Goal: Task Accomplishment & Management: Use online tool/utility

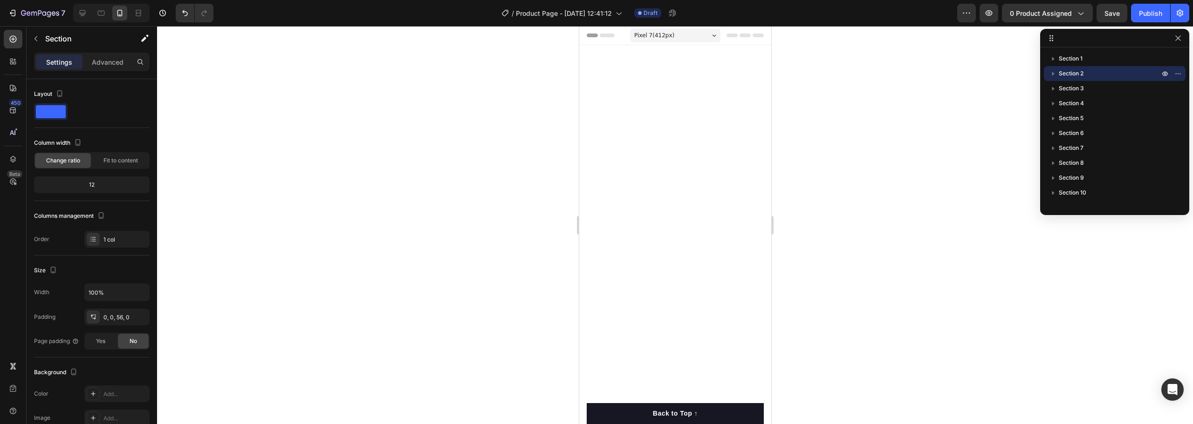
scroll to position [5719, 0]
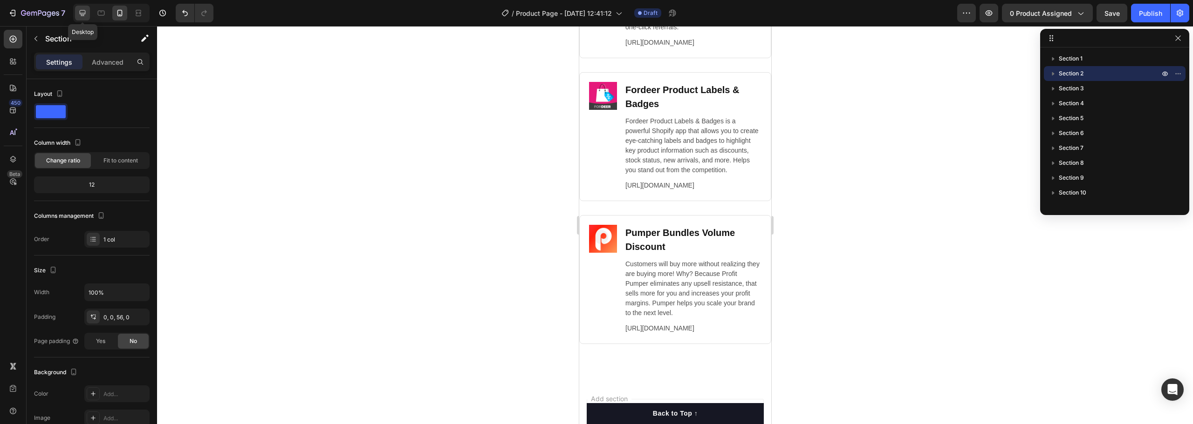
click at [79, 13] on icon at bounding box center [82, 12] width 9 height 9
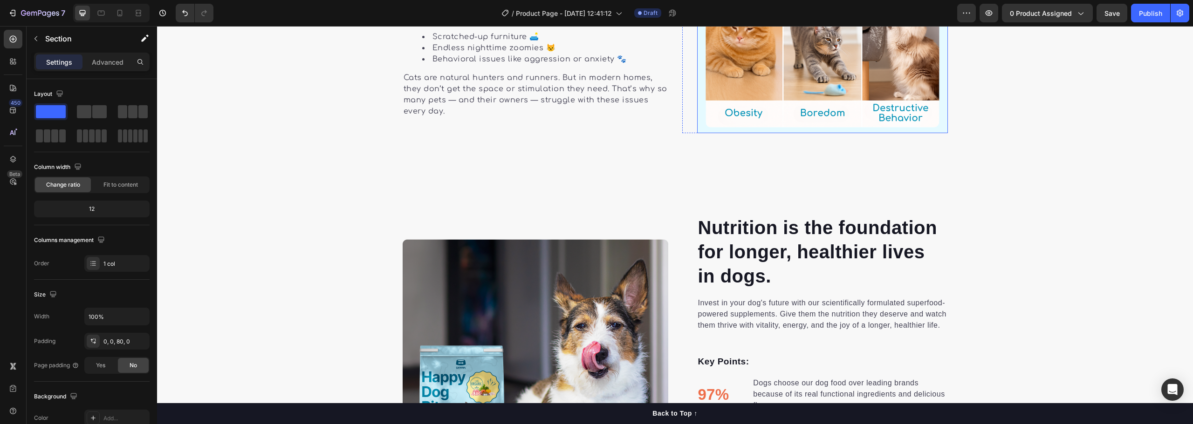
scroll to position [924, 0]
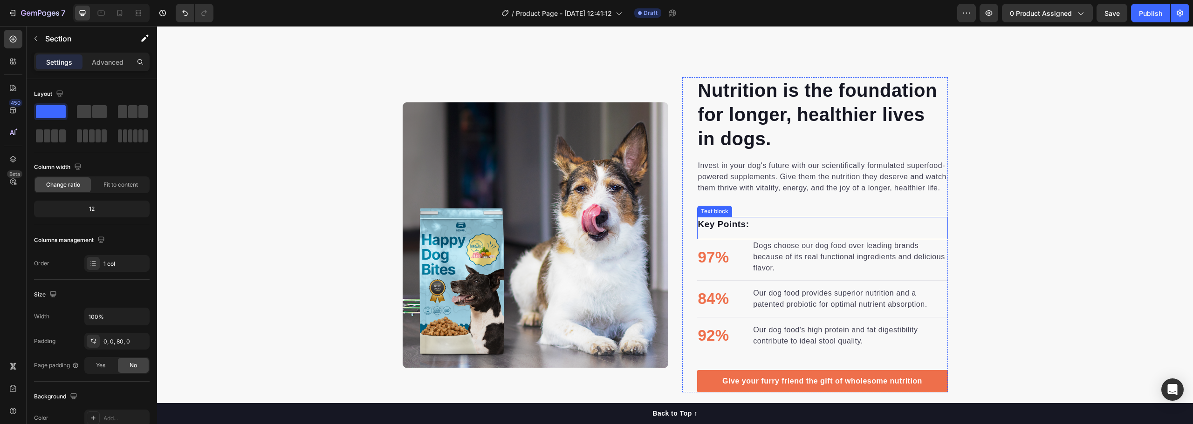
click at [724, 218] on p "Key Points:" at bounding box center [822, 225] width 249 height 14
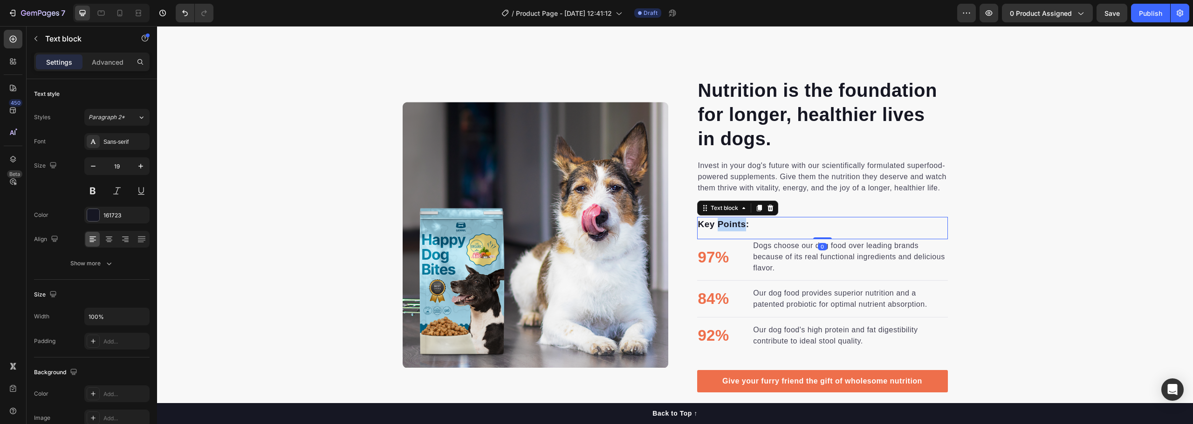
click at [724, 218] on p "Key Points:" at bounding box center [822, 225] width 249 height 14
click at [752, 82] on p "Nutrition is the foundation for longer, healthier lives in dogs." at bounding box center [822, 114] width 249 height 73
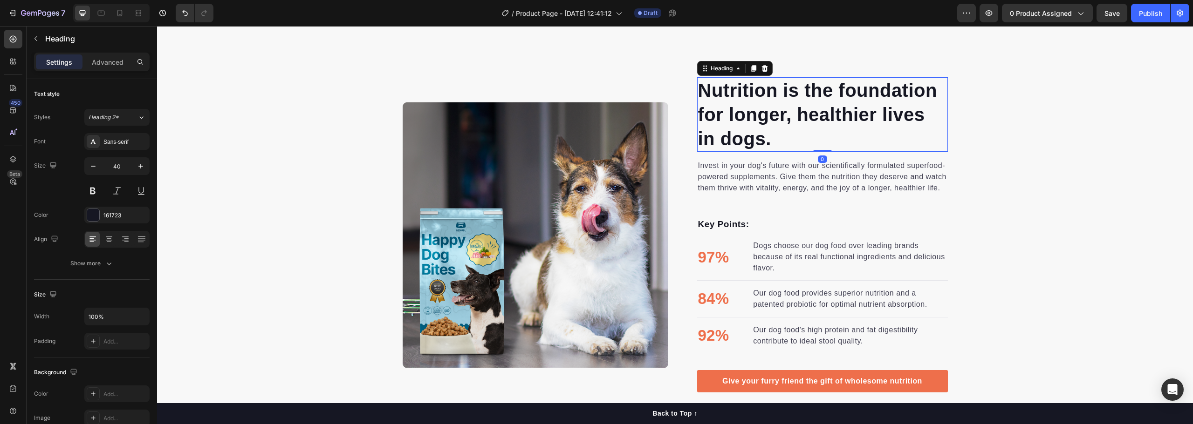
click at [752, 82] on p "Nutrition is the foundation for longer, healthier lives in dogs." at bounding box center [822, 114] width 249 height 73
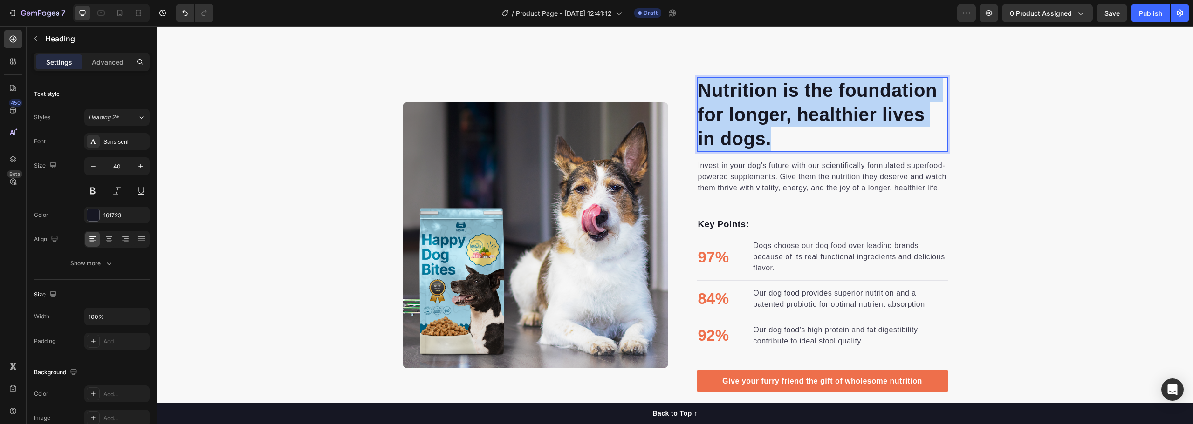
click at [752, 82] on p "Nutrition is the foundation for longer, healthier lives in dogs." at bounding box center [822, 114] width 249 height 73
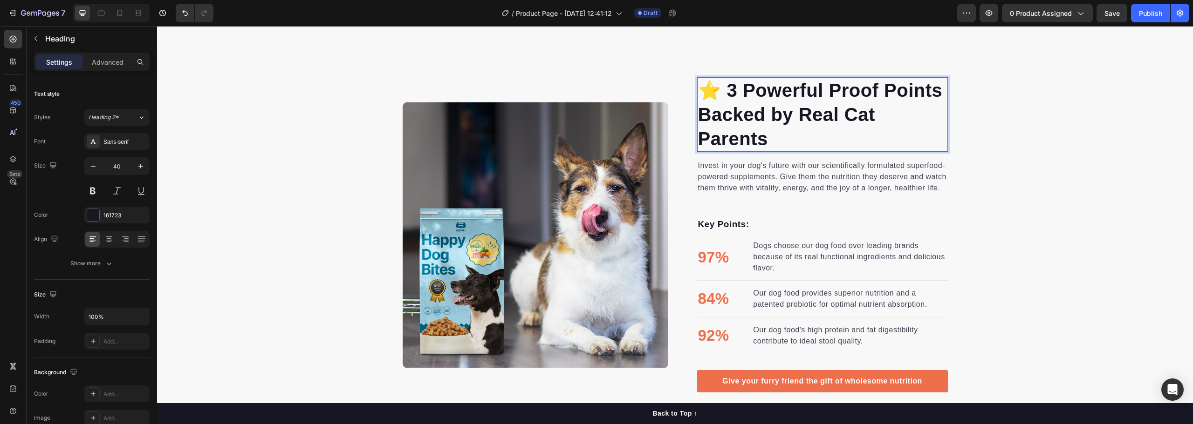
click at [761, 119] on p "⭐ 3 Powerful Proof Points Backed by Real Cat Parents" at bounding box center [822, 114] width 249 height 73
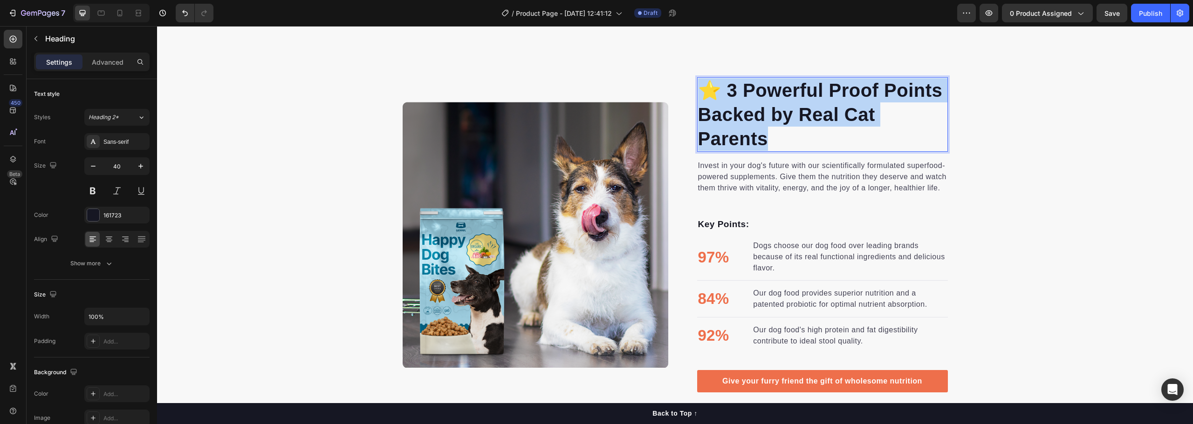
click at [761, 119] on p "⭐ 3 Powerful Proof Points Backed by Real Cat Parents" at bounding box center [822, 114] width 249 height 73
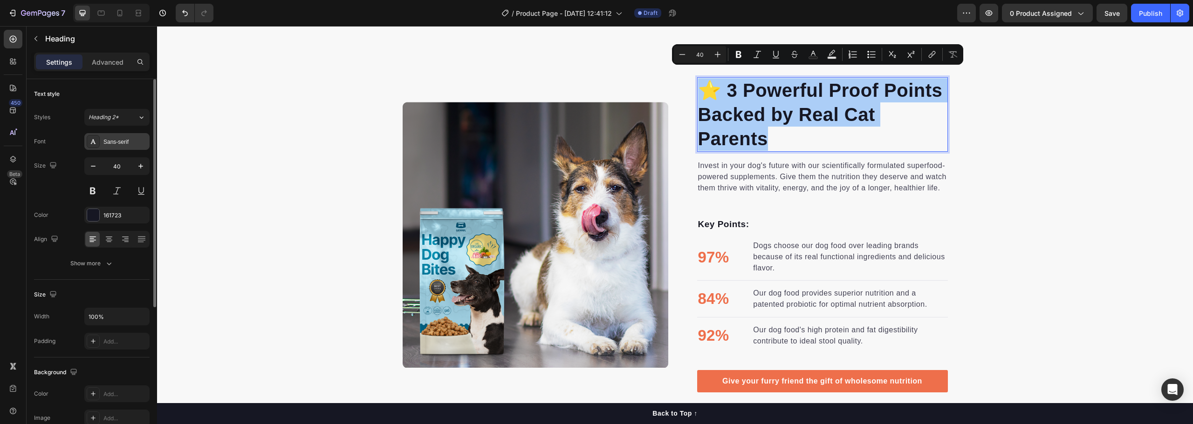
click at [123, 141] on div "Sans-serif" at bounding box center [125, 142] width 44 height 8
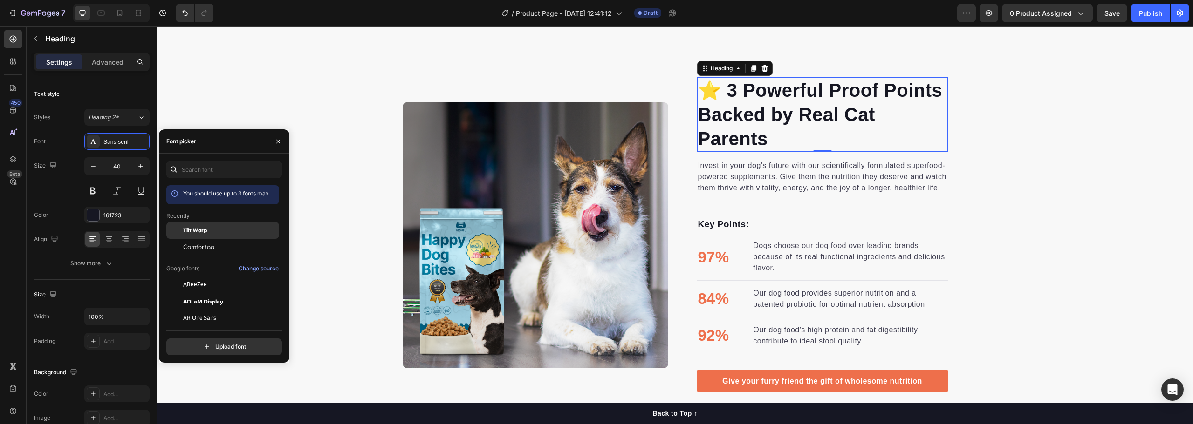
click at [200, 226] on span "Tilt Warp" at bounding box center [195, 230] width 24 height 8
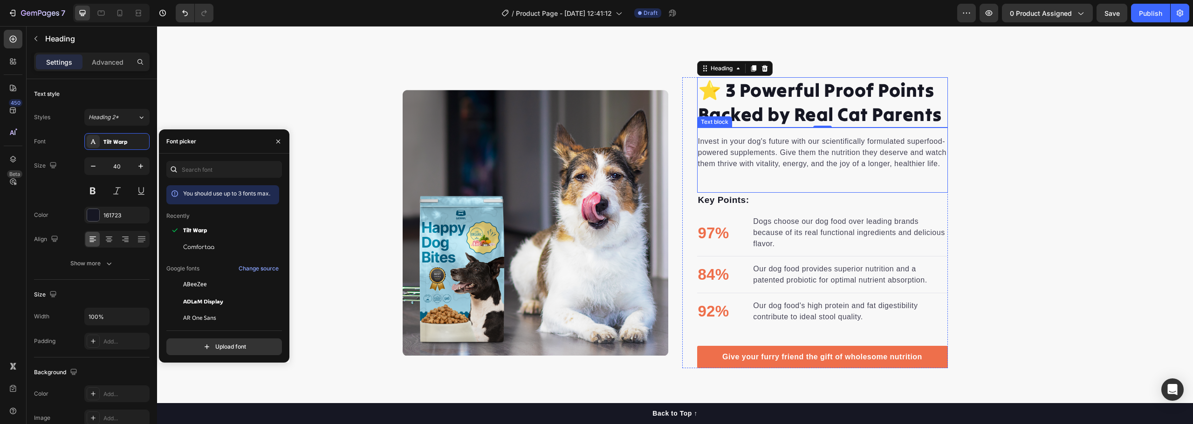
click at [816, 143] on p "Invest in your dog's future with our scientifically formulated superfood-powere…" at bounding box center [822, 153] width 249 height 34
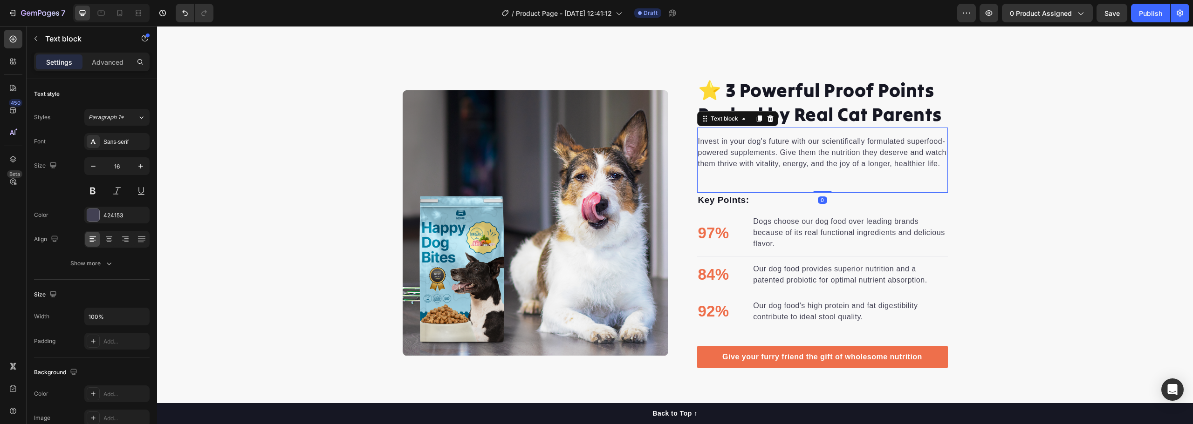
click at [816, 143] on p "Invest in your dog's future with our scientifically formulated superfood-powere…" at bounding box center [822, 153] width 249 height 34
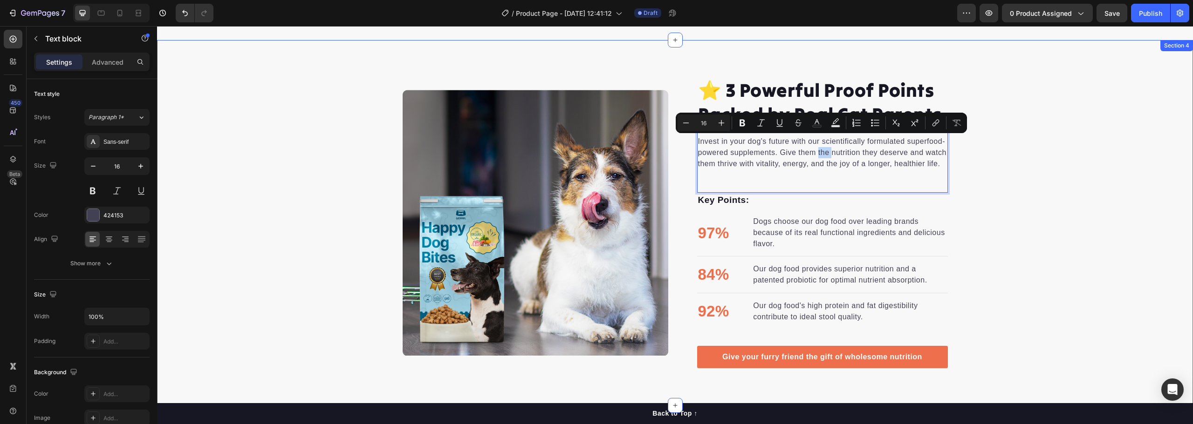
click at [990, 184] on div "⭐ 3 Powerful Proof Points Backed by Real Cat Parents Heading Invest in your dog…" at bounding box center [675, 223] width 1036 height 292
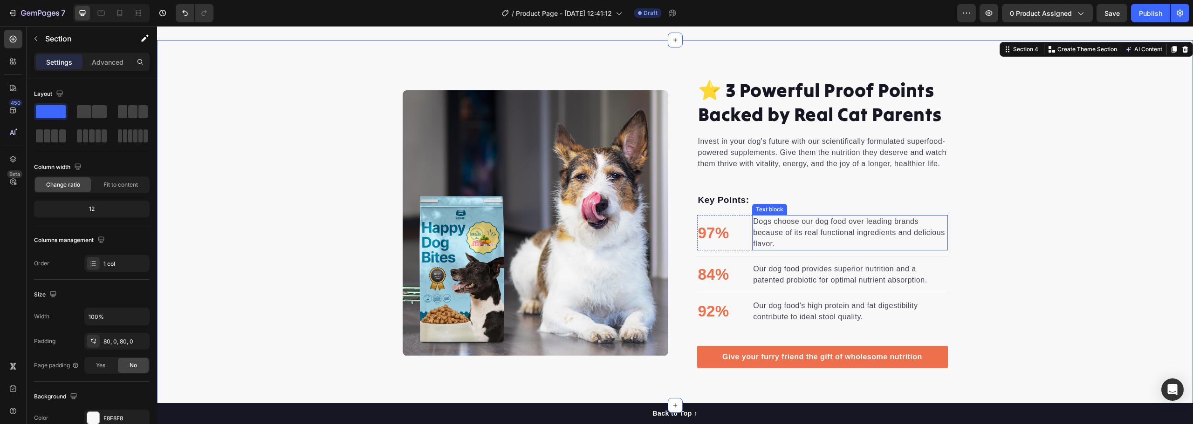
click at [768, 224] on p "Dogs choose our dog food over leading brands because of its real functional ing…" at bounding box center [849, 233] width 193 height 34
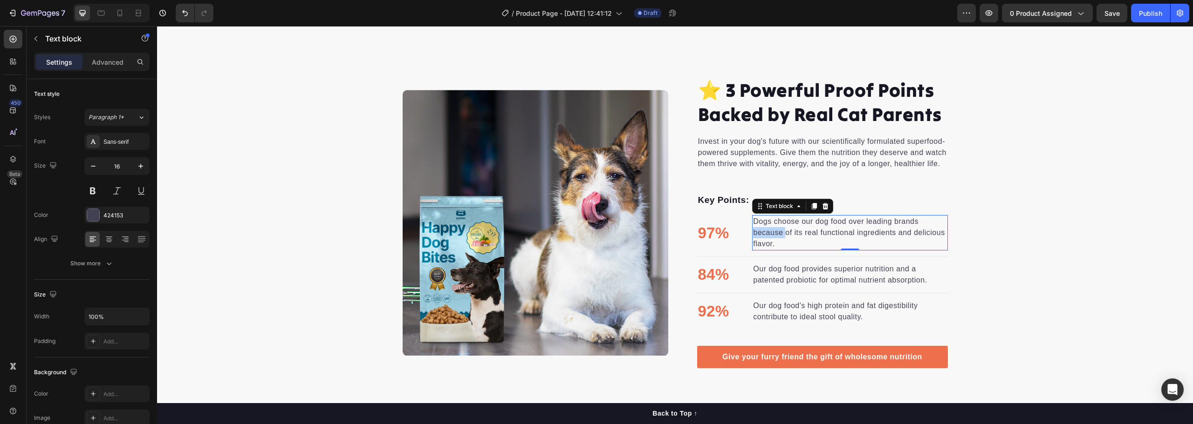
click at [768, 224] on p "Dogs choose our dog food over leading brands because of its real functional ing…" at bounding box center [849, 233] width 193 height 34
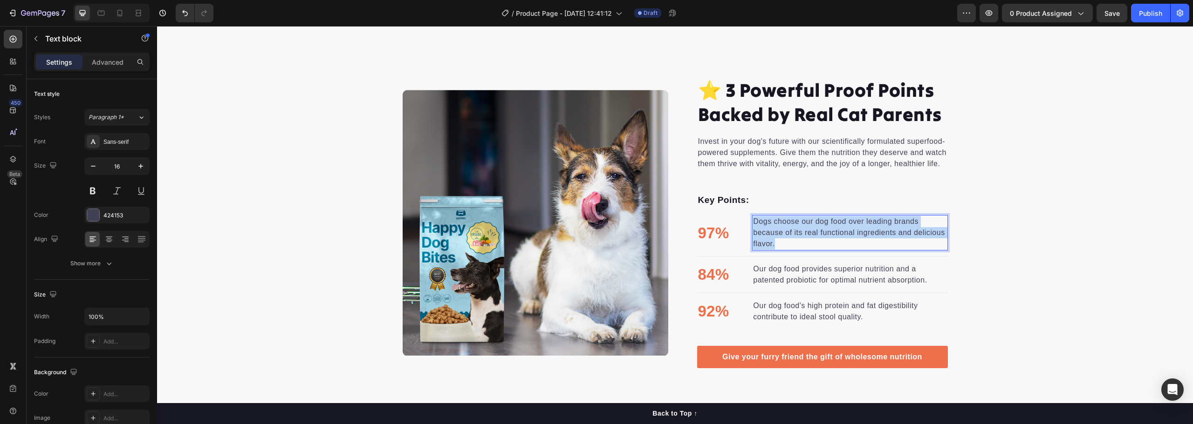
click at [768, 224] on p "Dogs choose our dog food over leading brands because of its real functional ing…" at bounding box center [849, 233] width 193 height 34
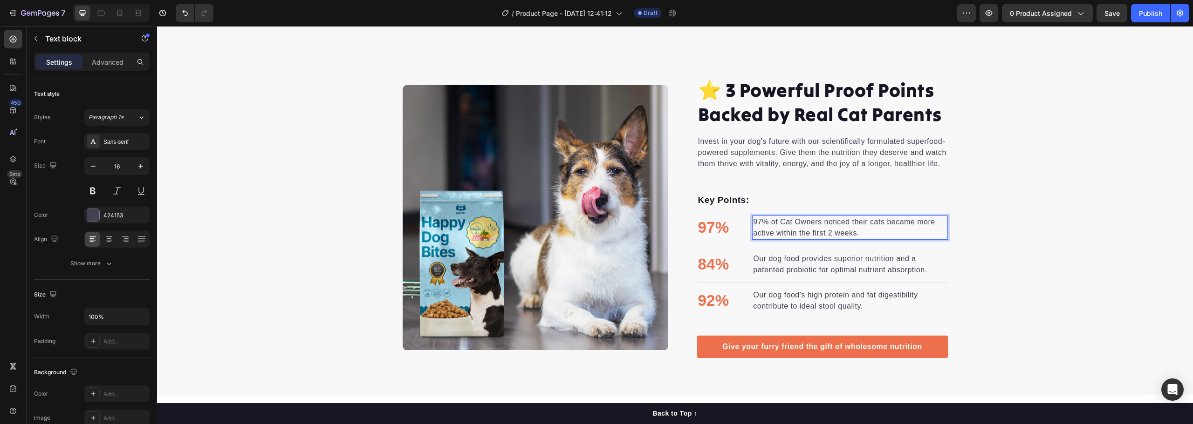
scroll to position [925, 0]
click at [790, 253] on p "Our dog food provides superior nutrition and a patented probiotic for optimal n…" at bounding box center [849, 264] width 193 height 22
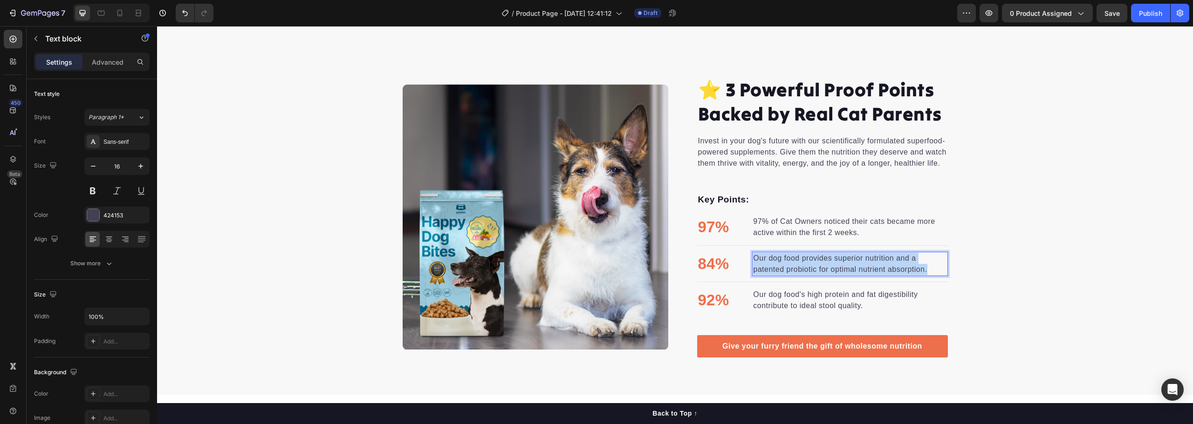
click at [790, 253] on p "Our dog food provides superior nutrition and a patented probiotic for optimal n…" at bounding box center [849, 264] width 193 height 22
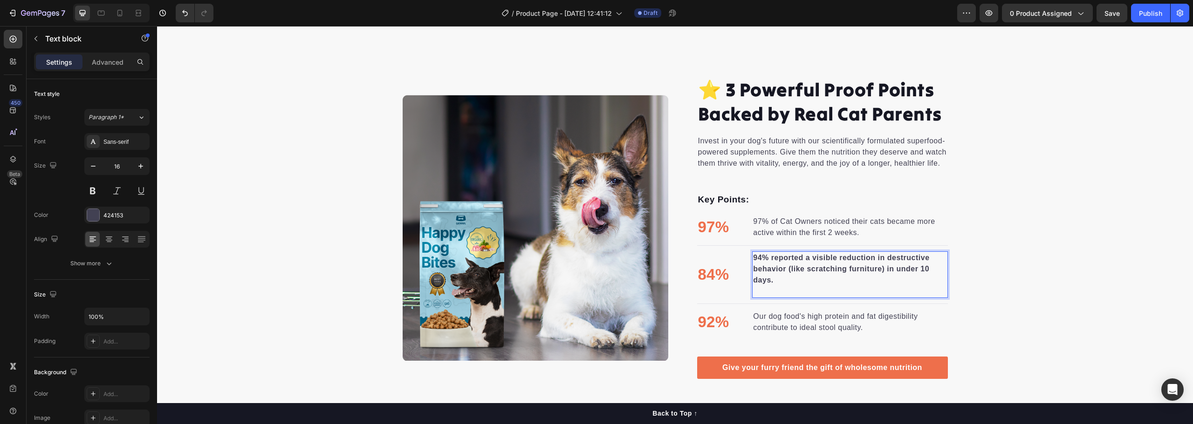
scroll to position [924, 0]
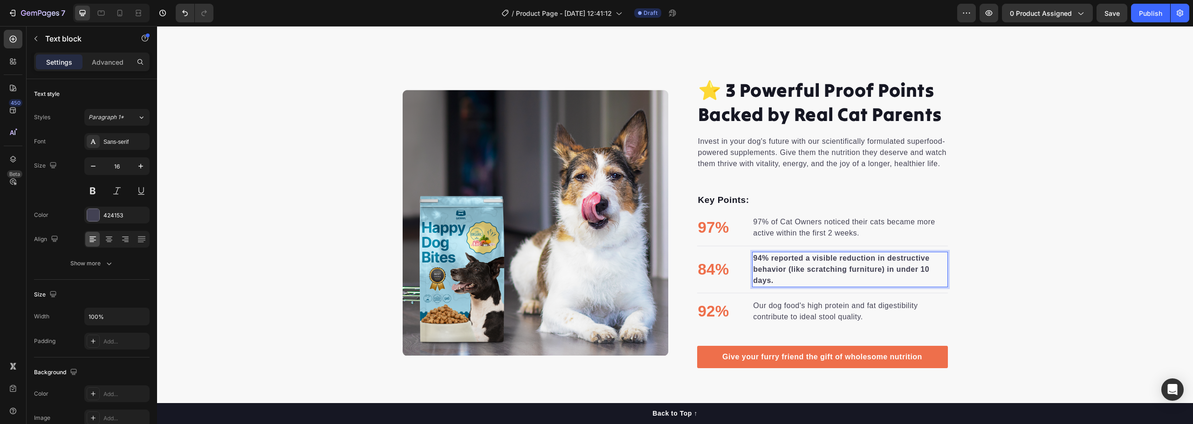
click at [782, 260] on strong "94% reported a visible reduction in destructive behavior (like scratching furni…" at bounding box center [841, 269] width 176 height 30
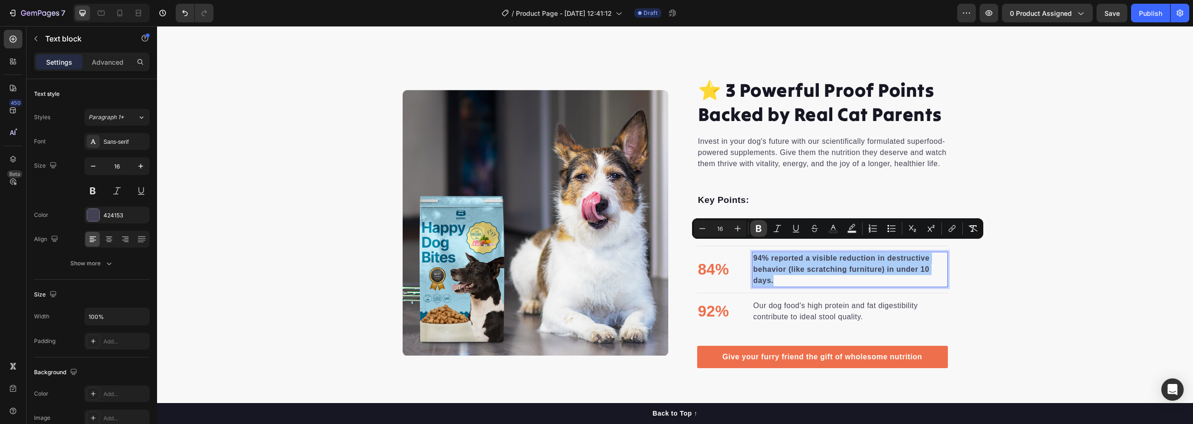
click at [759, 229] on icon "Editor contextual toolbar" at bounding box center [759, 229] width 6 height 7
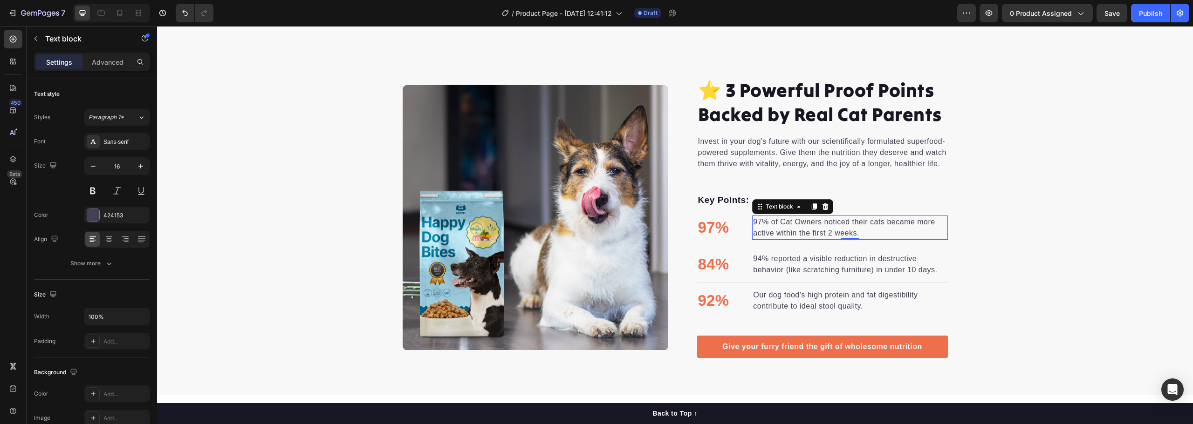
click at [799, 219] on p "97% of Cat Owners noticed their cats became more active within the first 2 week…" at bounding box center [849, 228] width 193 height 22
click at [714, 253] on p "84%" at bounding box center [713, 264] width 31 height 23
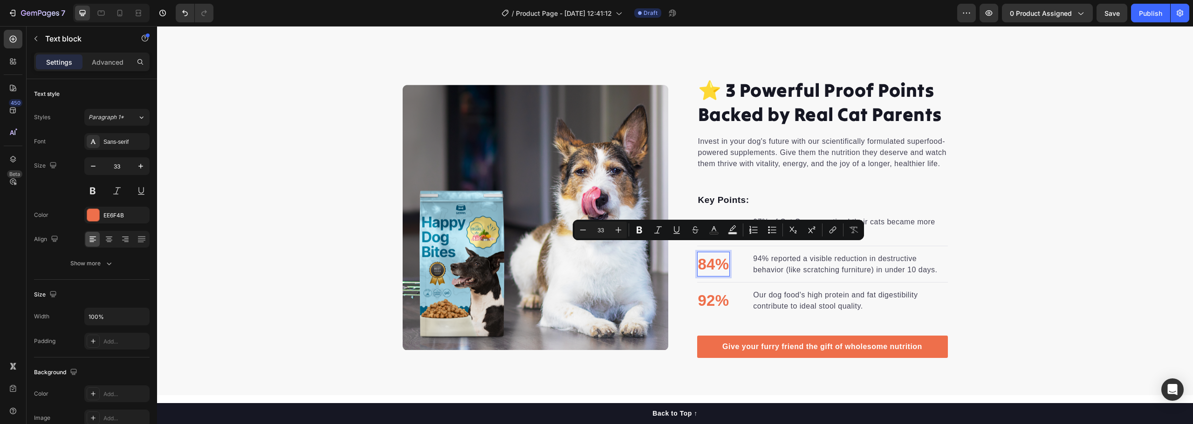
click at [703, 253] on p "84%" at bounding box center [713, 264] width 31 height 23
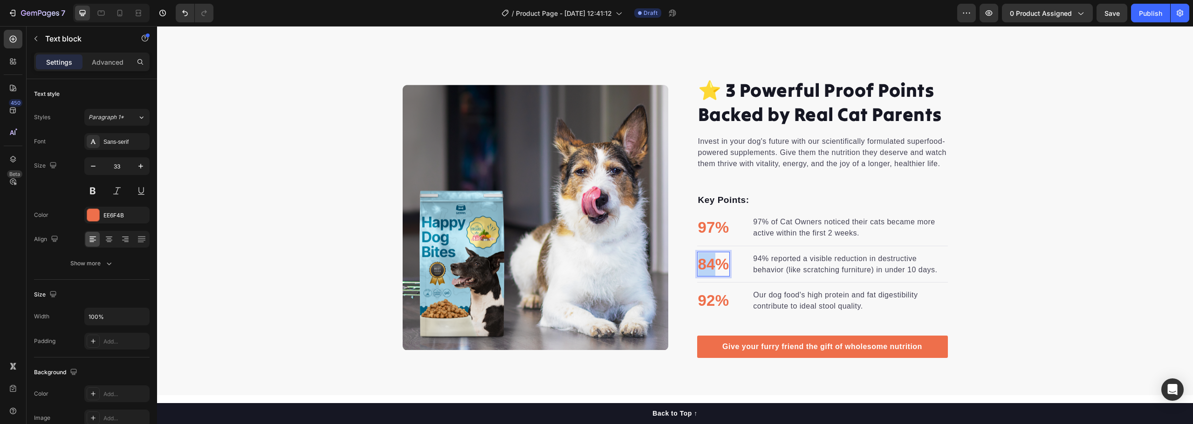
click at [703, 253] on p "84%" at bounding box center [713, 264] width 31 height 23
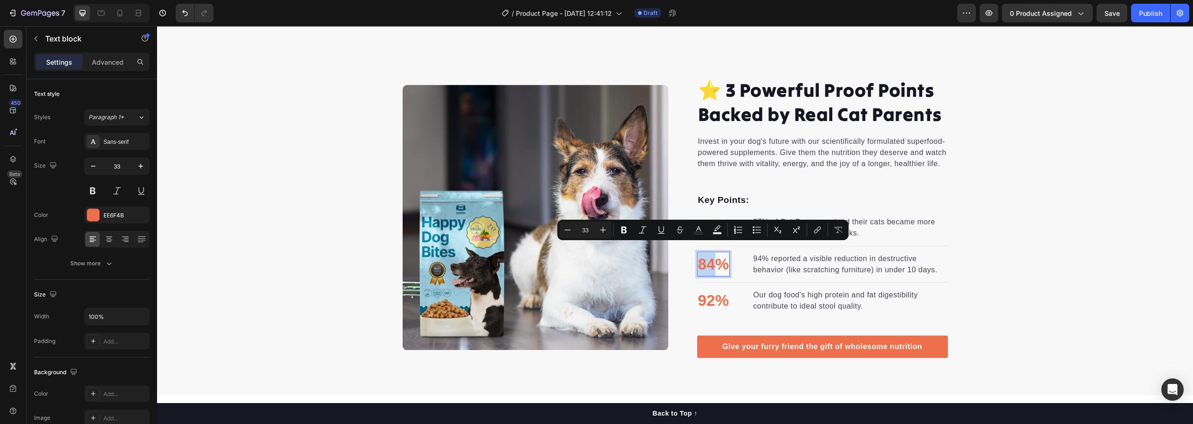
click at [703, 253] on p "84%" at bounding box center [713, 264] width 31 height 23
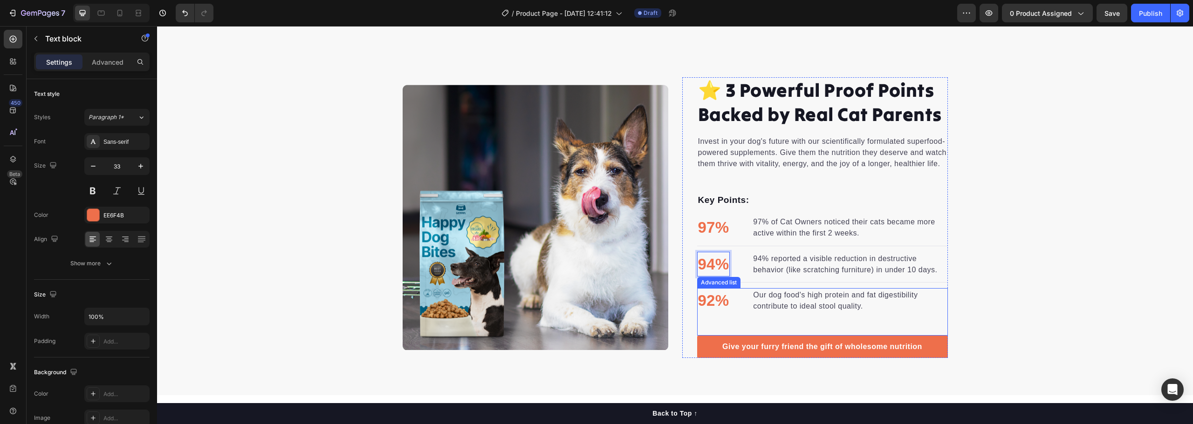
click at [796, 296] on p "Our dog food's high protein and fat digestibility contribute to ideal stool qua…" at bounding box center [849, 301] width 193 height 22
click at [778, 291] on p "Our dog food's high protein and fat digestibility contribute to ideal stool qua…" at bounding box center [849, 301] width 193 height 22
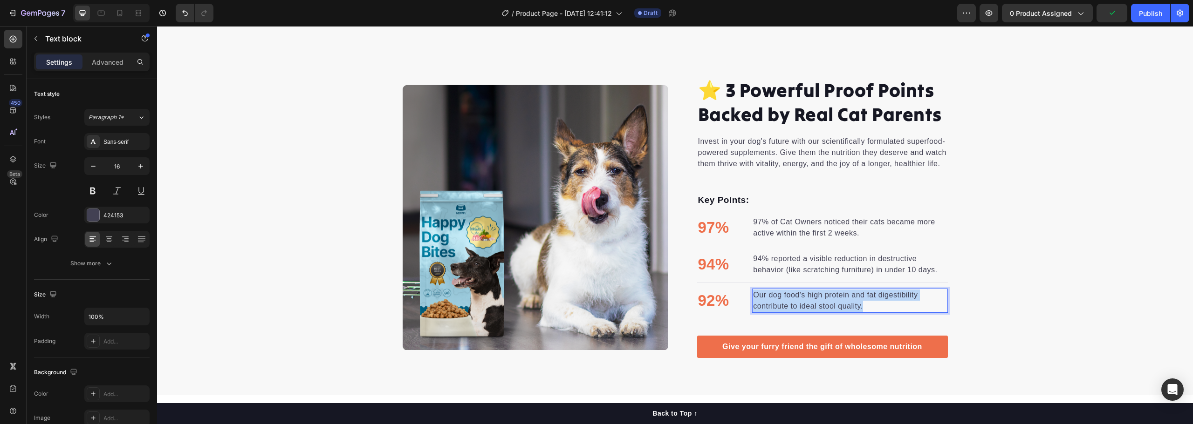
click at [778, 291] on p "Our dog food's high protein and fat digestibility contribute to ideal stool qua…" at bounding box center [849, 301] width 193 height 22
click at [775, 295] on strong "91% saw weight control or improved fitness in their cats within the first month." at bounding box center [840, 300] width 175 height 19
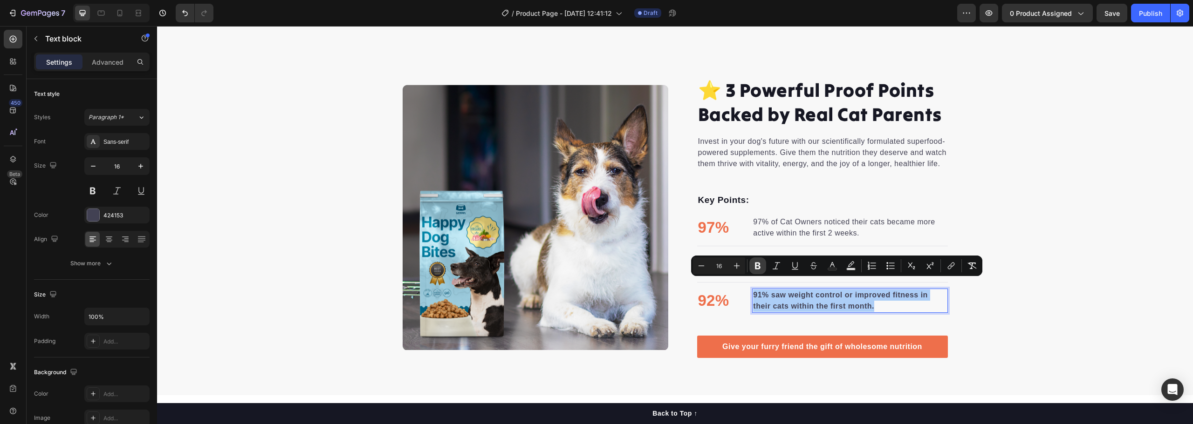
click at [753, 262] on icon "Editor contextual toolbar" at bounding box center [757, 265] width 9 height 9
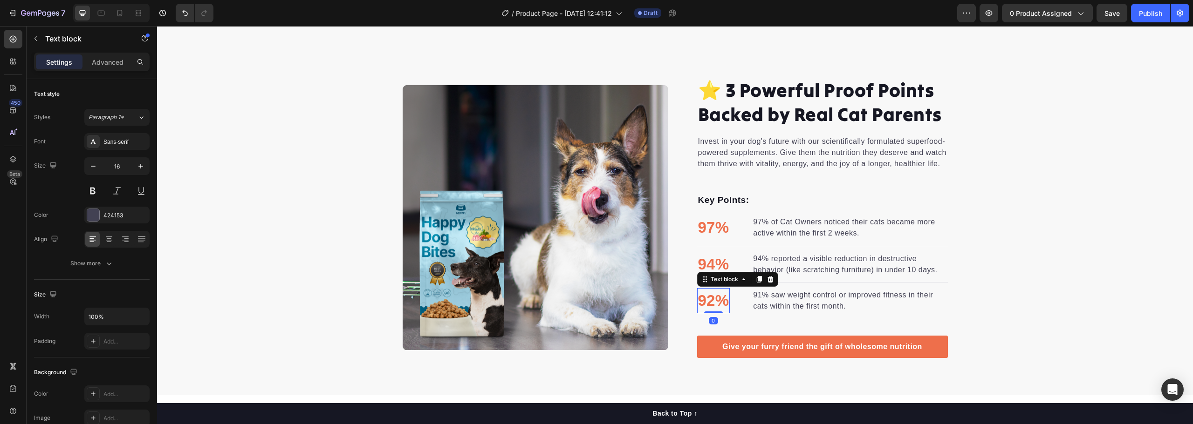
click at [711, 291] on p "92%" at bounding box center [713, 300] width 31 height 23
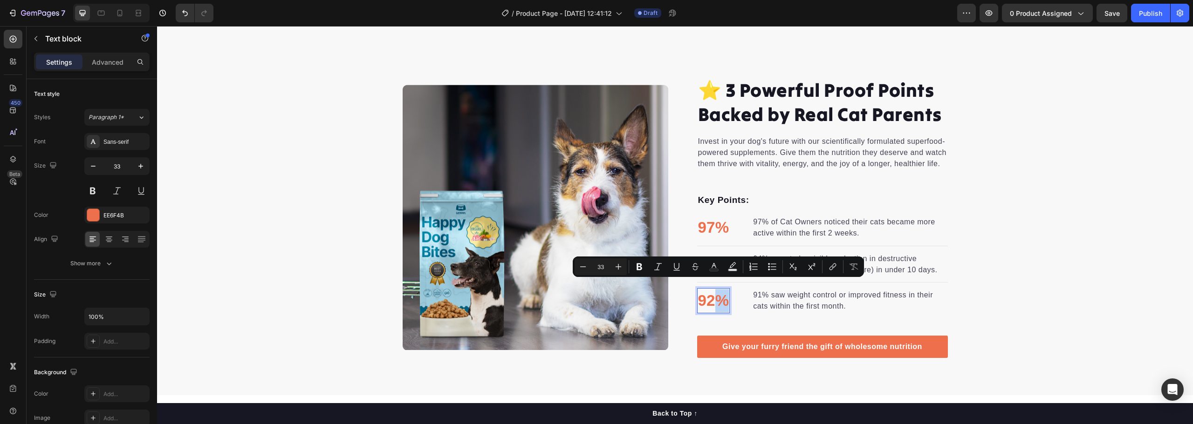
click at [712, 291] on p "92%" at bounding box center [713, 300] width 31 height 23
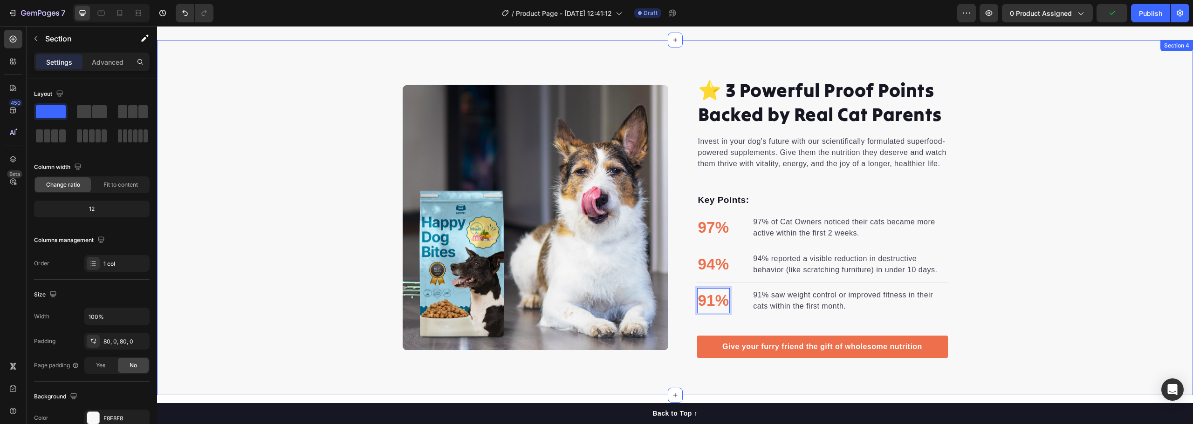
click at [989, 276] on div "⭐ 3 Powerful Proof Points Backed by Real Cat Parents Heading Invest in your dog…" at bounding box center [675, 217] width 1036 height 281
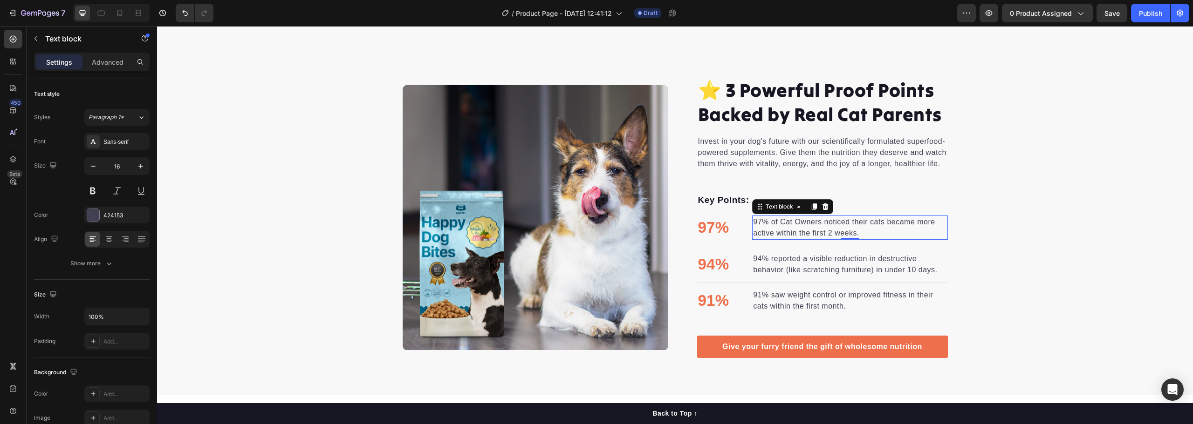
click at [812, 225] on p "97% of Cat Owners noticed their cats became more active within the first 2 week…" at bounding box center [849, 228] width 193 height 22
click at [721, 194] on p "Key Points:" at bounding box center [822, 201] width 249 height 14
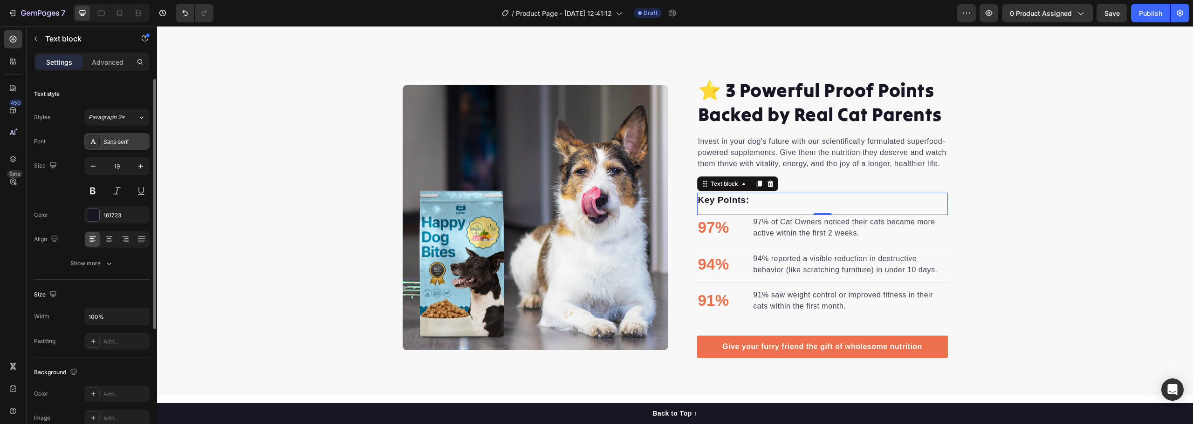
click at [124, 139] on div "Sans-serif" at bounding box center [125, 142] width 44 height 8
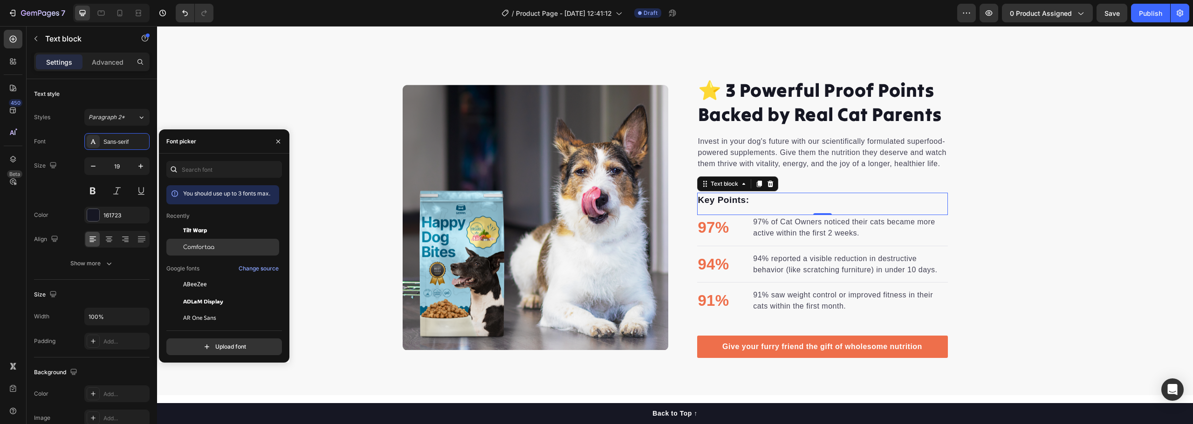
click at [201, 247] on span "Comfortaa" at bounding box center [198, 247] width 31 height 8
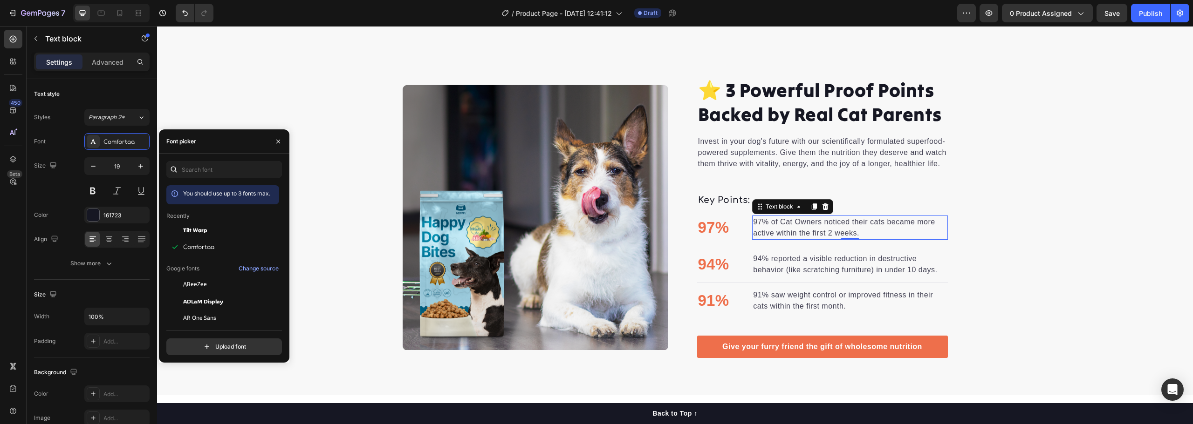
click at [772, 228] on p "97% of Cat Owners noticed their cats became more active within the first 2 week…" at bounding box center [849, 228] width 193 height 22
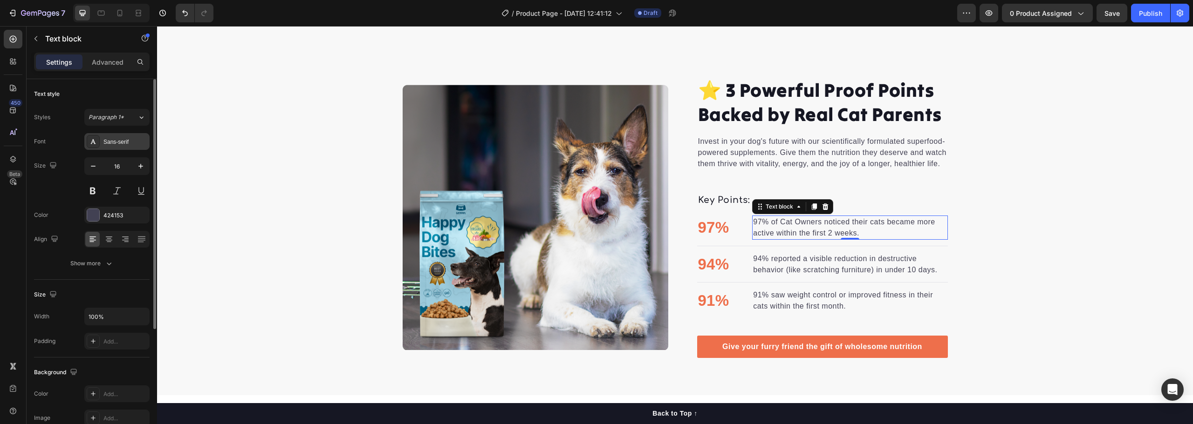
click at [124, 149] on div "Sans-serif" at bounding box center [116, 141] width 65 height 17
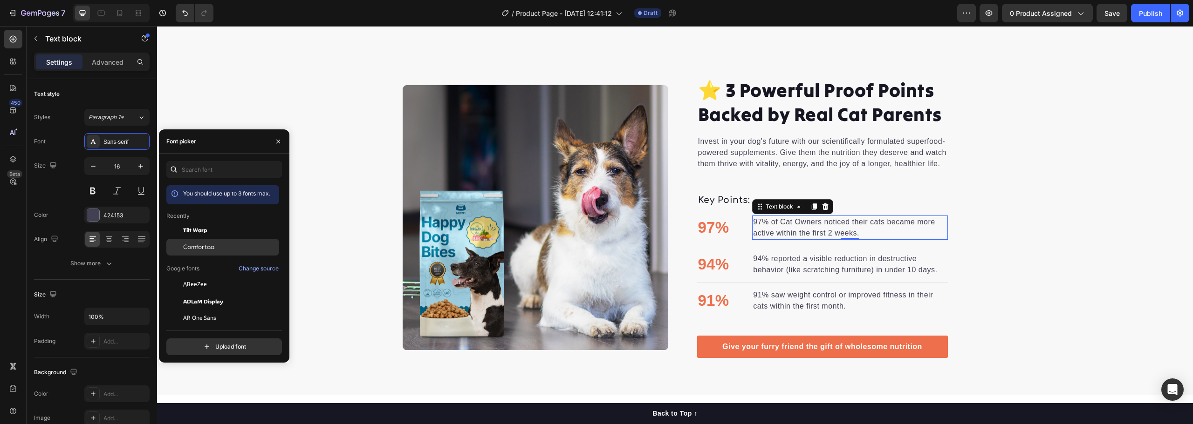
click at [199, 244] on span "Comfortaa" at bounding box center [198, 247] width 31 height 8
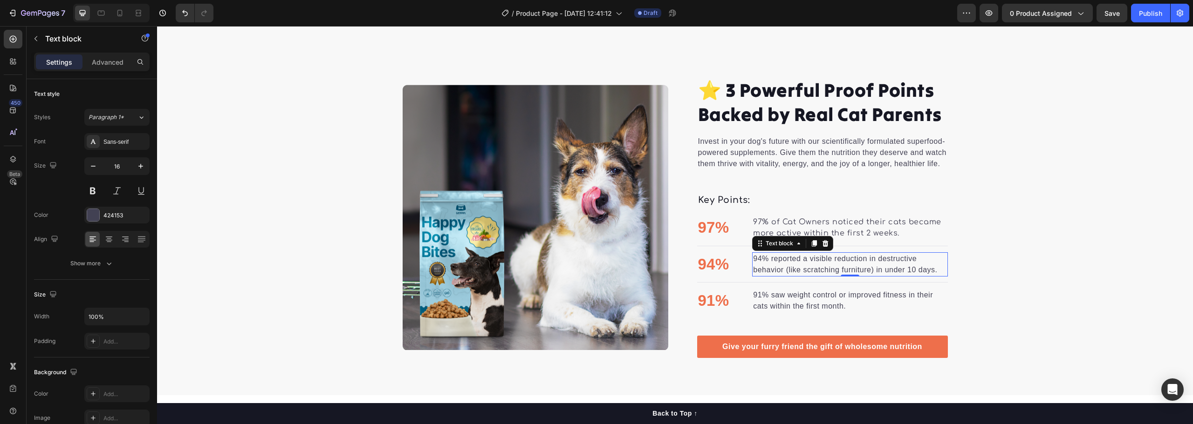
click at [778, 256] on p "94% reported a visible reduction in destructive behavior (like scratching furni…" at bounding box center [849, 264] width 193 height 22
click at [117, 145] on div "Sans-serif" at bounding box center [125, 142] width 44 height 8
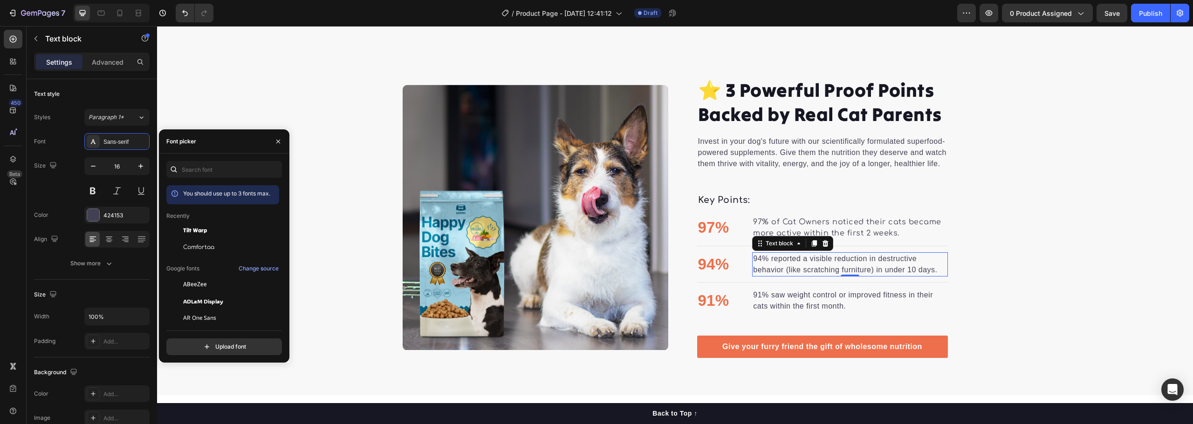
drag, startPoint x: 203, startPoint y: 249, endPoint x: 266, endPoint y: 260, distance: 63.8
click at [203, 249] on span "Comfortaa" at bounding box center [198, 247] width 31 height 8
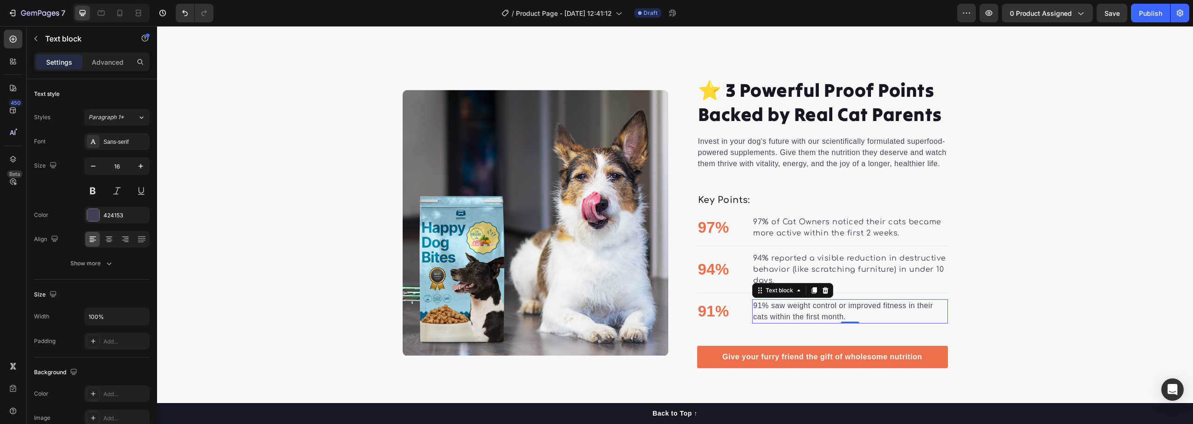
click at [783, 301] on p "91% saw weight control or improved fitness in their cats within the first month." at bounding box center [849, 312] width 193 height 22
click at [117, 146] on div "Sans-serif" at bounding box center [116, 141] width 65 height 17
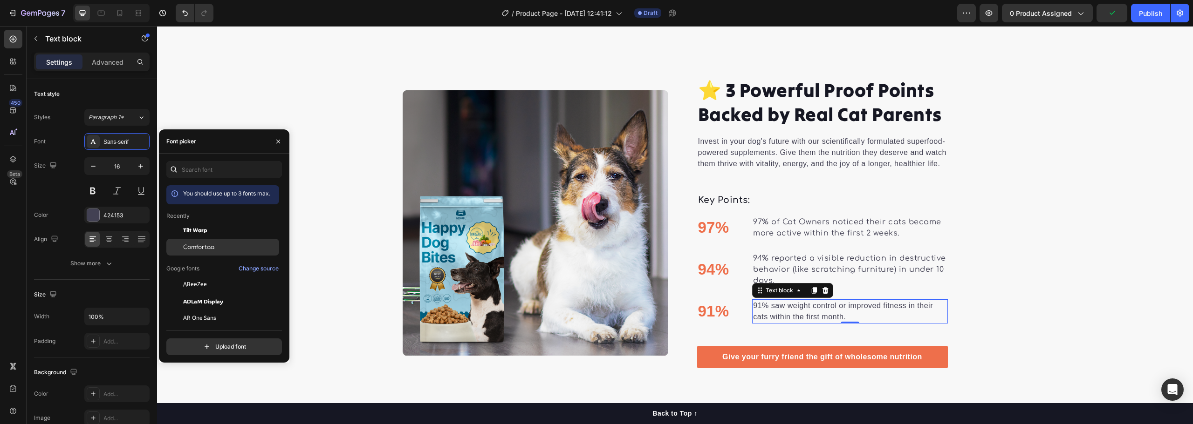
click at [216, 245] on div "Comfortaa" at bounding box center [230, 247] width 94 height 8
click at [1000, 264] on div "⭐ 3 Powerful Proof Points Backed by Real Cat Parents Heading Invest in your dog…" at bounding box center [675, 223] width 1036 height 292
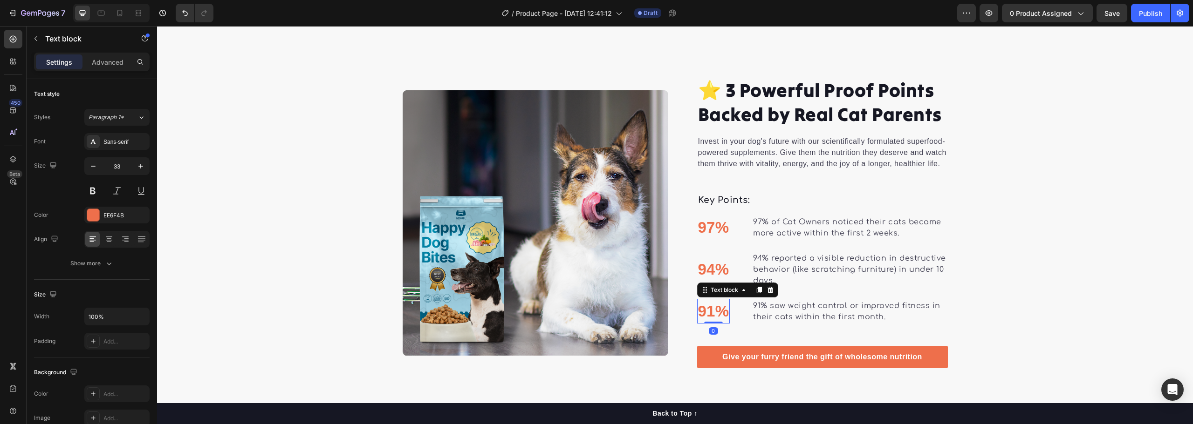
click at [709, 304] on p "91%" at bounding box center [713, 311] width 31 height 23
click at [110, 212] on div "EE6F4B" at bounding box center [116, 216] width 27 height 8
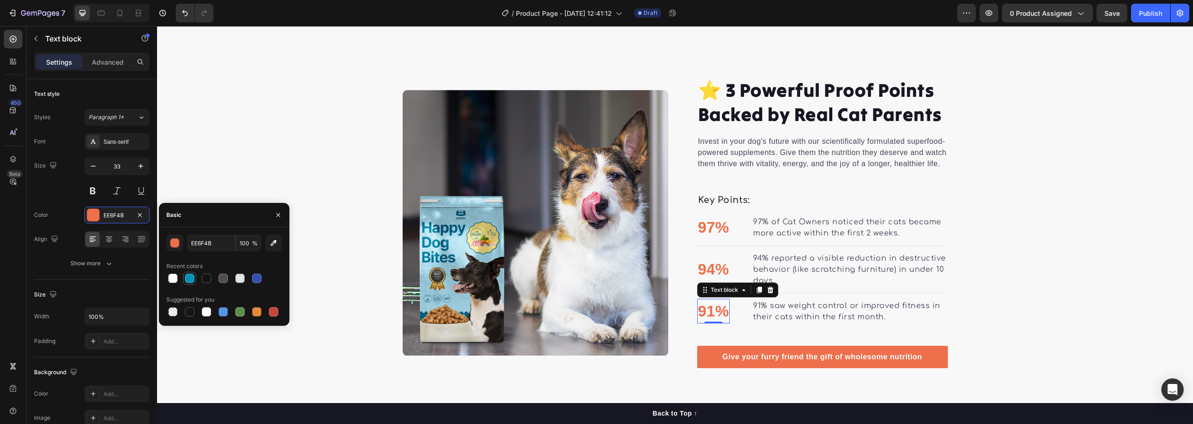
click at [189, 277] on div at bounding box center [189, 278] width 9 height 9
type input "0292B7"
click at [710, 267] on p "94%" at bounding box center [713, 269] width 31 height 23
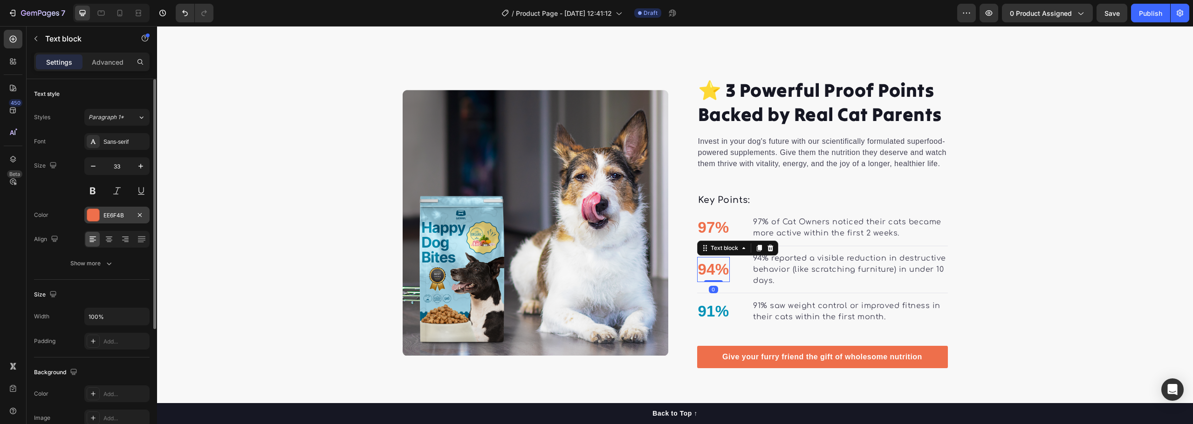
click at [126, 217] on div "EE6F4B" at bounding box center [116, 216] width 27 height 8
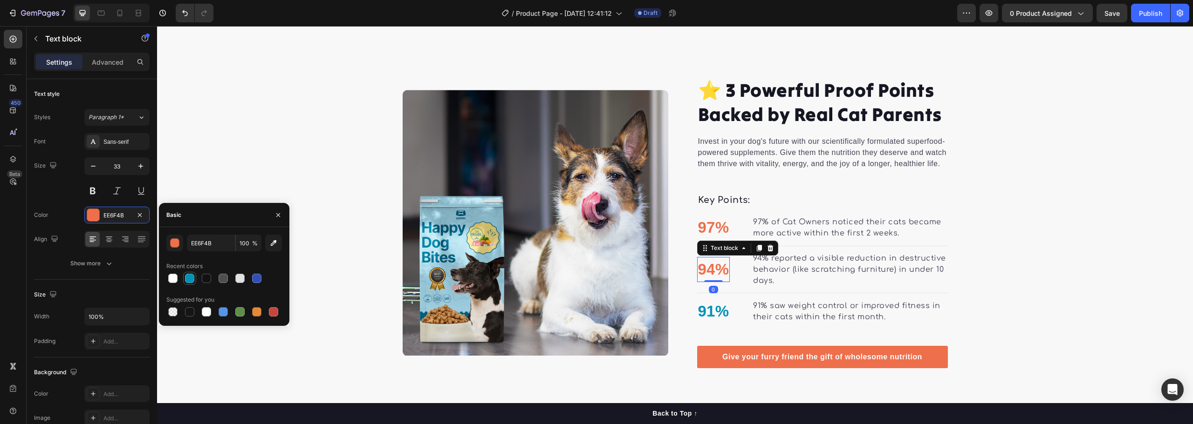
click at [184, 279] on div at bounding box center [189, 278] width 13 height 13
type input "0292B7"
click at [716, 216] on p "97%" at bounding box center [713, 227] width 31 height 23
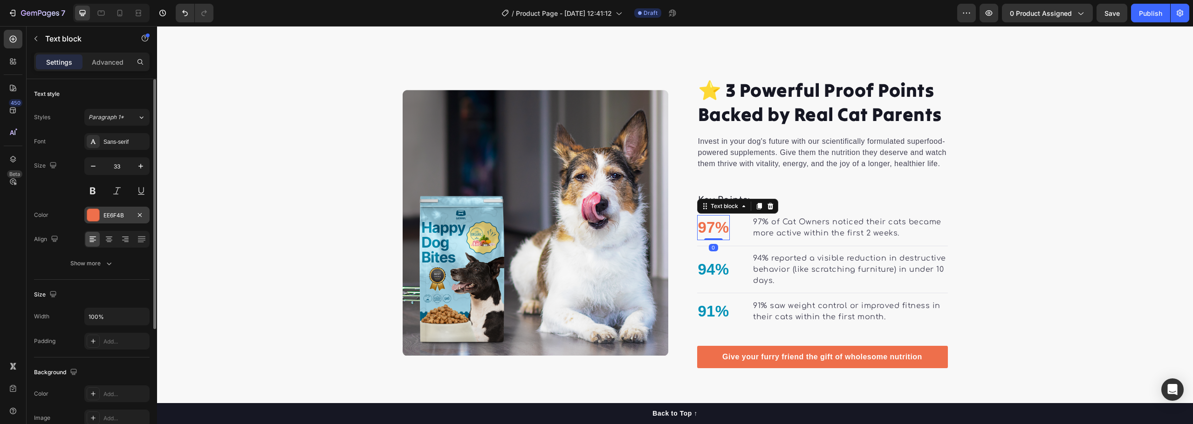
click at [118, 216] on div "EE6F4B" at bounding box center [116, 216] width 27 height 8
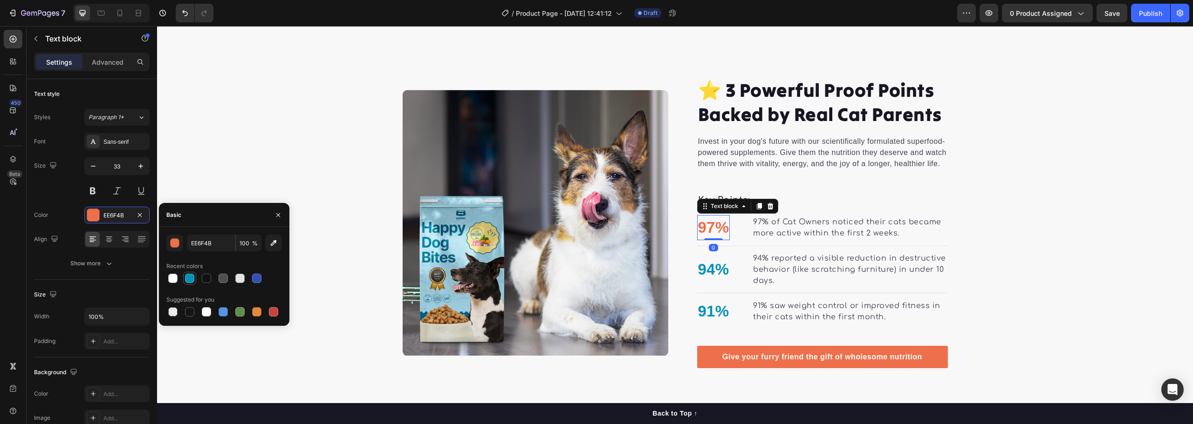
click at [188, 278] on div at bounding box center [189, 278] width 9 height 9
type input "0292B7"
click at [121, 142] on div "Sans-serif" at bounding box center [125, 142] width 44 height 8
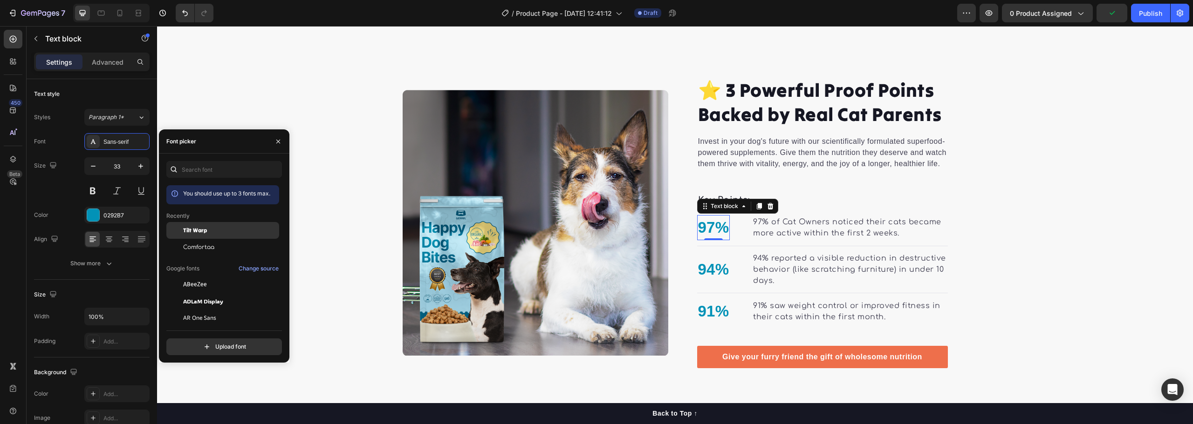
click at [214, 228] on div "Tilt Warp" at bounding box center [230, 230] width 94 height 8
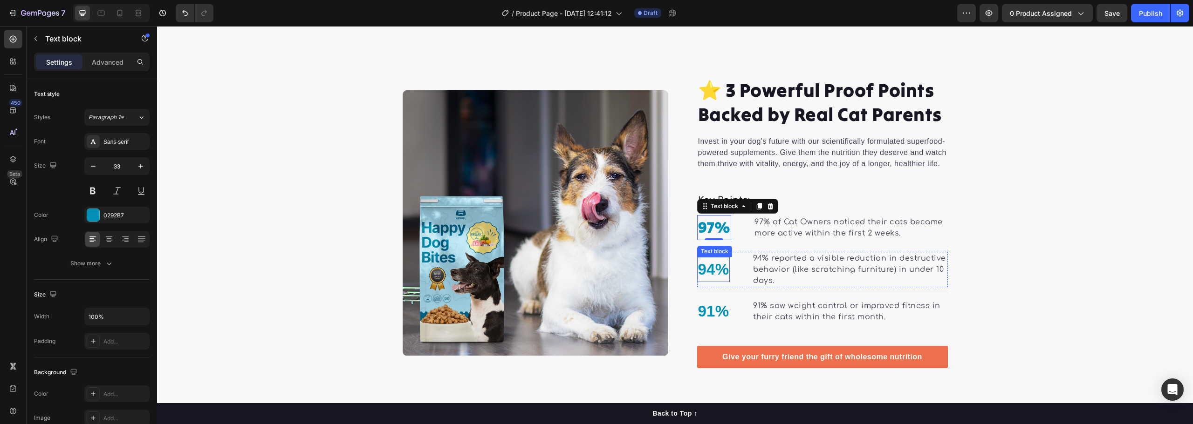
click at [713, 258] on p "94%" at bounding box center [713, 269] width 31 height 23
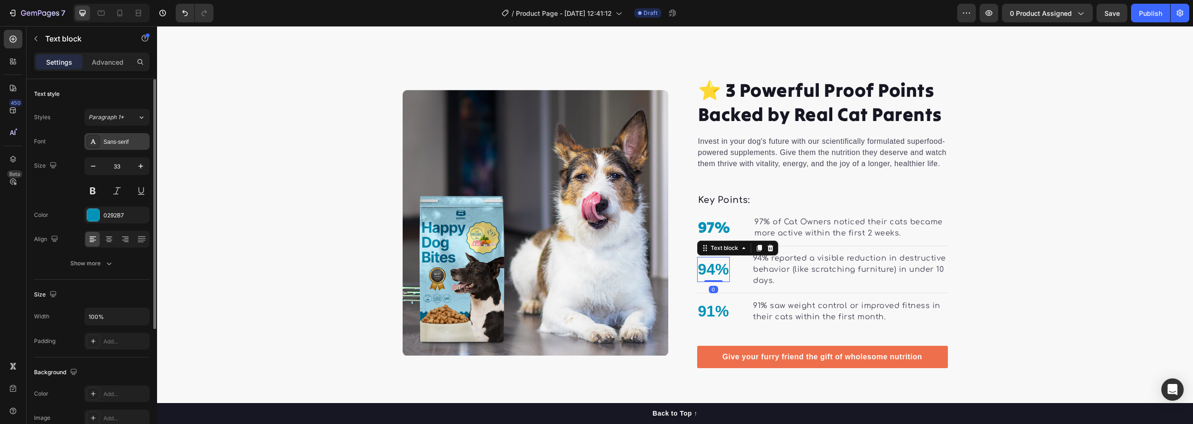
click at [121, 139] on div "Sans-serif" at bounding box center [125, 142] width 44 height 8
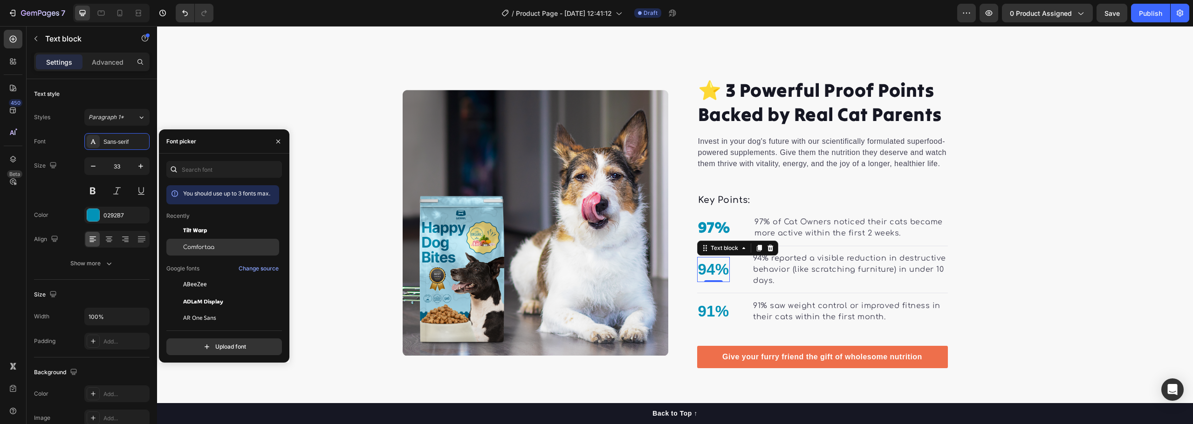
drag, startPoint x: 204, startPoint y: 231, endPoint x: 261, endPoint y: 242, distance: 58.4
click at [204, 231] on span "Tilt Warp" at bounding box center [195, 230] width 24 height 8
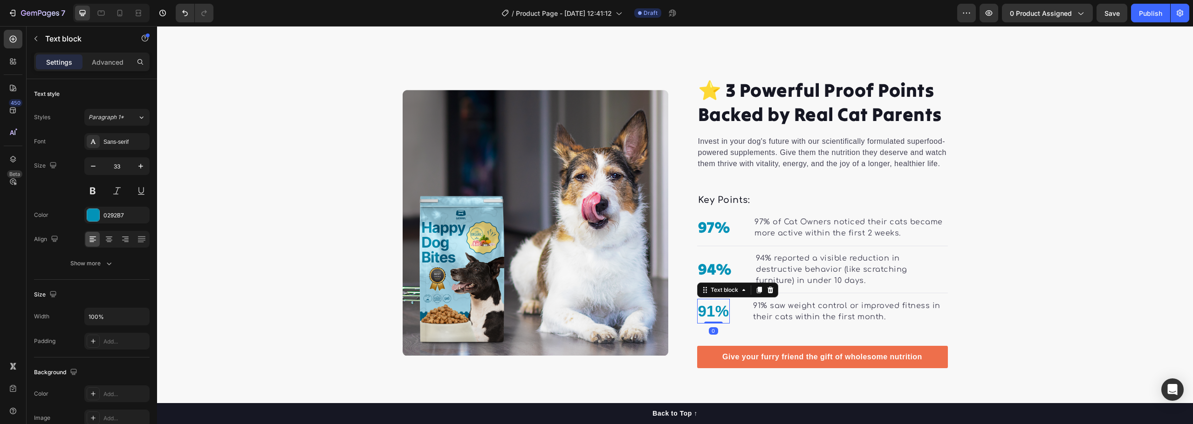
click at [706, 300] on p "91%" at bounding box center [713, 311] width 31 height 23
click at [126, 146] on div "Sans-serif" at bounding box center [116, 141] width 65 height 17
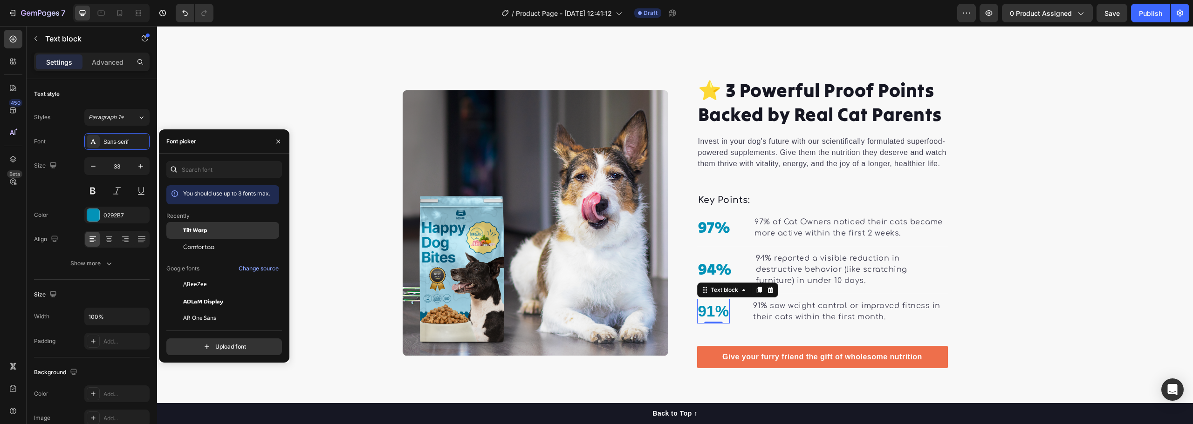
click at [206, 231] on span "Tilt Warp" at bounding box center [195, 230] width 24 height 8
click at [979, 243] on div "⭐ 3 Powerful Proof Points Backed by Real Cat Parents Heading Invest in your dog…" at bounding box center [675, 223] width 1036 height 292
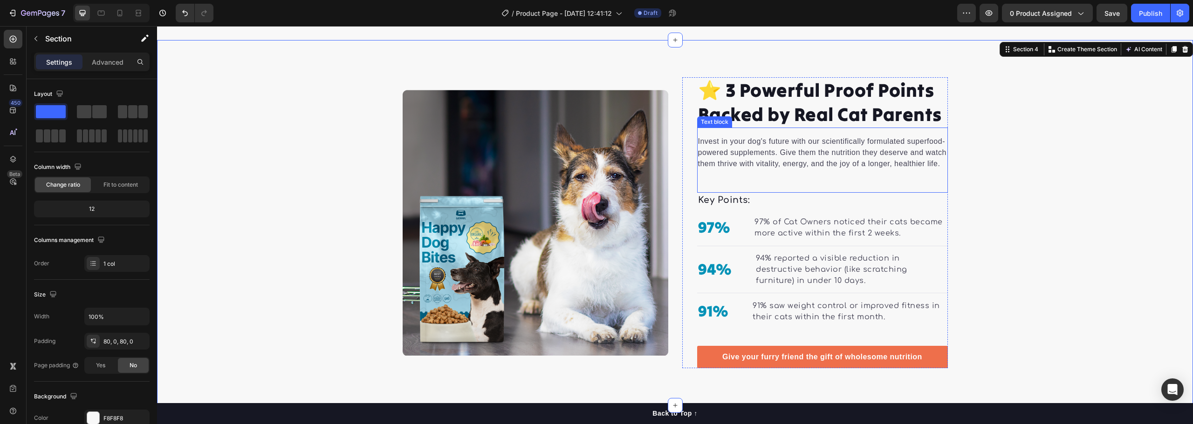
click at [809, 156] on p "Invest in your dog's future with our scientifically formulated superfood-powere…" at bounding box center [822, 153] width 249 height 34
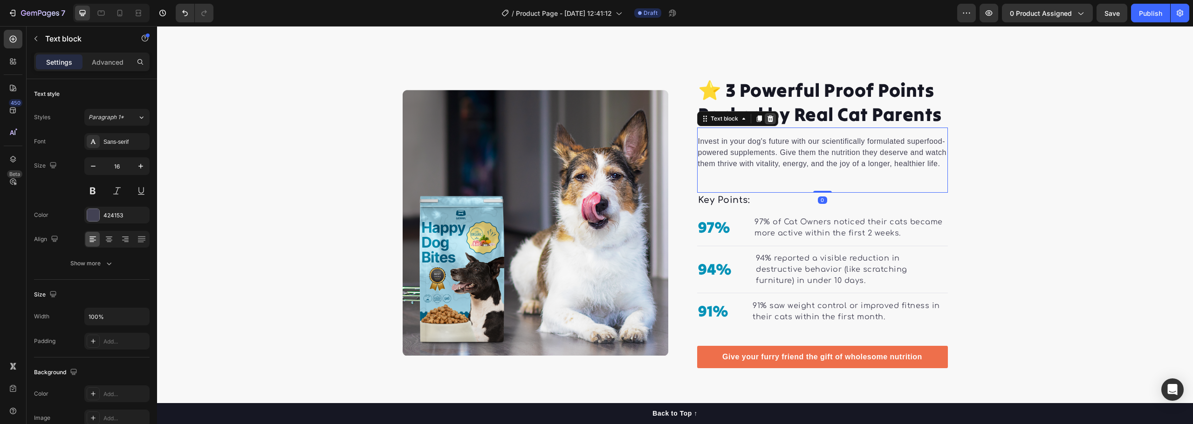
click at [767, 115] on icon at bounding box center [770, 118] width 7 height 7
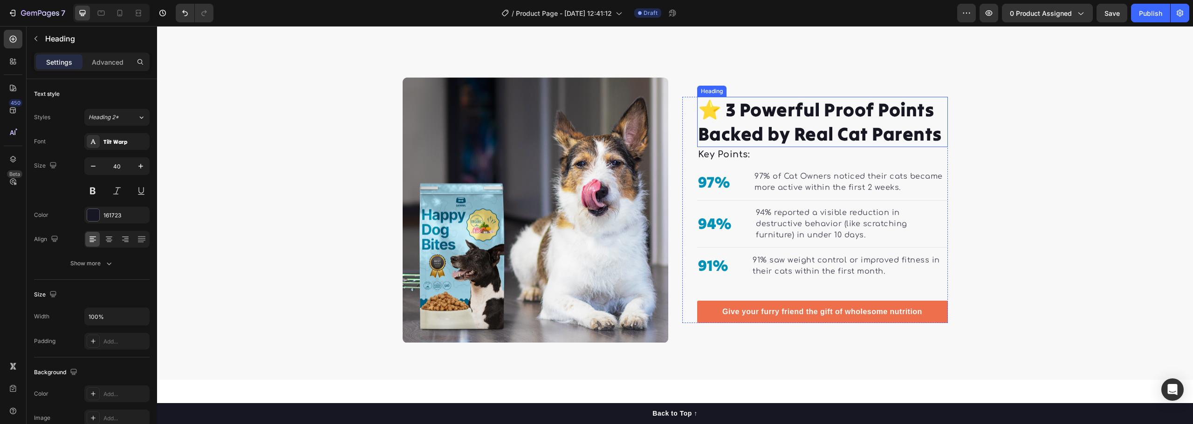
click at [820, 112] on p "⭐ 3 Powerful Proof Points Backed by Real Cat Parents" at bounding box center [822, 122] width 249 height 48
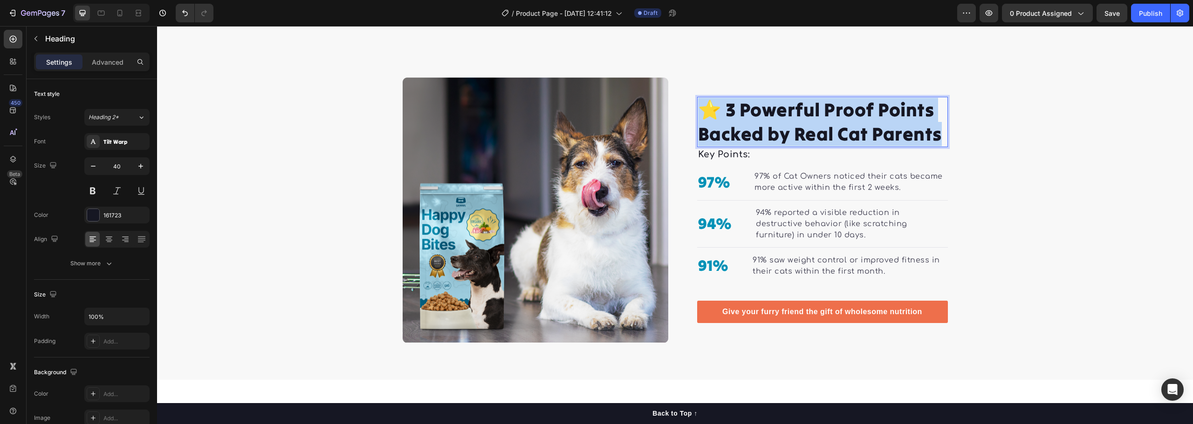
click at [820, 112] on p "⭐ 3 Powerful Proof Points Backed by Real Cat Parents" at bounding box center [822, 122] width 249 height 48
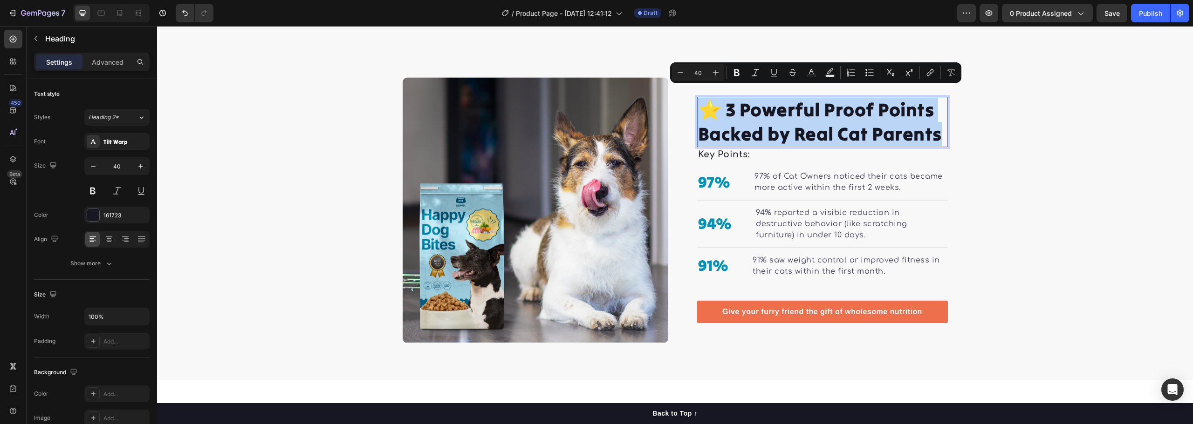
copy p "⭐ 3 Powerful Proof Points Backed by Real Cat Parents"
click at [768, 117] on p "⭐ 3 Powerful Proof Points Backed by Real Cat Parents" at bounding box center [822, 122] width 249 height 48
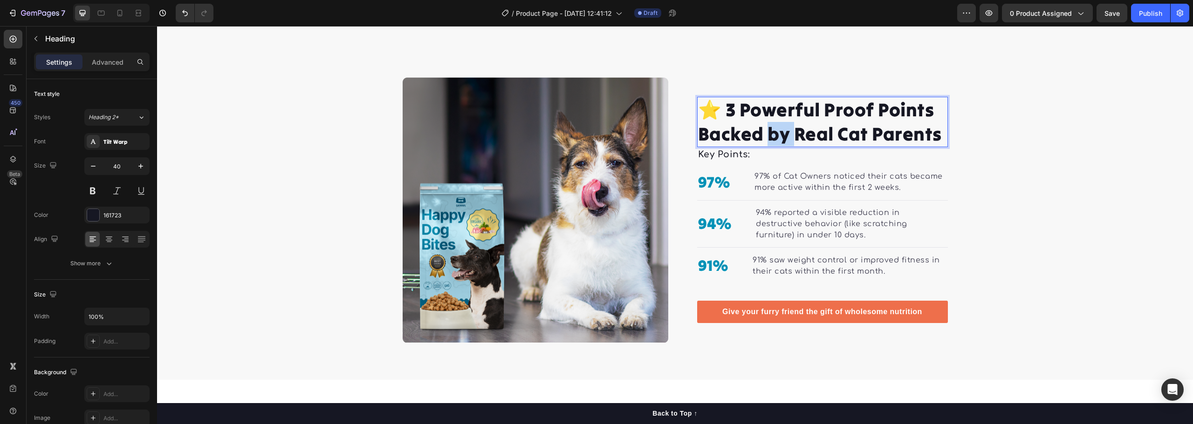
click at [768, 117] on p "⭐ 3 Powerful Proof Points Backed by Real Cat Parents" at bounding box center [822, 122] width 249 height 48
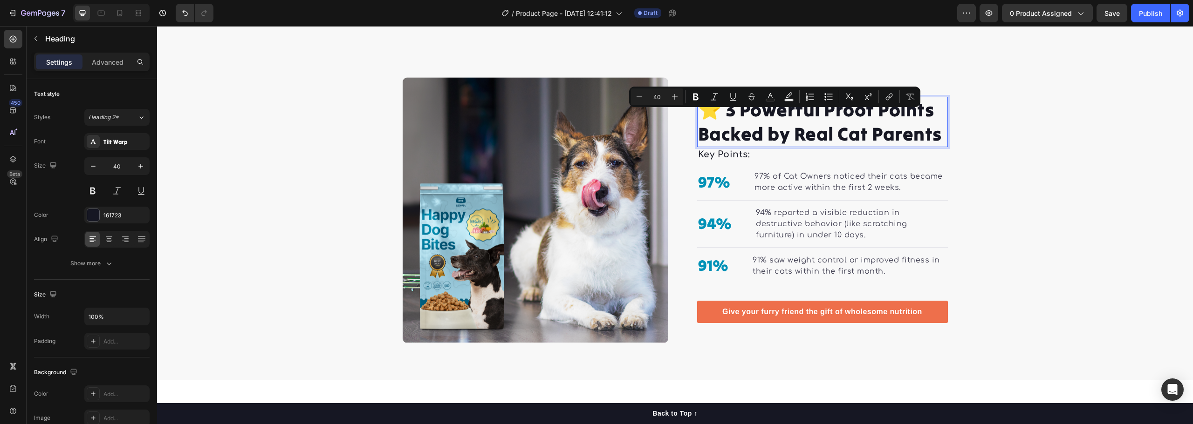
click at [900, 129] on p "⭐ 3 Powerful Proof Points Backed by Real Cat Parents" at bounding box center [822, 122] width 249 height 48
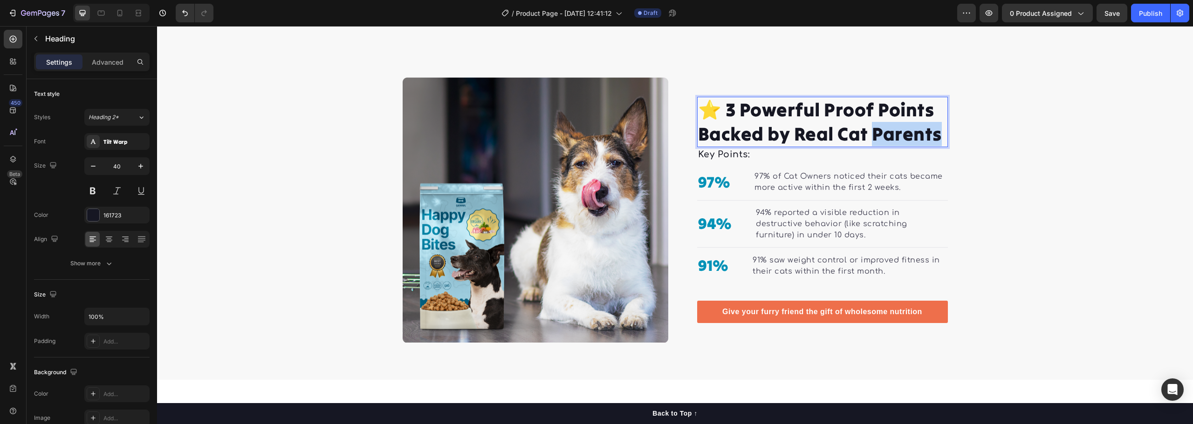
click at [900, 129] on p "⭐ 3 Powerful Proof Points Backed by Real Cat Parents" at bounding box center [822, 122] width 249 height 48
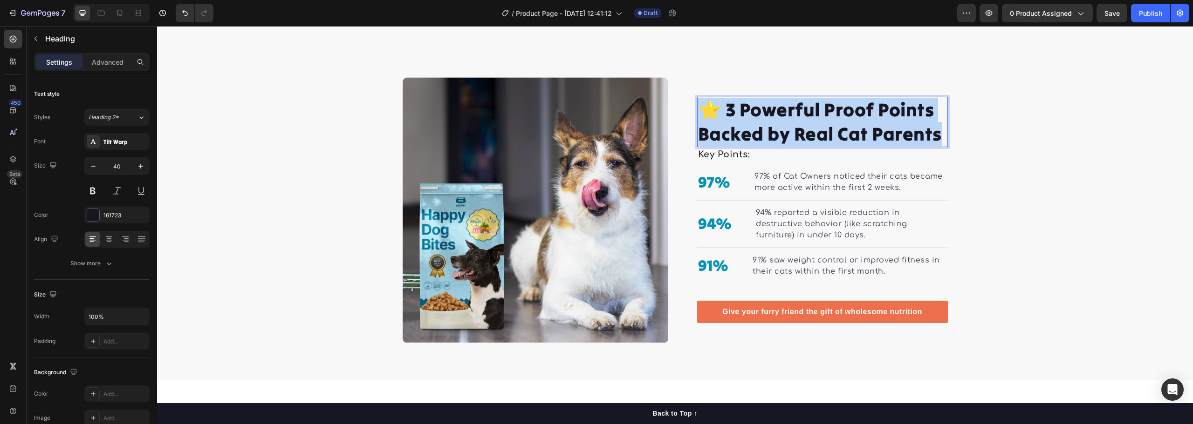
click at [900, 129] on p "⭐ 3 Powerful Proof Points Backed by Real Cat Parents" at bounding box center [822, 122] width 249 height 48
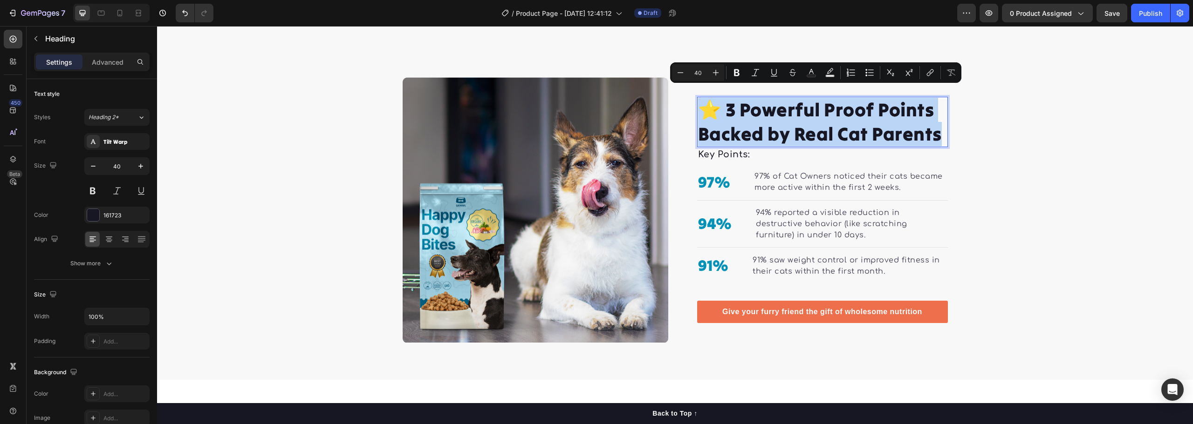
click at [771, 108] on p "⭐ 3 Powerful Proof Points Backed by Real Cat Parents" at bounding box center [822, 122] width 249 height 48
drag, startPoint x: 724, startPoint y: 94, endPoint x: 938, endPoint y: 128, distance: 216.2
click at [938, 128] on p "⭐ 3 Powerful Proof Points Backed by Real Cat Parents" at bounding box center [822, 122] width 249 height 48
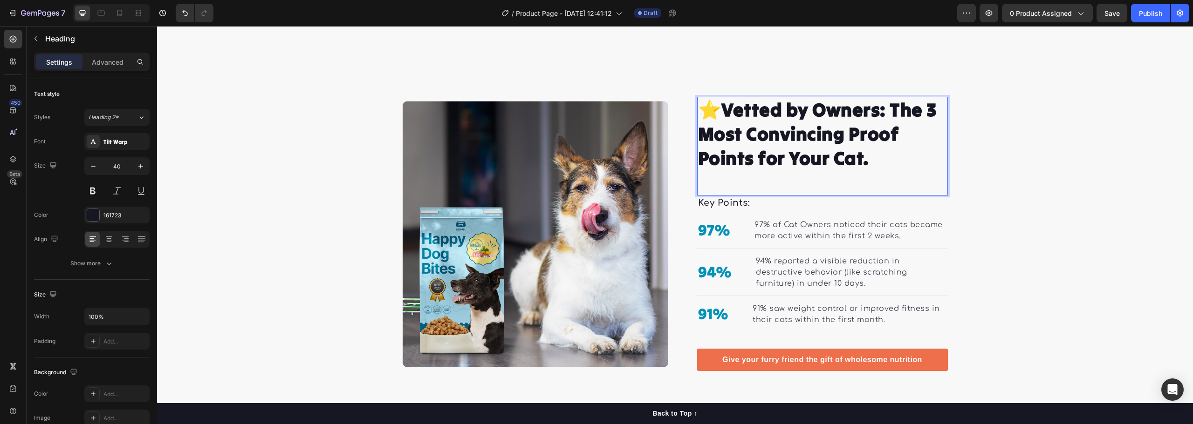
scroll to position [912, 0]
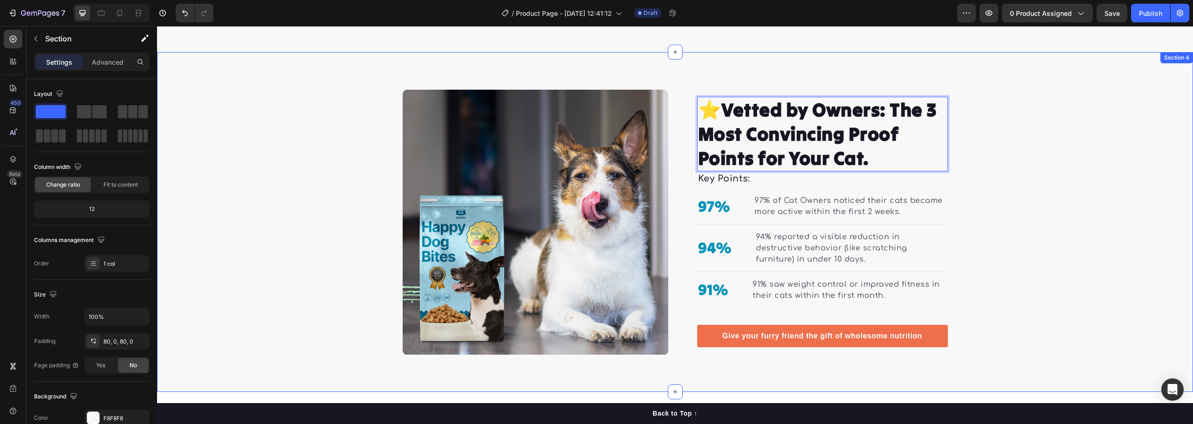
click at [1022, 159] on div "⭐ Vetted by Owners: The 3 Most Convincing Proof Points for Your Cat. Heading 0 …" at bounding box center [675, 222] width 1036 height 266
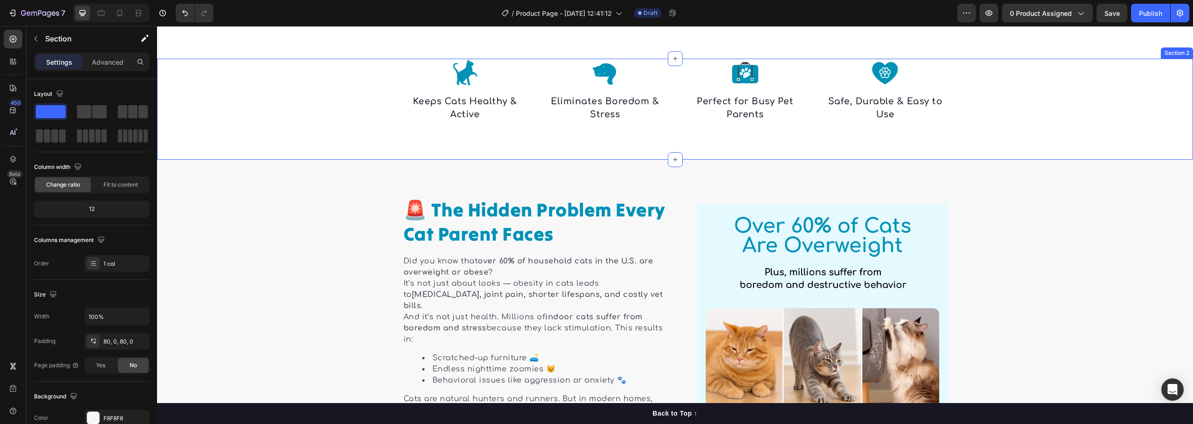
scroll to position [466, 0]
click at [115, 7] on div at bounding box center [119, 13] width 15 height 15
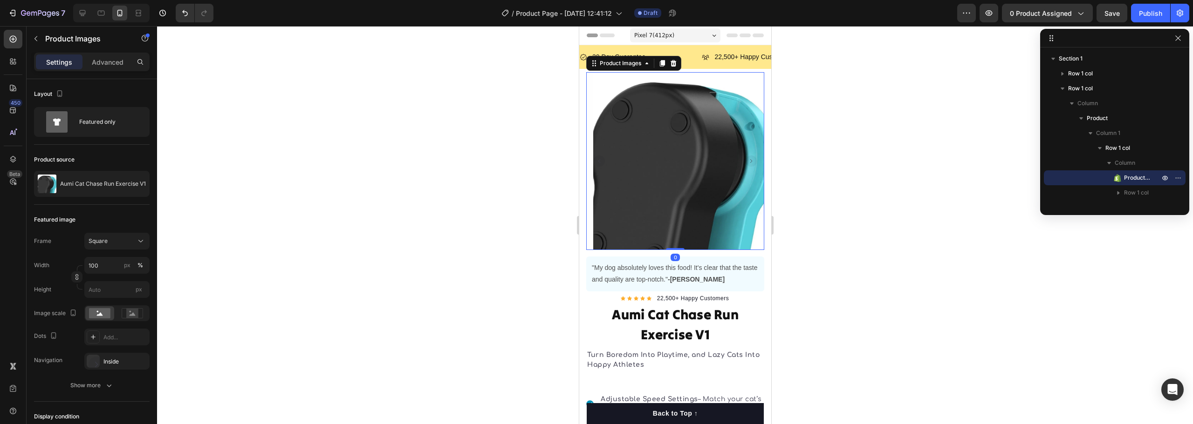
click at [750, 159] on icon "Carousel Next Arrow" at bounding box center [751, 161] width 2 height 4
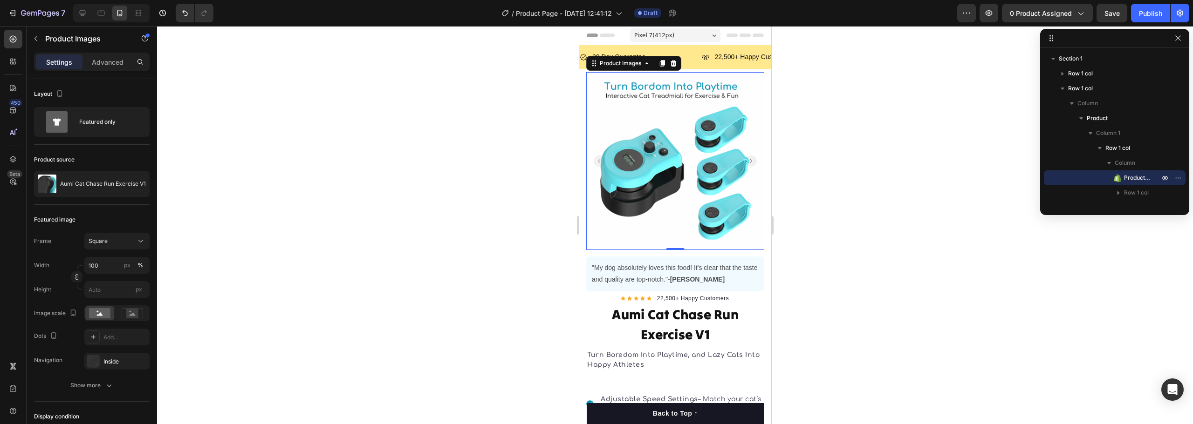
click at [747, 158] on rect "Carousel Next Arrow" at bounding box center [750, 161] width 11 height 11
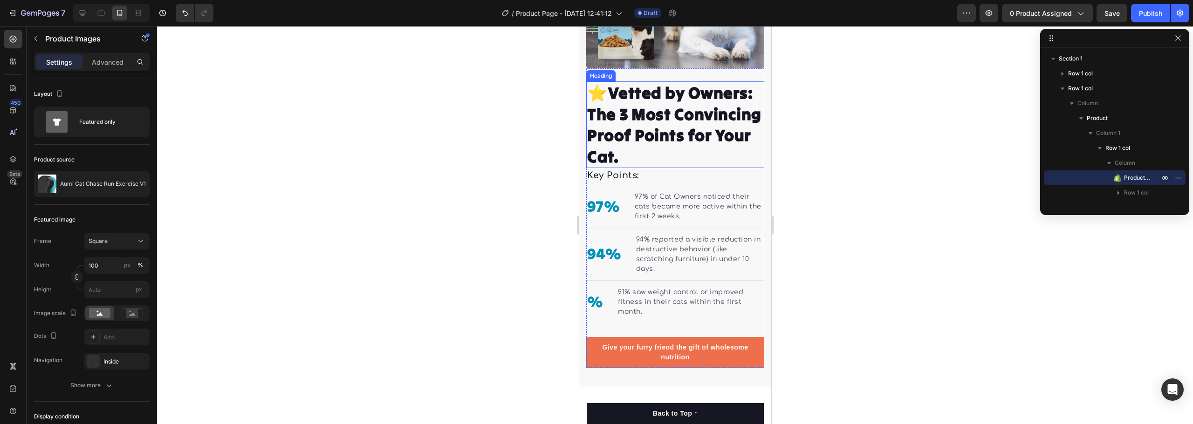
scroll to position [1320, 0]
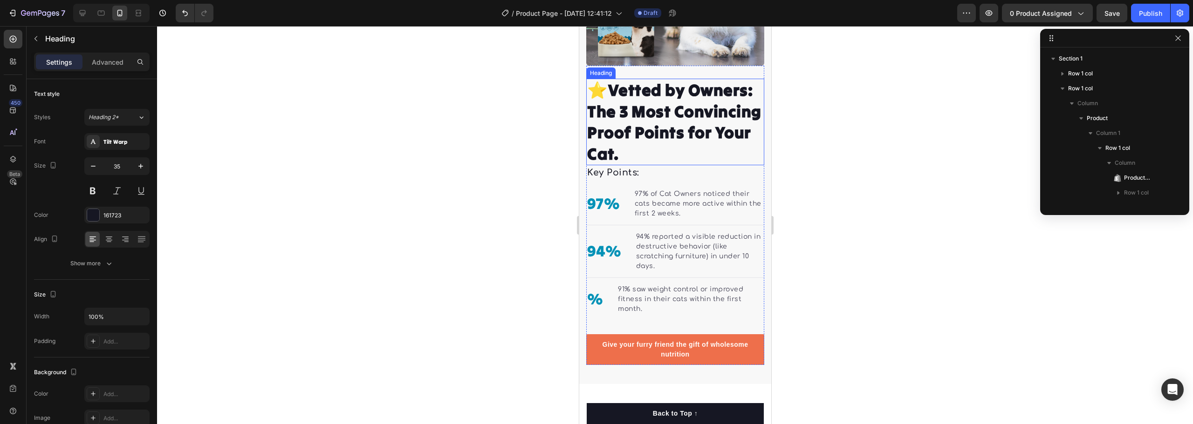
click at [680, 164] on strong "Vetted by Owners: The 3 Most Convincing Proof Points for Your Cat." at bounding box center [674, 122] width 174 height 85
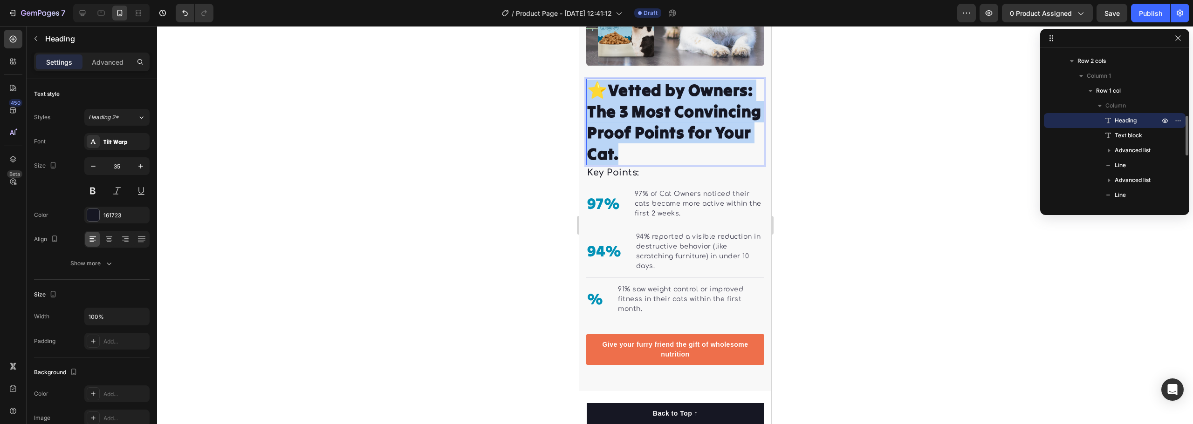
click at [680, 164] on strong "Vetted by Owners: The 3 Most Convincing Proof Points for Your Cat." at bounding box center [674, 122] width 174 height 85
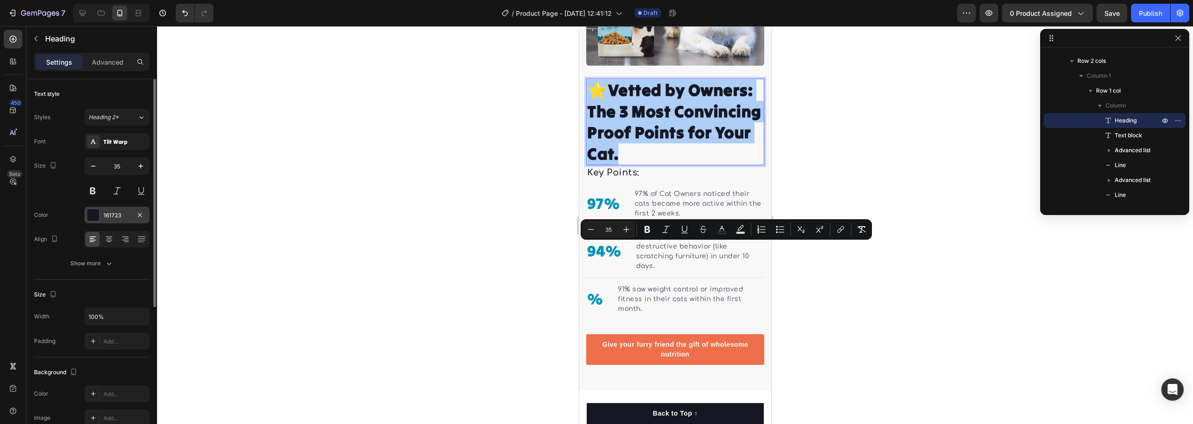
click at [92, 216] on div at bounding box center [93, 215] width 12 height 12
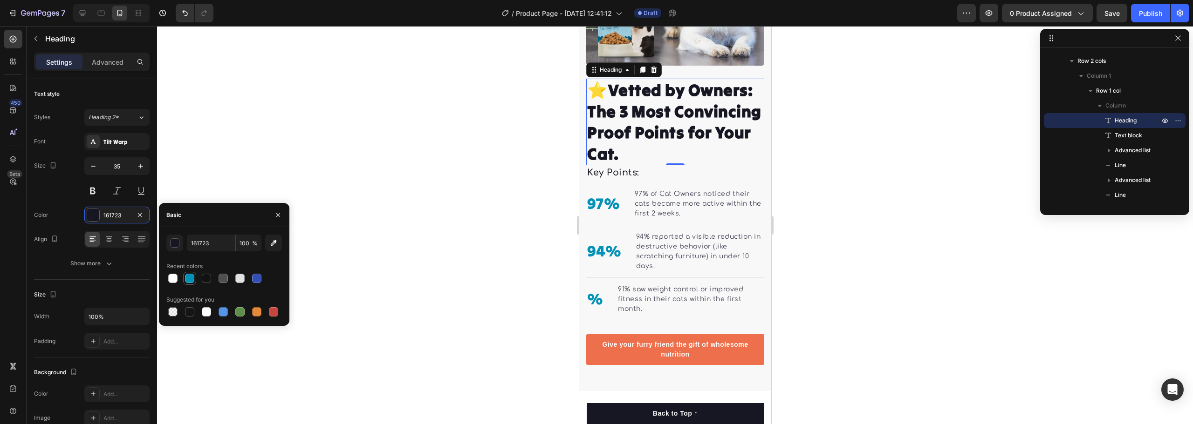
click at [188, 277] on div at bounding box center [189, 278] width 9 height 9
type input "0292B7"
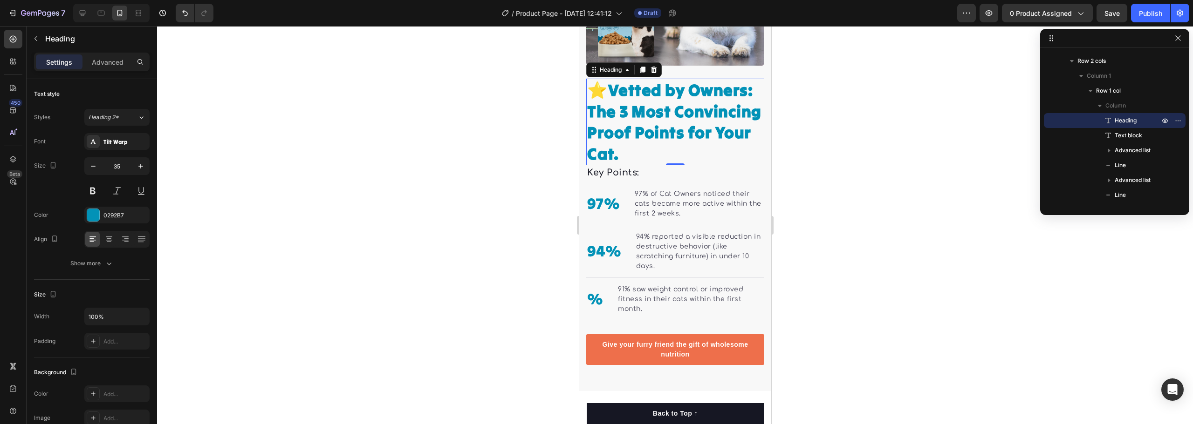
click at [869, 265] on div at bounding box center [675, 225] width 1036 height 398
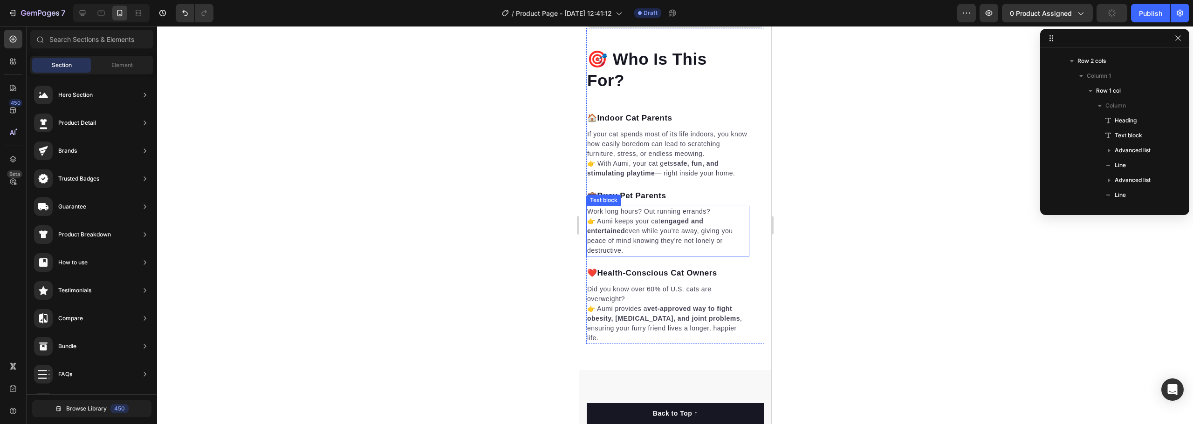
scroll to position [2019, 0]
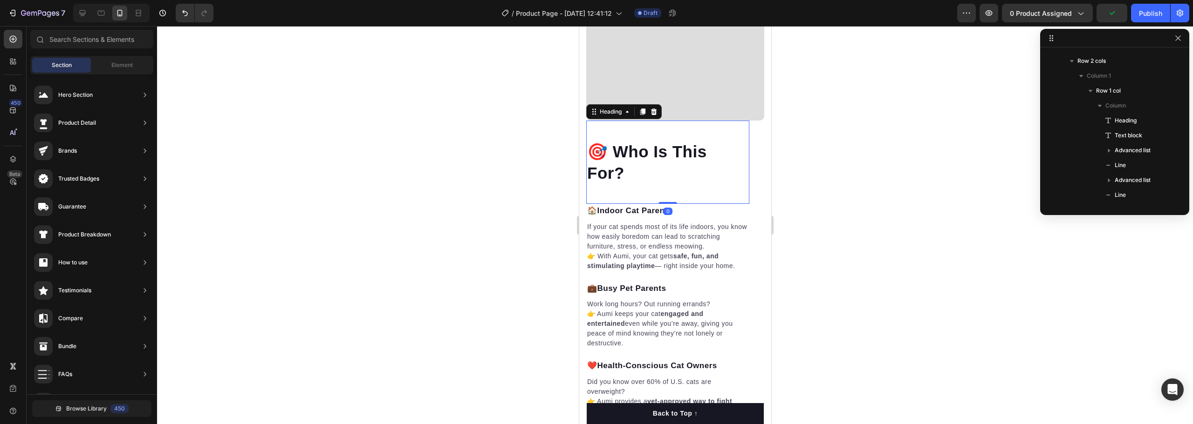
click at [633, 149] on h2 "🎯 Who Is This For?" at bounding box center [667, 162] width 163 height 44
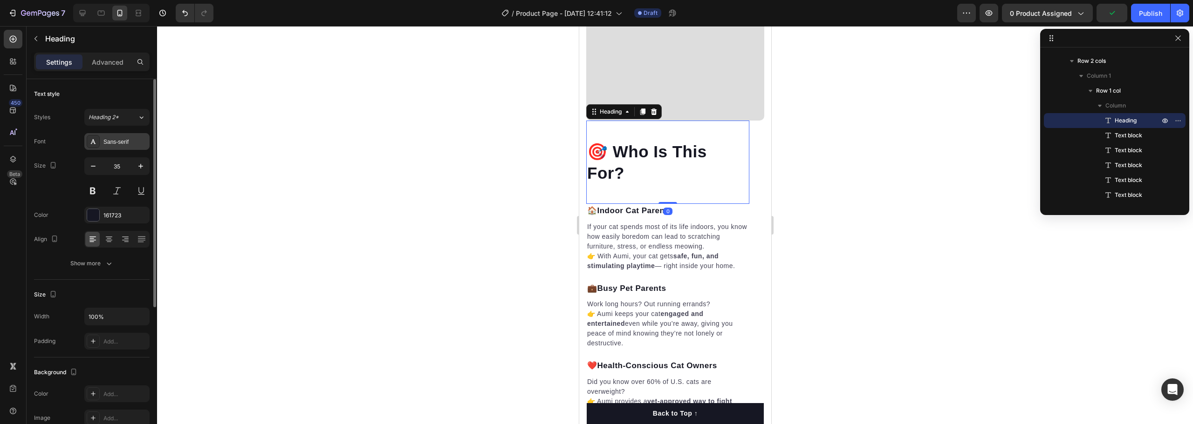
click at [121, 138] on div "Sans-serif" at bounding box center [125, 142] width 44 height 8
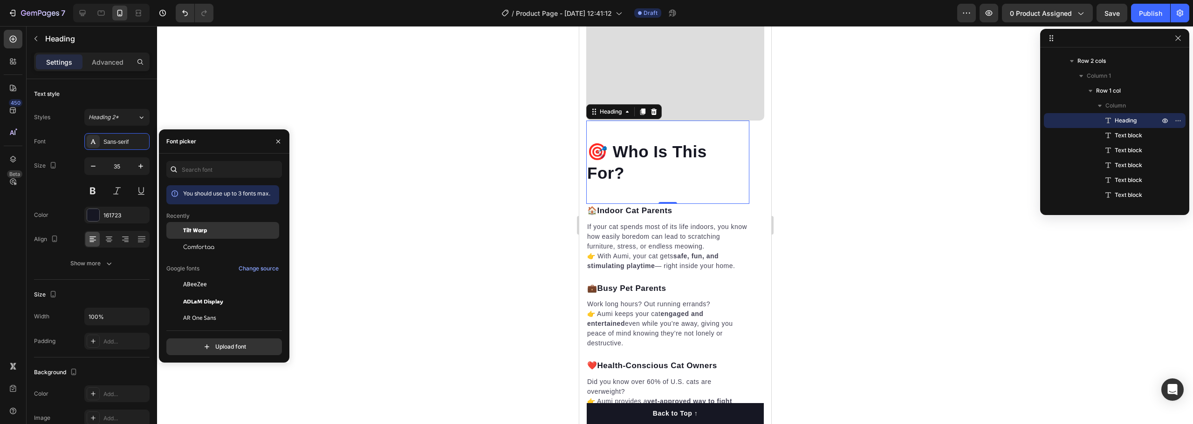
click at [216, 230] on div "Tilt Warp" at bounding box center [230, 230] width 94 height 8
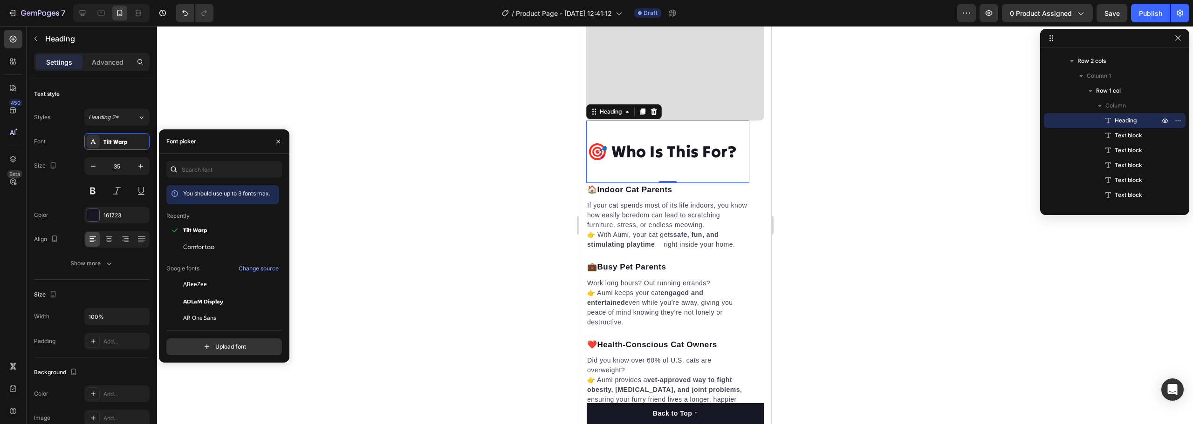
click at [682, 140] on h2 "🎯 Who Is This For?" at bounding box center [667, 151] width 163 height 23
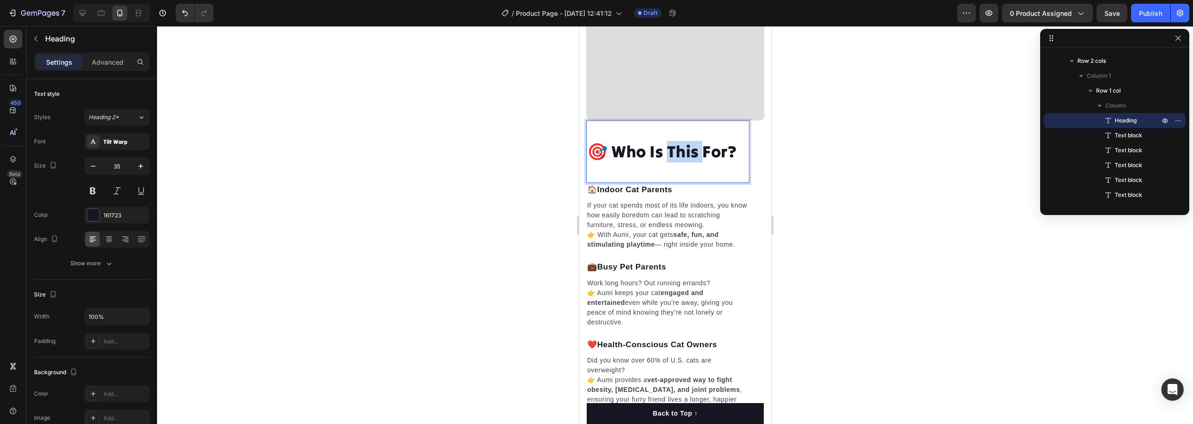
click at [682, 141] on p "🎯 Who Is This For?" at bounding box center [667, 151] width 161 height 21
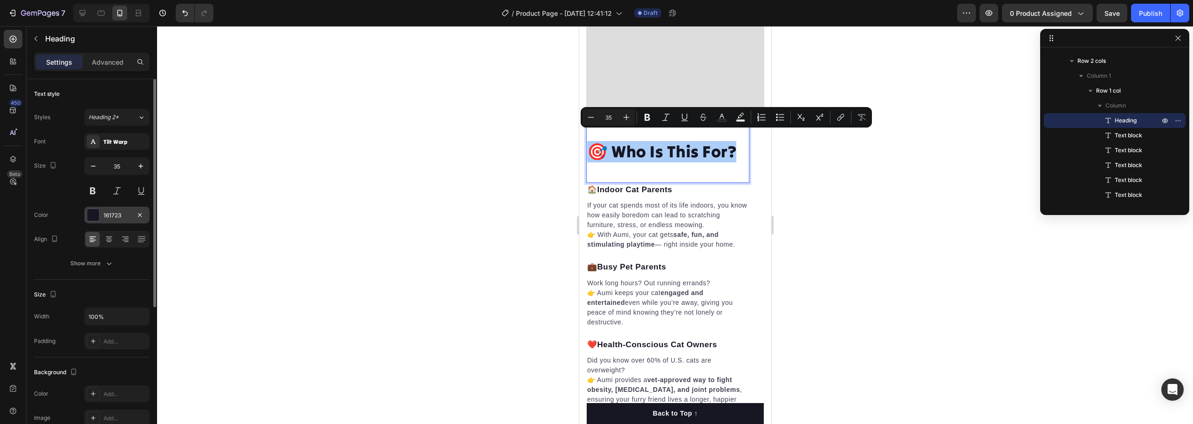
click at [92, 215] on div at bounding box center [93, 215] width 12 height 12
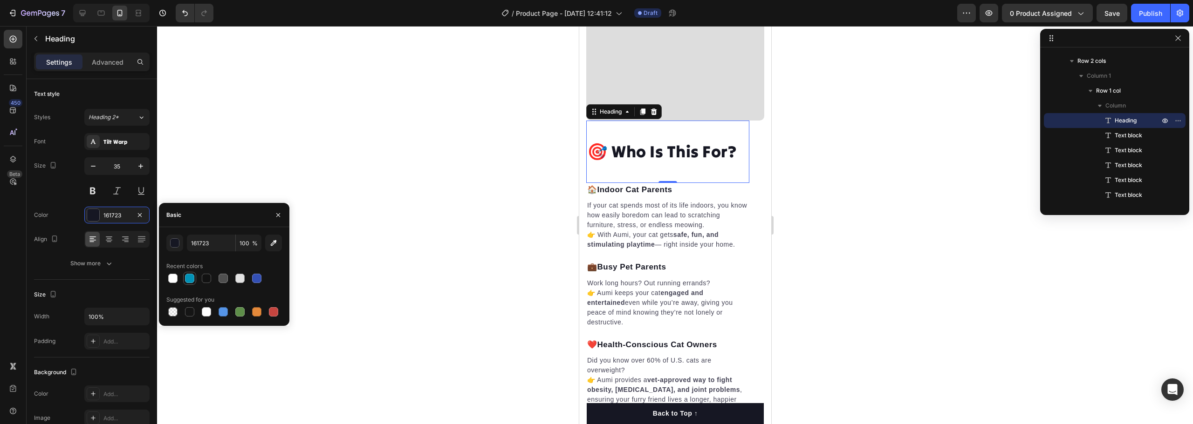
click at [192, 277] on div at bounding box center [189, 278] width 9 height 9
type input "0292B7"
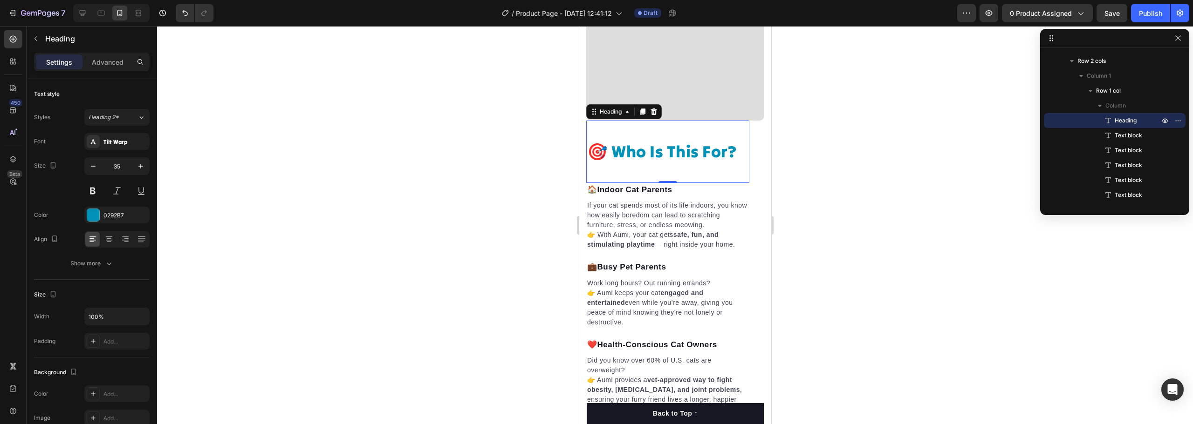
click at [844, 258] on div at bounding box center [675, 225] width 1036 height 398
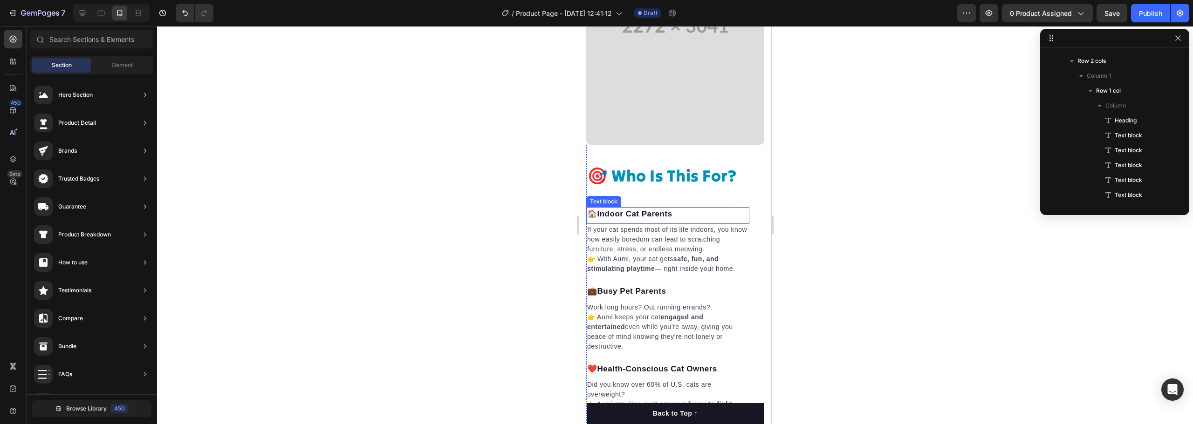
scroll to position [1972, 0]
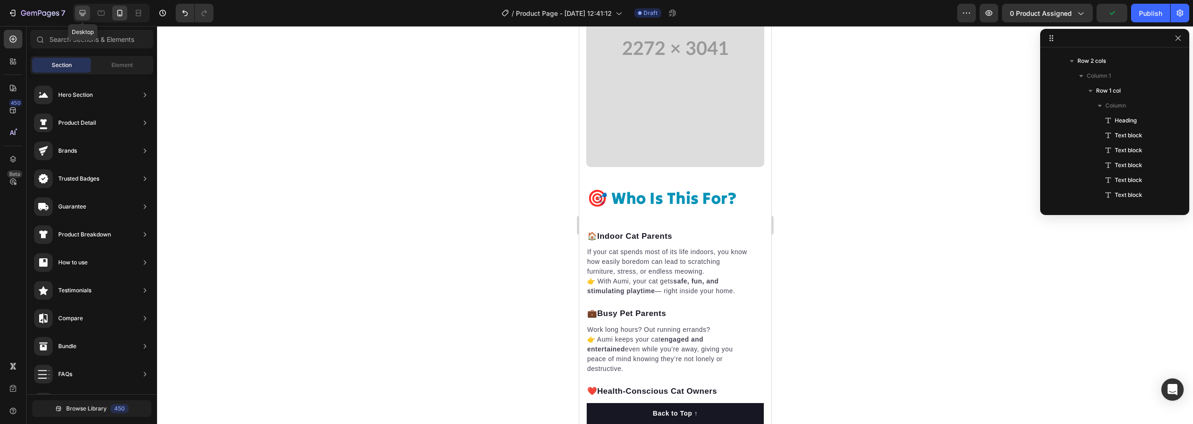
click at [84, 12] on icon at bounding box center [82, 12] width 9 height 9
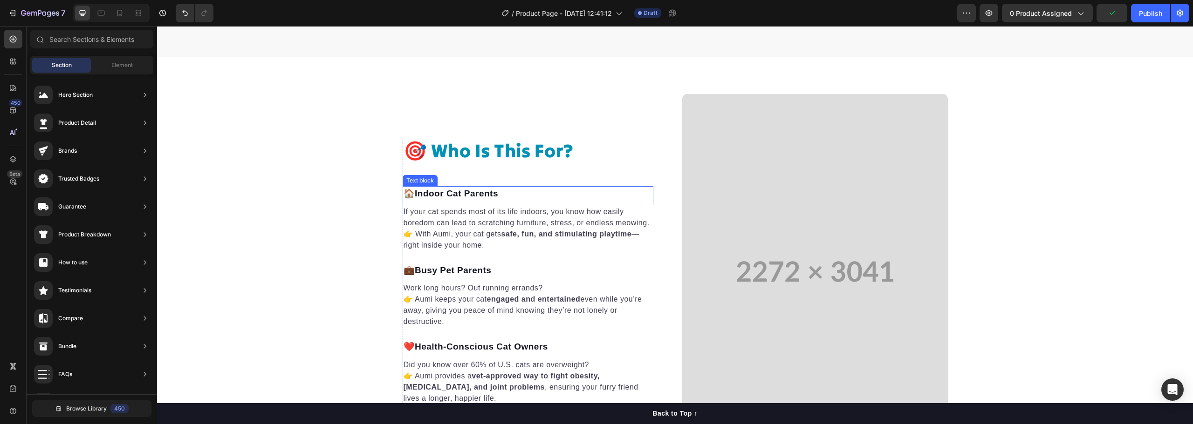
scroll to position [1777, 0]
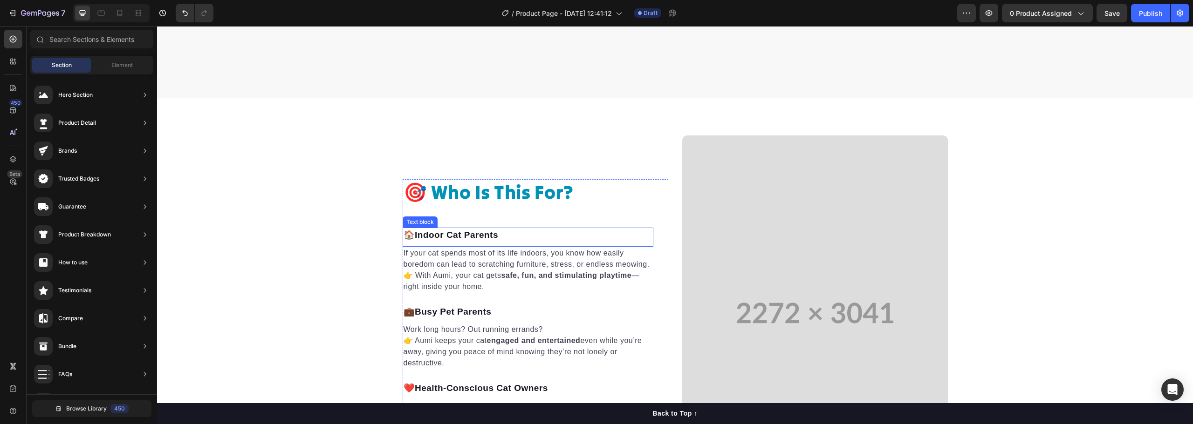
click at [471, 232] on strong "Indoor Cat Parents" at bounding box center [456, 235] width 83 height 10
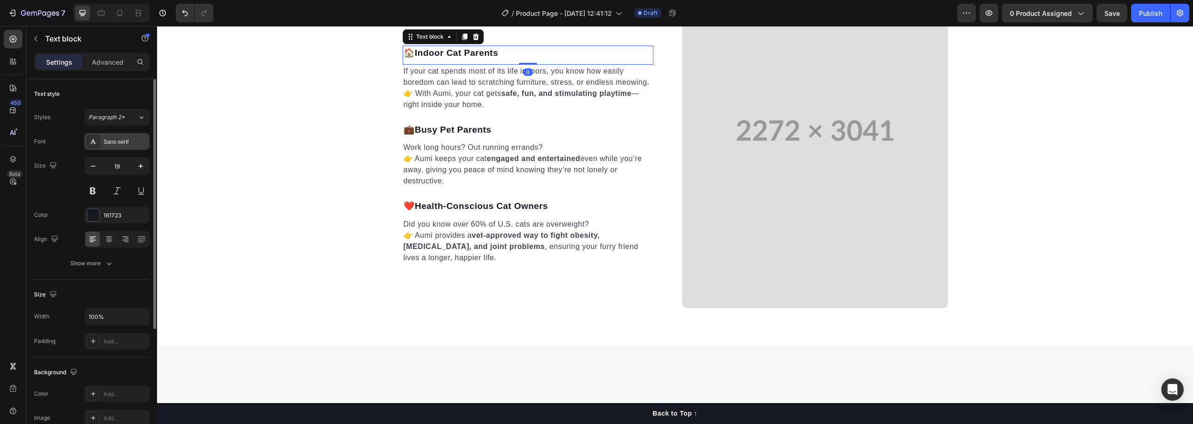
click at [116, 143] on div "Sans-serif" at bounding box center [125, 142] width 44 height 8
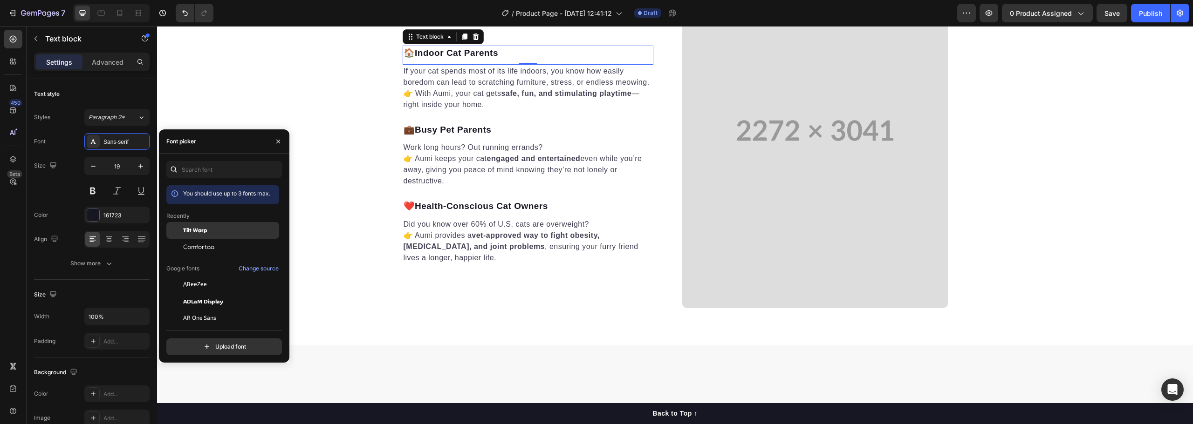
click at [196, 229] on span "Tilt Warp" at bounding box center [195, 230] width 24 height 8
click at [202, 241] on div "Comfortaa" at bounding box center [222, 247] width 113 height 17
click at [199, 233] on span "Tilt Warp" at bounding box center [195, 230] width 24 height 8
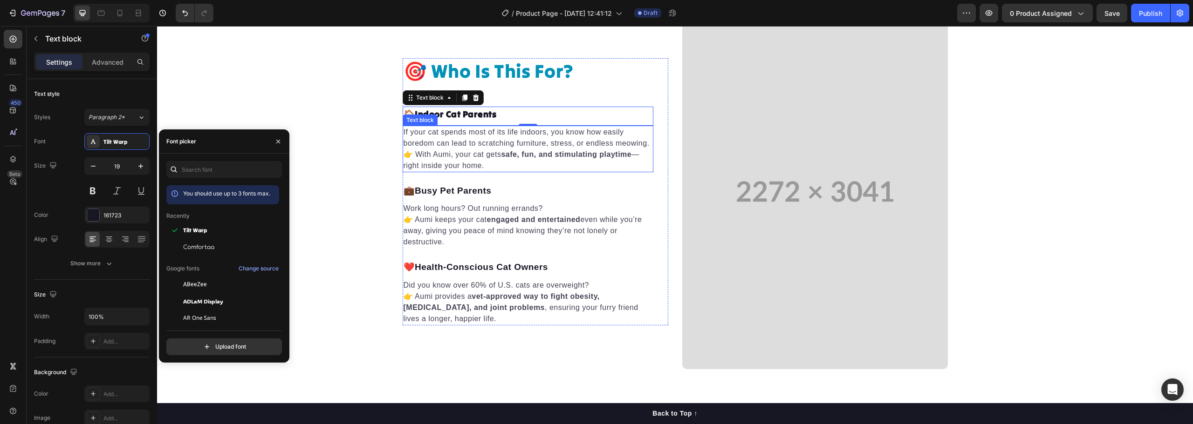
scroll to position [1684, 0]
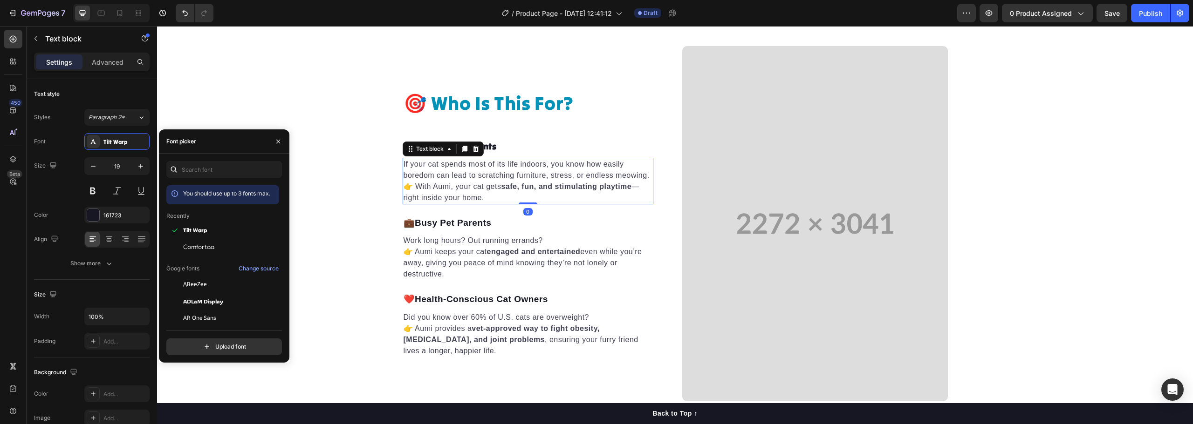
click at [470, 192] on p "If your cat spends most of its life indoors, you know how easily boredom can le…" at bounding box center [528, 181] width 249 height 45
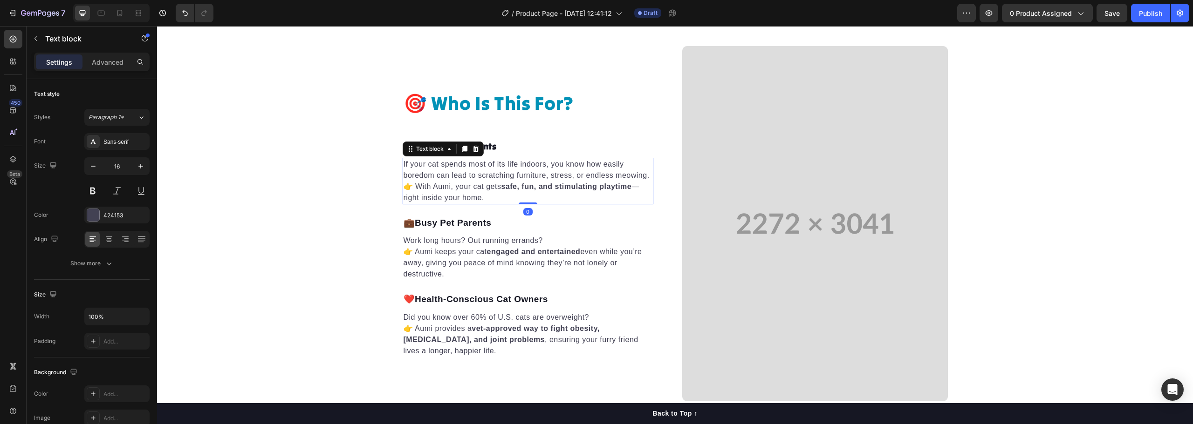
click at [470, 192] on p "If your cat spends most of its life indoors, you know how easily boredom can le…" at bounding box center [528, 181] width 249 height 45
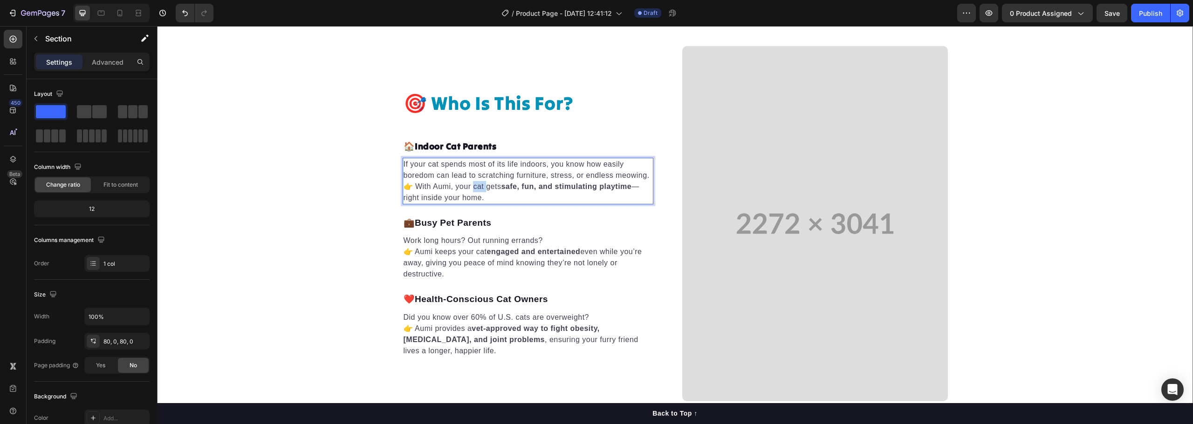
click at [329, 209] on div "🎯 Who Is This For? Heading 🏠 Indoor Cat Parents Text block If your cat spends m…" at bounding box center [675, 224] width 1036 height 356
click at [452, 179] on p "If your cat spends most of its life indoors, you know how easily boredom can le…" at bounding box center [528, 181] width 249 height 45
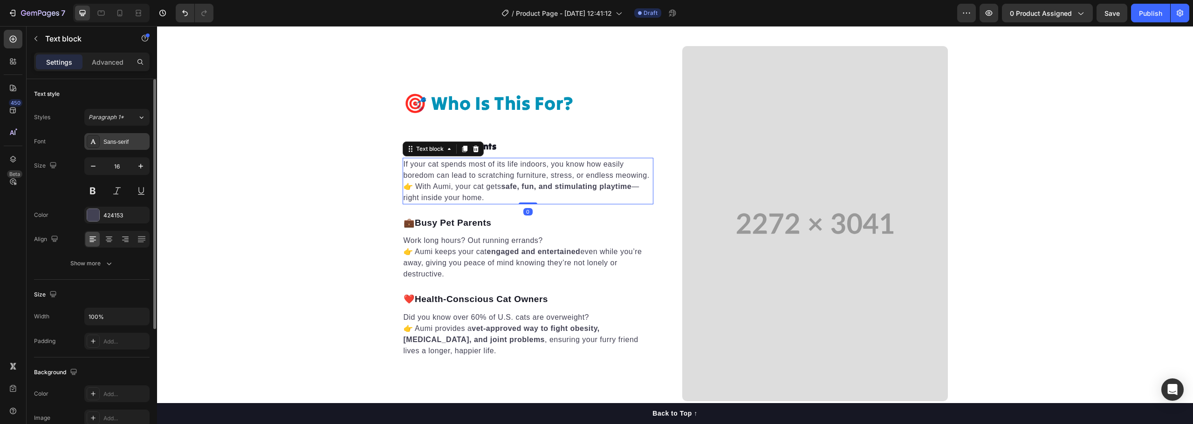
click at [118, 141] on div "Sans-serif" at bounding box center [125, 142] width 44 height 8
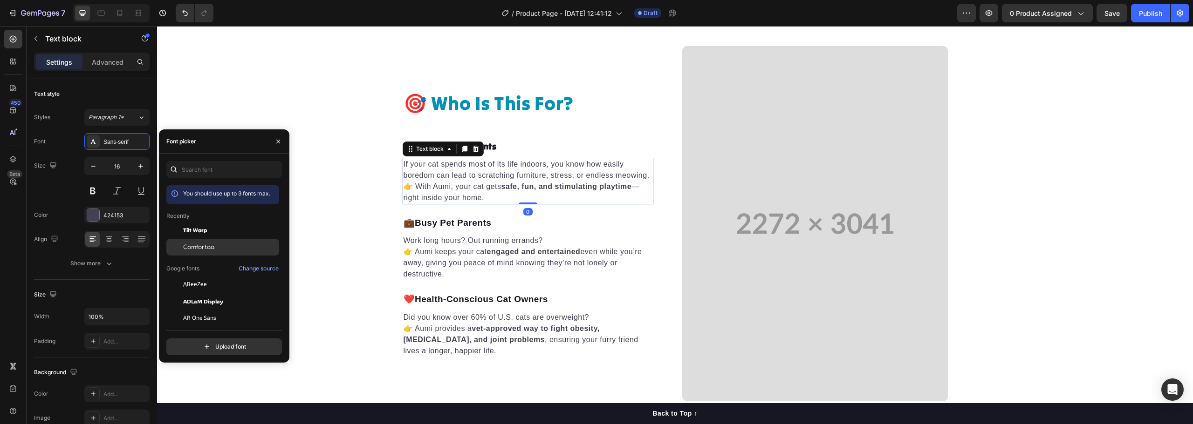
click at [212, 246] on span "Comfortaa" at bounding box center [198, 247] width 31 height 8
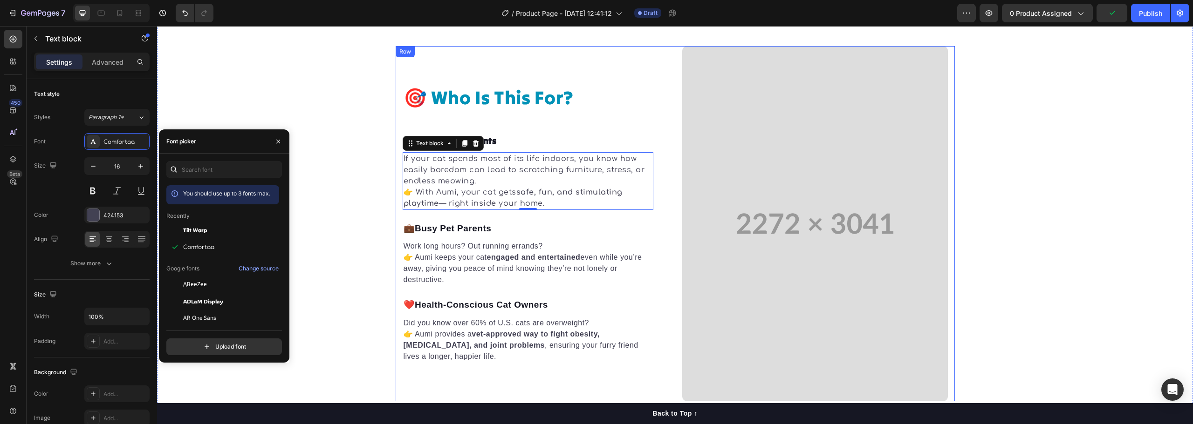
click at [391, 110] on div "🎯 Who Is This For? Heading 🏠 Indoor Cat Parents Text block If your cat spends m…" at bounding box center [675, 224] width 1036 height 356
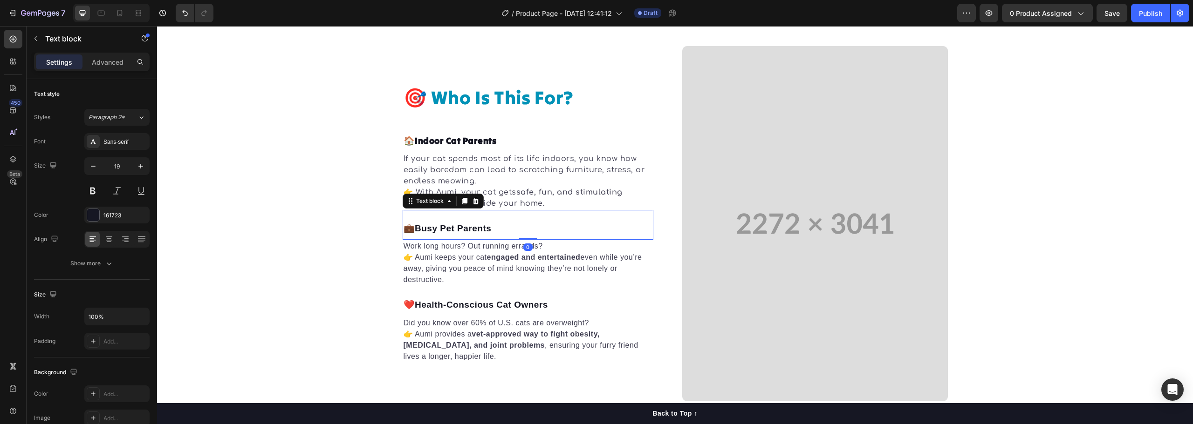
click at [471, 222] on p "💼 Busy Pet Parents" at bounding box center [528, 229] width 249 height 14
click at [125, 139] on div "Sans-serif" at bounding box center [125, 142] width 44 height 8
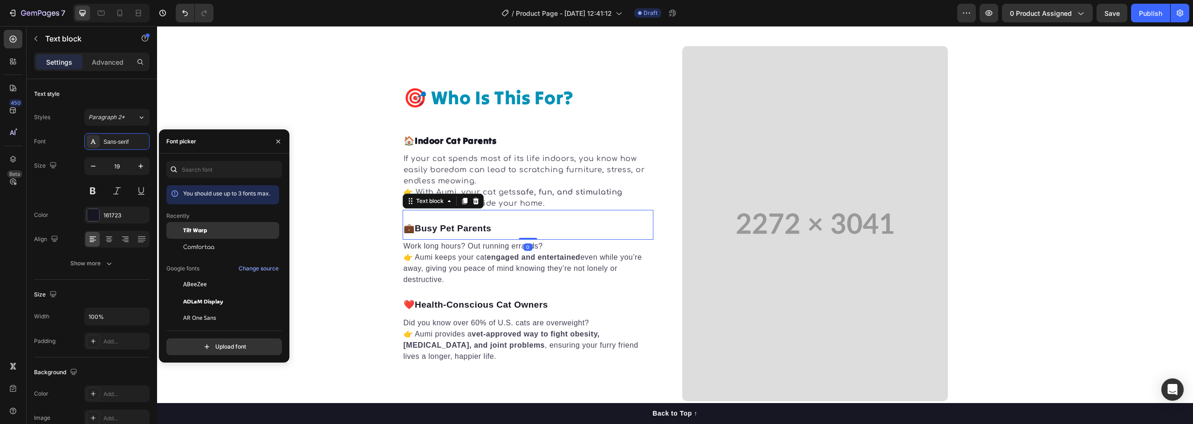
drag, startPoint x: 209, startPoint y: 226, endPoint x: 138, endPoint y: 215, distance: 72.1
click at [209, 226] on div "Tilt Warp" at bounding box center [222, 230] width 113 height 17
click at [449, 233] on strong "Busy Pet Parents" at bounding box center [451, 228] width 72 height 11
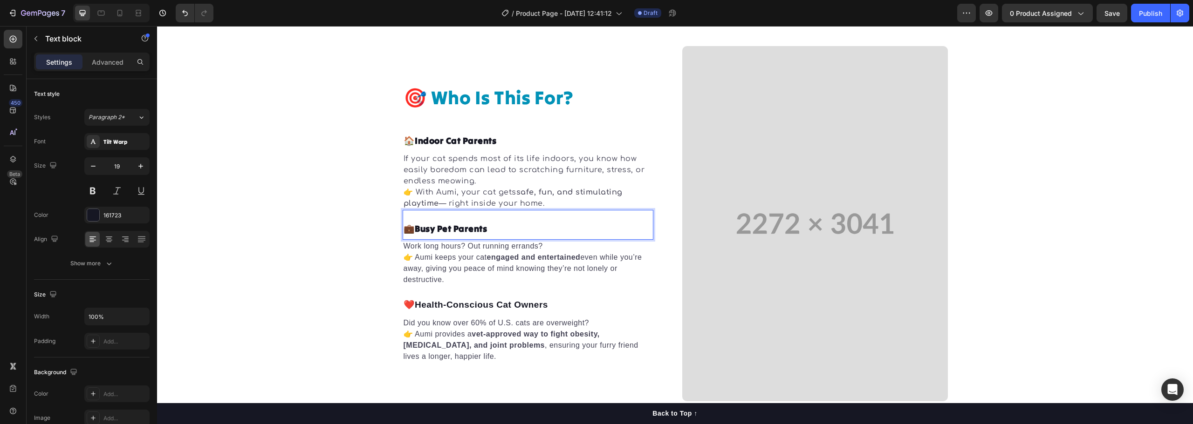
click at [449, 233] on strong "Busy Pet Parents" at bounding box center [451, 228] width 72 height 11
click at [460, 256] on p "Work long hours? Out running errands? 👉 [PERSON_NAME] keeps your cat engaged an…" at bounding box center [528, 263] width 249 height 45
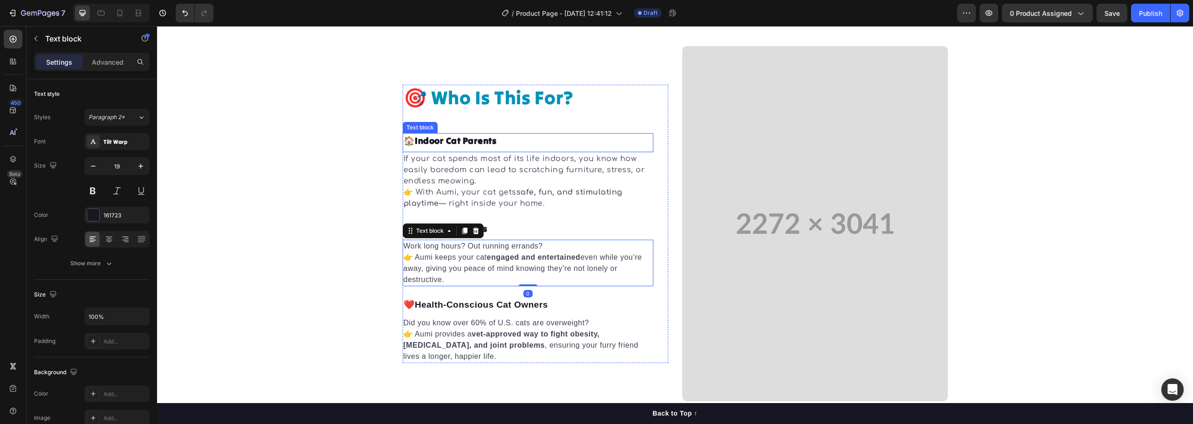
click at [461, 150] on div "🏠 Indoor Cat Parents Text block" at bounding box center [528, 142] width 251 height 19
click at [459, 144] on strong "Indoor Cat Parents" at bounding box center [456, 140] width 82 height 11
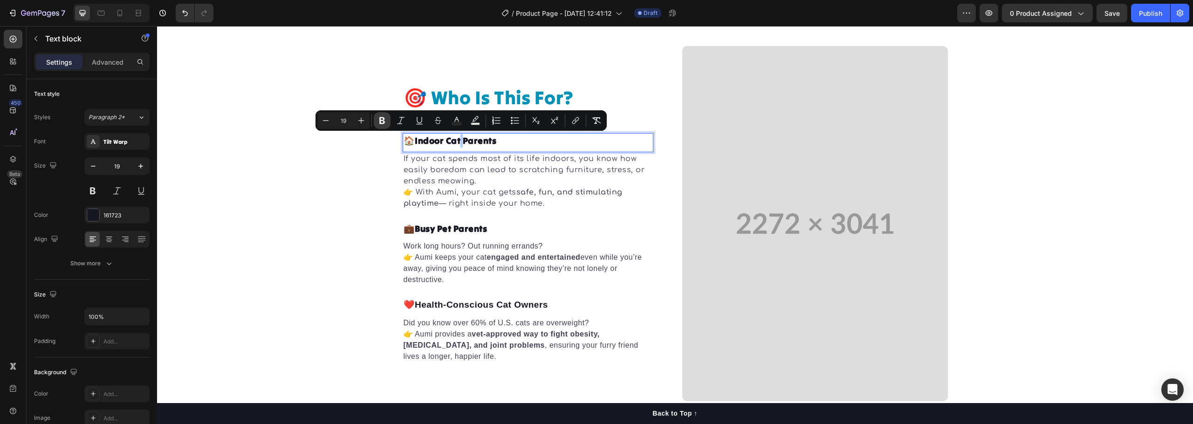
click at [381, 123] on icon "Editor contextual toolbar" at bounding box center [382, 120] width 6 height 7
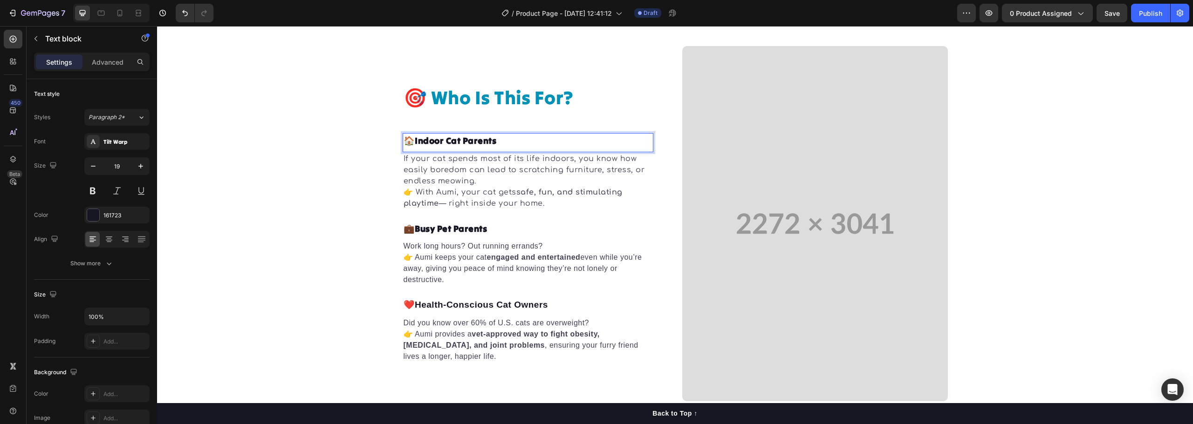
click at [432, 143] on strong "Indoor Cat" at bounding box center [438, 140] width 46 height 11
click at [533, 141] on p "🏠 Indoor Cat Parents" at bounding box center [528, 141] width 249 height 14
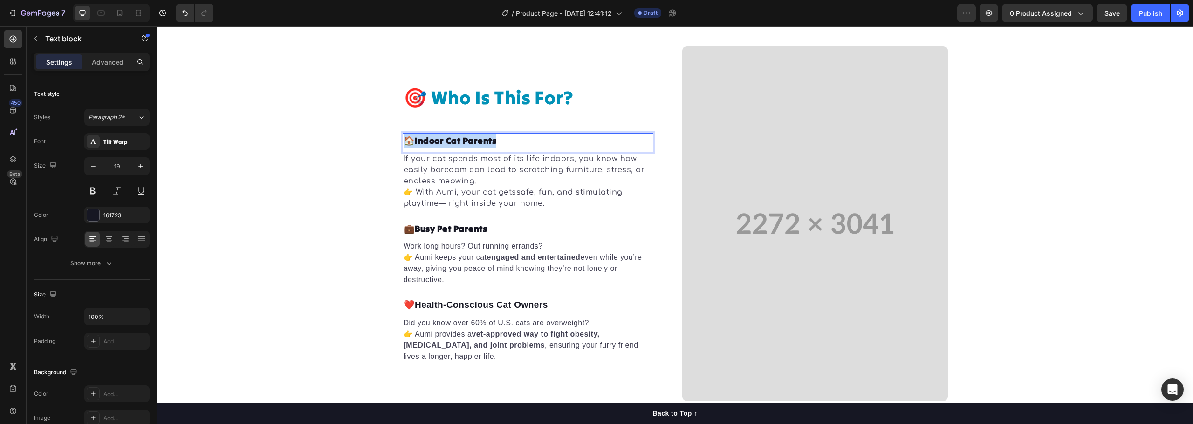
click at [533, 141] on p "🏠 Indoor Cat Parents" at bounding box center [528, 141] width 249 height 14
click at [473, 190] on p "If your cat spends most of its life indoors, you know how easily boredom can le…" at bounding box center [528, 181] width 249 height 56
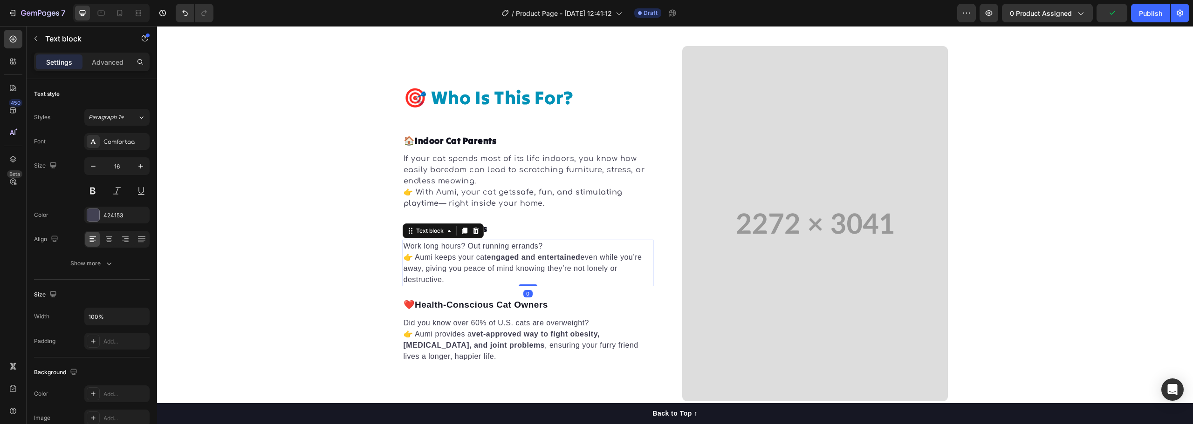
click at [467, 269] on p "Work long hours? Out running errands? 👉 [PERSON_NAME] keeps your cat engaged an…" at bounding box center [528, 263] width 249 height 45
click at [119, 138] on div "Sans-serif" at bounding box center [125, 142] width 44 height 8
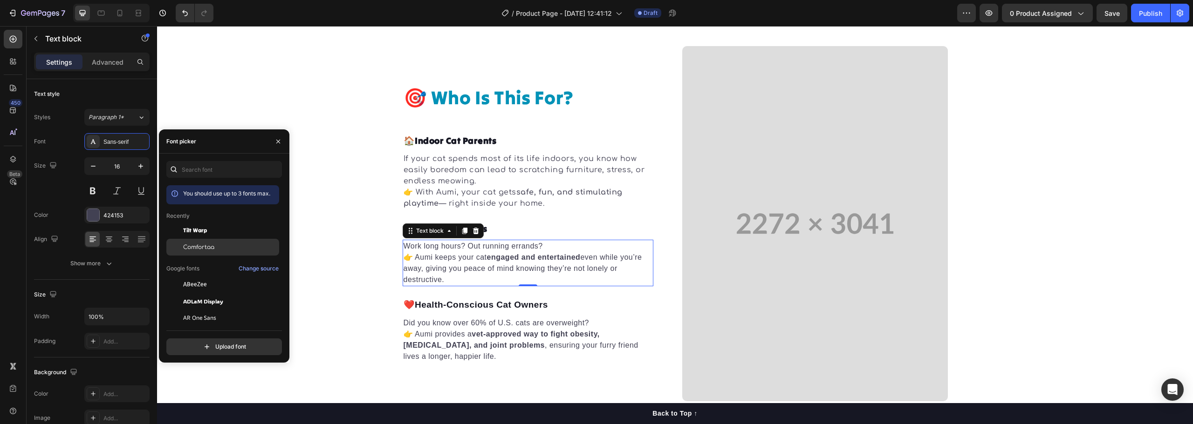
click at [218, 241] on div "Comfortaa" at bounding box center [222, 247] width 113 height 17
click at [479, 329] on p "Did you know over 60% of U.S. cats are overweight? 👉 Aumi provides a vet-approv…" at bounding box center [528, 340] width 249 height 45
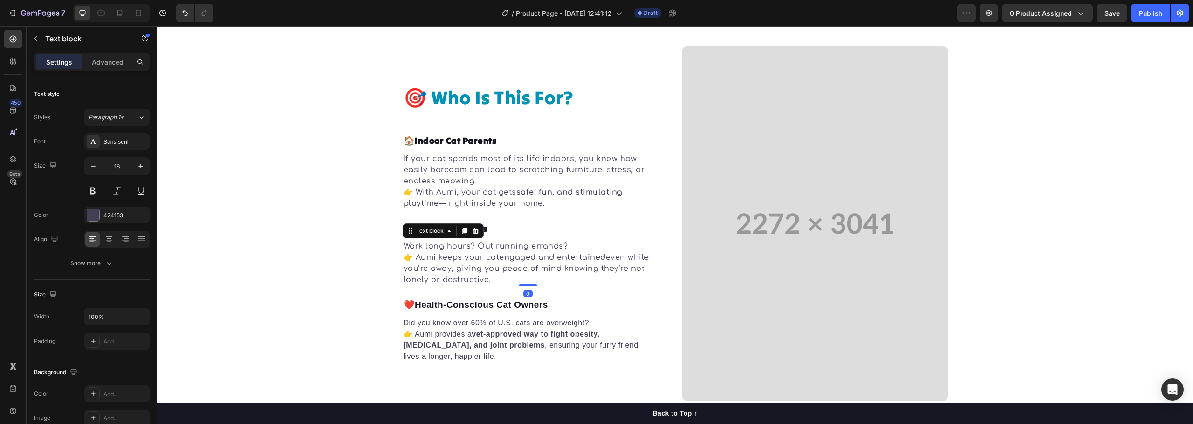
click at [552, 254] on strong "engaged and entertained" at bounding box center [552, 257] width 107 height 8
click at [488, 336] on strong "vet-approved way to fight obesity, [MEDICAL_DATA], and joint problems" at bounding box center [502, 339] width 196 height 19
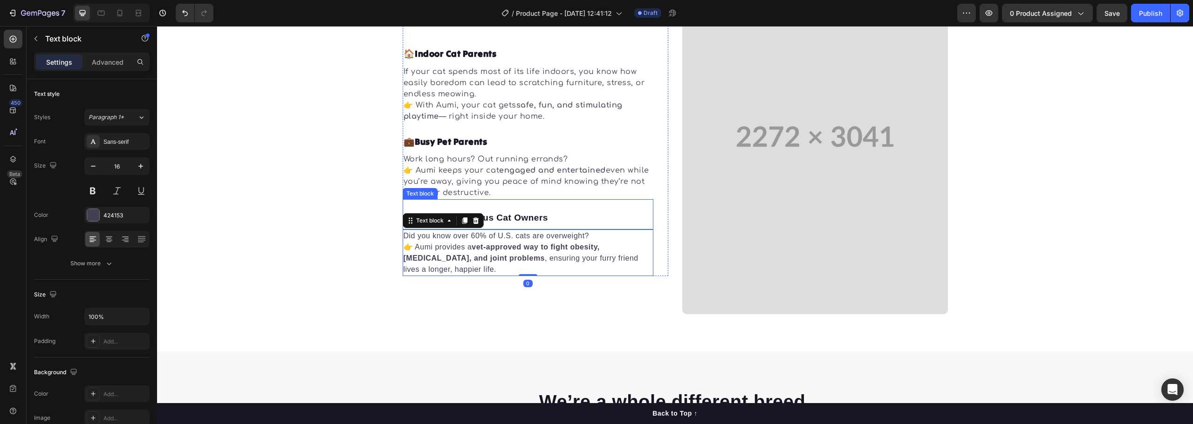
scroll to position [1777, 0]
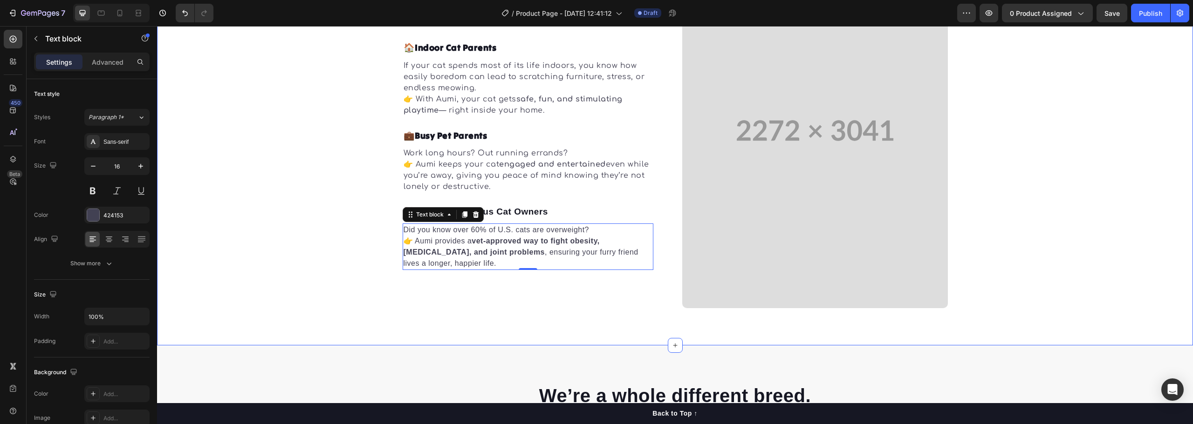
click at [290, 225] on div "🎯 Who Is This For? Heading 🏠 Indoor Cat Parents Text block If your cat spends m…" at bounding box center [675, 131] width 1036 height 356
click at [493, 252] on p "Did you know over 60% of U.S. cats are overweight? 👉 Aumi provides a vet-approv…" at bounding box center [528, 247] width 249 height 45
click at [113, 144] on div "Sans-serif" at bounding box center [125, 142] width 44 height 8
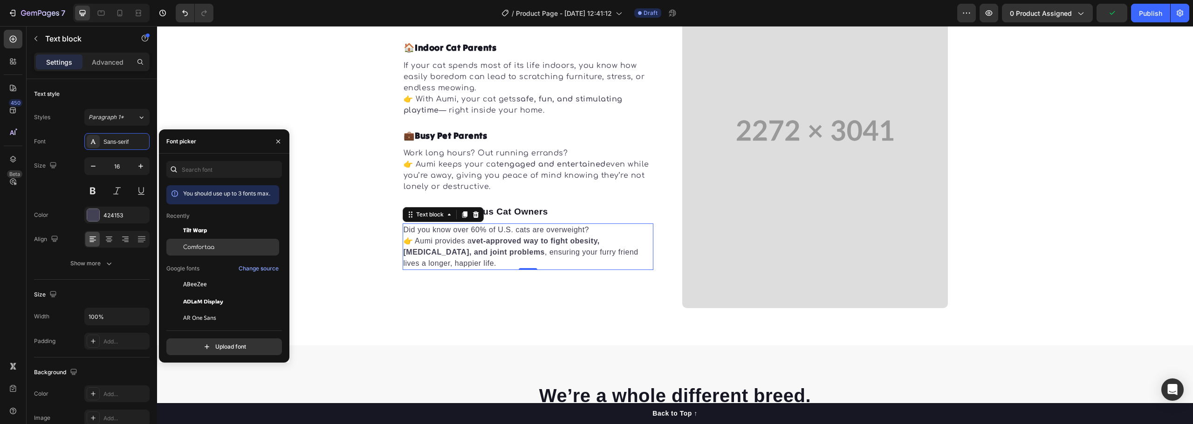
click at [212, 242] on div "Comfortaa" at bounding box center [222, 247] width 113 height 17
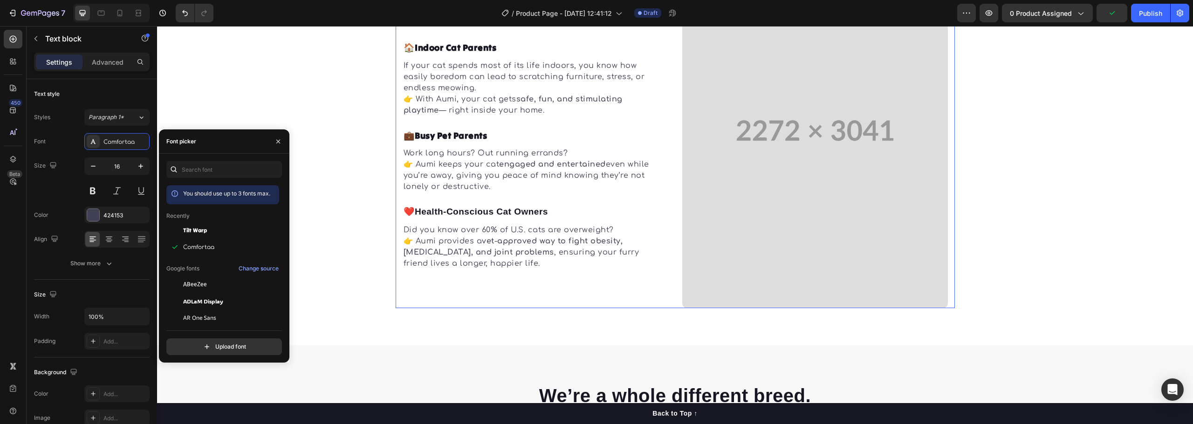
click at [438, 294] on div "🎯 Who Is This For? Heading 🏠 Indoor Cat Parents Text block If your cat spends m…" at bounding box center [536, 131] width 266 height 356
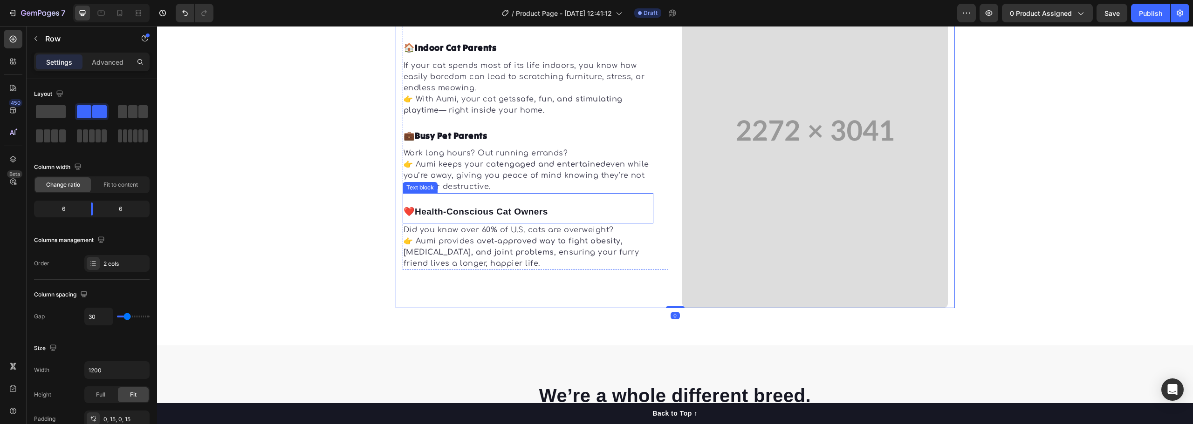
click at [473, 213] on strong "Health-Conscious Cat Owners" at bounding box center [481, 212] width 133 height 10
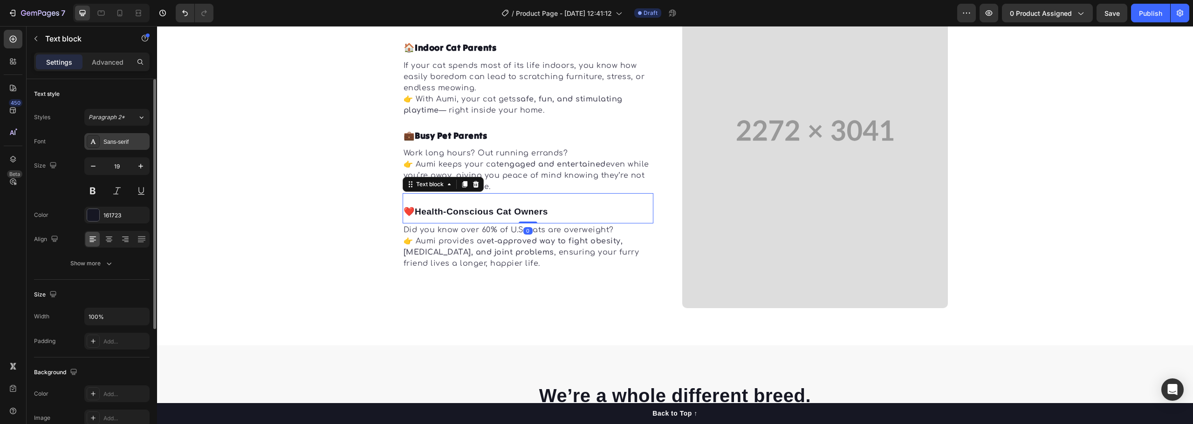
click at [116, 136] on div "Sans-serif" at bounding box center [116, 141] width 65 height 17
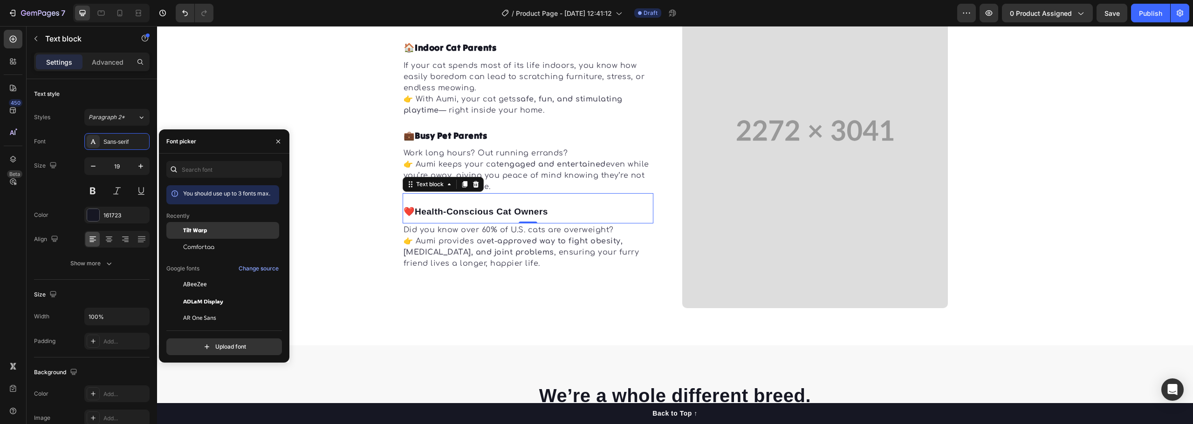
click at [199, 226] on span "Tilt Warp" at bounding box center [195, 230] width 24 height 8
click at [453, 238] on p "Did you know over 60% of U.S. cats are overweight? 👉 Aumi provides a vet-approv…" at bounding box center [528, 247] width 249 height 45
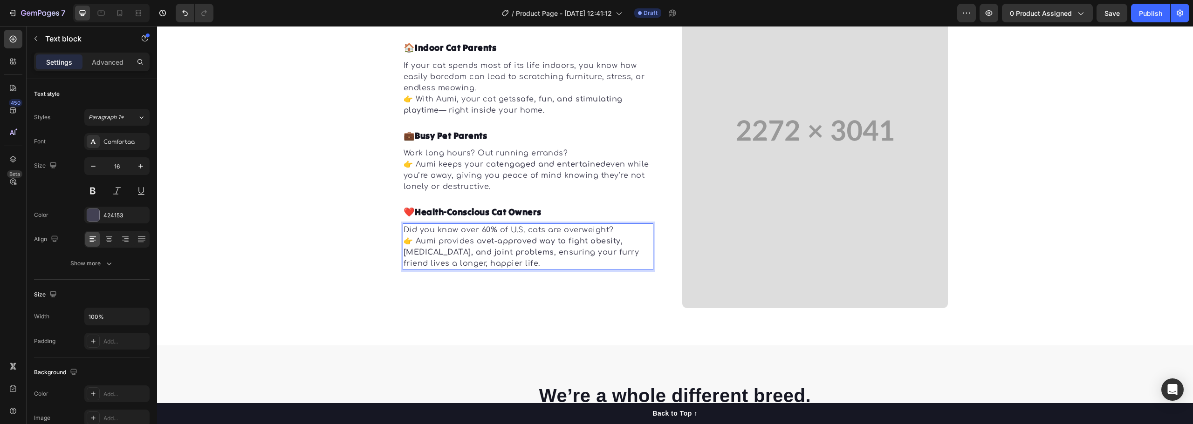
click at [499, 248] on strong "vet-approved way to fight obesity, [MEDICAL_DATA], and joint problems" at bounding box center [513, 247] width 219 height 20
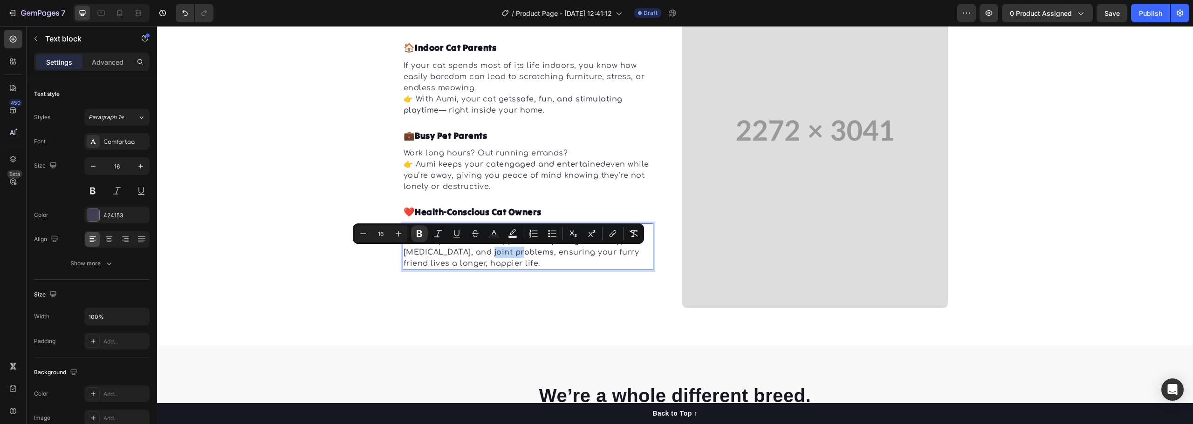
click at [511, 253] on strong "vet-approved way to fight obesity, [MEDICAL_DATA], and joint problems" at bounding box center [513, 247] width 219 height 20
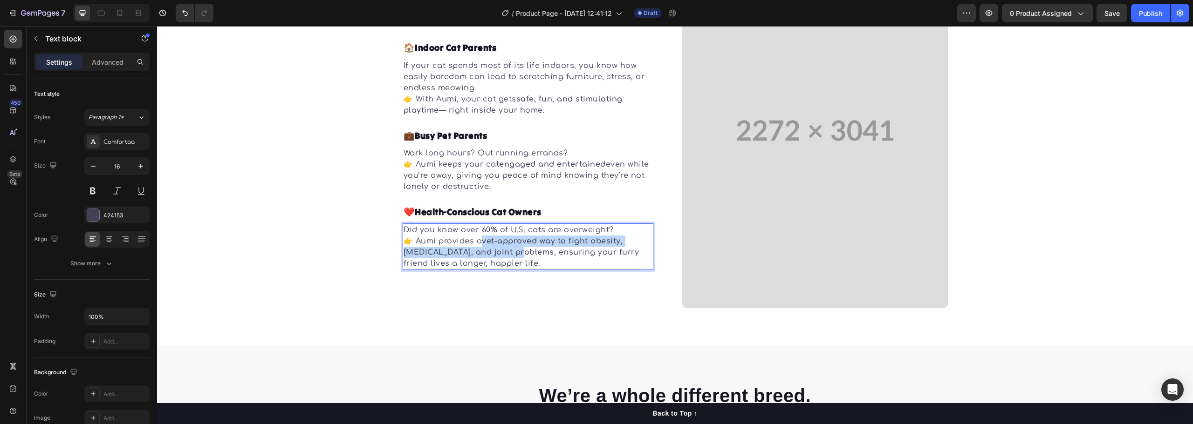
drag, startPoint x: 517, startPoint y: 254, endPoint x: 481, endPoint y: 240, distance: 37.9
click at [482, 240] on strong "vet-approved way to fight obesity, [MEDICAL_DATA], and joint problems" at bounding box center [513, 247] width 219 height 20
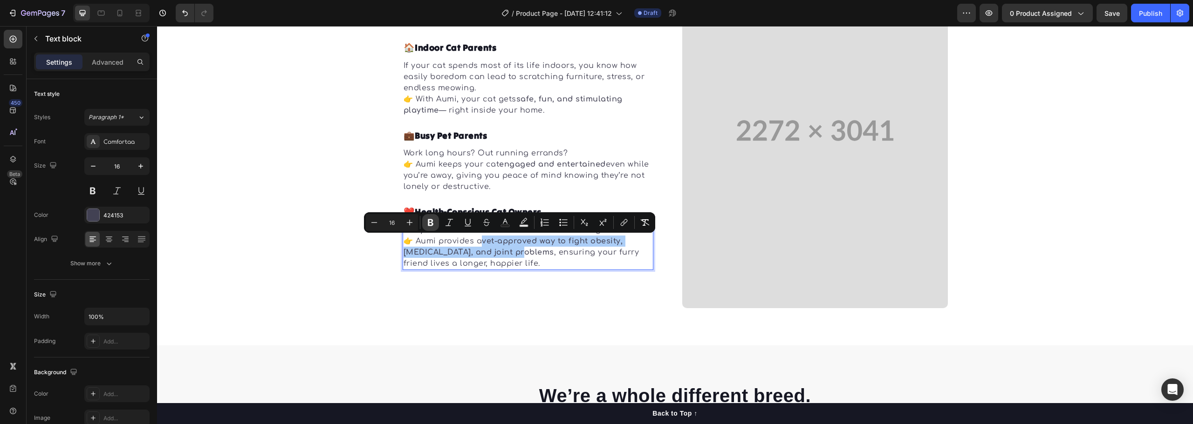
click at [432, 222] on icon "Editor contextual toolbar" at bounding box center [430, 222] width 9 height 9
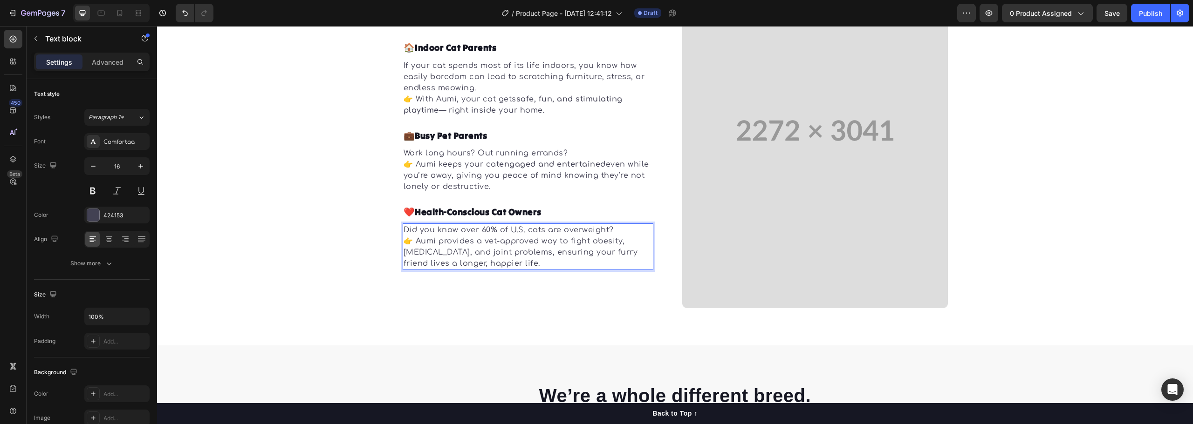
click at [432, 222] on div "❤️ Health-Conscious Cat Owners Text block" at bounding box center [528, 208] width 251 height 30
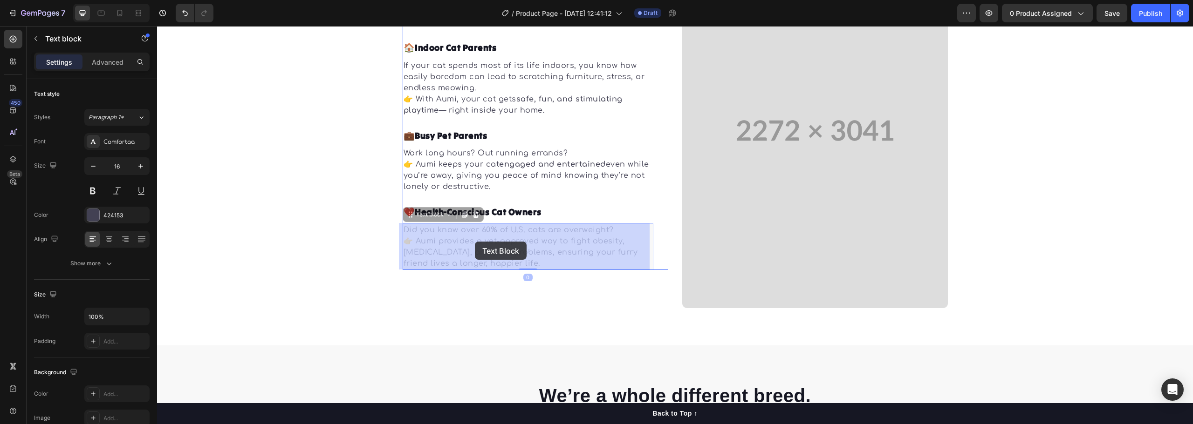
drag, startPoint x: 515, startPoint y: 252, endPoint x: 483, endPoint y: 241, distance: 34.3
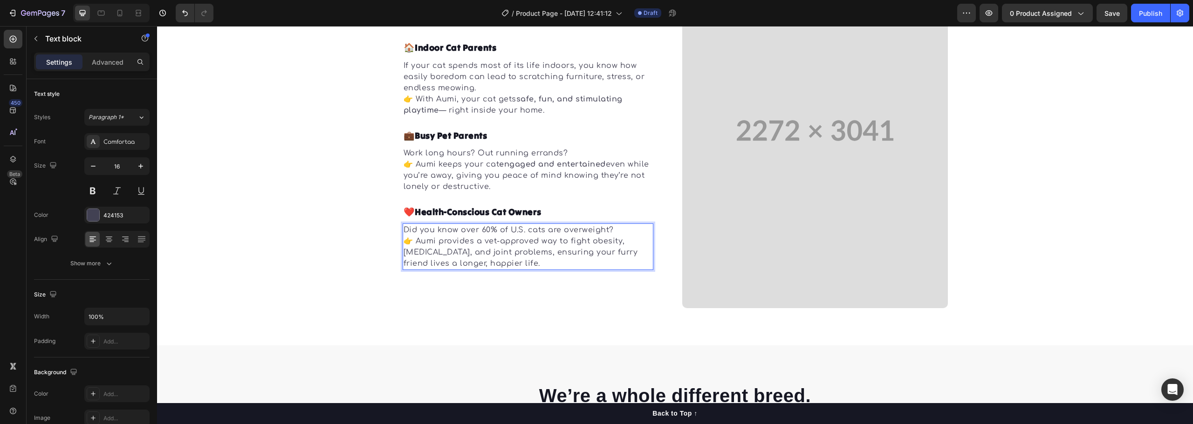
click at [516, 253] on p "Did you know over 60% of U.S. cats are overweight? 👉 Aumi provides a vet-approv…" at bounding box center [528, 247] width 249 height 45
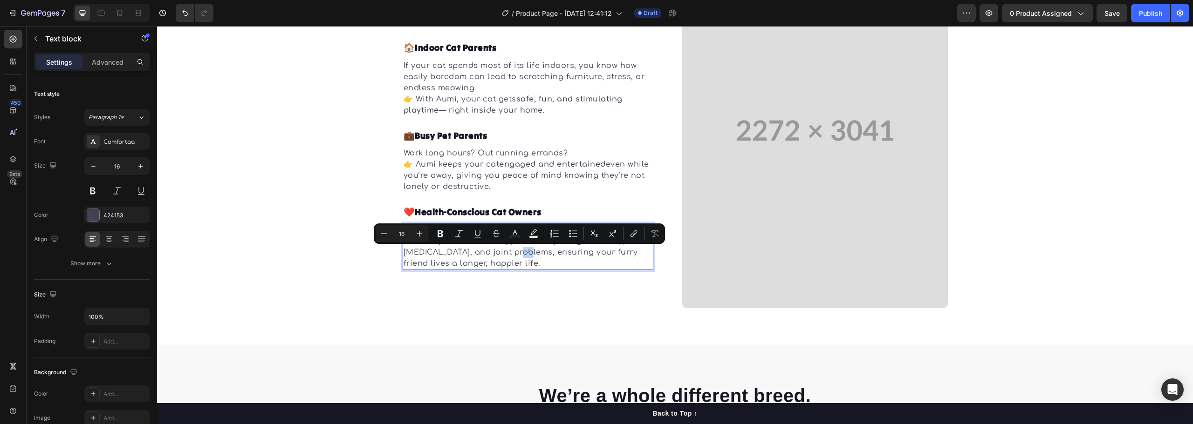
click at [516, 253] on p "Did you know over 60% of U.S. cats are overweight? 👉 Aumi provides a vet-approv…" at bounding box center [528, 247] width 249 height 45
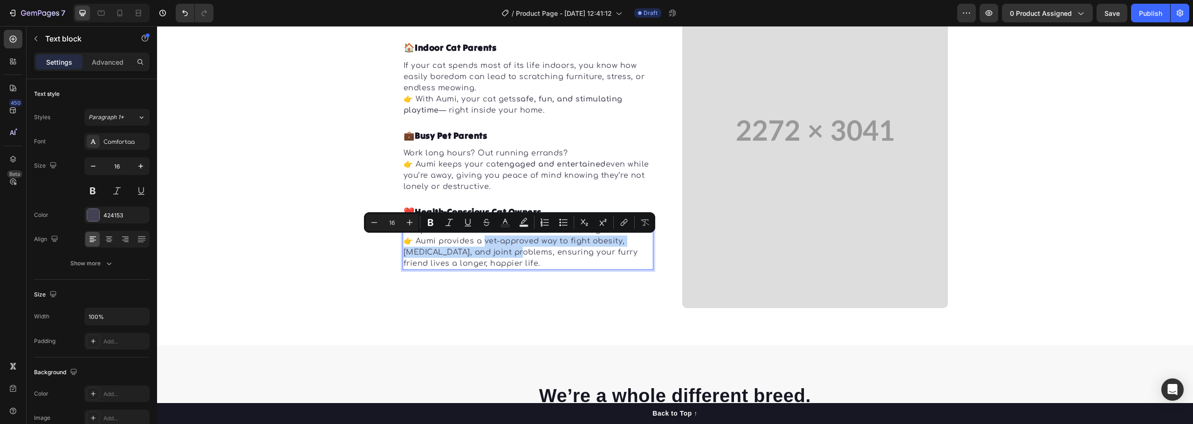
drag, startPoint x: 483, startPoint y: 240, endPoint x: 516, endPoint y: 253, distance: 35.6
click at [516, 253] on p "Did you know over 60% of U.S. cats are overweight? 👉 Aumi provides a vet-approv…" at bounding box center [528, 247] width 249 height 45
click at [431, 218] on icon "Editor contextual toolbar" at bounding box center [430, 222] width 9 height 9
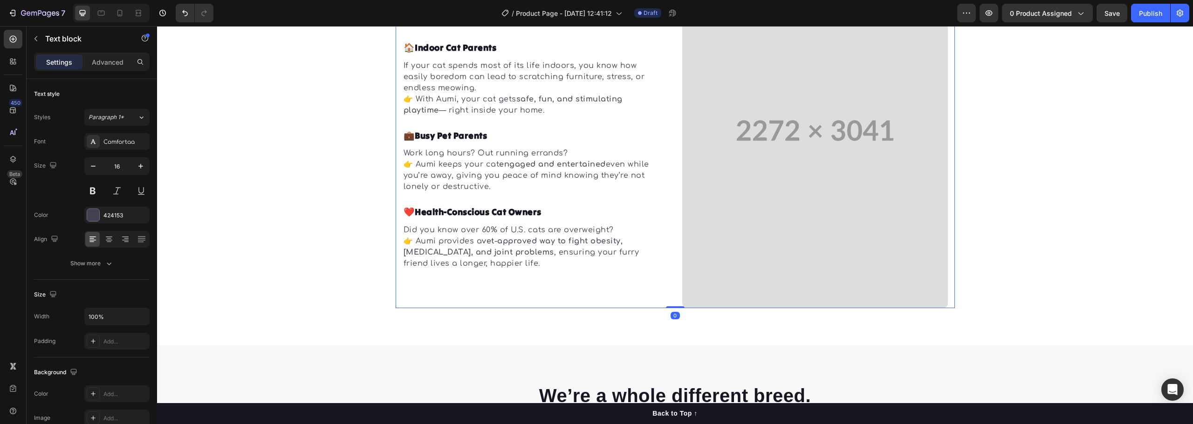
click at [504, 290] on div "🎯 Who Is This For? Heading 🏠 Indoor Cat Parents Text block If your cat spends m…" at bounding box center [536, 131] width 266 height 356
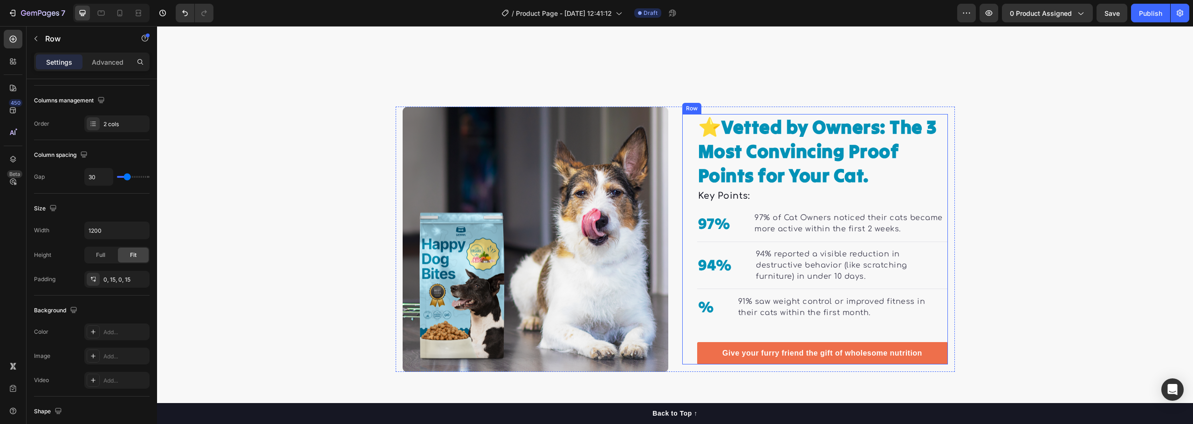
scroll to position [968, 0]
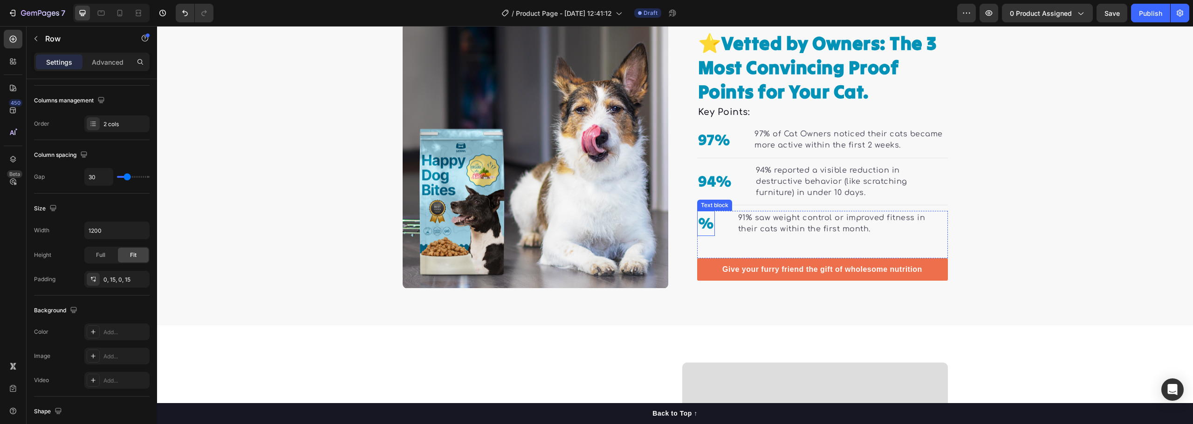
click at [702, 227] on p "%" at bounding box center [706, 223] width 16 height 23
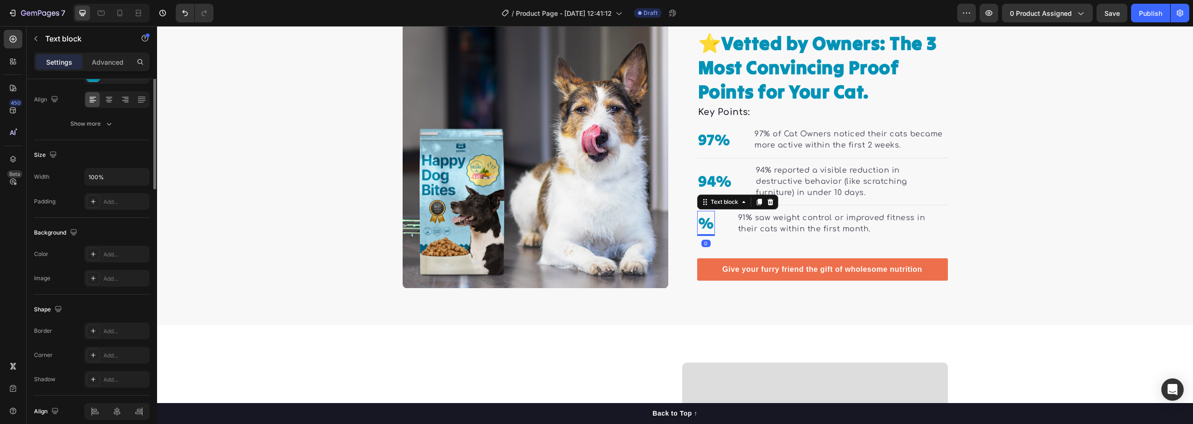
scroll to position [0, 0]
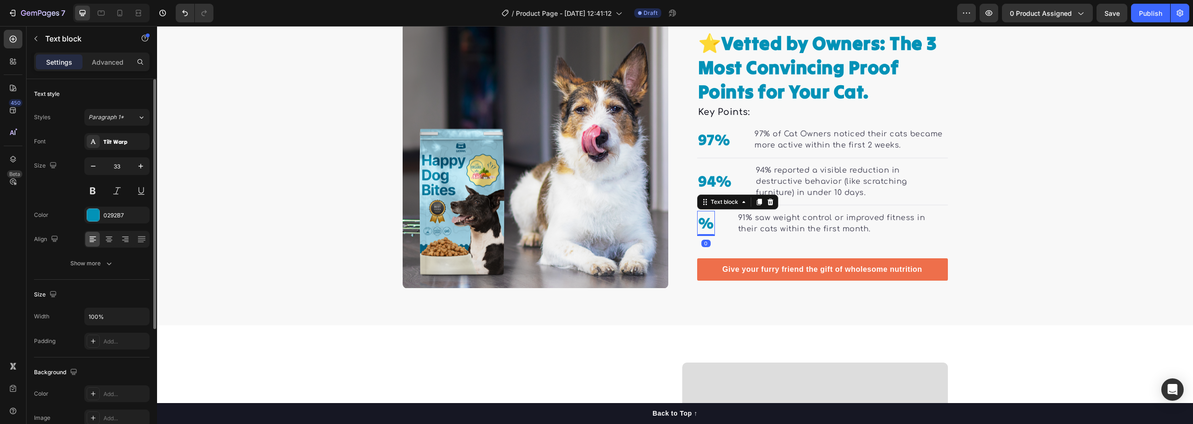
click at [702, 227] on p "%" at bounding box center [706, 223] width 16 height 23
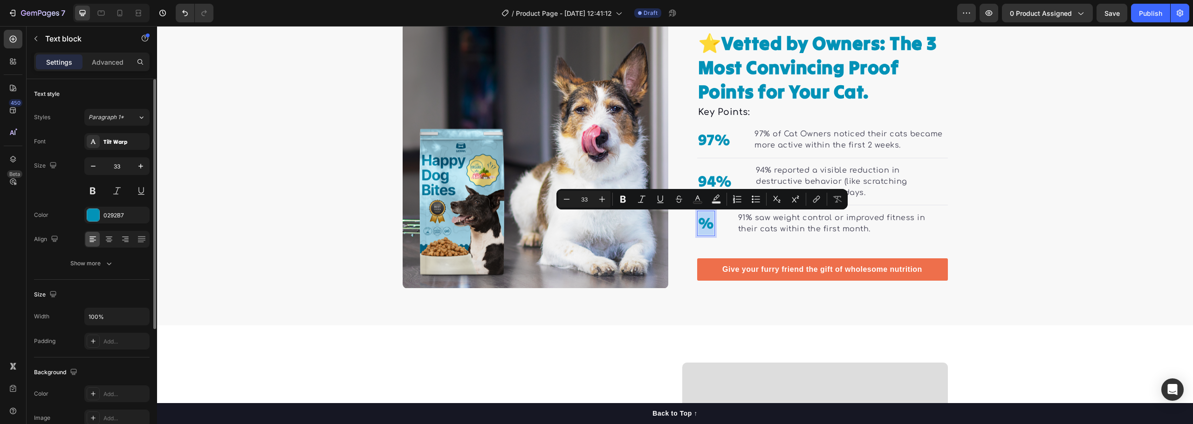
click at [698, 226] on p "%" at bounding box center [706, 223] width 16 height 23
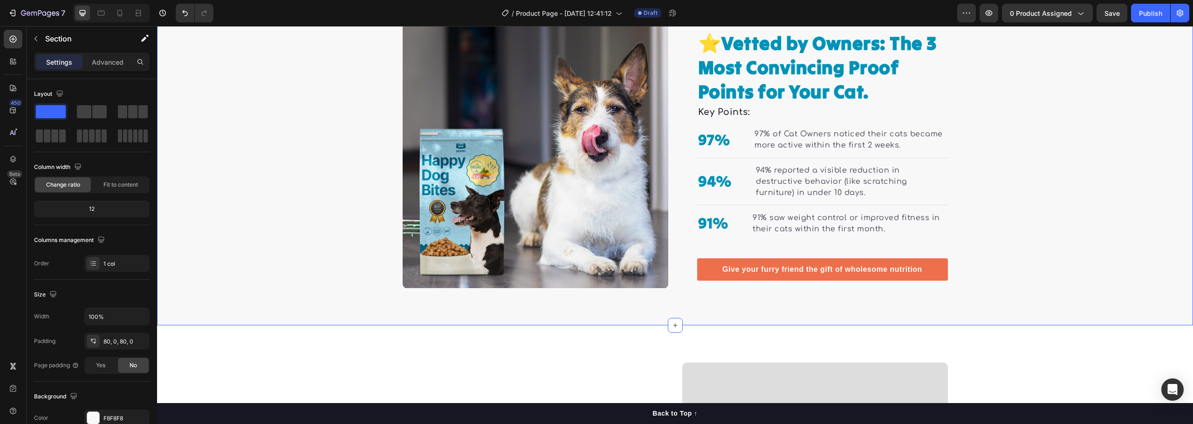
click at [1034, 246] on div "⭐ Vetted by Owners: The 3 Most Convincing Proof Points for Your Cat. Heading Ke…" at bounding box center [675, 156] width 1036 height 266
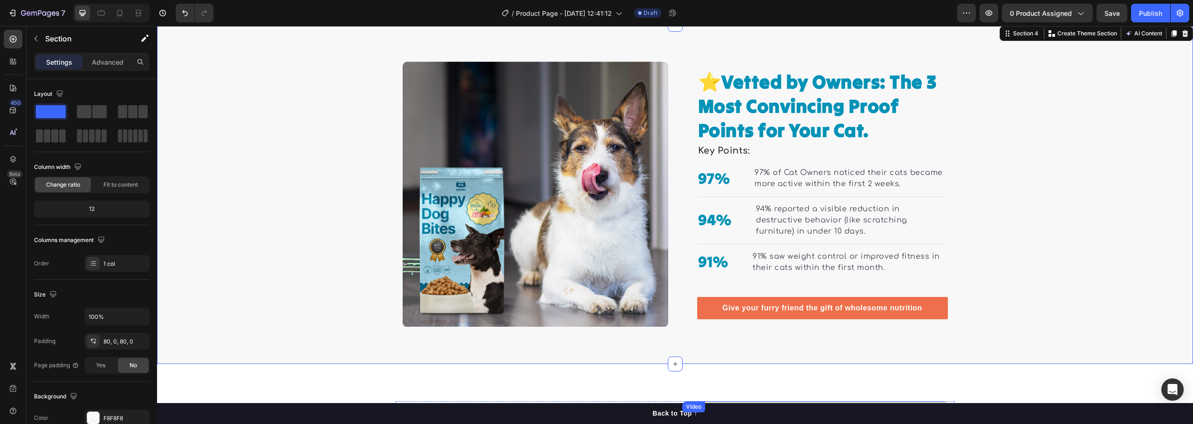
scroll to position [921, 0]
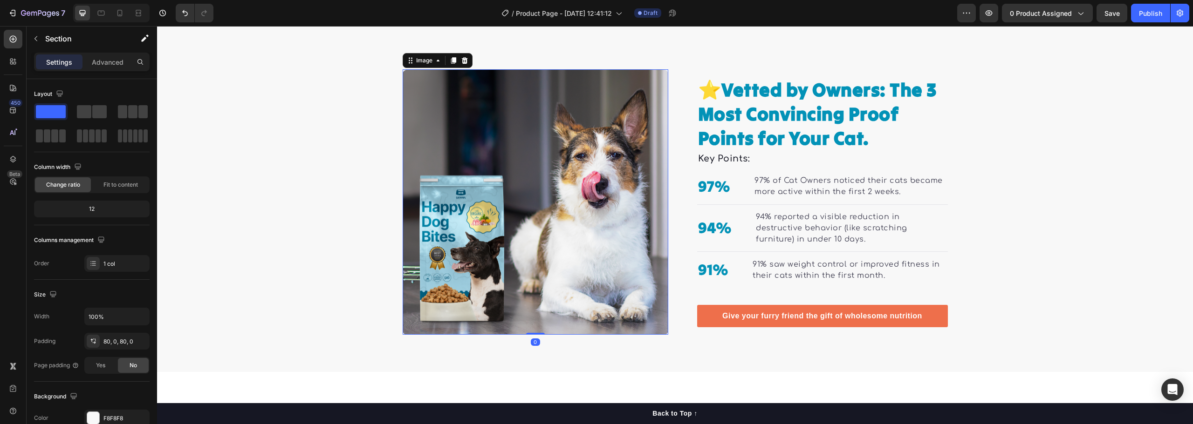
click at [588, 260] on img at bounding box center [536, 202] width 266 height 266
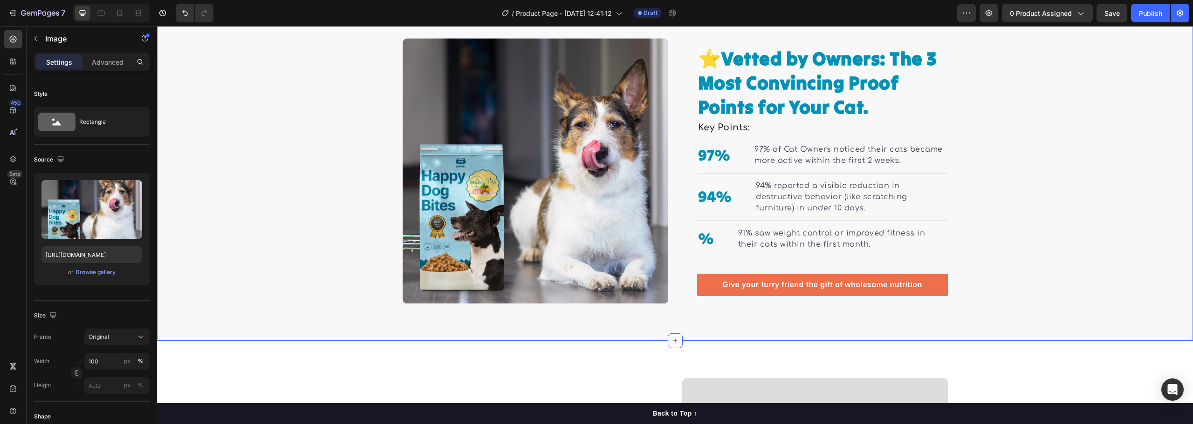
scroll to position [886, 0]
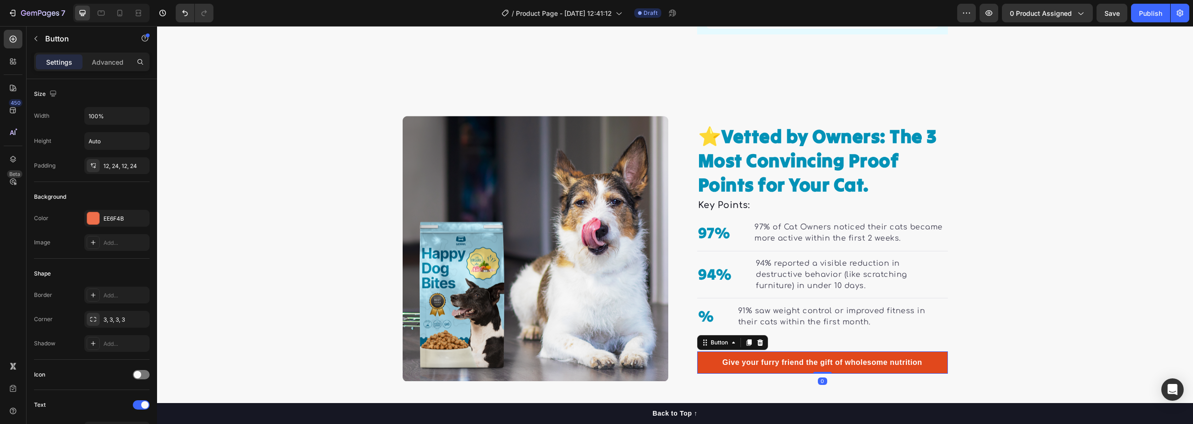
click at [705, 354] on link "Give your furry friend the gift of wholesome nutrition" at bounding box center [822, 363] width 251 height 22
click at [757, 340] on icon at bounding box center [760, 343] width 6 height 7
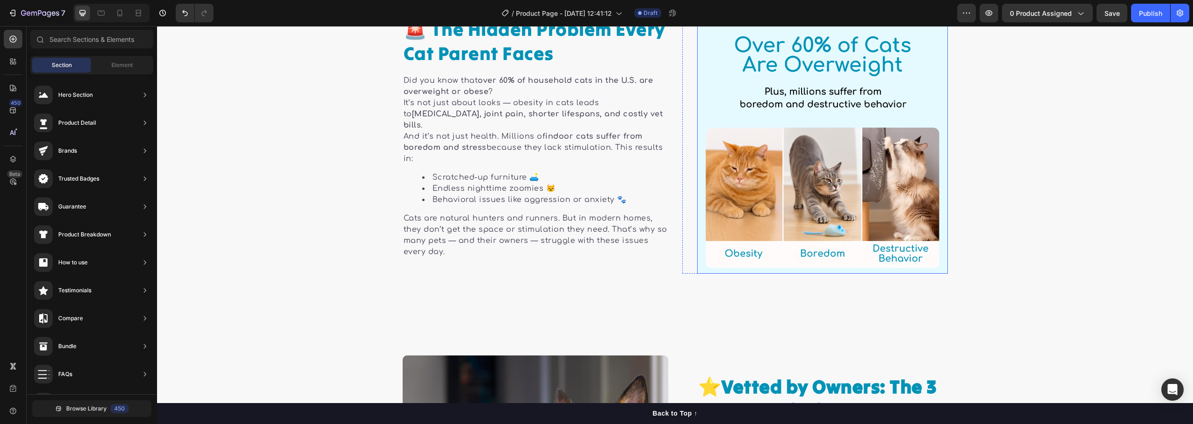
scroll to position [757, 0]
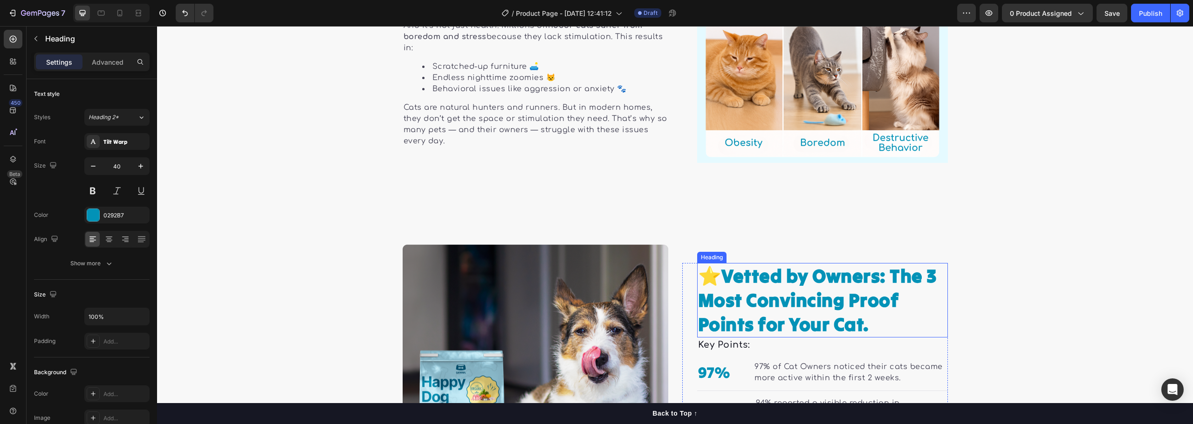
click at [824, 276] on strong "Vetted by Owners: The 3 Most Convincing Proof Points for Your Cat." at bounding box center [817, 300] width 239 height 72
click at [734, 278] on strong "Vetted by Owners: The 3 Most Convincing Proof Points for Your Cat." at bounding box center [817, 300] width 239 height 72
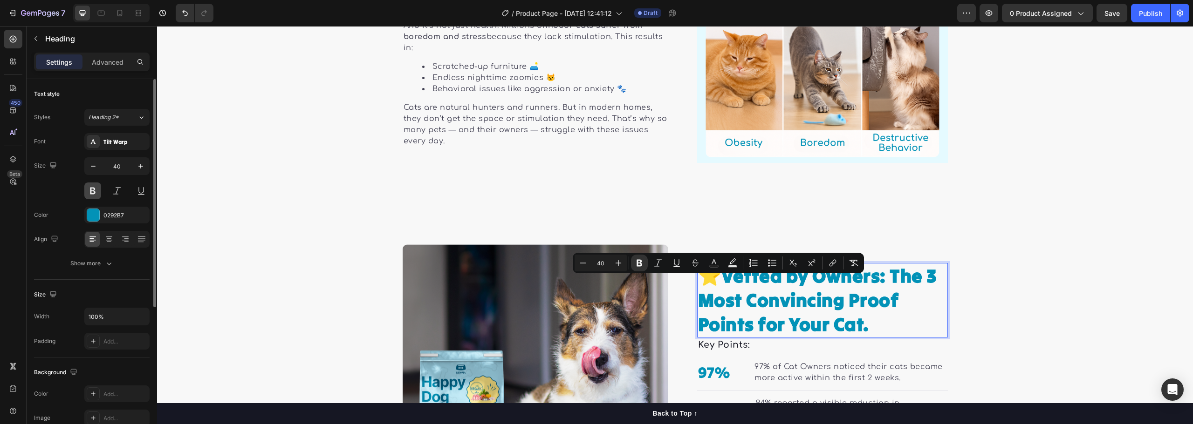
click at [89, 187] on button at bounding box center [92, 191] width 17 height 17
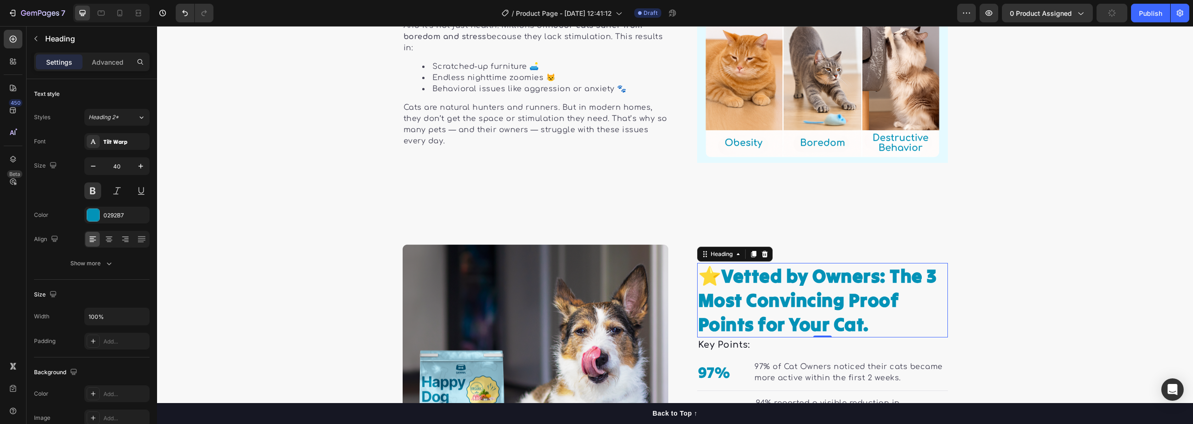
click at [858, 317] on strong "Vetted by Owners: The 3 Most Convincing Proof Points for Your Cat." at bounding box center [817, 300] width 239 height 72
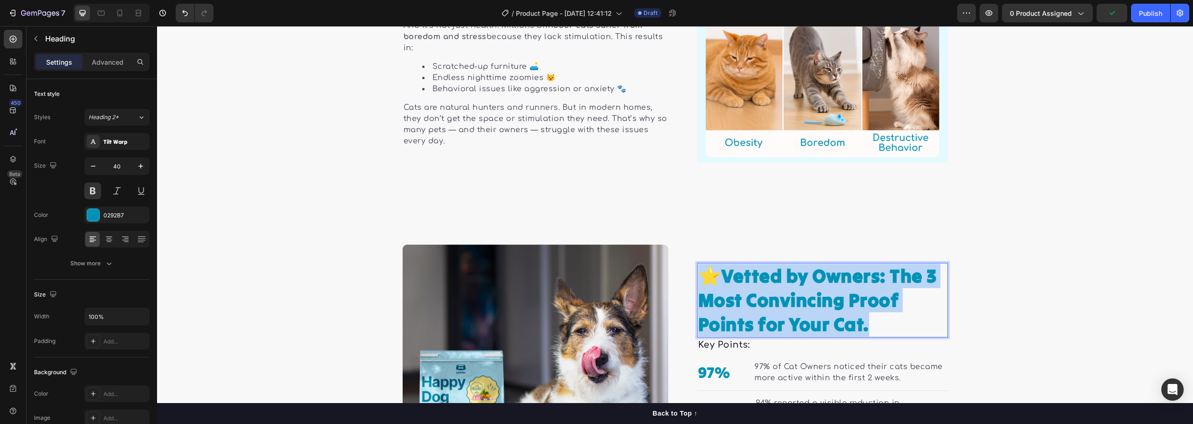
click at [858, 317] on strong "Vetted by Owners: The 3 Most Convincing Proof Points for Your Cat." at bounding box center [817, 300] width 239 height 72
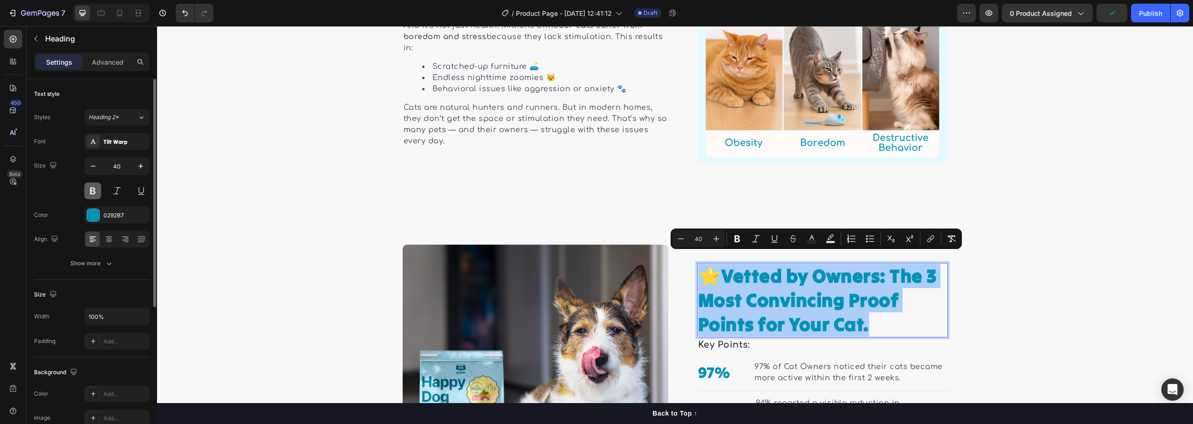
click at [96, 192] on button at bounding box center [92, 191] width 17 height 17
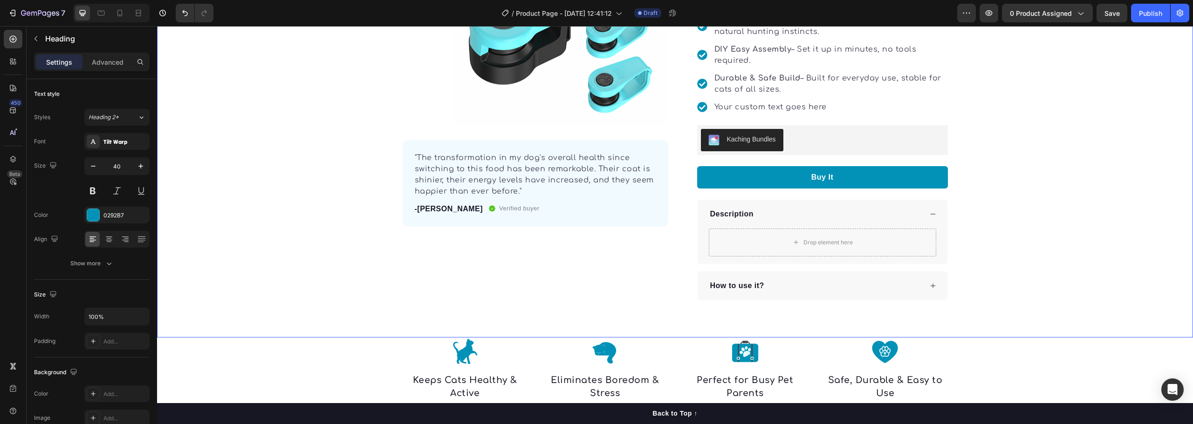
scroll to position [419, 0]
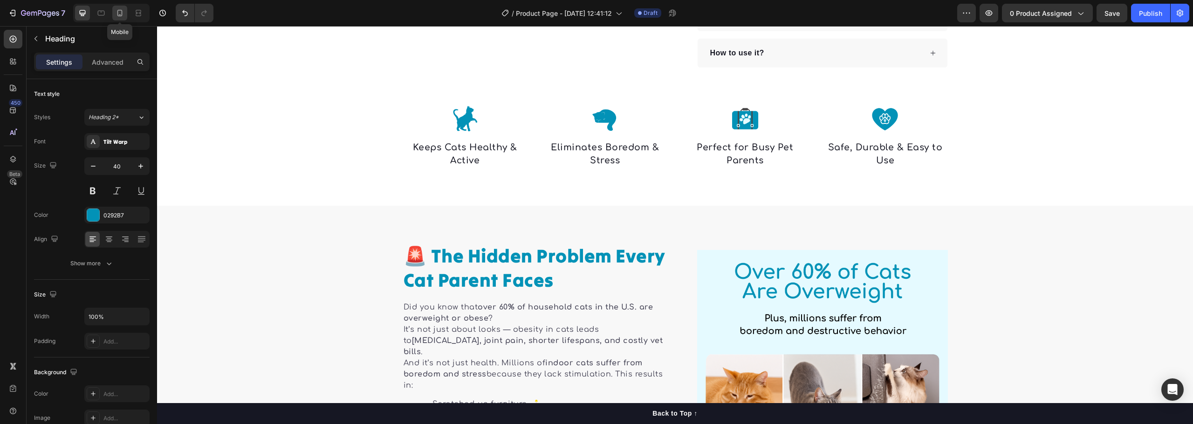
click at [118, 7] on div at bounding box center [119, 13] width 15 height 15
type input "35"
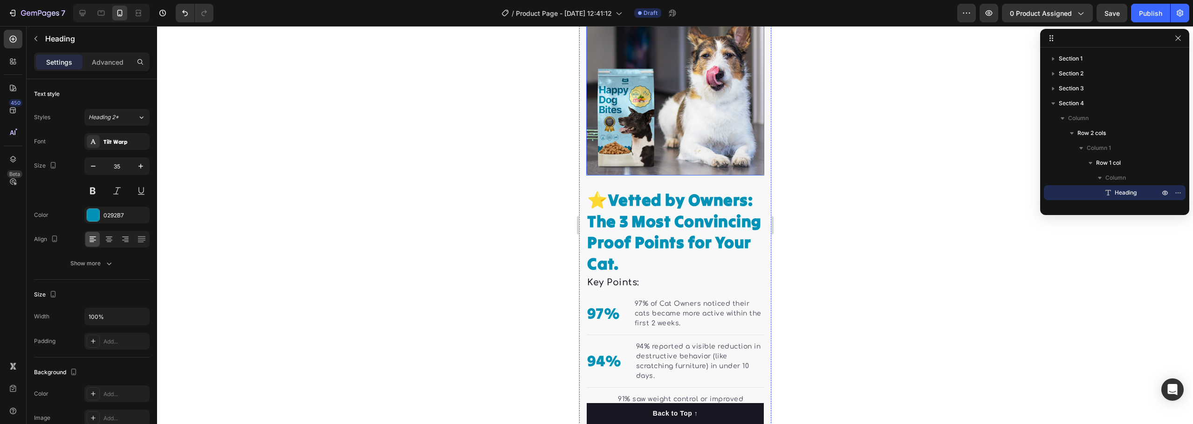
scroll to position [1444, 0]
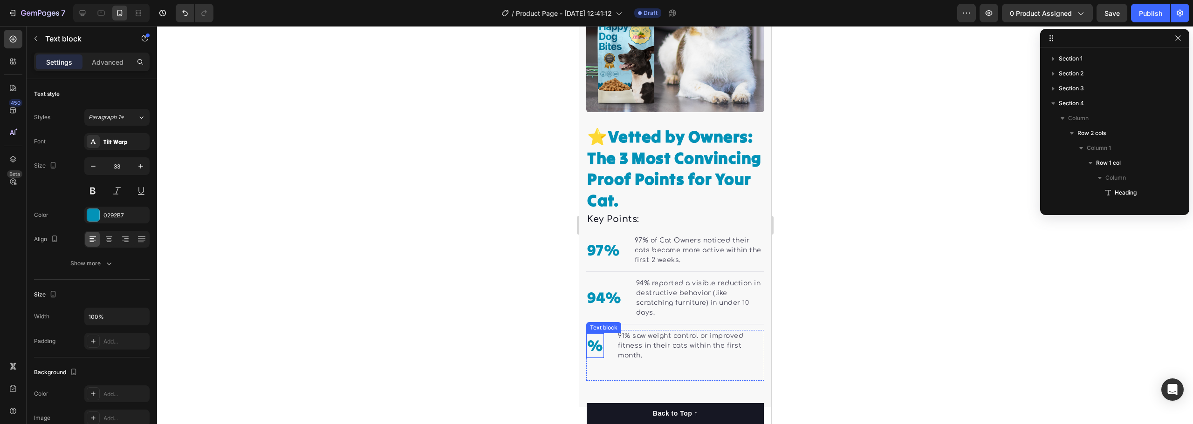
click at [594, 340] on p "%" at bounding box center [595, 346] width 16 height 23
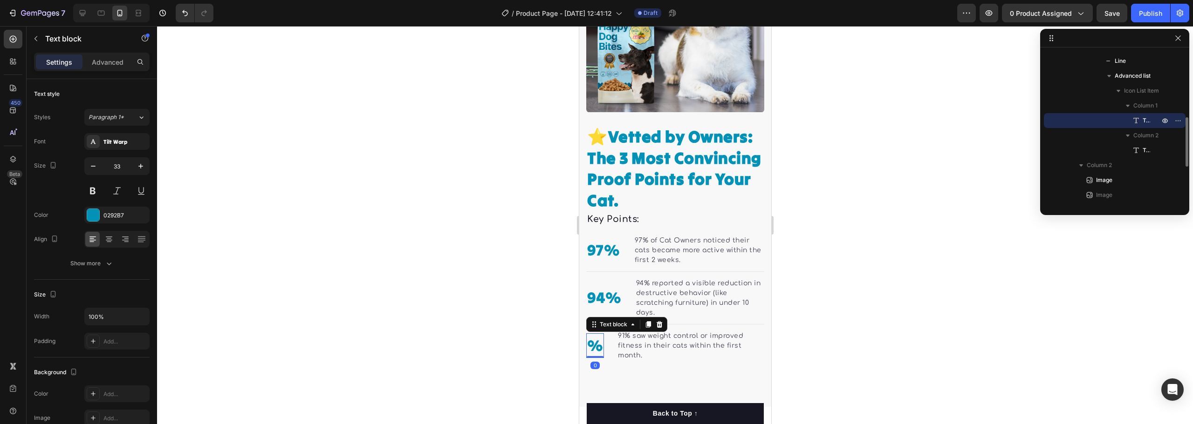
click at [594, 340] on p "%" at bounding box center [595, 346] width 16 height 23
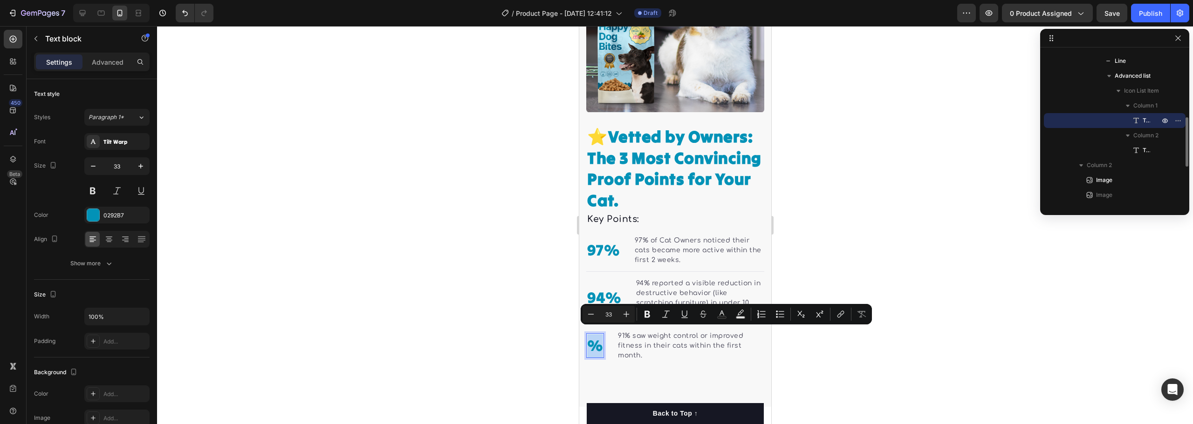
click at [592, 339] on p "%" at bounding box center [595, 346] width 16 height 23
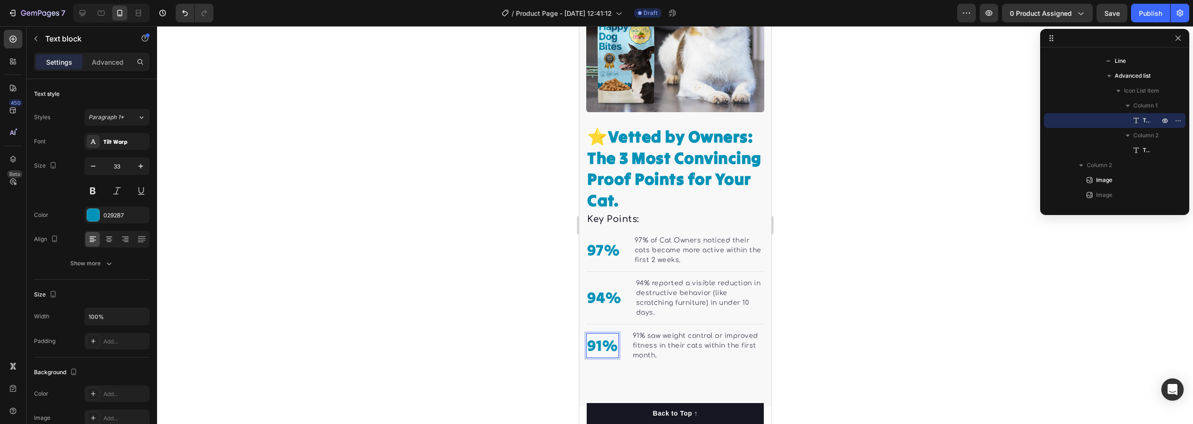
click at [871, 286] on div at bounding box center [675, 225] width 1036 height 398
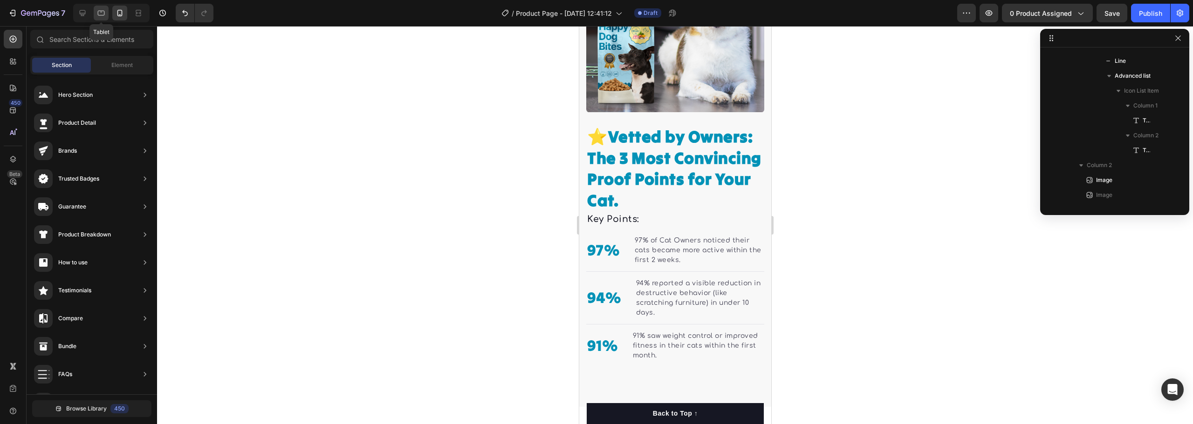
click at [102, 15] on icon at bounding box center [101, 13] width 7 height 5
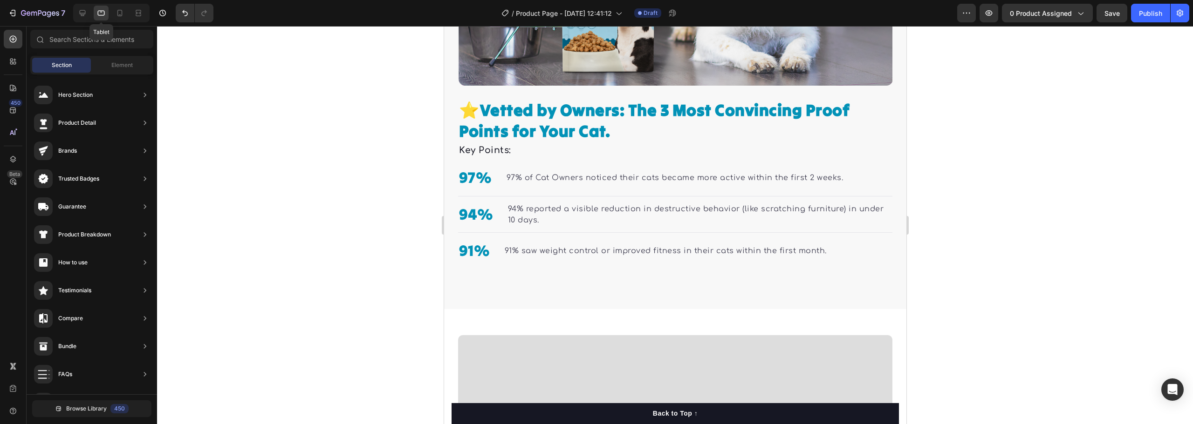
scroll to position [1551, 0]
click at [89, 13] on div at bounding box center [82, 13] width 15 height 15
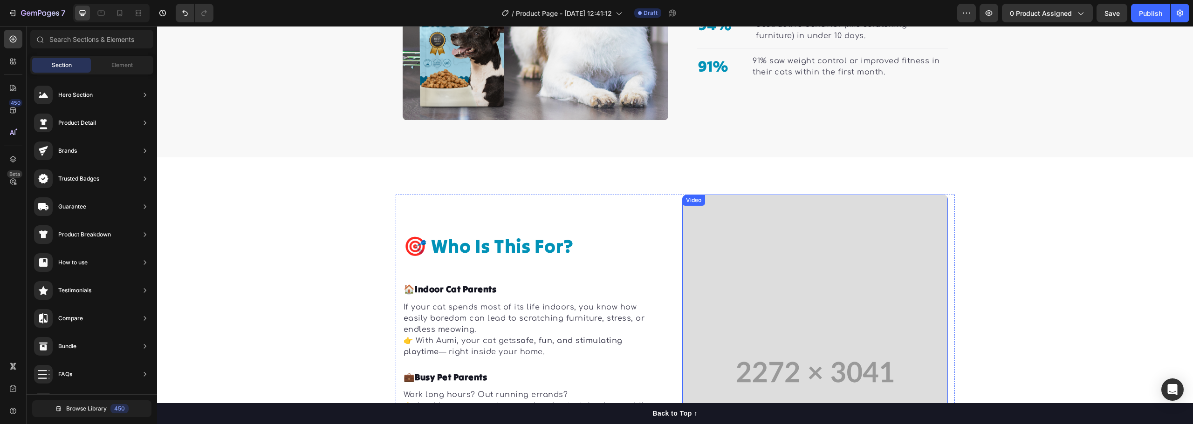
scroll to position [1349, 0]
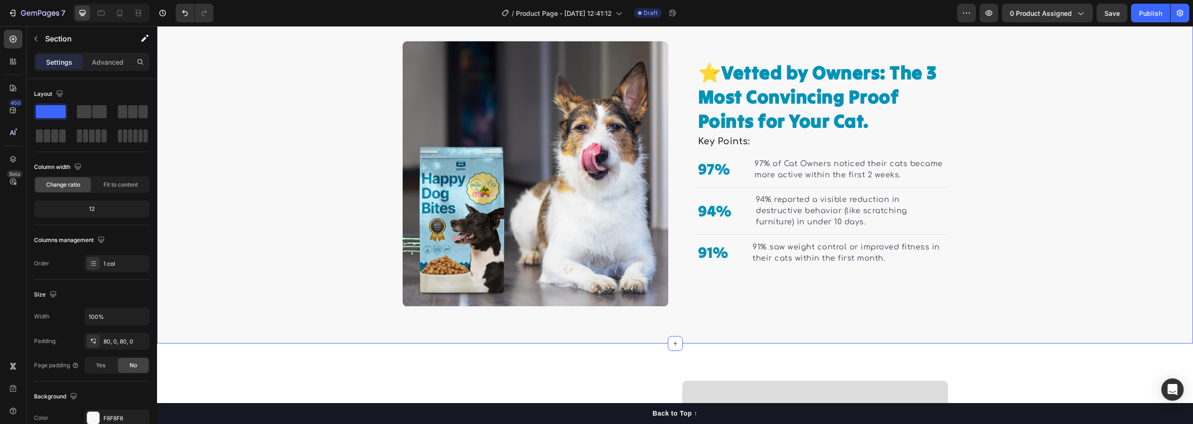
click at [274, 255] on div "⭐ Vetted by Owners: The 3 Most Convincing Proof Points for Your Cat. Heading Ke…" at bounding box center [675, 174] width 1036 height 266
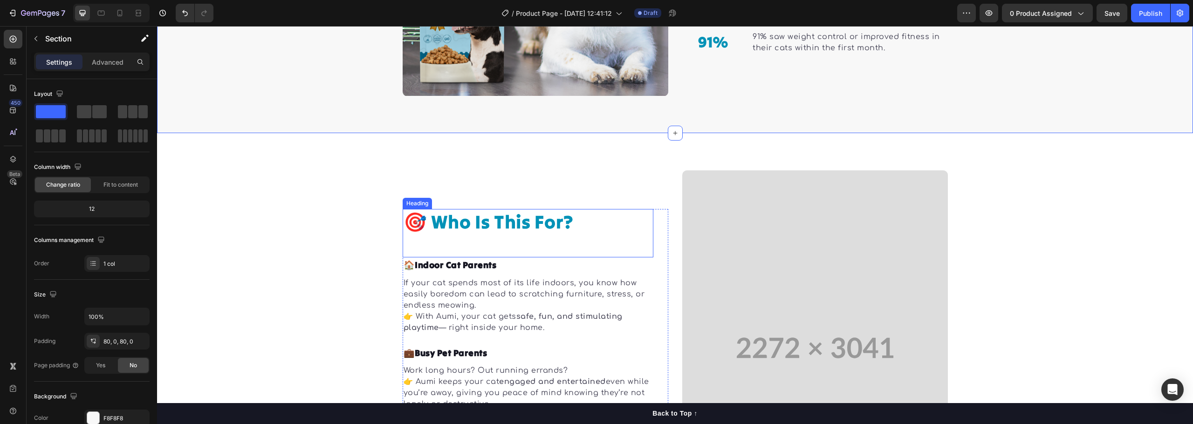
scroll to position [1629, 0]
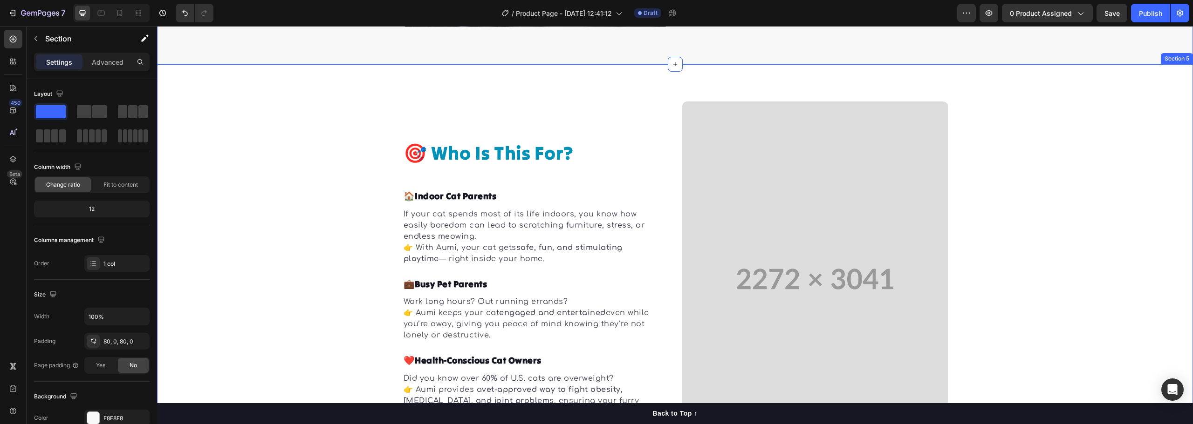
click at [285, 227] on div "🎯 Who Is This For? Heading 🏠 Indoor Cat Parents Text block If your cat spends m…" at bounding box center [675, 280] width 1036 height 356
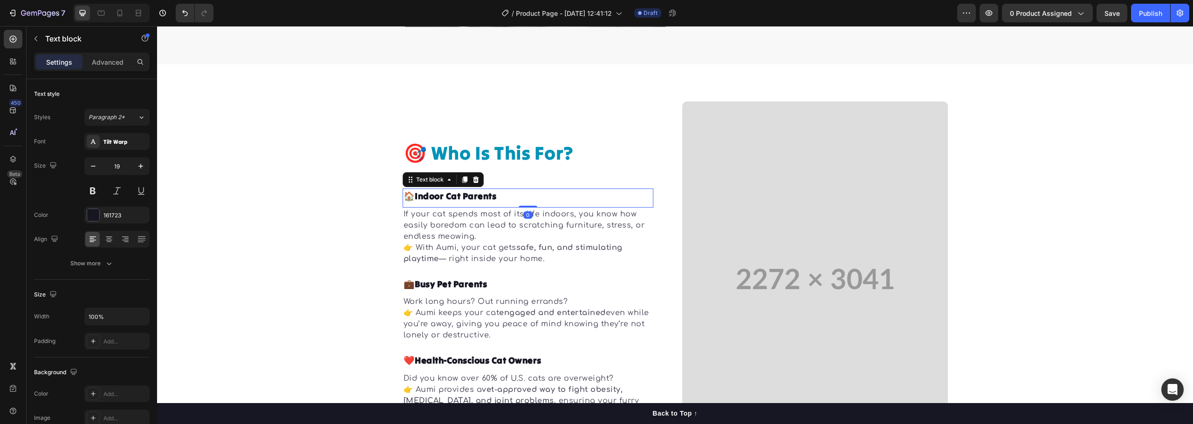
click at [479, 197] on strong "Parents" at bounding box center [480, 196] width 34 height 11
click at [123, 146] on div "Tilt Warp" at bounding box center [116, 141] width 65 height 17
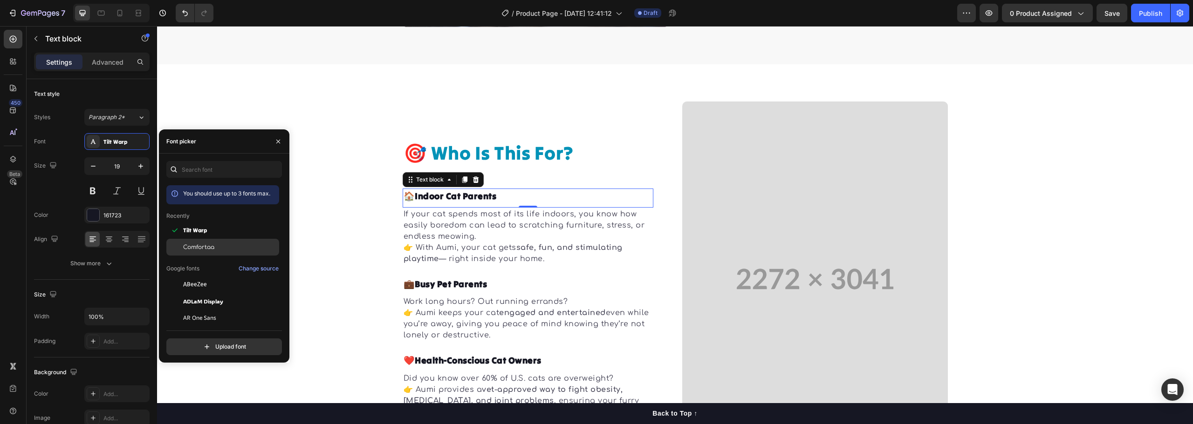
click at [205, 244] on span "Comfortaa" at bounding box center [198, 247] width 31 height 8
click at [459, 281] on strong "Busy Pet Parents" at bounding box center [451, 284] width 72 height 11
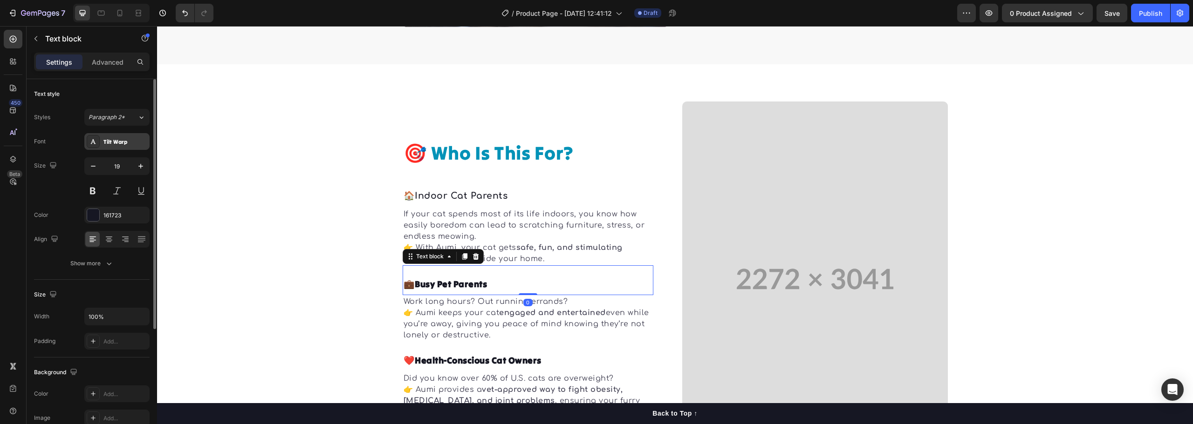
click at [127, 139] on div "Tilt Warp" at bounding box center [125, 142] width 44 height 8
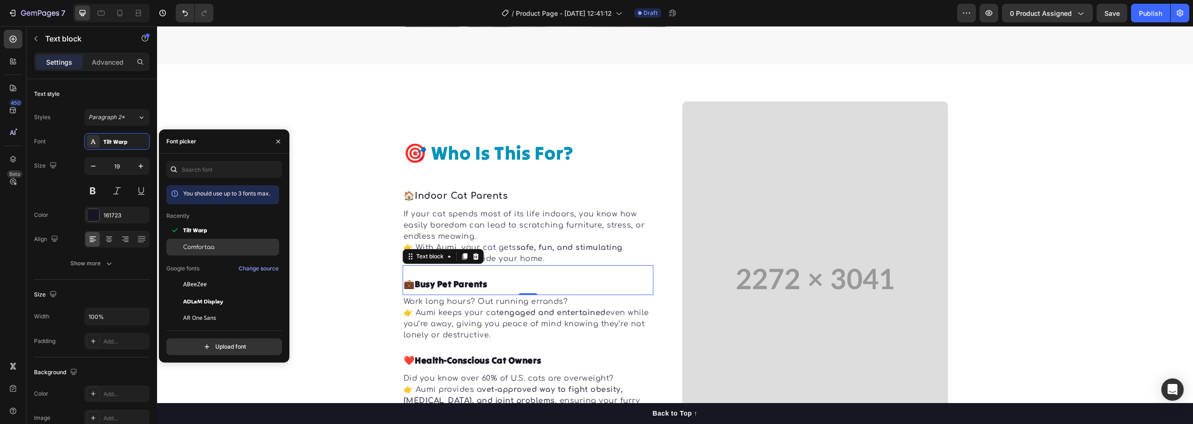
click at [208, 246] on span "Comfortaa" at bounding box center [198, 247] width 31 height 8
click at [480, 359] on strong "Health-Conscious Cat Owners" at bounding box center [478, 360] width 127 height 11
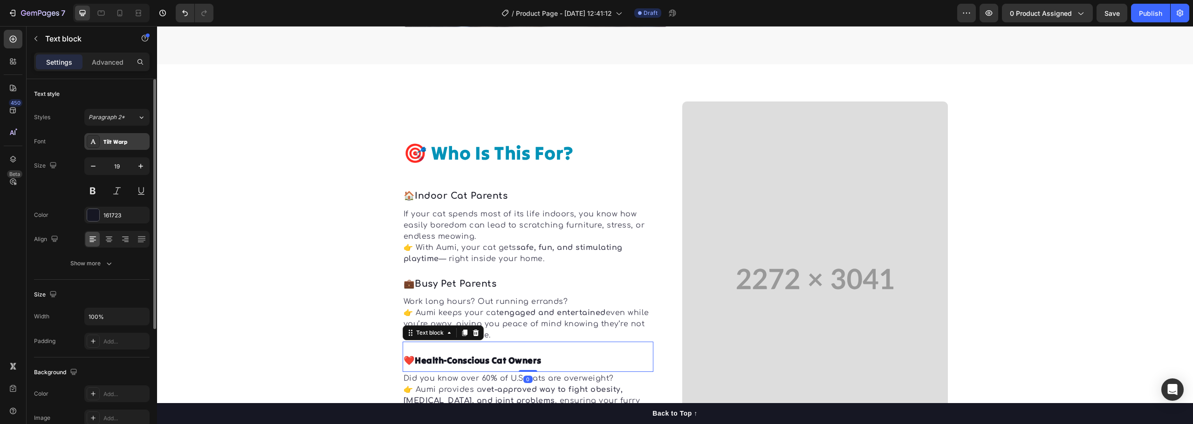
click at [115, 140] on div "Tilt Warp" at bounding box center [125, 142] width 44 height 8
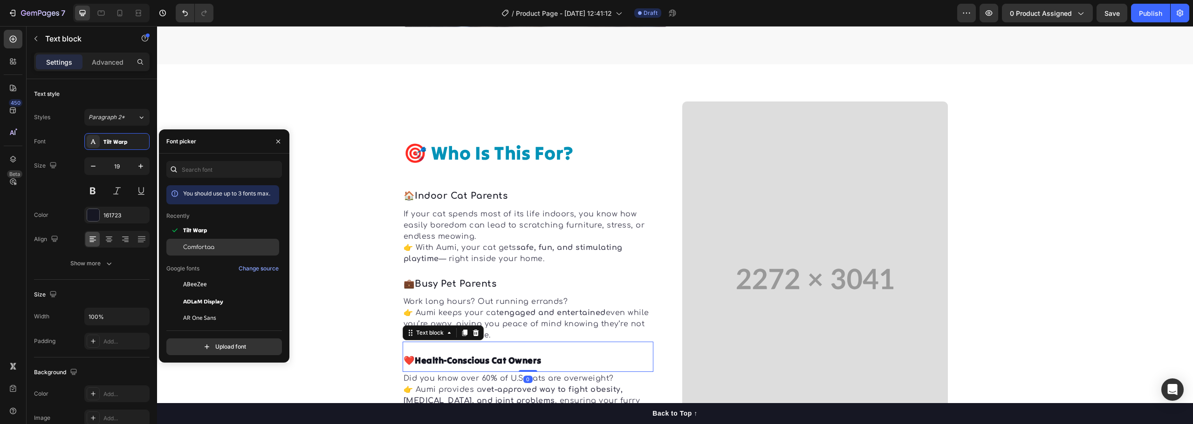
click at [212, 242] on div "Comfortaa" at bounding box center [222, 247] width 113 height 17
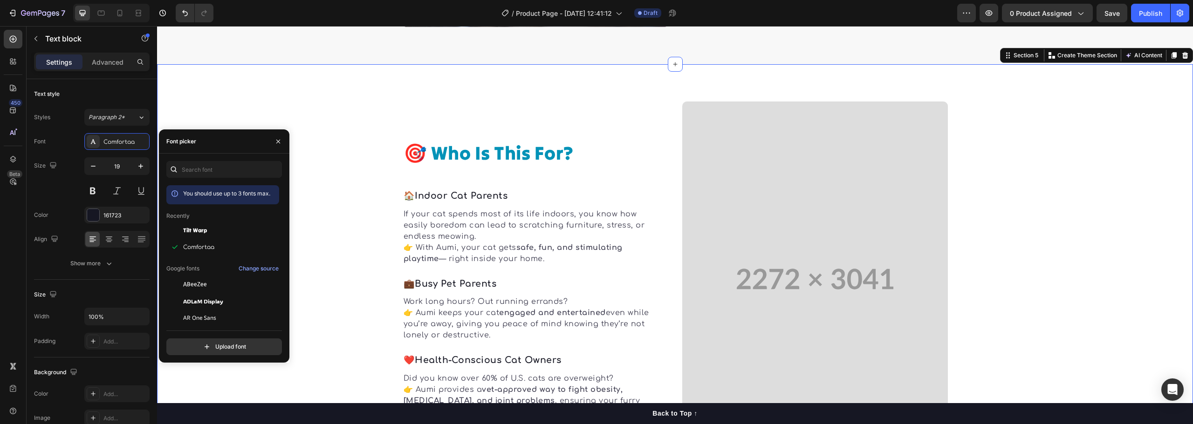
click at [963, 210] on div "🎯 Who Is This For? Heading 🏠 Indoor Cat Parents Text block If your cat spends m…" at bounding box center [675, 280] width 1036 height 356
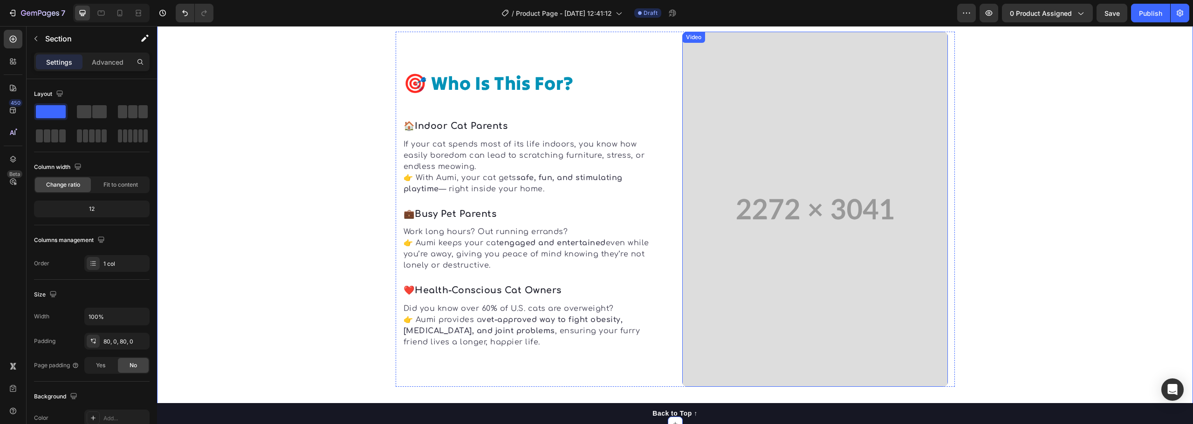
scroll to position [1675, 0]
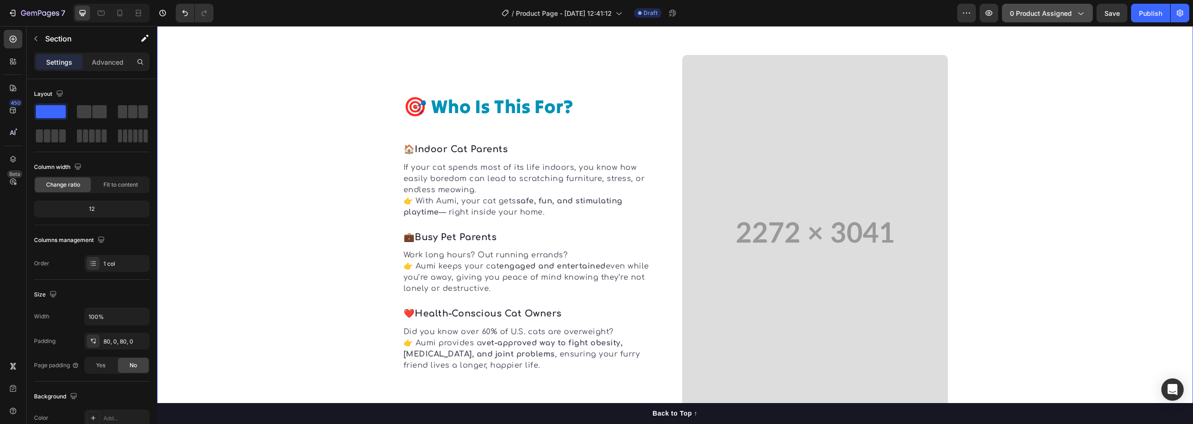
click at [1061, 8] on span "0 product assigned" at bounding box center [1041, 13] width 62 height 10
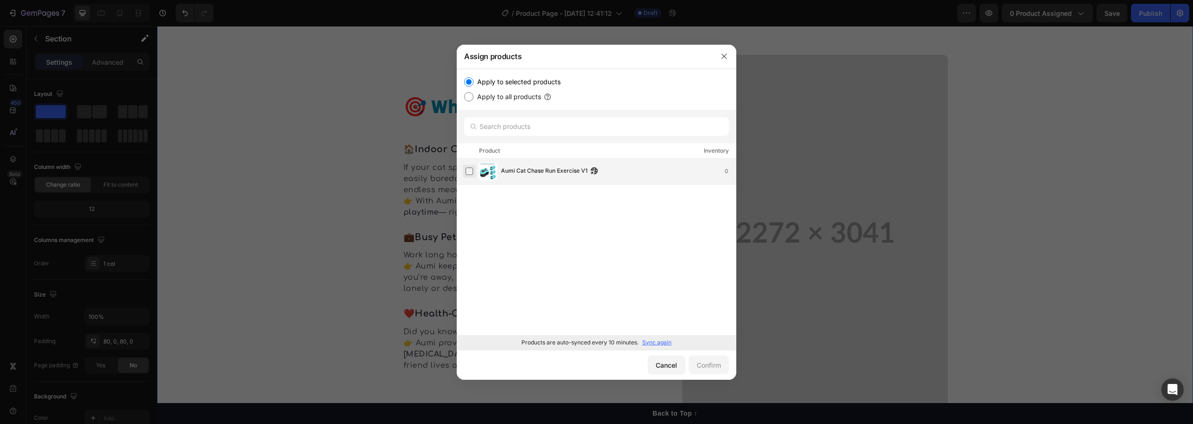
click at [465, 171] on label at bounding box center [468, 171] width 7 height 7
click at [703, 368] on div "Confirm" at bounding box center [709, 366] width 24 height 10
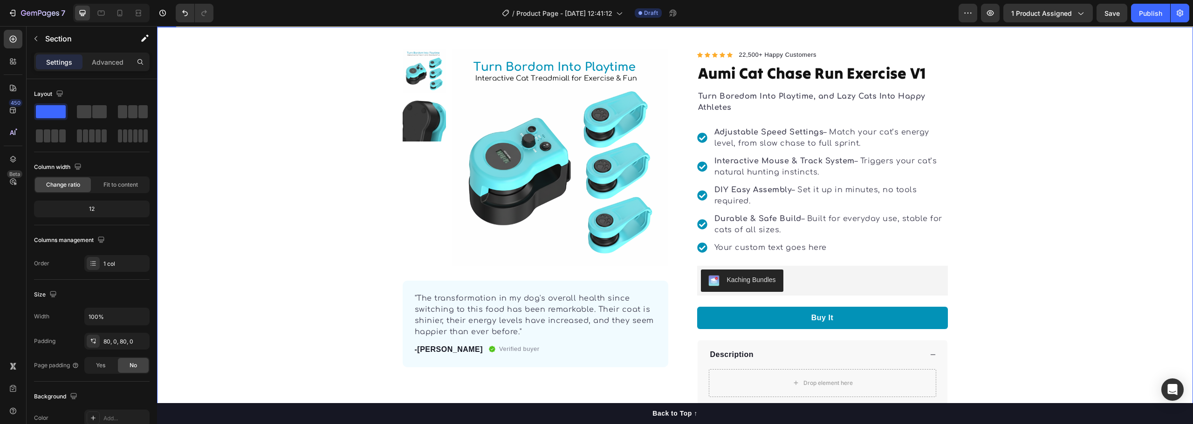
scroll to position [0, 0]
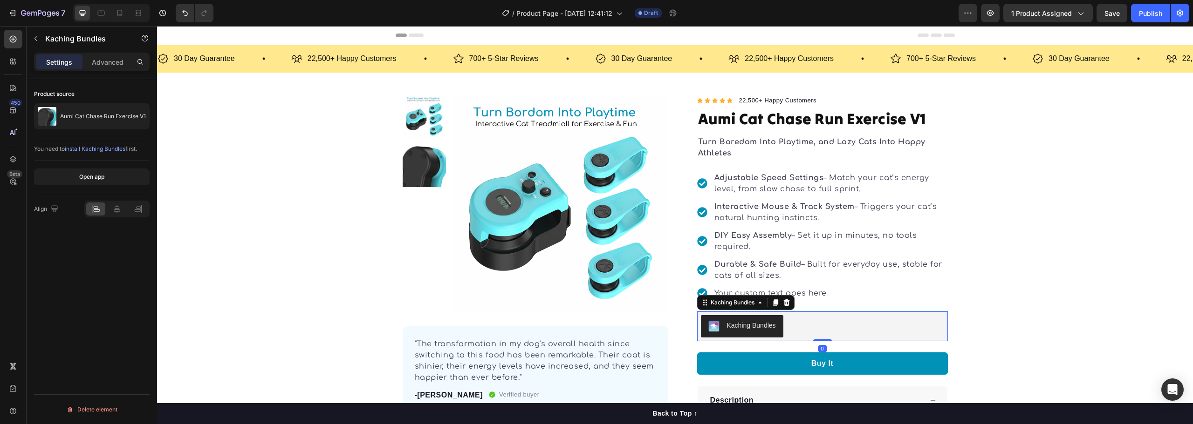
click at [816, 324] on div "Kaching Bundles" at bounding box center [822, 326] width 243 height 22
click at [783, 304] on icon at bounding box center [786, 302] width 7 height 7
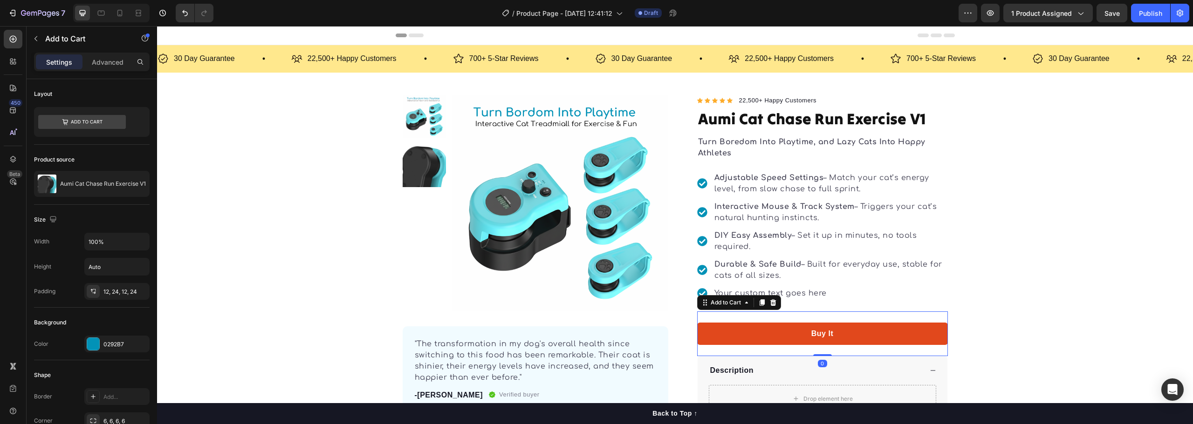
click at [883, 336] on button "Buy It" at bounding box center [822, 334] width 251 height 22
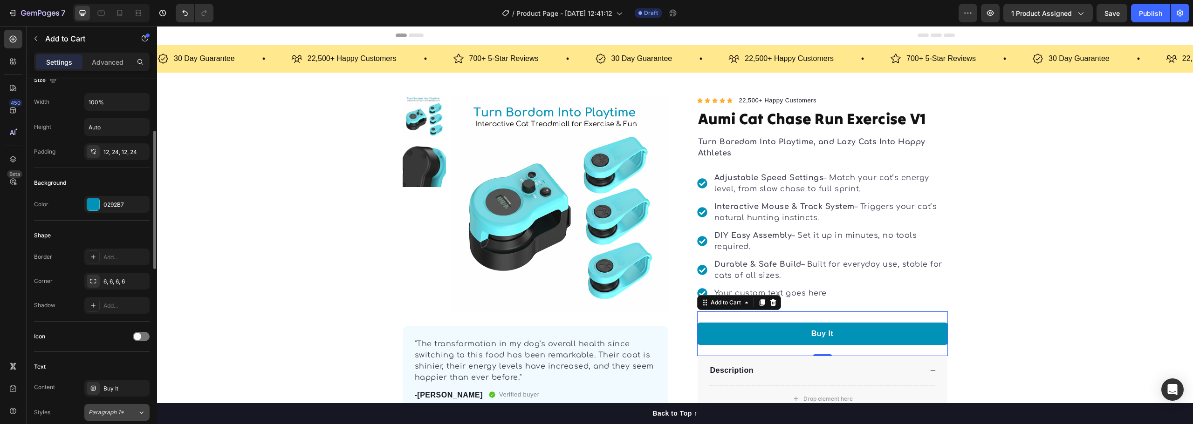
scroll to position [186, 0]
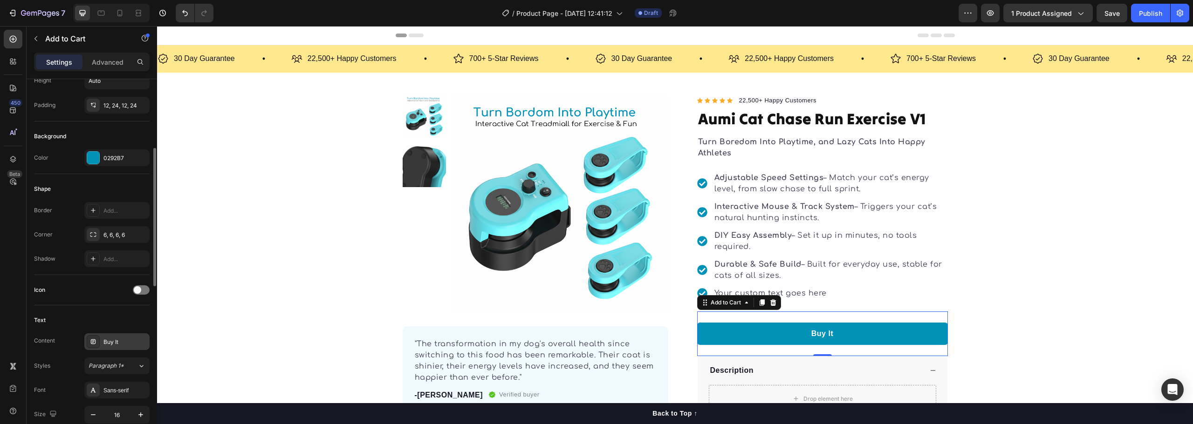
click at [124, 341] on div "Buy It" at bounding box center [125, 342] width 44 height 8
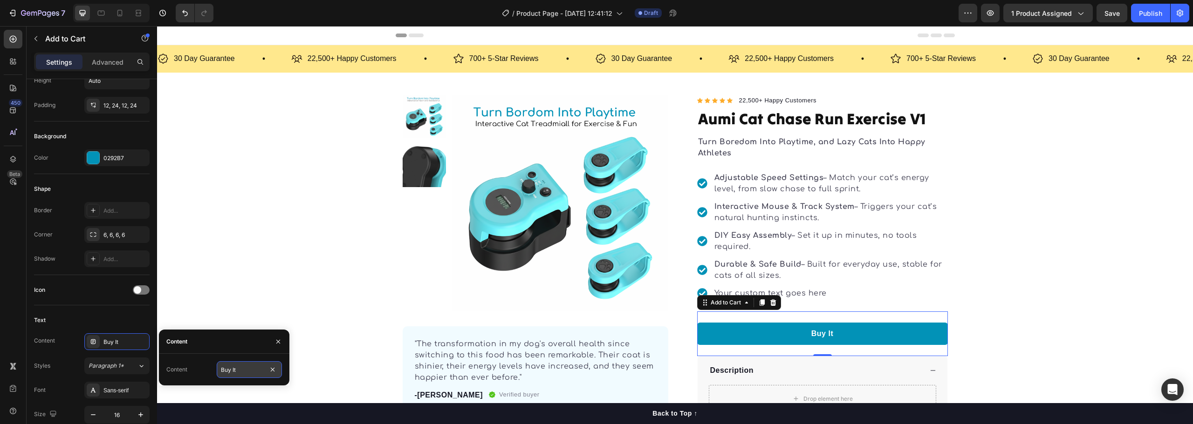
click at [248, 370] on input "Buy It" at bounding box center [249, 370] width 65 height 17
click at [254, 369] on input "Buy It" at bounding box center [249, 370] width 65 height 17
type input "Buy It Now"
click at [1026, 220] on div "Product Images "The transformation in my dog's overall health since switching t…" at bounding box center [675, 276] width 1036 height 362
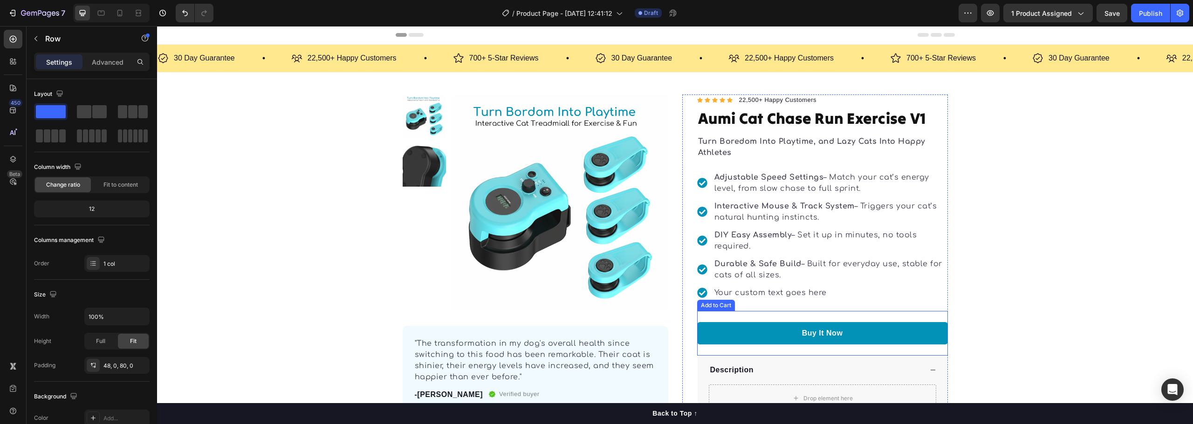
scroll to position [0, 0]
click at [271, 304] on div "Product Images "The transformation in my dog's overall health since switching t…" at bounding box center [675, 276] width 1036 height 362
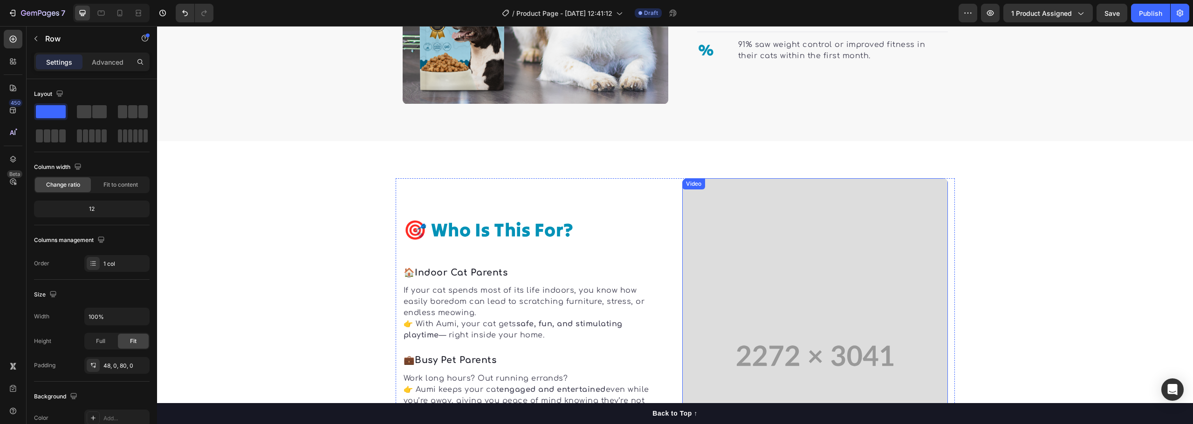
scroll to position [1118, 0]
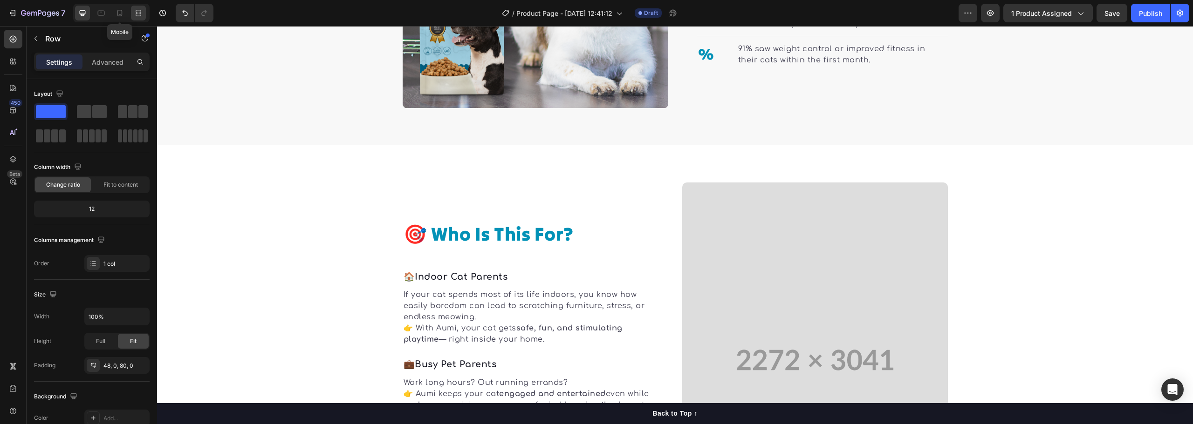
drag, startPoint x: 119, startPoint y: 13, endPoint x: 133, endPoint y: 20, distance: 15.2
click at [119, 13] on icon at bounding box center [119, 12] width 9 height 9
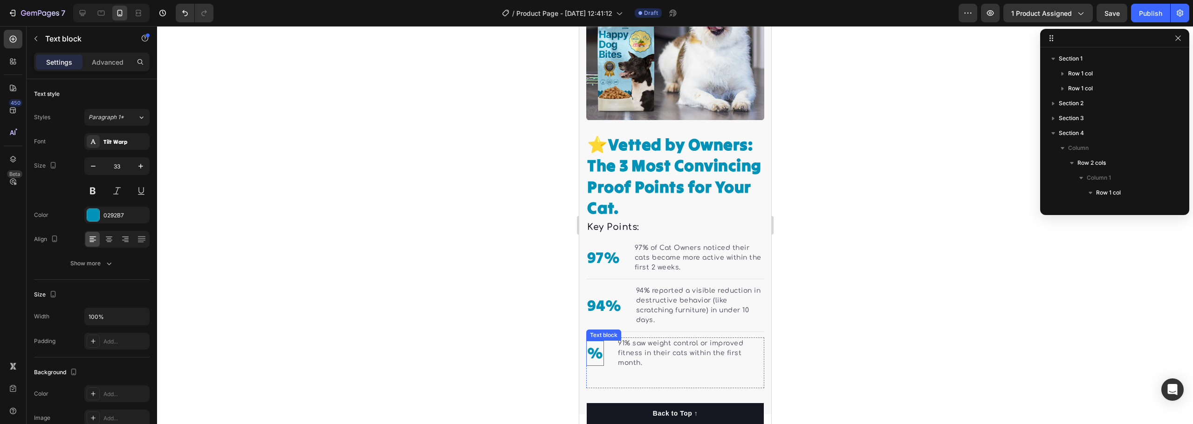
scroll to position [236, 0]
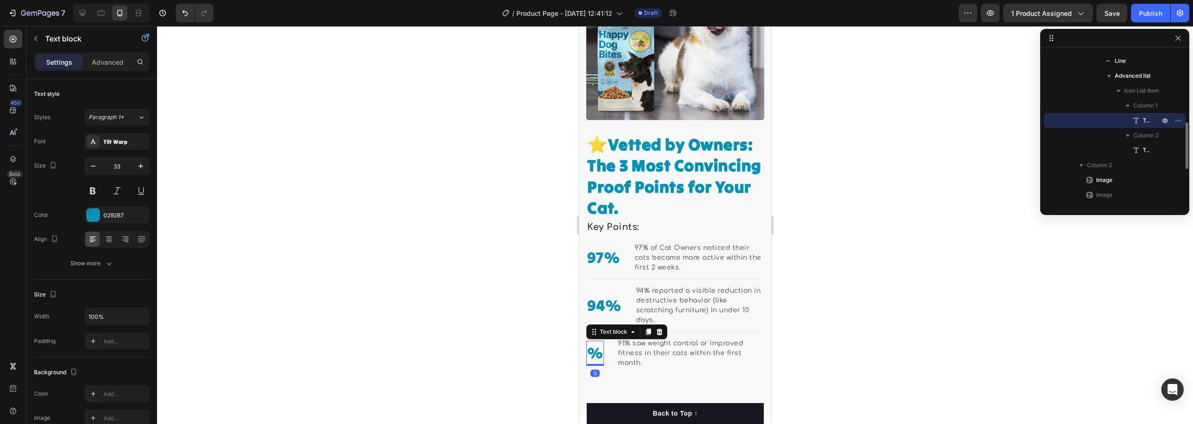
click at [590, 348] on p "%" at bounding box center [595, 353] width 16 height 23
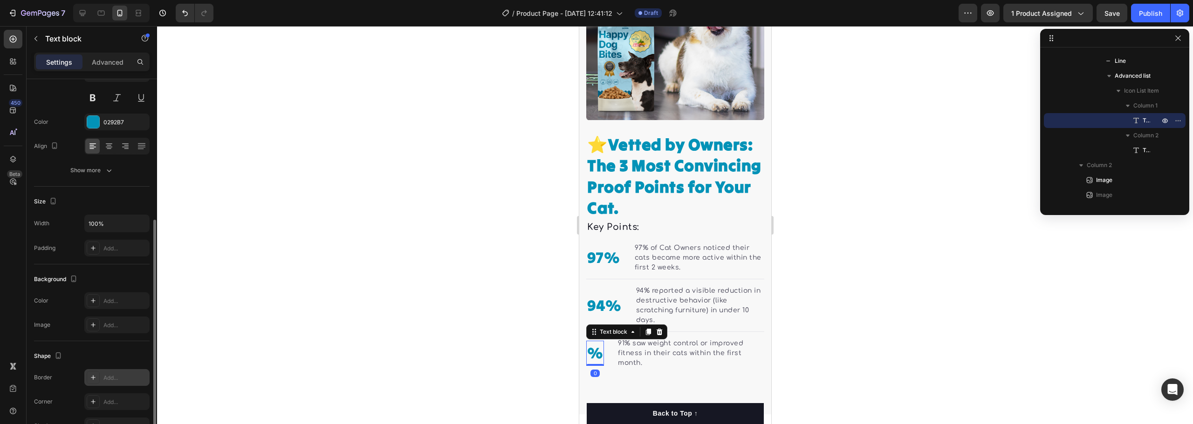
scroll to position [180, 0]
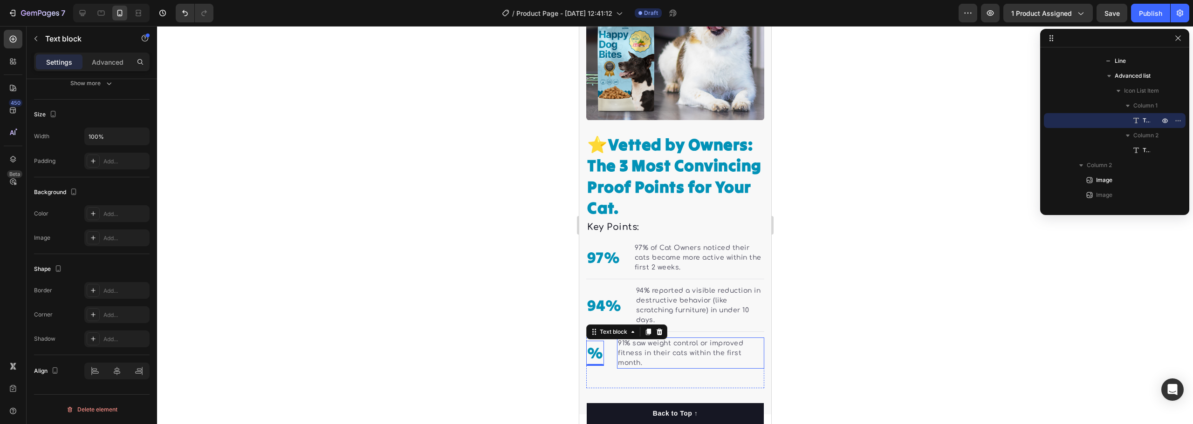
click at [683, 349] on p "91% saw weight control or improved fitness in their cats within the first month." at bounding box center [689, 353] width 145 height 29
click at [592, 351] on p "%" at bounding box center [595, 353] width 16 height 23
click at [593, 351] on p "%" at bounding box center [595, 353] width 16 height 23
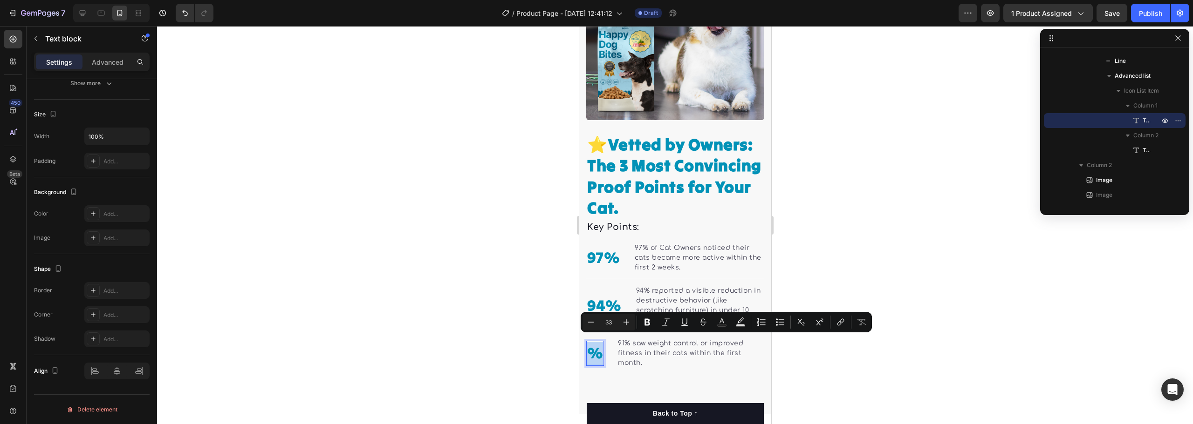
click at [588, 355] on p "%" at bounding box center [595, 353] width 16 height 23
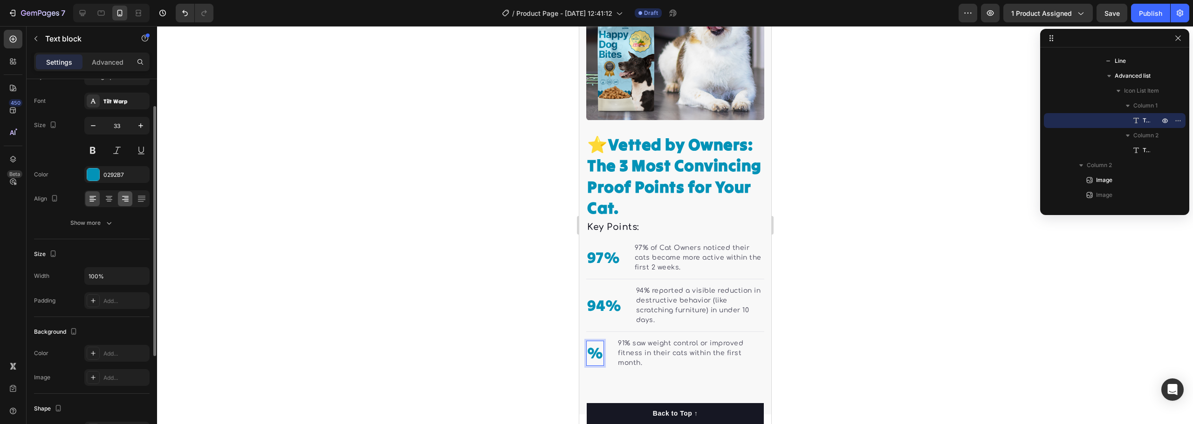
scroll to position [0, 0]
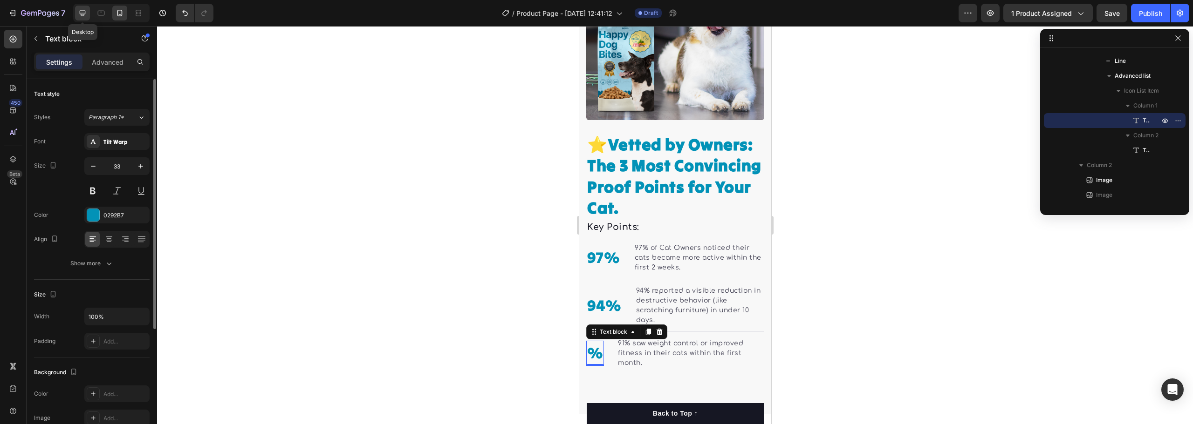
click at [87, 10] on icon at bounding box center [82, 12] width 9 height 9
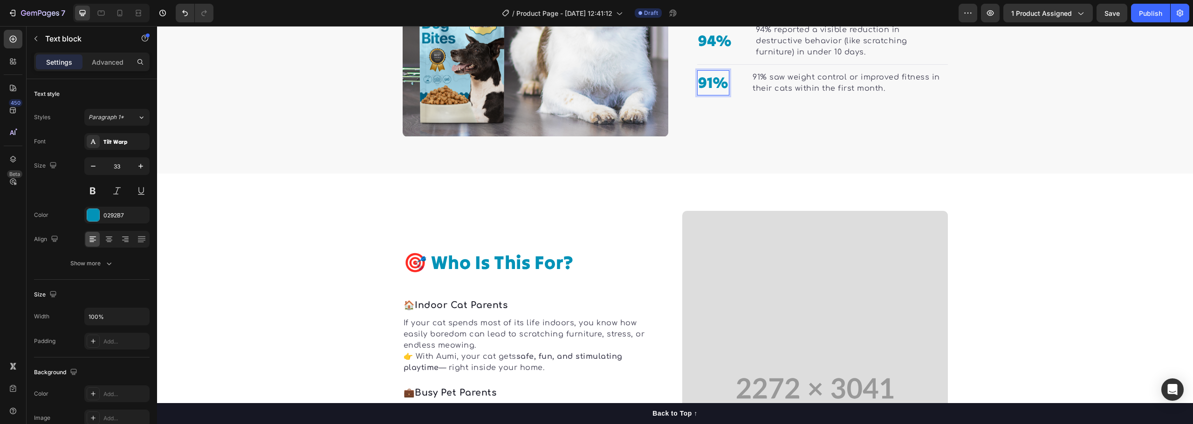
scroll to position [1102, 0]
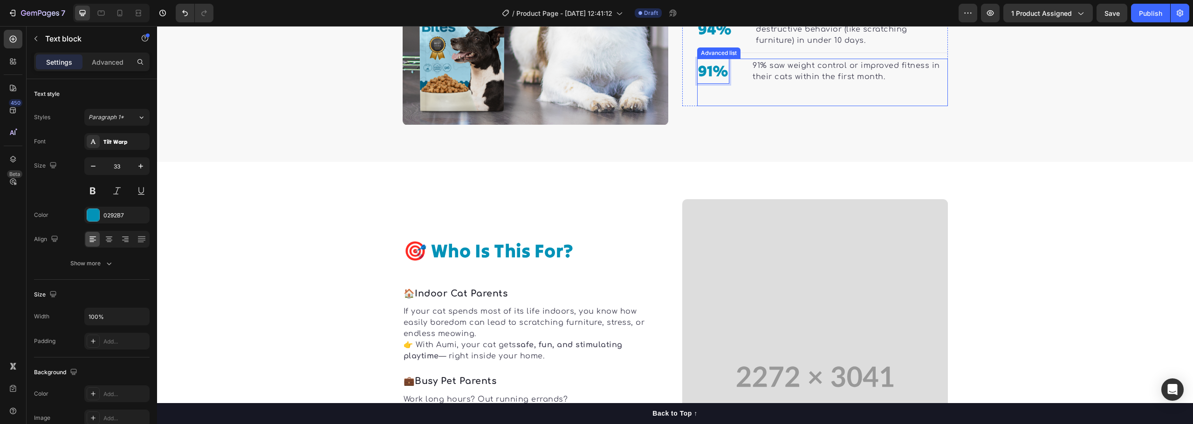
click at [766, 96] on div "91% Text block 0 91% saw weight control or improved fitness in their cats withi…" at bounding box center [822, 83] width 251 height 48
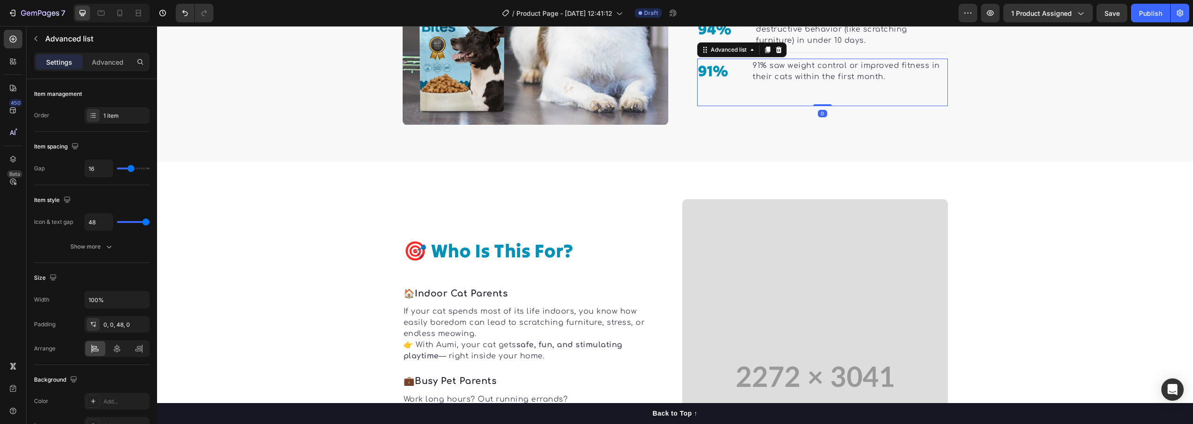
click at [766, 96] on div "91% Text block 91% saw weight control or improved fitness in their cats within …" at bounding box center [822, 83] width 251 height 48
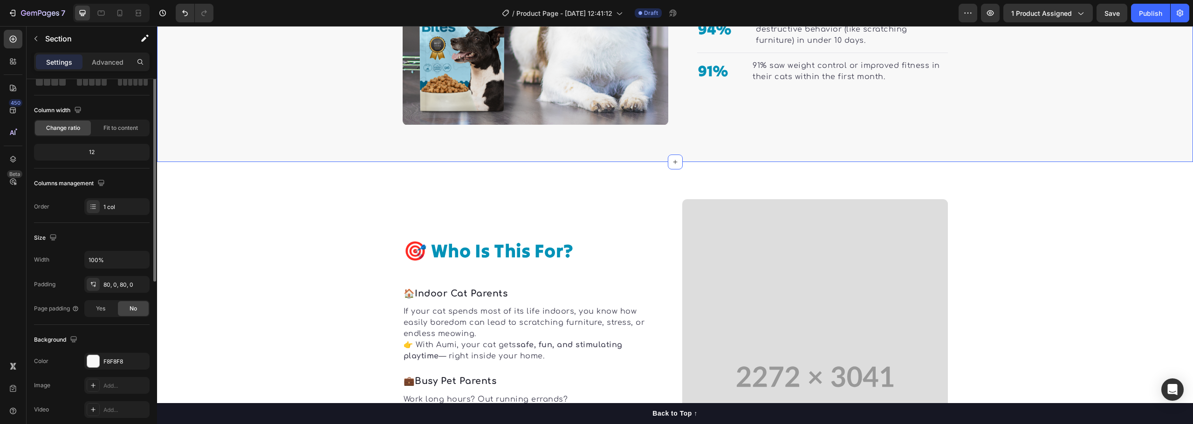
scroll to position [0, 0]
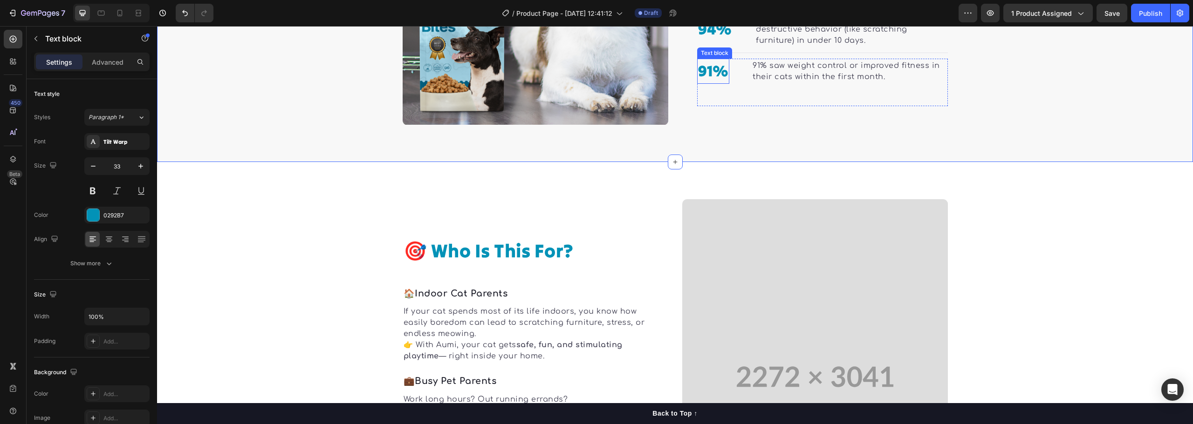
click at [710, 73] on p "91%" at bounding box center [713, 71] width 31 height 23
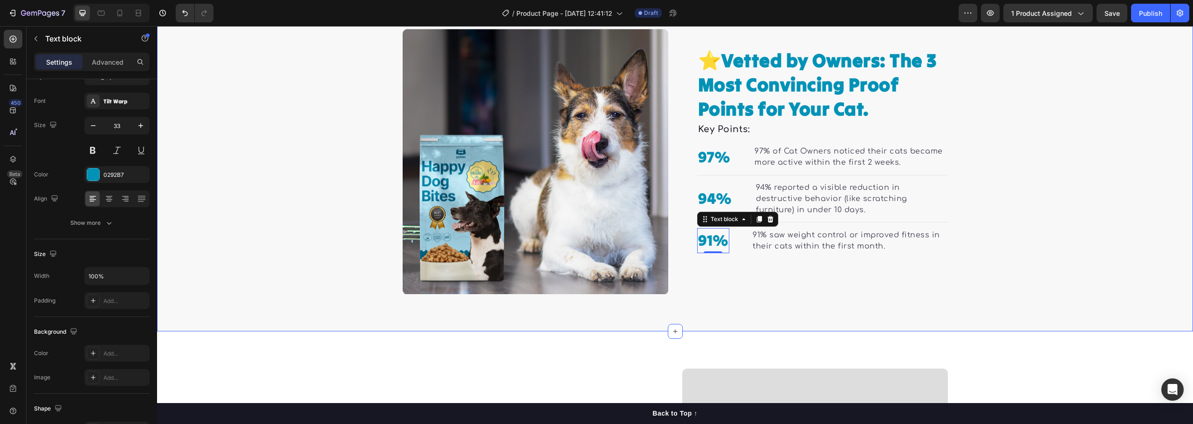
scroll to position [915, 0]
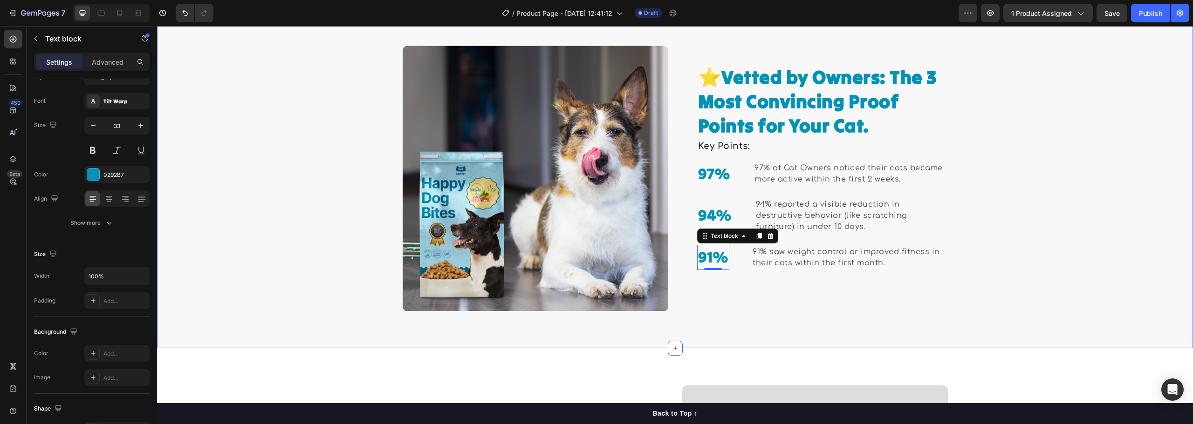
click at [1067, 255] on div "⭐ Vetted by Owners: The 3 Most Convincing Proof Points for Your Cat. Heading Ke…" at bounding box center [675, 179] width 1036 height 266
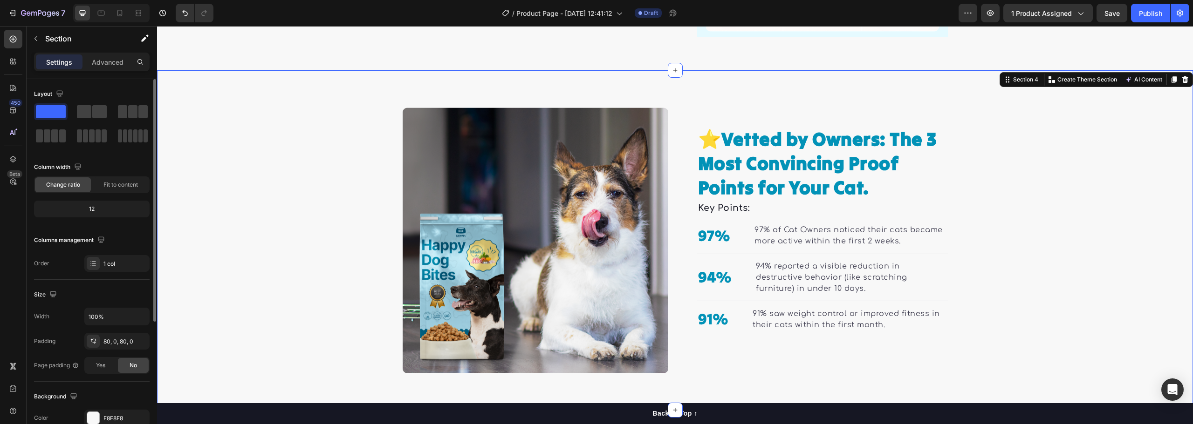
scroll to position [775, 0]
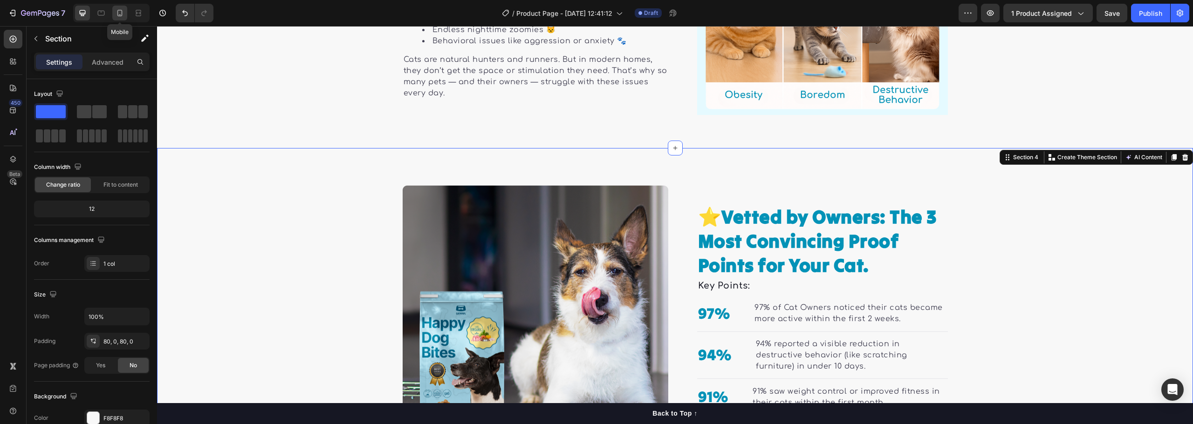
click at [118, 7] on div at bounding box center [119, 13] width 15 height 15
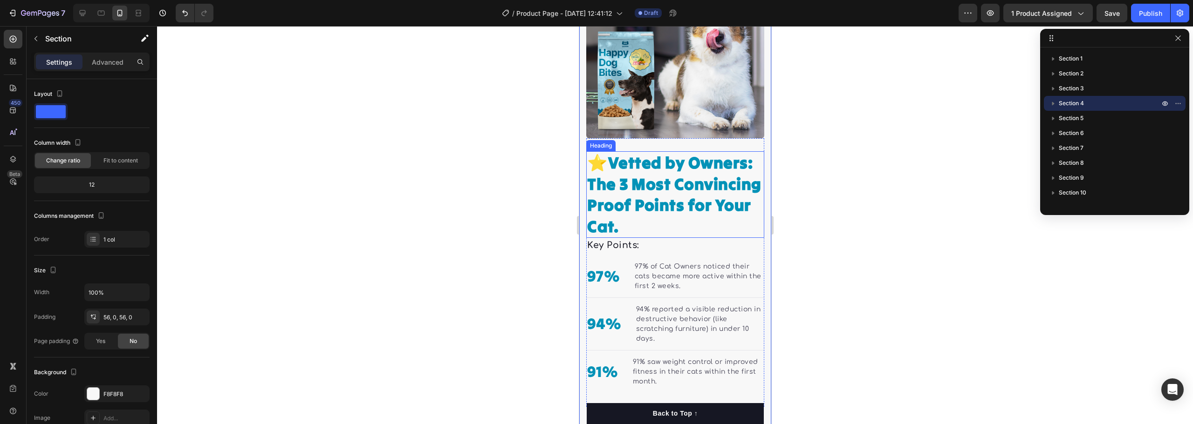
scroll to position [1233, 0]
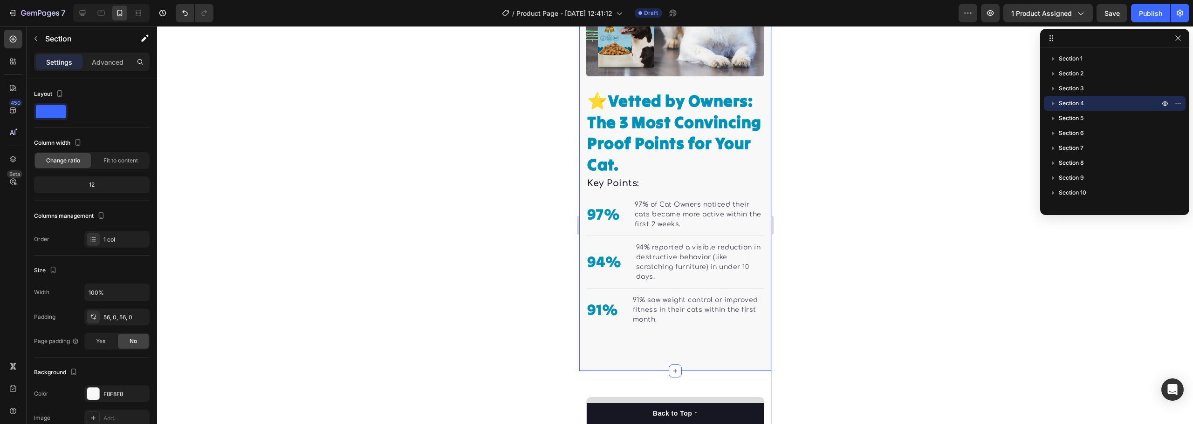
click at [884, 316] on div at bounding box center [675, 225] width 1036 height 398
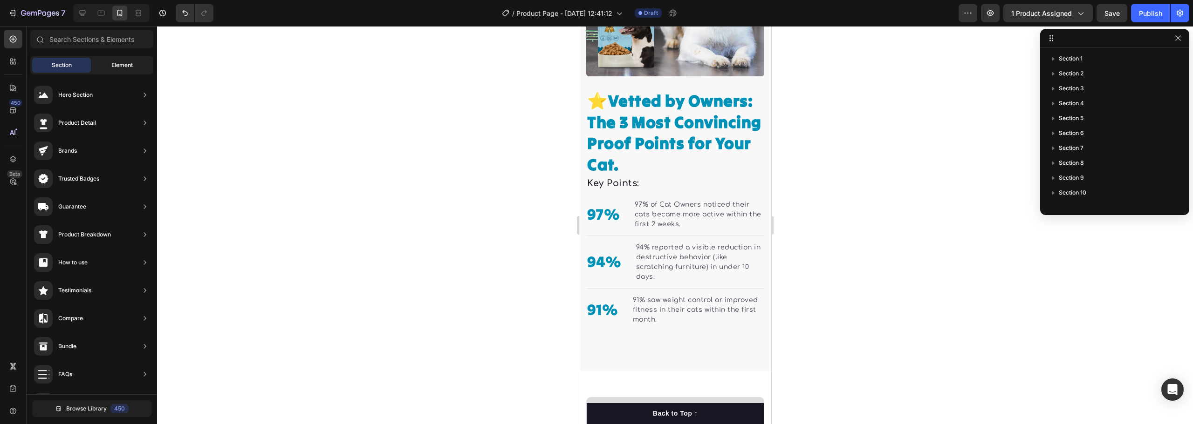
click at [116, 70] on div "Element" at bounding box center [122, 65] width 59 height 15
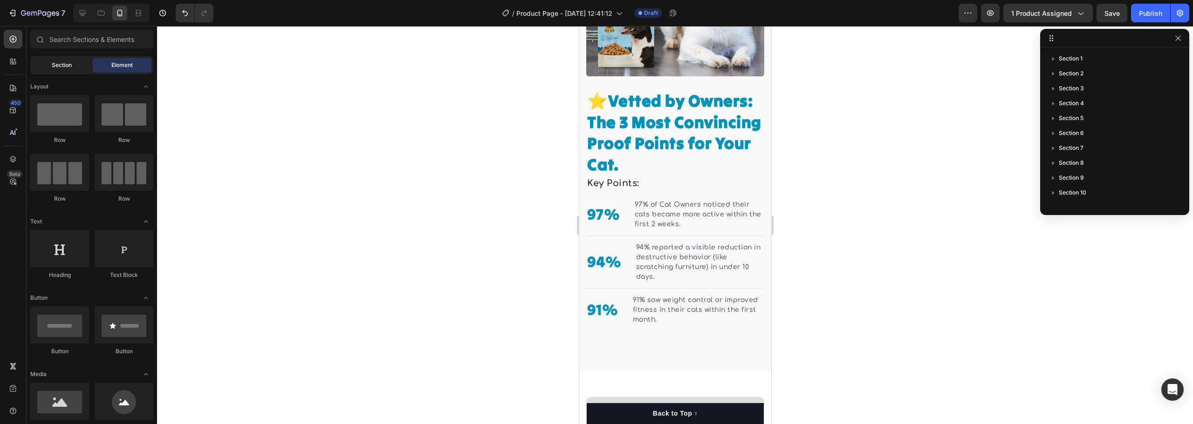
click at [57, 59] on div "Section" at bounding box center [61, 65] width 59 height 15
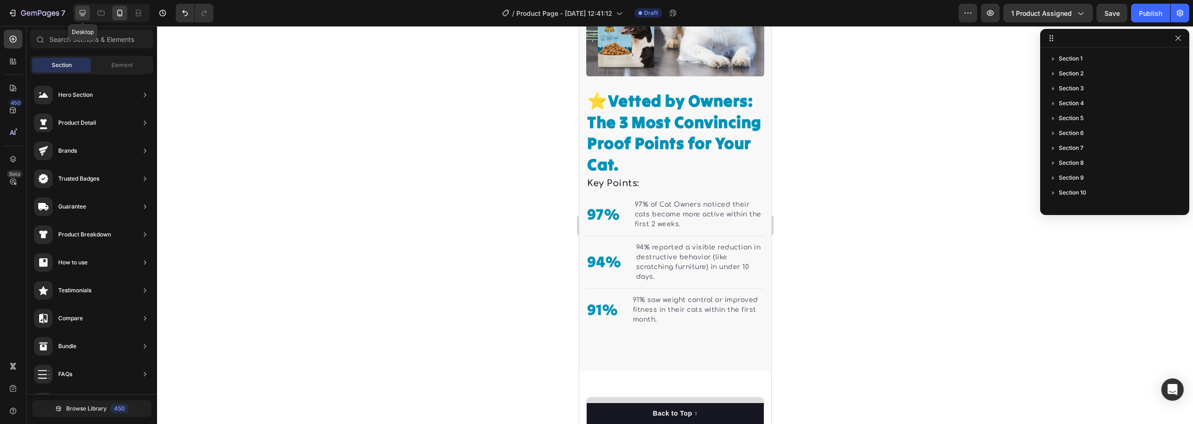
click at [86, 9] on icon at bounding box center [82, 12] width 9 height 9
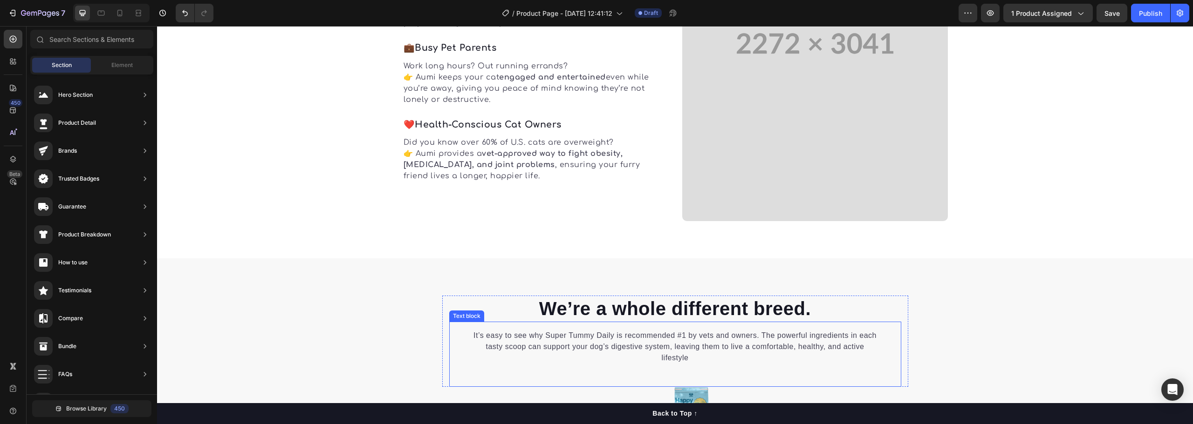
scroll to position [1622, 0]
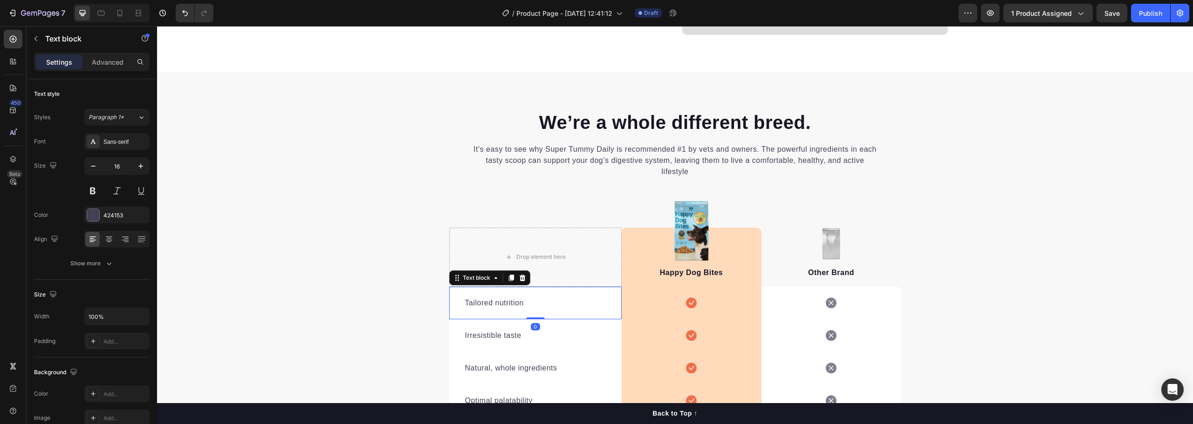
click at [495, 301] on p "Tailored nutrition" at bounding box center [535, 303] width 141 height 11
click at [536, 329] on div "Irresistible taste" at bounding box center [535, 335] width 143 height 13
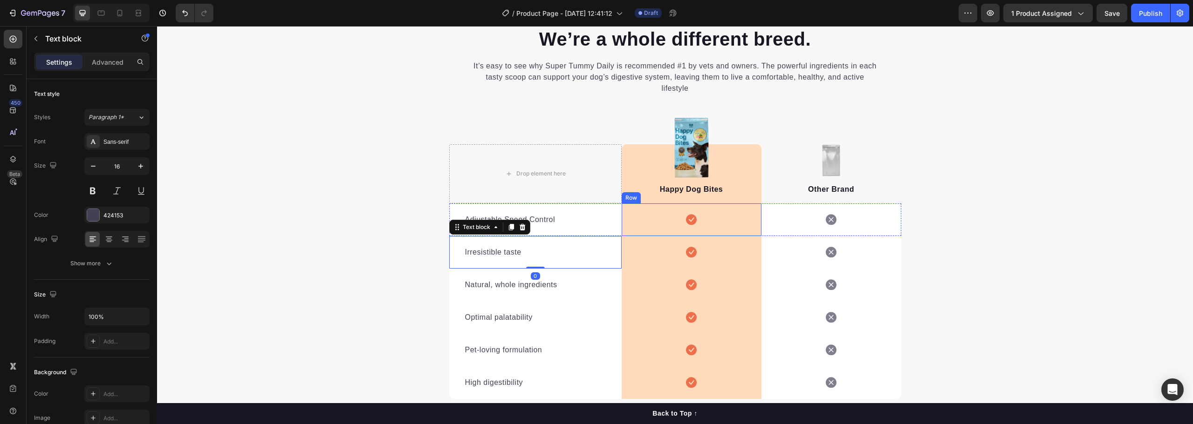
scroll to position [1715, 0]
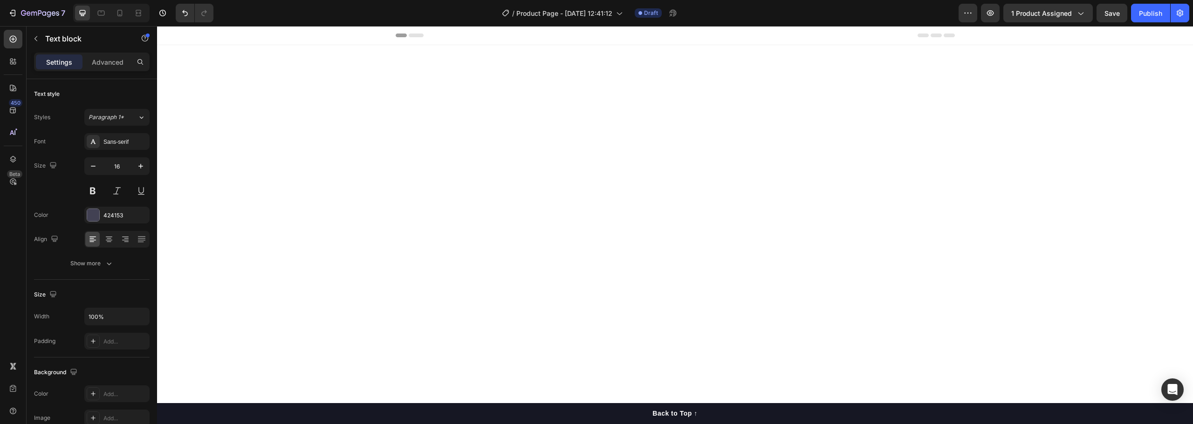
scroll to position [1715, 0]
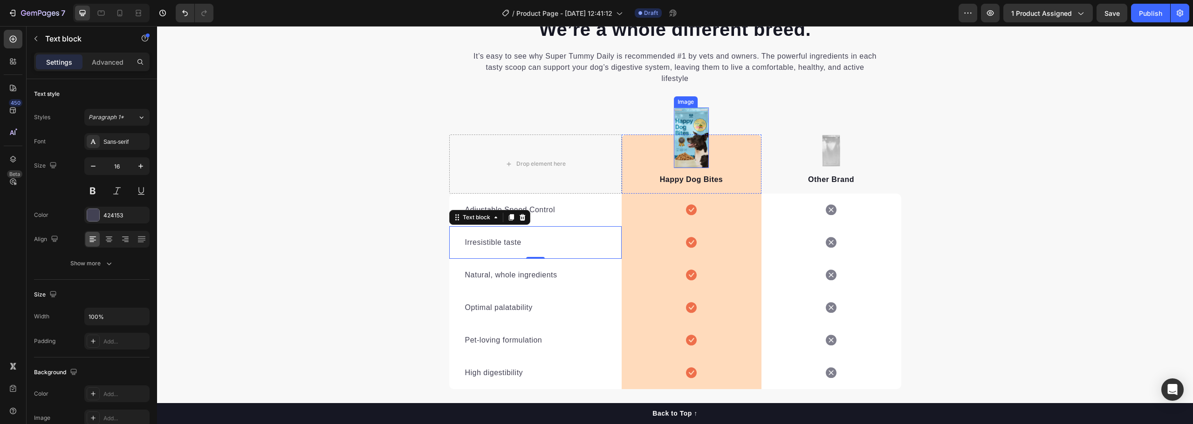
click at [691, 132] on img at bounding box center [691, 138] width 35 height 61
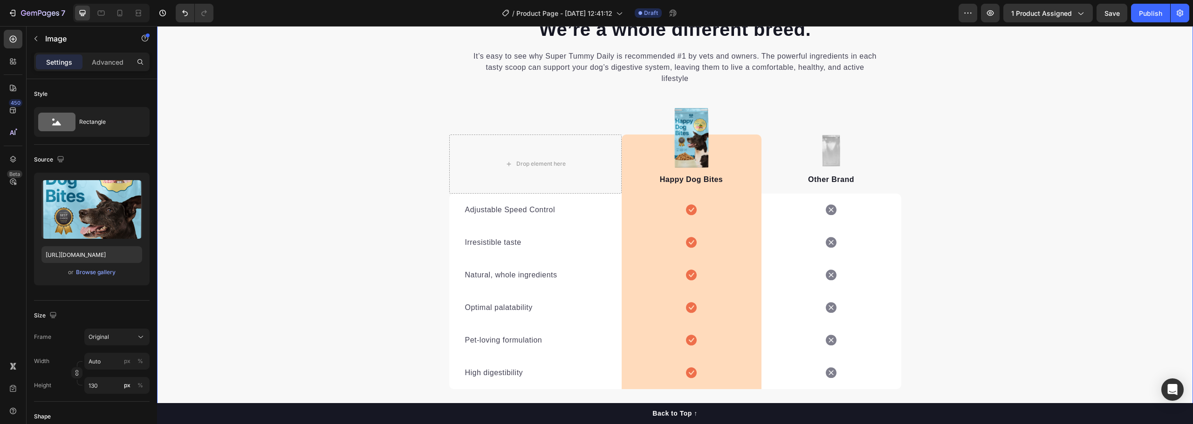
click at [990, 140] on div "We’re a whole different breed. Heading It’s easy to see why Super Tummy Daily i…" at bounding box center [675, 235] width 1036 height 438
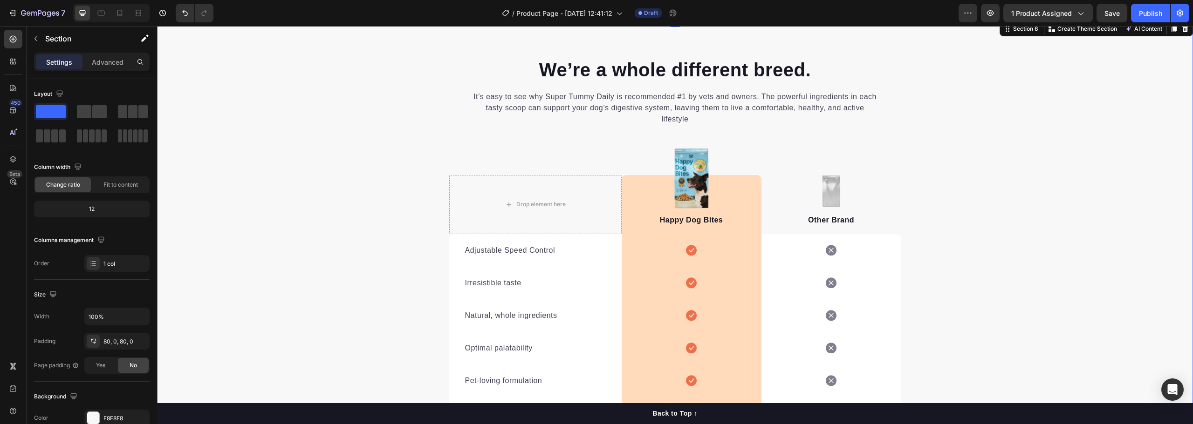
scroll to position [1575, 0]
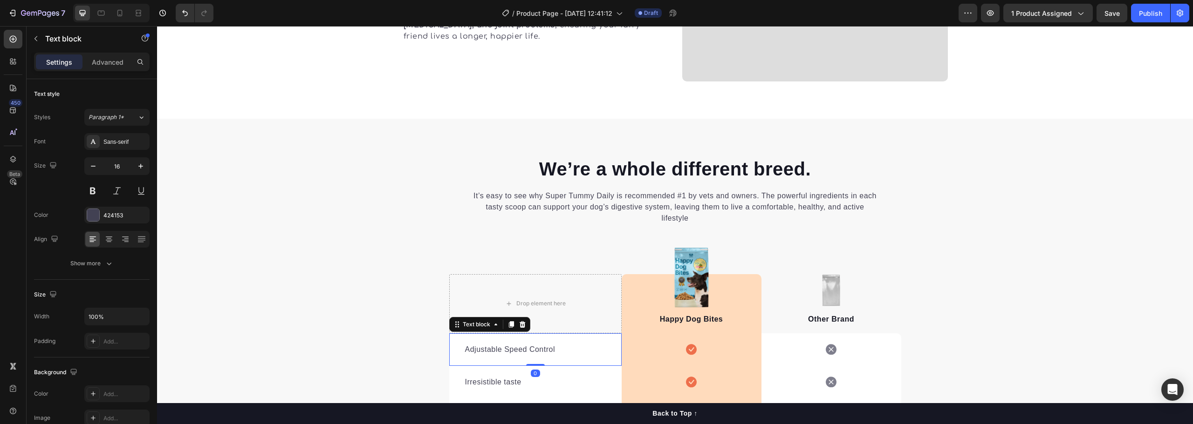
click at [502, 351] on p "Adjustable Speed Control" at bounding box center [535, 349] width 141 height 11
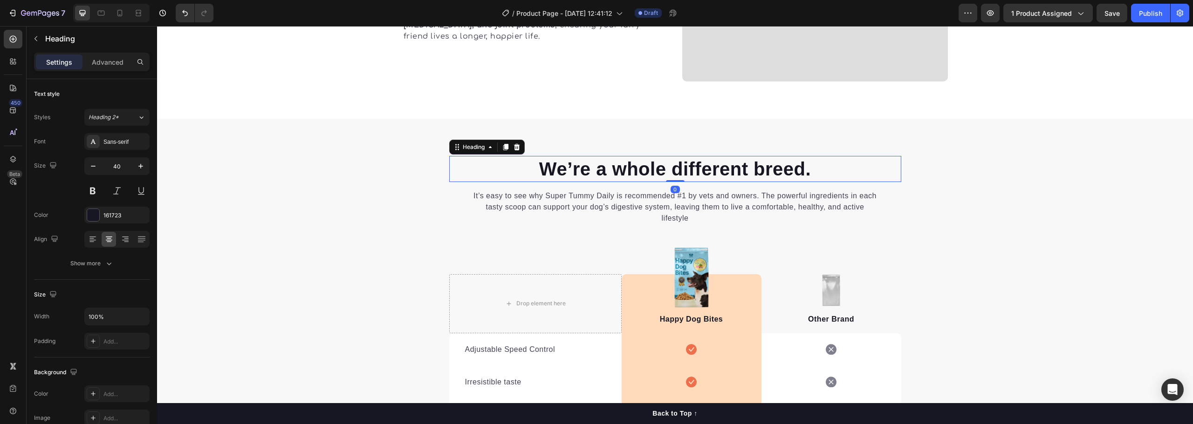
click at [614, 164] on p "We’re a whole different breed." at bounding box center [675, 169] width 450 height 24
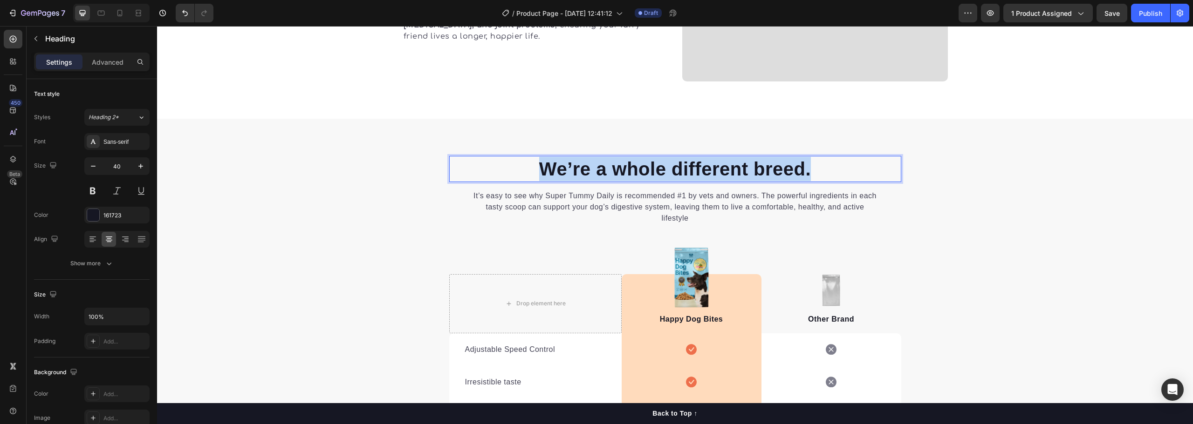
click at [614, 164] on p "We’re a whole different breed." at bounding box center [675, 169] width 450 height 24
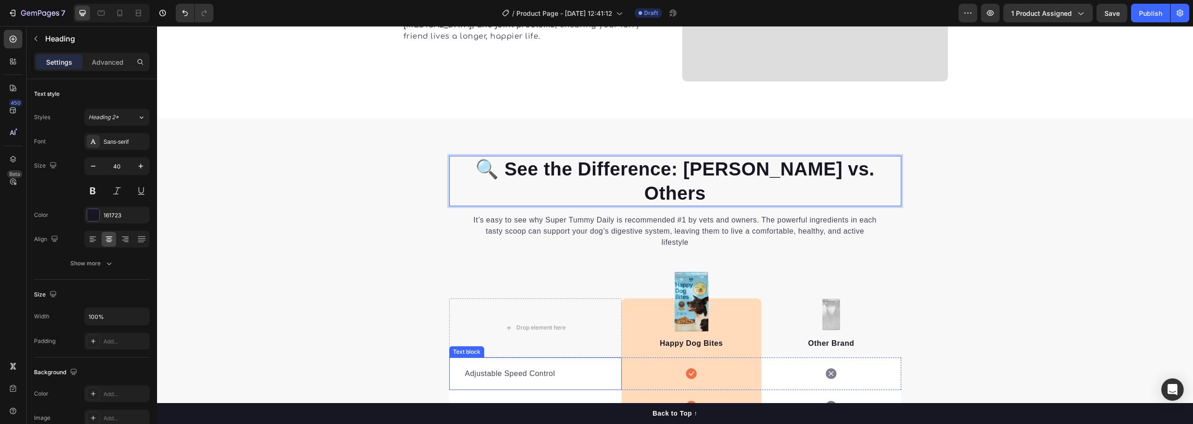
click at [487, 369] on p "Adjustable Speed Control" at bounding box center [535, 374] width 141 height 11
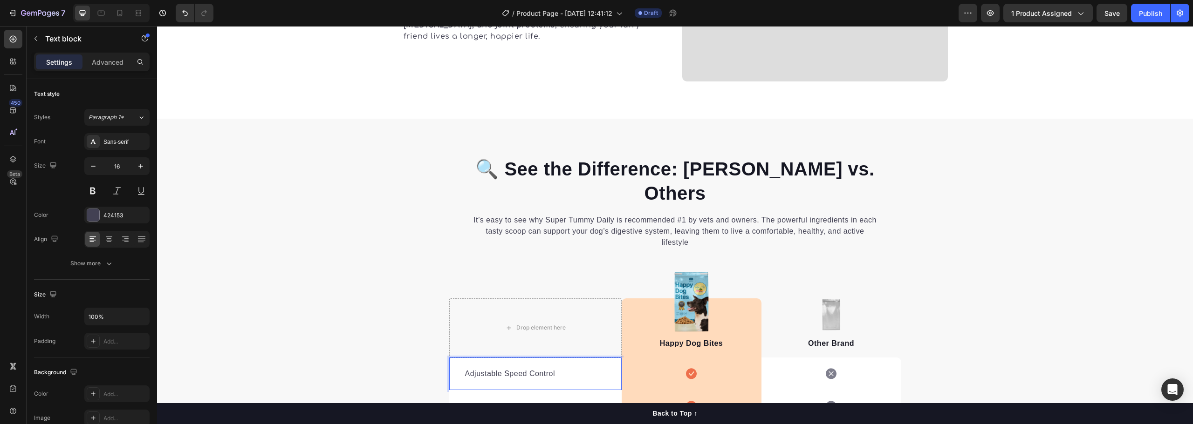
click at [487, 369] on p "Adjustable Speed Control" at bounding box center [535, 374] width 141 height 11
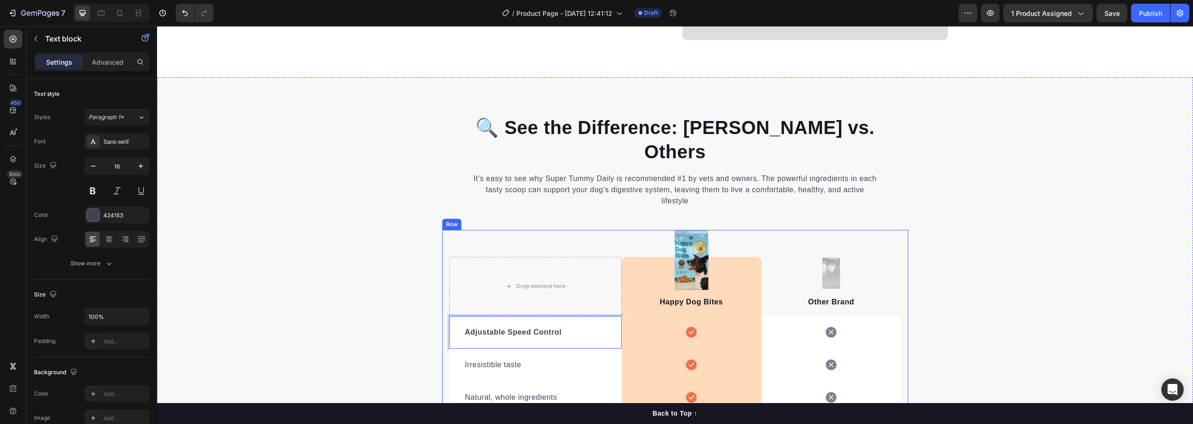
scroll to position [1668, 0]
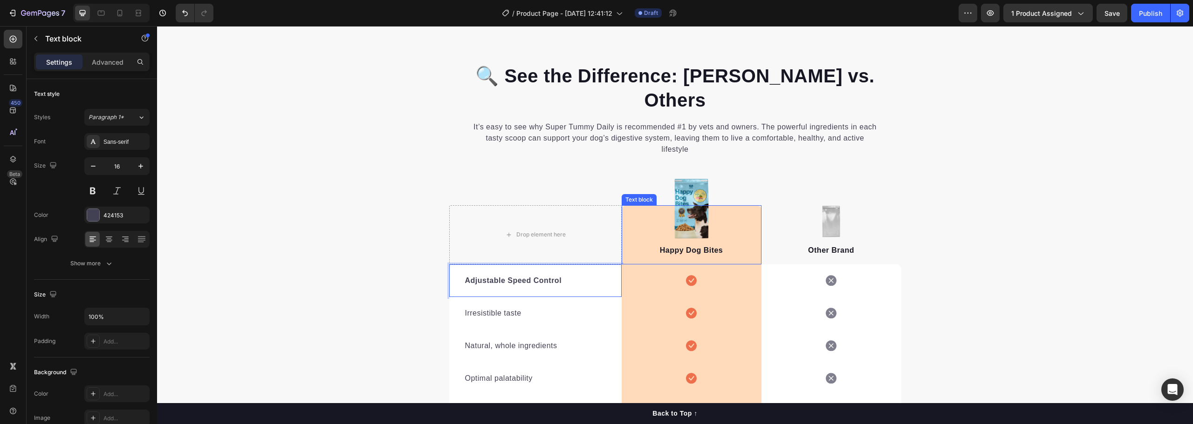
click at [676, 245] on p "Happy Dog Bites" at bounding box center [692, 250] width 138 height 11
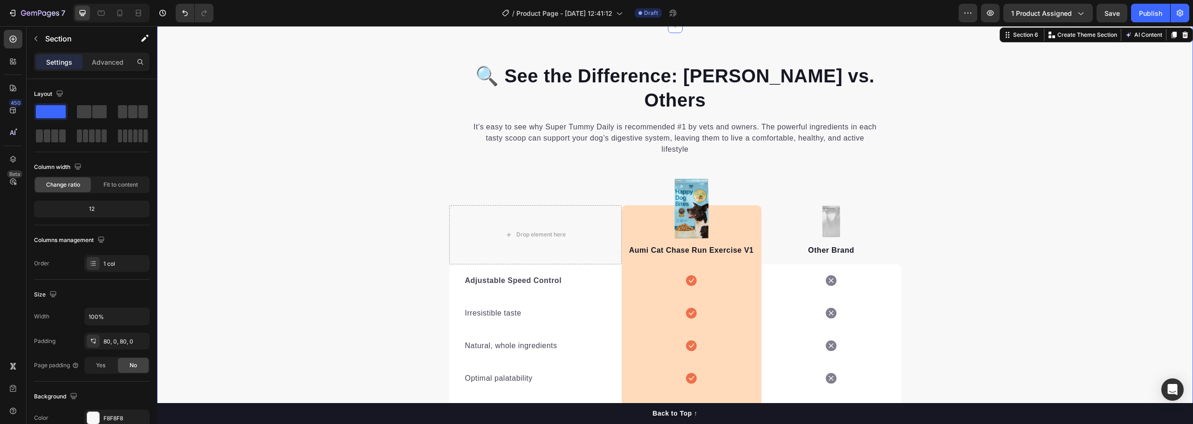
click at [961, 261] on div "🔍 See the Difference: Aumi vs. Others Heading It’s easy to see why Super Tummy …" at bounding box center [675, 294] width 1036 height 463
click at [820, 245] on p "Other Brand" at bounding box center [831, 250] width 138 height 11
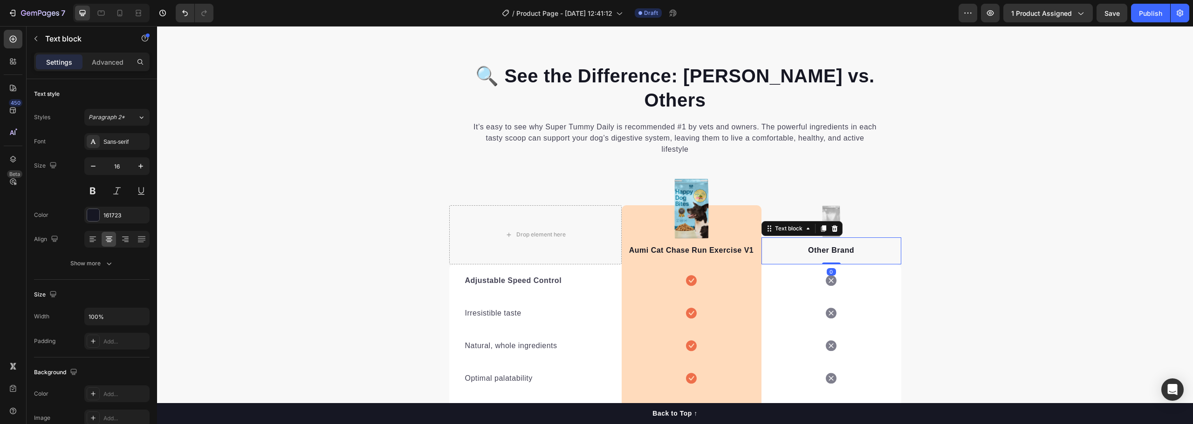
click at [820, 245] on p "Other Brand" at bounding box center [831, 250] width 138 height 11
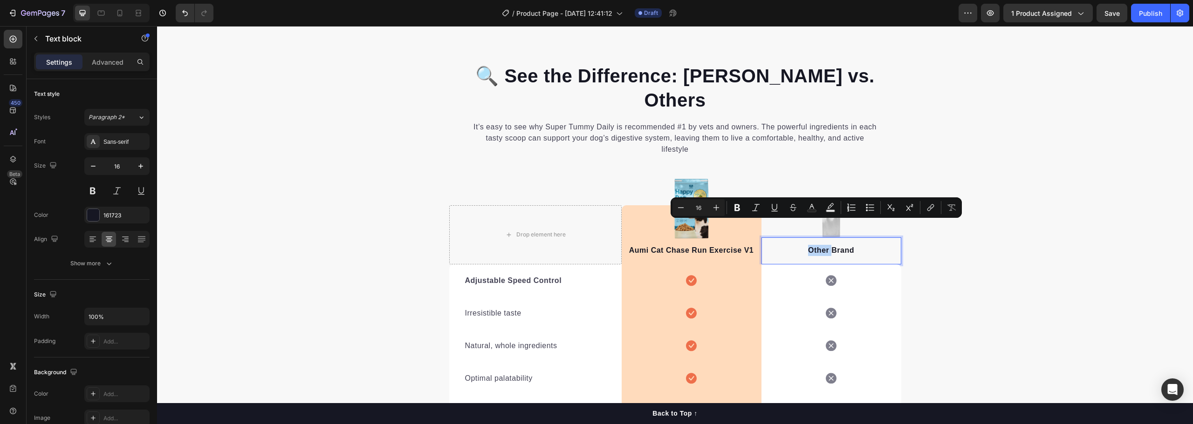
click at [813, 245] on p "Other Brand" at bounding box center [831, 250] width 138 height 11
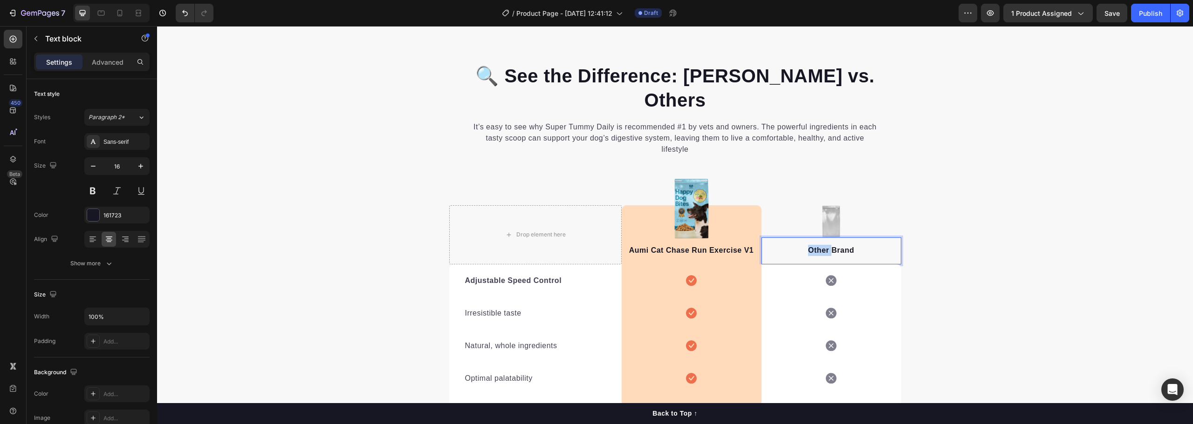
click at [813, 245] on p "Other Brand" at bounding box center [831, 250] width 138 height 11
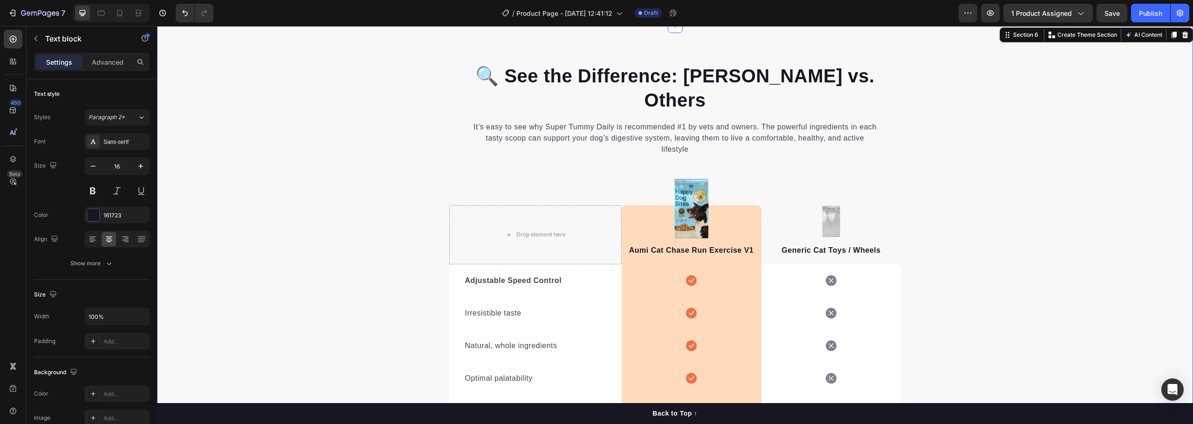
click at [959, 258] on div "🔍 See the Difference: Aumi vs. Others Heading It’s easy to see why Super Tummy …" at bounding box center [675, 294] width 1036 height 463
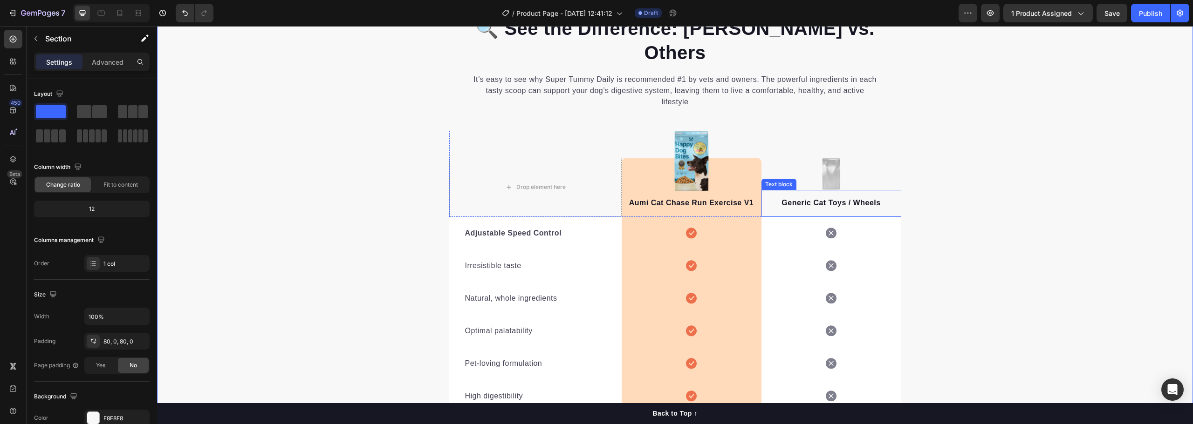
scroll to position [1761, 0]
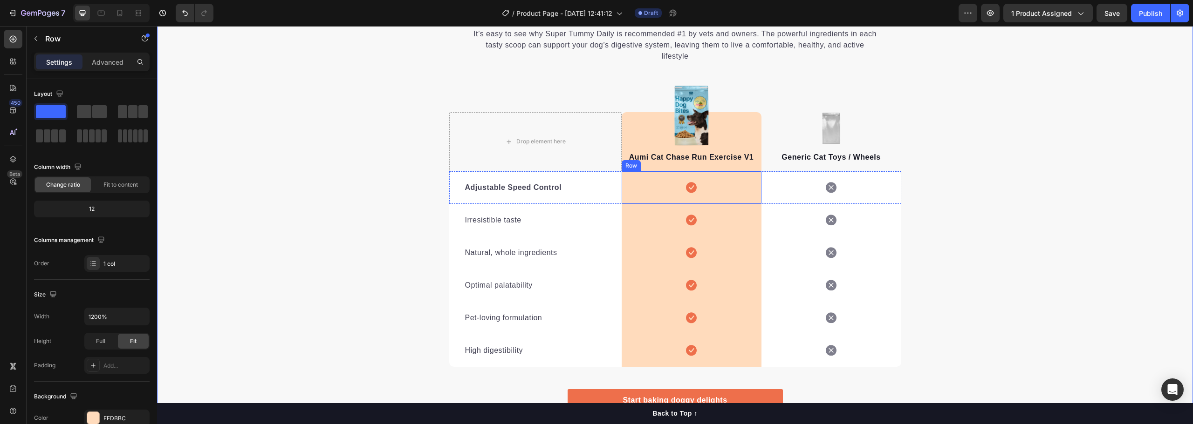
click at [717, 171] on div "Icon Row" at bounding box center [692, 187] width 140 height 33
click at [717, 171] on div "Icon Row 0" at bounding box center [692, 187] width 140 height 33
click at [973, 204] on div "🔍 See the Difference: Aumi vs. Others Heading It’s easy to see why Super Tummy …" at bounding box center [675, 201] width 1036 height 463
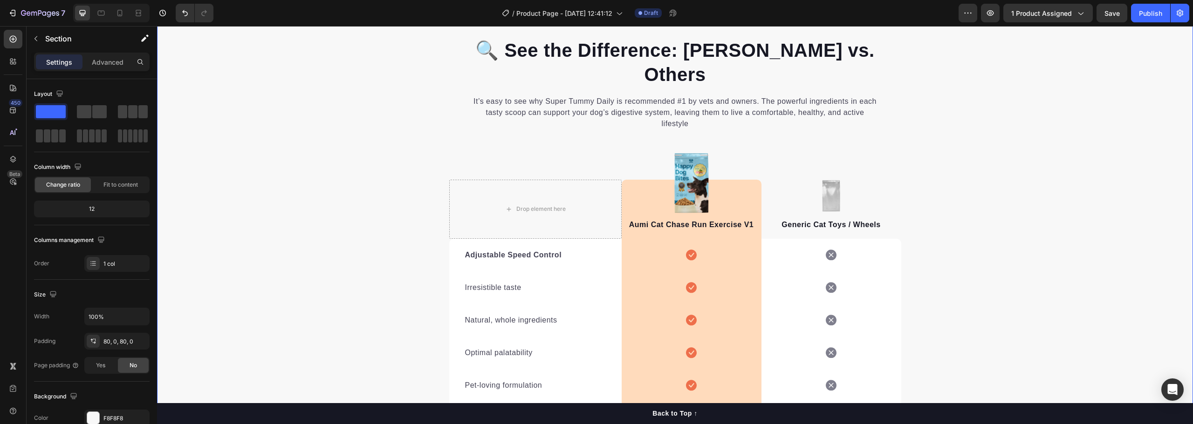
scroll to position [1622, 0]
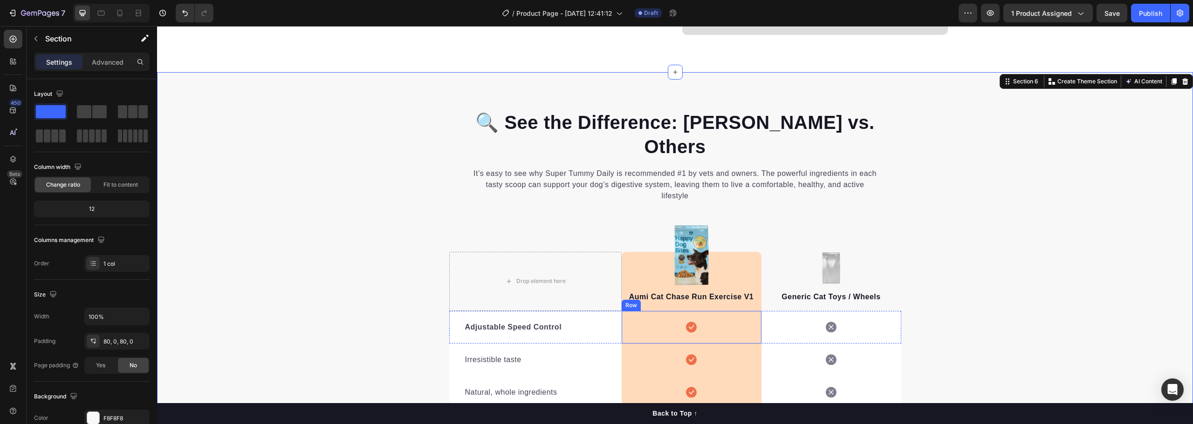
click at [673, 311] on div "Icon Row" at bounding box center [692, 327] width 140 height 33
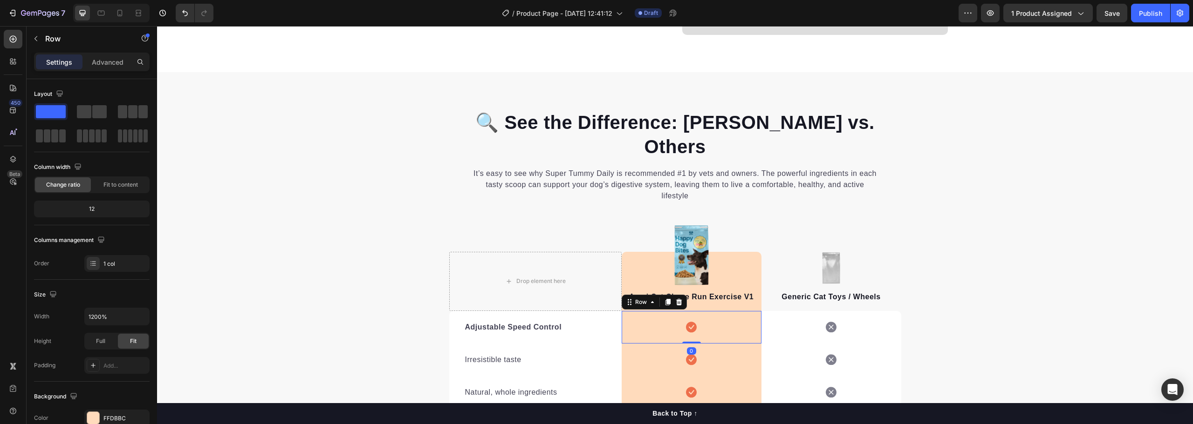
click at [673, 311] on div "Icon Row 0" at bounding box center [692, 327] width 140 height 33
click at [688, 322] on icon at bounding box center [691, 327] width 11 height 11
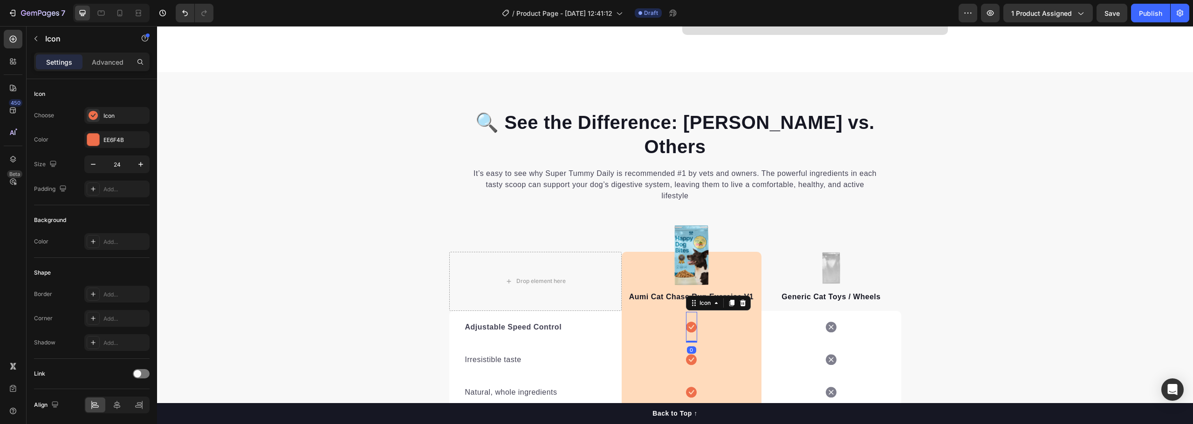
click at [688, 322] on icon at bounding box center [691, 327] width 11 height 11
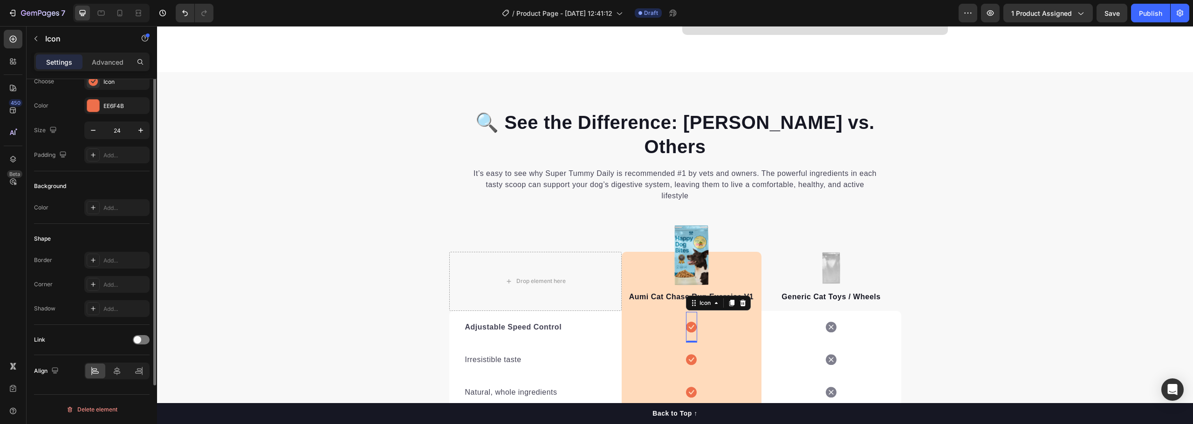
scroll to position [0, 0]
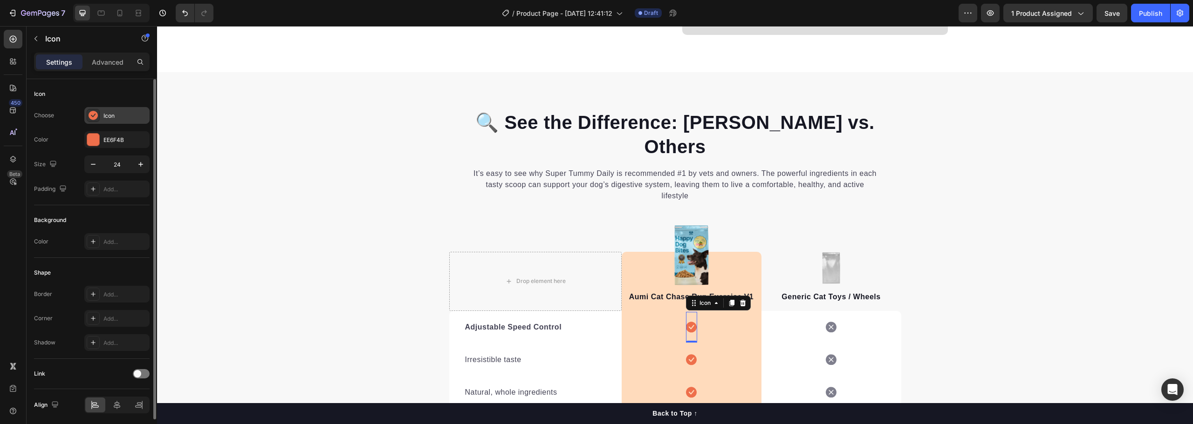
click at [118, 117] on div "Icon" at bounding box center [125, 116] width 44 height 8
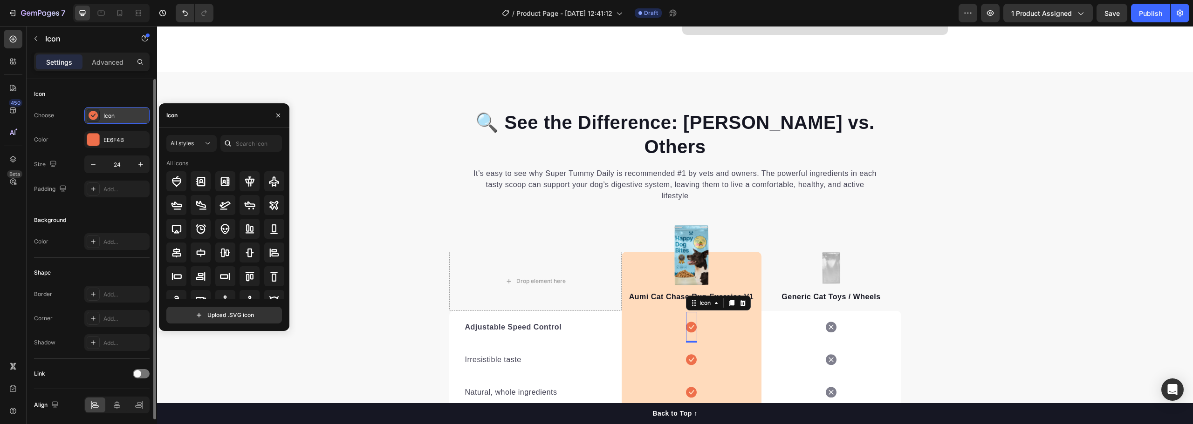
click at [118, 117] on div "Icon" at bounding box center [125, 116] width 44 height 8
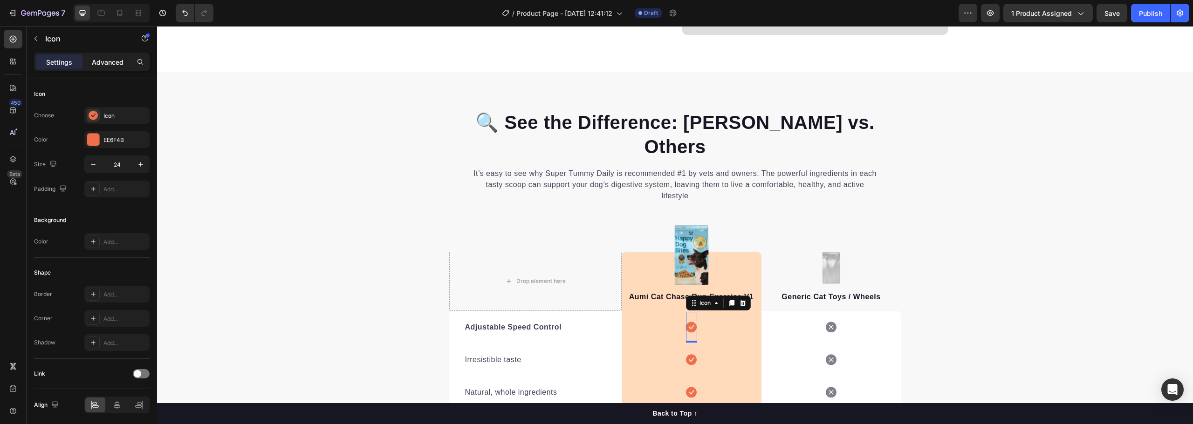
click at [110, 60] on p "Advanced" at bounding box center [108, 62] width 32 height 10
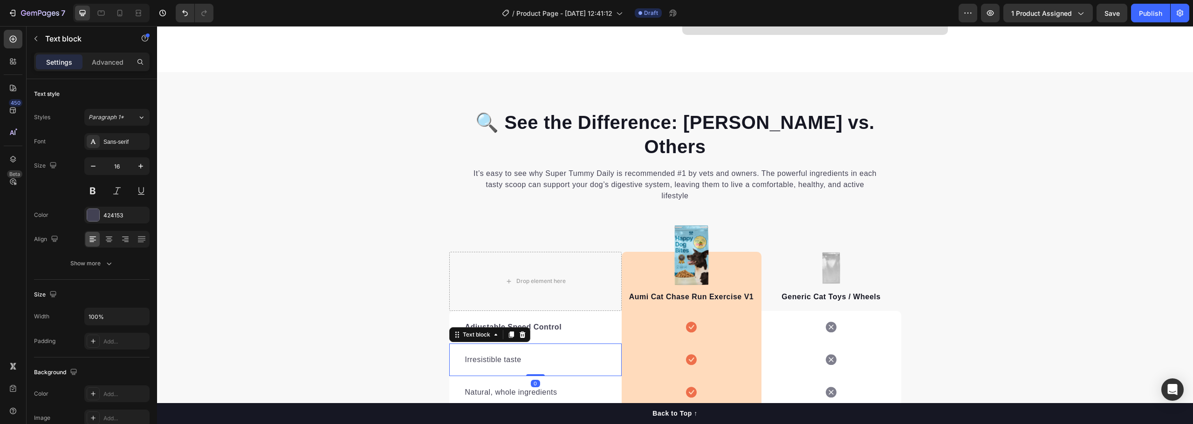
click at [502, 355] on p "Irresistible taste" at bounding box center [535, 360] width 141 height 11
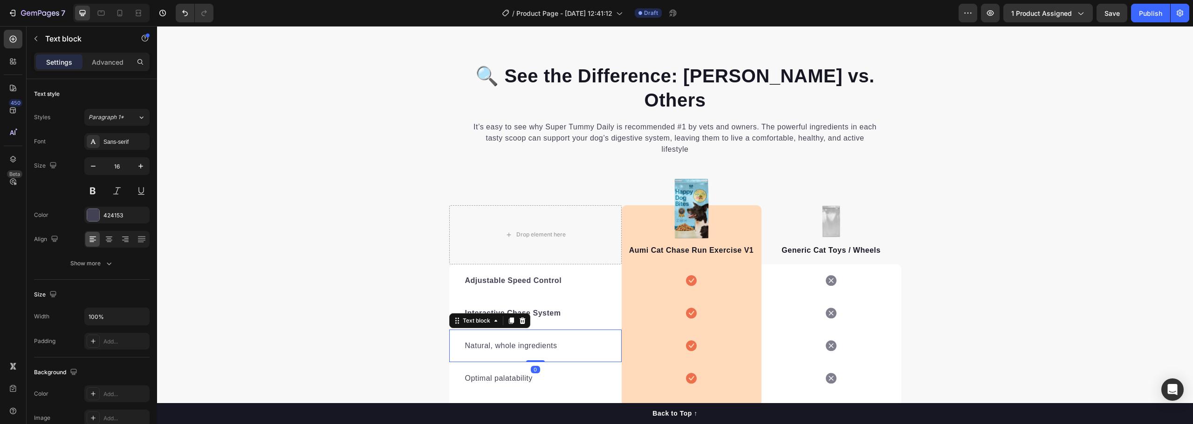
click at [480, 341] on p "Natural, whole ingredients" at bounding box center [535, 346] width 141 height 11
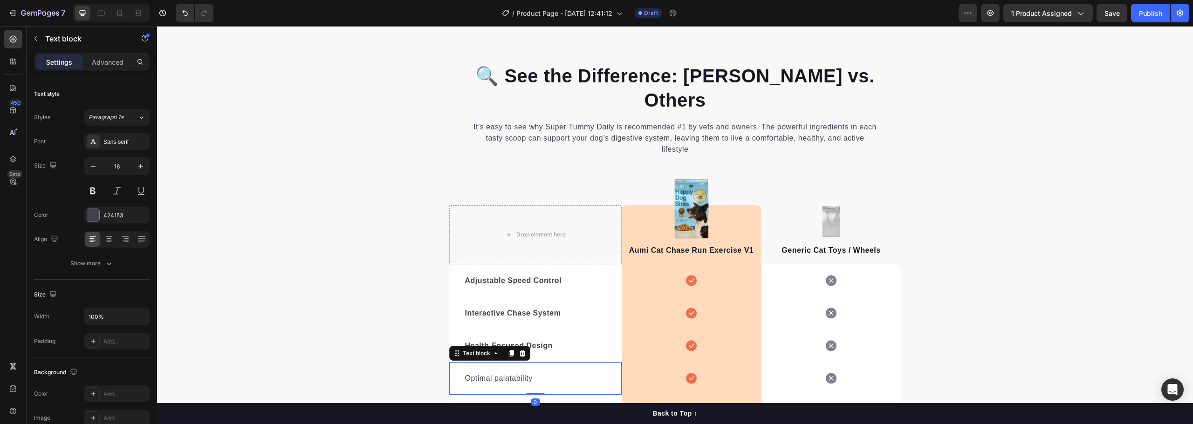
click at [500, 373] on p "Optimal palatability" at bounding box center [535, 378] width 141 height 11
click at [476, 406] on p "Pet-loving formulation" at bounding box center [535, 411] width 141 height 11
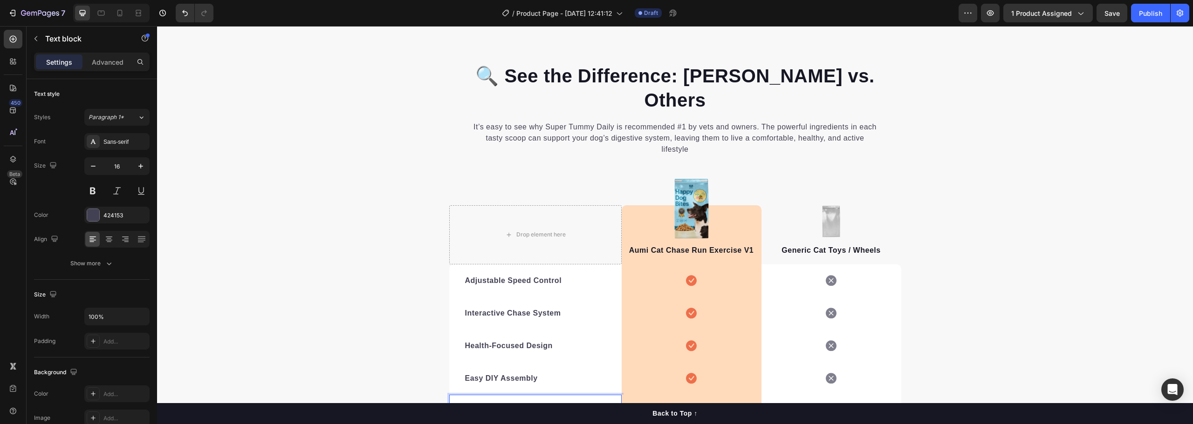
click at [476, 406] on p "Pet-loving formulation" at bounding box center [535, 411] width 141 height 11
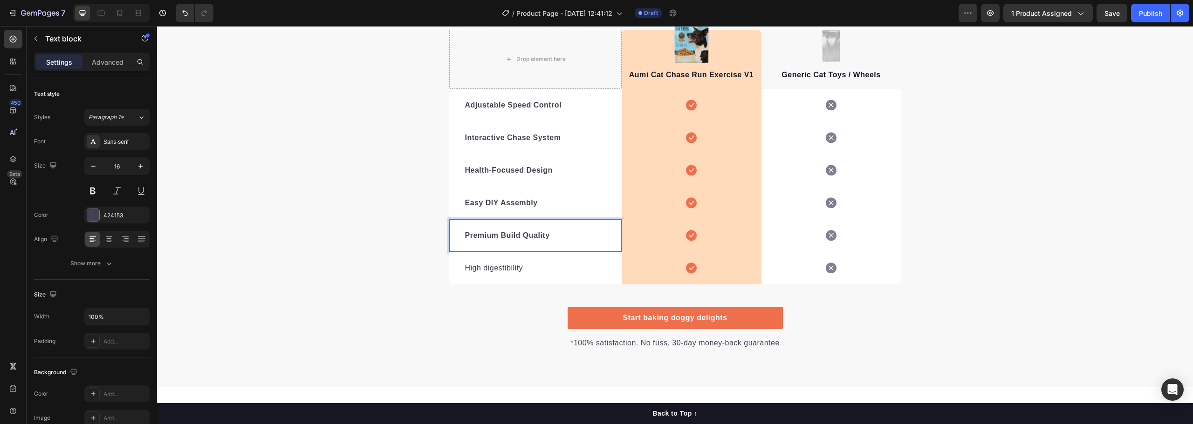
scroll to position [1855, 0]
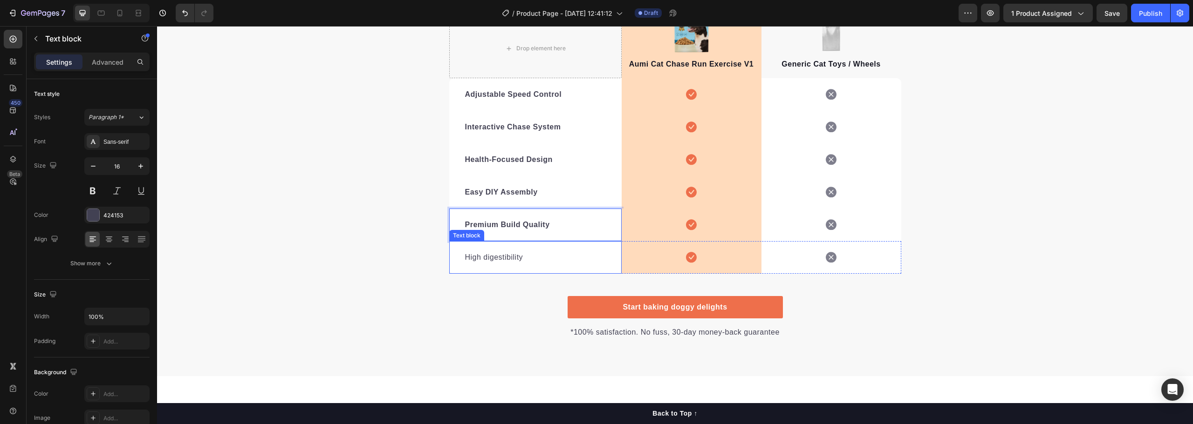
click at [490, 252] on p "High digestibility" at bounding box center [535, 257] width 141 height 11
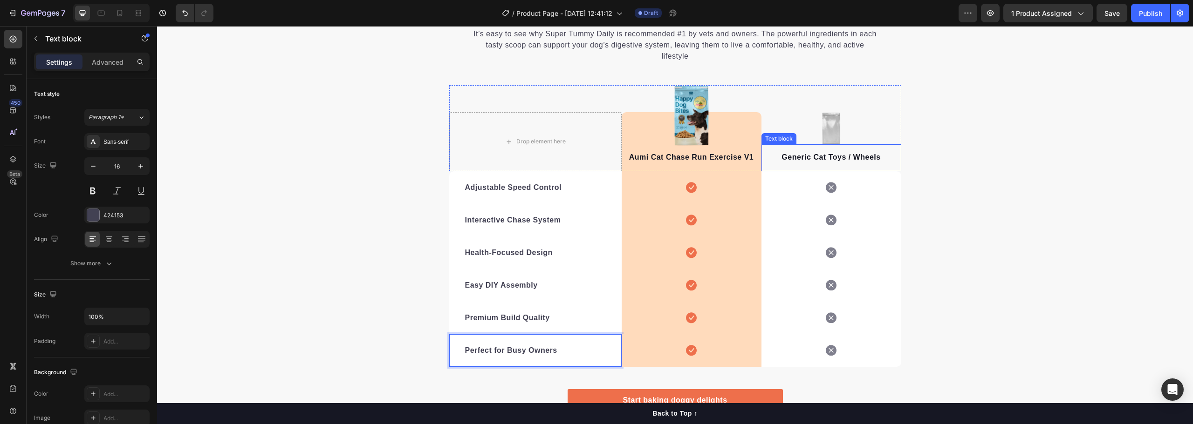
scroll to position [1668, 0]
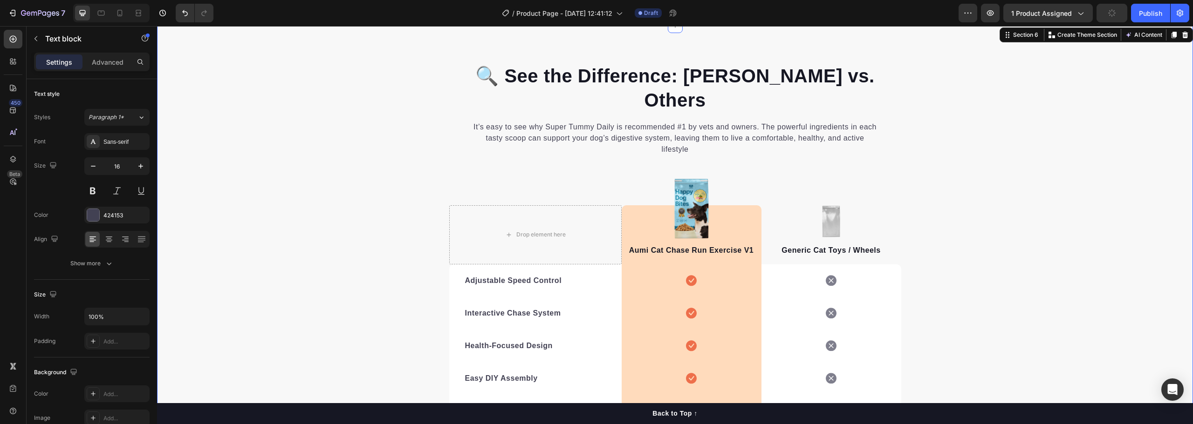
click at [995, 246] on div "🔍 See the Difference: Aumi vs. Others Heading It’s easy to see why Super Tummy …" at bounding box center [675, 294] width 1036 height 463
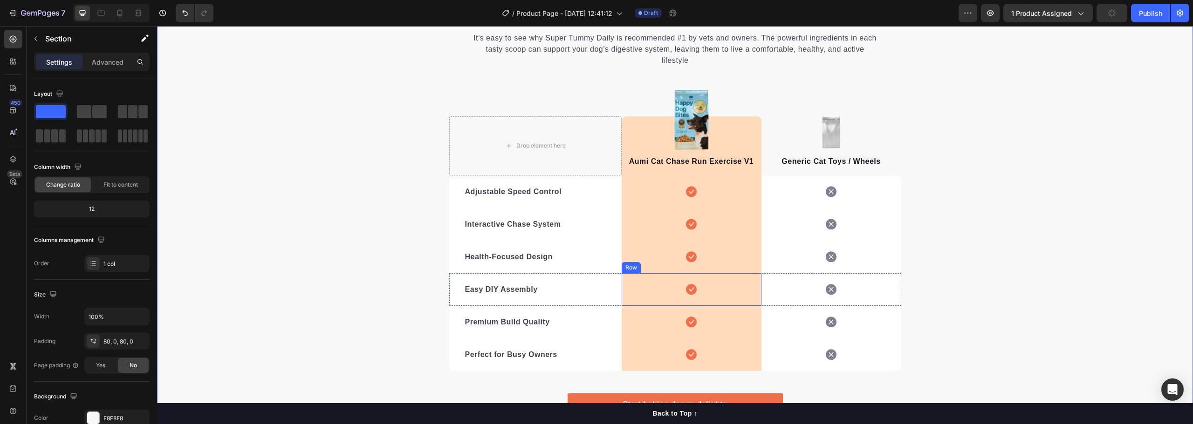
scroll to position [1761, 0]
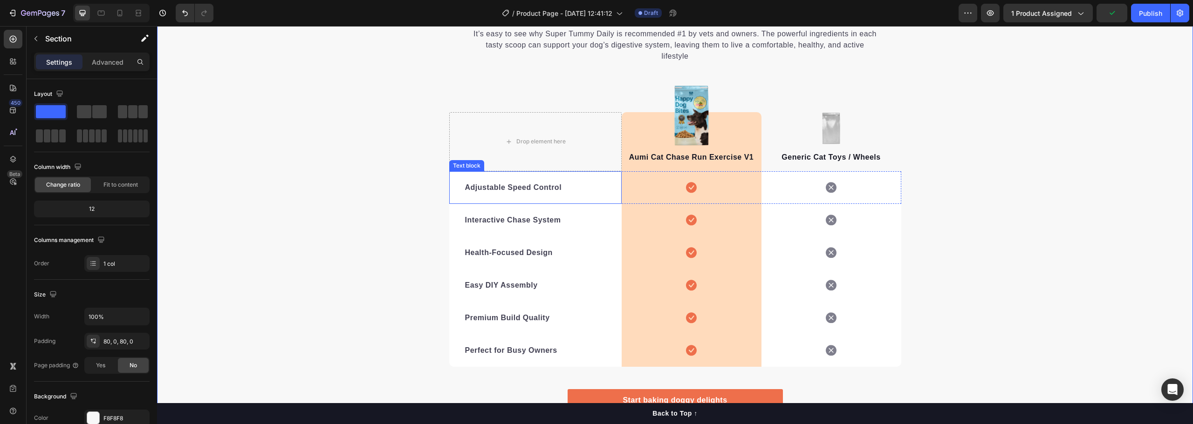
click at [504, 184] on strong "Adjustable Speed Control" at bounding box center [513, 188] width 97 height 8
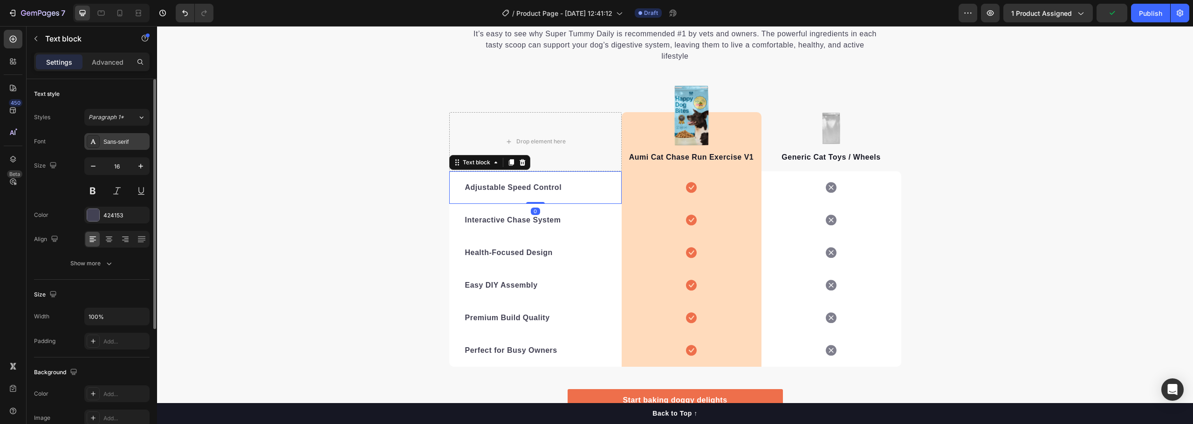
click at [119, 142] on div "Sans-serif" at bounding box center [125, 142] width 44 height 8
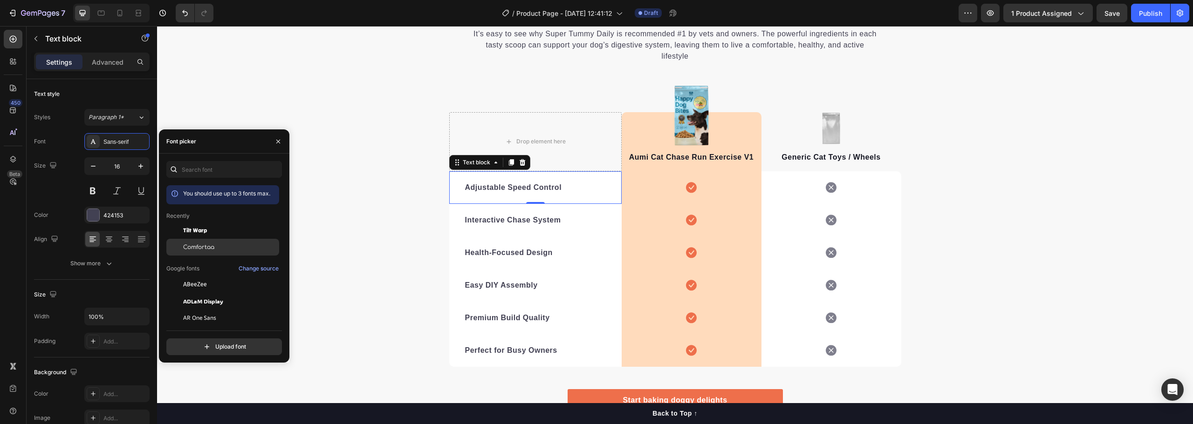
click at [211, 243] on span "Comfortaa" at bounding box center [198, 247] width 31 height 8
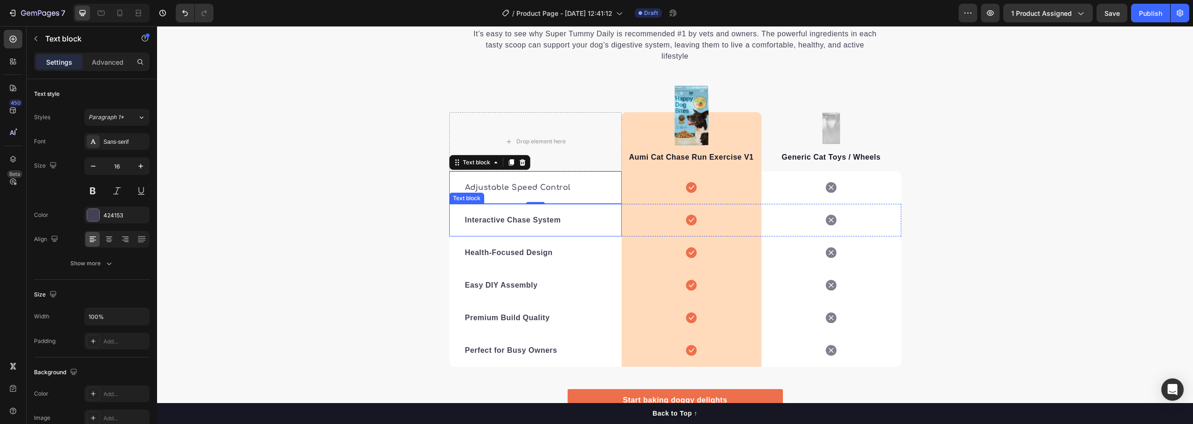
click at [513, 216] on strong "Interactive Chase System" at bounding box center [513, 220] width 96 height 8
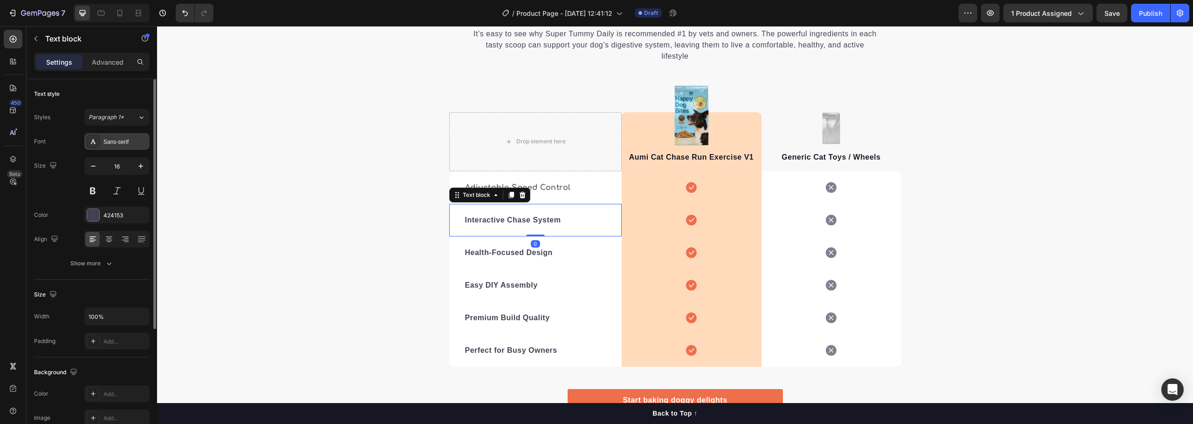
click at [119, 137] on div "Sans-serif" at bounding box center [116, 141] width 65 height 17
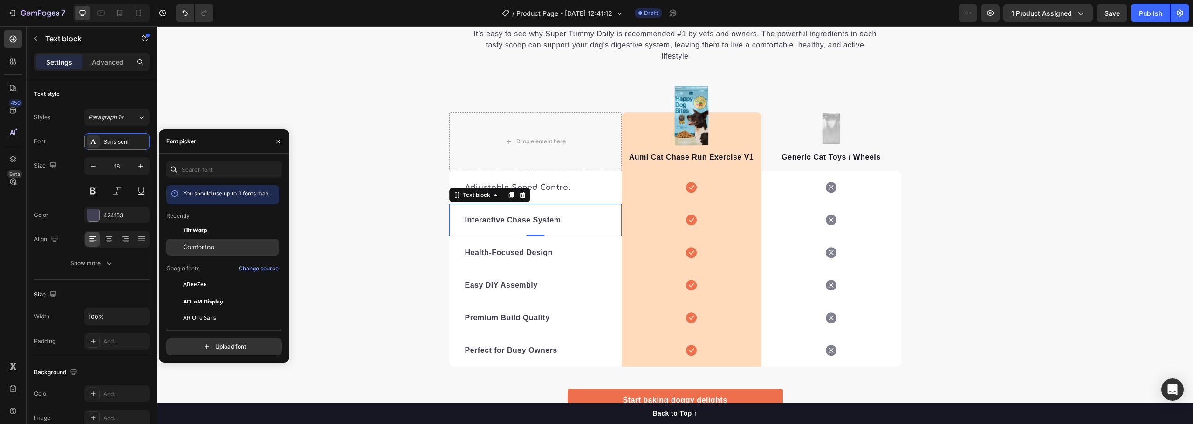
click at [191, 249] on span "Comfortaa" at bounding box center [198, 247] width 31 height 8
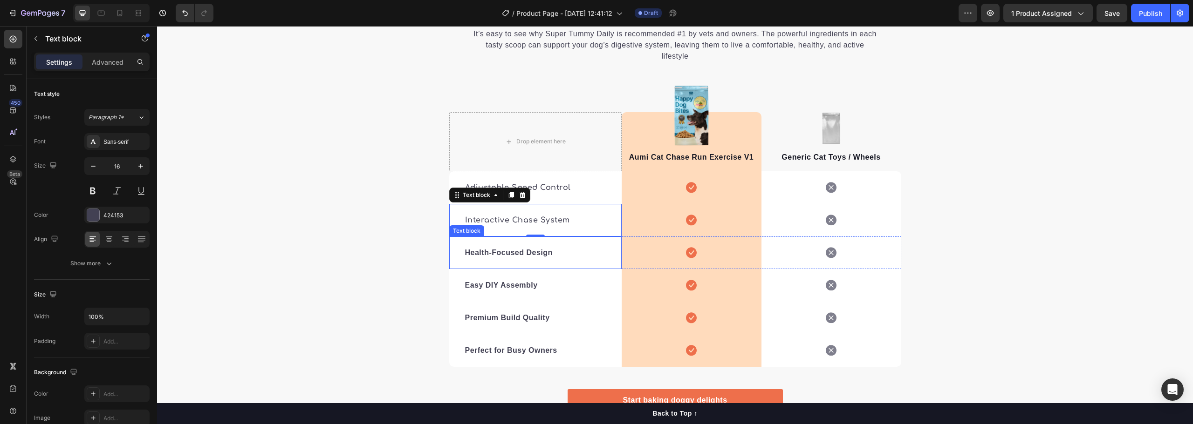
click at [502, 249] on strong "Health-Focused Design" at bounding box center [509, 253] width 88 height 8
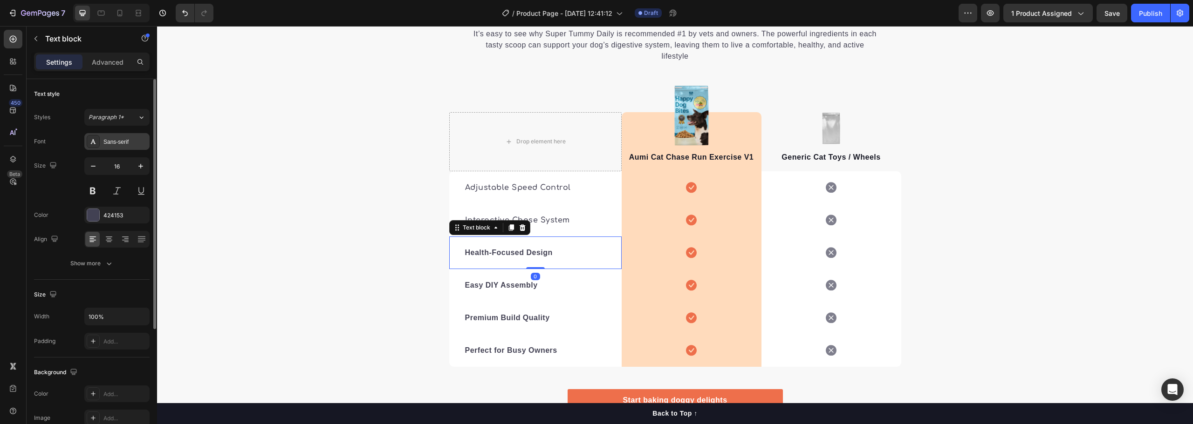
click at [134, 142] on div "Sans-serif" at bounding box center [125, 142] width 44 height 8
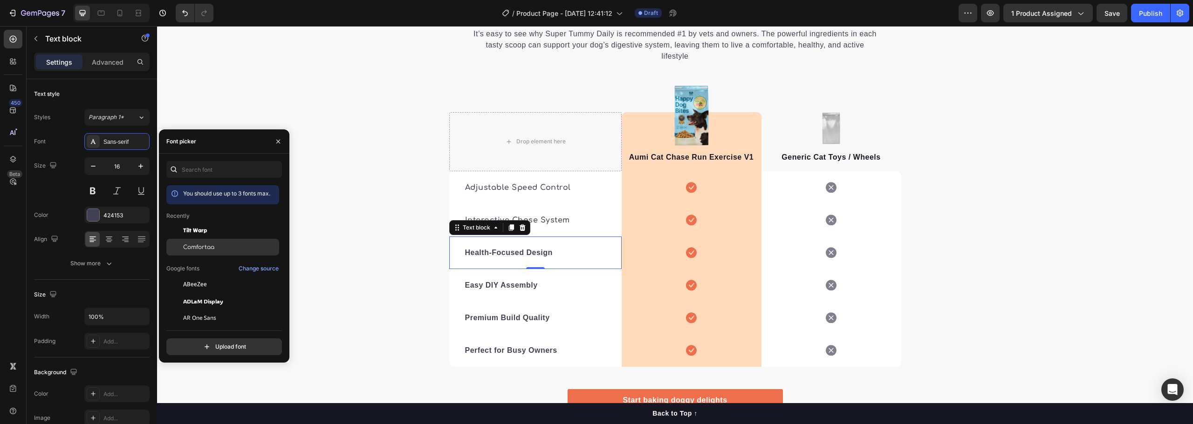
click at [193, 252] on div "Comfortaa" at bounding box center [222, 247] width 113 height 17
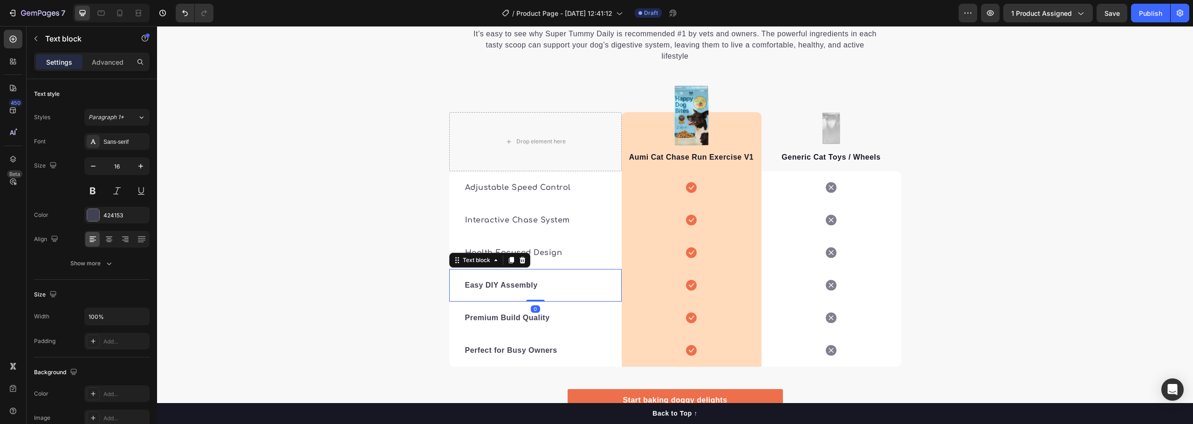
drag, startPoint x: 504, startPoint y: 263, endPoint x: 345, endPoint y: 232, distance: 161.9
click at [503, 281] on strong "Easy DIY Assembly" at bounding box center [501, 285] width 73 height 8
click at [121, 138] on div "Sans-serif" at bounding box center [125, 142] width 44 height 8
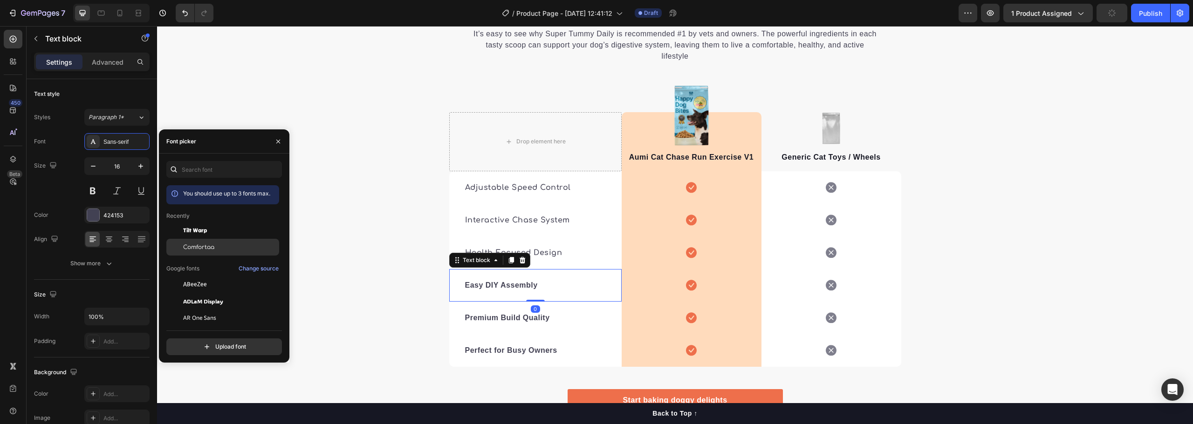
click at [205, 246] on span "Comfortaa" at bounding box center [198, 247] width 31 height 8
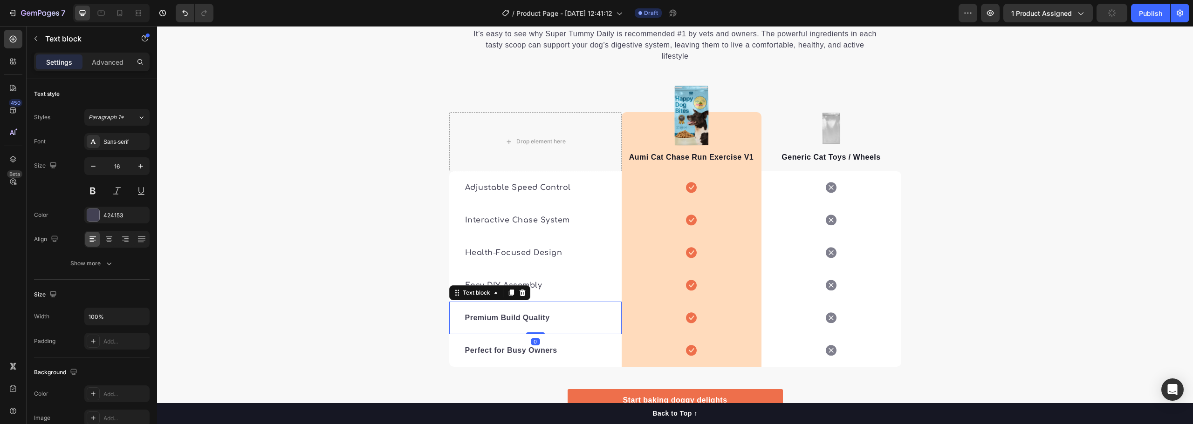
click at [513, 314] on strong "Premium Build Quality" at bounding box center [507, 318] width 85 height 8
click at [117, 144] on div "Sans-serif" at bounding box center [125, 142] width 44 height 8
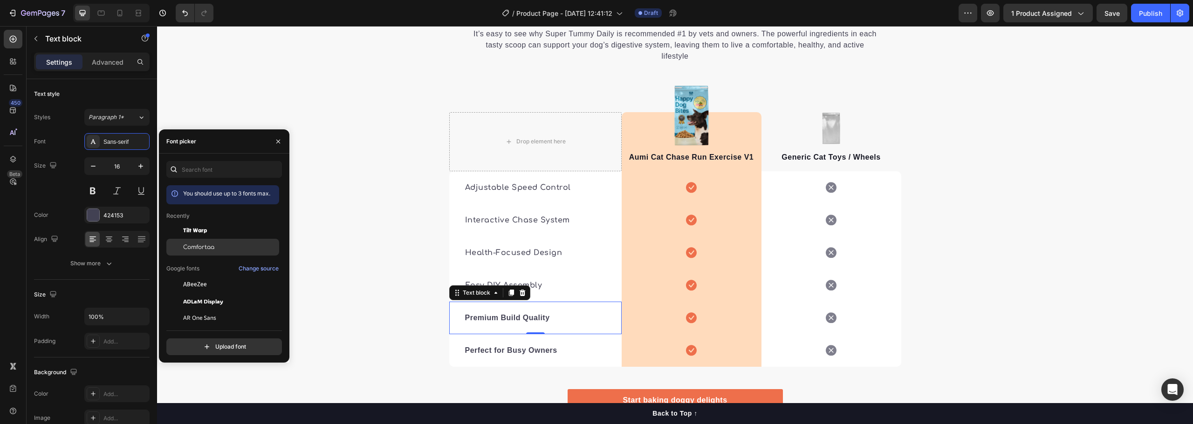
click at [205, 249] on span "Comfortaa" at bounding box center [198, 247] width 31 height 8
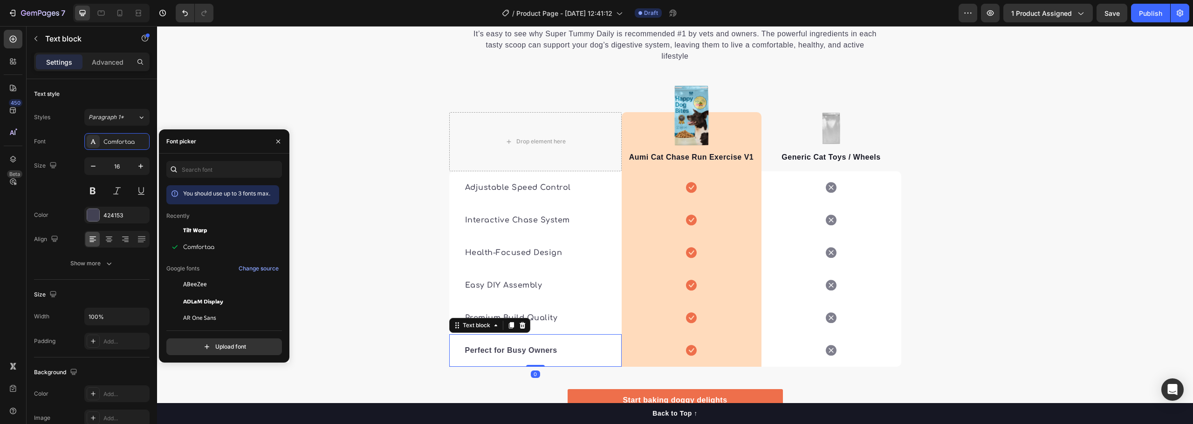
click at [503, 347] on strong "Perfect for Busy Owners" at bounding box center [511, 351] width 92 height 8
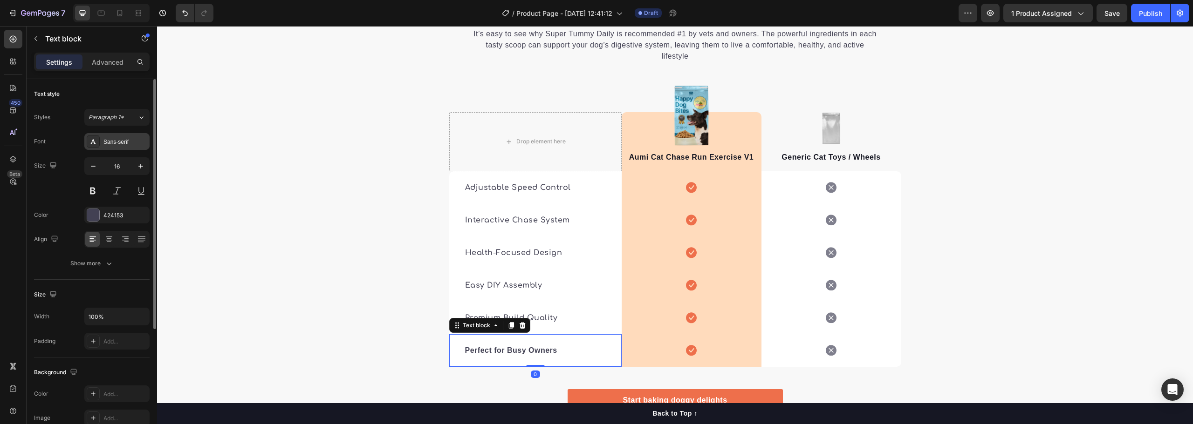
click at [125, 144] on div "Sans-serif" at bounding box center [125, 142] width 44 height 8
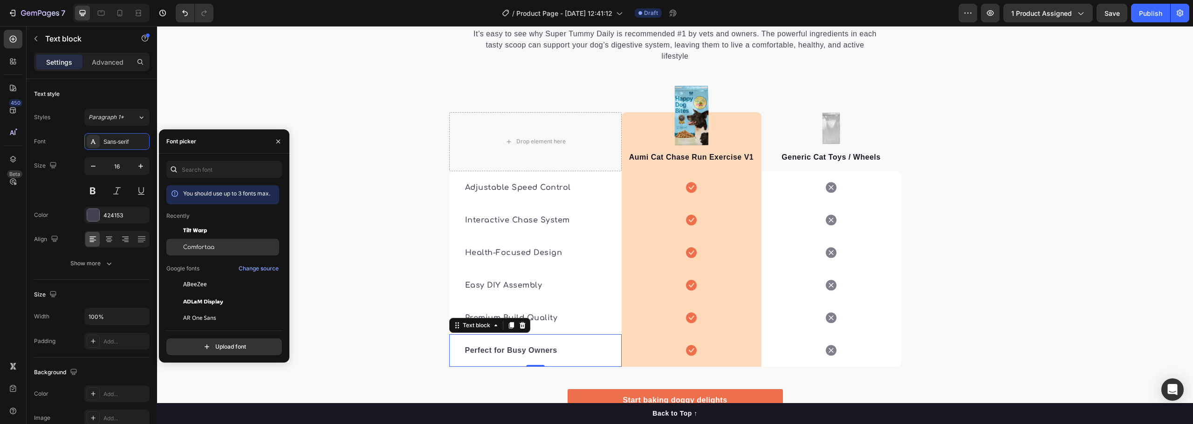
click at [208, 245] on span "Comfortaa" at bounding box center [198, 247] width 31 height 8
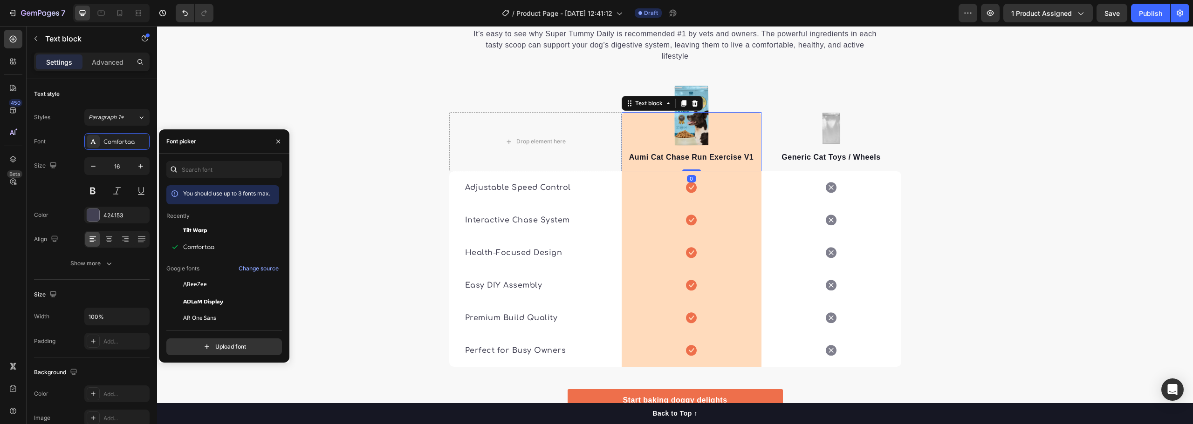
click at [690, 153] on strong "Aumi Cat Chase Run Exercise V1" at bounding box center [691, 157] width 125 height 8
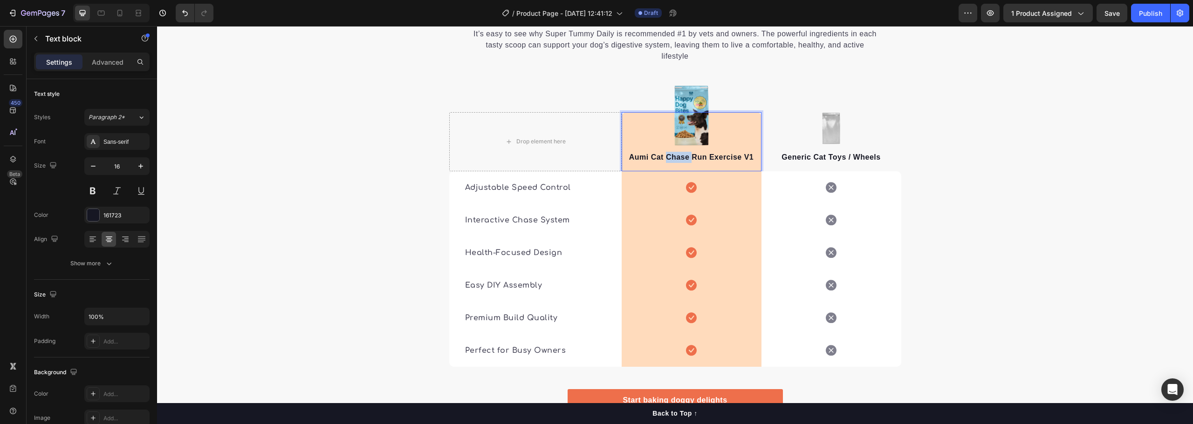
click at [678, 153] on strong "Aumi Cat Chase Run Exercise V1" at bounding box center [691, 157] width 125 height 8
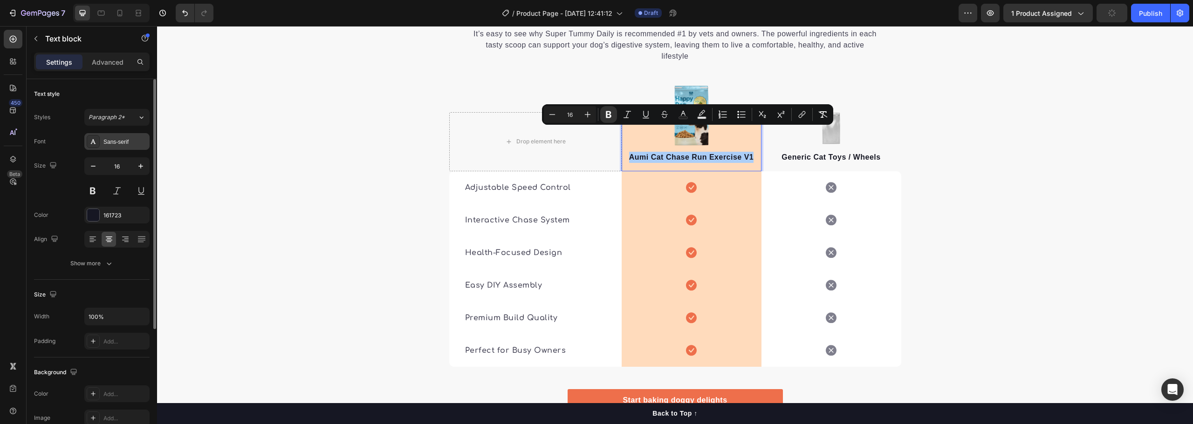
click at [118, 138] on div "Sans-serif" at bounding box center [125, 142] width 44 height 8
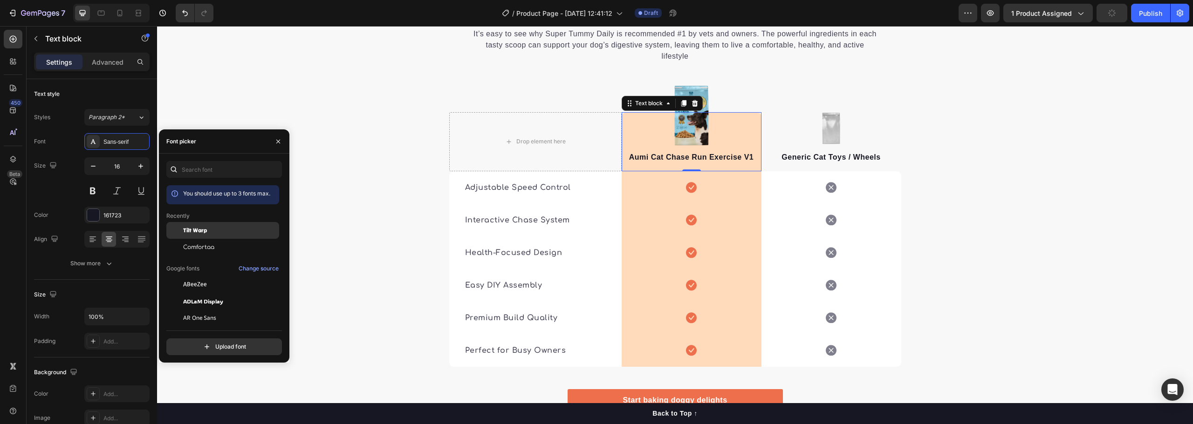
click at [199, 228] on span "Tilt Warp" at bounding box center [195, 230] width 24 height 8
click at [205, 246] on span "Comfortaa" at bounding box center [198, 247] width 31 height 8
click at [200, 231] on span "Tilt Warp" at bounding box center [195, 230] width 24 height 8
click at [828, 152] on p "Generic Cat Toys / Wheels" at bounding box center [831, 157] width 138 height 11
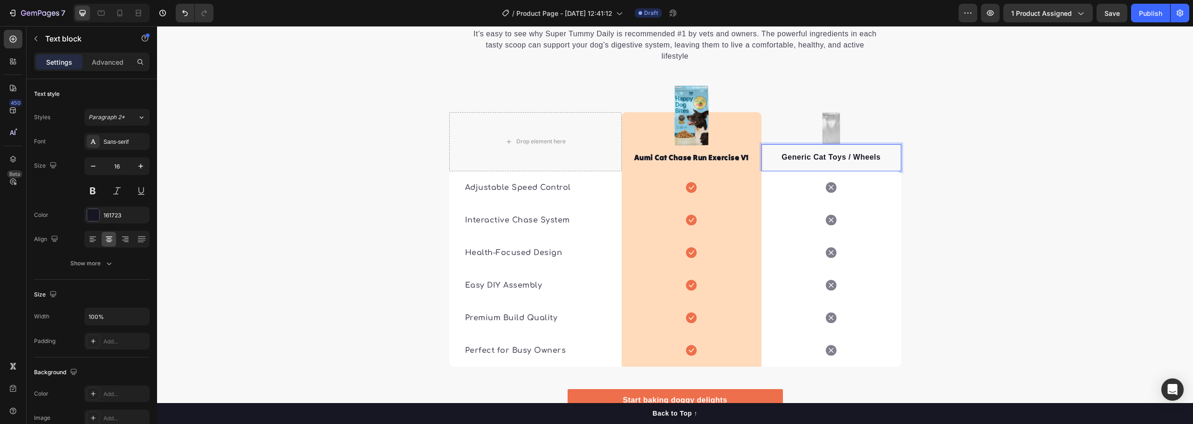
click at [803, 151] on div "Generic Cat Toys / Wheels" at bounding box center [831, 157] width 140 height 13
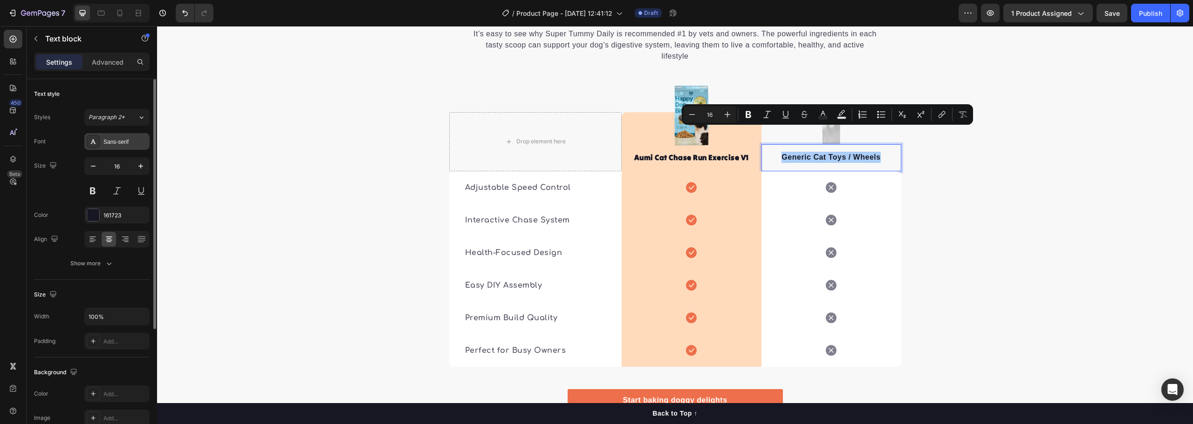
click at [120, 141] on div "Sans-serif" at bounding box center [125, 142] width 44 height 8
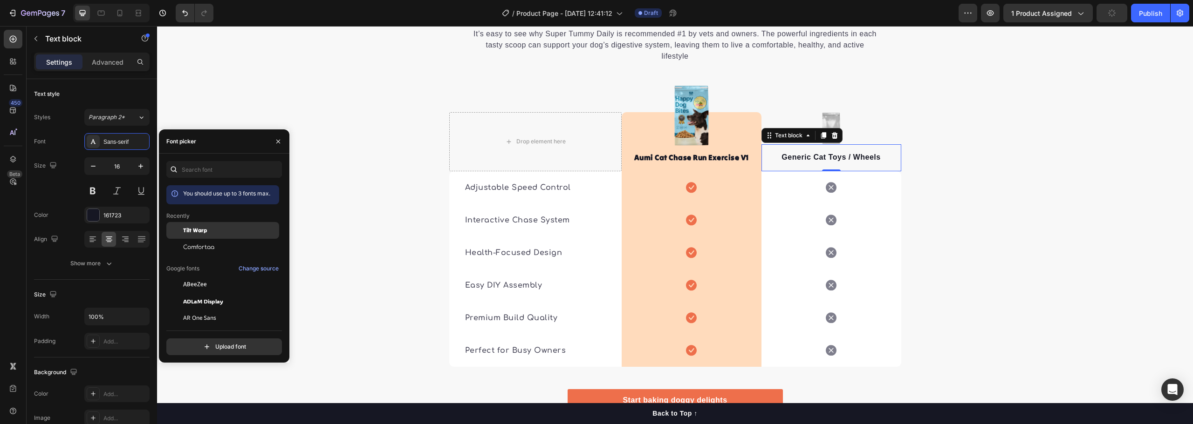
click at [203, 232] on span "Tilt Warp" at bounding box center [195, 230] width 24 height 8
click at [206, 173] on input "text" at bounding box center [224, 169] width 116 height 17
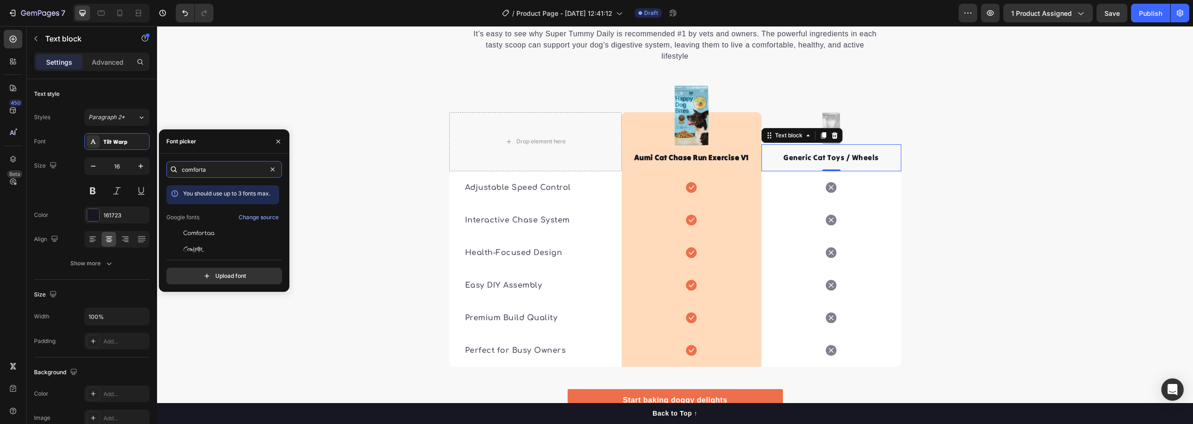
type input "comfortaa"
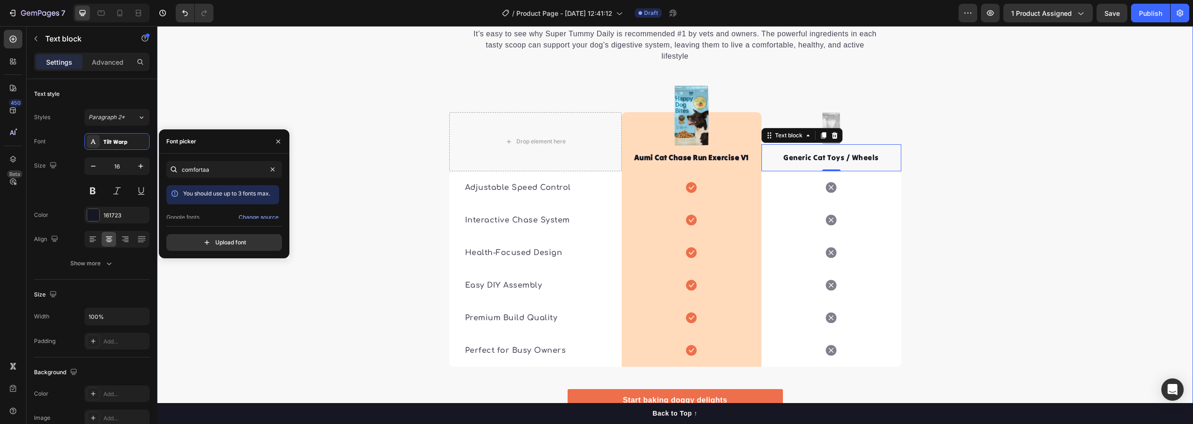
click at [910, 300] on div "🔍 See the Difference: Aumi vs. Others Heading It’s easy to see why Super Tummy …" at bounding box center [675, 201] width 1036 height 463
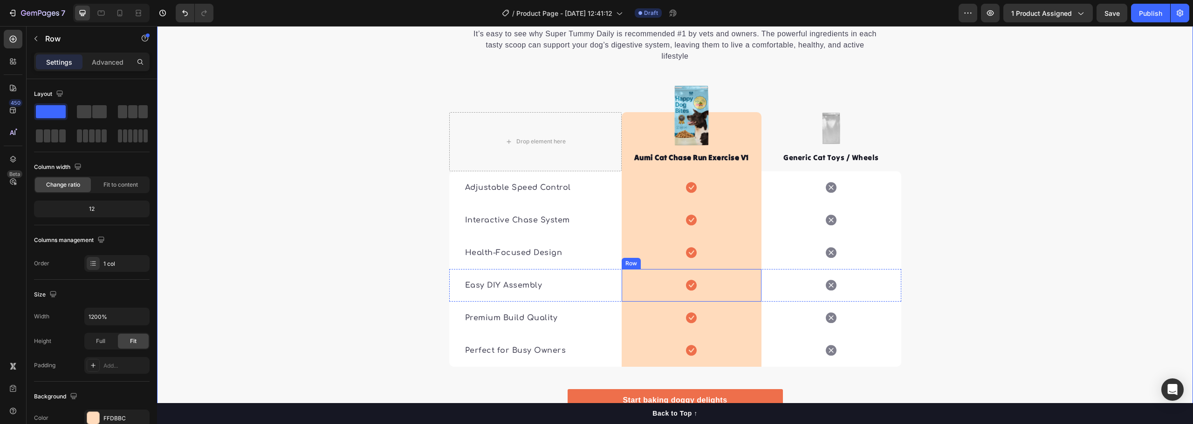
click at [730, 274] on div "Icon Row" at bounding box center [692, 285] width 140 height 33
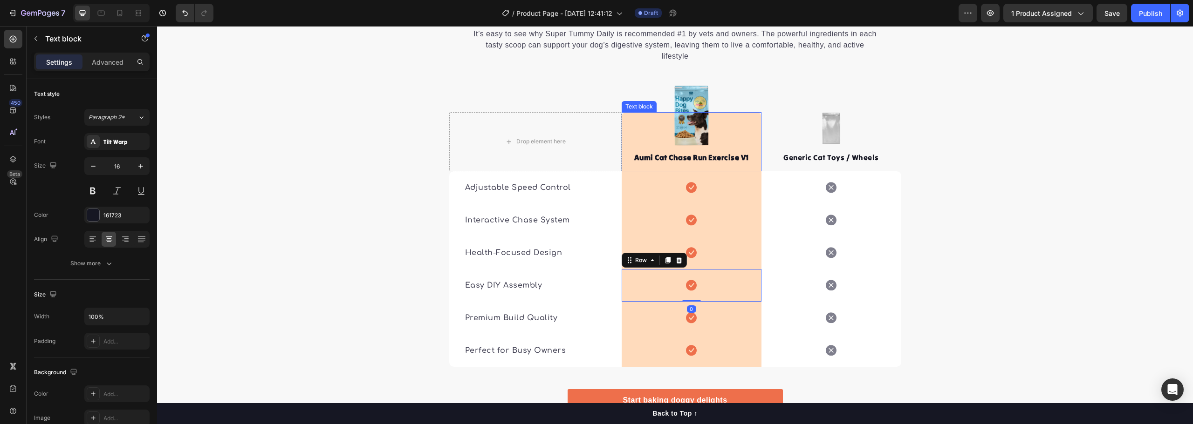
click at [649, 112] on div "Aumi Cat Chase Run Exercise V1 Text block" at bounding box center [692, 141] width 140 height 59
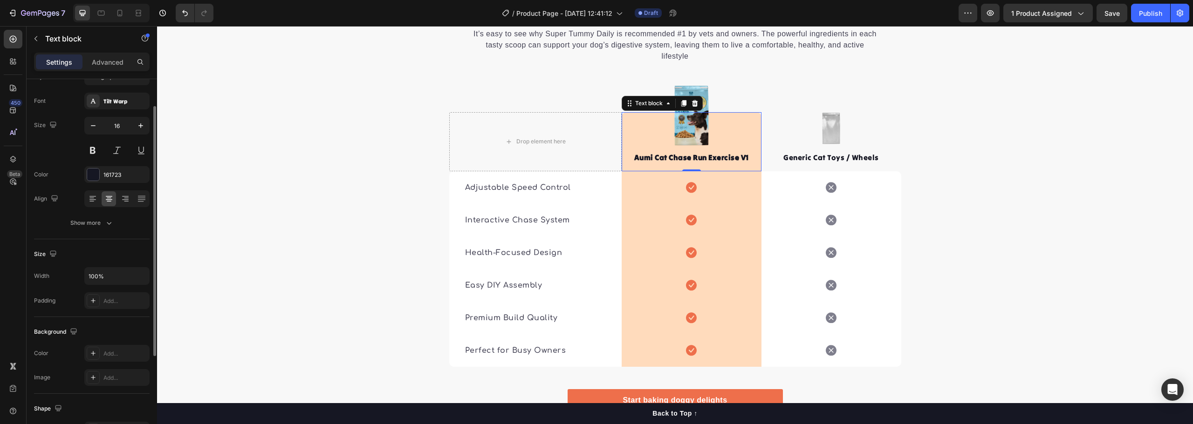
scroll to position [0, 0]
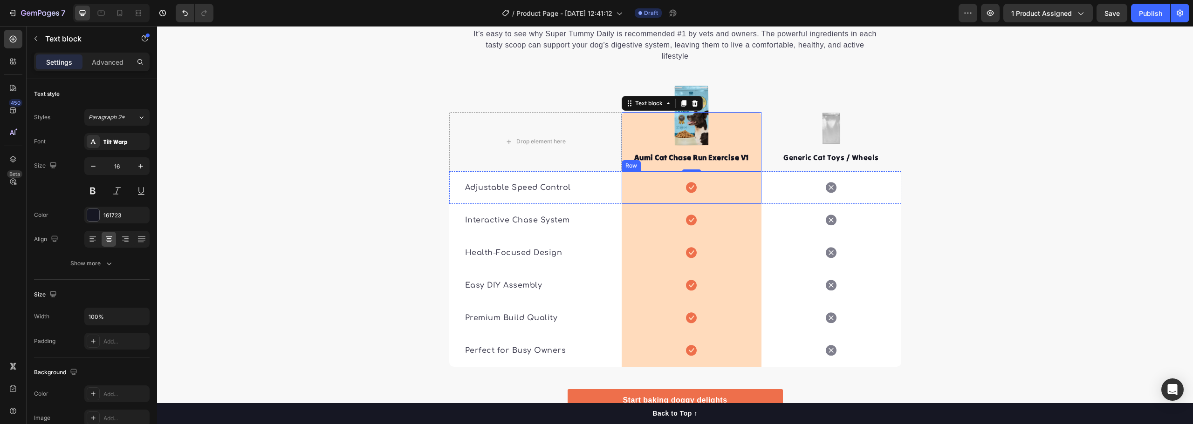
click at [628, 178] on div "Icon Row" at bounding box center [692, 187] width 140 height 33
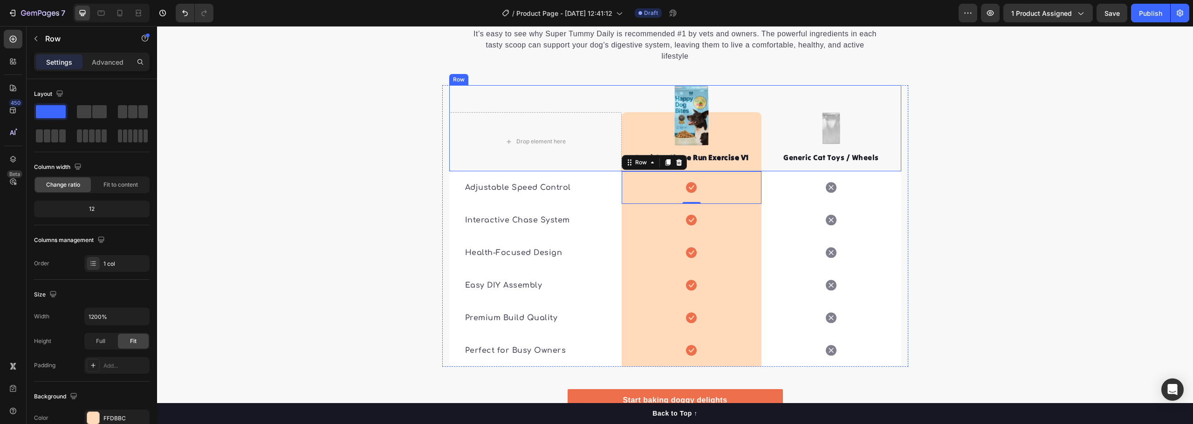
click at [637, 85] on div "Drop element here Image Aumi Cat Chase Run Exercise V1 Text block Row Image Gen…" at bounding box center [675, 128] width 452 height 86
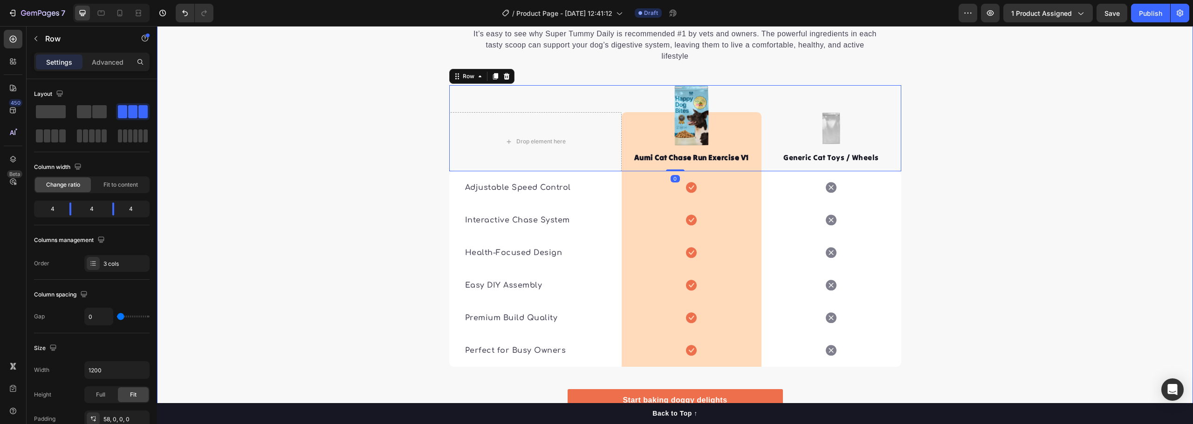
click at [981, 236] on div "🔍 See the Difference: Aumi vs. Others Heading It’s easy to see why Super Tummy …" at bounding box center [675, 201] width 1036 height 463
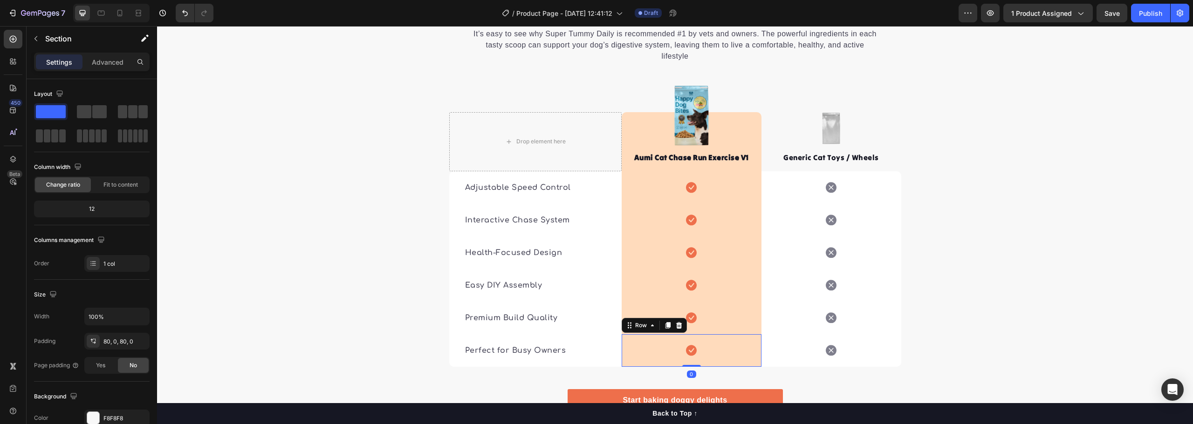
click at [654, 335] on div "Icon Row 0" at bounding box center [692, 351] width 140 height 33
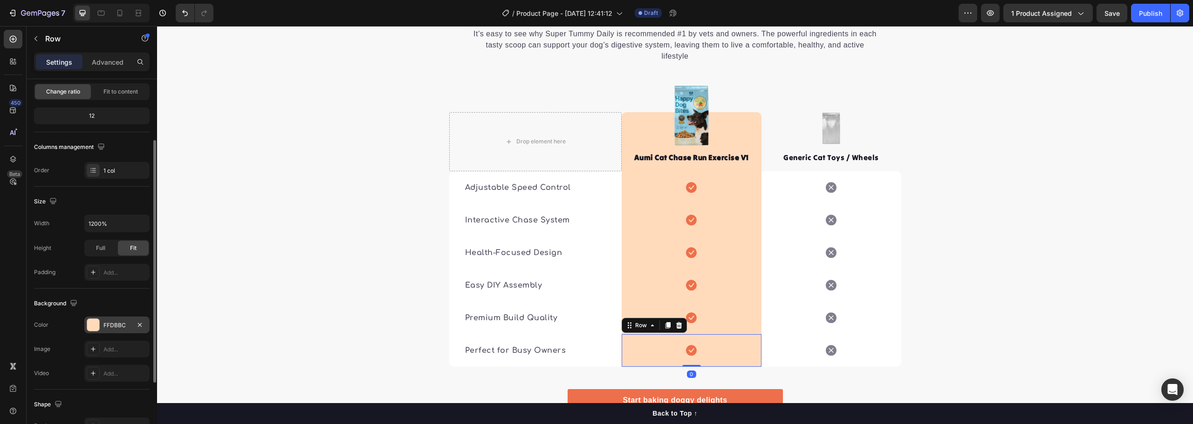
click at [120, 321] on div "FFDBBC" at bounding box center [116, 325] width 65 height 17
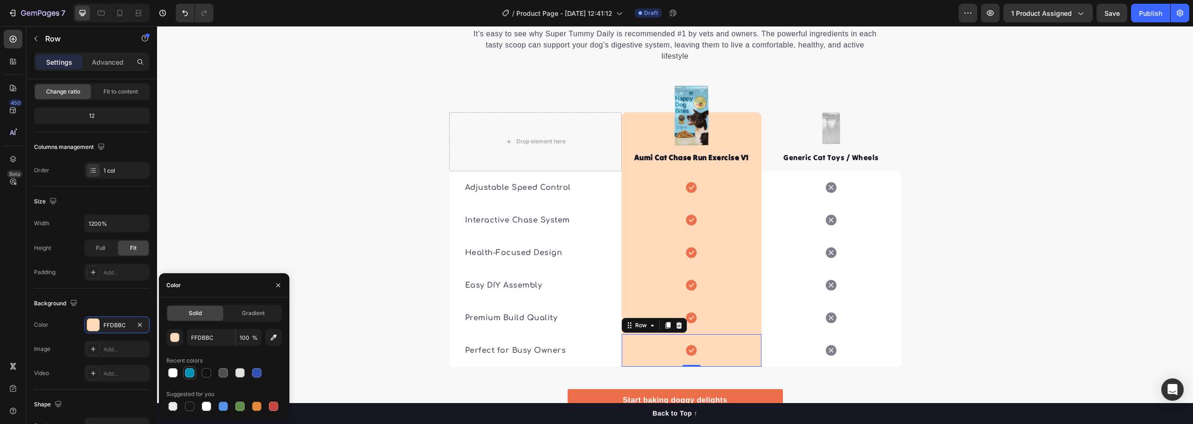
click at [187, 374] on div at bounding box center [189, 373] width 9 height 9
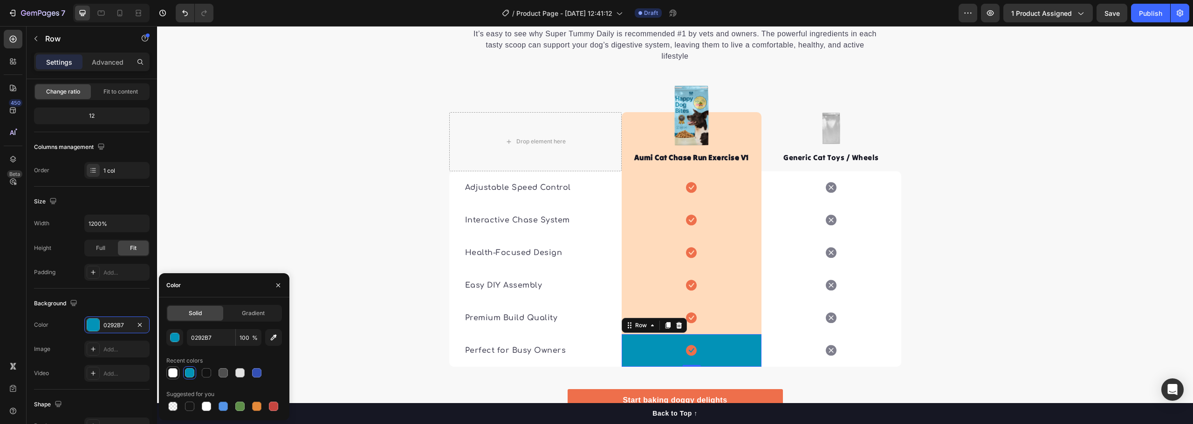
click at [171, 373] on div at bounding box center [172, 373] width 9 height 9
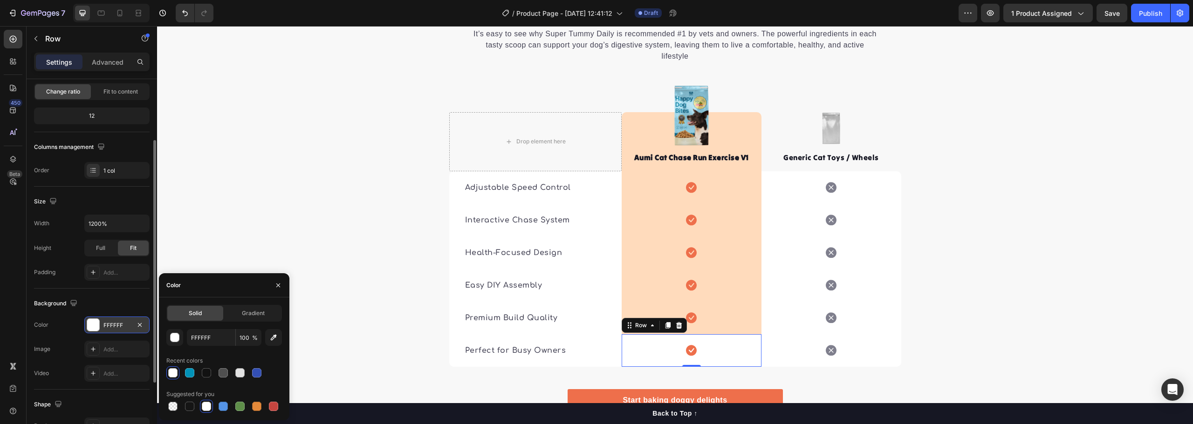
click at [110, 326] on div "FFFFFF" at bounding box center [116, 326] width 27 height 8
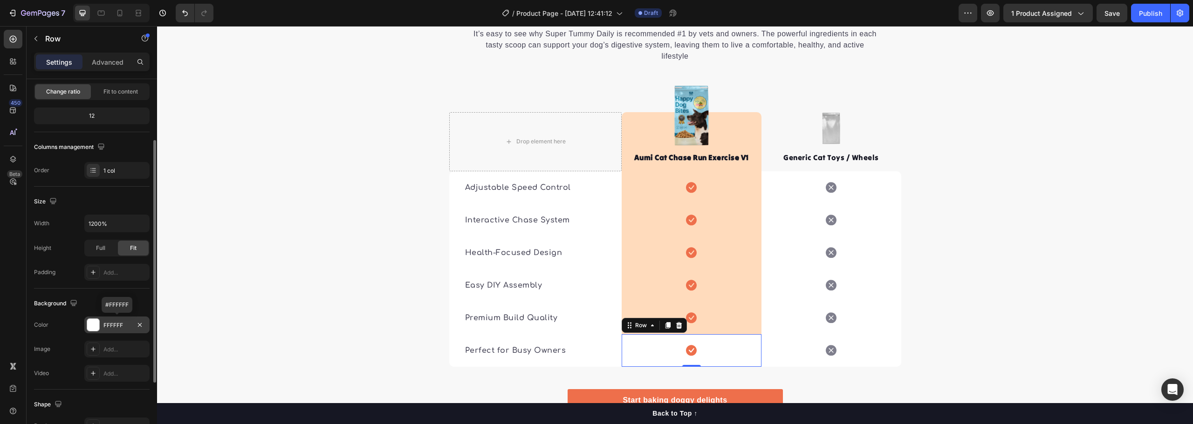
click at [122, 327] on div "FFFFFF" at bounding box center [116, 326] width 27 height 8
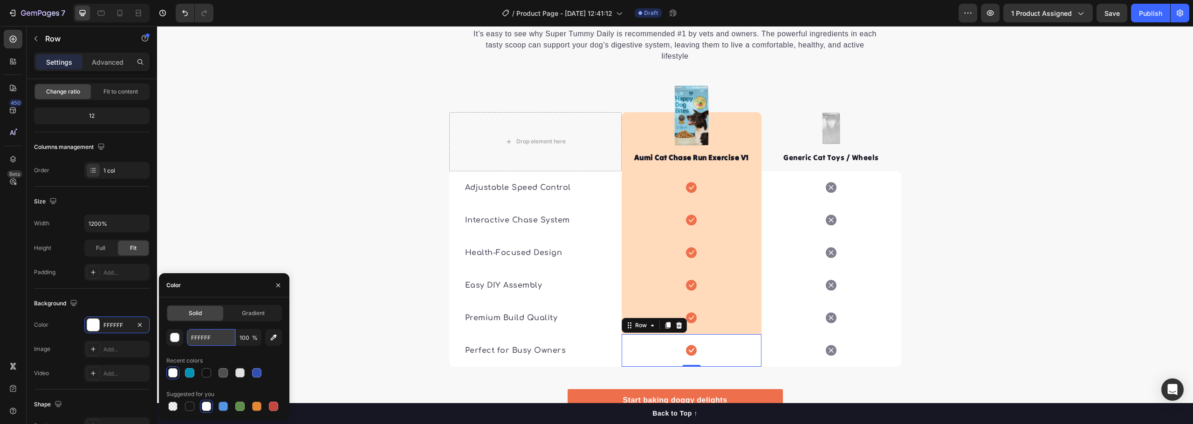
click at [202, 338] on input "FFFFFF" at bounding box center [211, 337] width 48 height 17
paste input "2F5F5"
type input "F2F5F5"
click at [1028, 308] on div "🔍 See the Difference: Aumi vs. Others Heading It’s easy to see why Super Tummy …" at bounding box center [675, 201] width 1036 height 463
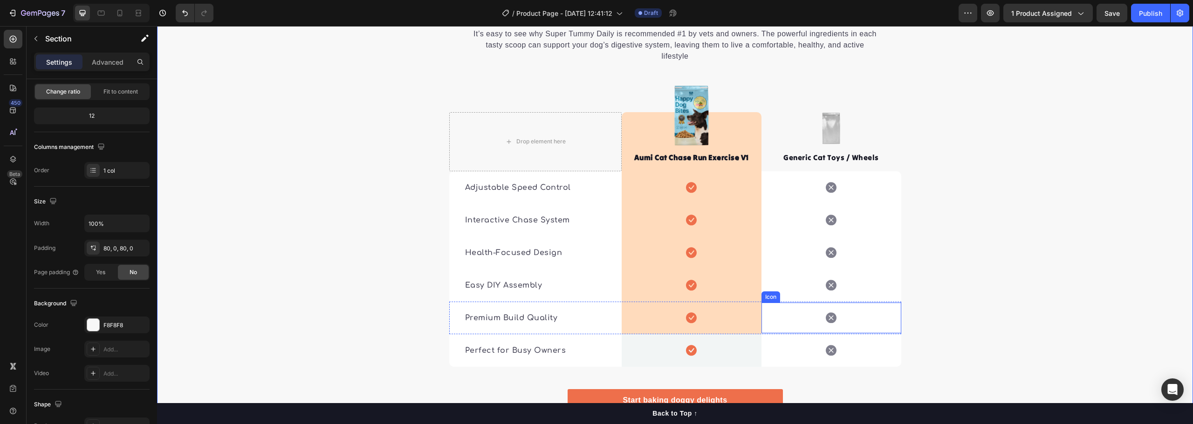
scroll to position [0, 0]
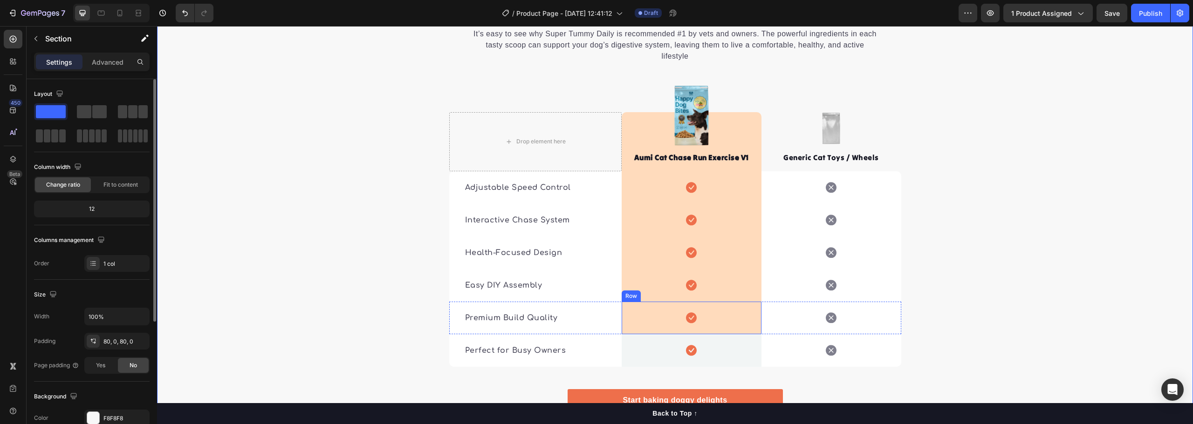
click at [726, 302] on div "Icon Row" at bounding box center [692, 318] width 140 height 33
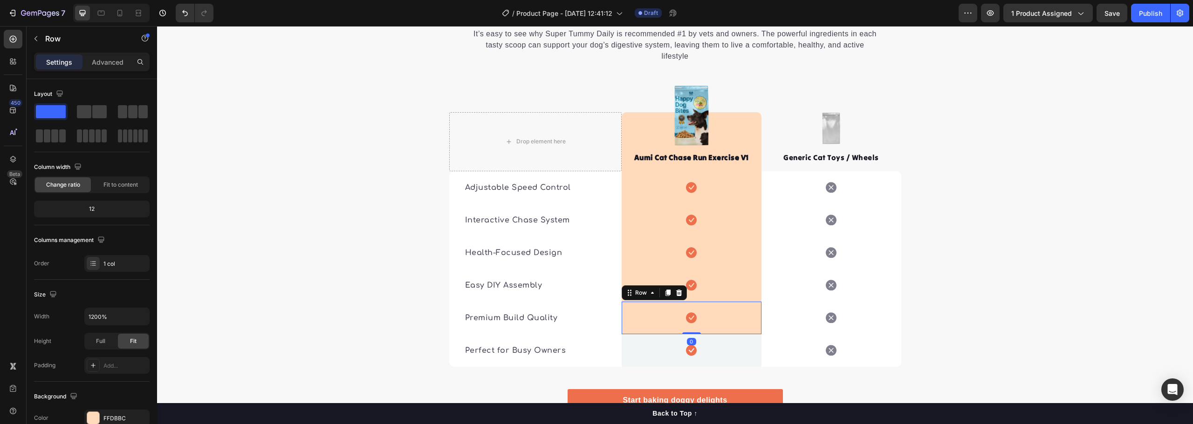
click at [726, 302] on div "Icon Row 0" at bounding box center [692, 318] width 140 height 33
click at [720, 335] on div "Icon Row" at bounding box center [692, 351] width 140 height 33
click at [656, 335] on div "Icon Row 0" at bounding box center [692, 351] width 140 height 33
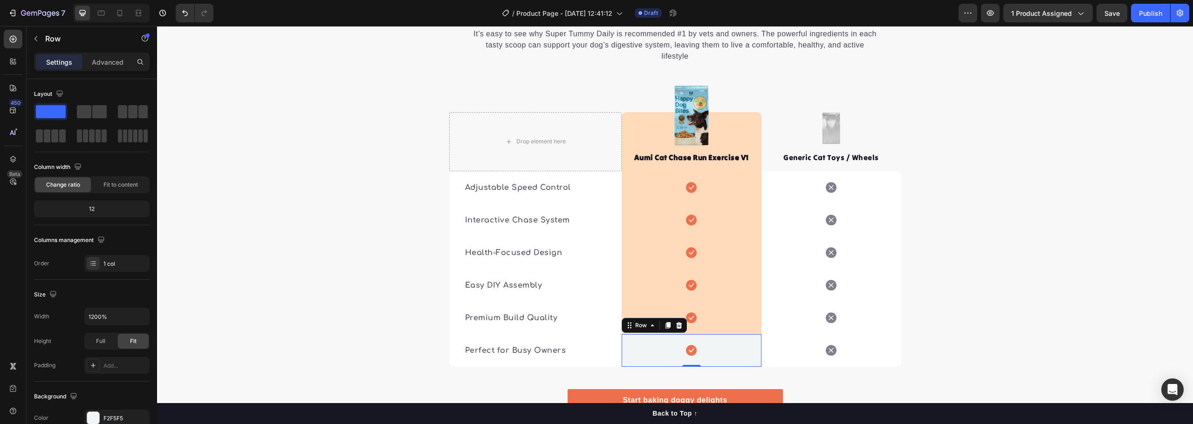
click at [657, 335] on div "Icon Row 0" at bounding box center [692, 351] width 140 height 33
click at [118, 415] on div "F2F5F5" at bounding box center [116, 419] width 27 height 8
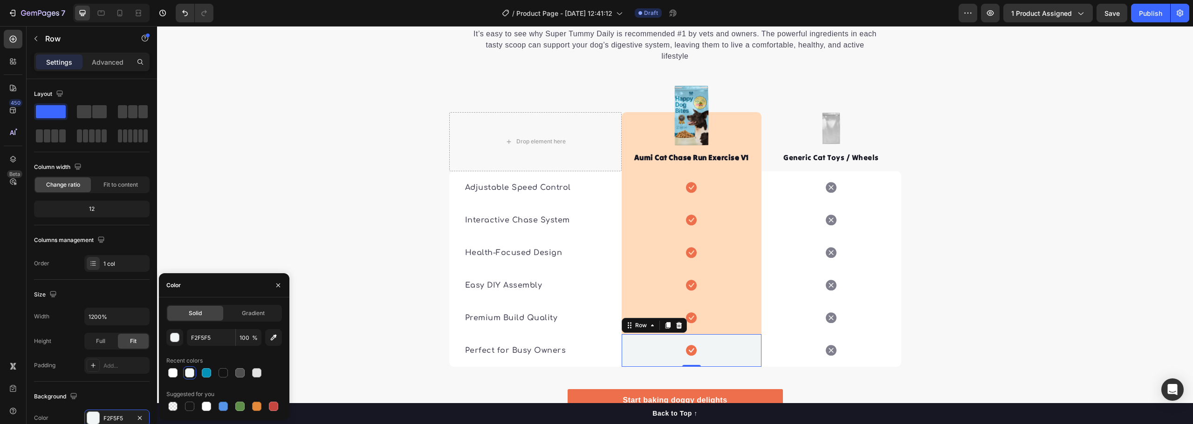
scroll to position [1855, 0]
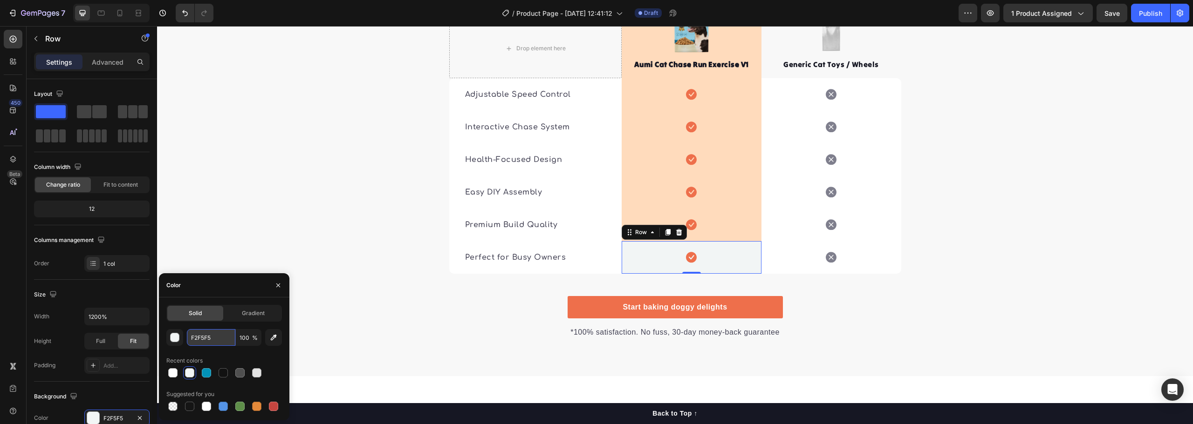
click at [212, 335] on input "F2F5F5" at bounding box center [211, 337] width 48 height 17
paste input "#b5ced4"
type input "#b5ced4"
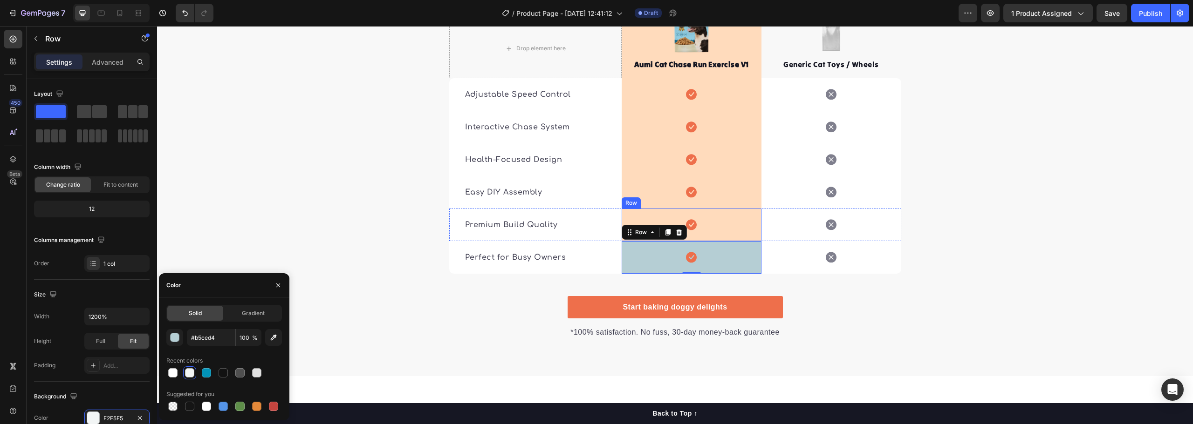
click at [718, 209] on div "Icon Row" at bounding box center [692, 225] width 140 height 33
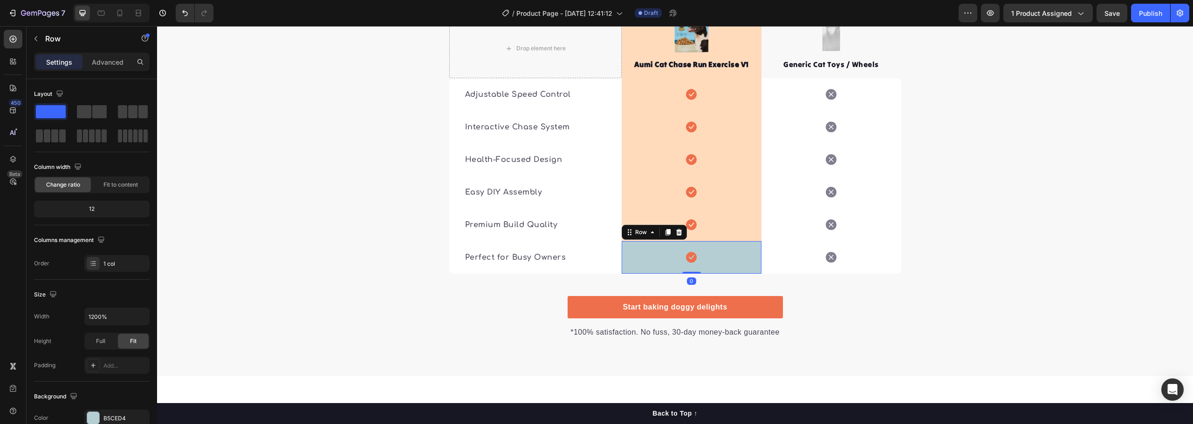
click at [657, 241] on div "Icon Row 0" at bounding box center [692, 257] width 140 height 33
click at [1055, 267] on div "🔍 See the Difference: Aumi vs. Others Heading It’s easy to see why Super Tummy …" at bounding box center [675, 108] width 1036 height 463
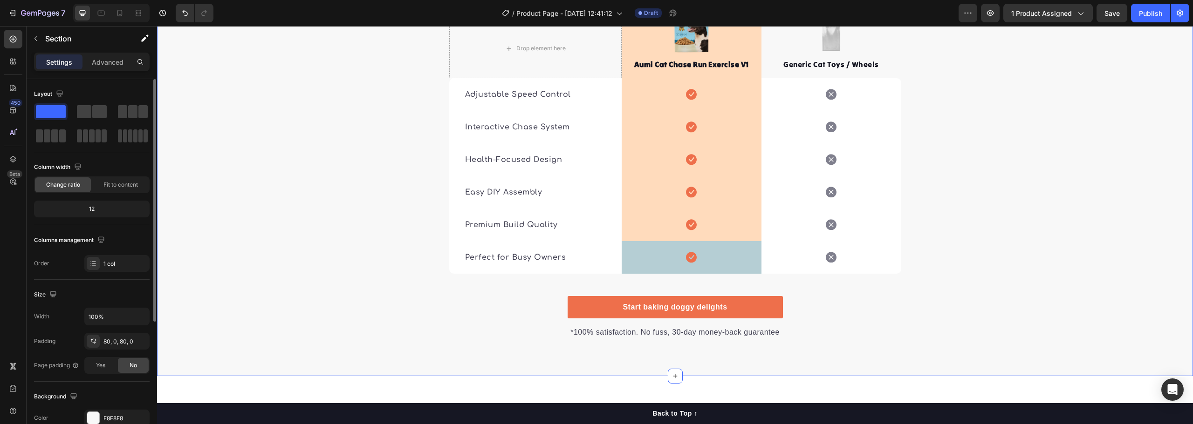
scroll to position [93, 0]
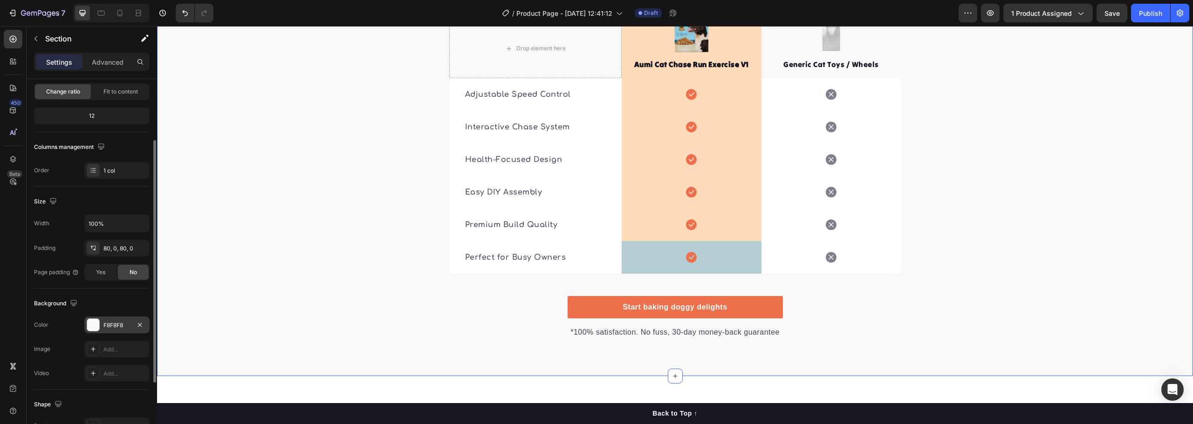
click at [109, 328] on div "F8F8F8" at bounding box center [116, 326] width 27 height 8
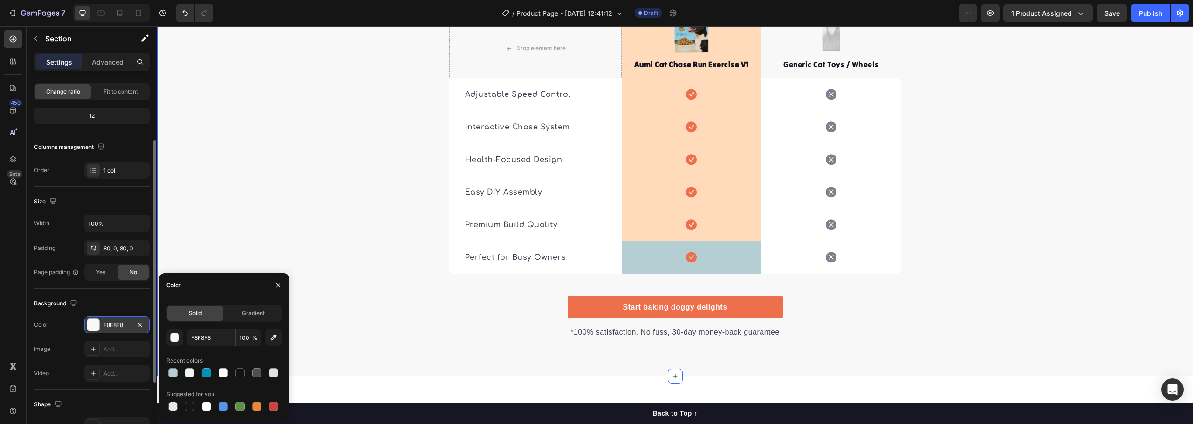
click at [117, 323] on div "F8F8F8" at bounding box center [116, 326] width 27 height 8
click at [205, 338] on input "F8F8F8" at bounding box center [211, 337] width 48 height 17
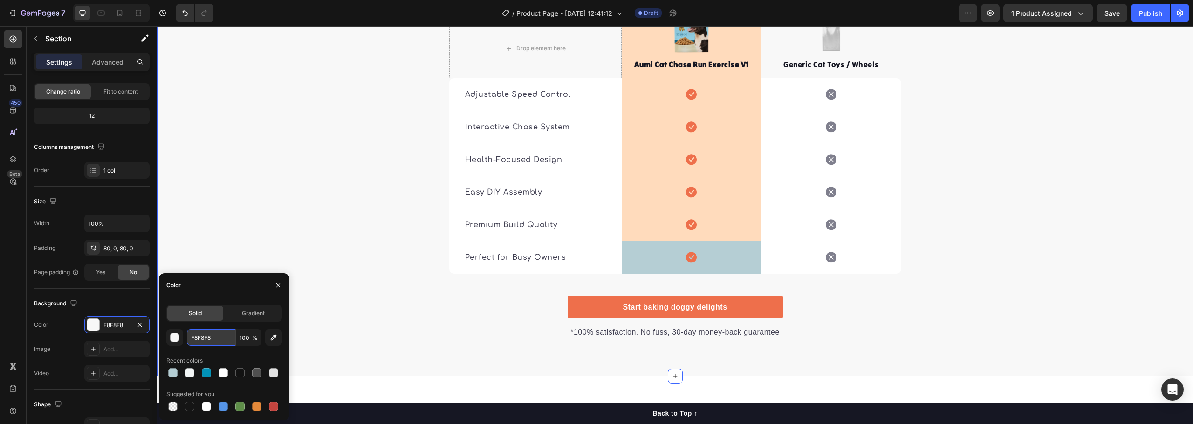
paste input "#e0f5fa"
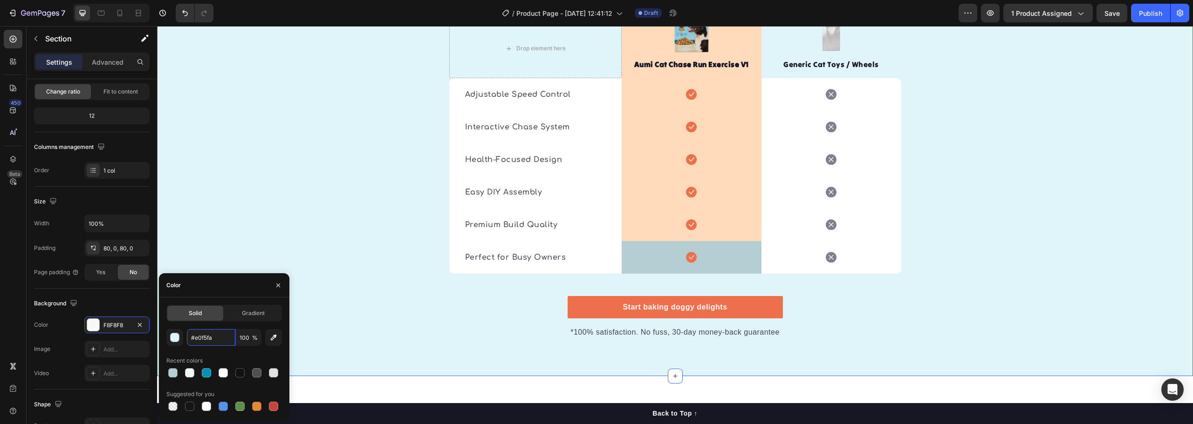
type input "F8F8F8"
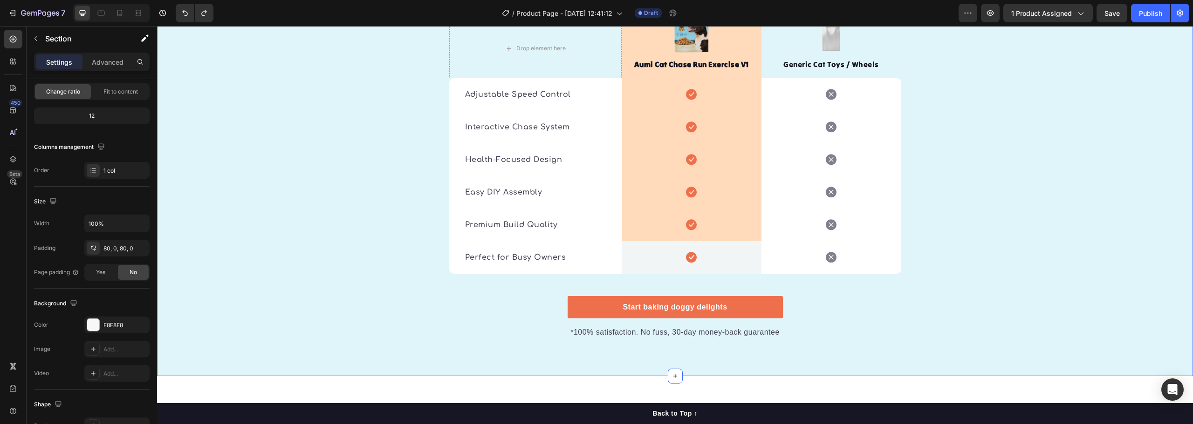
click at [1049, 174] on div "🔍 See the Difference: Aumi vs. Others Heading It’s easy to see why Super Tummy …" at bounding box center [675, 108] width 1036 height 463
click at [715, 241] on div "Icon Row 0" at bounding box center [692, 257] width 140 height 33
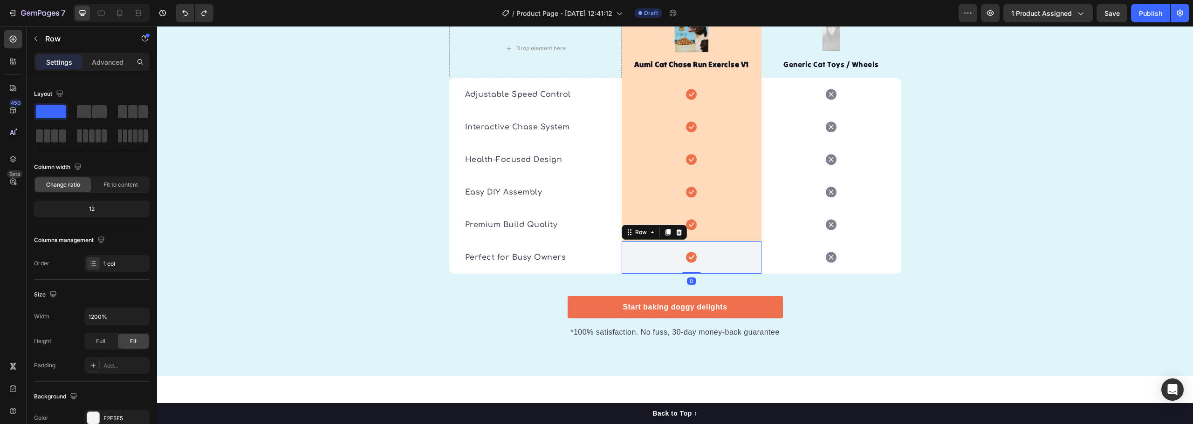
click at [709, 241] on div "Icon Row 0" at bounding box center [692, 257] width 140 height 33
click at [112, 416] on div "F2F5F5" at bounding box center [116, 419] width 27 height 8
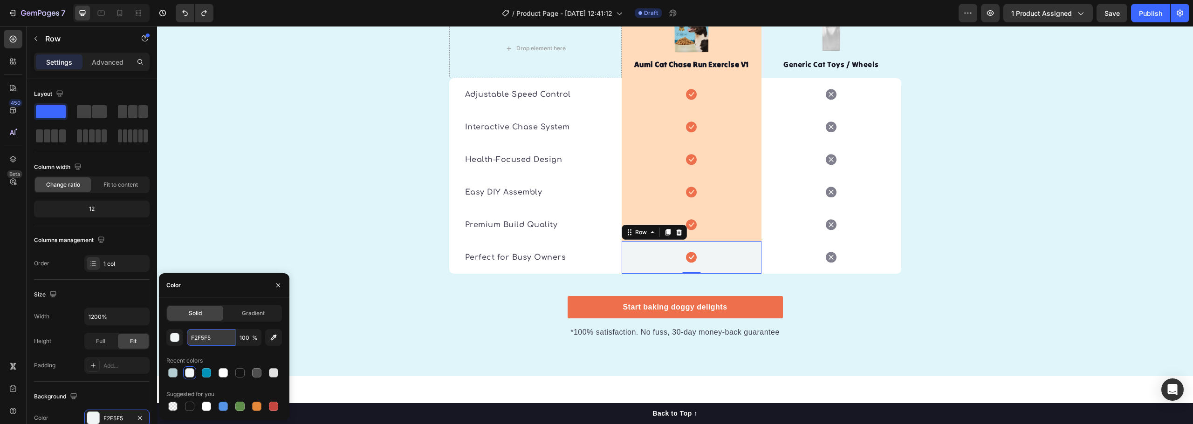
click at [199, 337] on input "F2F5F5" at bounding box center [211, 337] width 48 height 17
paste input "#e0f5fa"
type input "#e0f5fa"
click at [981, 254] on div "🔍 See the Difference: Aumi vs. Others Heading It’s easy to see why Super Tummy …" at bounding box center [675, 108] width 1036 height 463
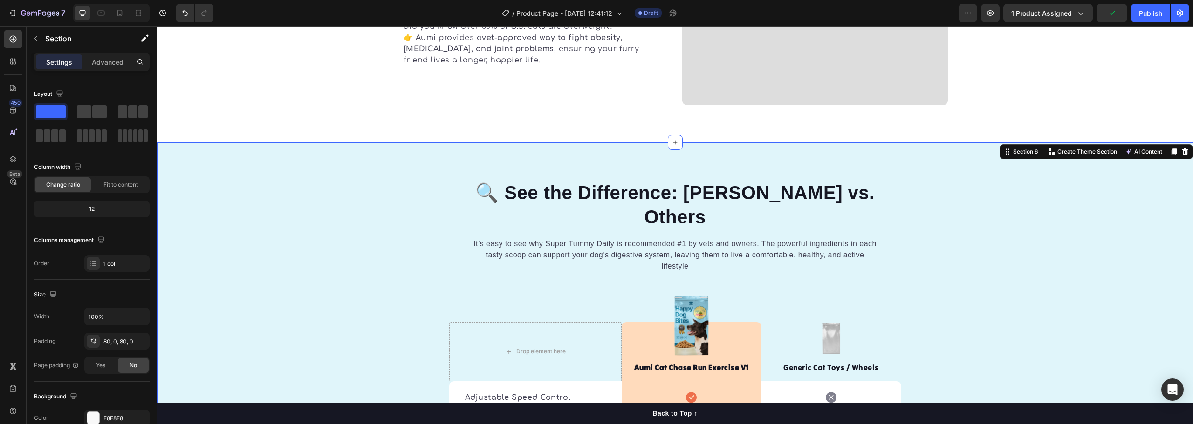
scroll to position [1622, 0]
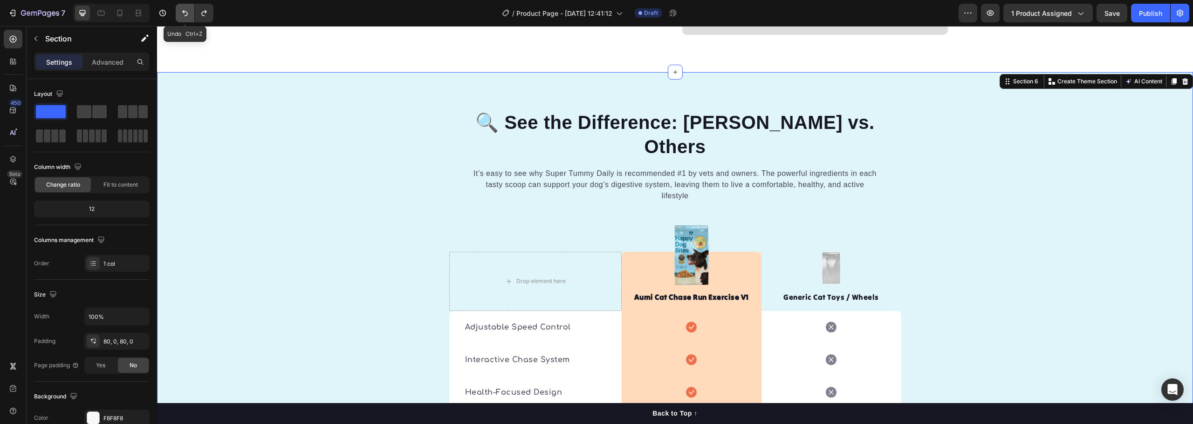
click at [186, 7] on button "Undo/Redo" at bounding box center [185, 13] width 19 height 19
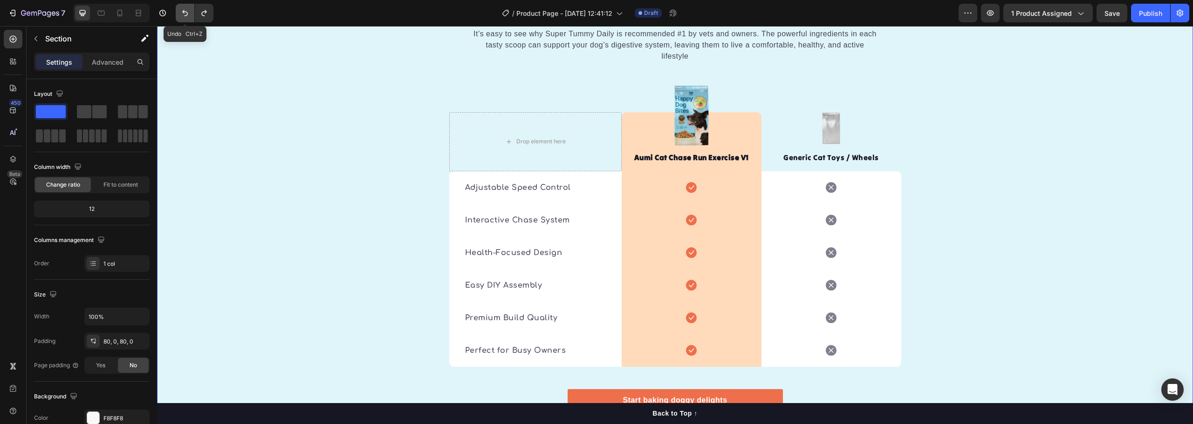
click at [186, 15] on icon "Undo/Redo" at bounding box center [184, 12] width 9 height 9
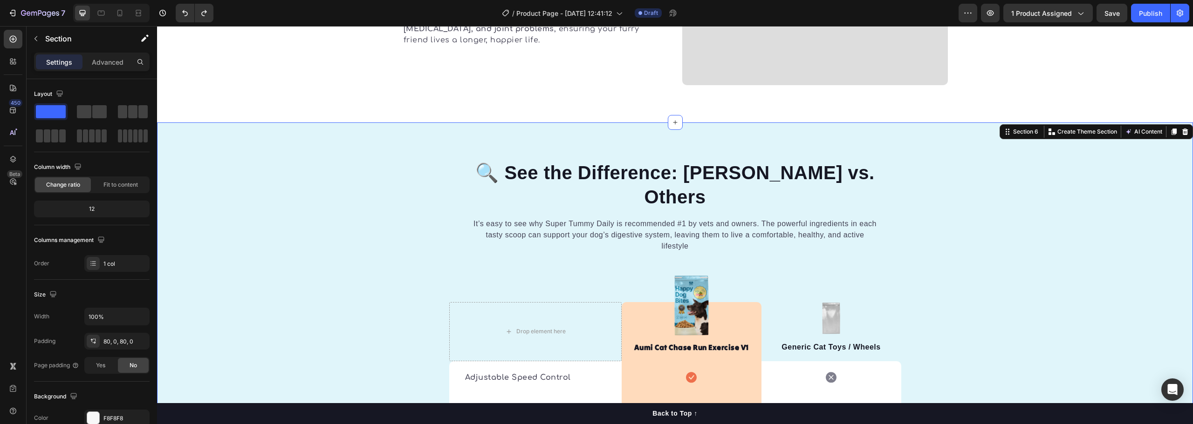
scroll to position [1482, 0]
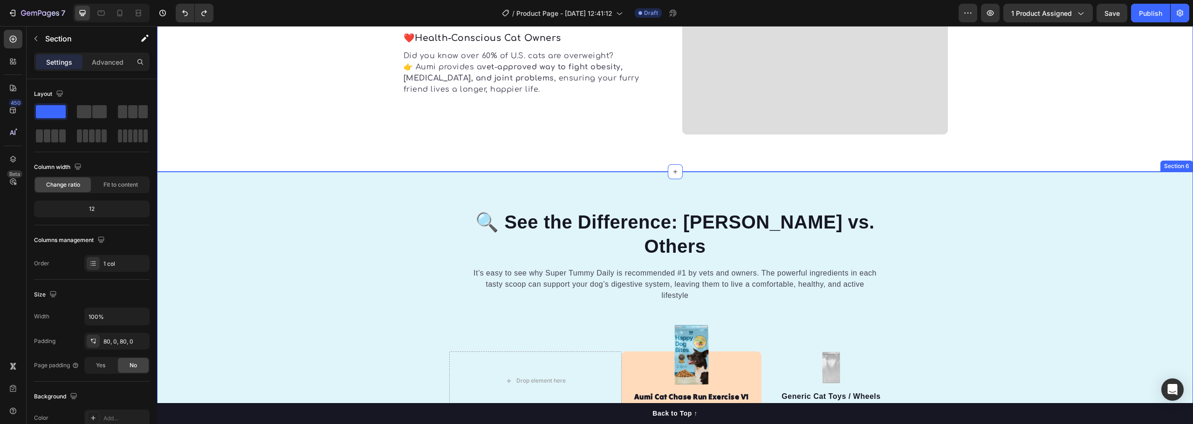
scroll to position [1575, 0]
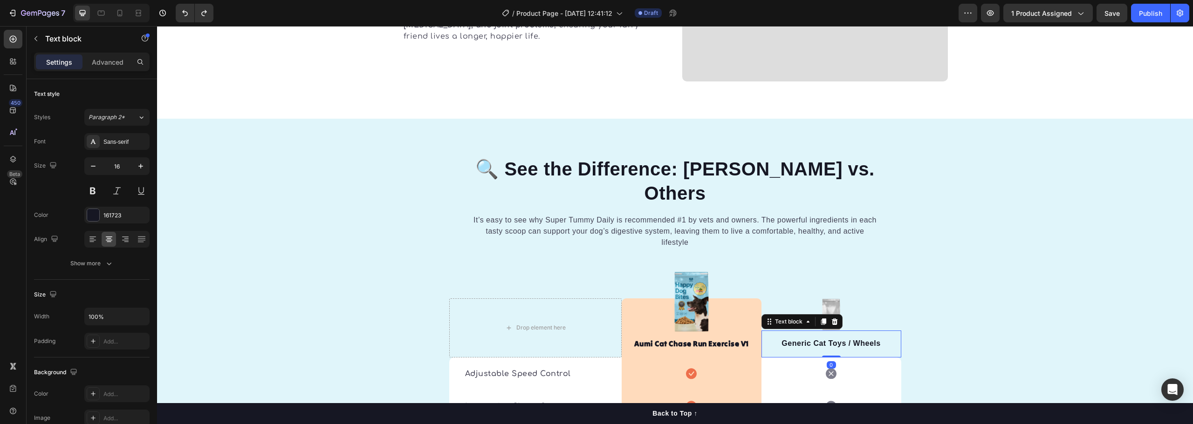
click at [826, 338] on p "Generic Cat Toys / Wheels" at bounding box center [831, 343] width 138 height 11
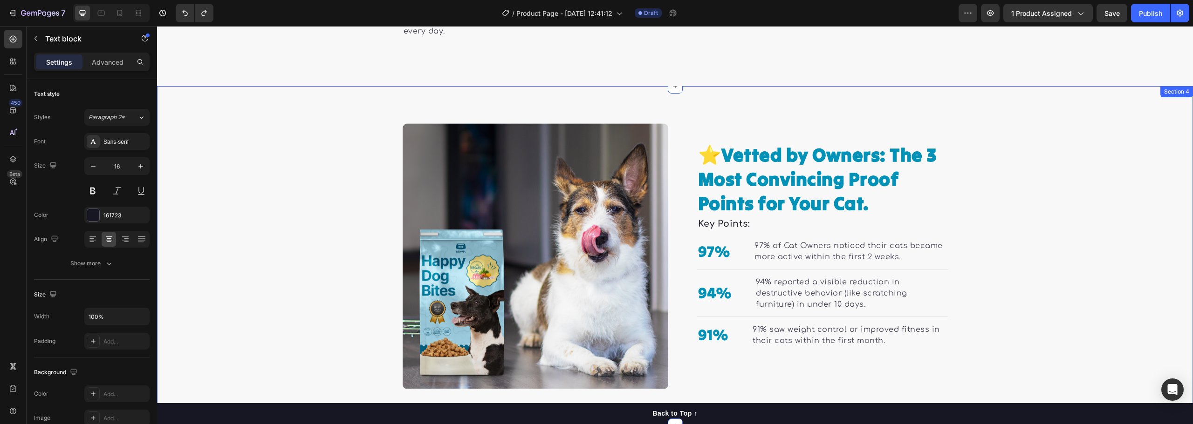
scroll to position [736, 0]
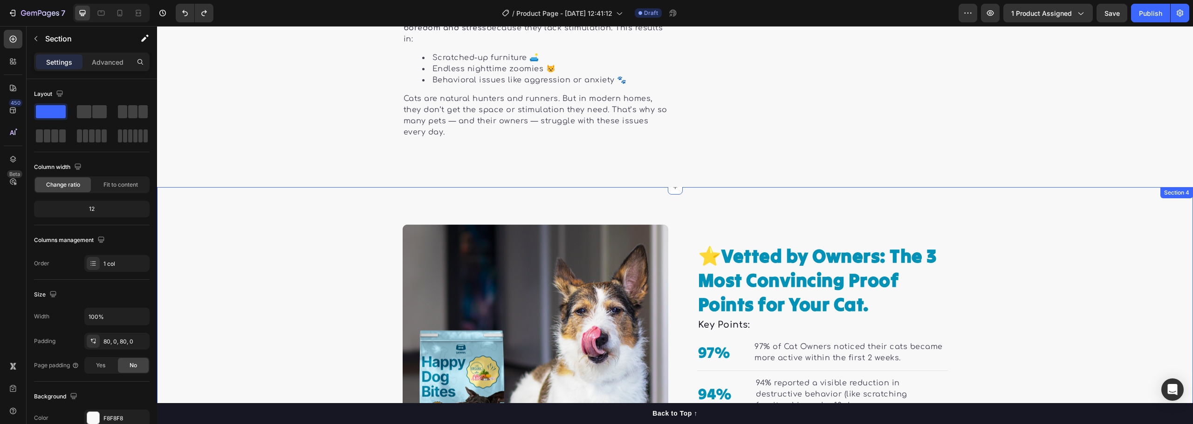
click at [1045, 255] on div "⭐ Vetted by Owners: The 3 Most Convincing Proof Points for Your Cat. Heading Ke…" at bounding box center [675, 358] width 1036 height 266
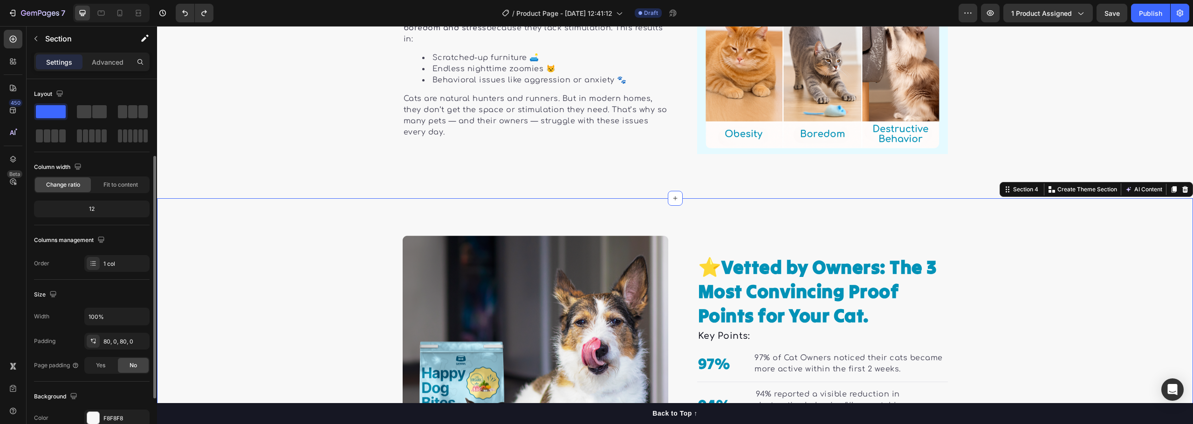
scroll to position [93, 0]
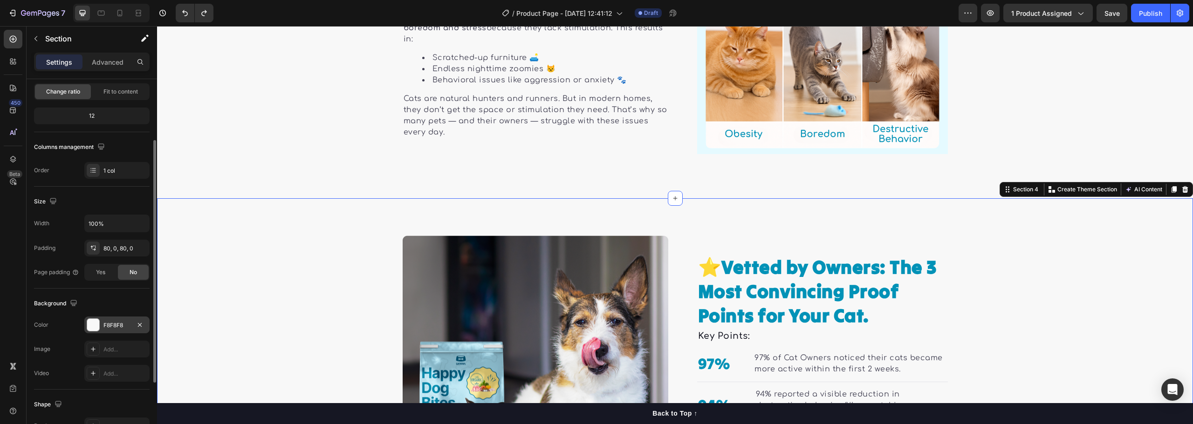
click at [126, 322] on div "F8F8F8" at bounding box center [116, 326] width 27 height 8
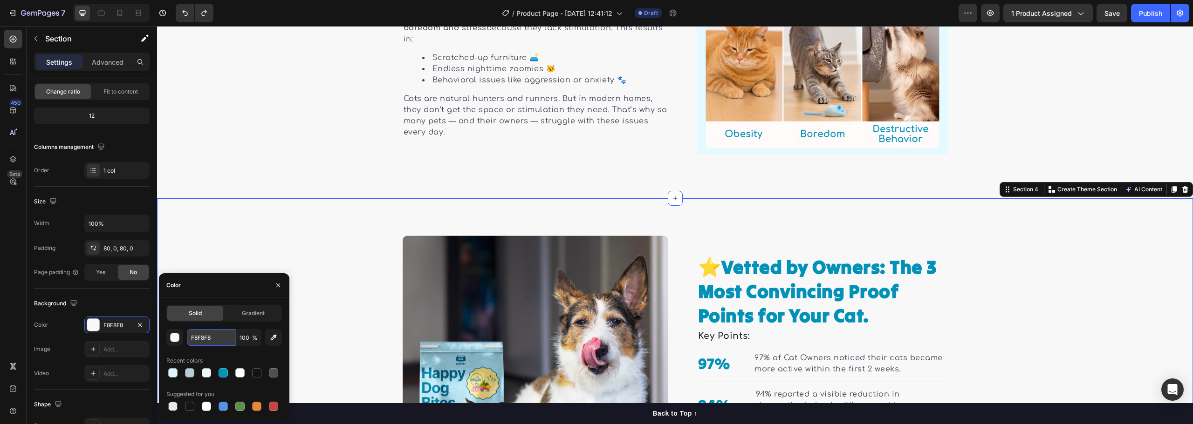
click at [209, 339] on input "F8F8F8" at bounding box center [211, 337] width 48 height 17
click at [312, 211] on div "⭐ Vetted by Owners: The 3 Most Convincing Proof Points for Your Cat. Heading Ke…" at bounding box center [675, 369] width 1036 height 340
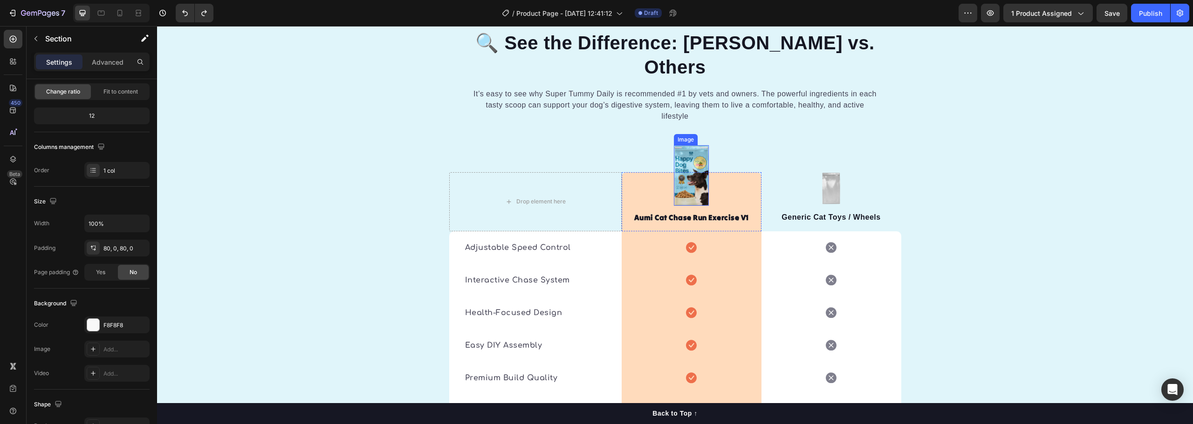
scroll to position [1761, 0]
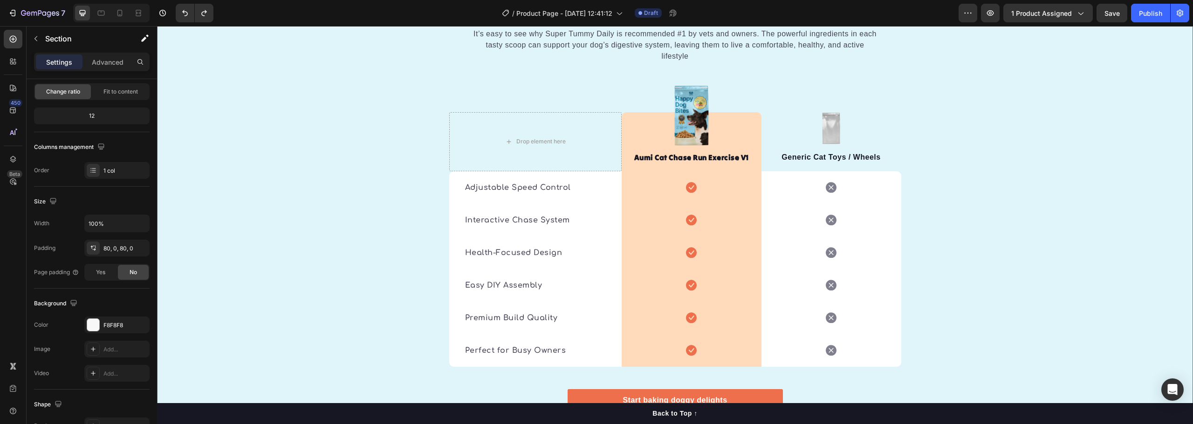
click at [168, 175] on div "🔍 See the Difference: Aumi vs. Others Heading It’s easy to see why Super Tummy …" at bounding box center [675, 201] width 1036 height 463
click at [223, 176] on div "🔍 See the Difference: Aumi vs. Others Heading It’s easy to see why Super Tummy …" at bounding box center [675, 201] width 1036 height 463
click at [1046, 286] on div "🔍 See the Difference: Aumi vs. Others Heading It’s easy to see why Super Tummy …" at bounding box center [675, 201] width 1036 height 463
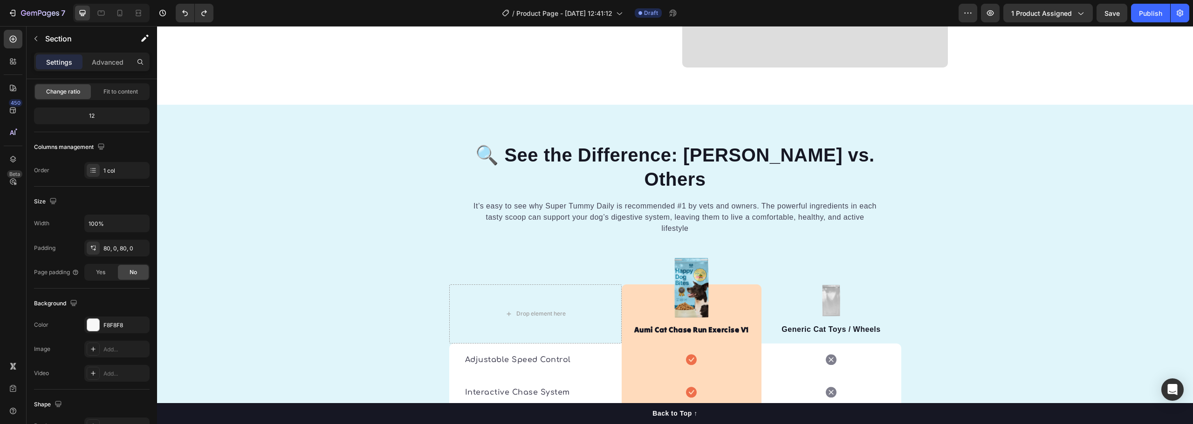
scroll to position [1669, 0]
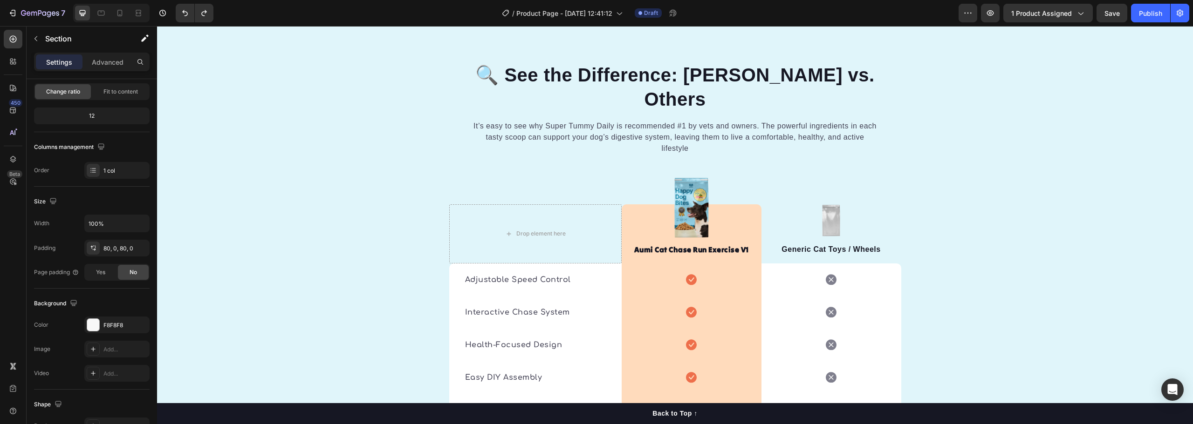
click at [346, 186] on div "🔍 See the Difference: Aumi vs. Others Heading It’s easy to see why Super Tummy …" at bounding box center [675, 293] width 1036 height 463
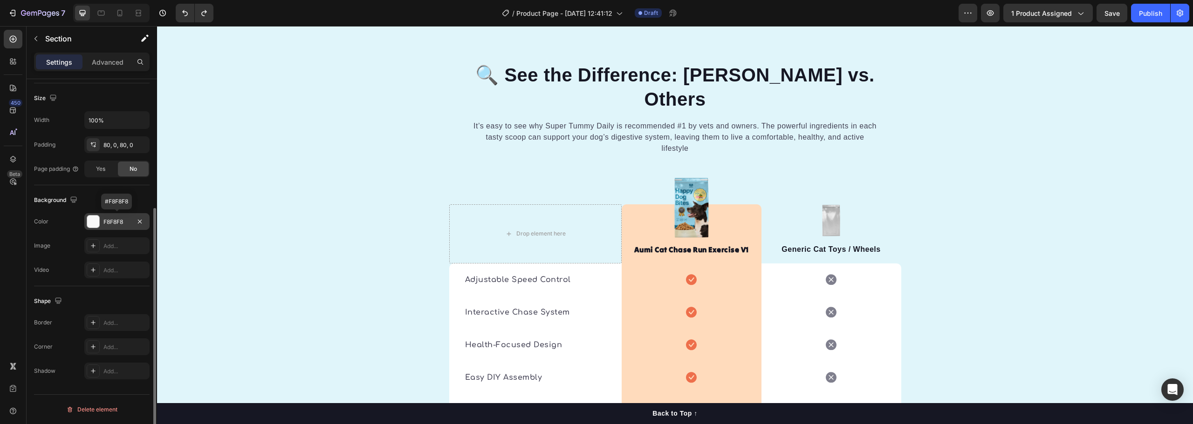
click at [120, 220] on div "F8F8F8" at bounding box center [116, 222] width 27 height 8
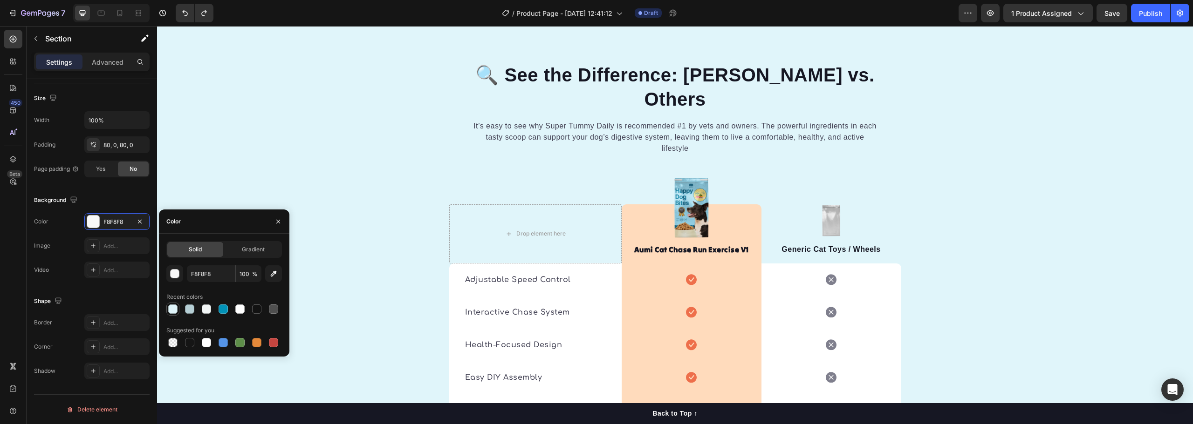
click at [169, 304] on div at bounding box center [172, 309] width 11 height 11
click at [191, 310] on div at bounding box center [189, 309] width 9 height 9
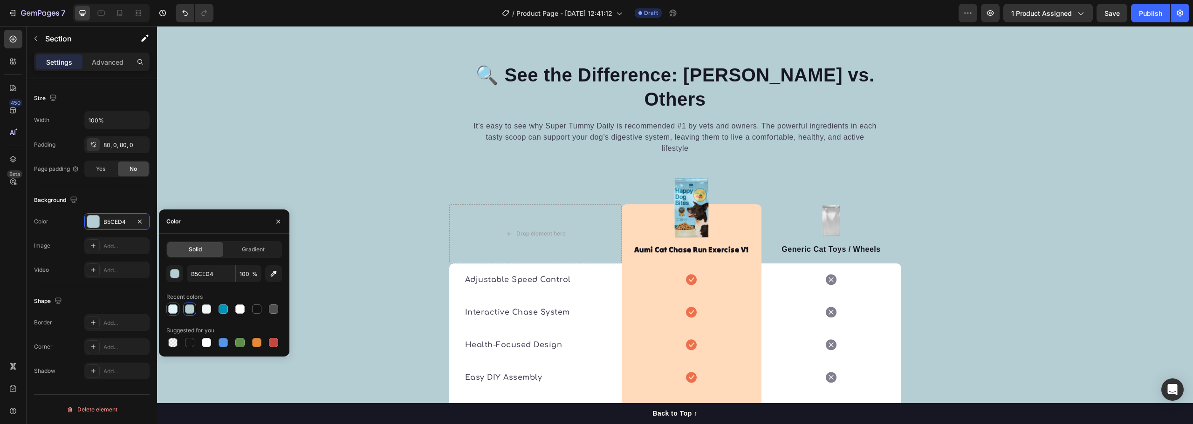
click at [176, 308] on div at bounding box center [172, 309] width 9 height 9
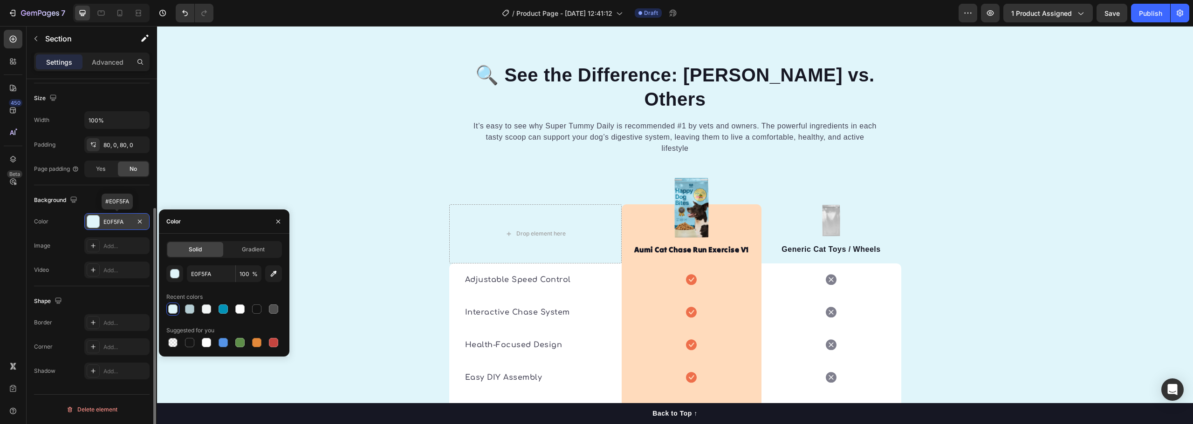
click at [115, 219] on div "E0F5FA" at bounding box center [116, 222] width 27 height 8
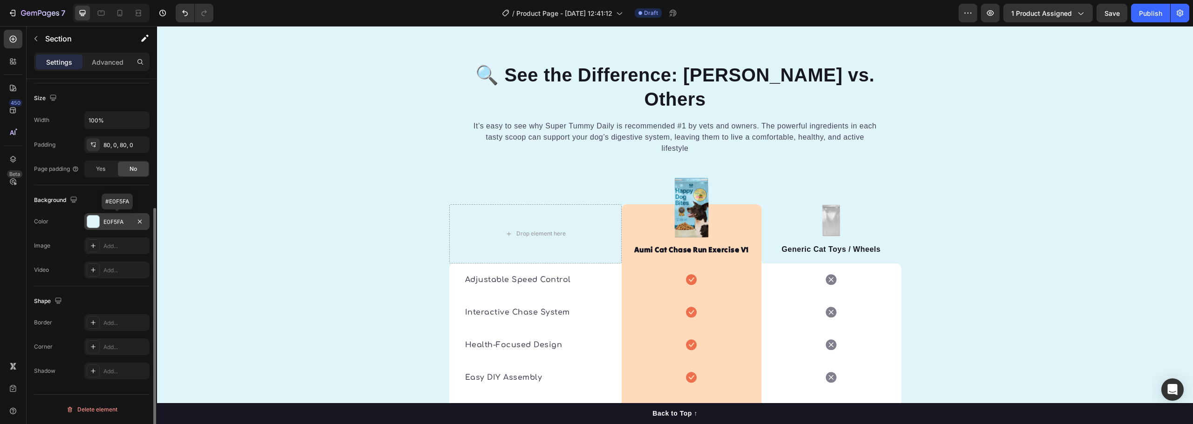
click at [115, 219] on div "E0F5FA" at bounding box center [116, 222] width 27 height 8
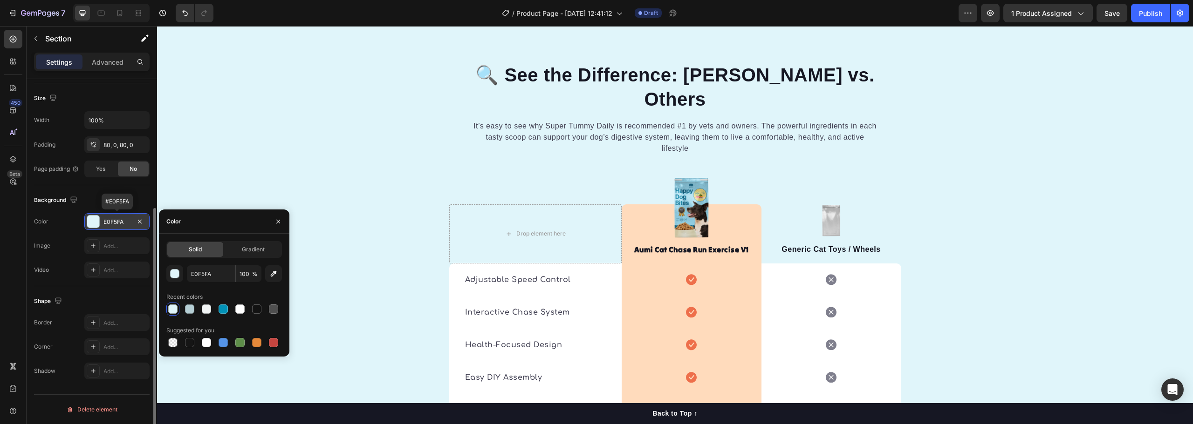
click at [114, 219] on div "E0F5FA" at bounding box center [116, 222] width 27 height 8
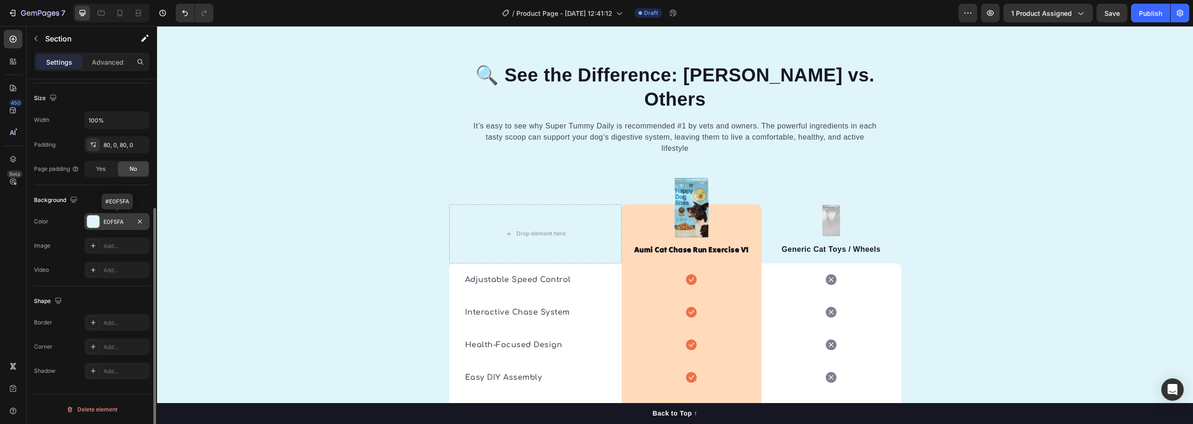
click at [117, 219] on div "E0F5FA" at bounding box center [116, 222] width 27 height 8
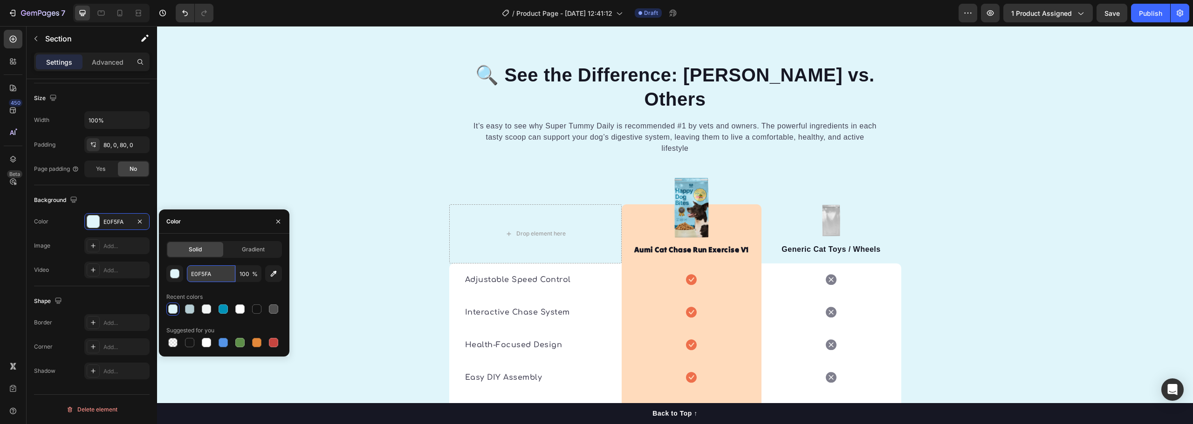
click at [201, 279] on input "E0F5FA" at bounding box center [211, 274] width 48 height 17
paste input "F8F8F8"
type input "F8F8F8"
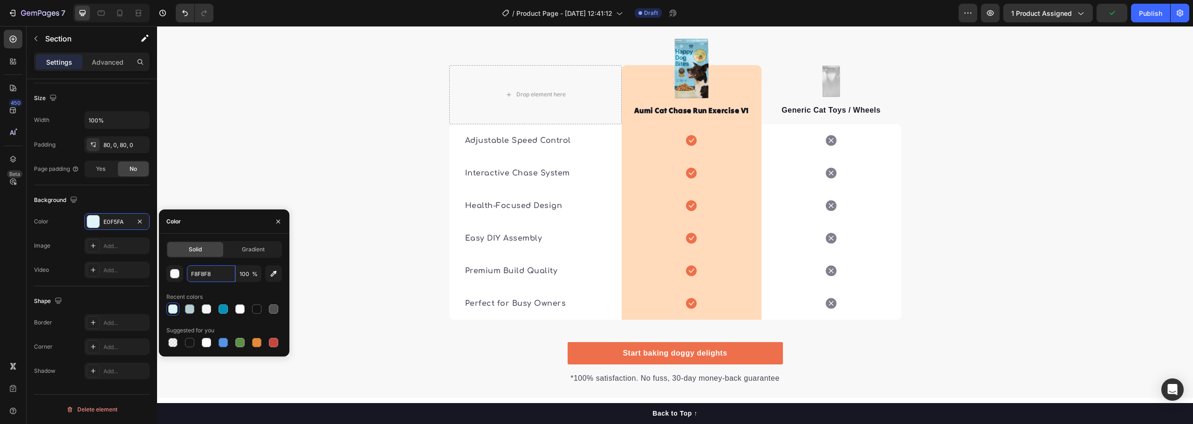
scroll to position [1810, 0]
click at [717, 253] on div "Icon Row" at bounding box center [692, 269] width 140 height 33
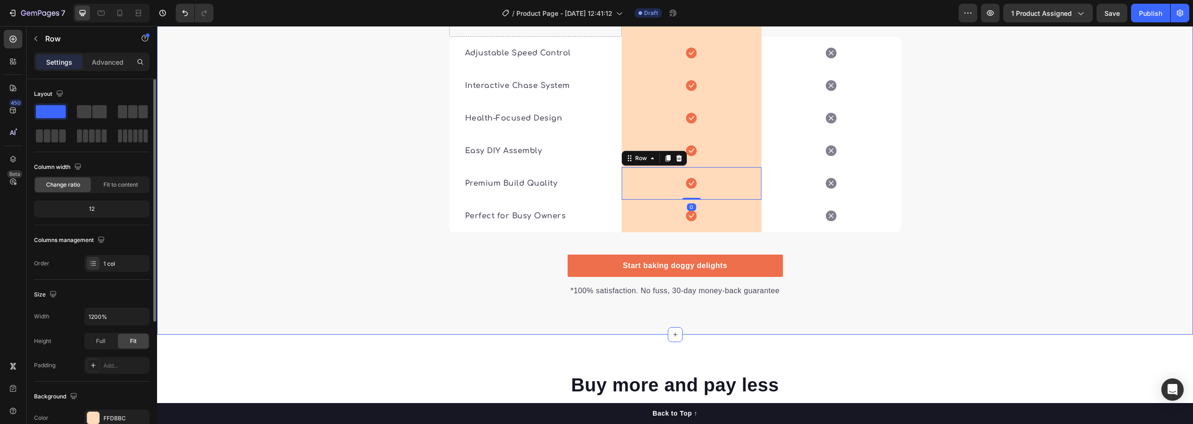
scroll to position [1903, 0]
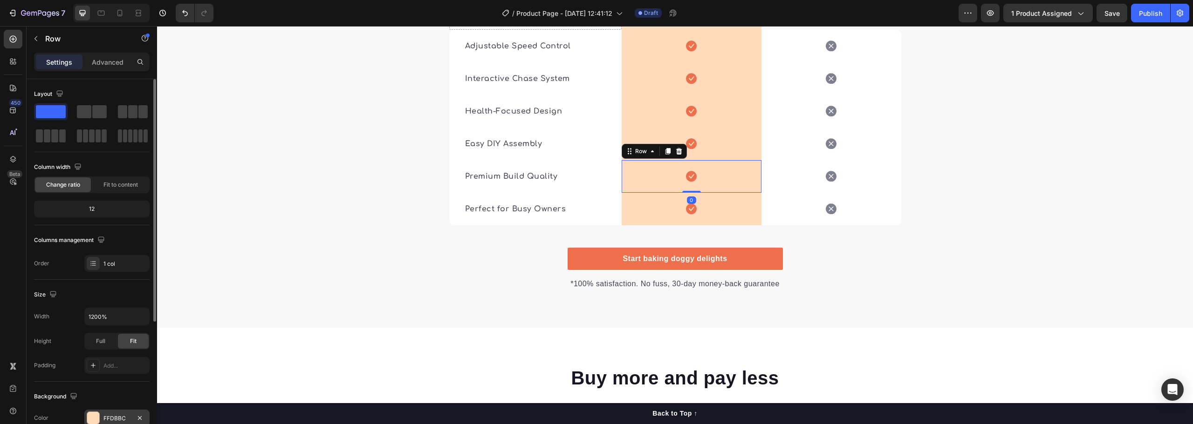
click at [115, 415] on div "FFDBBC" at bounding box center [116, 419] width 27 height 8
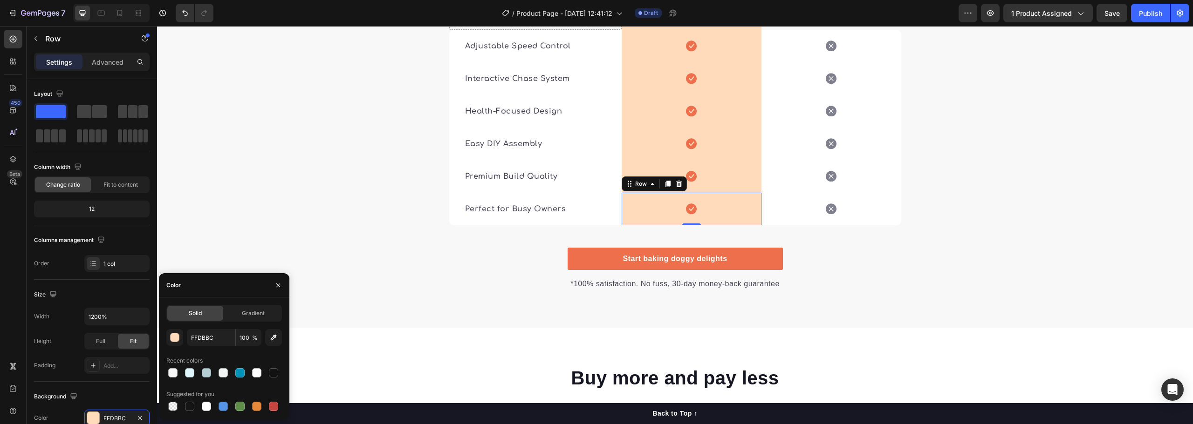
click at [657, 193] on div "Icon Row 0" at bounding box center [692, 209] width 140 height 33
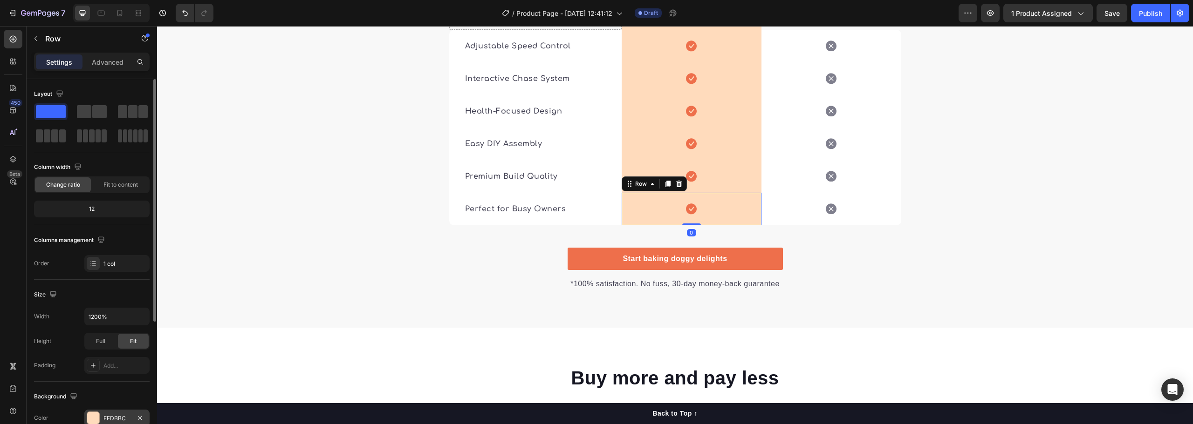
click at [119, 420] on div "FFDBBC" at bounding box center [116, 419] width 27 height 8
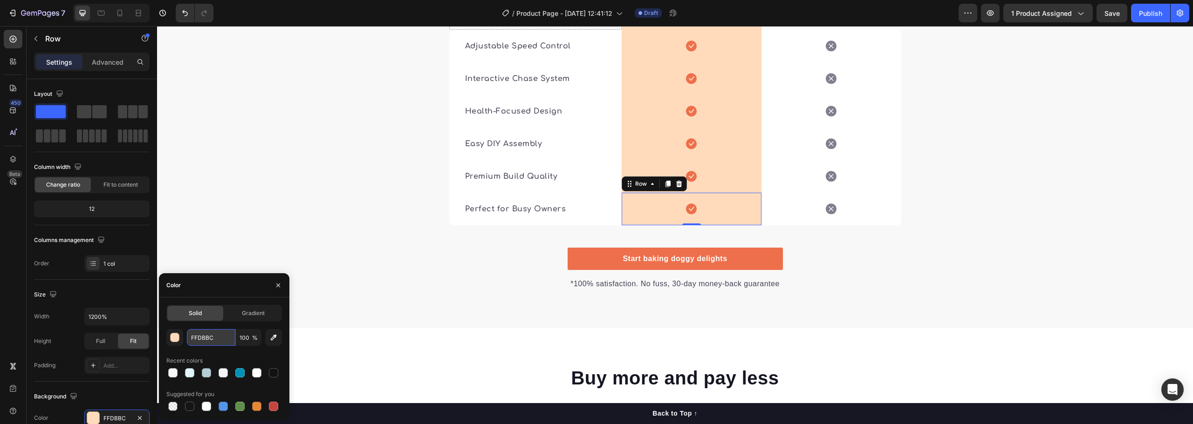
click at [210, 335] on input "FFDBBC" at bounding box center [211, 337] width 48 height 17
paste input "#e5faff"
type input "#e5faff"
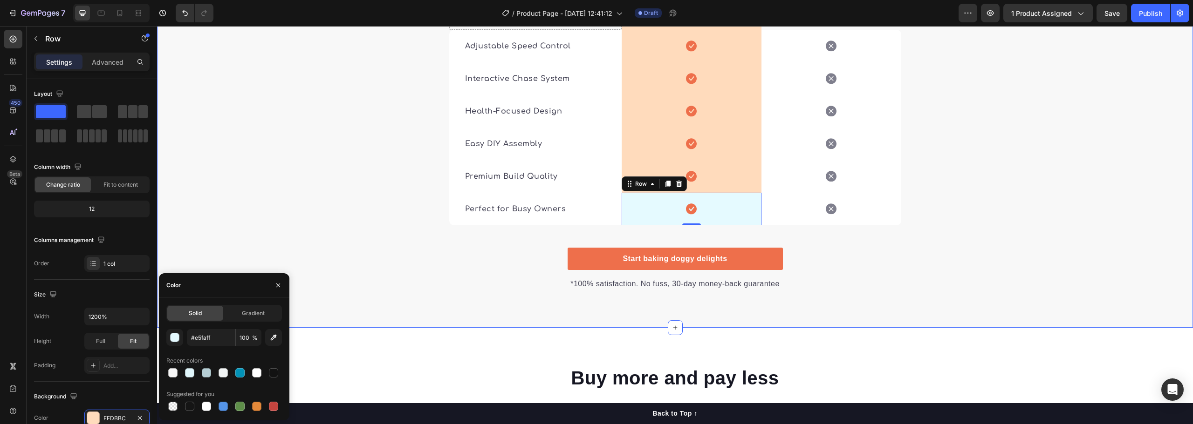
click at [862, 219] on div "🔍 See the Difference: Aumi vs. Others Heading It’s easy to see why Super Tummy …" at bounding box center [675, 59] width 1036 height 463
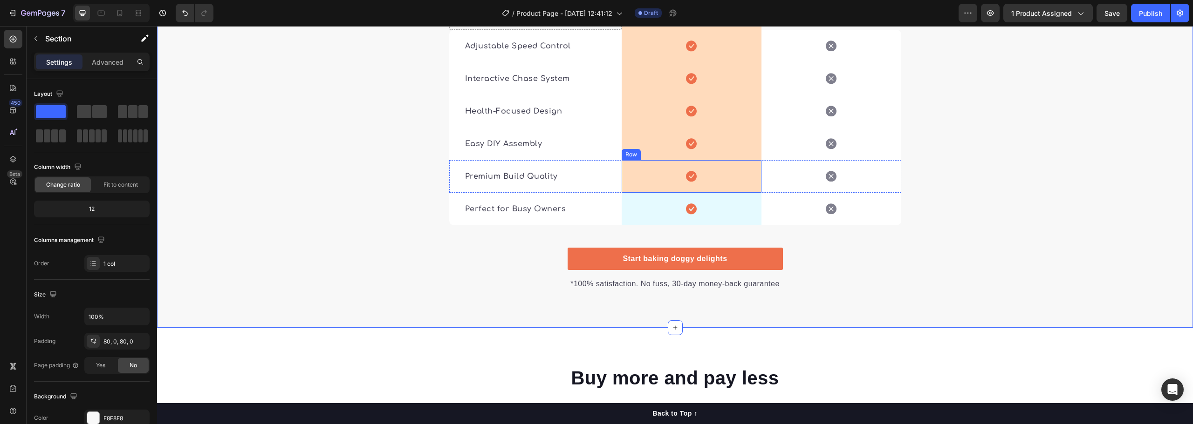
click at [713, 161] on div "Icon Row" at bounding box center [692, 176] width 140 height 33
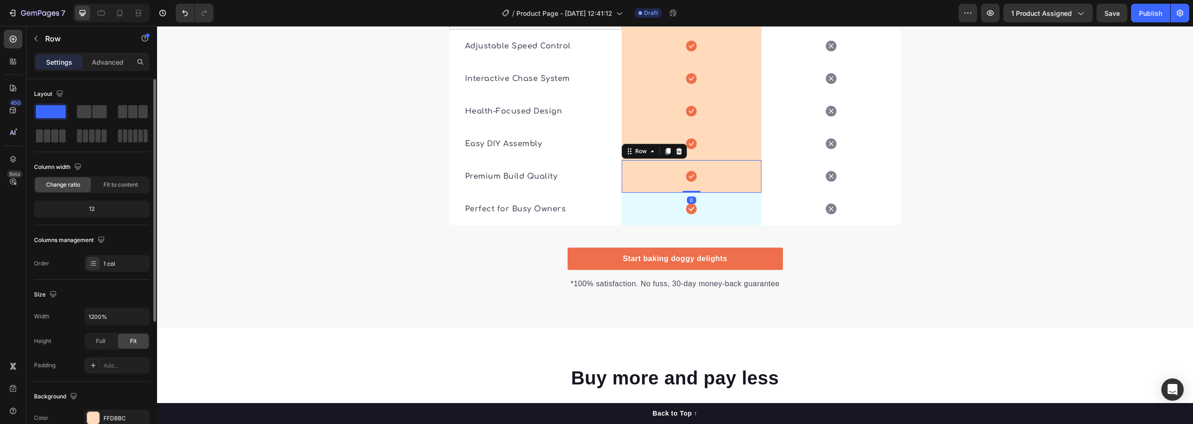
scroll to position [93, 0]
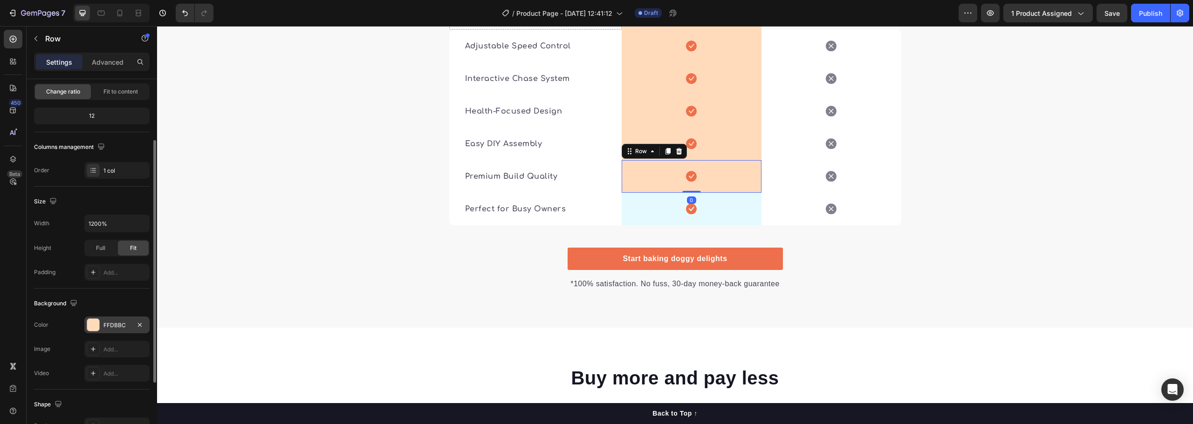
click at [118, 328] on div "FFDBBC" at bounding box center [116, 326] width 27 height 8
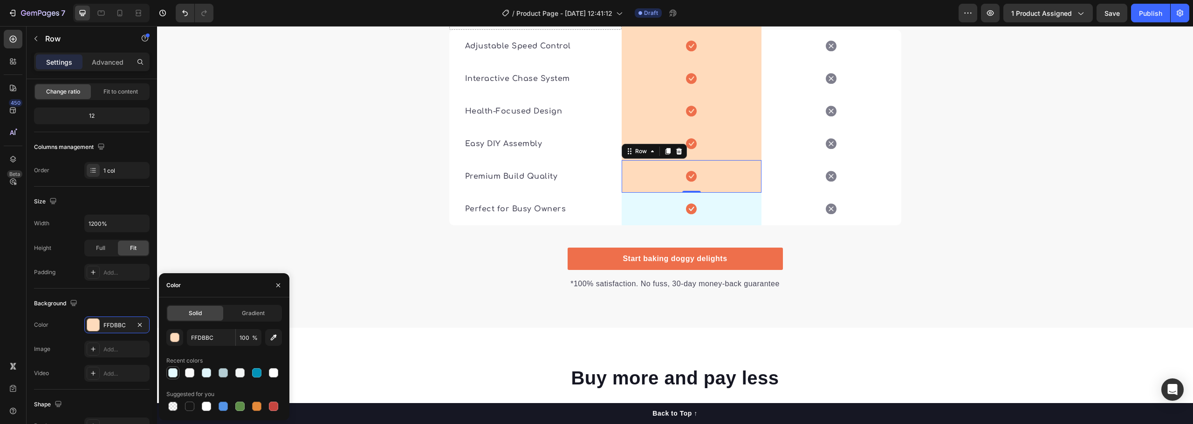
click at [170, 369] on div at bounding box center [172, 373] width 9 height 9
type input "E5FAFF"
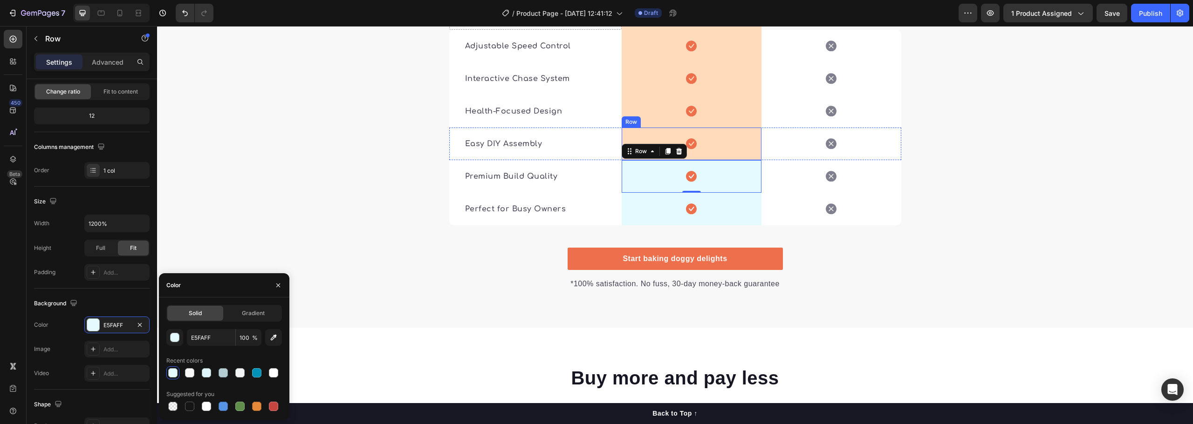
click at [718, 128] on div "Icon Row" at bounding box center [692, 144] width 140 height 33
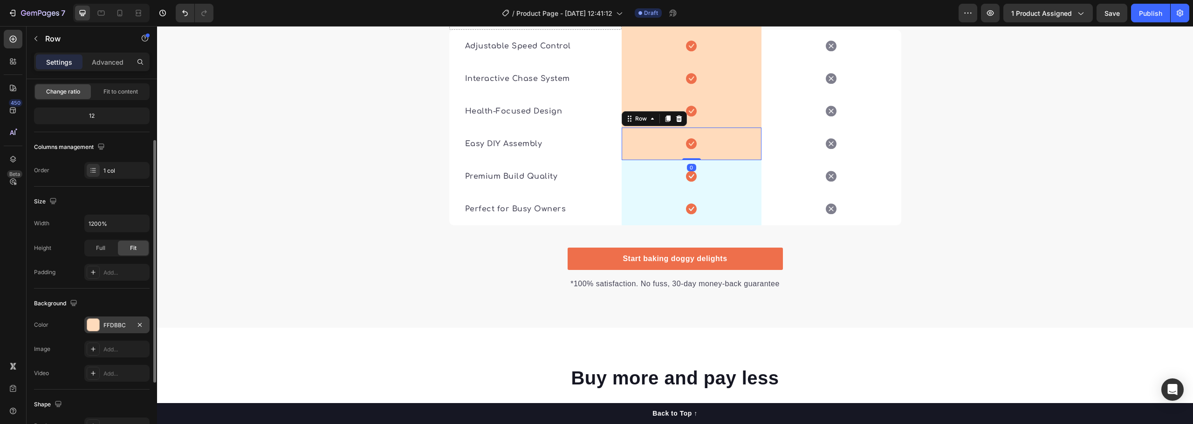
click at [111, 323] on div "FFDBBC" at bounding box center [116, 326] width 27 height 8
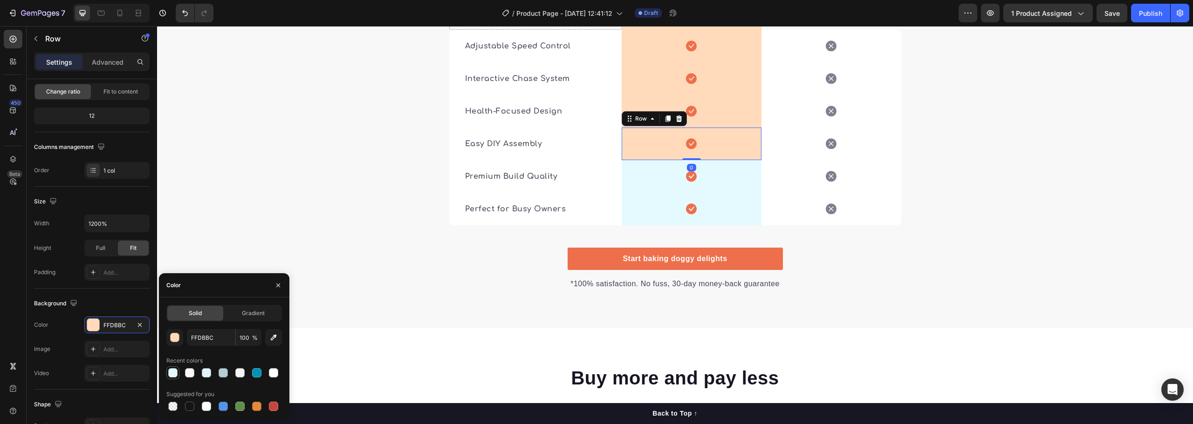
click at [171, 373] on div at bounding box center [172, 373] width 9 height 9
type input "E5FAFF"
click at [964, 207] on div "🔍 See the Difference: Aumi vs. Others Heading It’s easy to see why Super Tummy …" at bounding box center [675, 59] width 1036 height 463
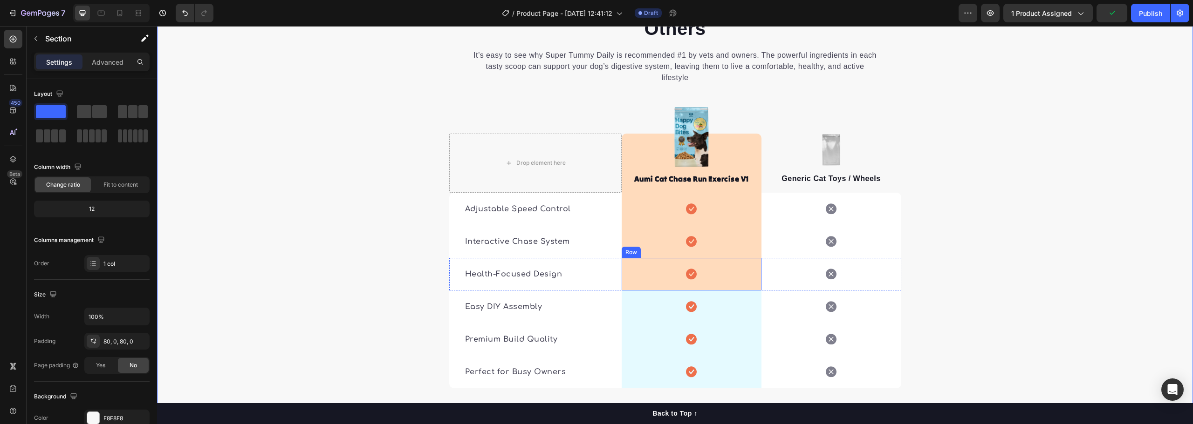
scroll to position [1810, 0]
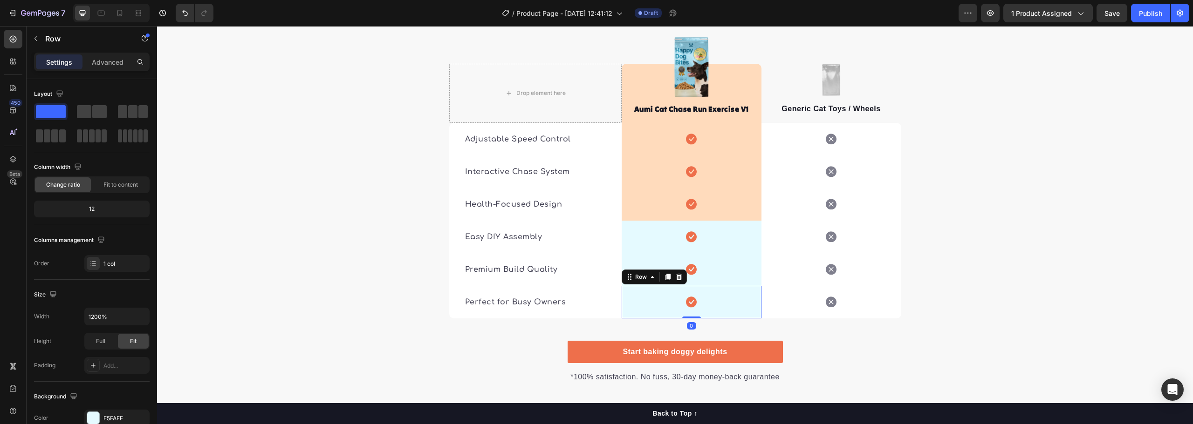
click at [735, 286] on div "Icon Row 0" at bounding box center [692, 302] width 140 height 33
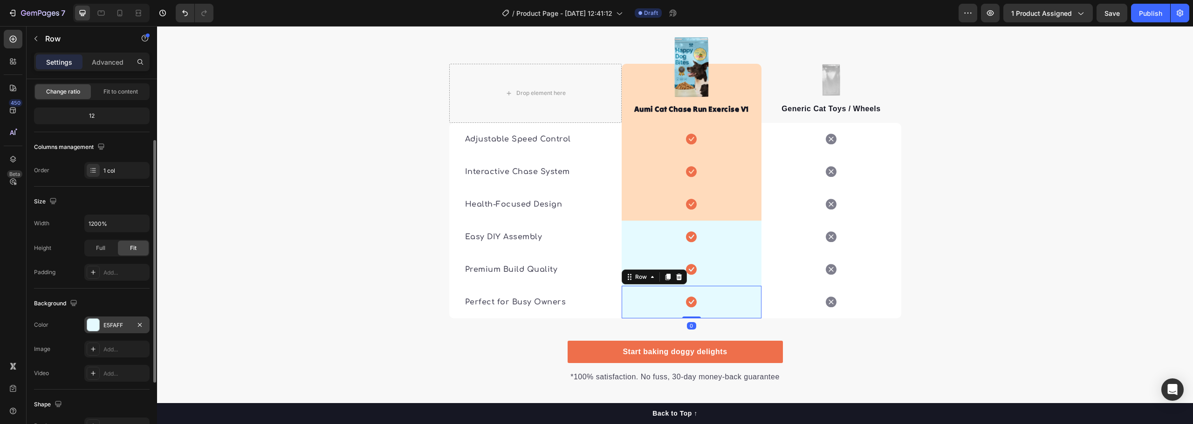
click at [109, 326] on div "E5FAFF" at bounding box center [116, 326] width 27 height 8
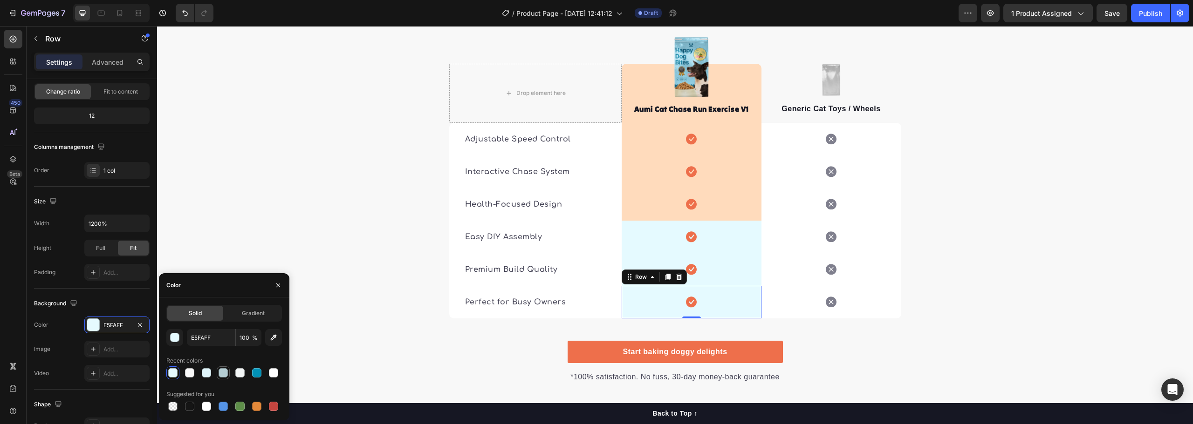
click at [227, 374] on div at bounding box center [223, 373] width 9 height 9
type input "B5CED4"
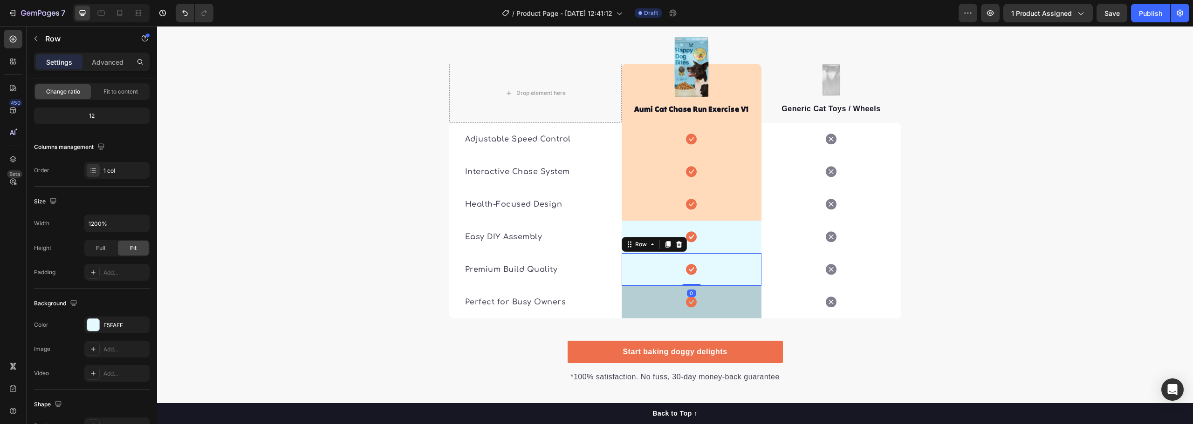
click at [730, 253] on div "Icon Row 0" at bounding box center [692, 269] width 140 height 33
click at [663, 286] on div "Icon Row" at bounding box center [692, 302] width 140 height 33
click at [658, 286] on div "Icon Row 0" at bounding box center [692, 302] width 140 height 33
click at [729, 253] on div "Icon Row 0" at bounding box center [692, 269] width 140 height 33
click at [656, 286] on div "Icon Row" at bounding box center [692, 302] width 140 height 33
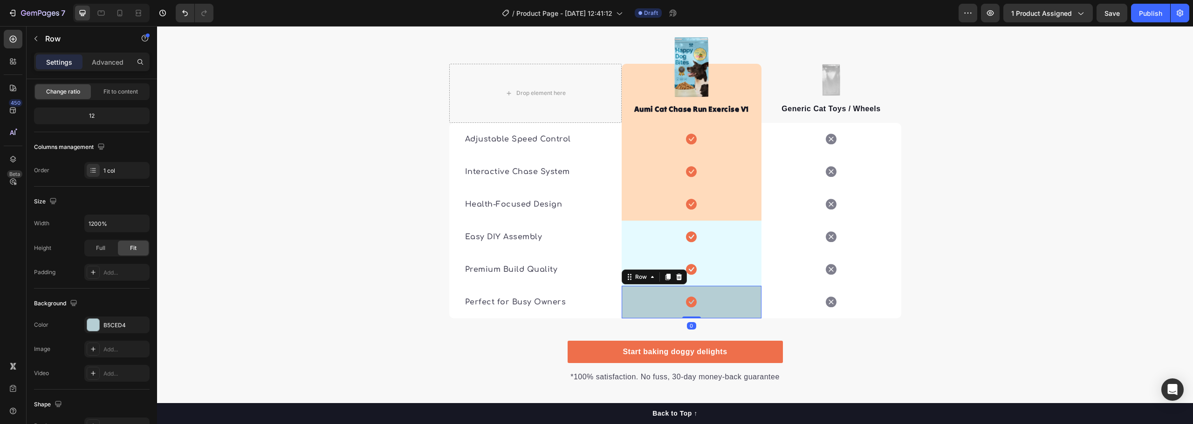
click at [656, 286] on div "Icon Row 0" at bounding box center [692, 302] width 140 height 33
click at [110, 321] on div "B5CED4" at bounding box center [116, 325] width 65 height 17
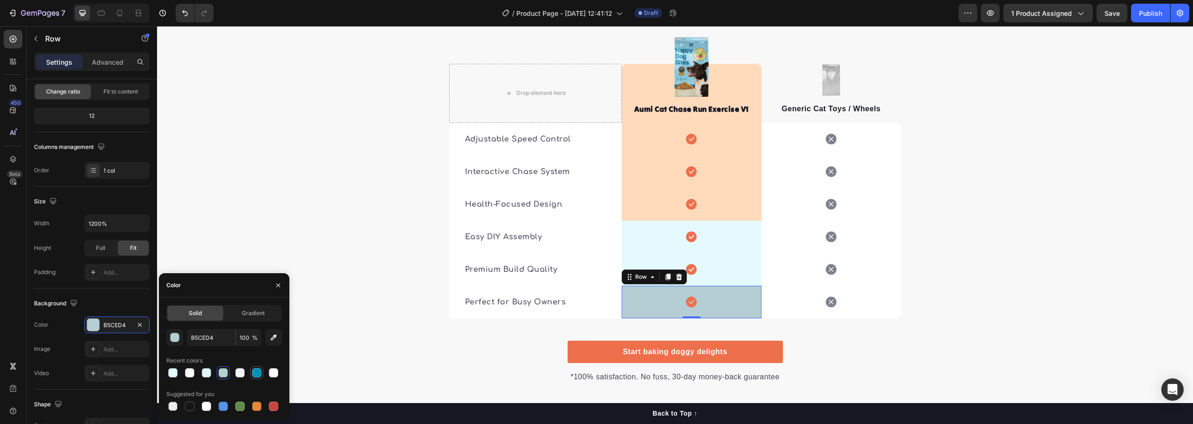
click at [260, 373] on div at bounding box center [256, 373] width 9 height 9
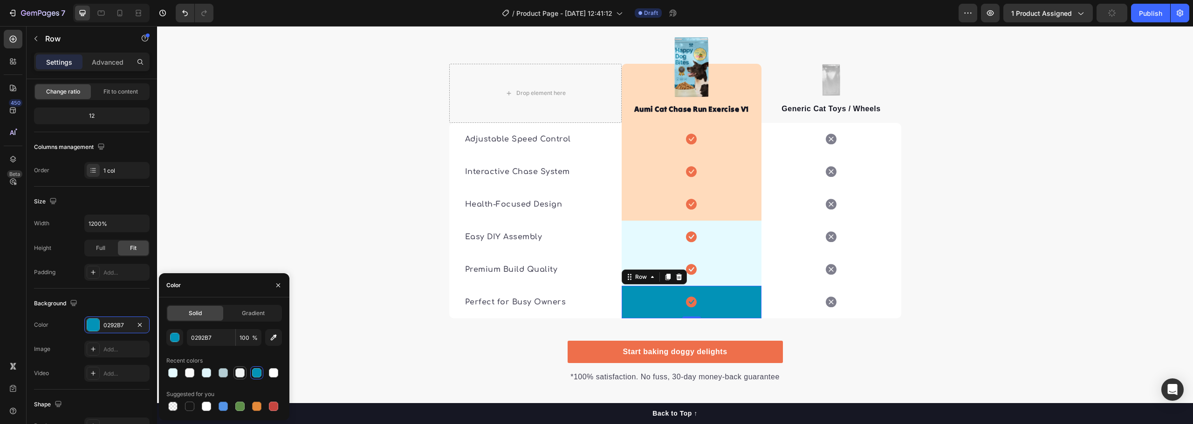
click at [245, 376] on div at bounding box center [239, 373] width 11 height 11
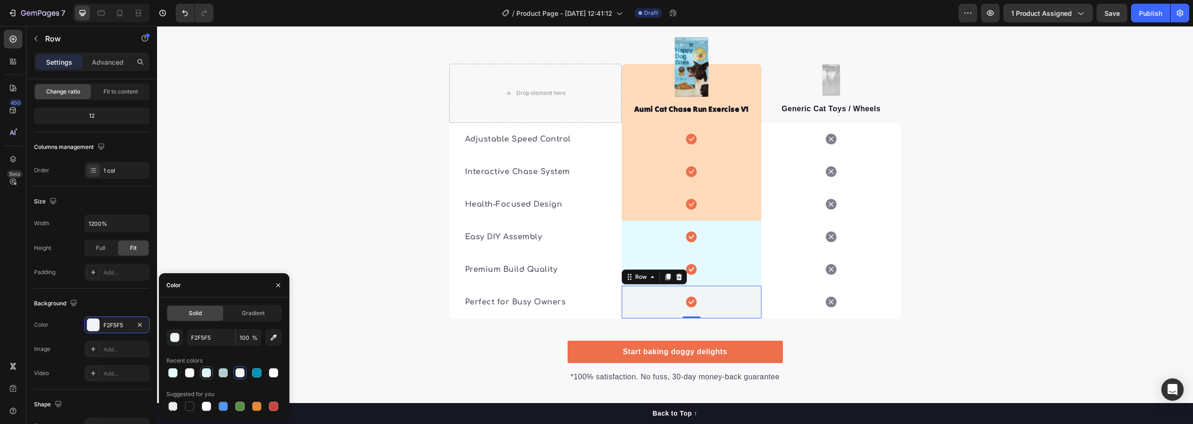
click at [207, 373] on div at bounding box center [206, 373] width 9 height 9
type input "E0F5FA"
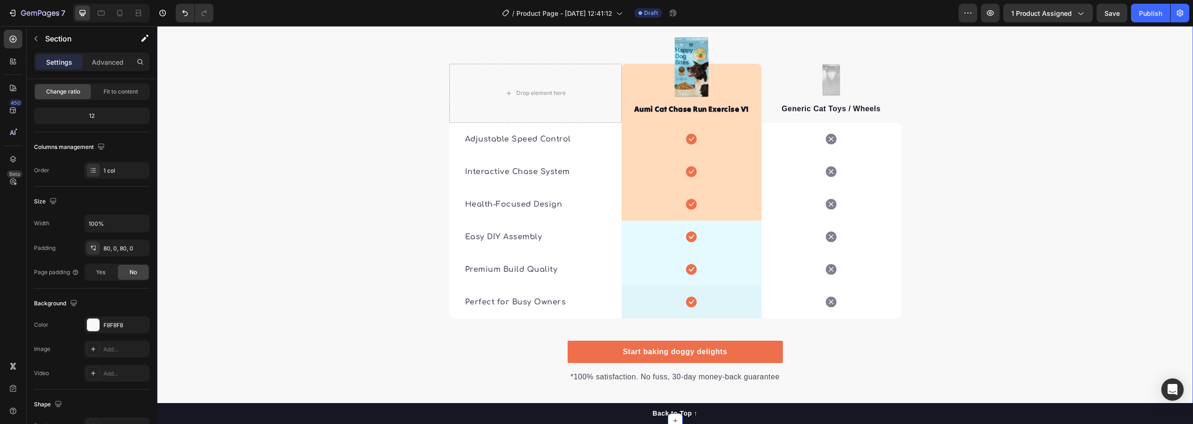
click at [1074, 246] on div "🔍 See the Difference: Aumi vs. Others Heading It’s easy to see why Super Tummy …" at bounding box center [675, 152] width 1036 height 463
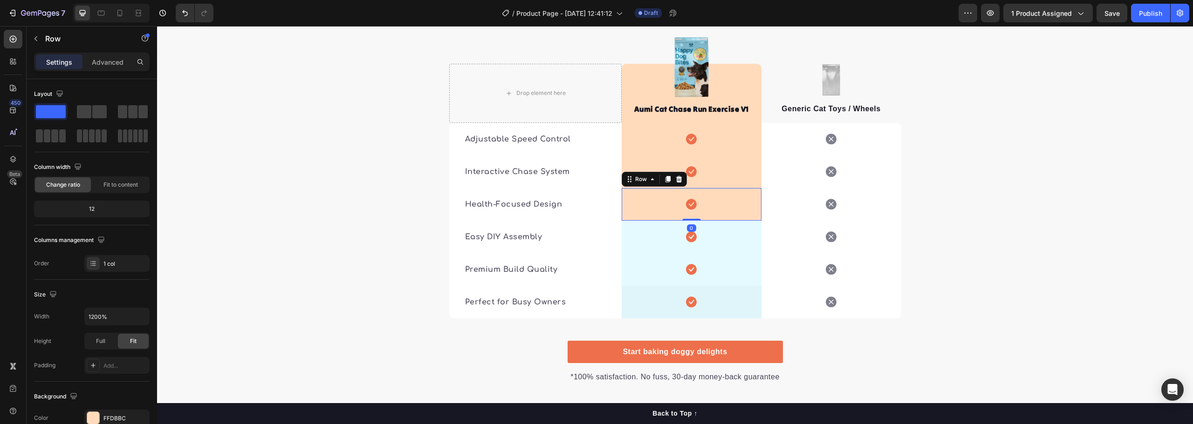
click at [740, 188] on div "Icon Row 0" at bounding box center [692, 204] width 140 height 33
click at [720, 188] on div "Icon Row 0" at bounding box center [692, 204] width 140 height 33
click at [101, 416] on div "FFDBBC" at bounding box center [116, 418] width 65 height 17
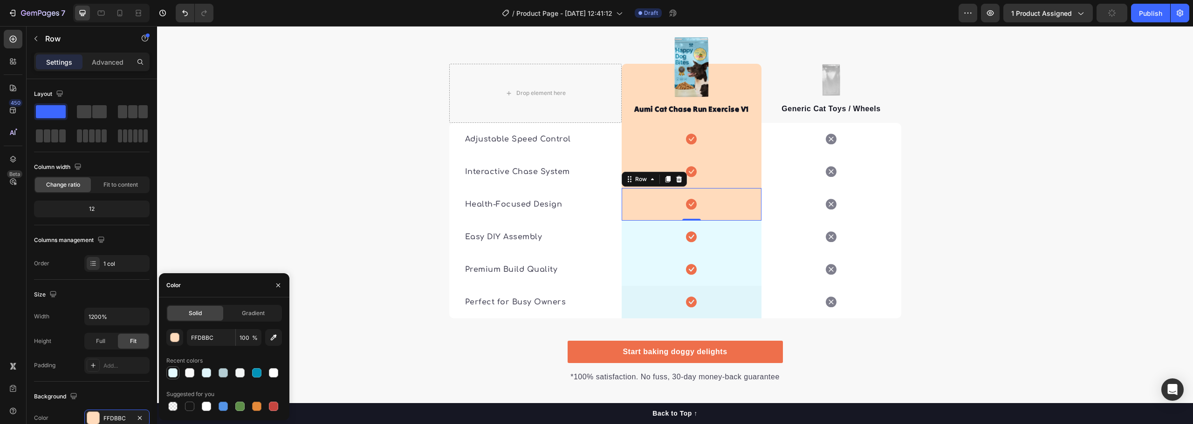
click at [174, 371] on div at bounding box center [172, 373] width 9 height 9
type input "E5FAFF"
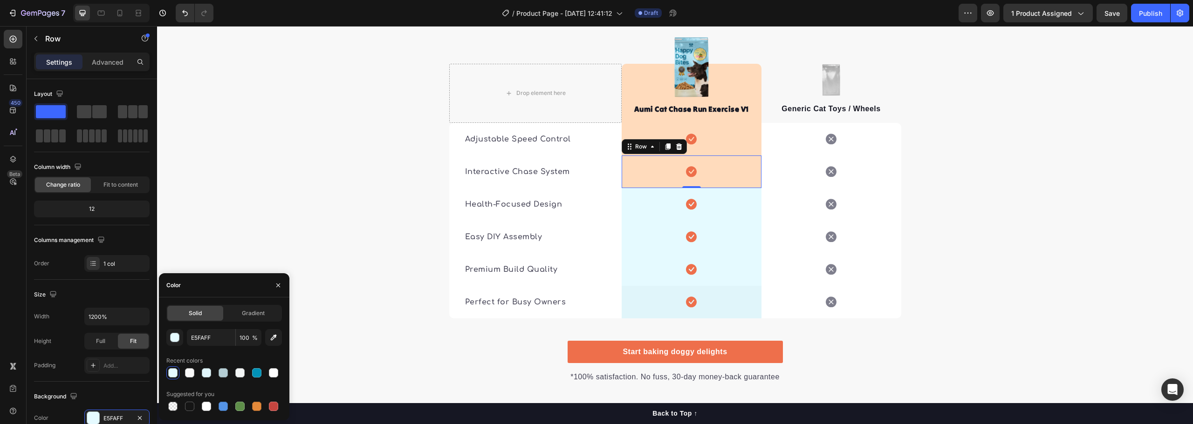
click at [726, 156] on div "Icon Row 0" at bounding box center [692, 172] width 140 height 33
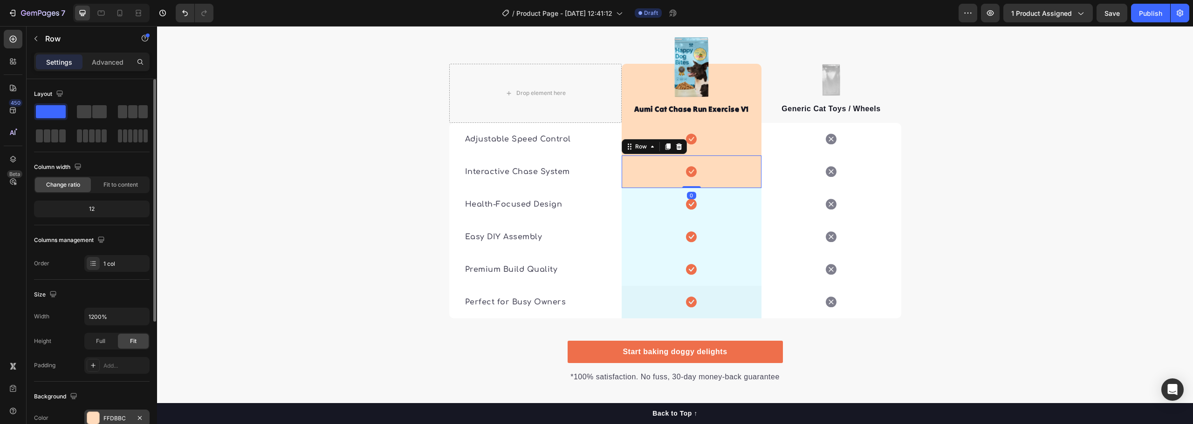
click at [93, 412] on div at bounding box center [93, 418] width 12 height 12
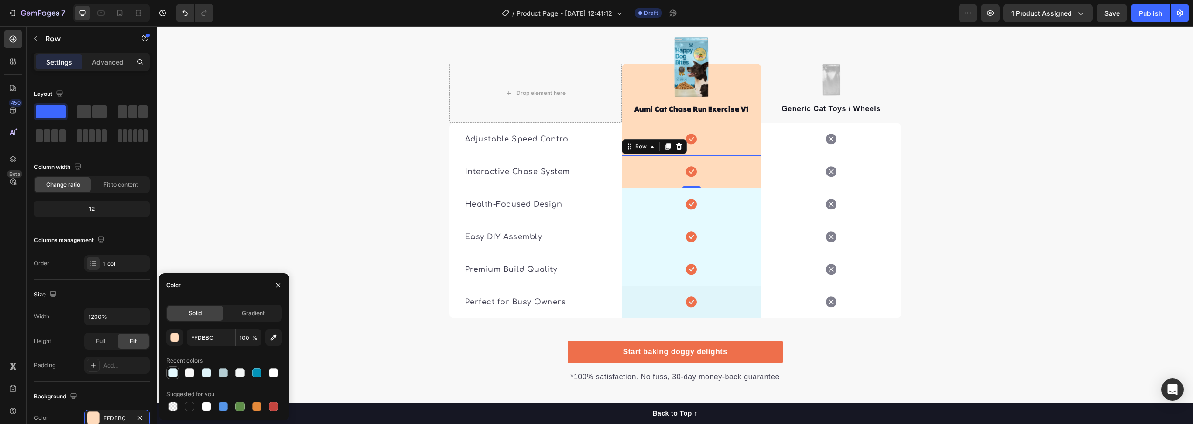
click at [171, 374] on div at bounding box center [172, 373] width 9 height 9
type input "E5FAFF"
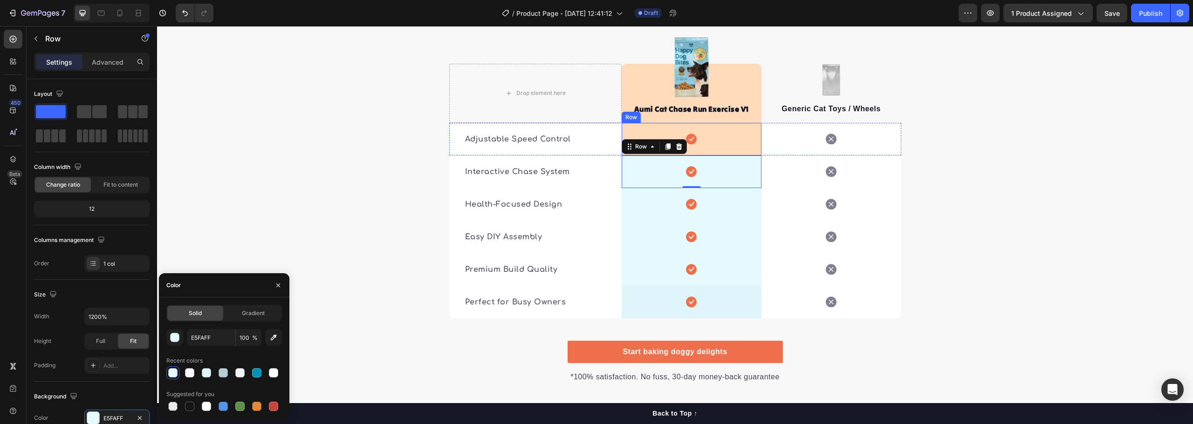
click at [719, 123] on div "Icon Row" at bounding box center [692, 139] width 140 height 33
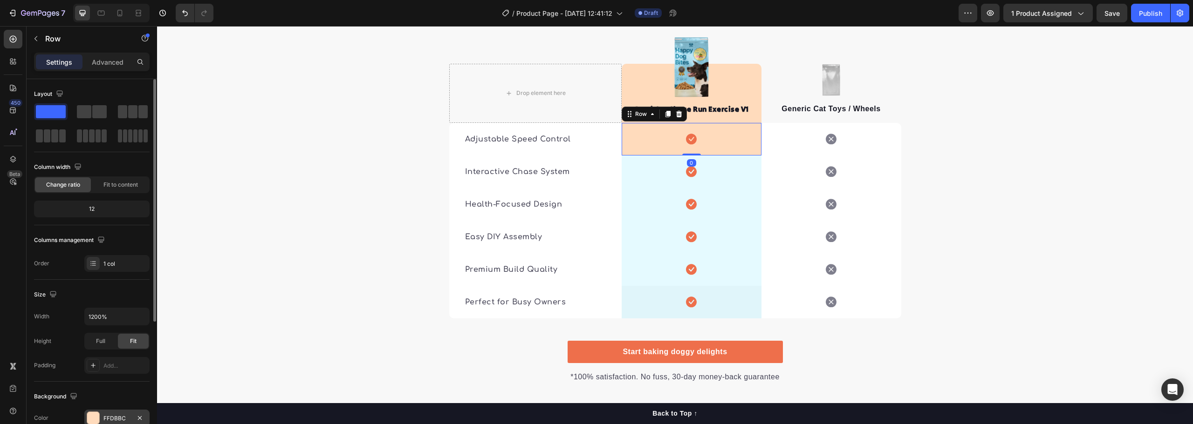
click at [91, 417] on div at bounding box center [93, 418] width 12 height 12
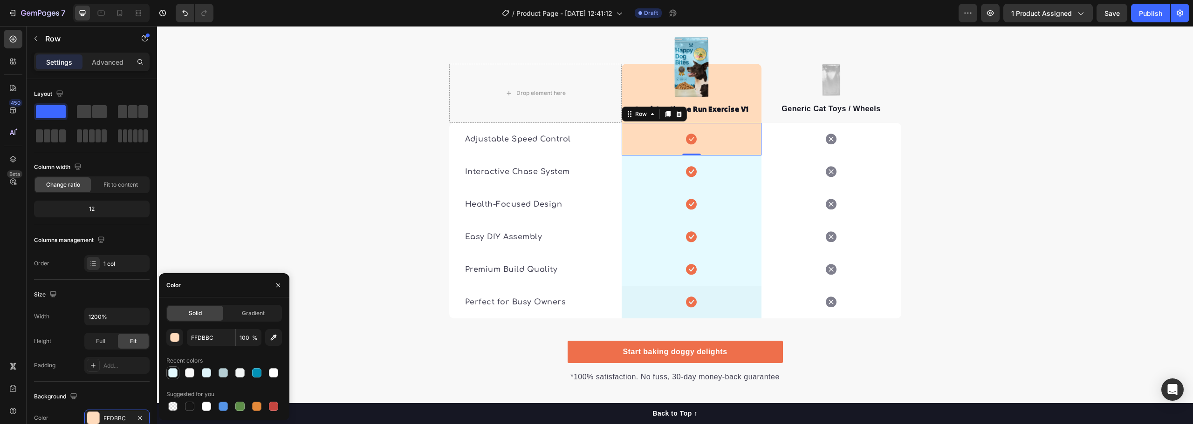
click at [176, 373] on div at bounding box center [172, 373] width 9 height 9
type input "E5FAFF"
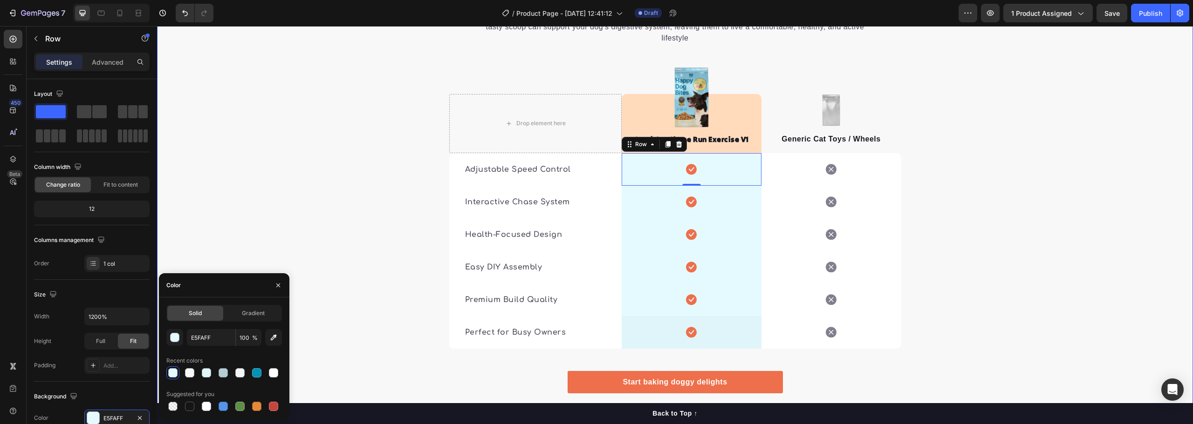
scroll to position [1763, 0]
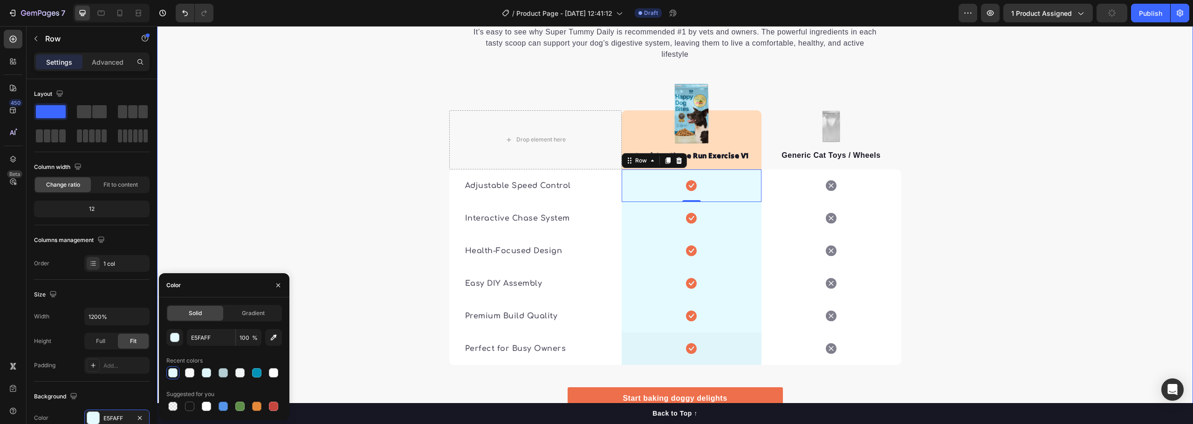
drag, startPoint x: 1016, startPoint y: 236, endPoint x: 995, endPoint y: 231, distance: 21.1
click at [1016, 236] on div "🔍 See the Difference: Aumi vs. Others Heading It’s easy to see why Super Tummy …" at bounding box center [675, 199] width 1036 height 463
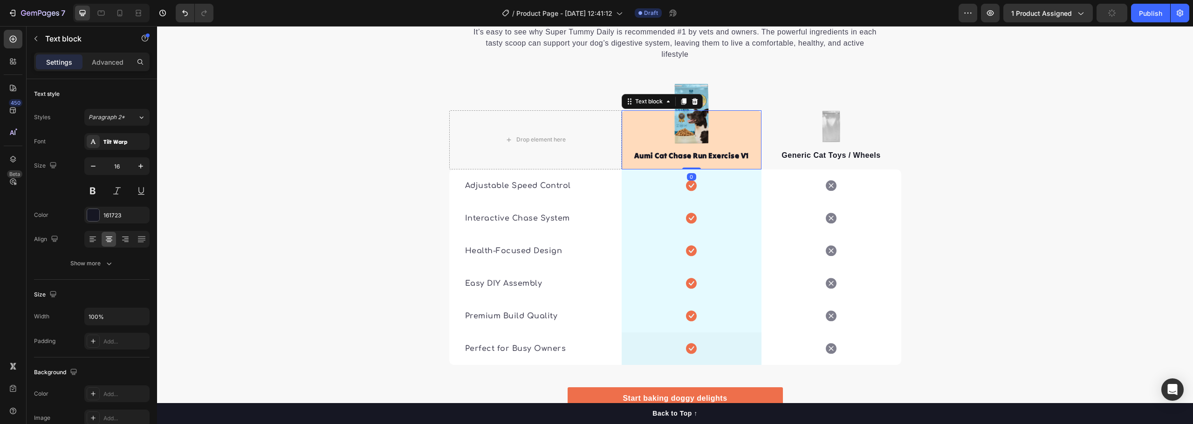
click at [734, 110] on div "Aumi Cat Chase Run Exercise V1 Text block 0" at bounding box center [692, 139] width 140 height 59
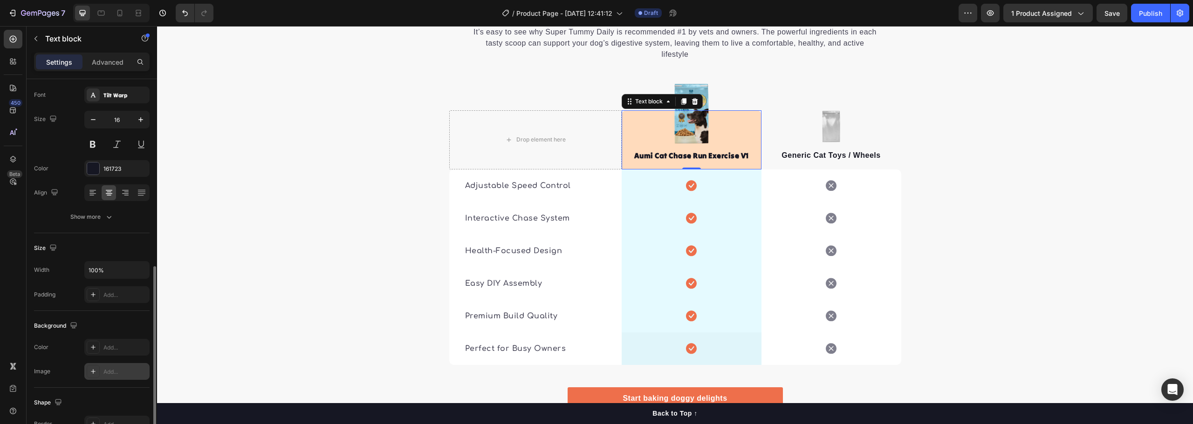
scroll to position [140, 0]
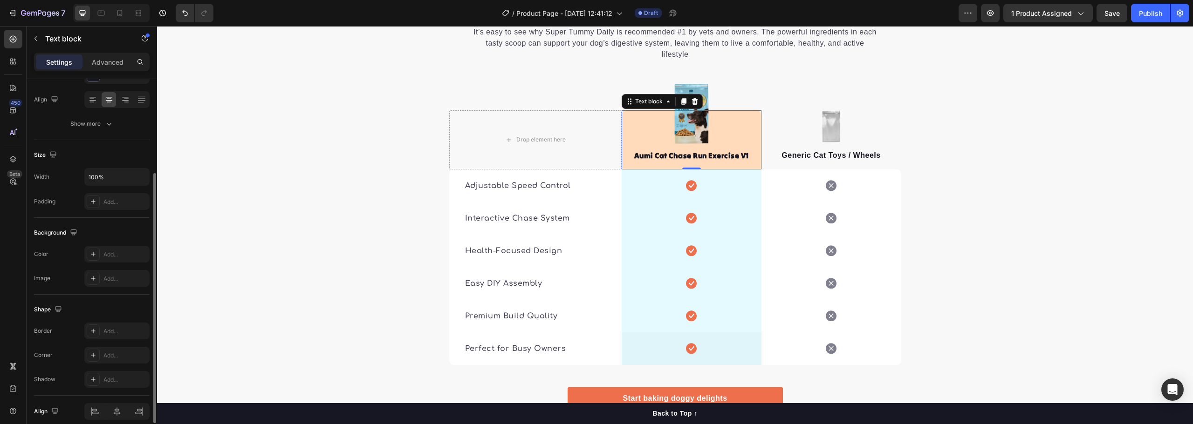
click at [642, 110] on div "Aumi Cat Chase Run Exercise V1 Text block 0" at bounding box center [692, 139] width 140 height 59
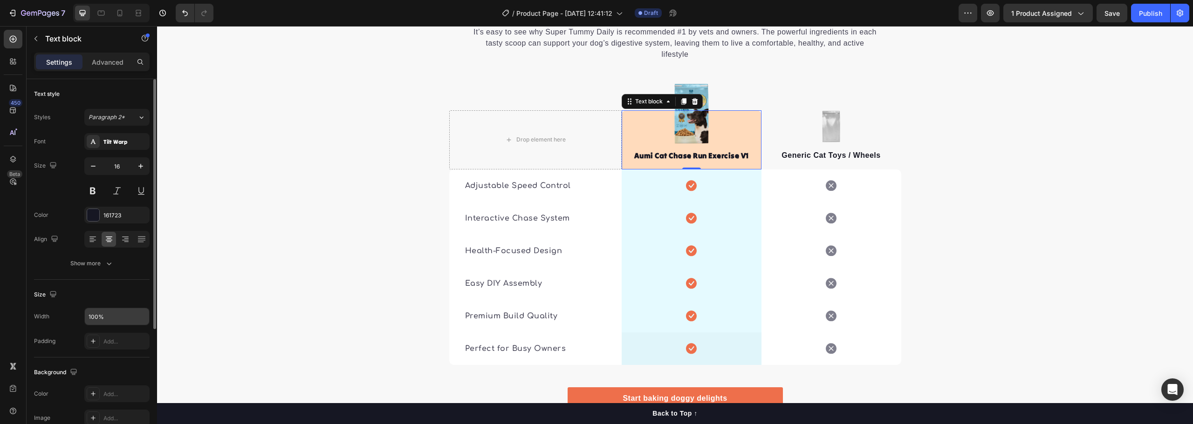
scroll to position [93, 0]
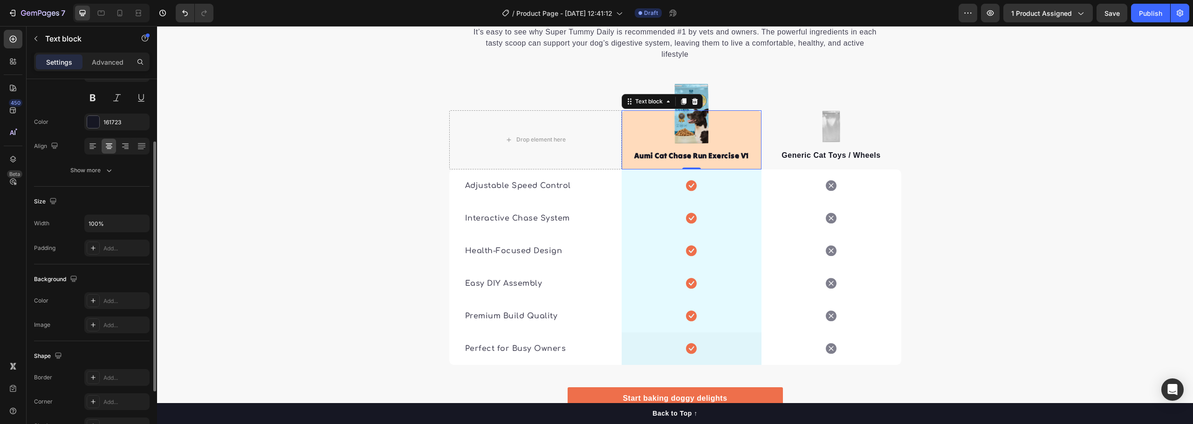
click at [652, 110] on div "Aumi Cat Chase Run Exercise V1 Text block 0" at bounding box center [692, 139] width 140 height 59
click at [651, 110] on div "Aumi Cat Chase Run Exercise V1 Text block 0" at bounding box center [692, 139] width 140 height 59
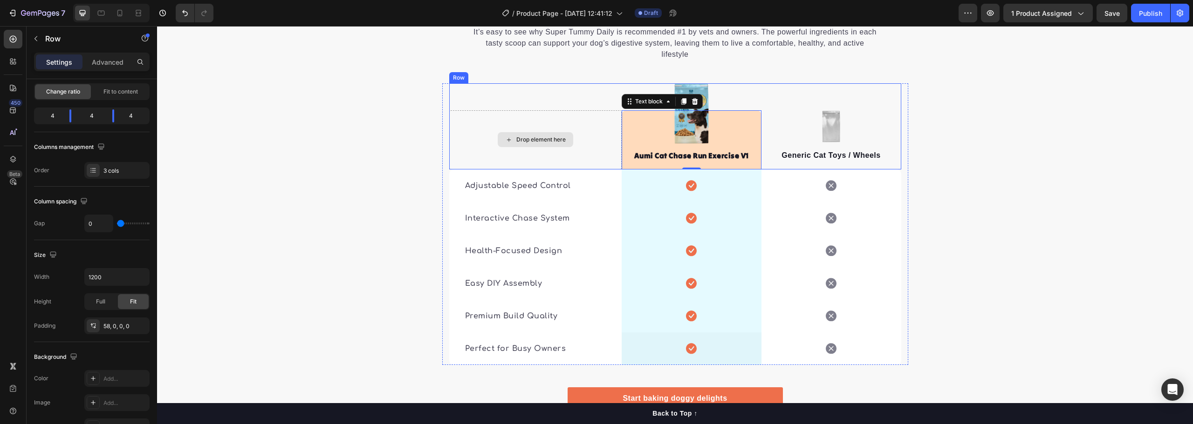
click at [465, 110] on div "Drop element here" at bounding box center [535, 139] width 172 height 59
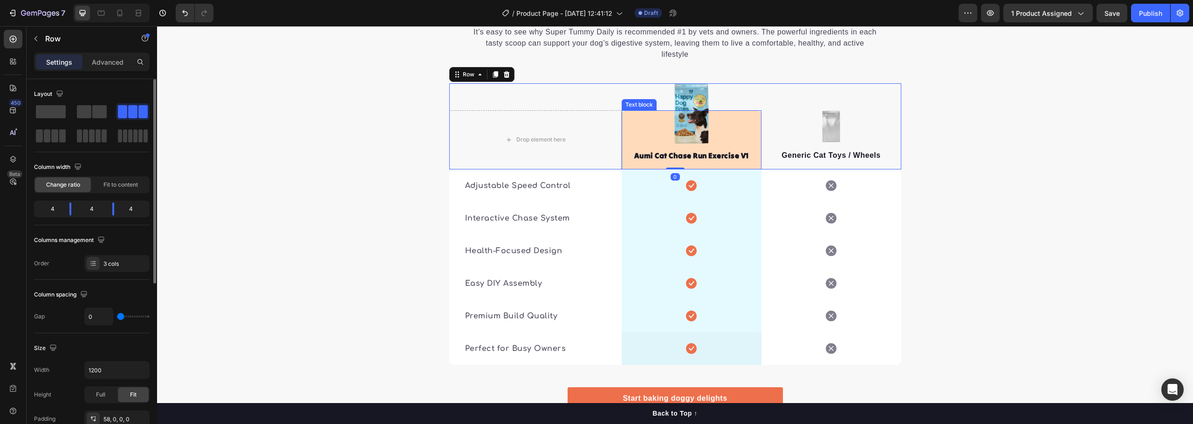
click at [672, 110] on div "Aumi Cat Chase Run Exercise V1 Text block" at bounding box center [692, 139] width 140 height 59
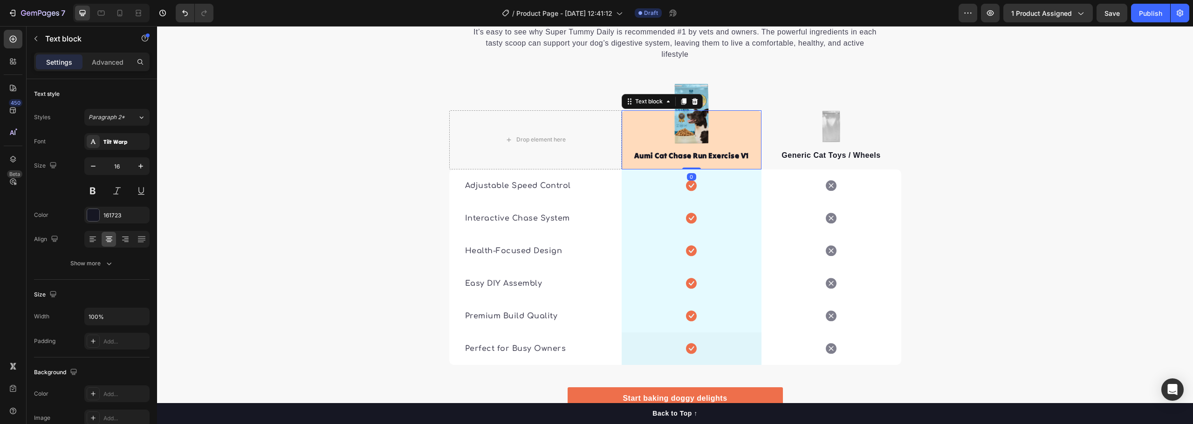
click at [726, 110] on div "Aumi Cat Chase Run Exercise V1 Text block 0" at bounding box center [692, 139] width 140 height 59
click at [722, 151] on strong "Aumi Cat Chase Run Exercise V1" at bounding box center [691, 155] width 115 height 9
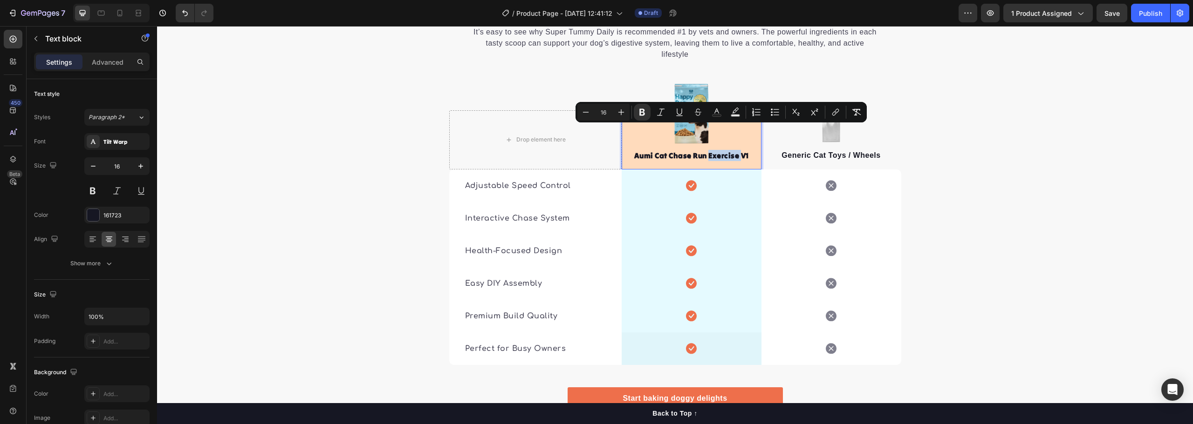
click at [645, 110] on div "Aumi Cat Chase Run Exercise V1 Text block 0" at bounding box center [692, 139] width 140 height 59
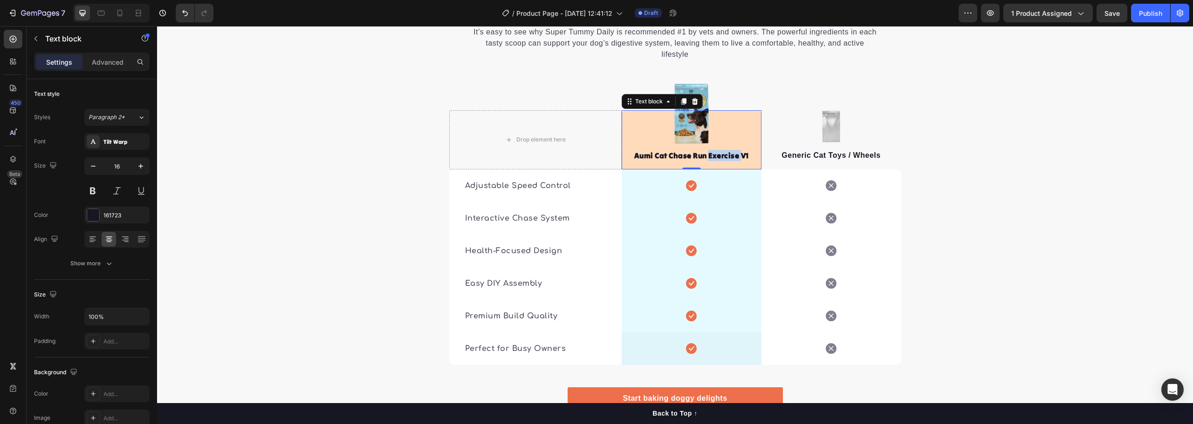
click at [649, 110] on div "Aumi Cat Chase Run Exercise V1 Text block 0" at bounding box center [692, 139] width 140 height 59
click at [655, 110] on div "Aumi Cat Chase Run Exercise V1 Text block 0" at bounding box center [692, 139] width 140 height 59
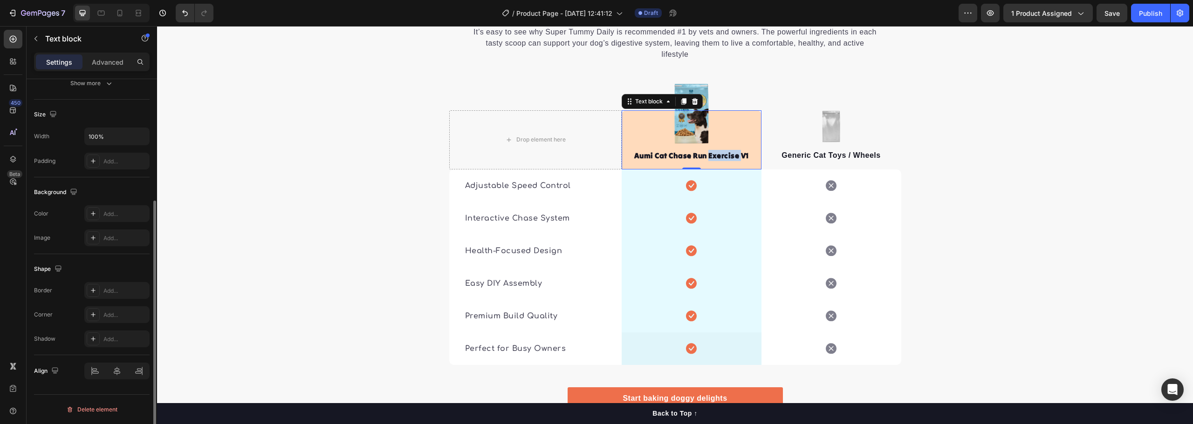
scroll to position [134, 0]
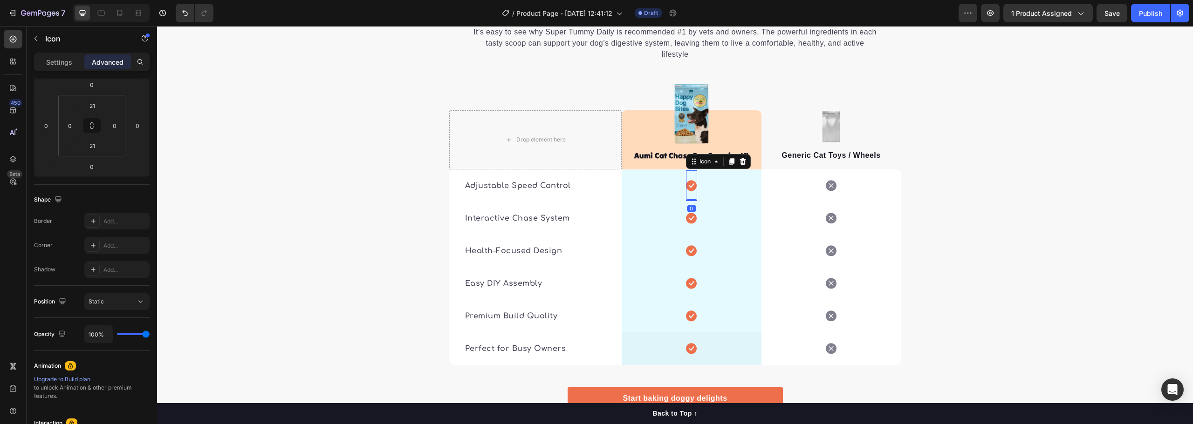
click at [688, 180] on icon at bounding box center [691, 185] width 11 height 11
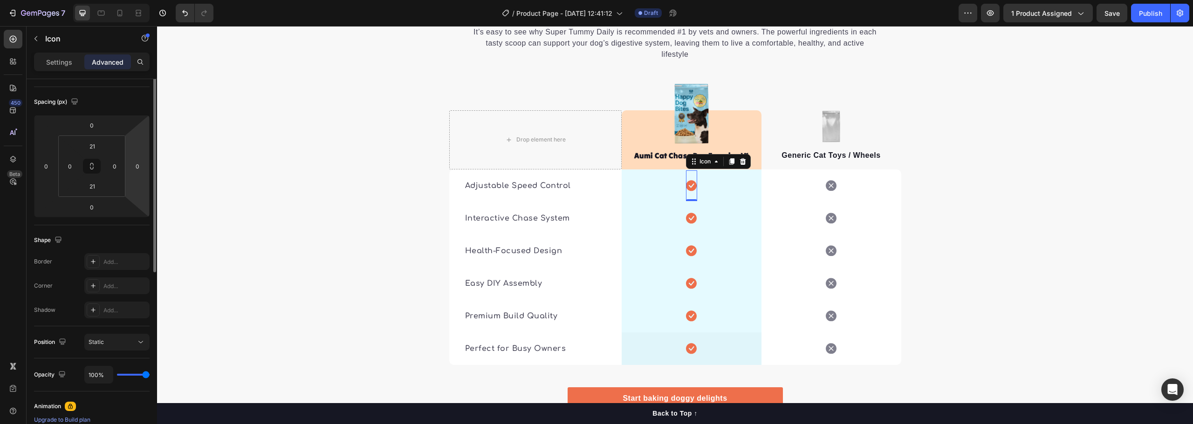
scroll to position [0, 0]
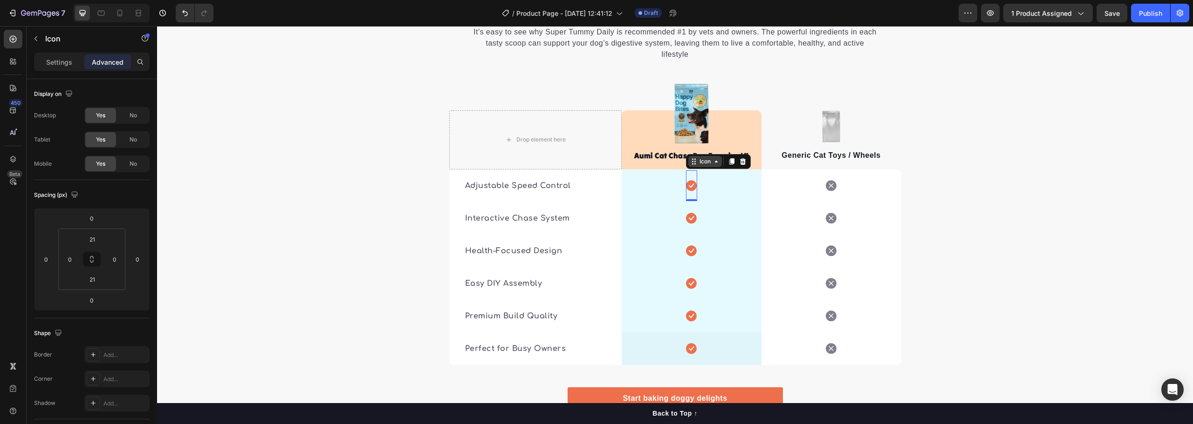
click at [690, 158] on icon at bounding box center [693, 161] width 7 height 7
click at [60, 63] on p "Settings" at bounding box center [59, 62] width 26 height 10
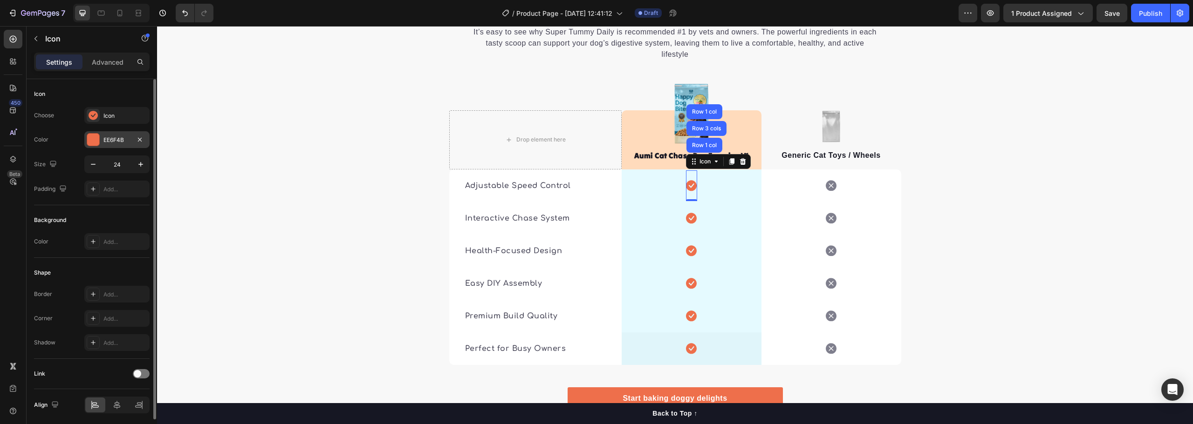
click at [114, 136] on div "EE6F4B" at bounding box center [116, 140] width 27 height 8
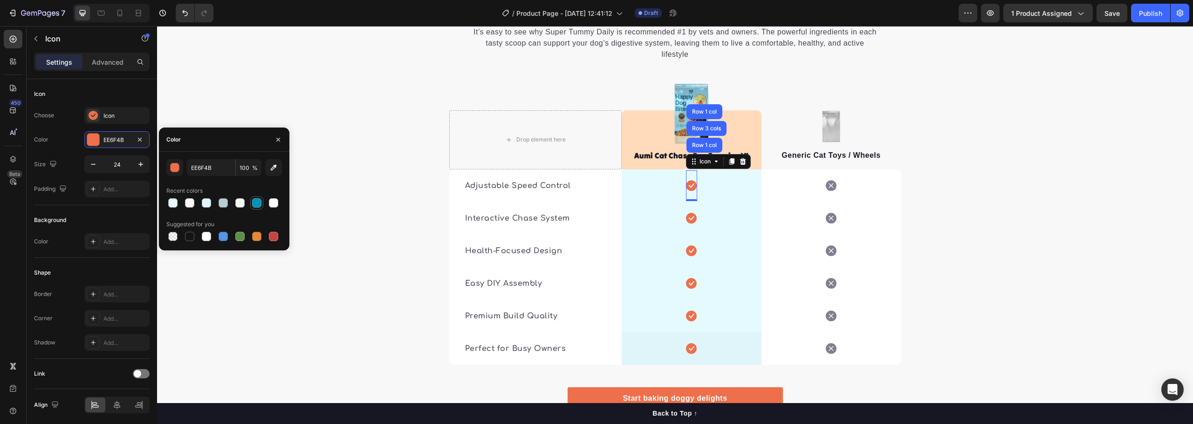
click at [260, 202] on div at bounding box center [256, 203] width 9 height 9
type input "0292B7"
click at [673, 202] on div "Icon Row" at bounding box center [692, 218] width 140 height 33
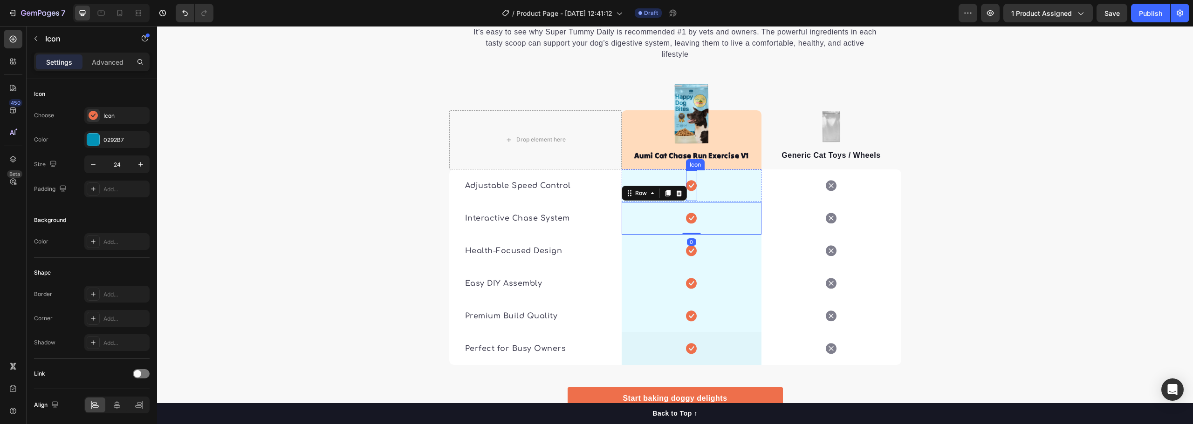
click at [687, 180] on icon at bounding box center [691, 185] width 11 height 11
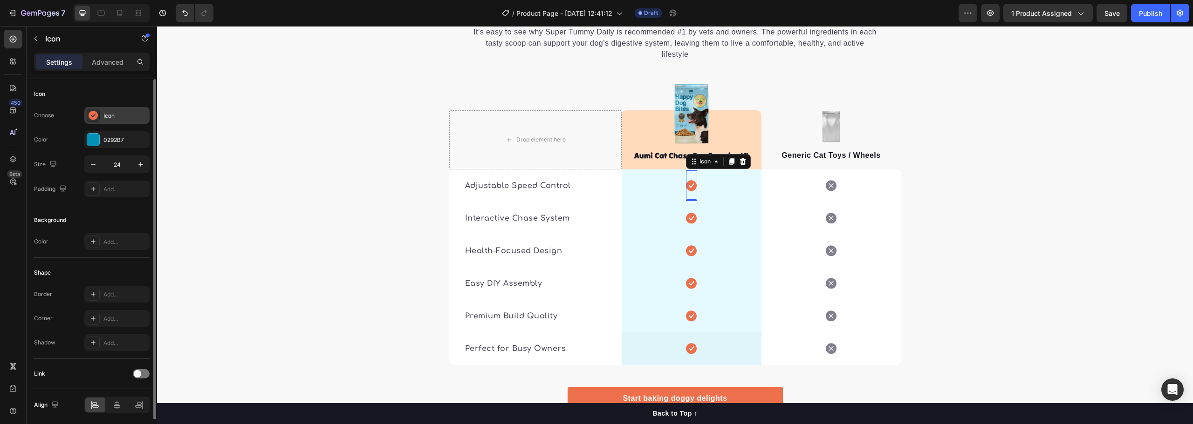
click at [109, 114] on div "Icon" at bounding box center [125, 116] width 44 height 8
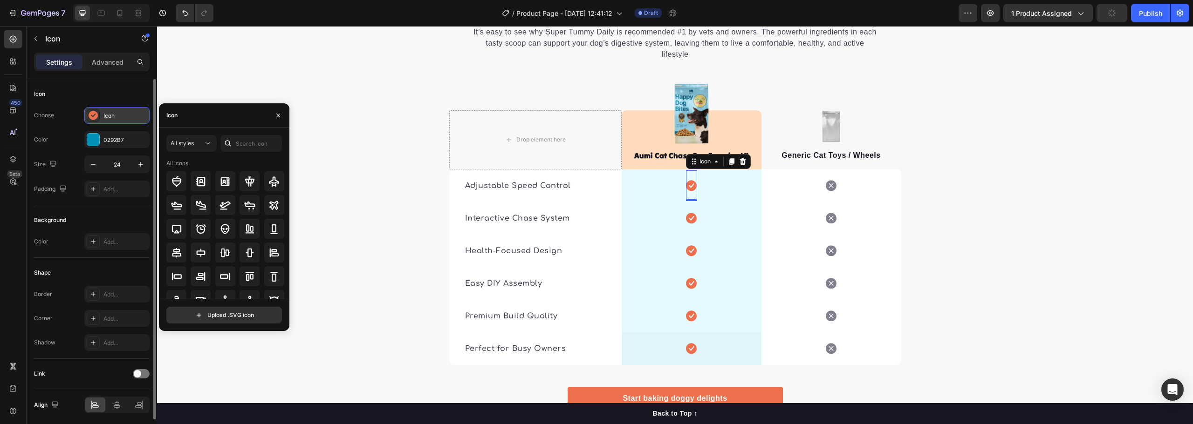
click at [109, 114] on div "Icon" at bounding box center [125, 116] width 44 height 8
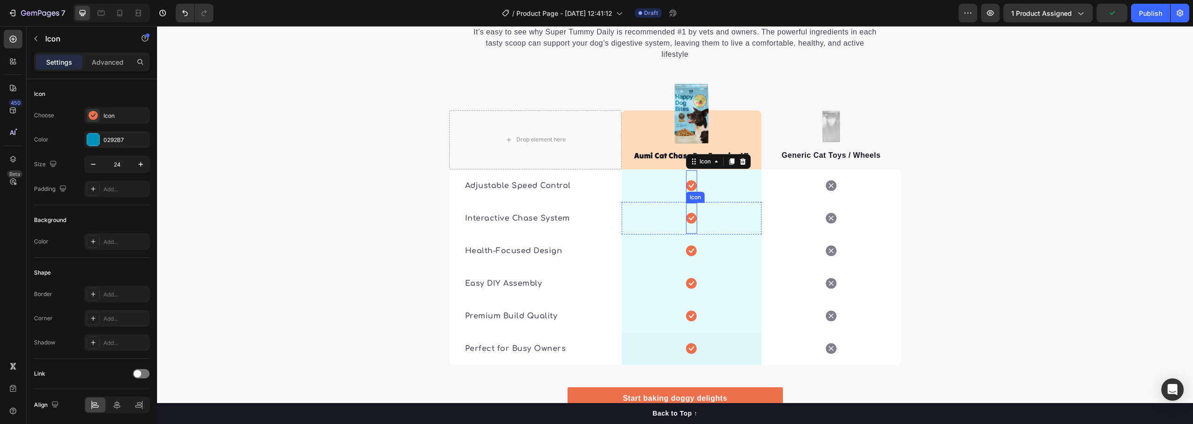
click at [692, 213] on icon at bounding box center [691, 218] width 11 height 11
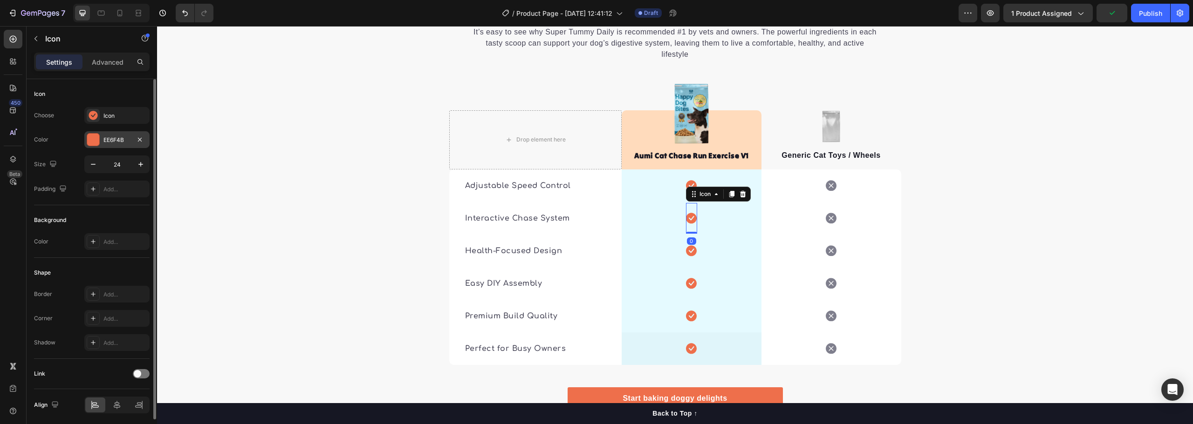
click at [127, 139] on div "EE6F4B" at bounding box center [116, 140] width 27 height 8
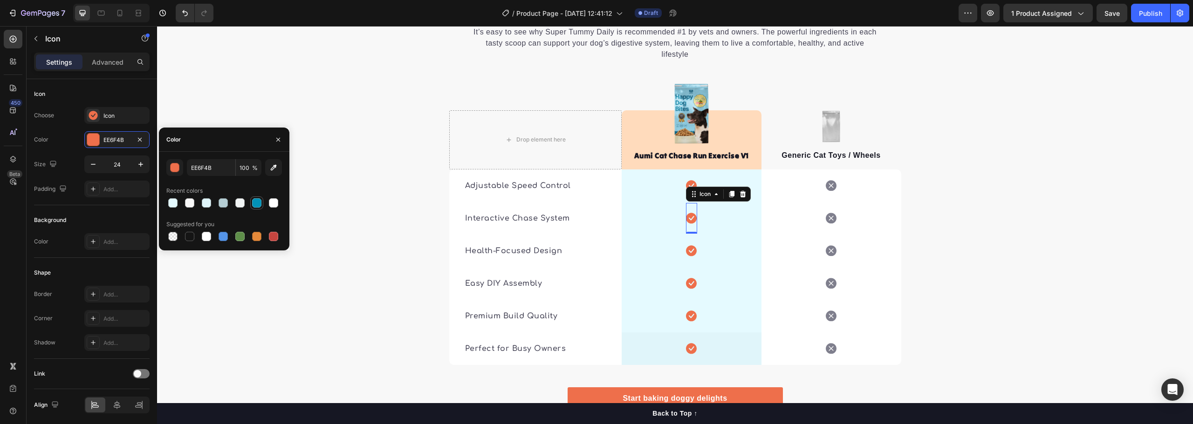
click at [253, 200] on div at bounding box center [256, 203] width 9 height 9
type input "0292B7"
click at [980, 237] on div "🔍 See the Difference: Aumi vs. Others Heading It’s easy to see why Super Tummy …" at bounding box center [675, 199] width 1036 height 463
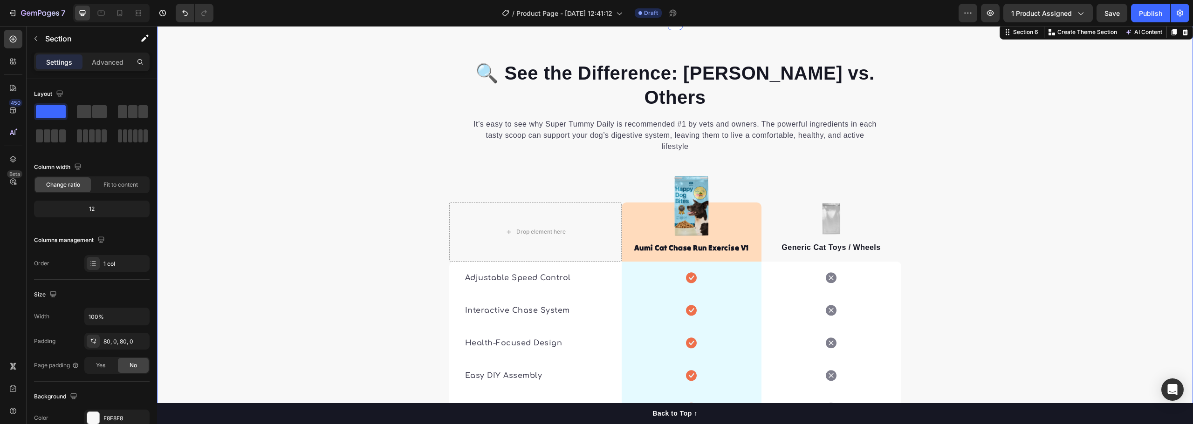
scroll to position [1670, 0]
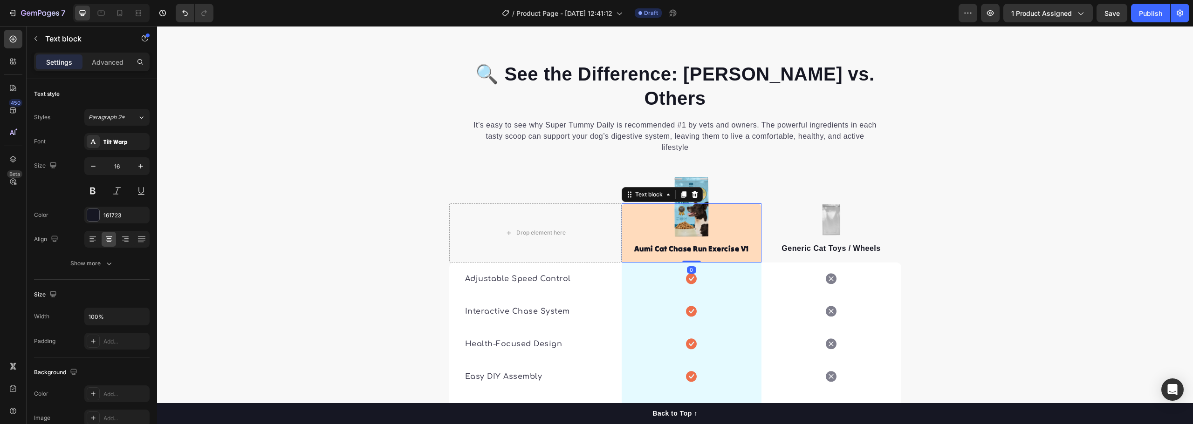
click at [652, 204] on div "Aumi Cat Chase Run Exercise V1 Text block 0" at bounding box center [692, 233] width 140 height 59
click at [126, 65] on div "Advanced" at bounding box center [107, 62] width 47 height 15
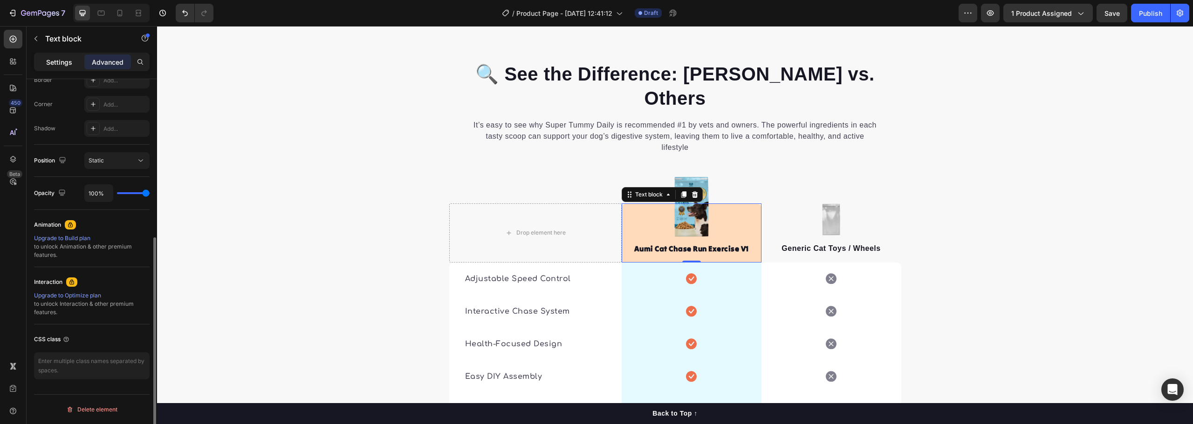
click at [53, 58] on p "Settings" at bounding box center [59, 62] width 26 height 10
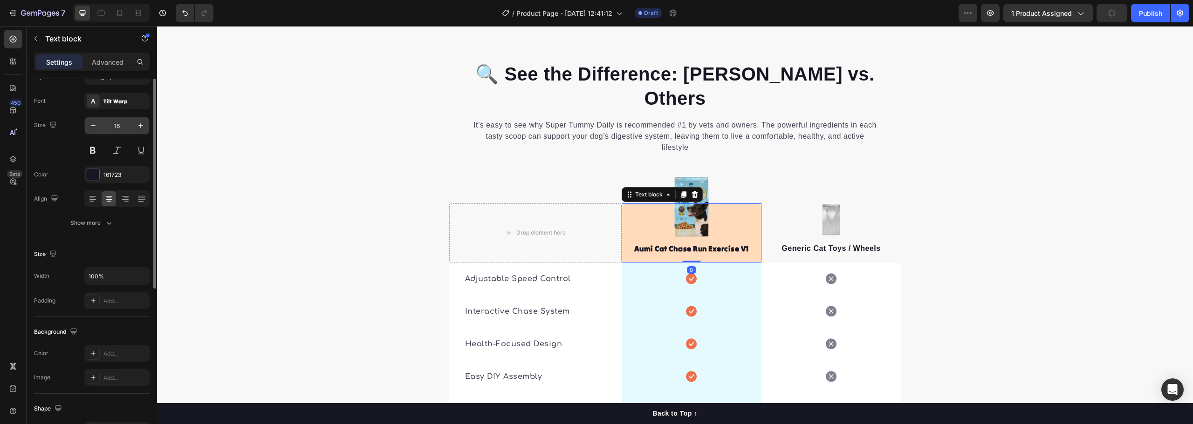
scroll to position [0, 0]
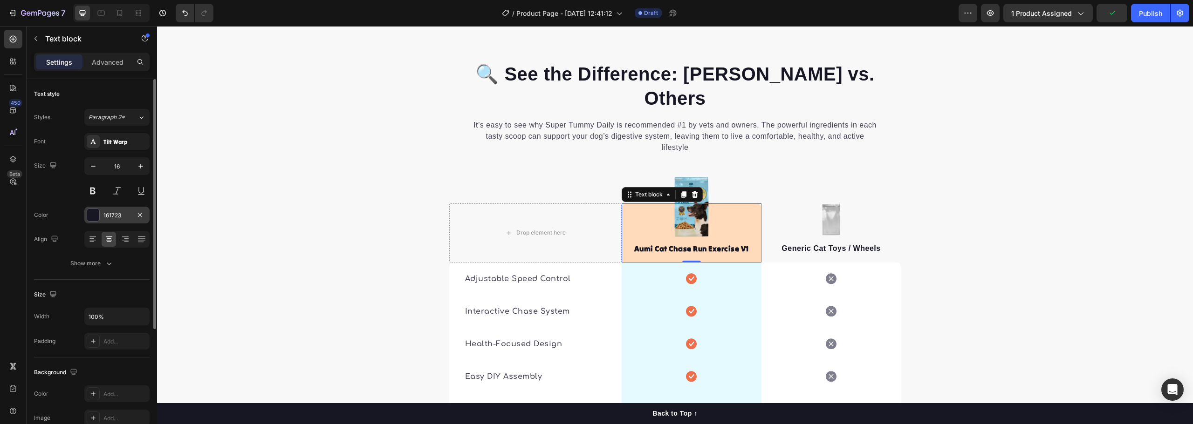
click at [102, 215] on div "161723" at bounding box center [116, 215] width 65 height 17
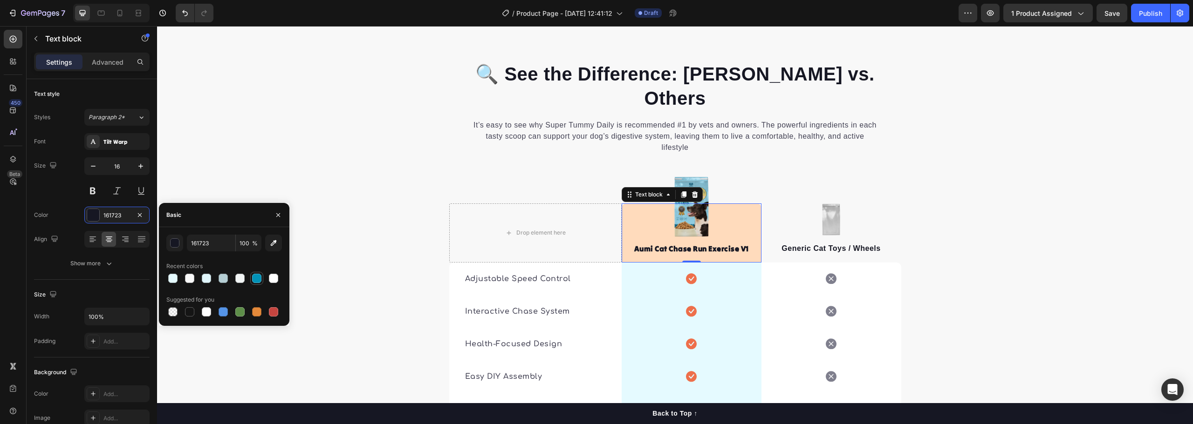
click at [260, 275] on div at bounding box center [256, 278] width 9 height 9
click at [185, 313] on div at bounding box center [189, 312] width 9 height 9
type input "151515"
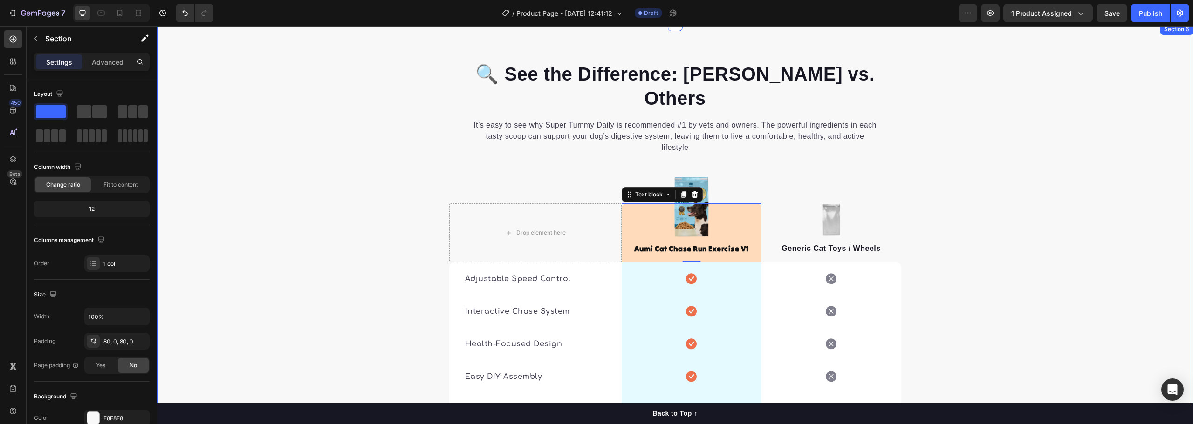
click at [933, 240] on div "🔍 See the Difference: Aumi vs. Others Heading It’s easy to see why Super Tummy …" at bounding box center [675, 292] width 1036 height 463
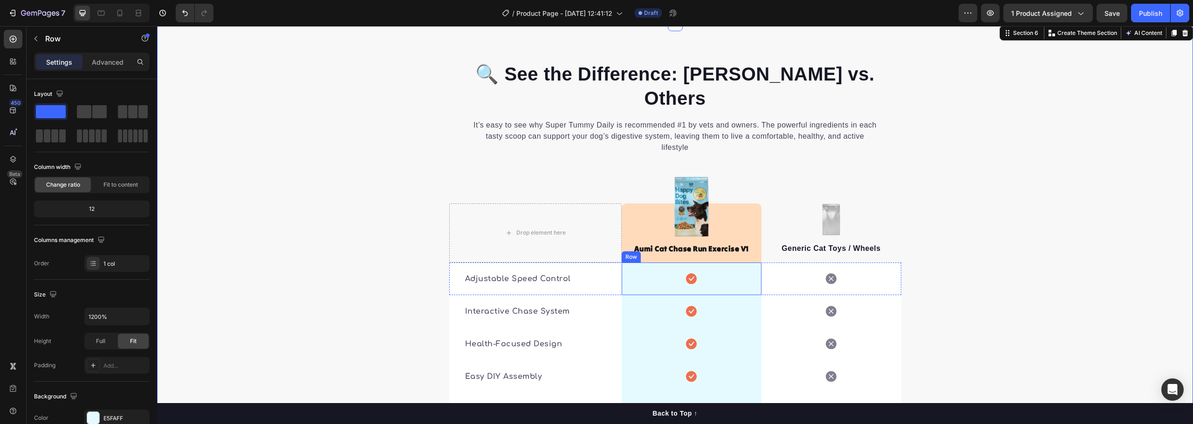
click at [735, 263] on div "Icon Row" at bounding box center [692, 279] width 140 height 33
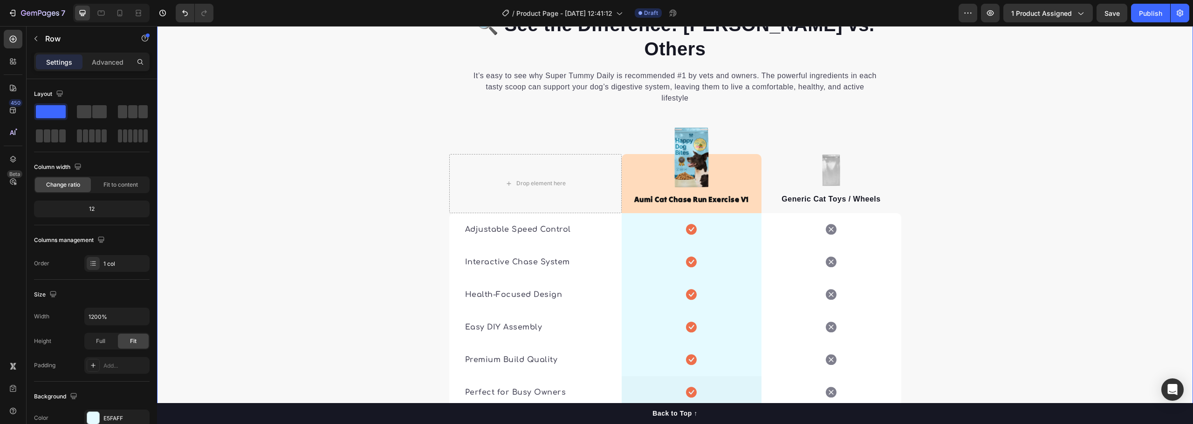
scroll to position [1810, 0]
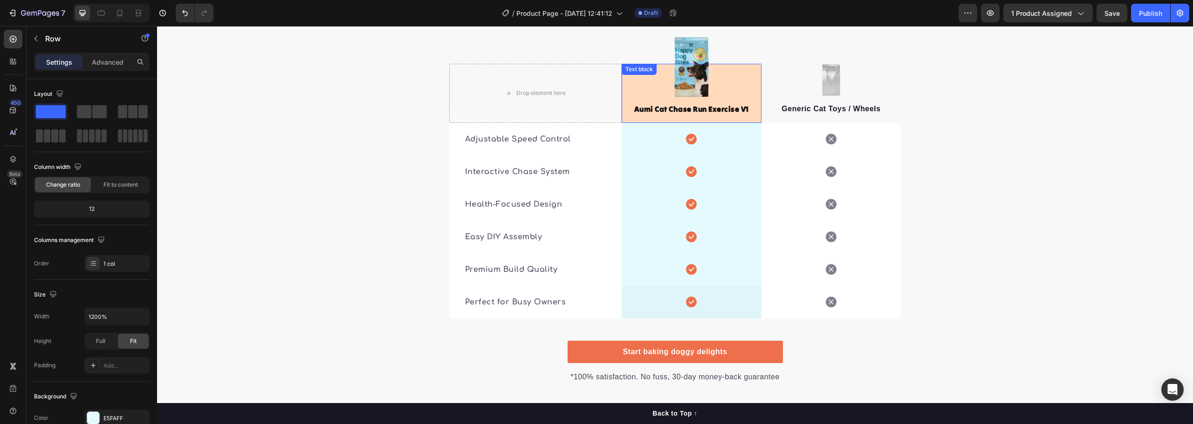
click at [729, 65] on div "Aumi Cat Chase Run Exercise V1 Text block" at bounding box center [692, 93] width 140 height 59
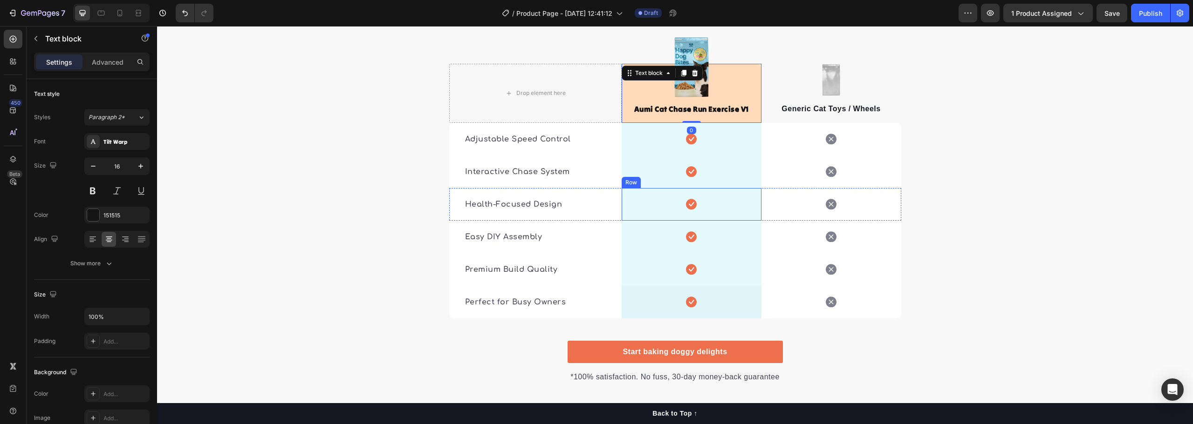
click at [724, 188] on div "Icon Row" at bounding box center [692, 204] width 140 height 33
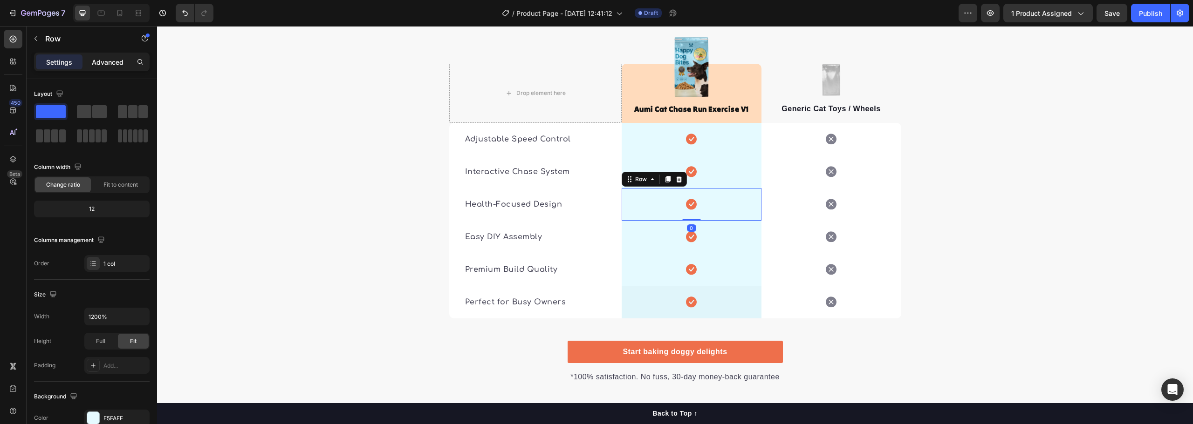
click at [100, 61] on p "Advanced" at bounding box center [108, 62] width 32 height 10
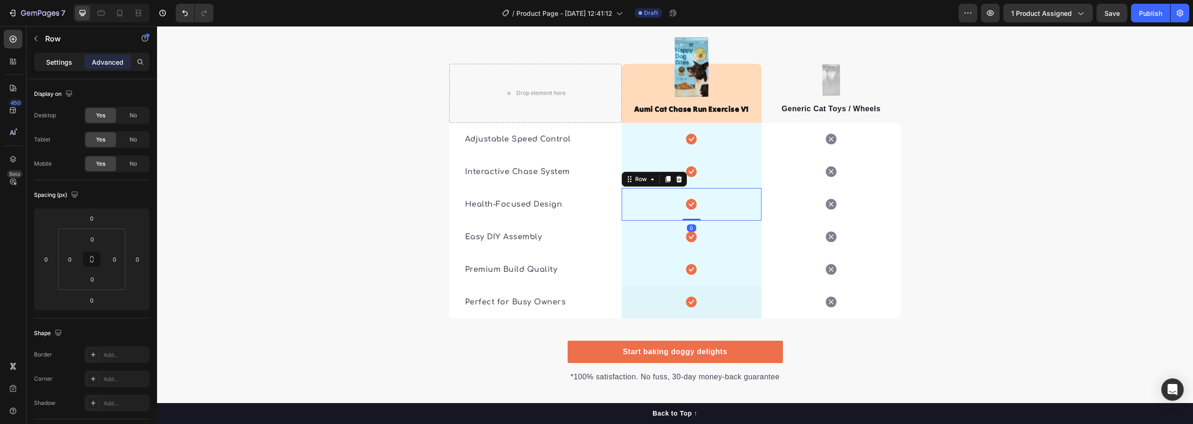
click at [59, 59] on p "Settings" at bounding box center [59, 62] width 26 height 10
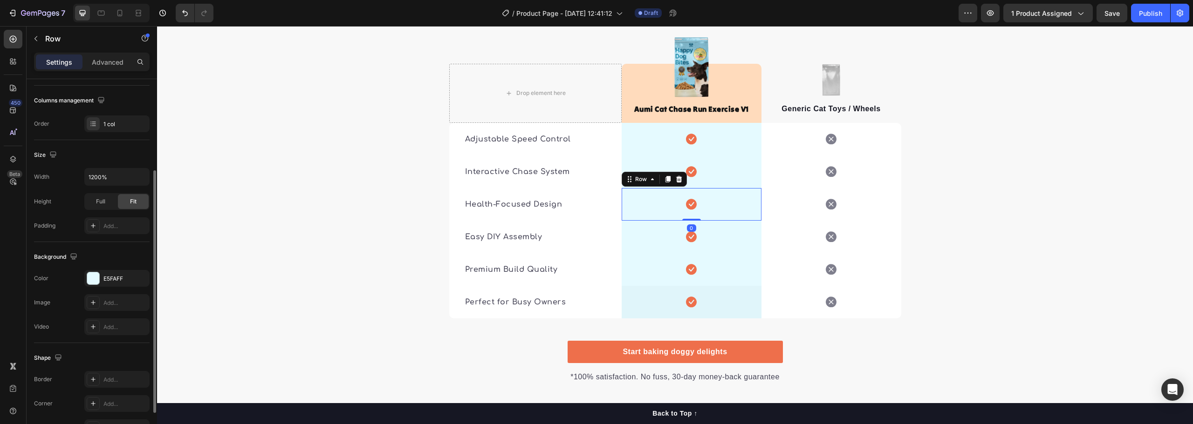
scroll to position [197, 0]
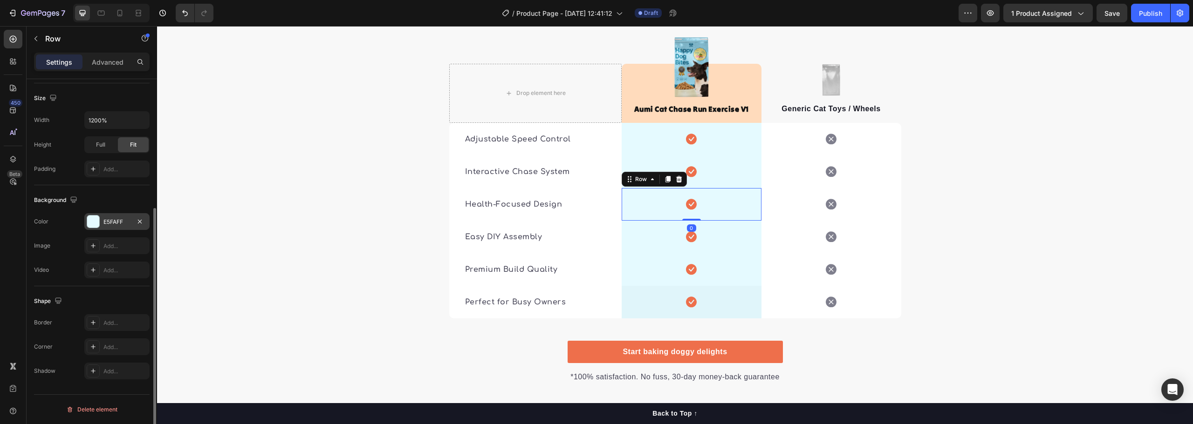
click at [113, 225] on div "E5FAFF" at bounding box center [116, 222] width 27 height 8
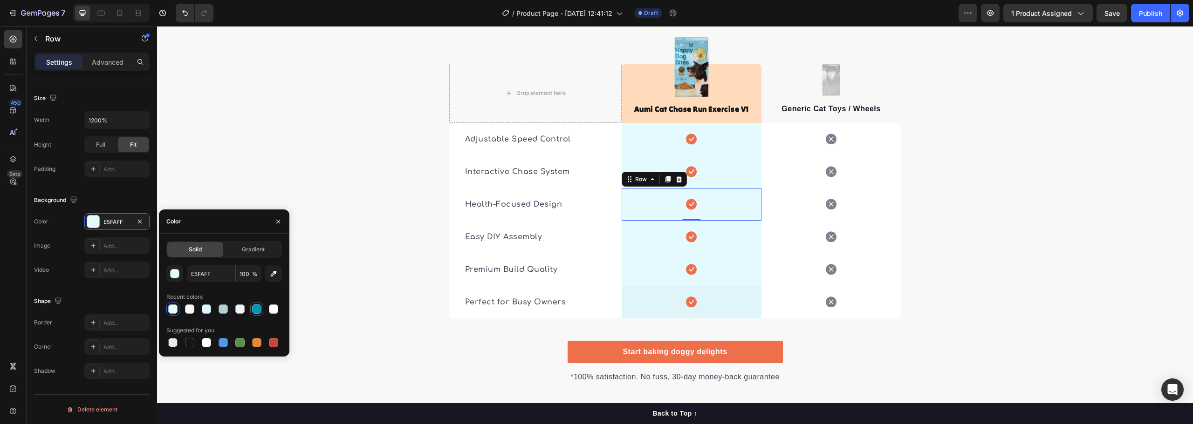
click at [256, 311] on div at bounding box center [256, 309] width 9 height 9
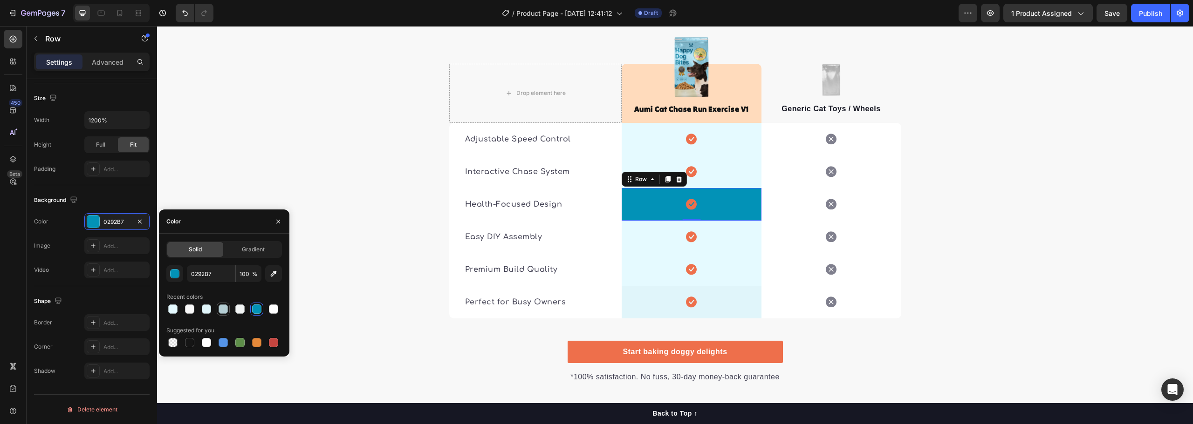
click at [220, 308] on div at bounding box center [223, 309] width 9 height 9
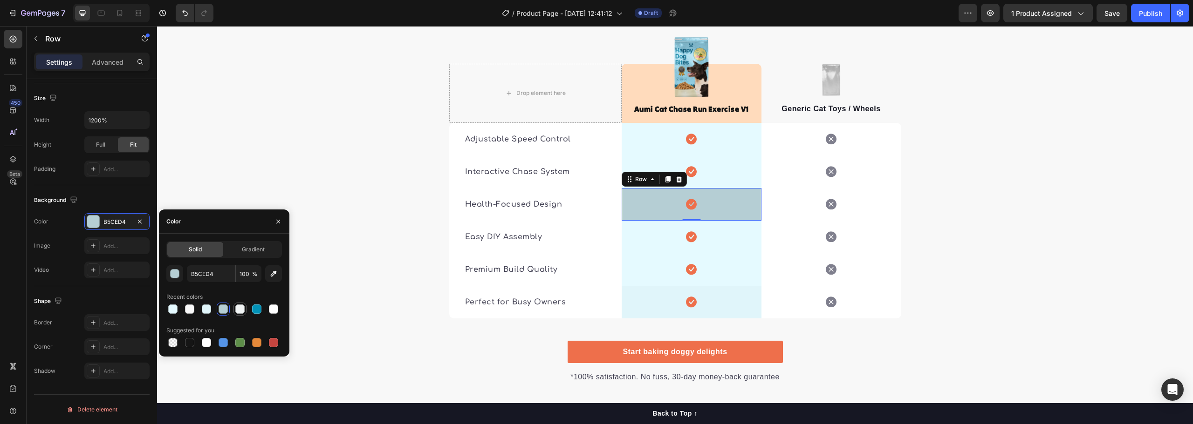
click at [241, 310] on div at bounding box center [239, 309] width 9 height 9
type input "F2F5F5"
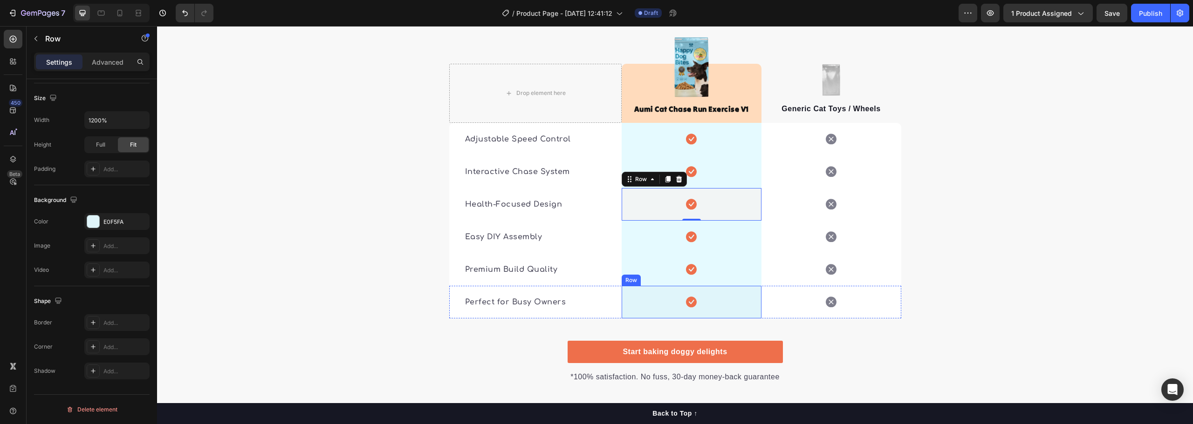
click at [739, 286] on div "Icon Row" at bounding box center [692, 302] width 140 height 33
click at [705, 286] on div "Icon Row 0" at bounding box center [692, 302] width 140 height 33
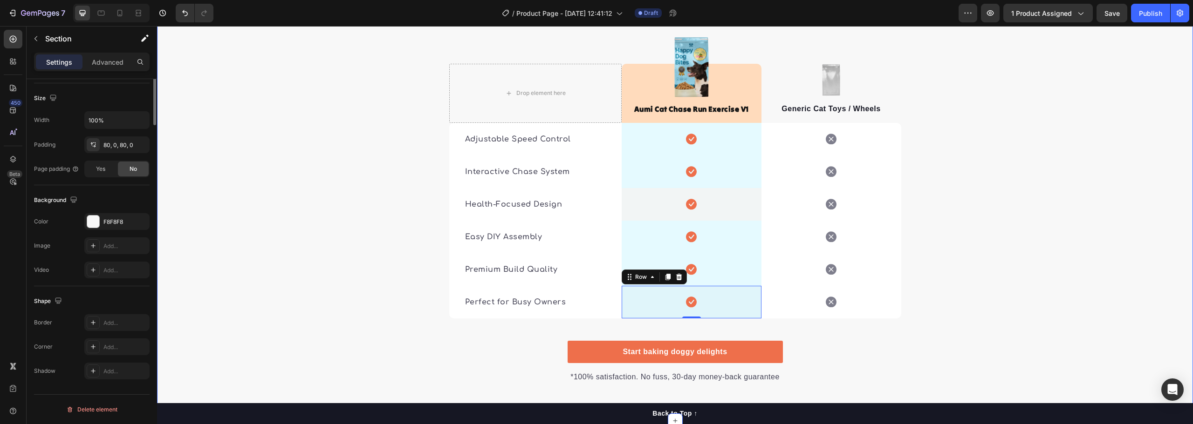
click at [927, 212] on div "🔍 See the Difference: Aumi vs. Others Heading It’s easy to see why Super Tummy …" at bounding box center [675, 152] width 1036 height 463
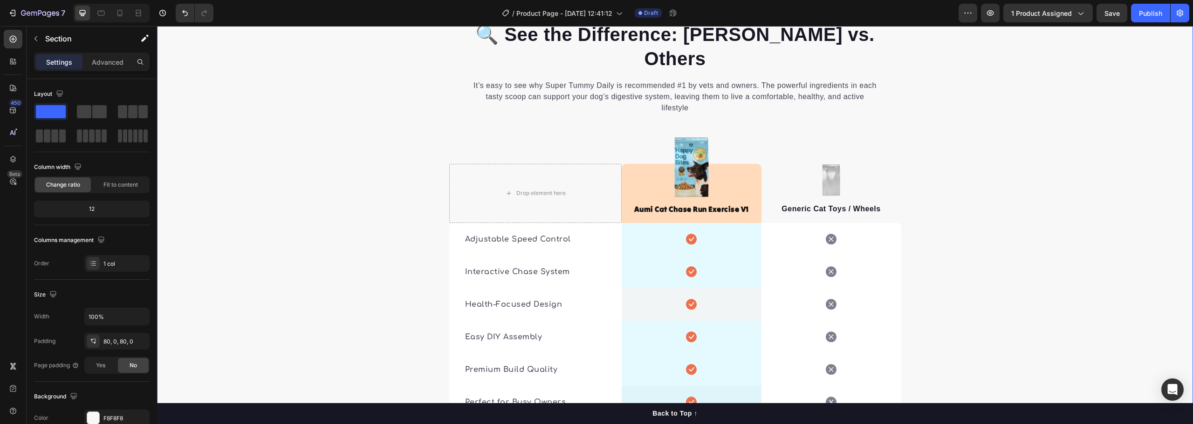
scroll to position [1763, 0]
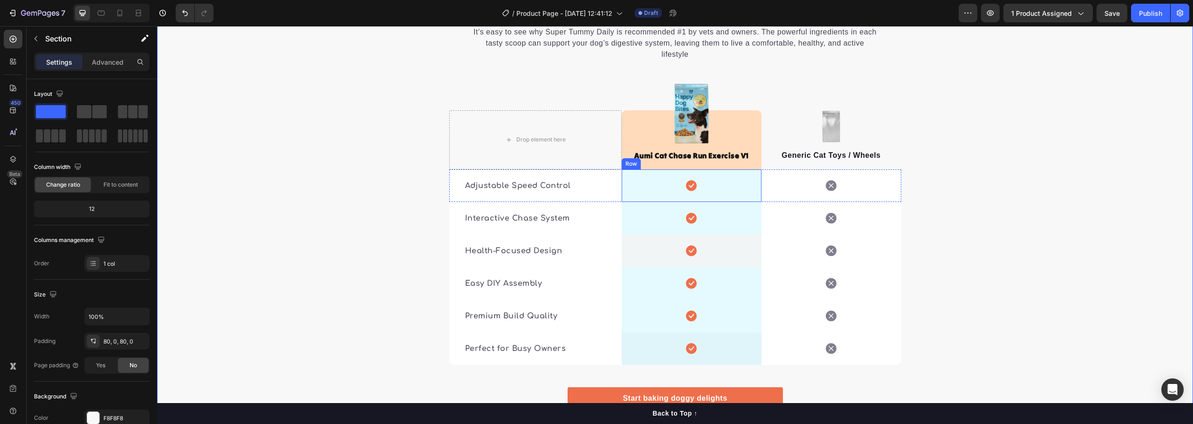
click at [667, 170] on div "Icon Row" at bounding box center [692, 186] width 140 height 33
click at [667, 170] on div "Icon Row 0" at bounding box center [692, 186] width 140 height 33
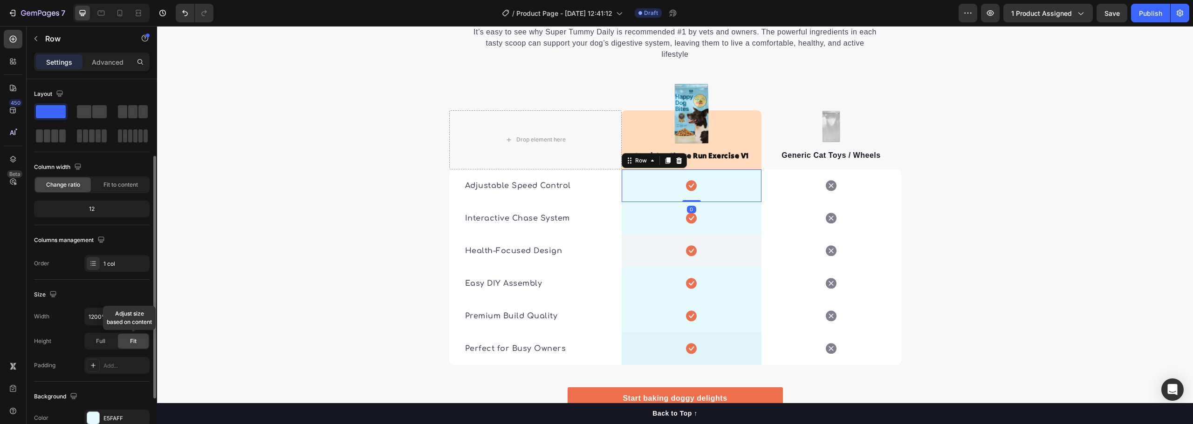
scroll to position [93, 0]
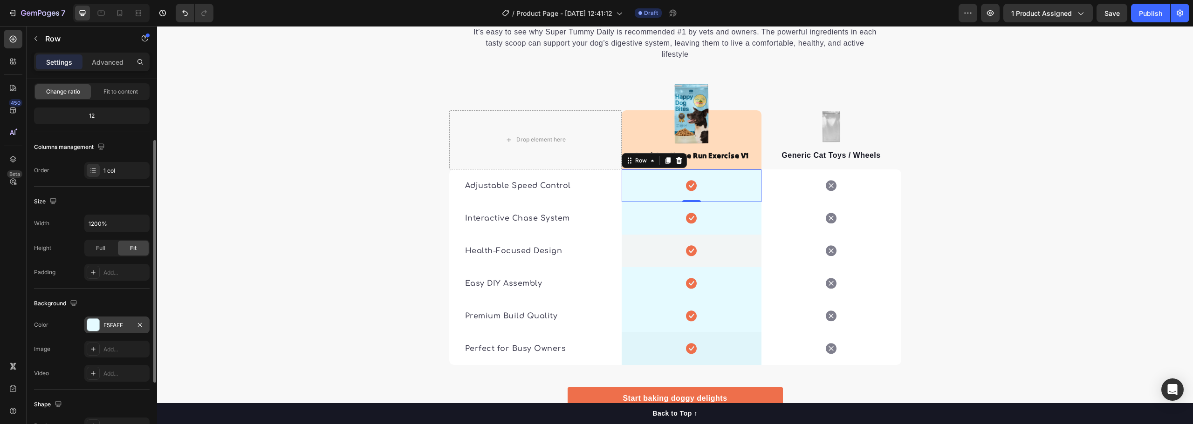
click at [108, 320] on div "E5FAFF" at bounding box center [116, 325] width 65 height 17
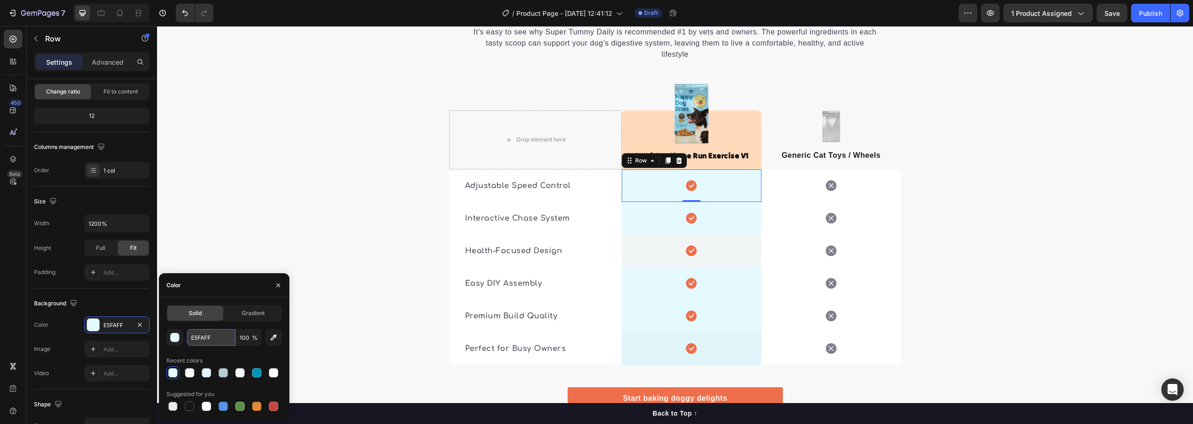
click at [205, 332] on input "E5FAFF" at bounding box center [211, 337] width 48 height 17
paste input "F2F5F5"
type input "F2F5F5"
click at [1030, 215] on div "🔍 See the Difference: Aumi vs. Others Heading It’s easy to see why Super Tummy …" at bounding box center [675, 199] width 1036 height 463
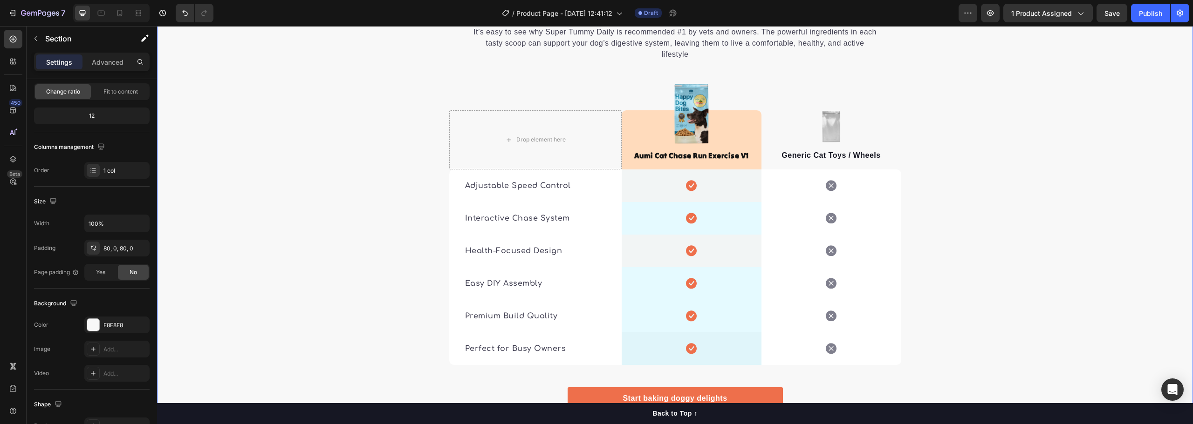
scroll to position [0, 0]
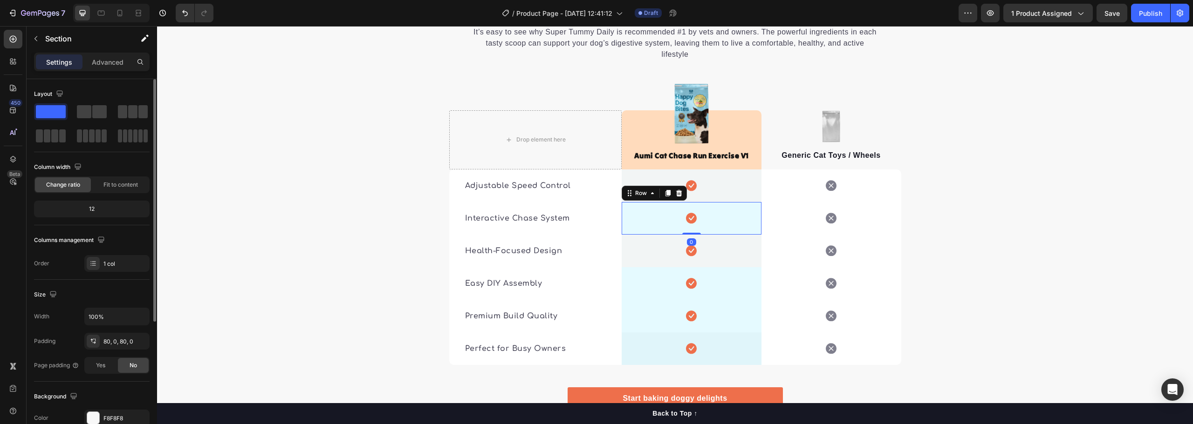
click at [720, 202] on div "Icon Row 0" at bounding box center [692, 218] width 140 height 33
click at [637, 202] on div "Icon Row 0" at bounding box center [692, 218] width 140 height 33
click at [105, 418] on div "E5FAFF" at bounding box center [116, 419] width 27 height 8
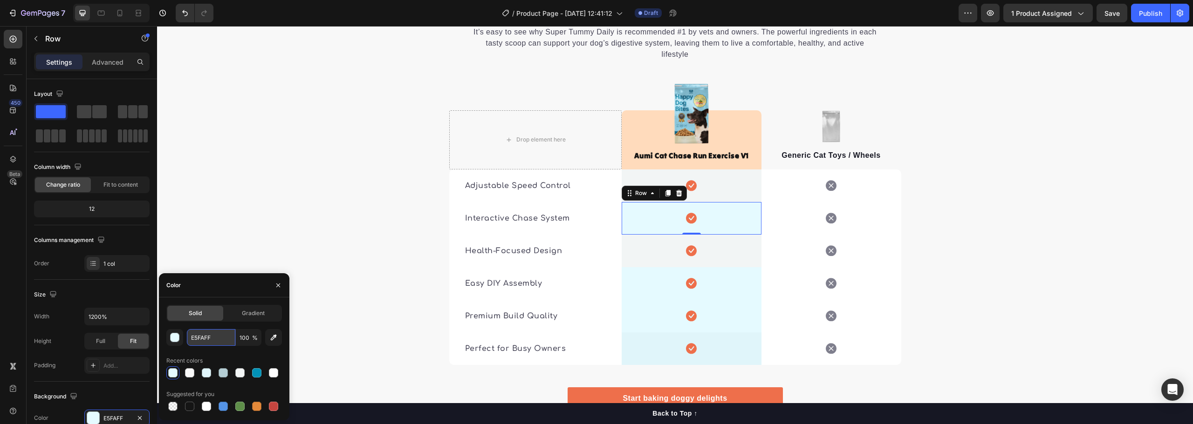
click at [210, 336] on input "E5FAFF" at bounding box center [211, 337] width 48 height 17
paste input "F2F5F5"
type input "F2F5F5"
click at [1069, 221] on div "🔍 See the Difference: Aumi vs. Others Heading It’s easy to see why Super Tummy …" at bounding box center [675, 199] width 1036 height 463
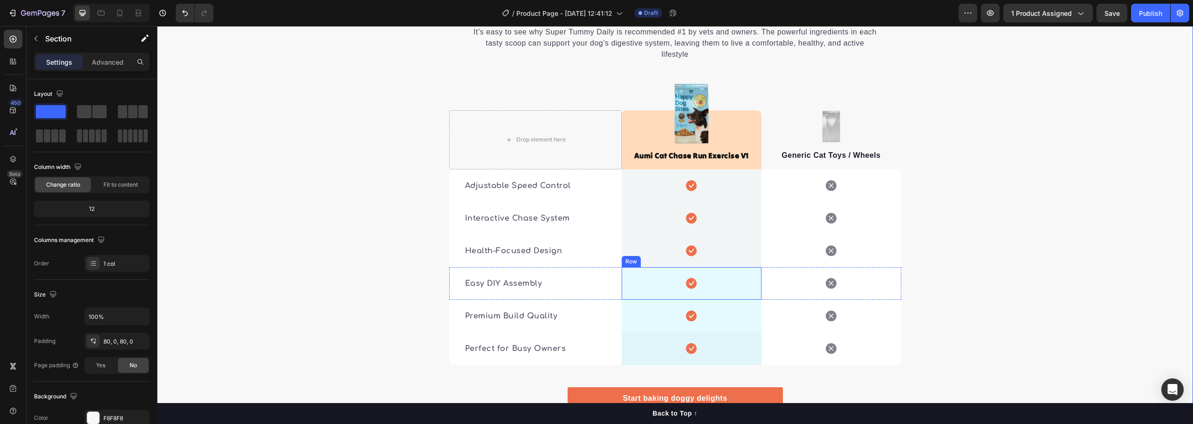
click at [720, 267] on div "Icon Row" at bounding box center [692, 283] width 140 height 33
click at [720, 267] on div "Icon Row 0" at bounding box center [692, 283] width 140 height 33
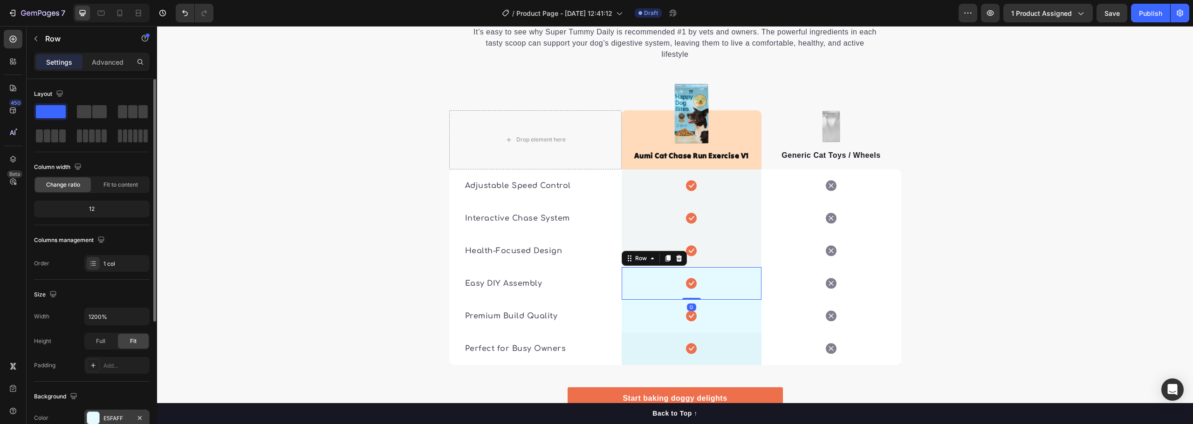
click at [122, 414] on div "E5FAFF" at bounding box center [116, 418] width 65 height 17
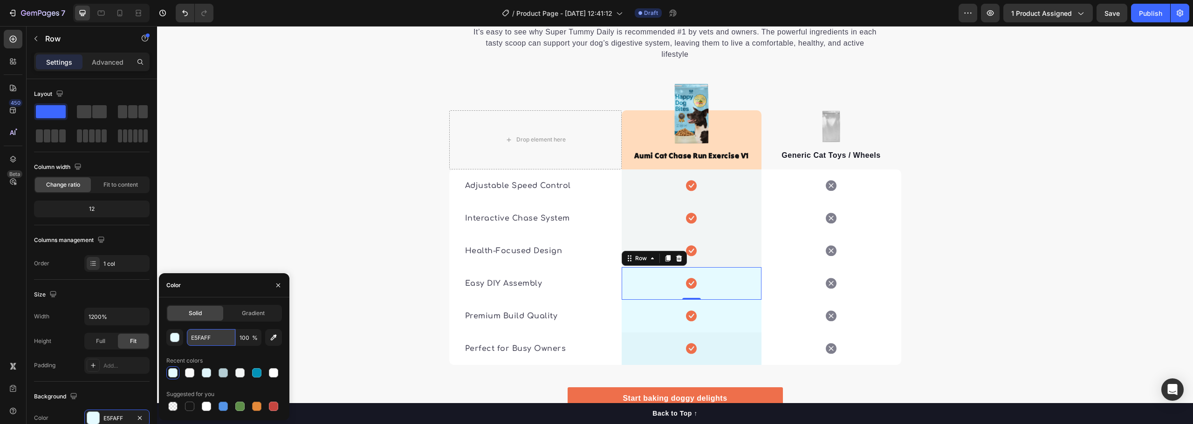
click at [207, 337] on input "E5FAFF" at bounding box center [211, 337] width 48 height 17
paste input "F2F5F5"
type input "F2F5F5"
click at [999, 299] on div "🔍 See the Difference: Aumi vs. Others Heading It’s easy to see why Super Tummy …" at bounding box center [675, 199] width 1036 height 463
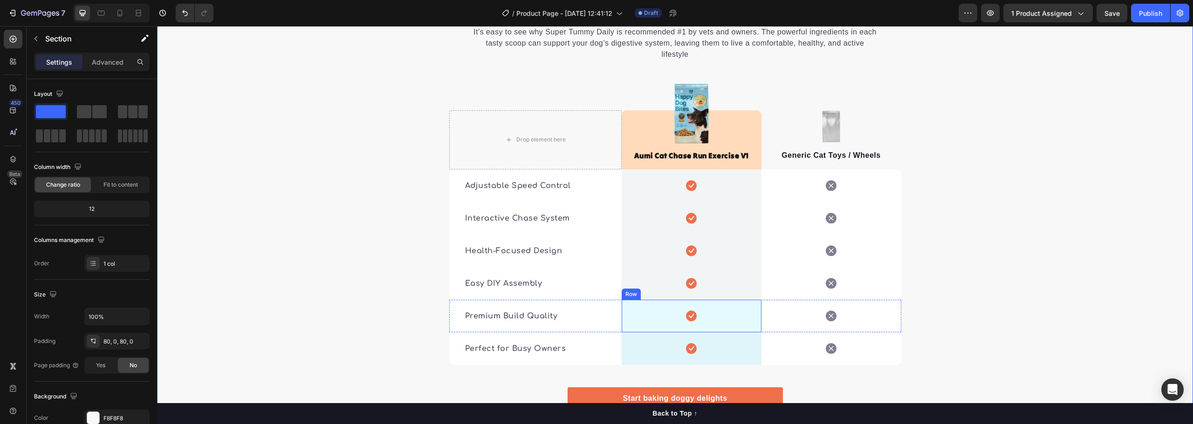
click at [714, 300] on div "Icon Row" at bounding box center [692, 316] width 140 height 33
click at [714, 300] on div "Icon Row 0" at bounding box center [692, 316] width 140 height 33
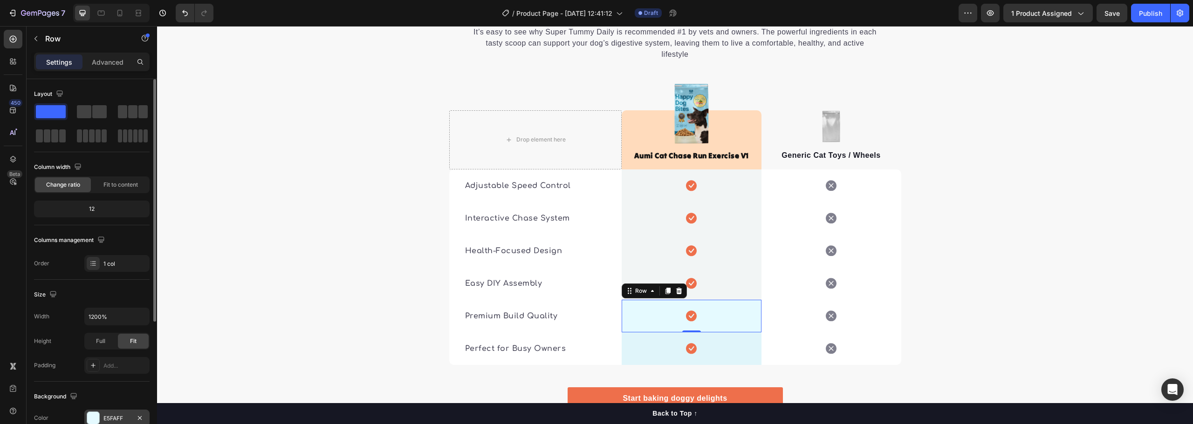
click at [107, 413] on div "E5FAFF" at bounding box center [116, 418] width 65 height 17
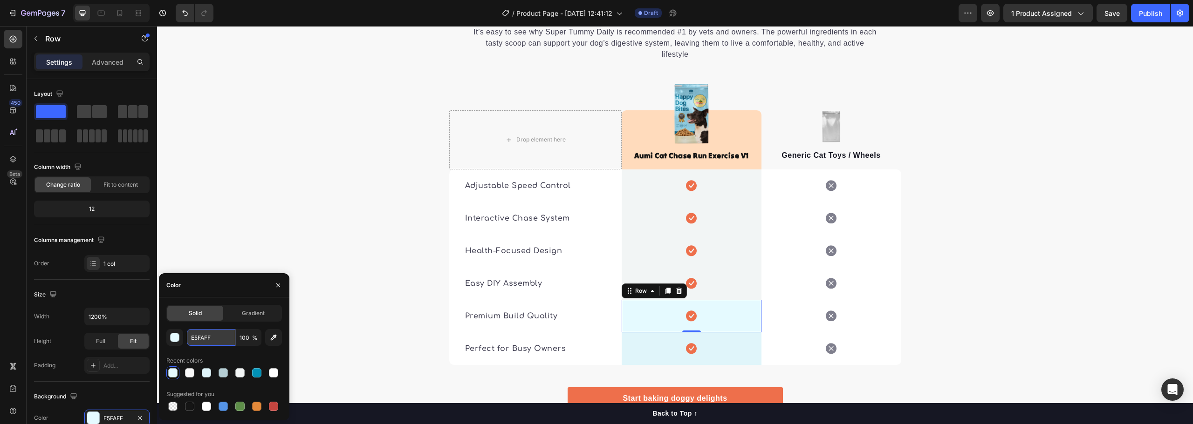
click at [209, 340] on input "E5FAFF" at bounding box center [211, 337] width 48 height 17
paste input "F2F5F5"
type input "F2F5F5"
click at [876, 301] on div "Icon" at bounding box center [831, 316] width 140 height 31
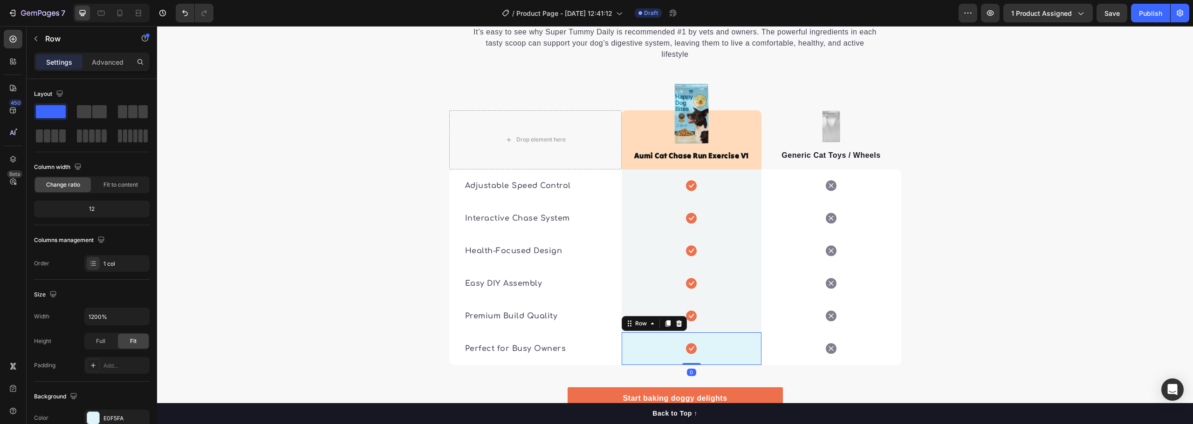
click at [706, 333] on div "Icon Row 0" at bounding box center [692, 349] width 140 height 33
click at [112, 412] on div "E0F5FA" at bounding box center [116, 418] width 65 height 17
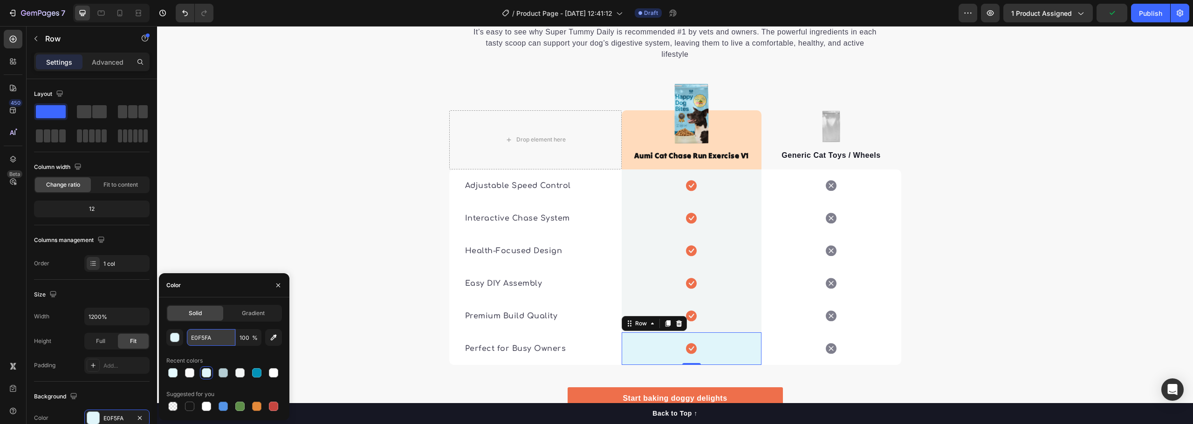
click at [207, 340] on input "E0F5FA" at bounding box center [211, 337] width 48 height 17
paste input "F2F5F5"
type input "F2F5F5"
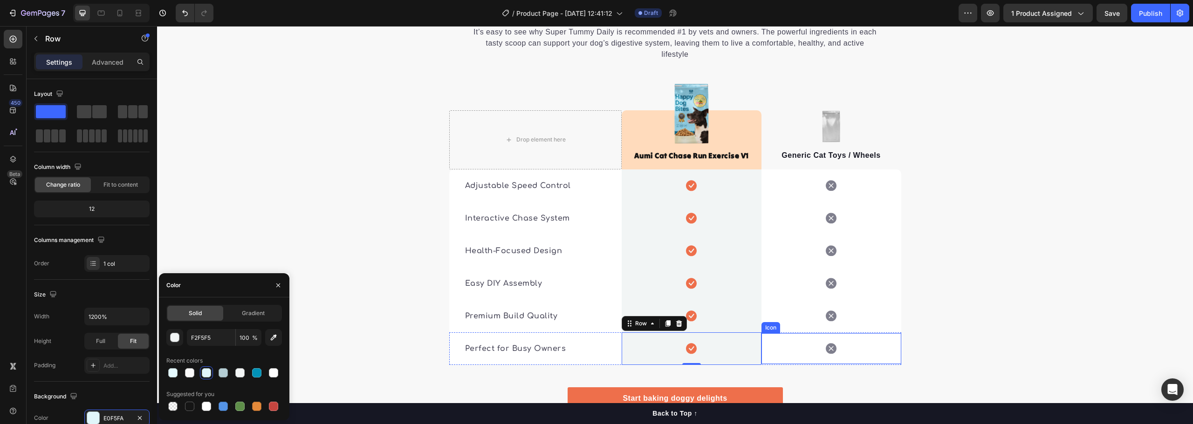
click at [915, 307] on div "🔍 See the Difference: Aumi vs. Others Heading It’s easy to see why Super Tummy …" at bounding box center [675, 199] width 1036 height 463
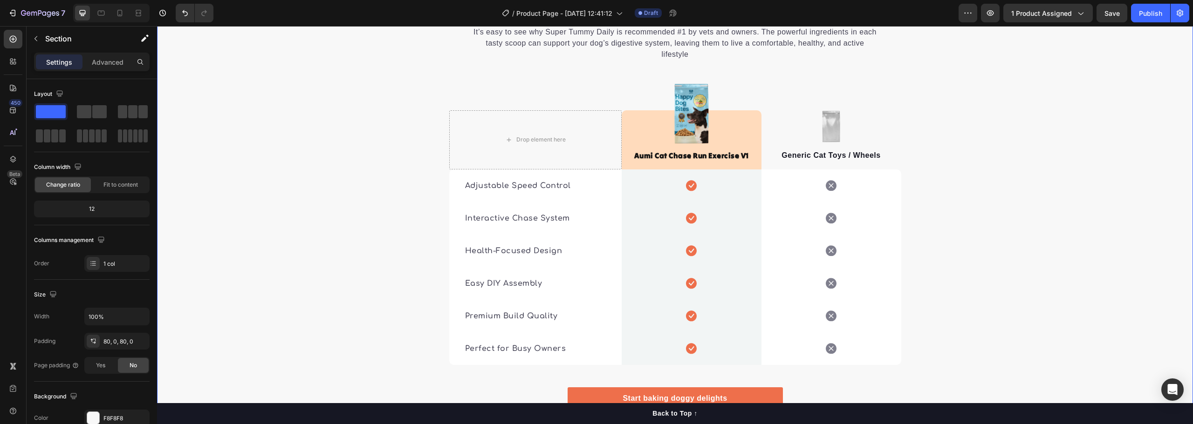
click at [280, 182] on div "🔍 See the Difference: Aumi vs. Others Heading It’s easy to see why Super Tummy …" at bounding box center [675, 199] width 1036 height 463
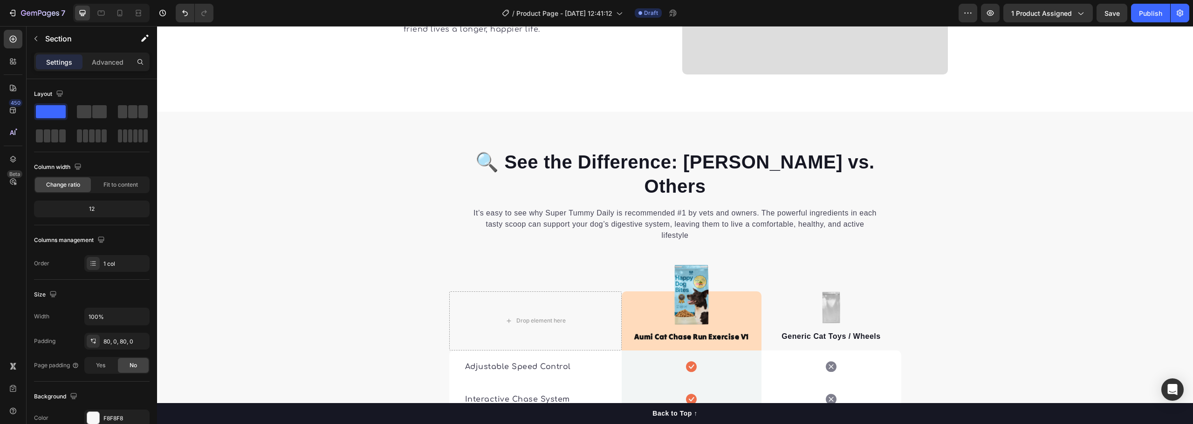
scroll to position [1484, 0]
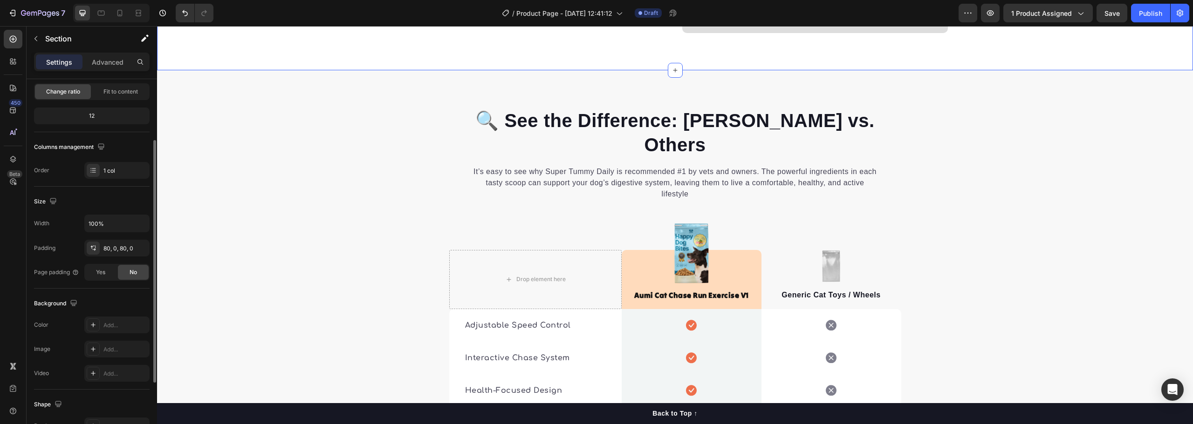
scroll to position [186, 0]
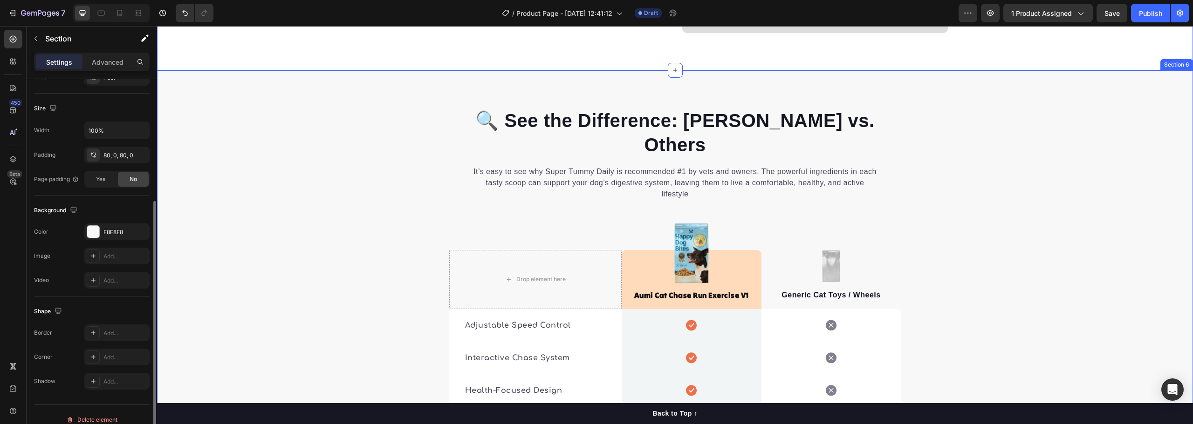
click at [316, 218] on div "🔍 See the Difference: Aumi vs. Others Heading It’s easy to see why Super Tummy …" at bounding box center [675, 339] width 1036 height 463
click at [107, 230] on div "F8F8F8" at bounding box center [116, 232] width 27 height 8
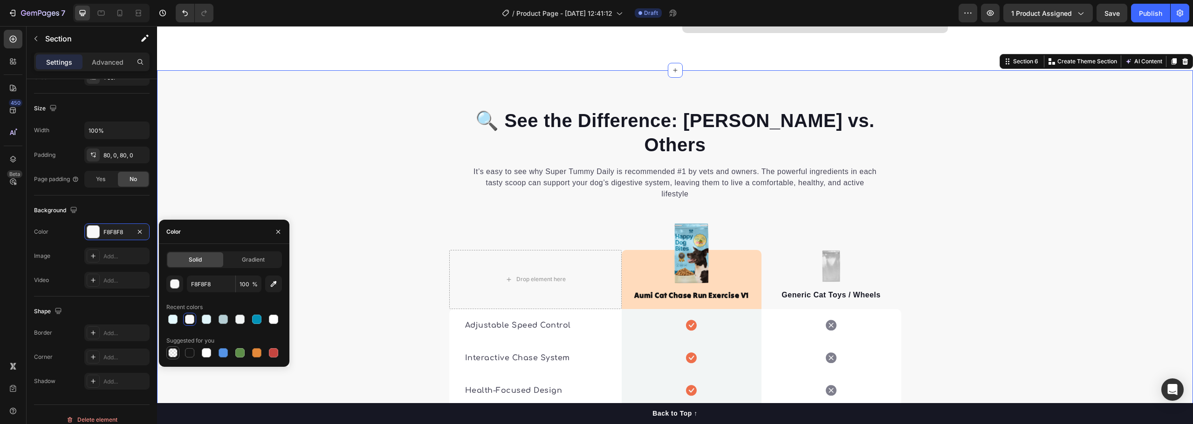
click at [173, 354] on div at bounding box center [172, 353] width 9 height 9
type input "000000"
type input "0"
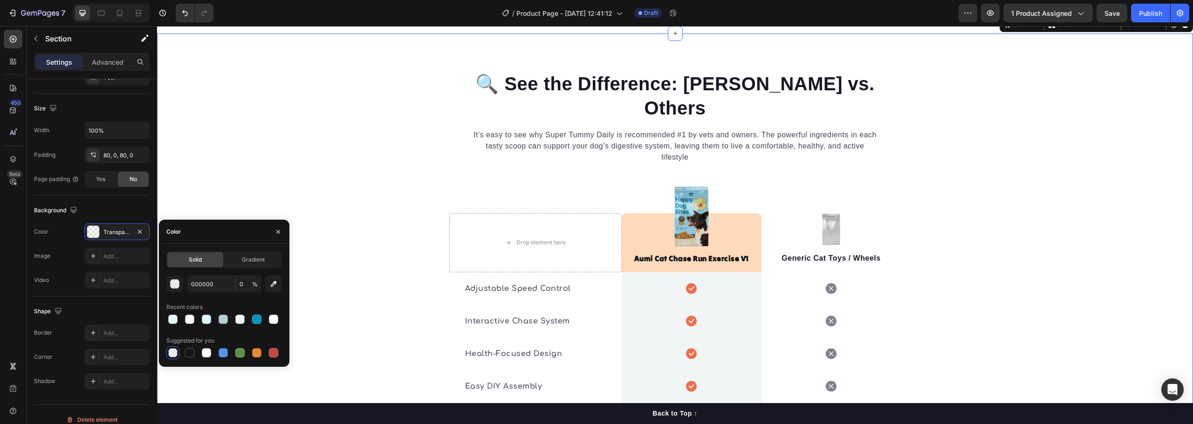
scroll to position [1763, 0]
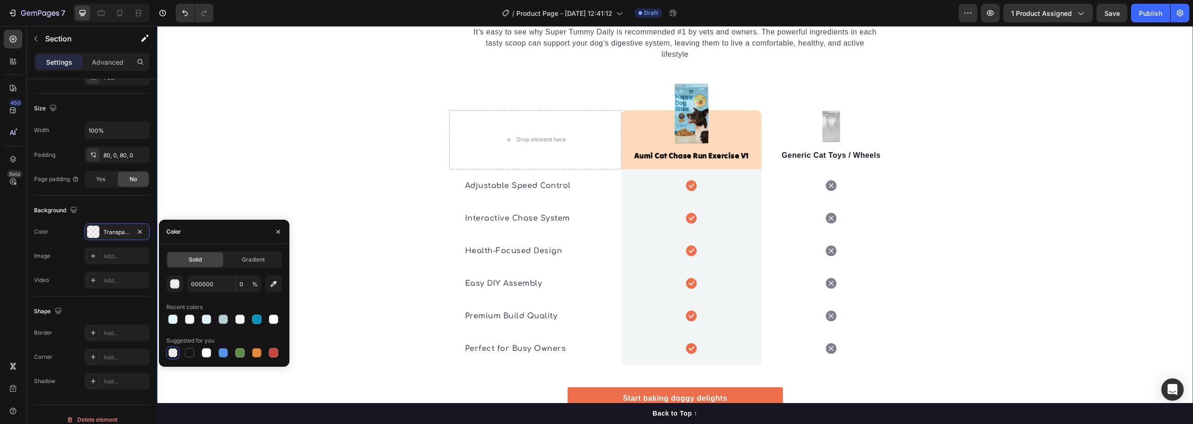
click at [1027, 263] on div "🔍 See the Difference: Aumi vs. Others Heading It’s easy to see why Super Tummy …" at bounding box center [675, 199] width 1036 height 463
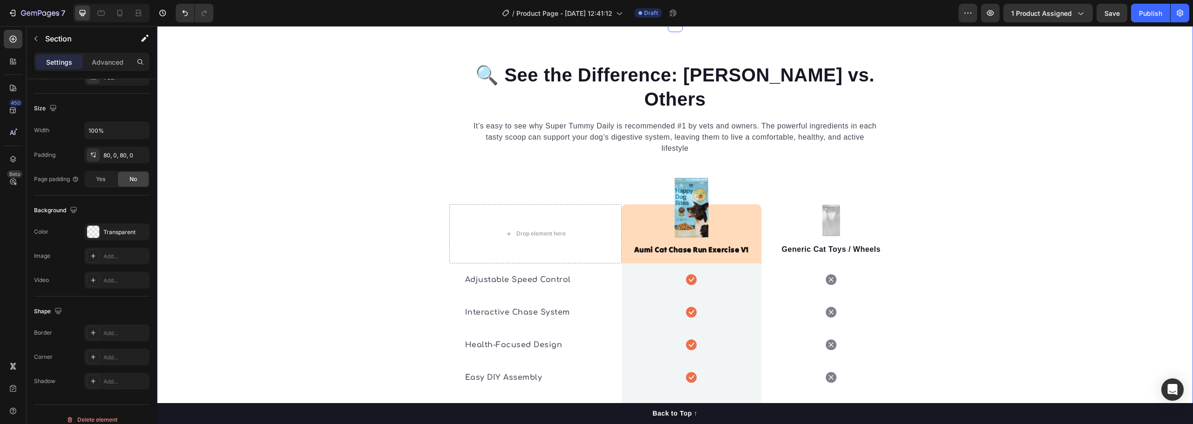
scroll to position [1670, 0]
click at [726, 204] on div "Aumi Cat Chase Run Exercise V1 Text block 0" at bounding box center [692, 233] width 140 height 59
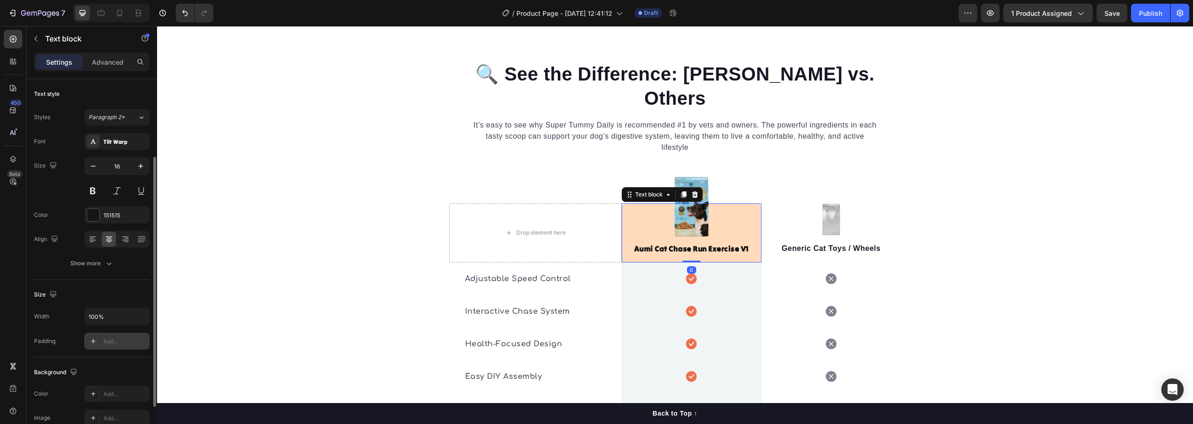
scroll to position [47, 0]
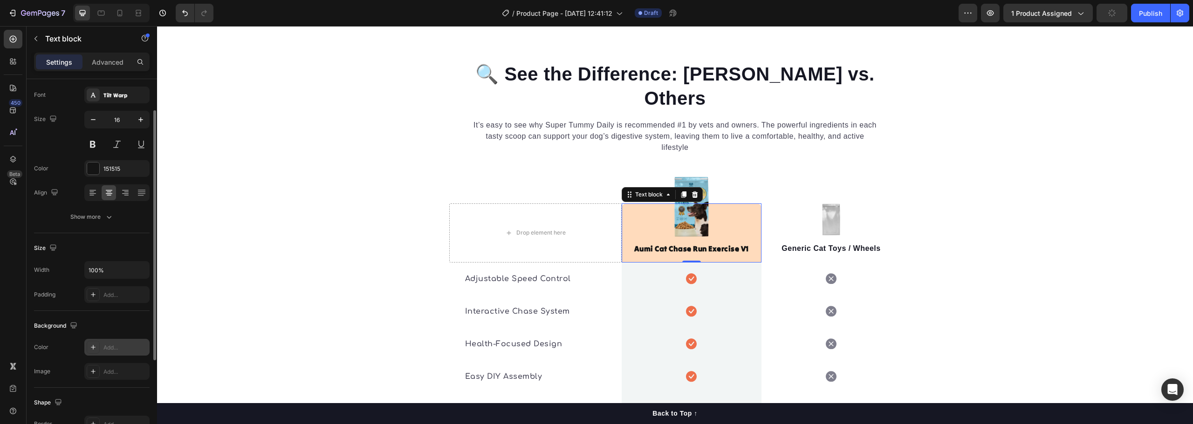
click at [111, 347] on div "Add..." at bounding box center [125, 348] width 44 height 8
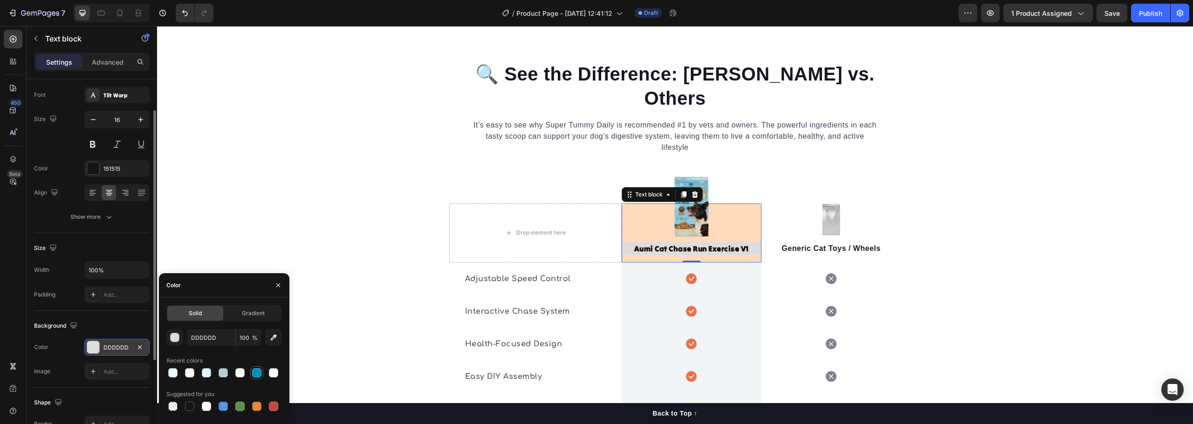
click at [258, 376] on div at bounding box center [256, 373] width 9 height 9
type input "000000"
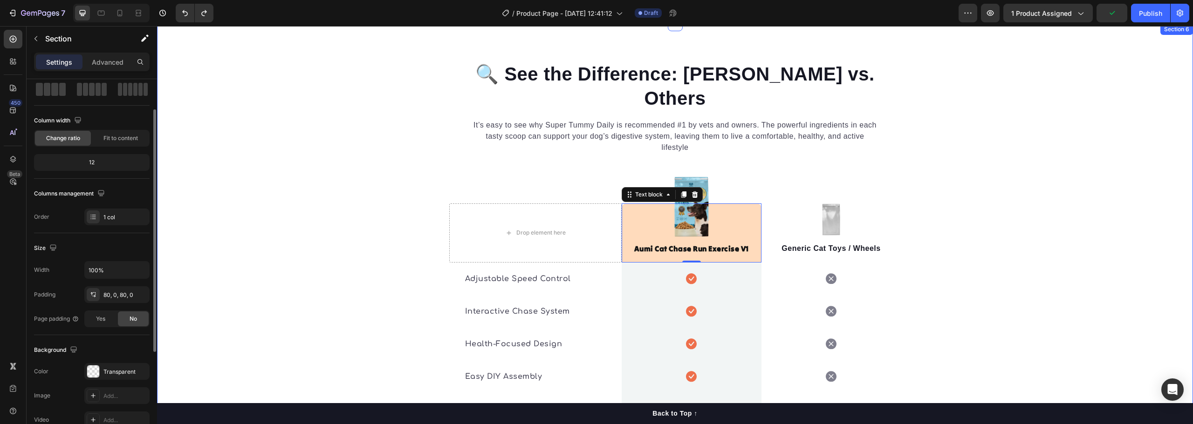
click at [1019, 231] on div "🔍 See the Difference: Aumi vs. Others Heading It’s easy to see why Super Tummy …" at bounding box center [675, 292] width 1036 height 463
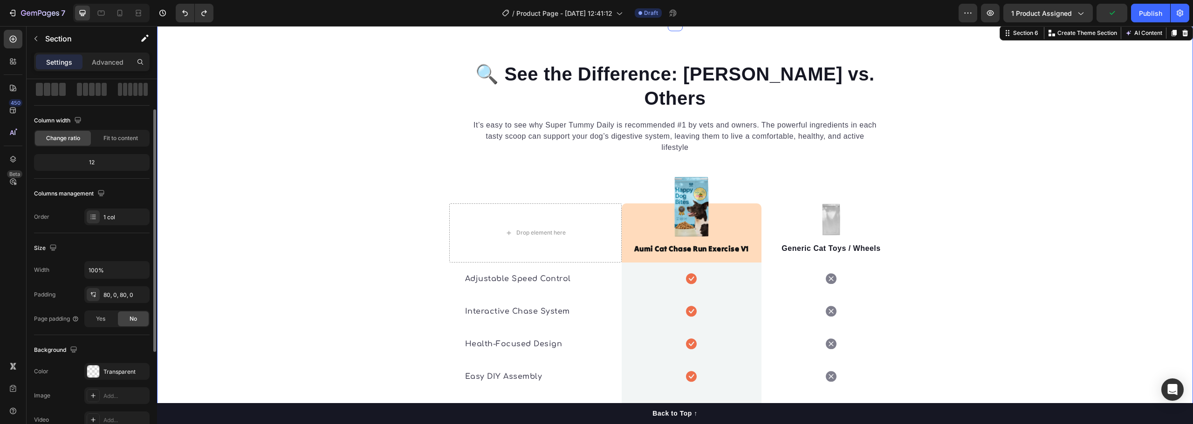
scroll to position [0, 0]
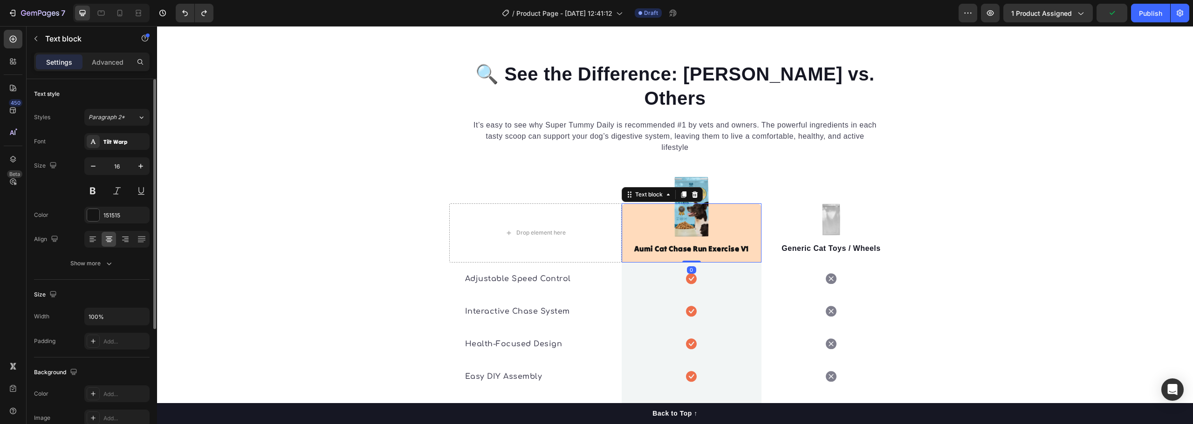
click at [742, 204] on div "Aumi Cat Chase Run Exercise V1 Text block 0" at bounding box center [692, 233] width 140 height 59
click at [743, 204] on div "Aumi Cat Chase Run Exercise V1 Text block 0" at bounding box center [692, 233] width 140 height 59
click at [342, 211] on div "🔍 See the Difference: Aumi vs. Others Heading It’s easy to see why Super Tummy …" at bounding box center [675, 292] width 1036 height 463
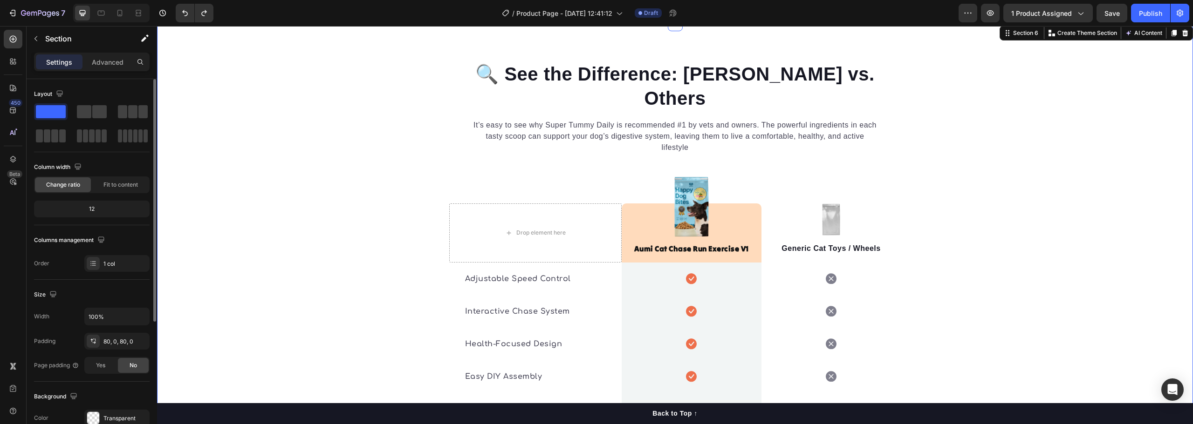
click at [394, 224] on div "🔍 See the Difference: Aumi vs. Others Heading It’s easy to see why Super Tummy …" at bounding box center [675, 292] width 1036 height 463
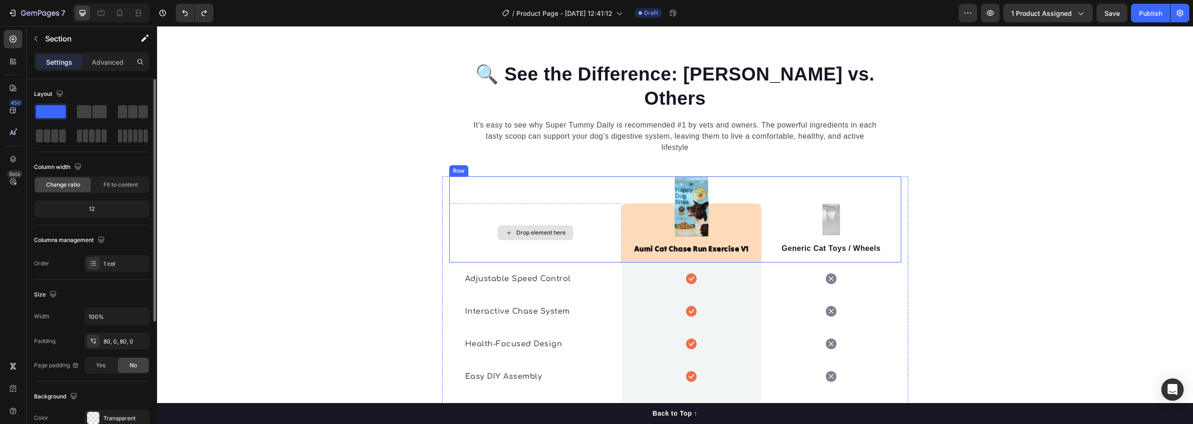
click at [498, 226] on div "Drop element here" at bounding box center [535, 233] width 75 height 15
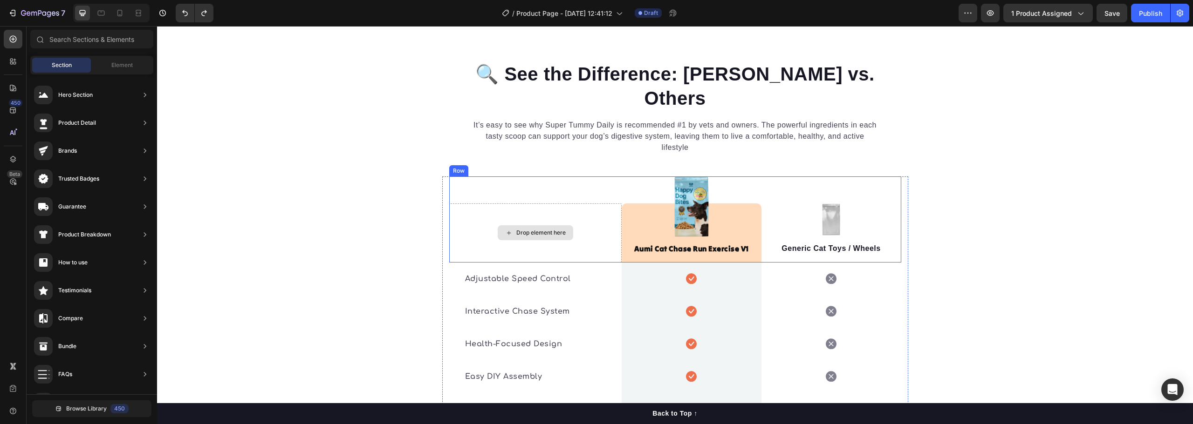
click at [555, 229] on div "Drop element here" at bounding box center [540, 232] width 49 height 7
click at [755, 204] on div "Aumi Cat Chase Run Exercise V1 Text block" at bounding box center [692, 233] width 140 height 59
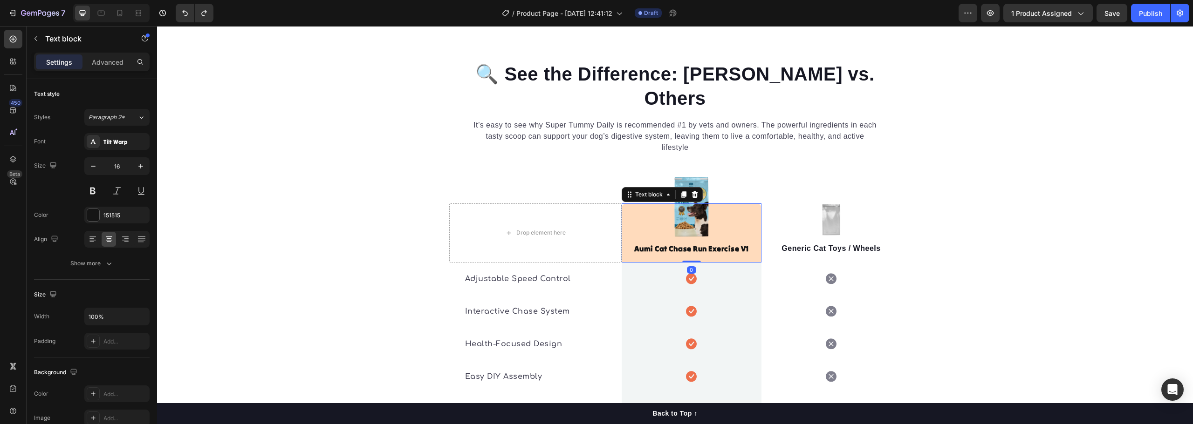
click at [641, 204] on div "Aumi Cat Chase Run Exercise V1 Text block 0" at bounding box center [692, 233] width 140 height 59
click at [625, 204] on div "Aumi Cat Chase Run Exercise V1 Text block 0" at bounding box center [692, 233] width 140 height 59
click at [645, 244] on strong "Aumi Cat Chase Run Exercise V1" at bounding box center [691, 248] width 115 height 9
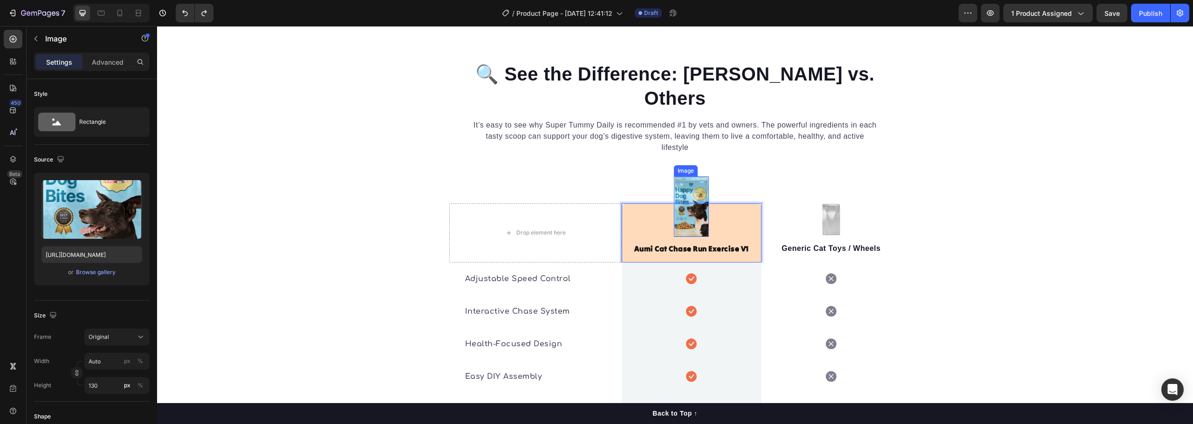
click at [681, 177] on img at bounding box center [691, 207] width 35 height 61
click at [645, 204] on div "Aumi Cat Chase Run Exercise V1 Text block 0" at bounding box center [692, 233] width 140 height 59
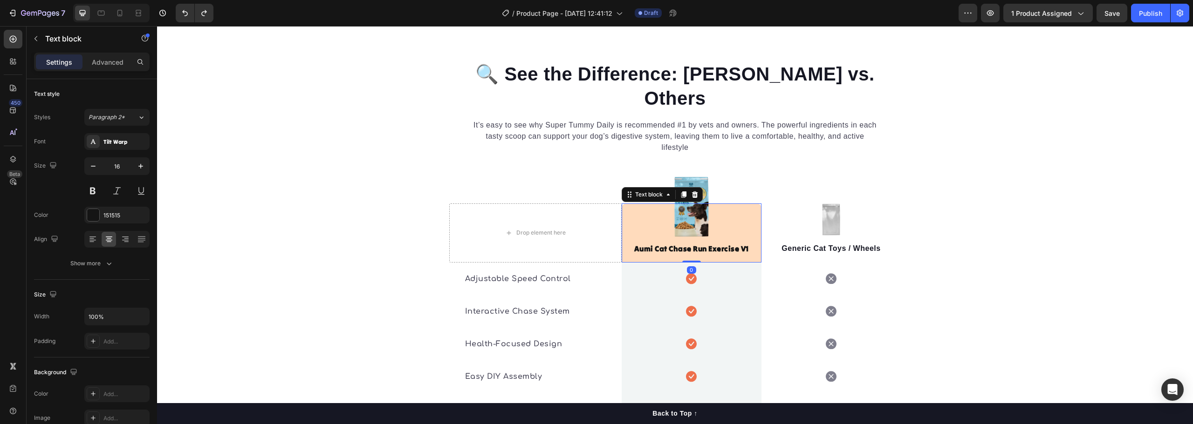
click at [679, 204] on div "Aumi Cat Chase Run Exercise V1 Text block 0" at bounding box center [692, 233] width 140 height 59
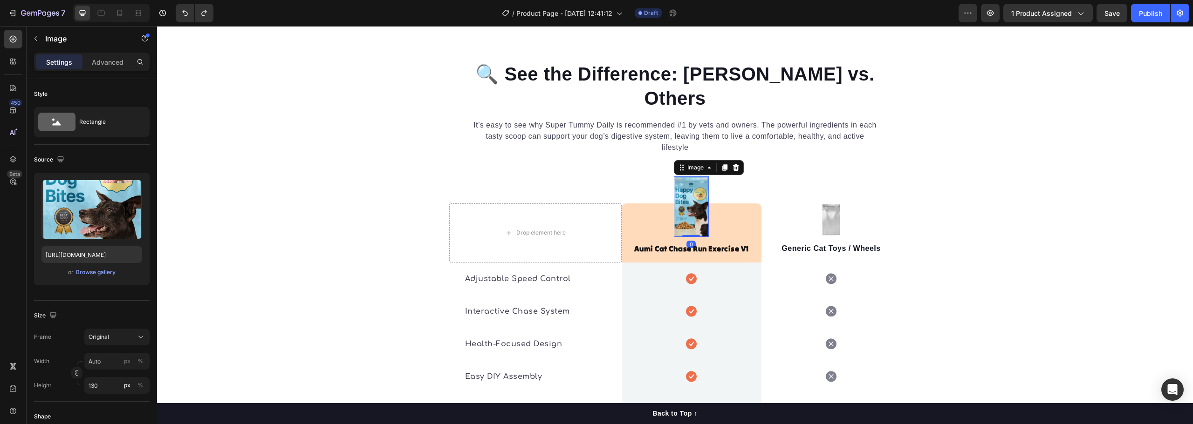
click at [699, 177] on img at bounding box center [691, 207] width 35 height 61
click at [94, 274] on div "Browse gallery" at bounding box center [96, 272] width 40 height 8
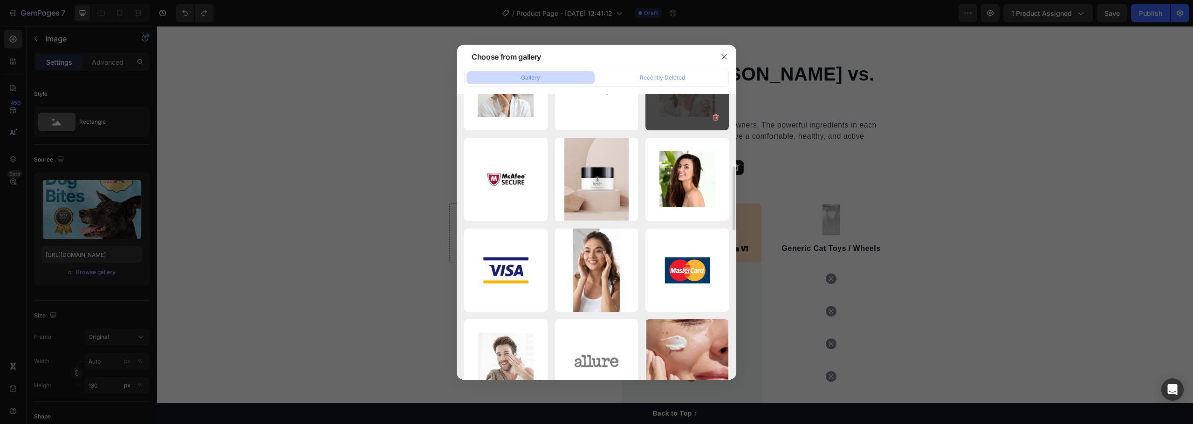
scroll to position [140, 0]
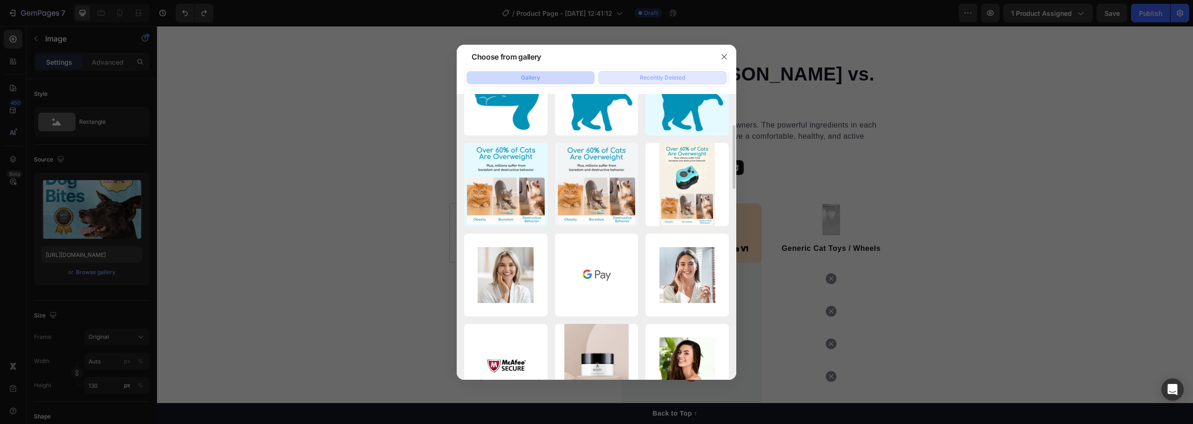
click at [665, 77] on div "Recently Deleted" at bounding box center [662, 78] width 45 height 8
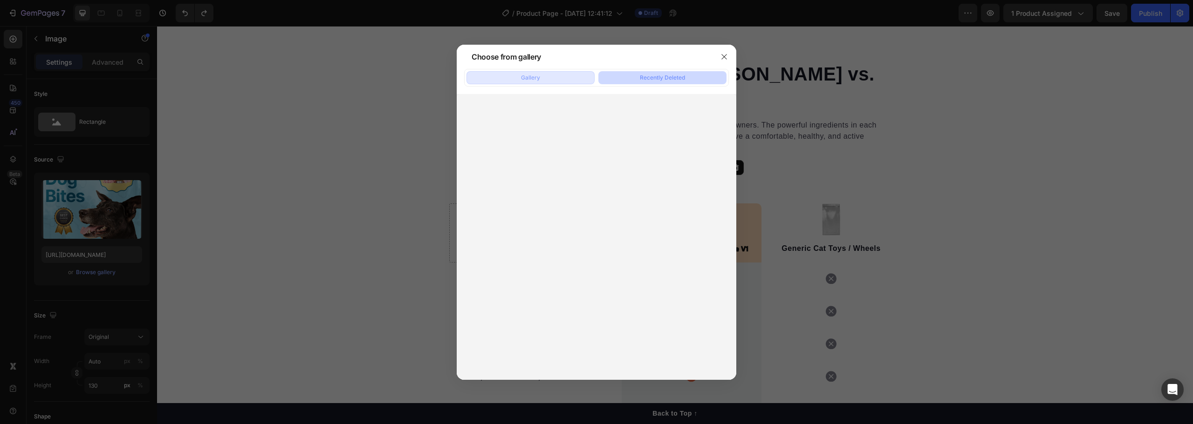
click at [547, 75] on button "Gallery" at bounding box center [530, 77] width 128 height 13
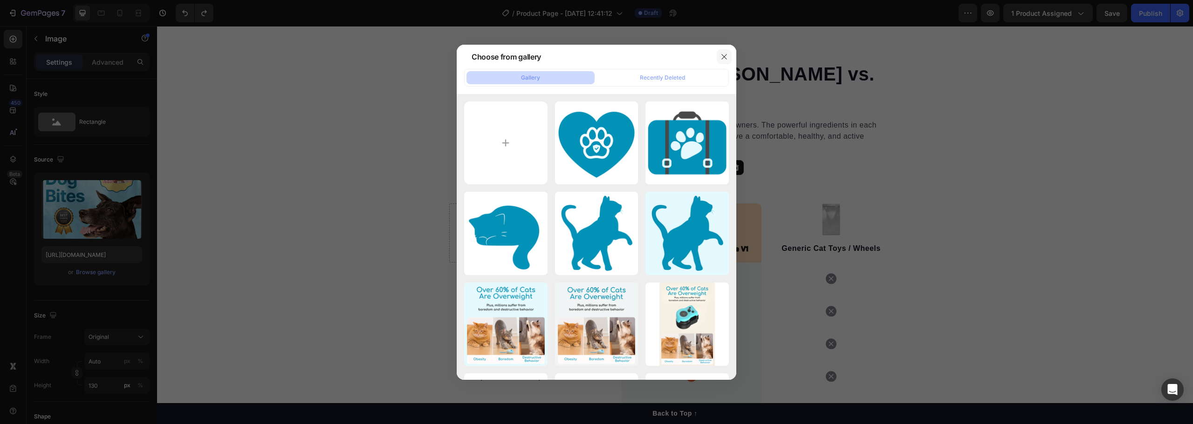
click at [728, 52] on button "button" at bounding box center [724, 56] width 15 height 15
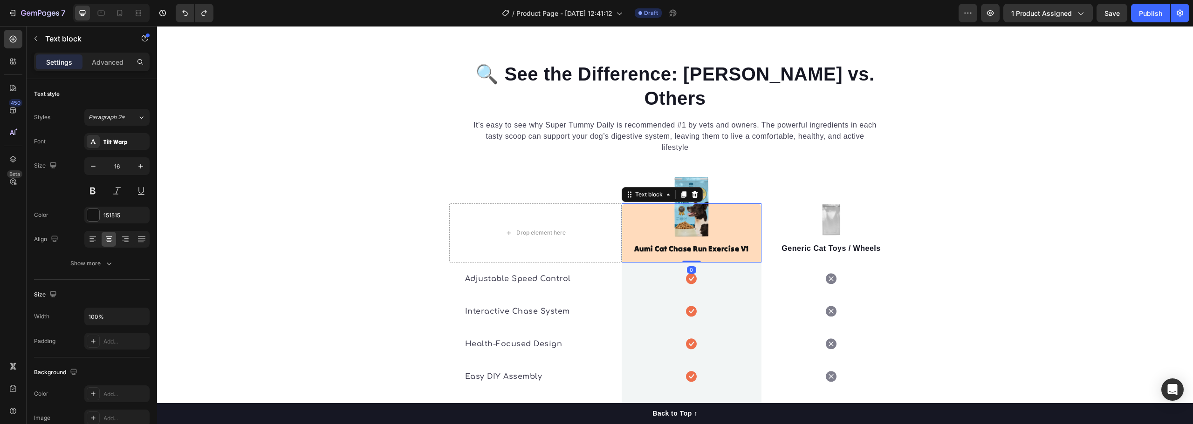
click at [688, 204] on div "Aumi Cat Chase Run Exercise V1 Text block 0" at bounding box center [692, 233] width 140 height 59
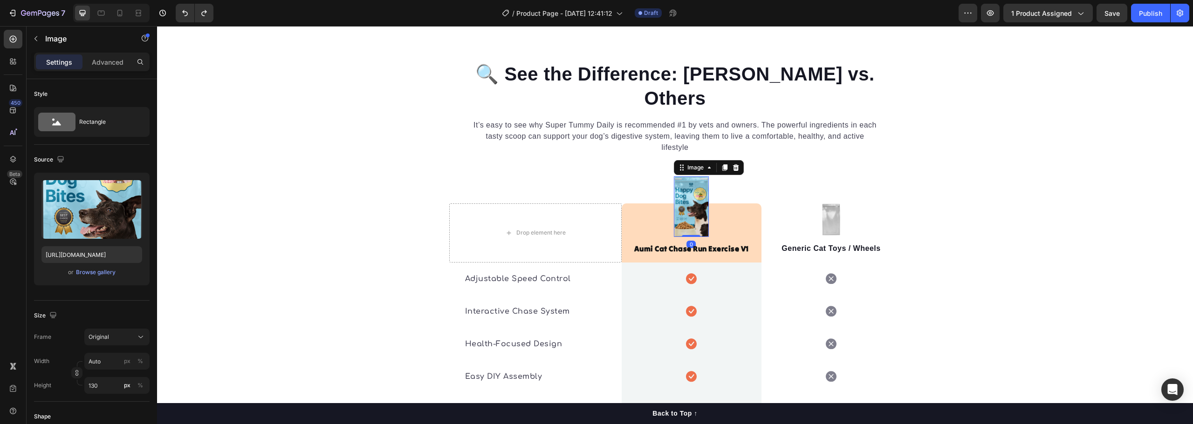
click at [693, 177] on img at bounding box center [691, 207] width 35 height 61
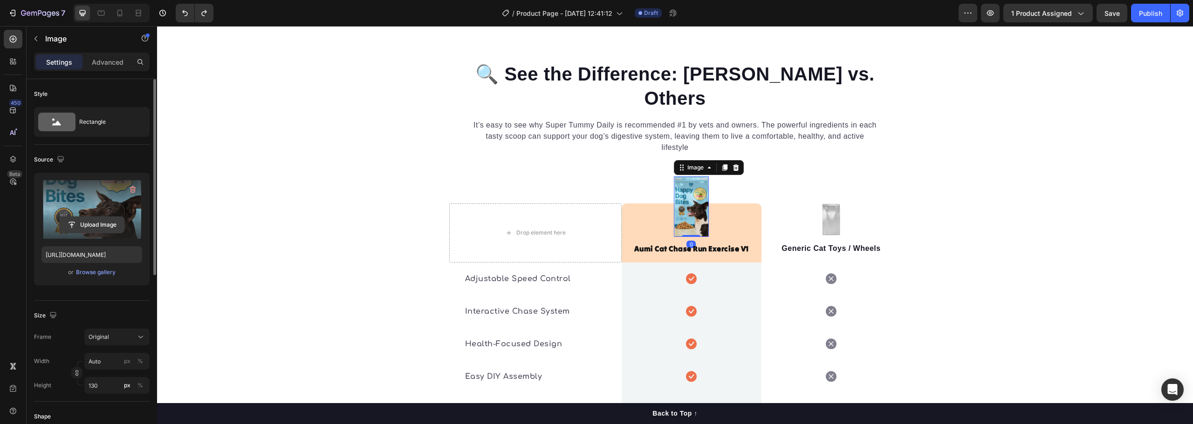
click at [90, 224] on input "file" at bounding box center [92, 225] width 64 height 16
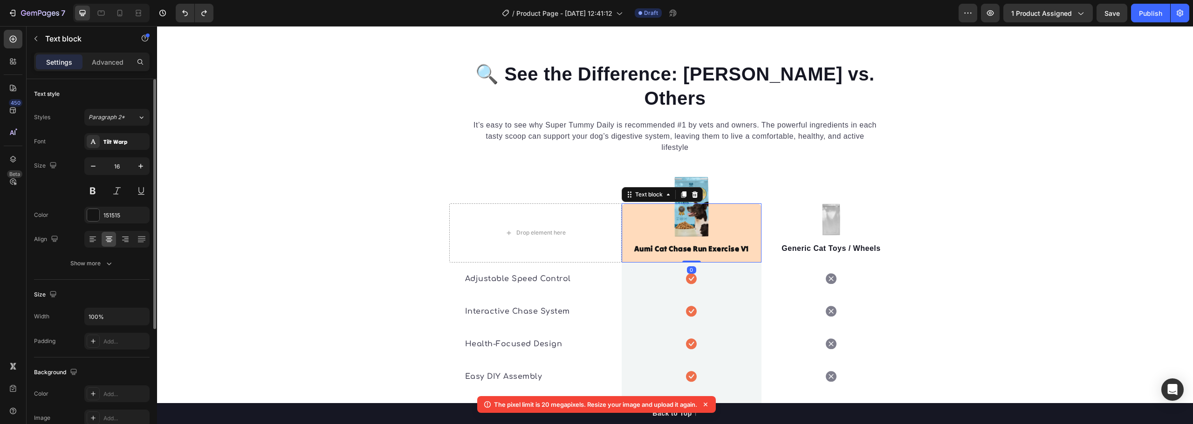
click at [684, 204] on div "Aumi Cat Chase Run Exercise V1 Text block 0" at bounding box center [692, 233] width 140 height 59
click at [679, 204] on div "Aumi Cat Chase Run Exercise V1 Text block 0" at bounding box center [692, 233] width 140 height 59
click at [1071, 181] on div "🔍 See the Difference: Aumi vs. Others Heading It’s easy to see why Super Tummy …" at bounding box center [675, 292] width 1036 height 463
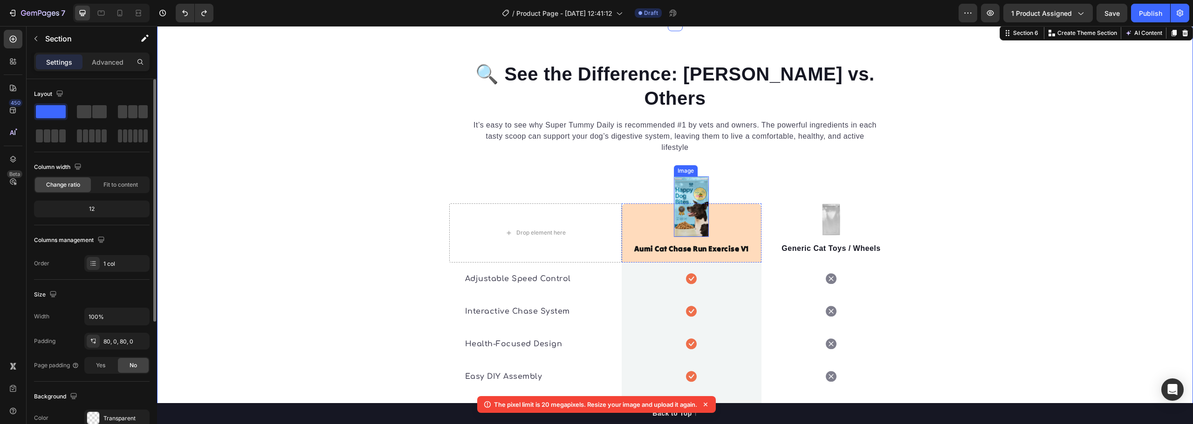
click at [696, 177] on img at bounding box center [691, 207] width 35 height 61
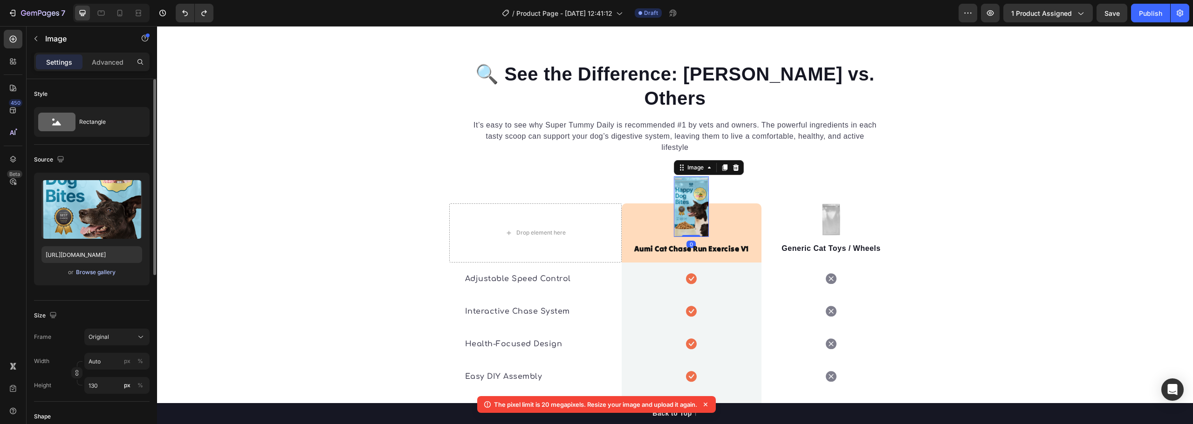
click at [96, 273] on div "Browse gallery" at bounding box center [96, 272] width 40 height 8
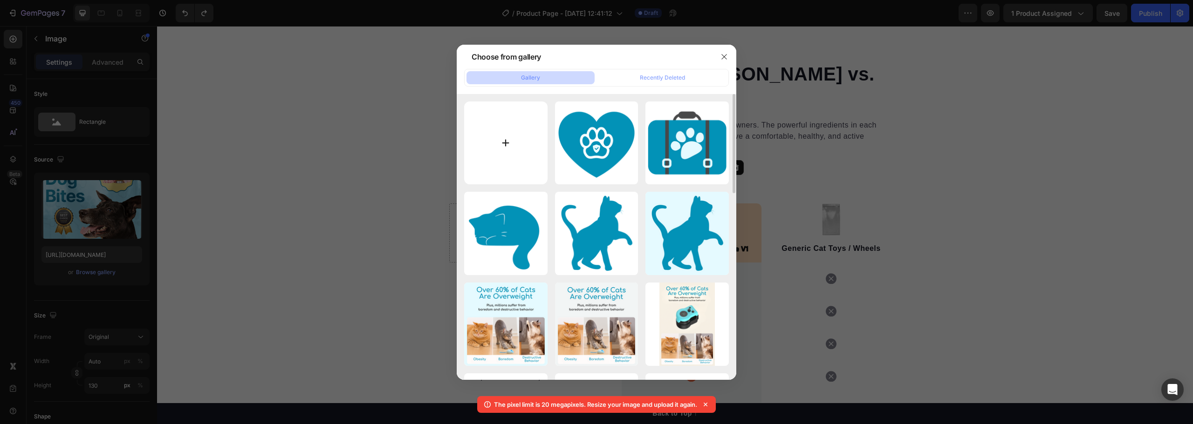
click at [515, 144] on input "file" at bounding box center [505, 143] width 83 height 83
type input "C:\fakepath\Nội dung đoạn văn bản của bạn (1).png"
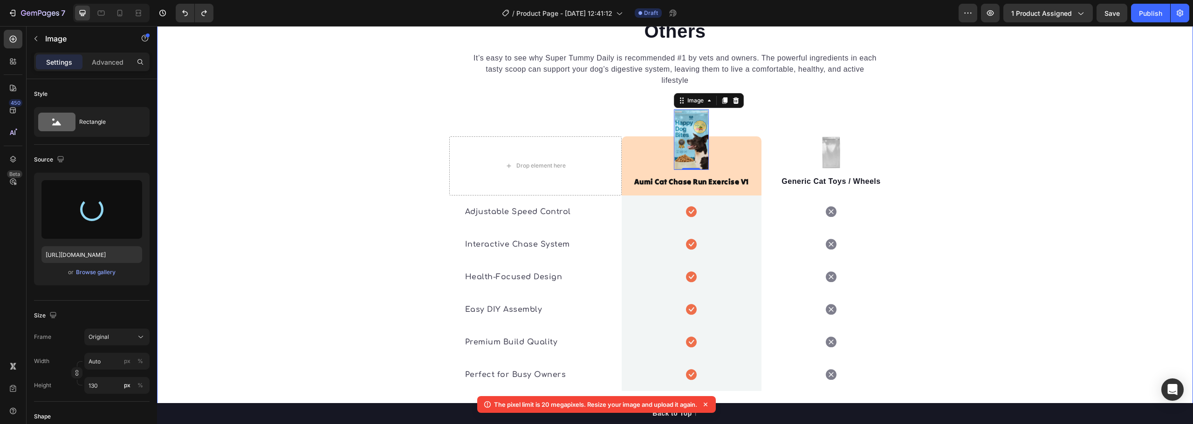
scroll to position [1810, 0]
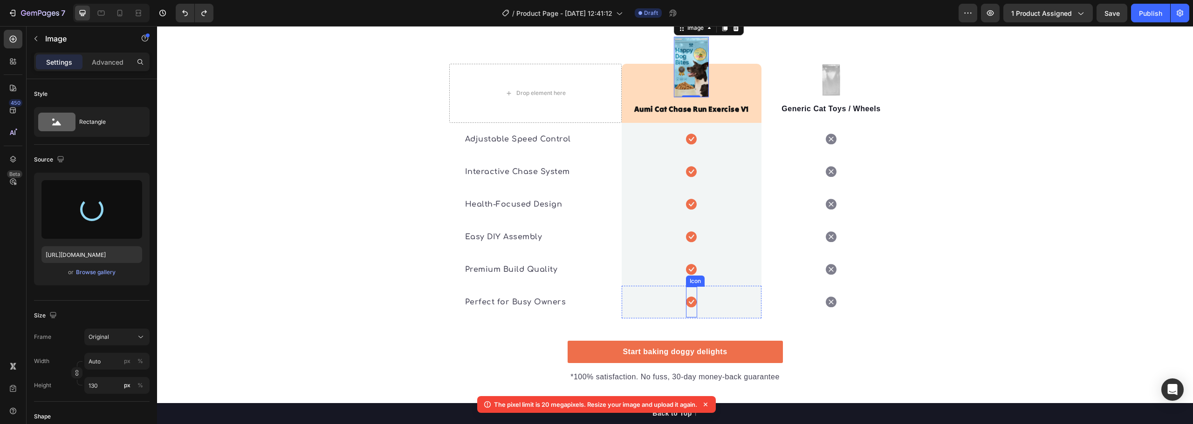
click at [689, 297] on icon at bounding box center [691, 302] width 11 height 11
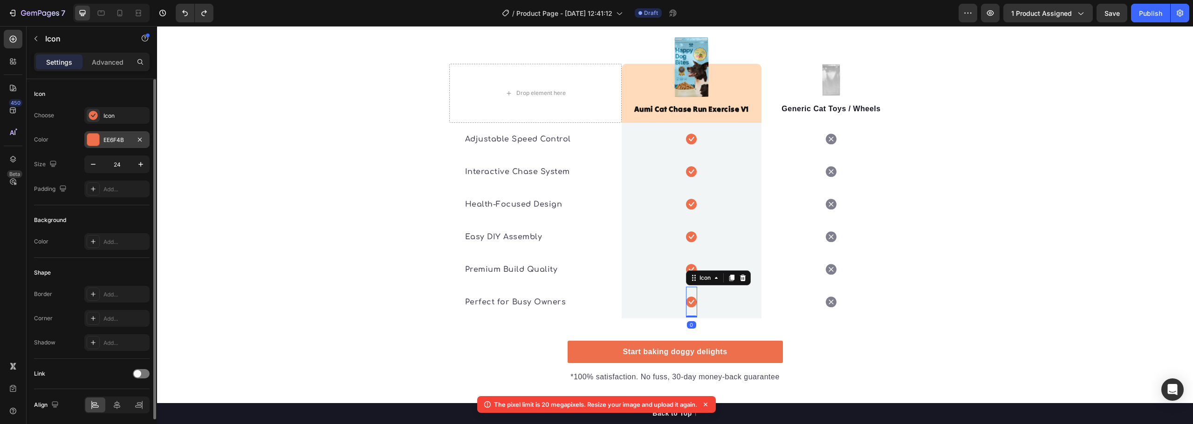
click at [100, 141] on div "EE6F4B" at bounding box center [116, 139] width 65 height 17
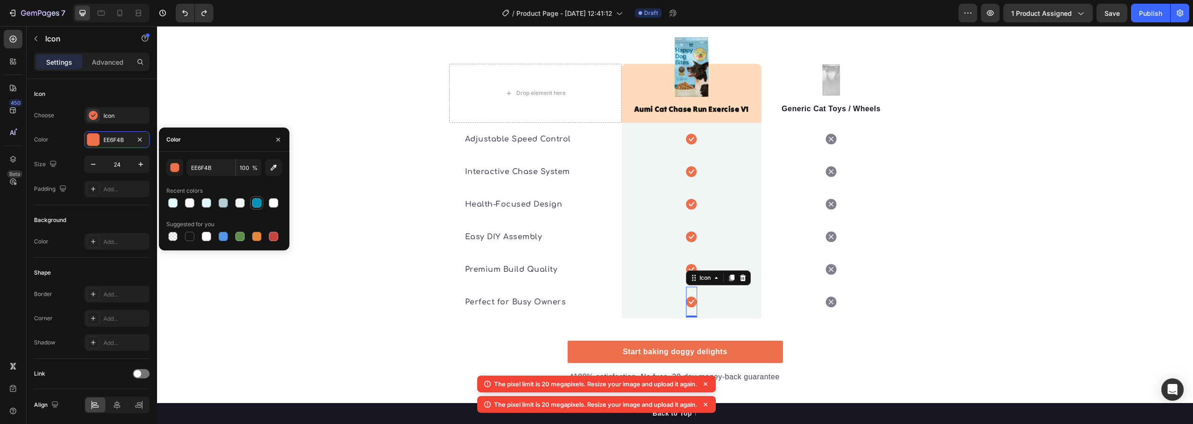
click at [254, 201] on div at bounding box center [256, 203] width 9 height 9
type input "0292B7"
click at [309, 315] on div "🔍 See the Difference: Aumi vs. Others Heading It’s easy to see why Super Tummy …" at bounding box center [675, 152] width 1036 height 463
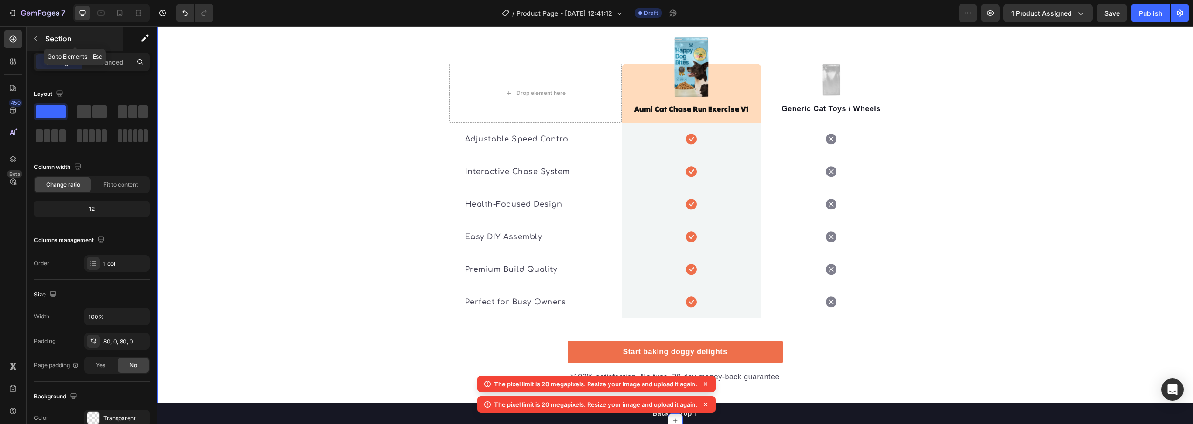
click at [36, 38] on icon "button" at bounding box center [35, 38] width 7 height 7
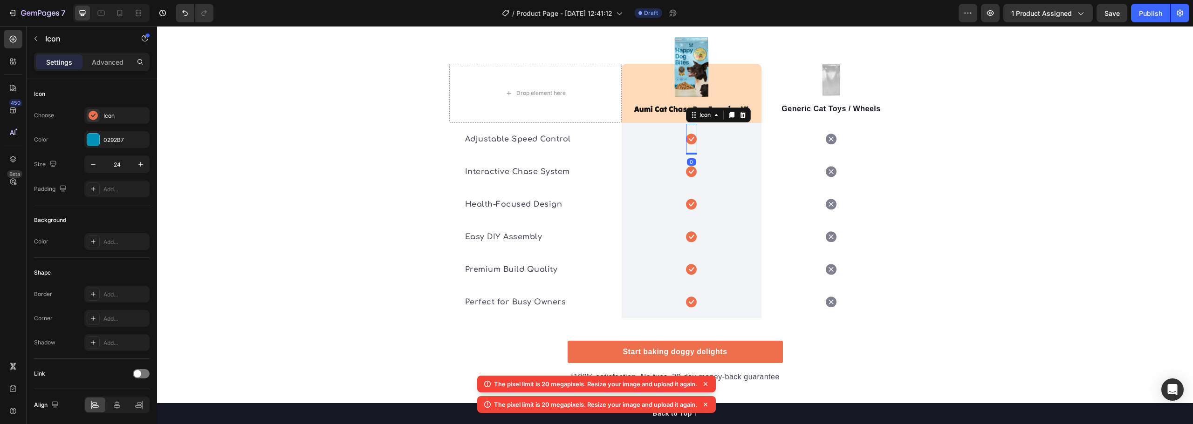
click at [690, 134] on icon at bounding box center [691, 139] width 11 height 11
click at [96, 113] on icon at bounding box center [93, 115] width 9 height 9
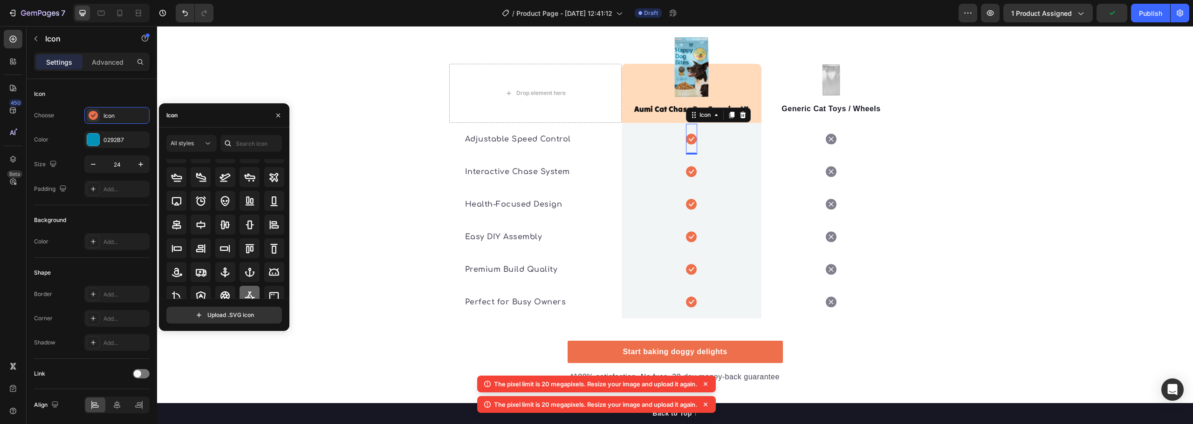
scroll to position [93, 0]
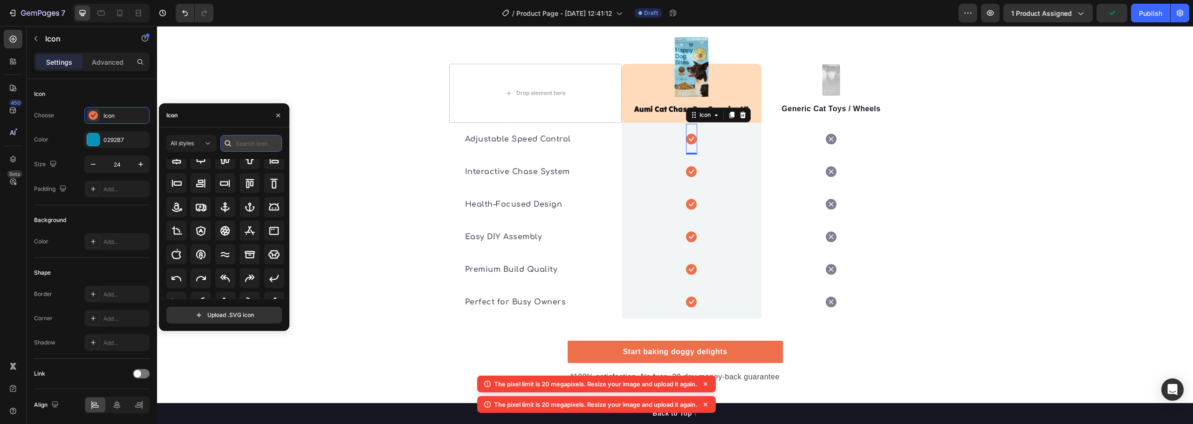
drag, startPoint x: 236, startPoint y: 143, endPoint x: 248, endPoint y: 144, distance: 12.6
click at [238, 143] on input "text" at bounding box center [251, 143] width 62 height 17
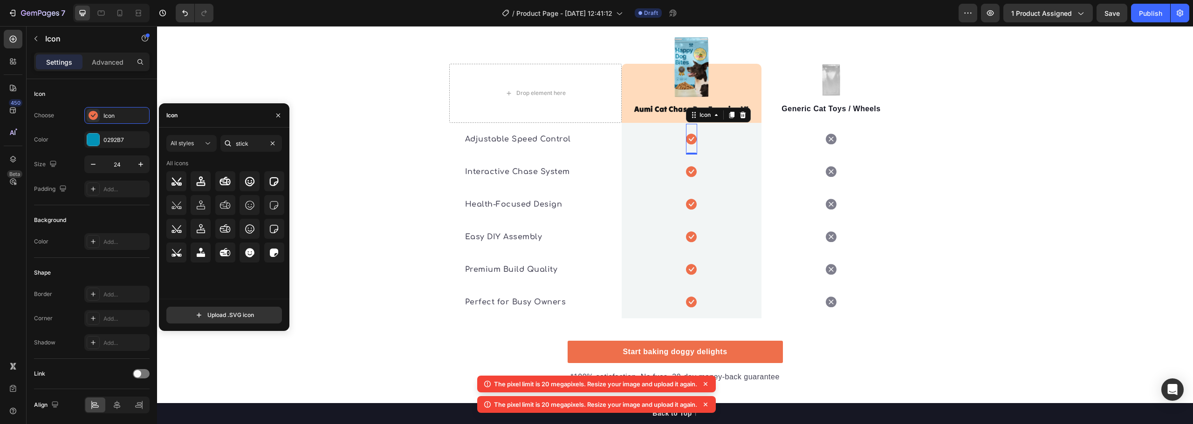
click at [270, 177] on icon at bounding box center [273, 181] width 11 height 11
click at [185, 115] on div "Icon" at bounding box center [224, 115] width 130 height 24
click at [198, 114] on div "Icon" at bounding box center [224, 115] width 130 height 24
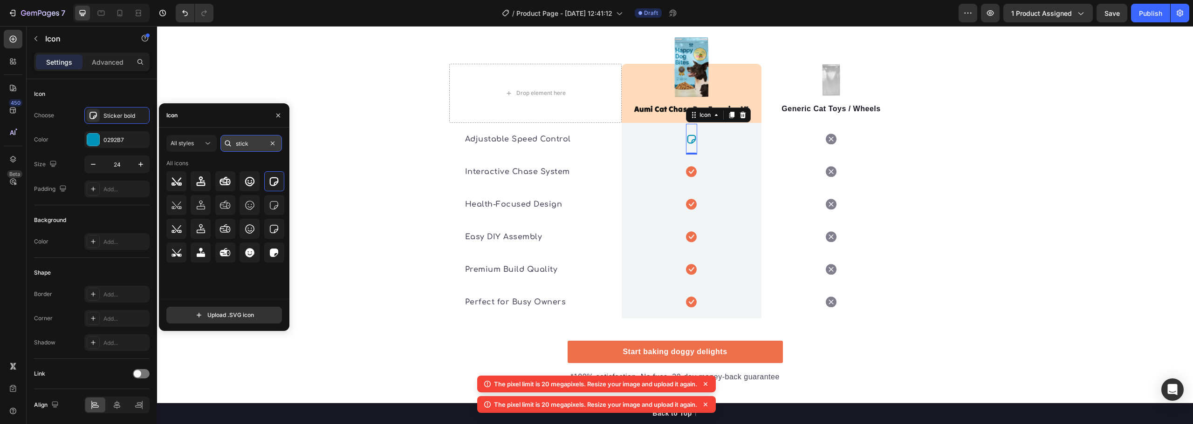
click at [252, 144] on input "stick" at bounding box center [251, 143] width 62 height 17
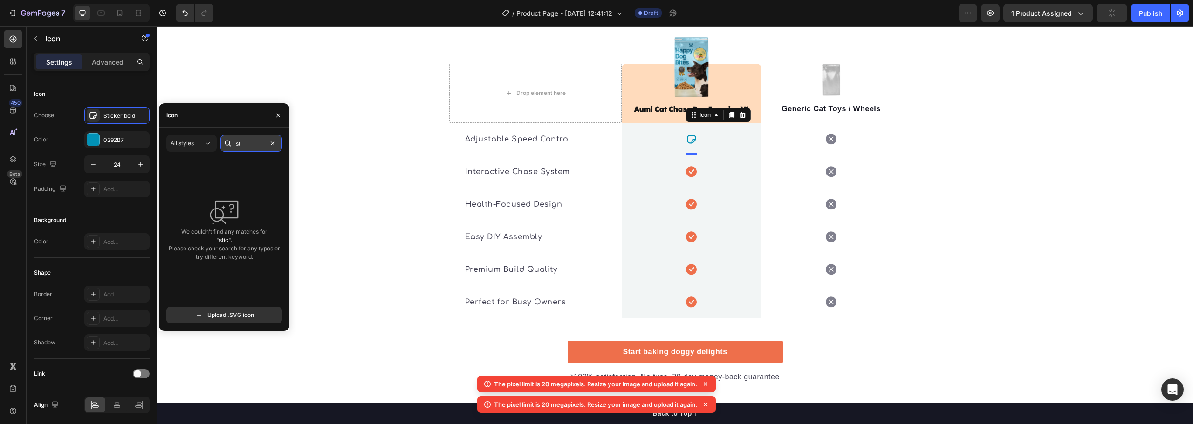
type input "s"
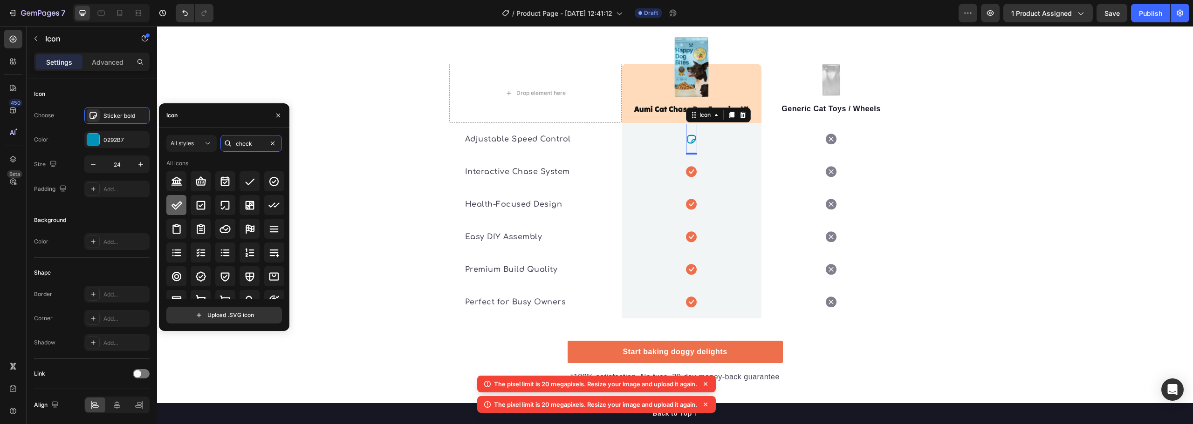
type input "check"
click at [176, 206] on icon at bounding box center [176, 205] width 11 height 8
click at [272, 179] on icon at bounding box center [273, 181] width 11 height 11
click at [199, 276] on icon at bounding box center [200, 276] width 11 height 11
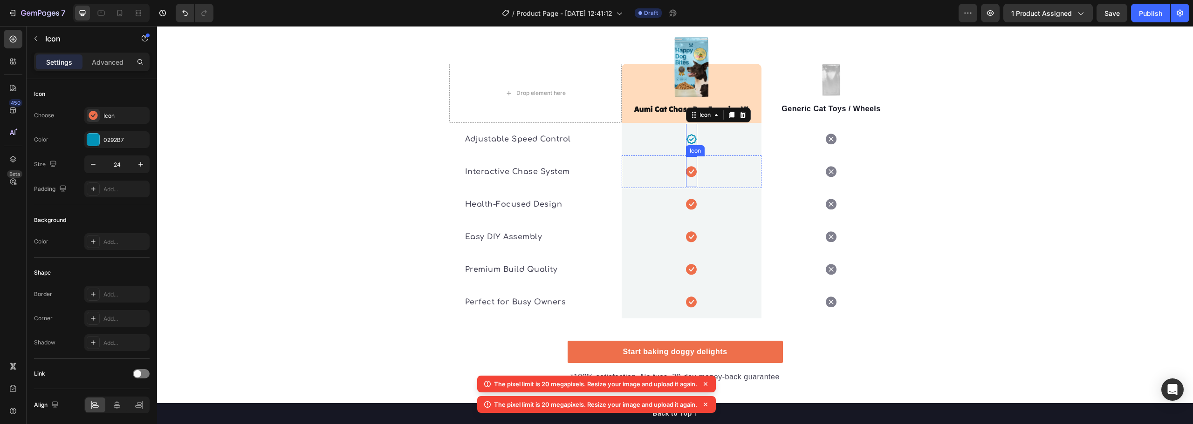
click at [691, 166] on icon at bounding box center [691, 171] width 11 height 11
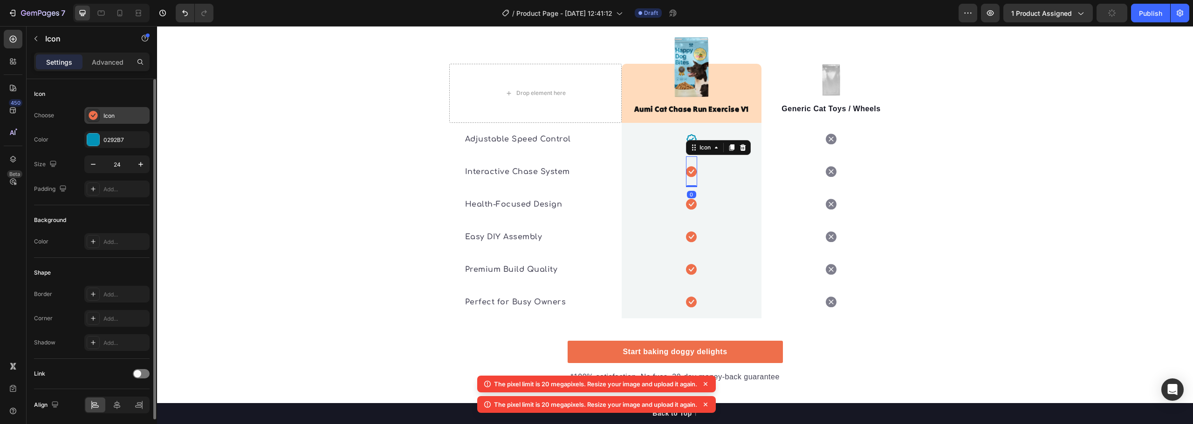
click at [117, 115] on div "Icon" at bounding box center [125, 116] width 44 height 8
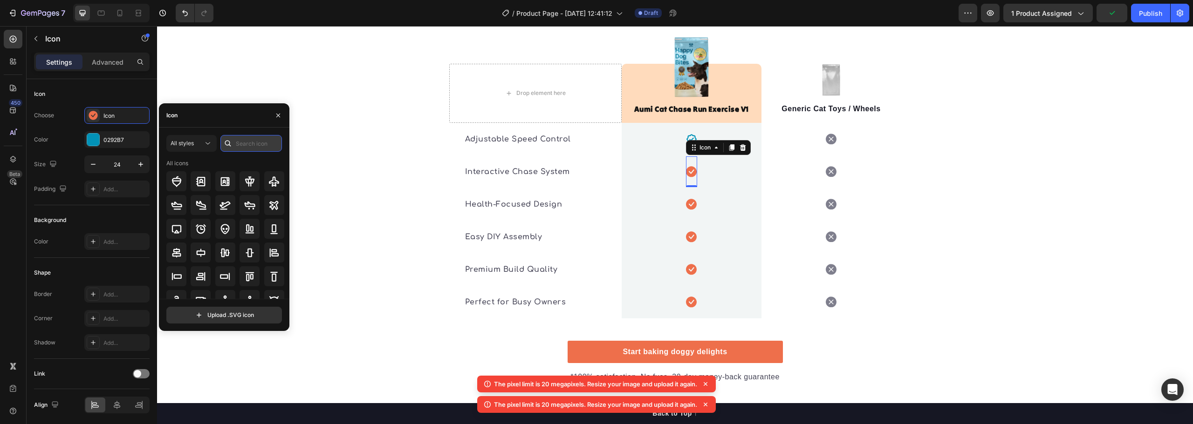
click at [247, 141] on input "text" at bounding box center [251, 143] width 62 height 17
type input "check"
click at [204, 274] on icon at bounding box center [201, 277] width 10 height 10
click at [943, 223] on div "🔍 See the Difference: Aumi vs. Others Heading It’s easy to see why Super Tummy …" at bounding box center [675, 152] width 1036 height 463
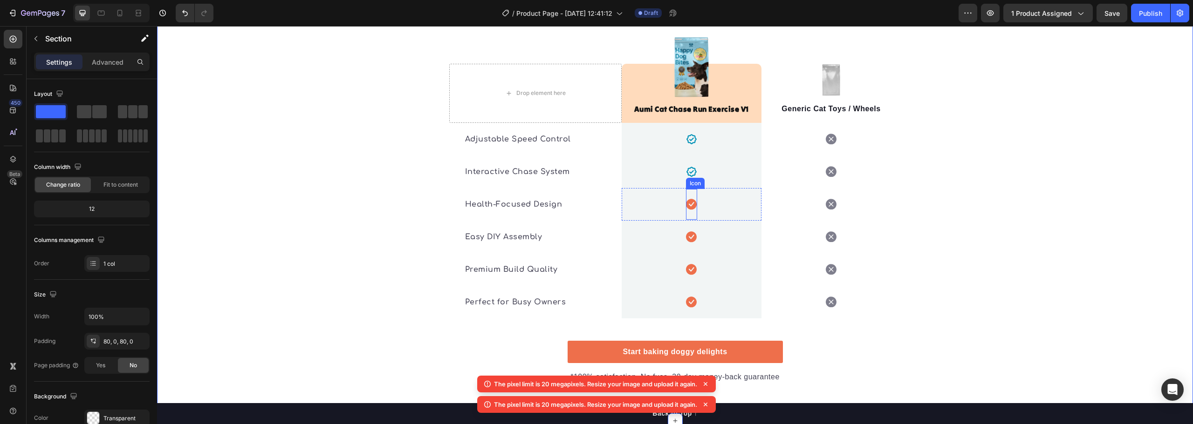
click at [688, 199] on icon at bounding box center [691, 204] width 11 height 11
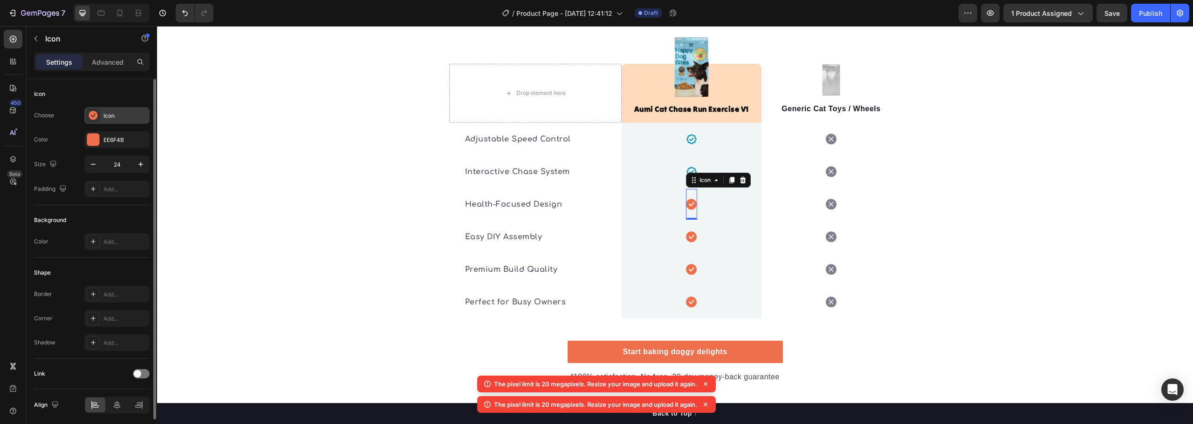
click at [116, 116] on div "Icon" at bounding box center [125, 116] width 44 height 8
click at [112, 137] on div "EE6F4B" at bounding box center [116, 140] width 27 height 8
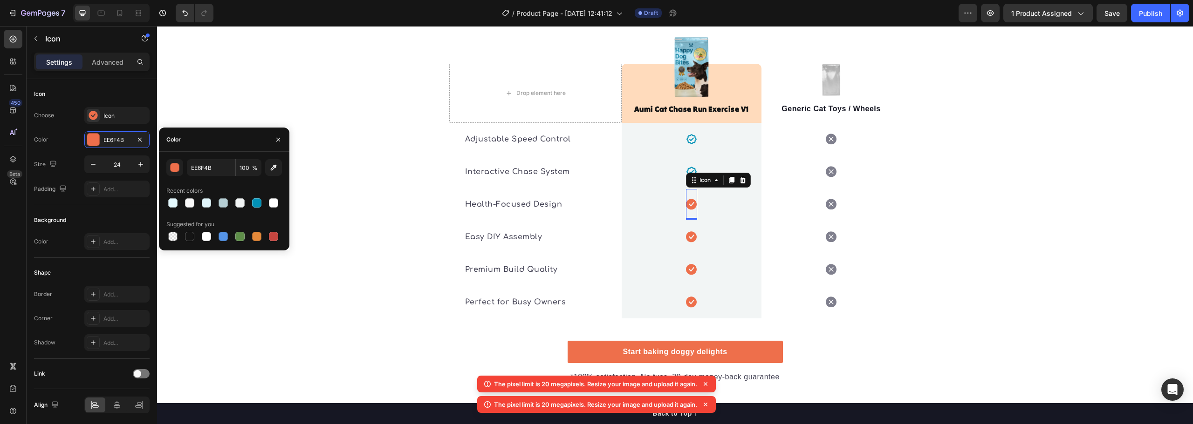
drag, startPoint x: 254, startPoint y: 204, endPoint x: 249, endPoint y: 201, distance: 6.1
click at [254, 203] on div at bounding box center [256, 203] width 9 height 9
type input "0292B7"
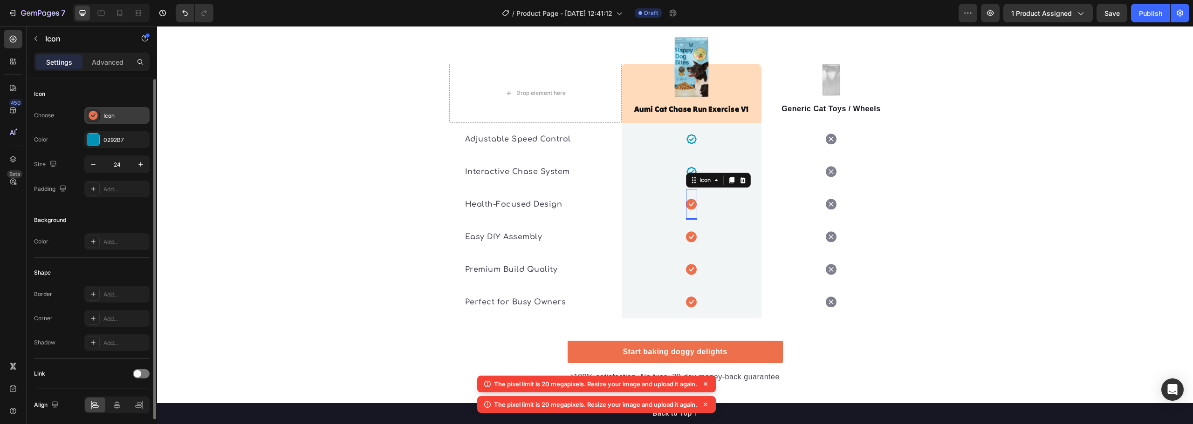
click at [121, 119] on div "Icon" at bounding box center [125, 116] width 44 height 8
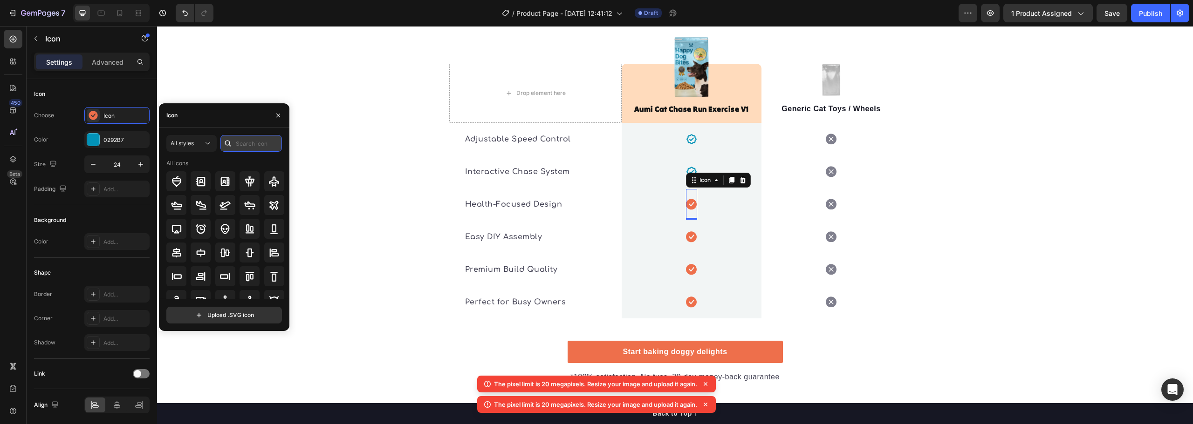
click at [255, 142] on input "text" at bounding box center [251, 143] width 62 height 17
type input "check"
click at [204, 274] on icon at bounding box center [201, 277] width 10 height 10
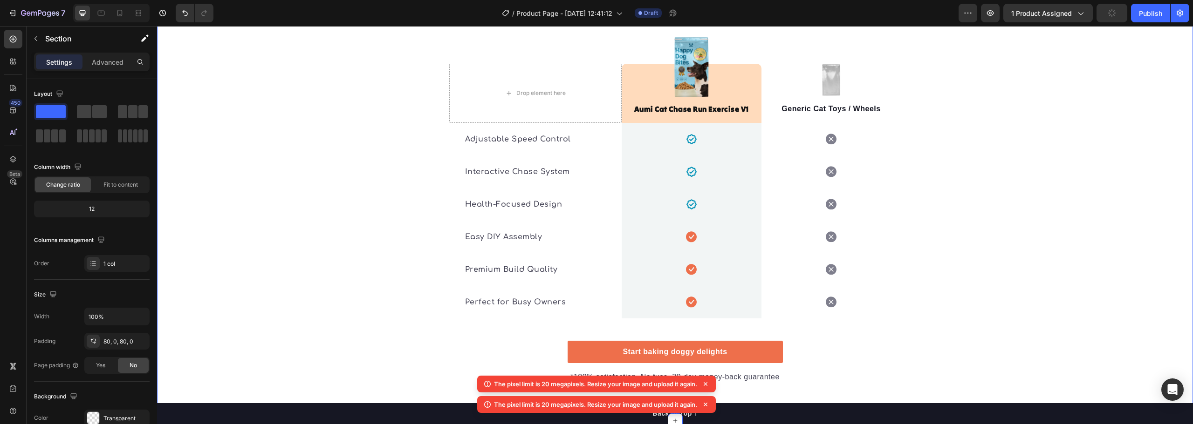
click at [971, 256] on div "🔍 See the Difference: Aumi vs. Others Heading It’s easy to see why Super Tummy …" at bounding box center [675, 152] width 1036 height 463
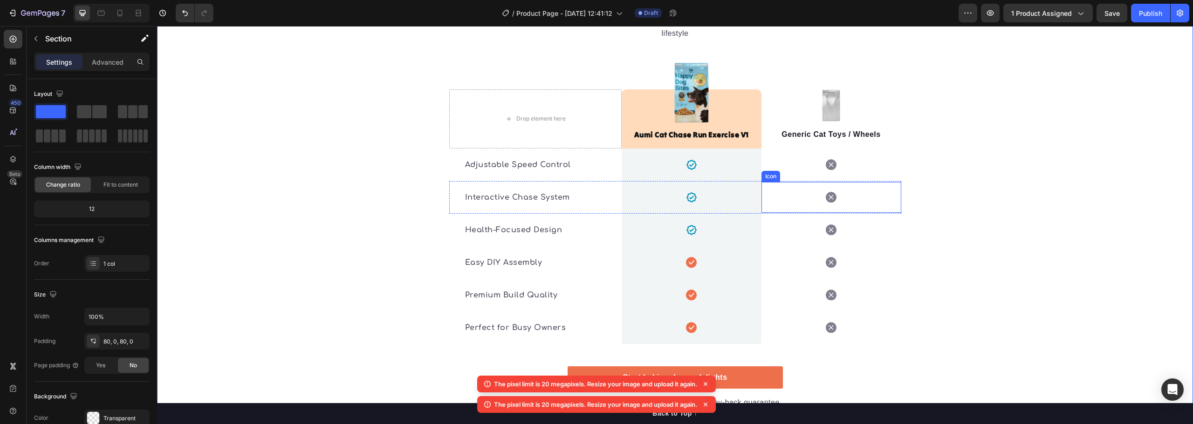
scroll to position [1763, 0]
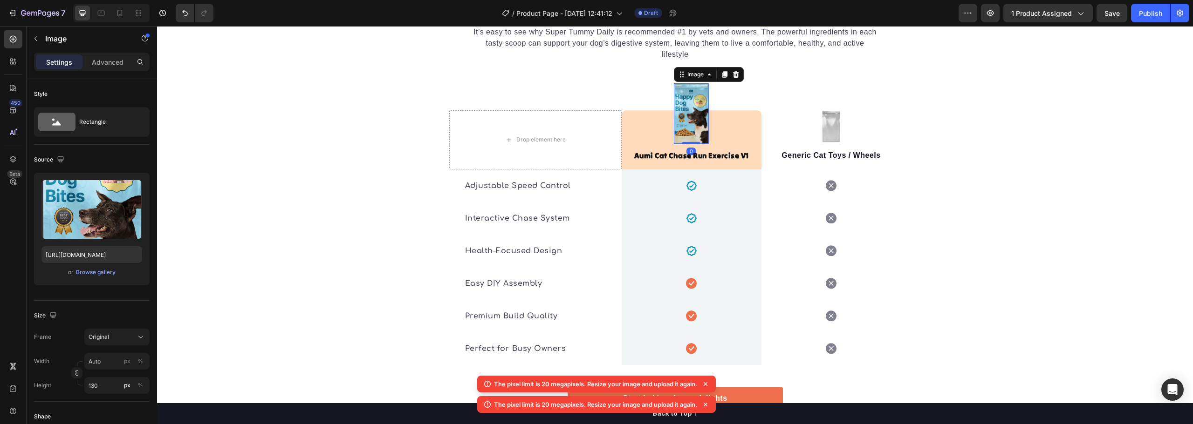
click at [690, 83] on img at bounding box center [691, 113] width 35 height 61
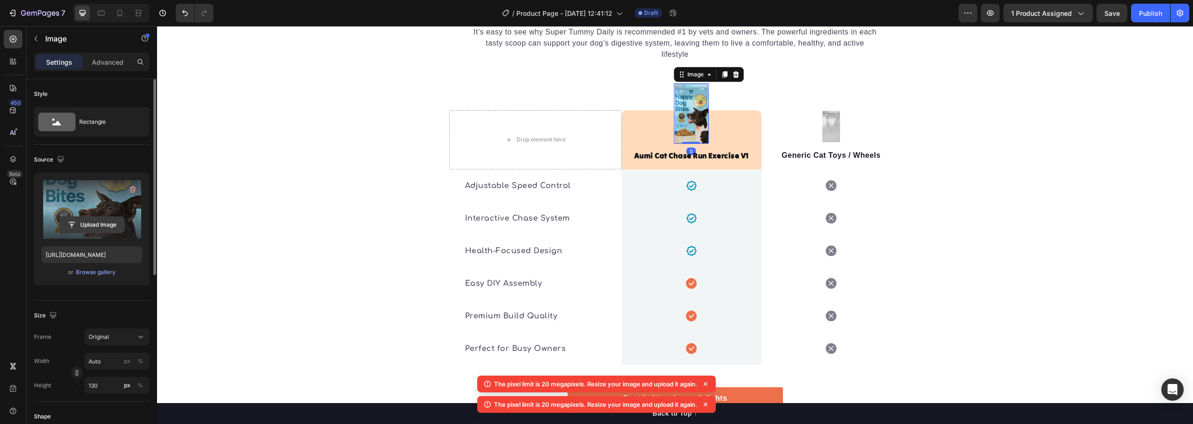
click at [100, 223] on input "file" at bounding box center [92, 225] width 64 height 16
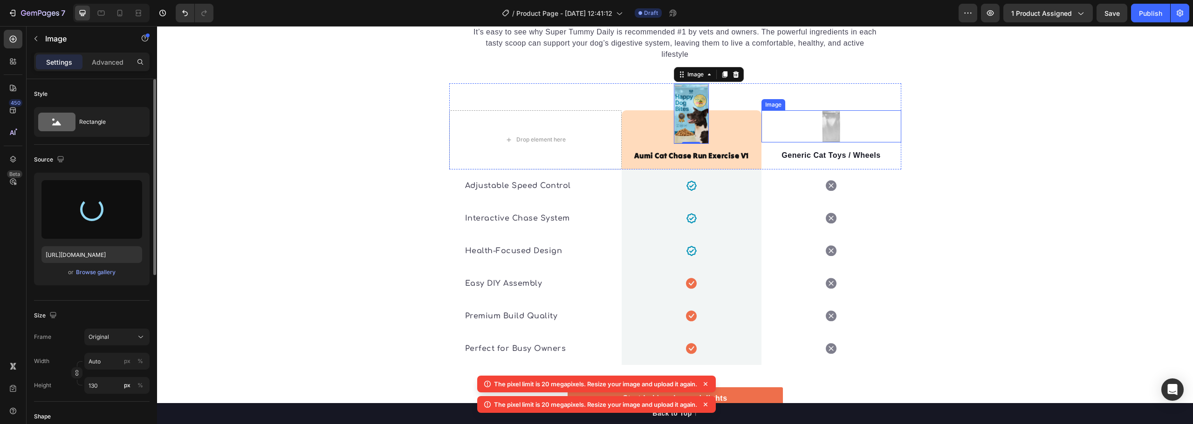
type input "https://cdn.shopify.com/s/files/1/0940/0739/4607/files/gempages_568242016584991…"
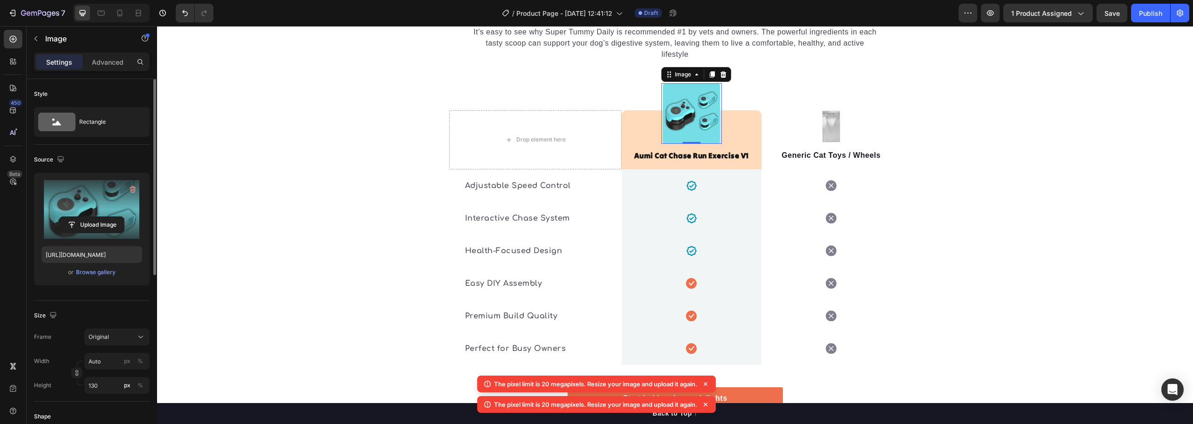
click at [708, 381] on icon at bounding box center [705, 384] width 9 height 9
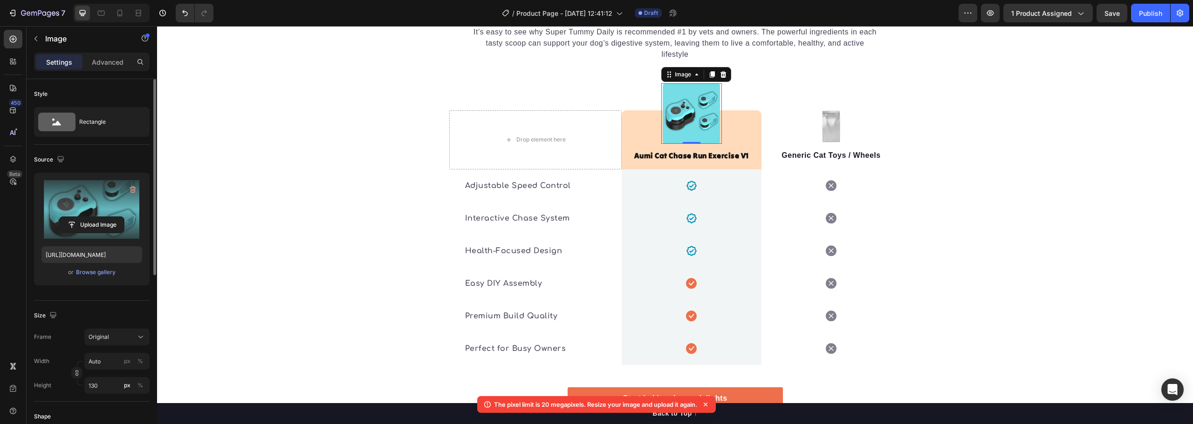
click at [706, 408] on icon at bounding box center [705, 404] width 9 height 9
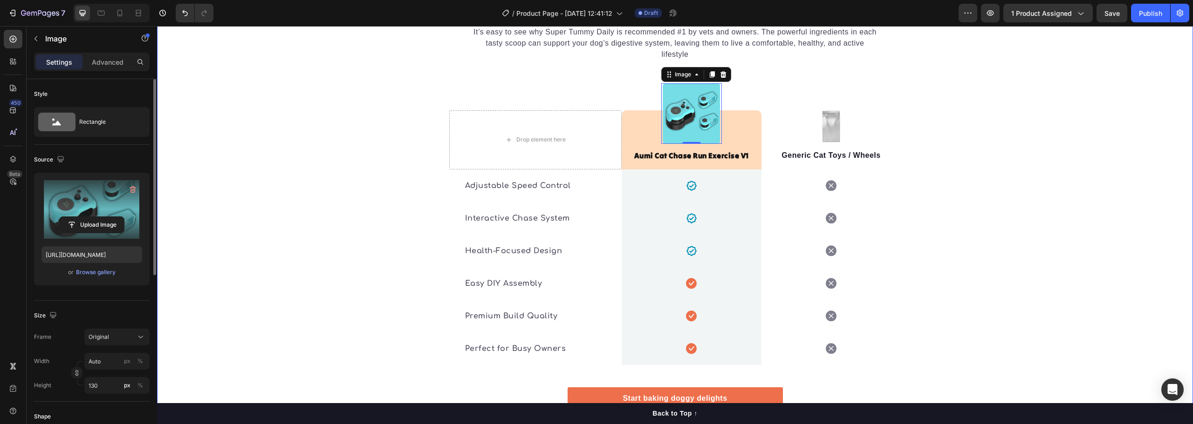
click at [982, 118] on div "🔍 See the Difference: Aumi vs. Others Heading It’s easy to see why Super Tummy …" at bounding box center [675, 199] width 1036 height 463
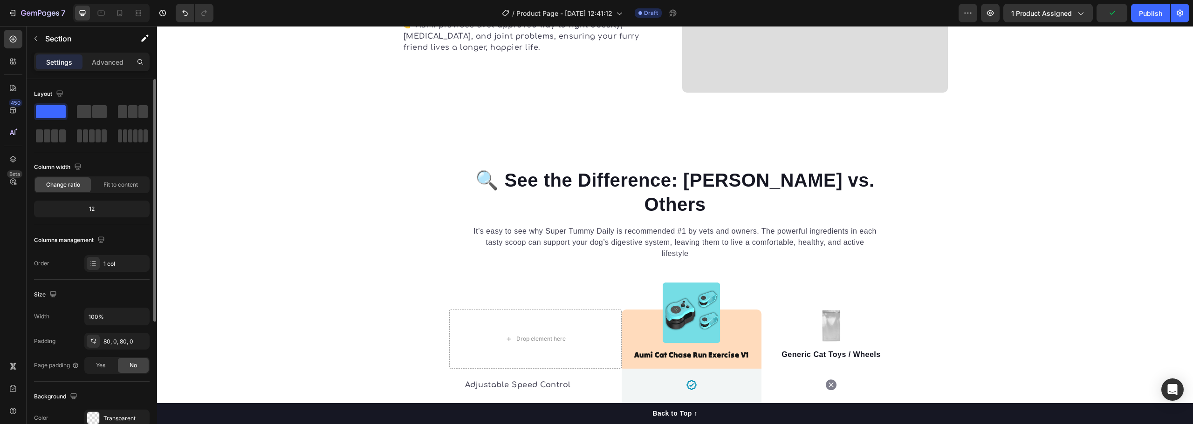
scroll to position [1670, 0]
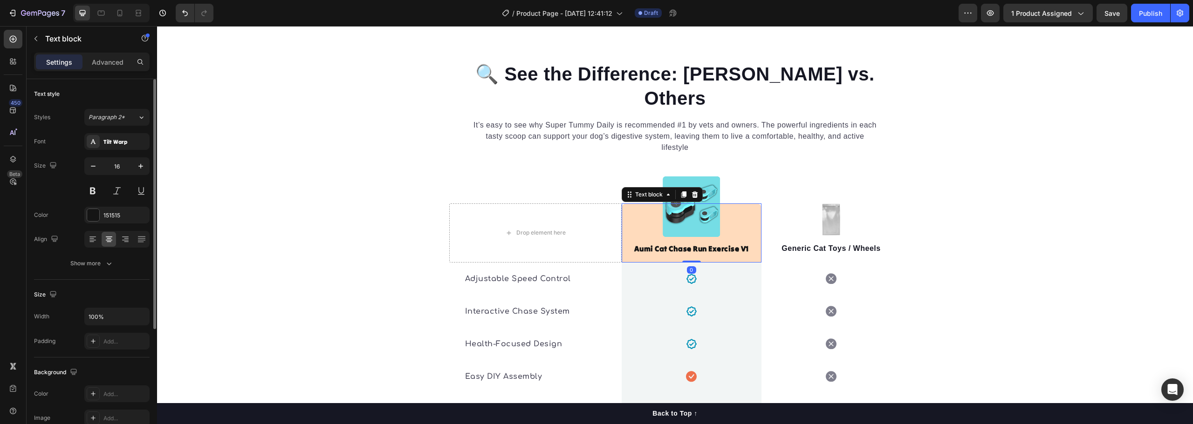
click at [690, 204] on div "Aumi Cat Chase Run Exercise V1 Text block 0" at bounding box center [692, 233] width 140 height 59
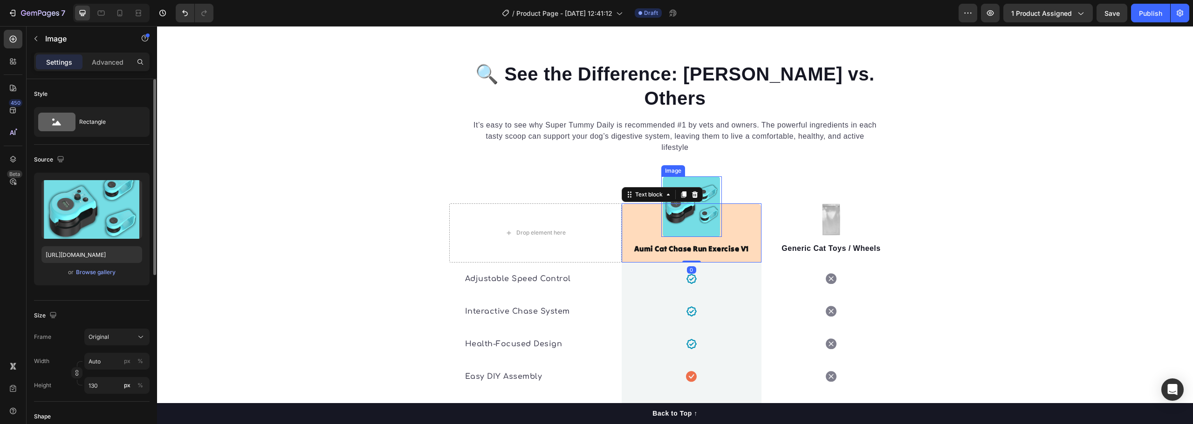
click at [704, 177] on img at bounding box center [691, 207] width 61 height 61
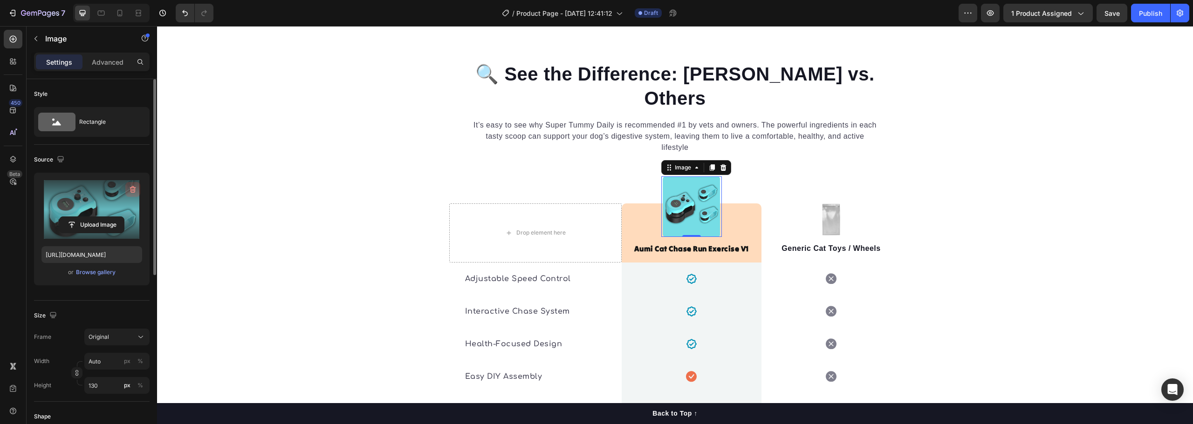
click at [132, 190] on icon "button" at bounding box center [132, 190] width 1 height 3
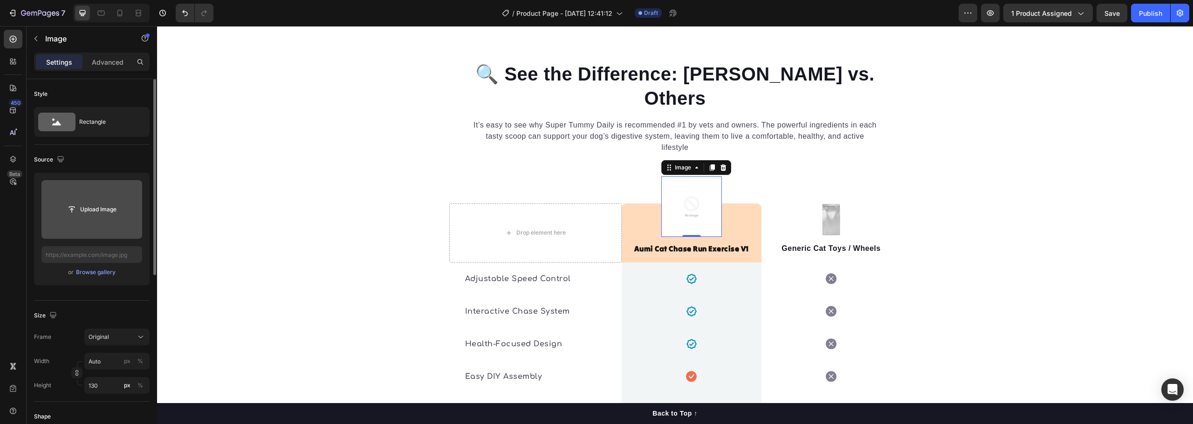
click at [90, 208] on input "file" at bounding box center [92, 210] width 64 height 16
click at [98, 273] on div "Browse gallery" at bounding box center [96, 272] width 40 height 8
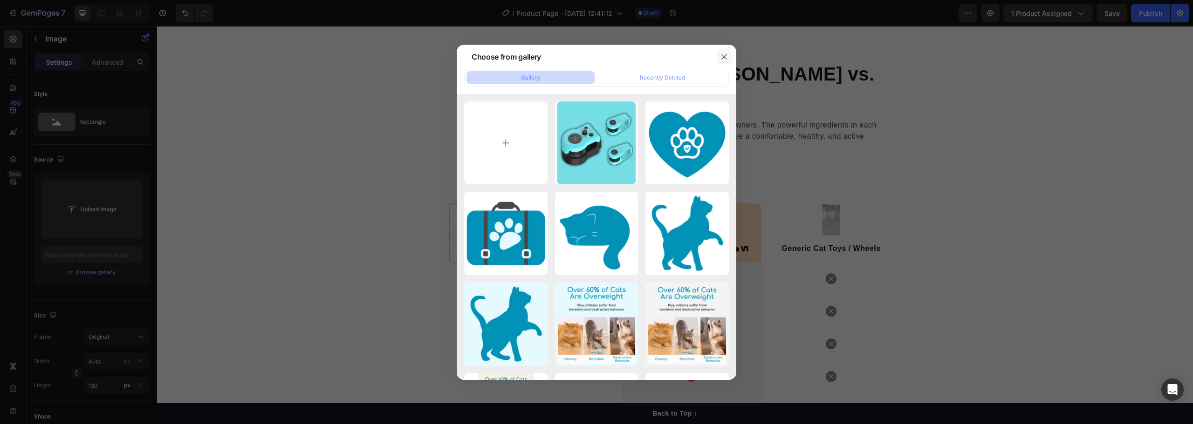
click at [718, 57] on button "button" at bounding box center [724, 56] width 15 height 15
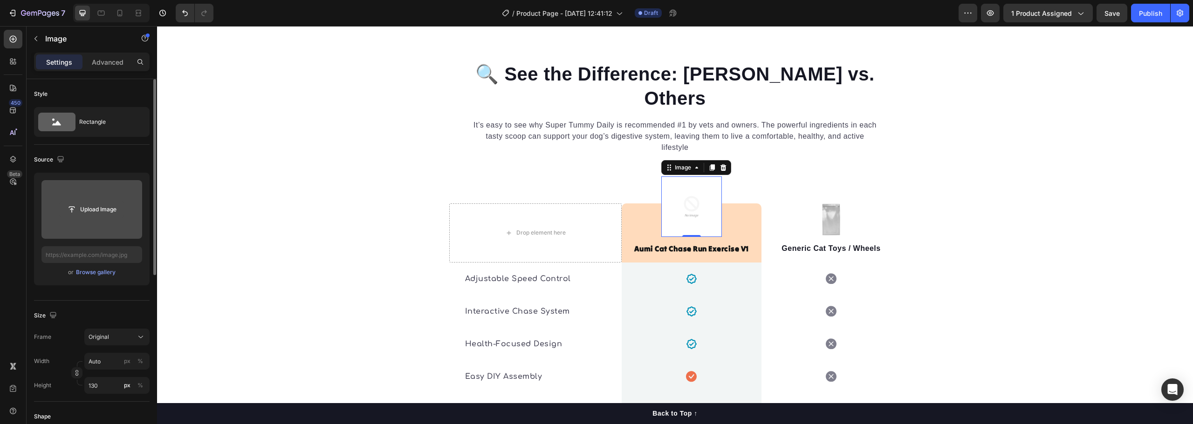
click at [86, 203] on input "file" at bounding box center [92, 210] width 64 height 16
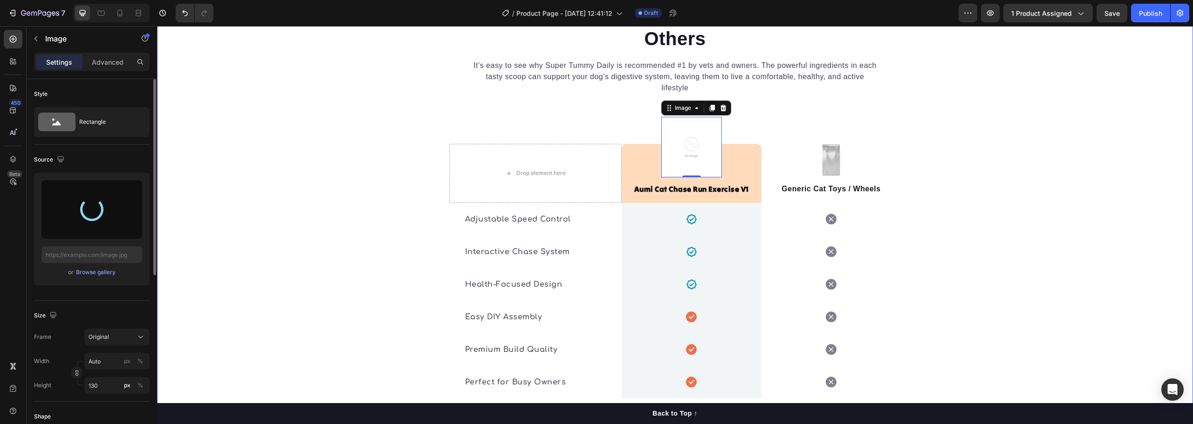
scroll to position [1717, 0]
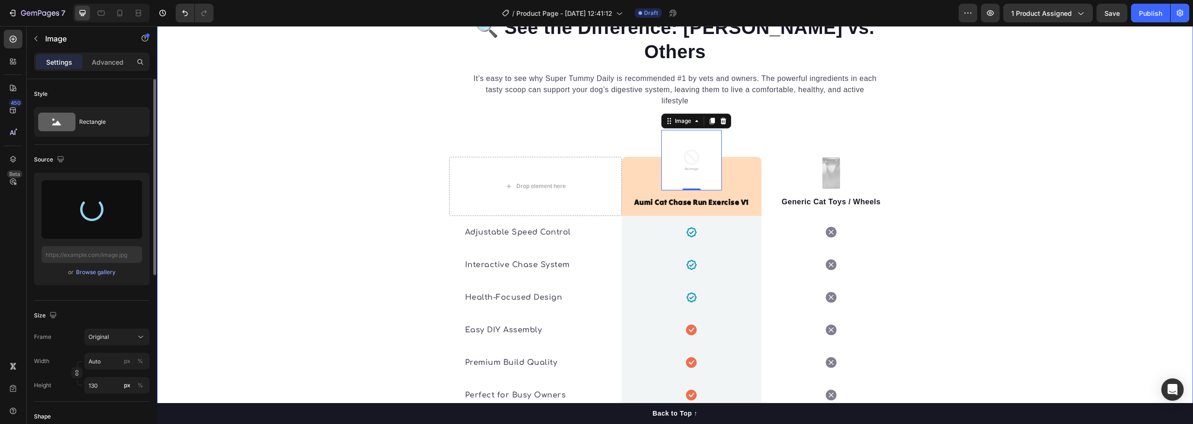
type input "https://cdn.shopify.com/s/files/1/0940/0739/4607/files/gempages_568242016584991…"
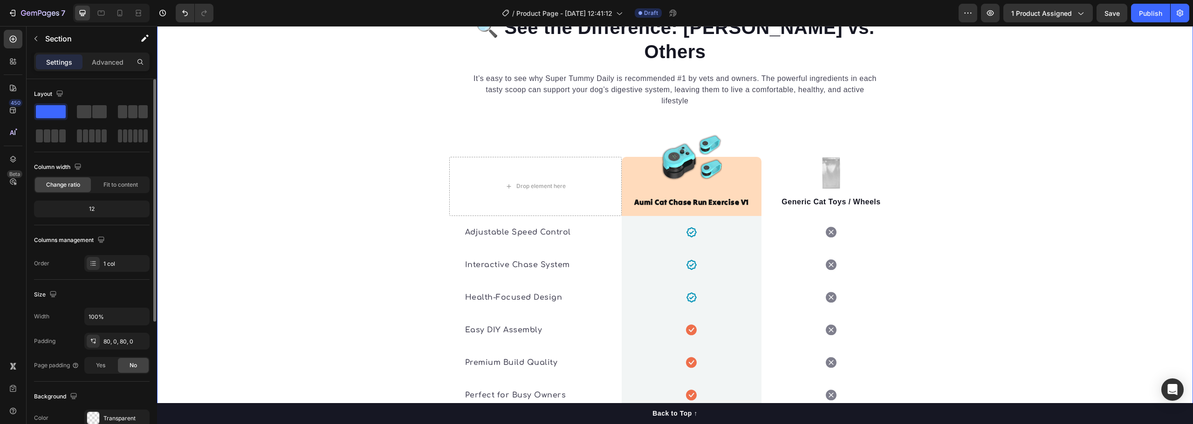
click at [924, 135] on div "🔍 See the Difference: Aumi vs. Others Heading It’s easy to see why Super Tummy …" at bounding box center [675, 245] width 1036 height 463
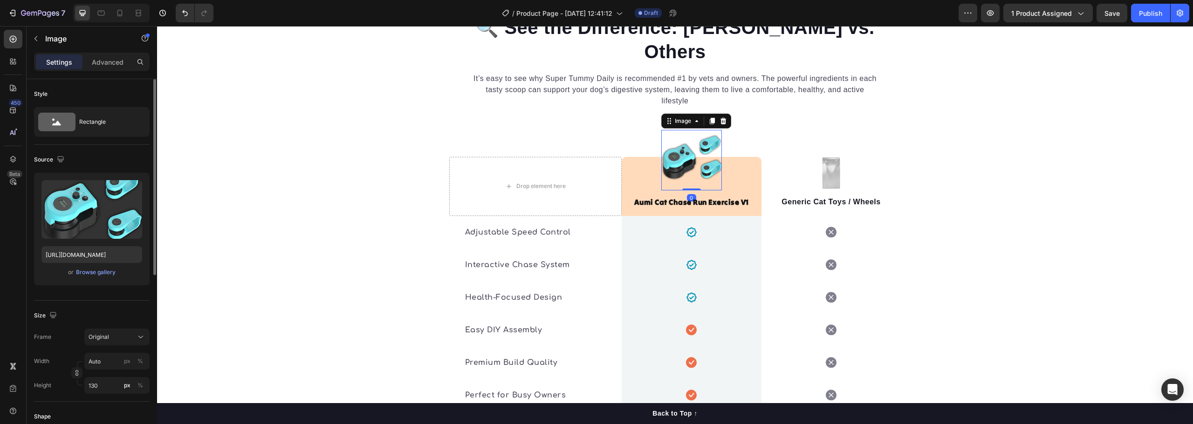
click at [688, 130] on img at bounding box center [691, 160] width 61 height 61
click at [95, 271] on div "Browse gallery" at bounding box center [96, 272] width 40 height 8
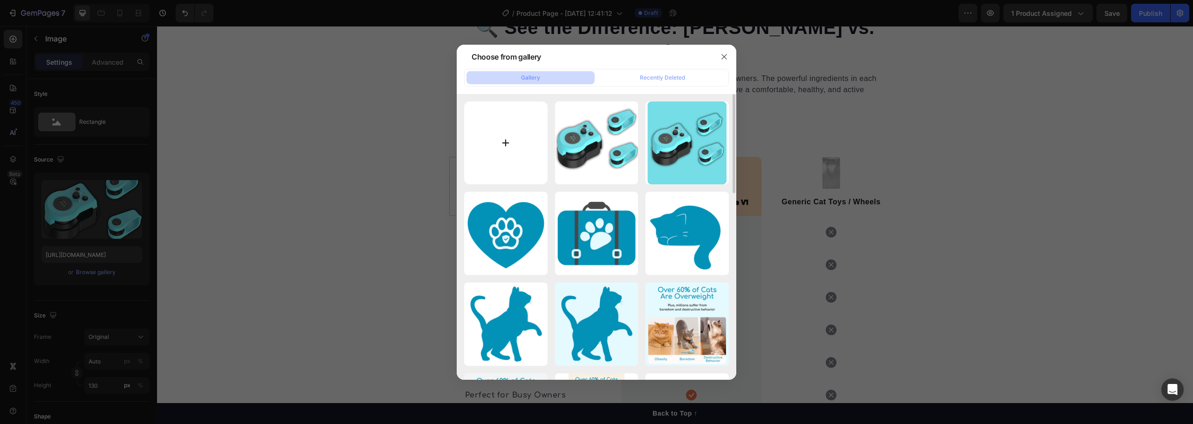
click at [516, 139] on input "file" at bounding box center [505, 143] width 83 height 83
type input "C:\fakepath\Nội dung đoạn văn bản của bạn (2).svg"
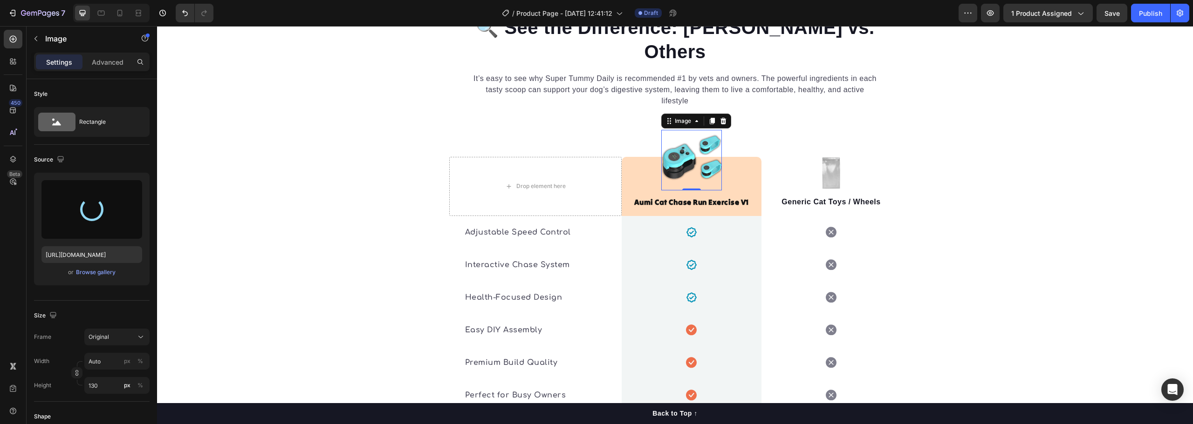
type input "https://cdn.shopify.com/s/files/1/0940/0739/4607/files/gempages_568242016584991…"
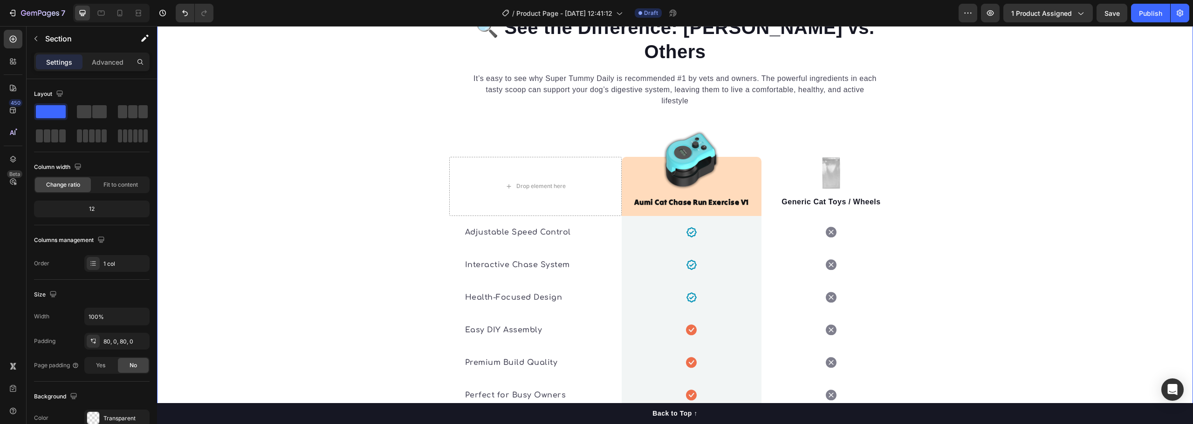
click at [980, 122] on div "🔍 See the Difference: Aumi vs. Others Heading It’s easy to see why Super Tummy …" at bounding box center [675, 245] width 1036 height 463
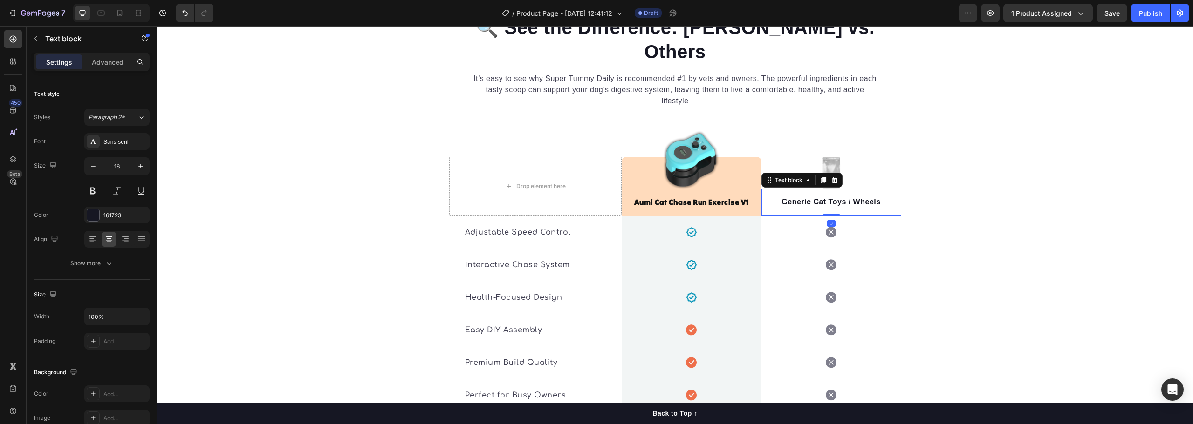
click at [816, 197] on p "Generic Cat Toys / Wheels" at bounding box center [831, 202] width 138 height 11
click at [817, 197] on p "Generic Cat Toys / Wheels" at bounding box center [831, 202] width 138 height 11
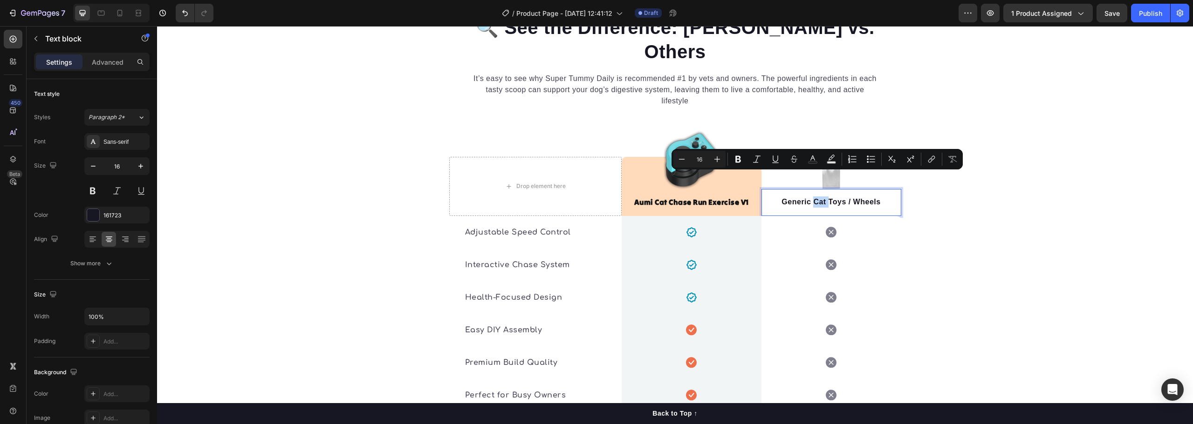
click at [818, 197] on p "Generic Cat Toys / Wheels" at bounding box center [831, 202] width 138 height 11
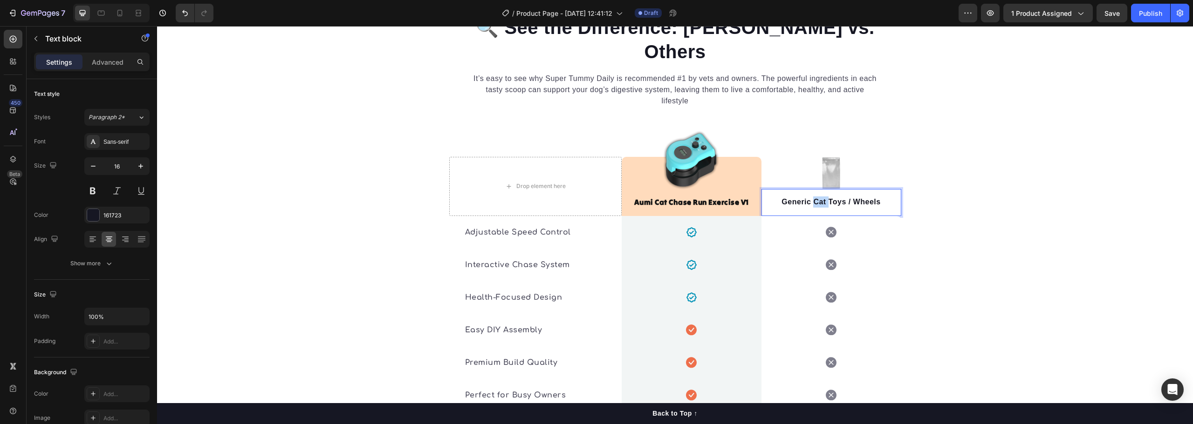
click at [818, 197] on p "Generic Cat Toys / Wheels" at bounding box center [831, 202] width 138 height 11
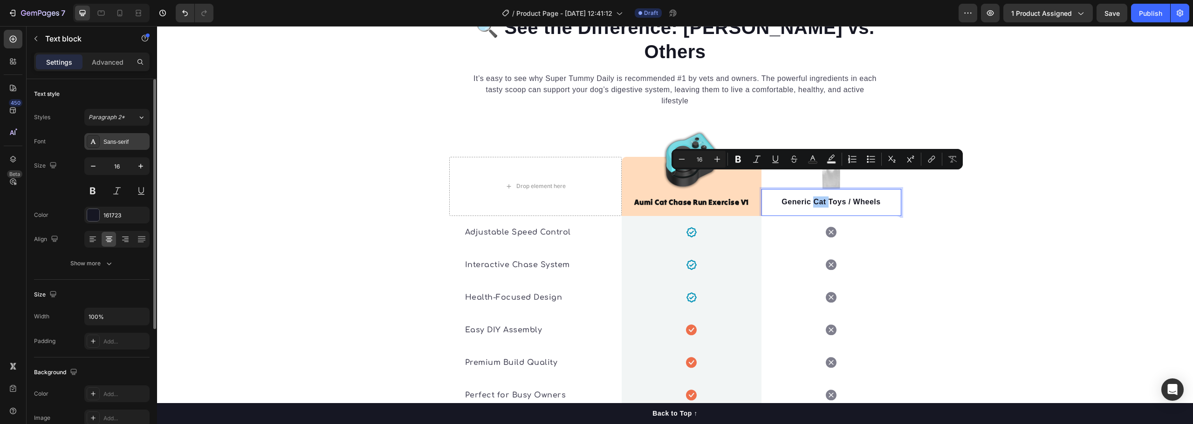
click at [114, 136] on div "Sans-serif" at bounding box center [116, 141] width 65 height 17
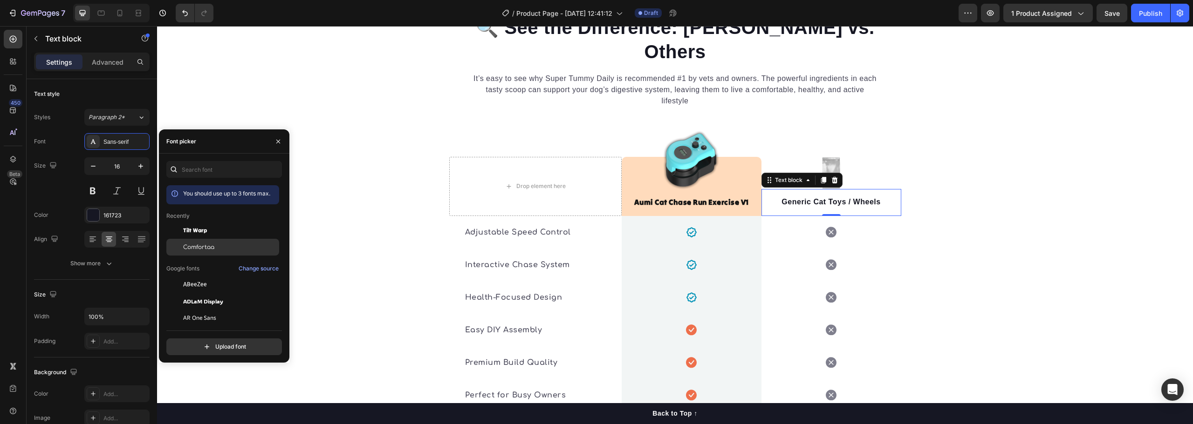
click at [204, 245] on span "Comfortaa" at bounding box center [198, 247] width 31 height 8
click at [680, 198] on strong "Aumi Cat Chase Run Exercise V1" at bounding box center [691, 202] width 115 height 9
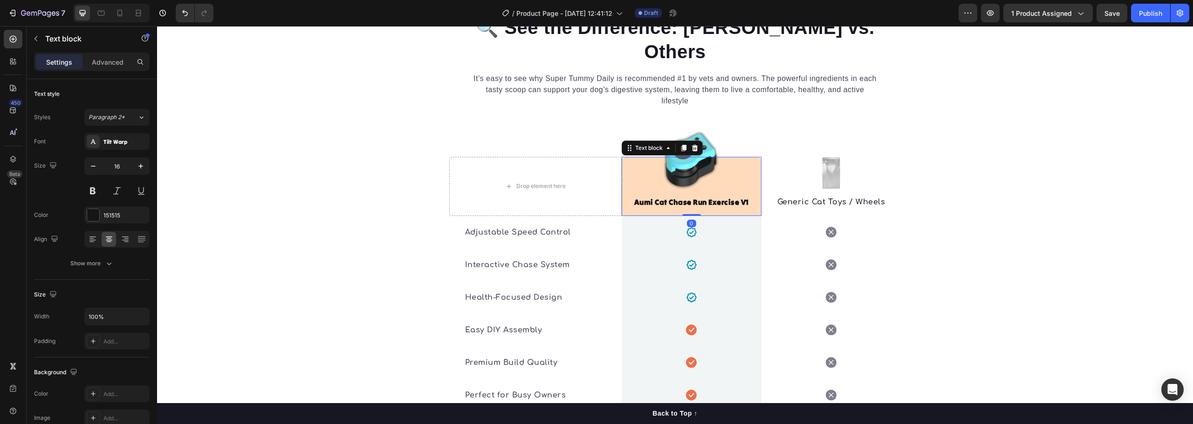
click at [680, 198] on strong "Aumi Cat Chase Run Exercise V1" at bounding box center [691, 202] width 115 height 9
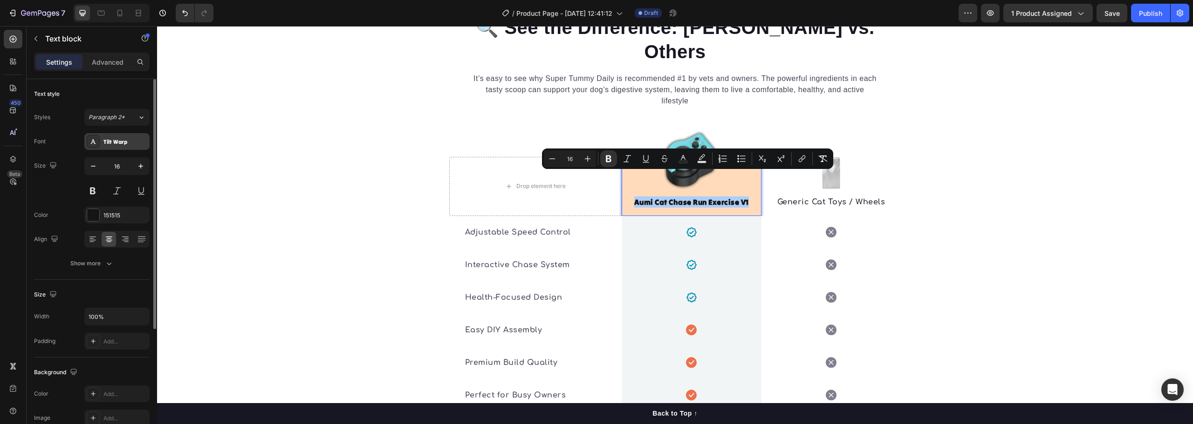
click at [109, 145] on div "Tilt Warp" at bounding box center [125, 142] width 44 height 8
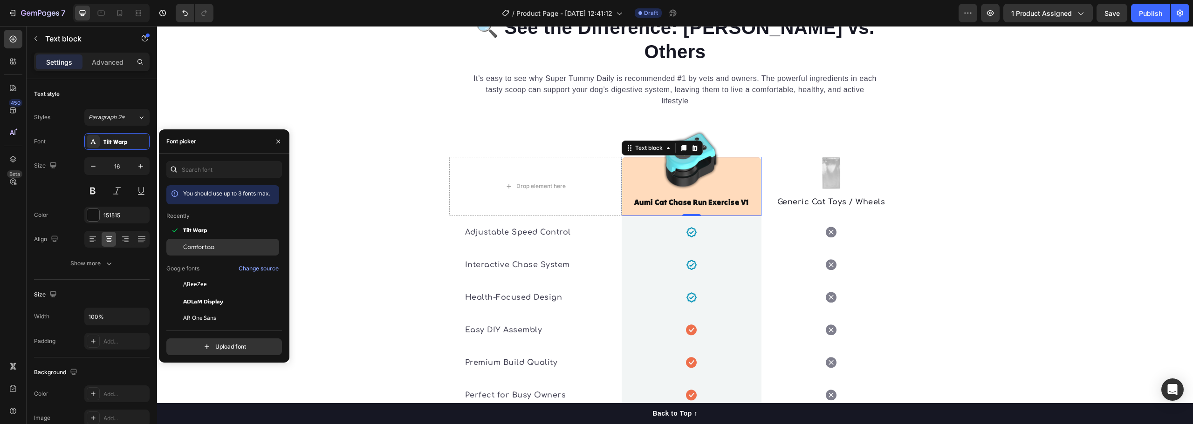
click at [215, 242] on div "Comfortaa" at bounding box center [222, 247] width 113 height 17
click at [935, 227] on div "🔍 See the Difference: Aumi vs. Others Heading It’s easy to see why Super Tummy …" at bounding box center [675, 245] width 1036 height 463
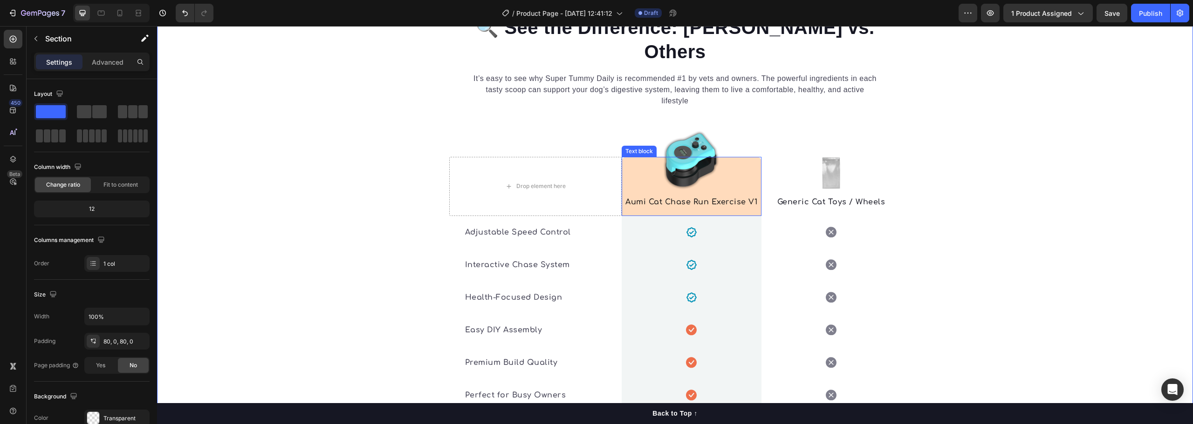
click at [724, 198] on strong "Aumi Cat Chase Run Exercise V1" at bounding box center [691, 202] width 132 height 8
drag, startPoint x: 1049, startPoint y: 216, endPoint x: 824, endPoint y: 179, distance: 227.7
click at [1046, 216] on div "🔍 See the Difference: Aumi vs. Others Heading It’s easy to see why Super Tummy …" at bounding box center [675, 245] width 1036 height 463
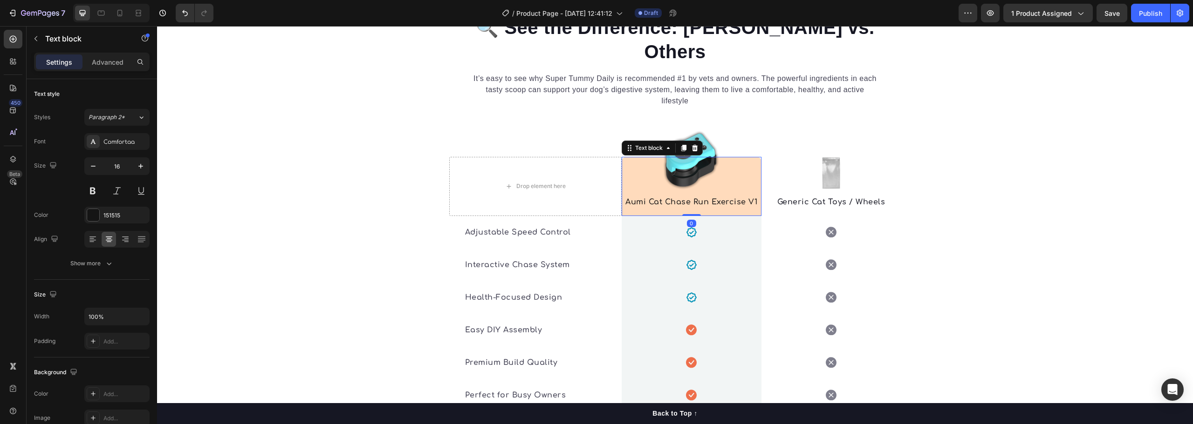
click at [655, 198] on strong "Aumi Cat Chase Run Exercise V1" at bounding box center [691, 202] width 132 height 8
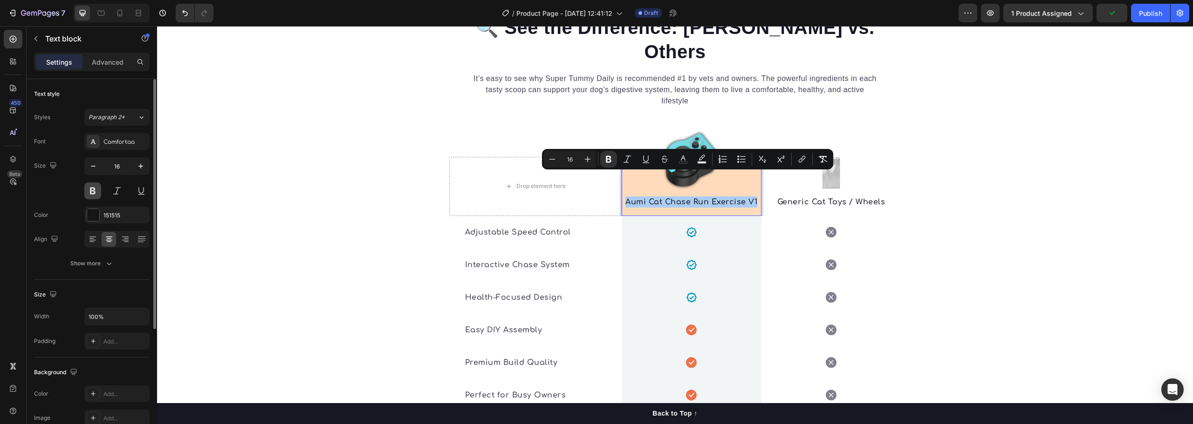
click at [98, 192] on button at bounding box center [92, 191] width 17 height 17
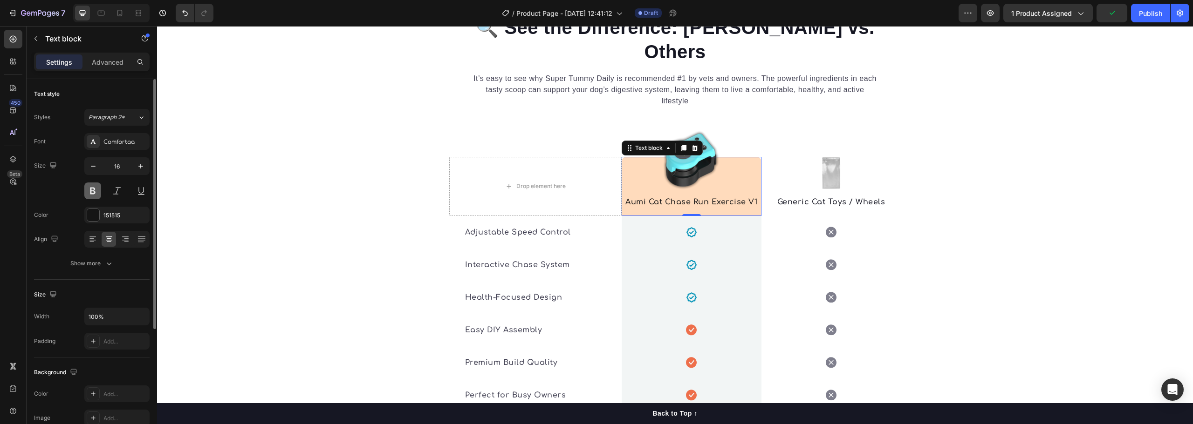
click at [97, 192] on button at bounding box center [92, 191] width 17 height 17
click at [120, 186] on button at bounding box center [117, 191] width 17 height 17
click at [114, 192] on button at bounding box center [117, 191] width 17 height 17
click at [124, 135] on div "Comfortaa" at bounding box center [116, 141] width 65 height 17
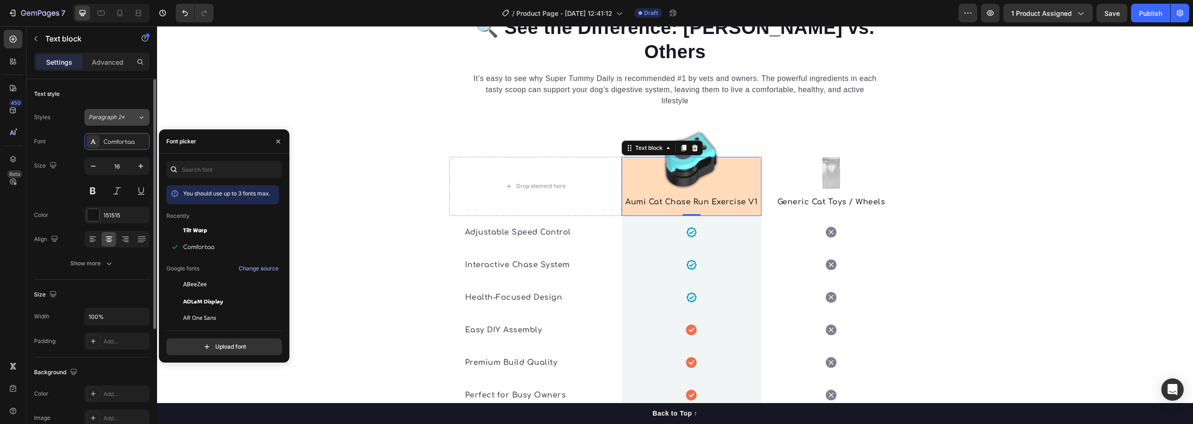
click at [120, 119] on span "Paragraph 2*" at bounding box center [107, 117] width 36 height 8
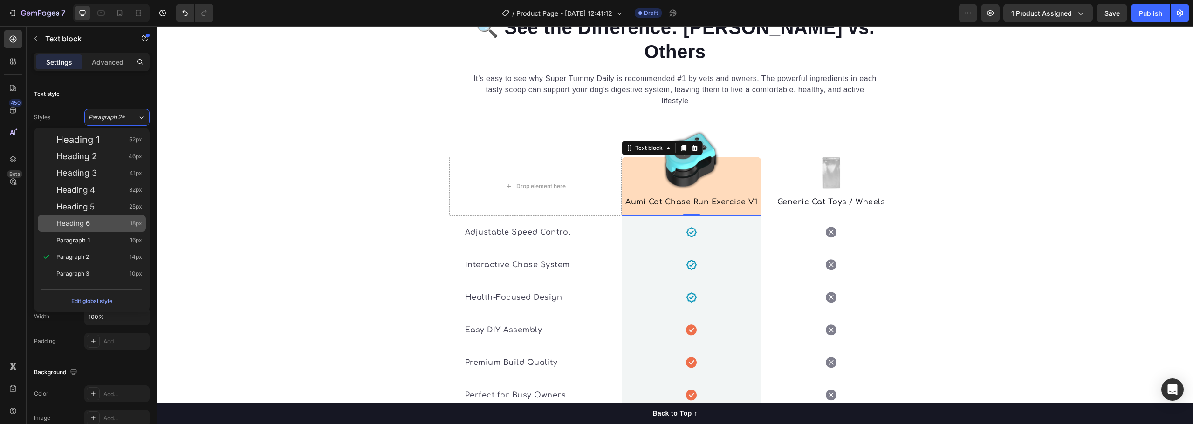
click at [101, 222] on div "Heading 6 18px" at bounding box center [99, 223] width 86 height 9
type input "18"
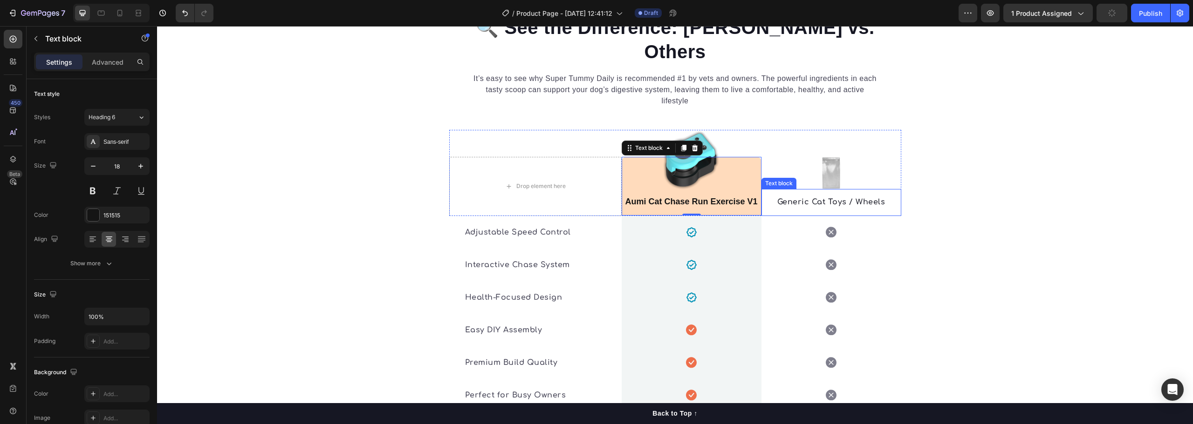
click at [813, 197] on p "Generic Cat Toys / Wheels" at bounding box center [831, 202] width 138 height 11
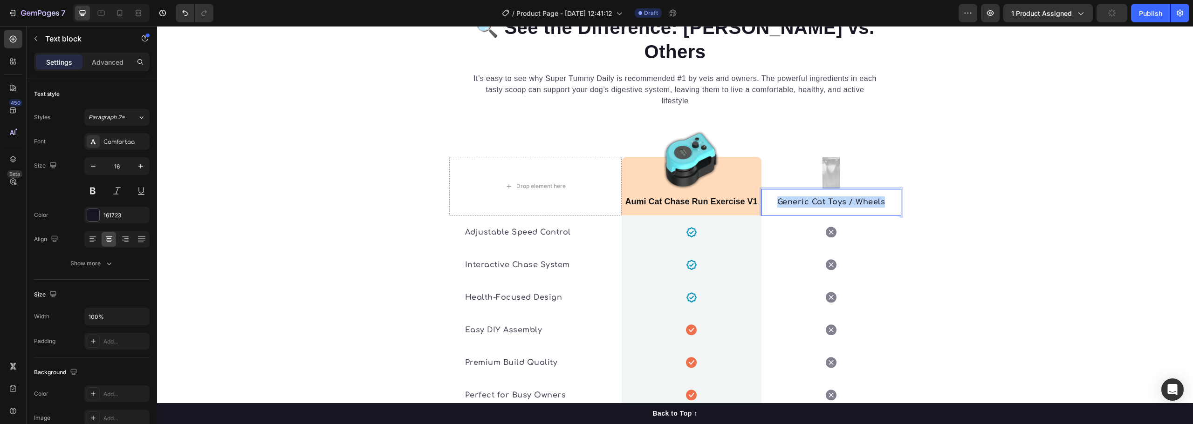
click at [813, 197] on p "Generic Cat Toys / Wheels" at bounding box center [831, 202] width 138 height 11
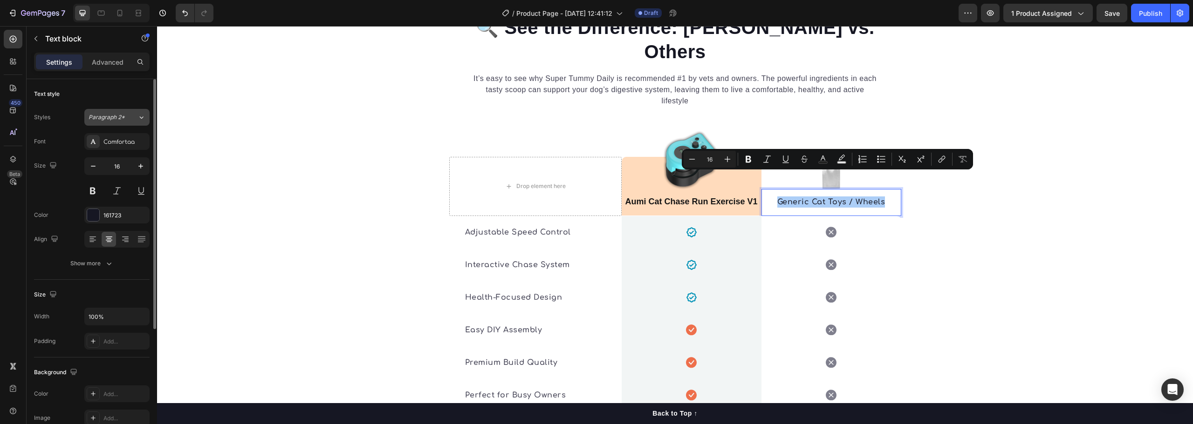
click at [128, 117] on div "Paragraph 2*" at bounding box center [113, 117] width 49 height 8
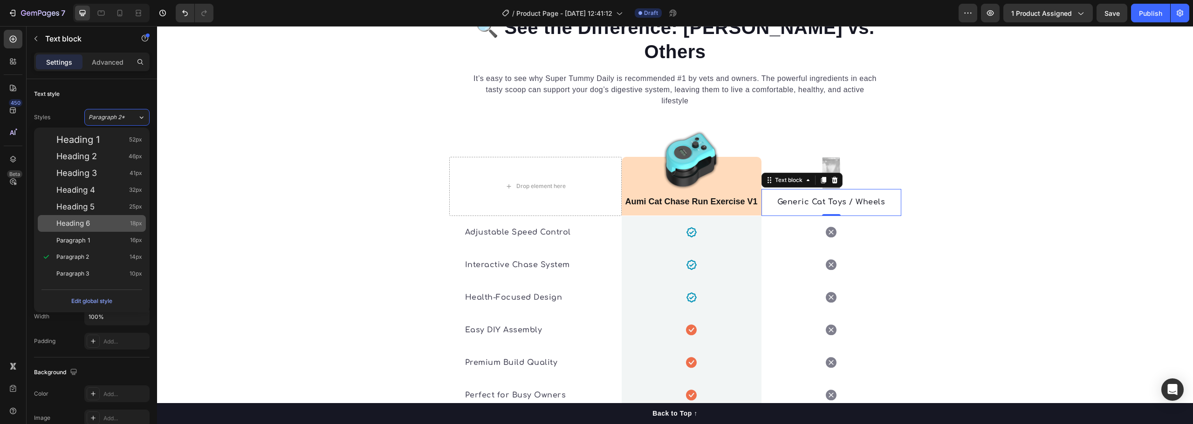
click at [110, 226] on div "Heading 6 18px" at bounding box center [99, 223] width 86 height 9
type input "18"
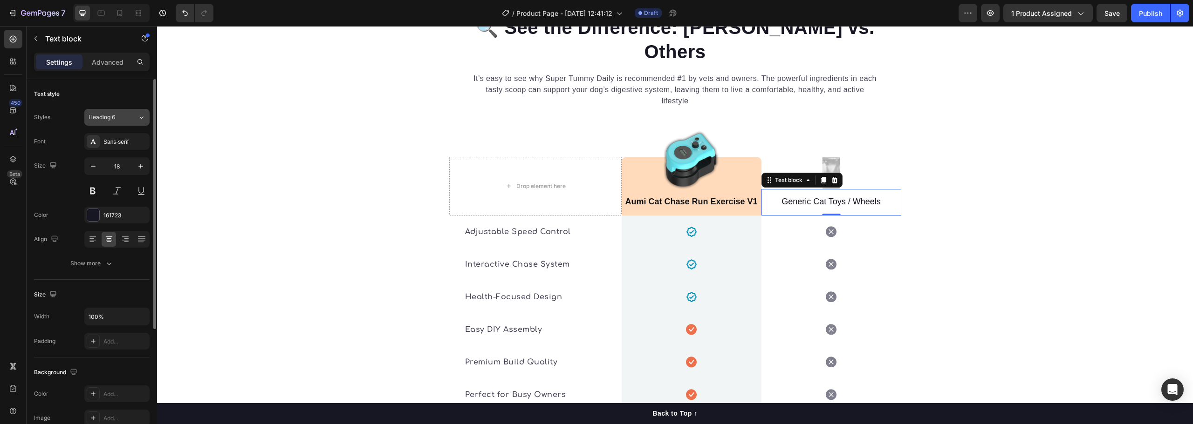
click at [128, 122] on button "Heading 6" at bounding box center [116, 117] width 65 height 17
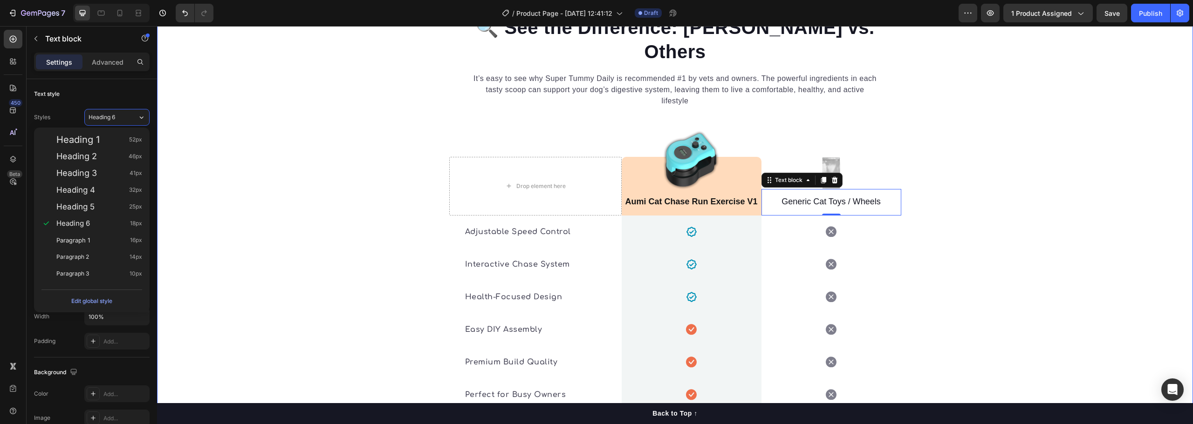
click at [973, 211] on div "🔍 See the Difference: Aumi vs. Others Heading It’s easy to see why Super Tummy …" at bounding box center [675, 245] width 1036 height 462
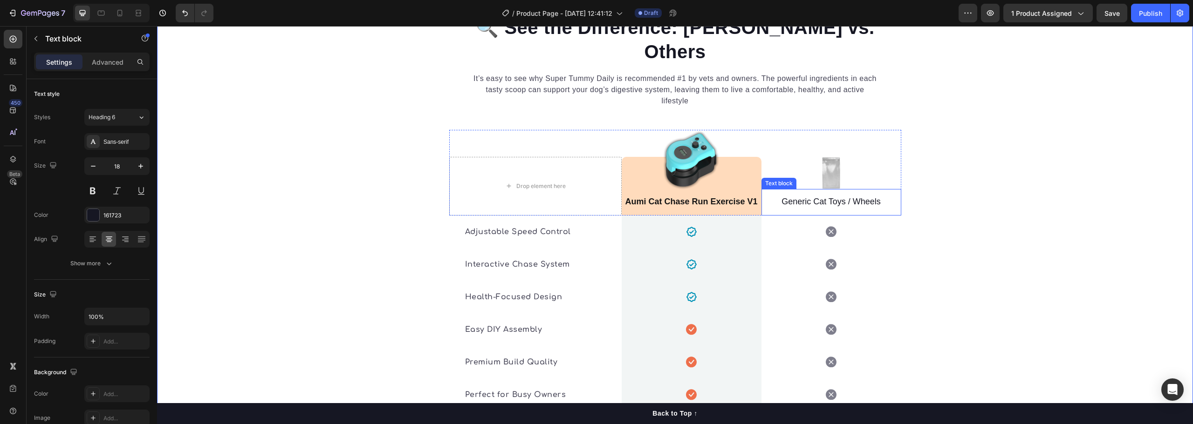
click at [828, 197] on p "Generic Cat Toys / Wheels" at bounding box center [831, 202] width 138 height 11
click at [97, 190] on button at bounding box center [92, 191] width 17 height 17
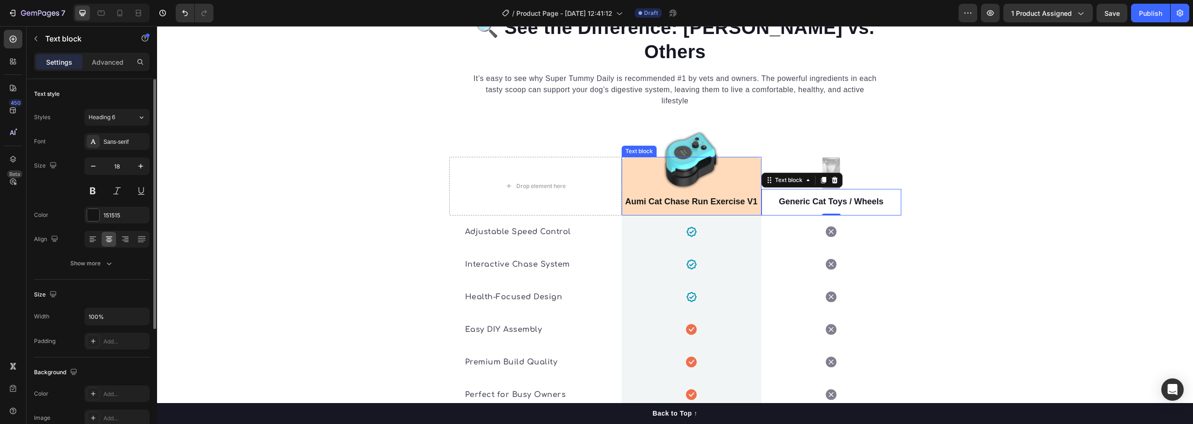
click at [691, 197] on strong "Aumi Cat Chase Run Exercise V1" at bounding box center [691, 201] width 132 height 9
click at [134, 139] on div "Sans-serif" at bounding box center [125, 142] width 44 height 8
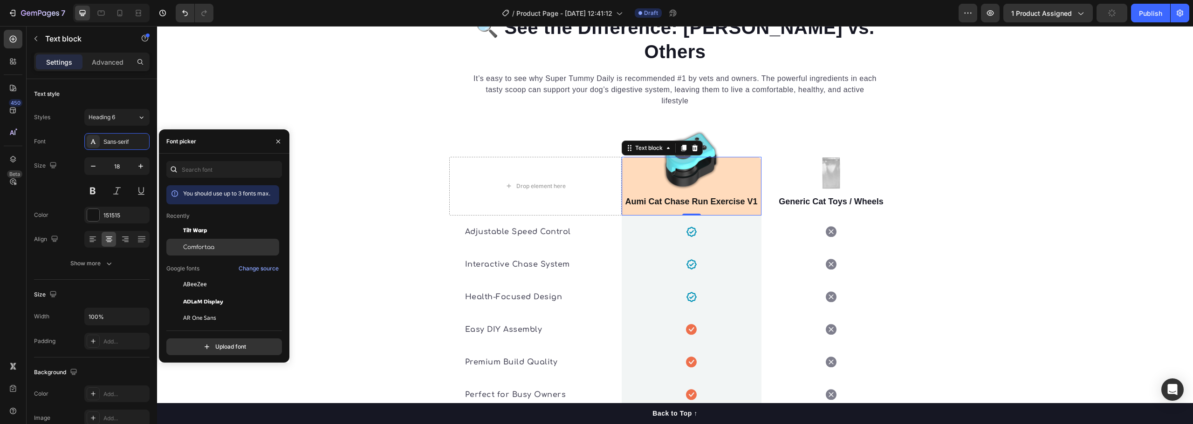
click at [212, 246] on span "Comfortaa" at bounding box center [198, 247] width 31 height 8
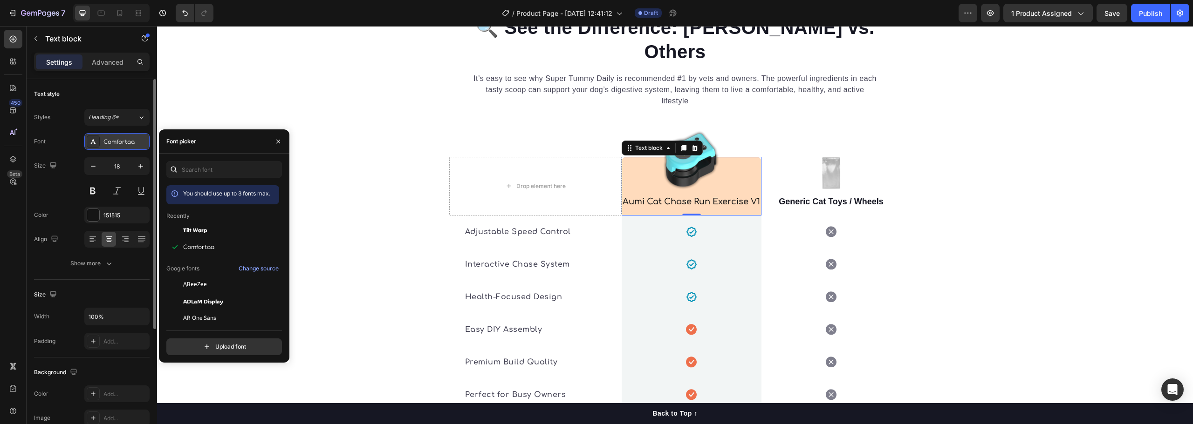
click at [123, 146] on div "Comfortaa" at bounding box center [125, 142] width 44 height 8
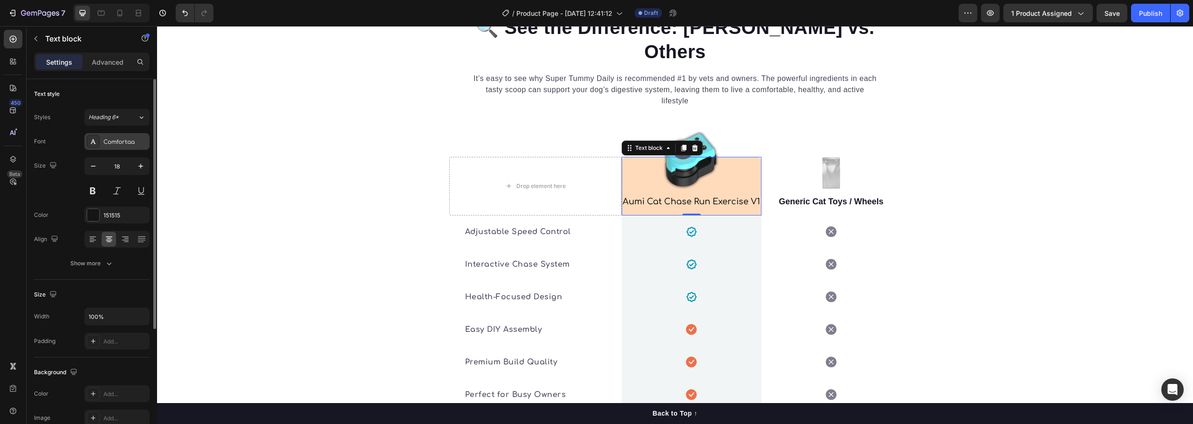
click at [123, 146] on div "Comfortaa" at bounding box center [125, 142] width 44 height 8
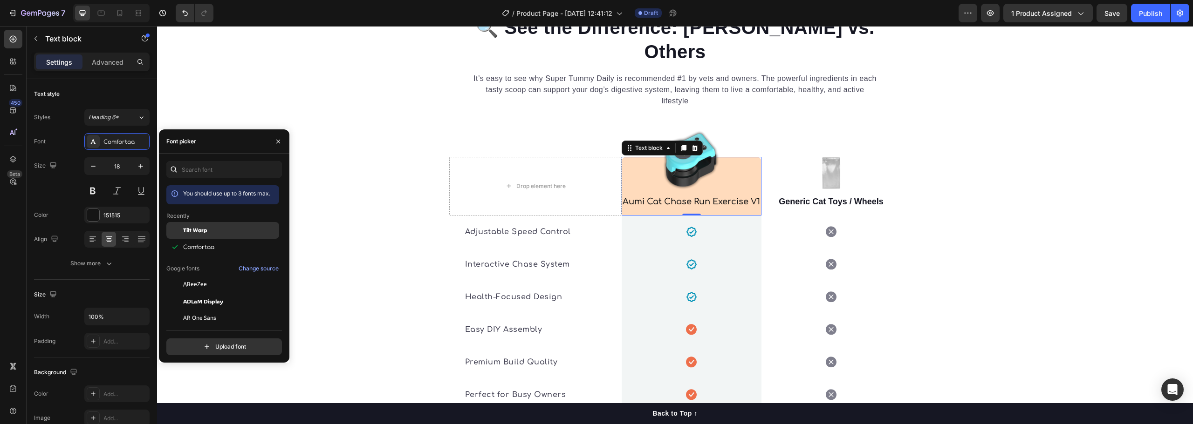
click at [204, 230] on span "Tilt Warp" at bounding box center [195, 230] width 24 height 8
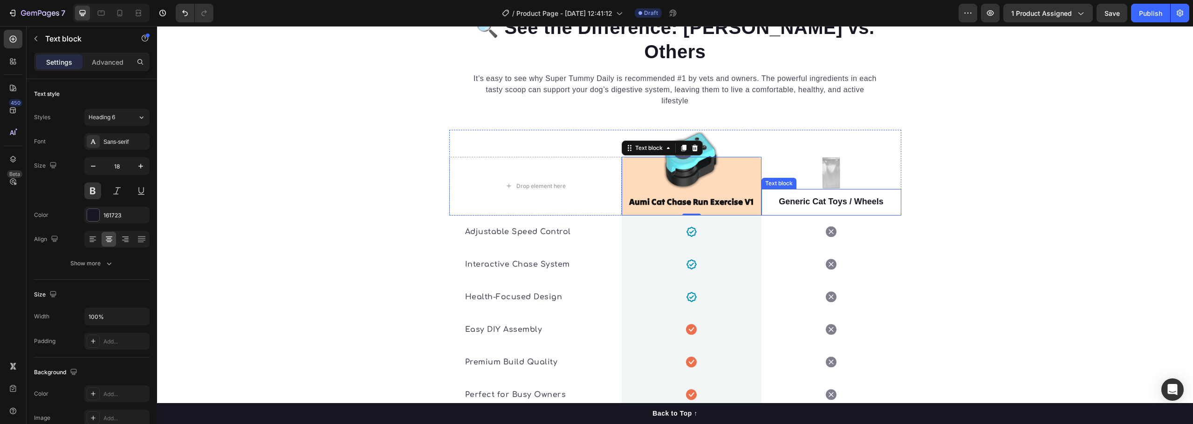
click at [832, 197] on p "Generic Cat Toys / Wheels" at bounding box center [831, 202] width 138 height 11
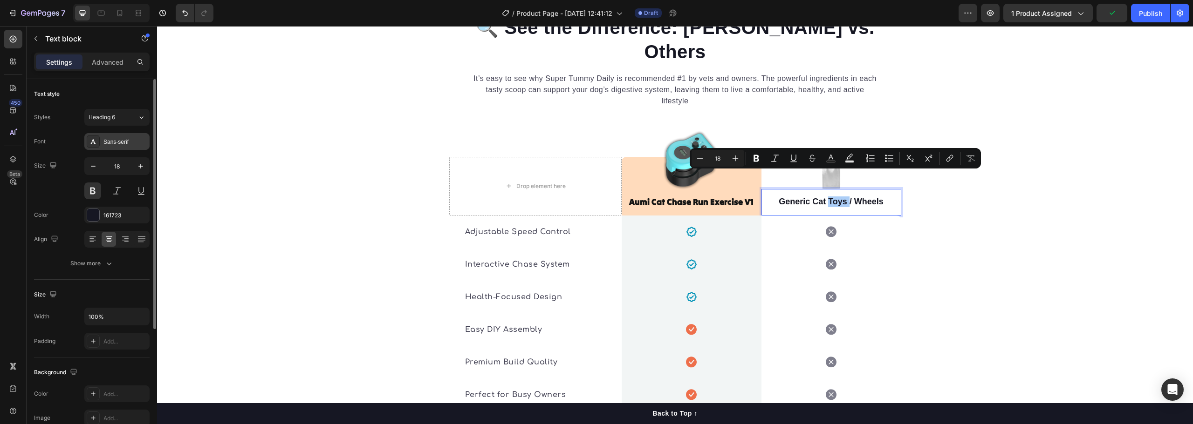
click at [121, 140] on div "Sans-serif" at bounding box center [125, 142] width 44 height 8
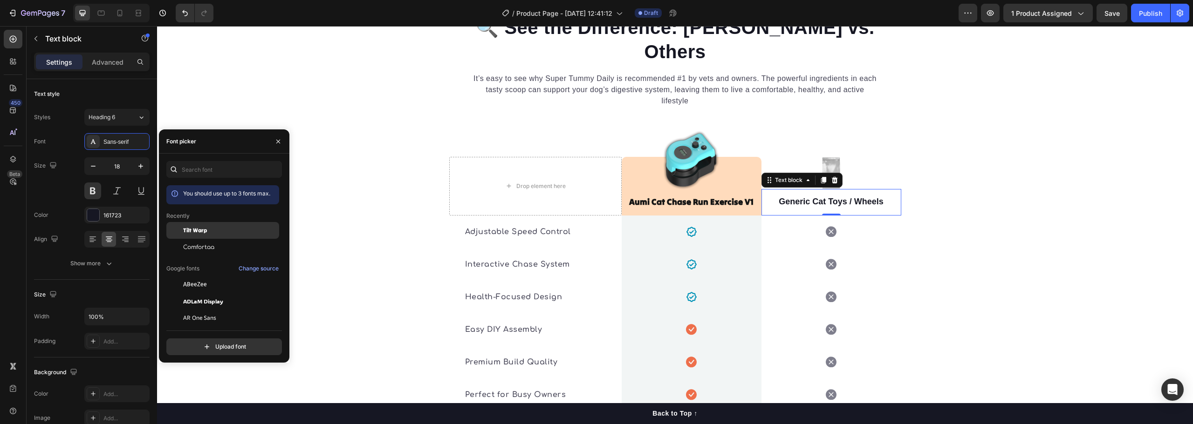
click at [201, 230] on span "Tilt Warp" at bounding box center [195, 230] width 24 height 8
click at [980, 209] on div "🔍 See the Difference: Aumi vs. Others Heading It’s easy to see why Super Tummy …" at bounding box center [675, 245] width 1036 height 462
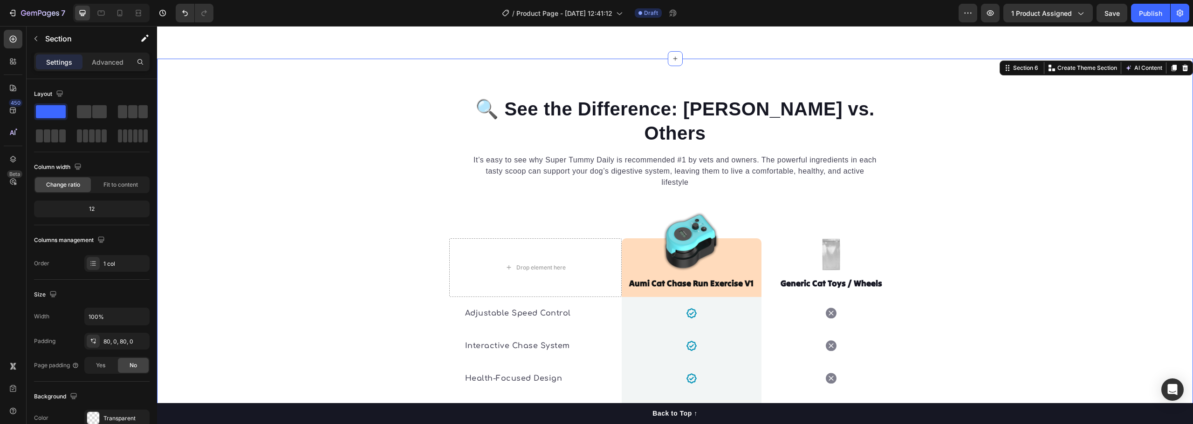
scroll to position [1623, 0]
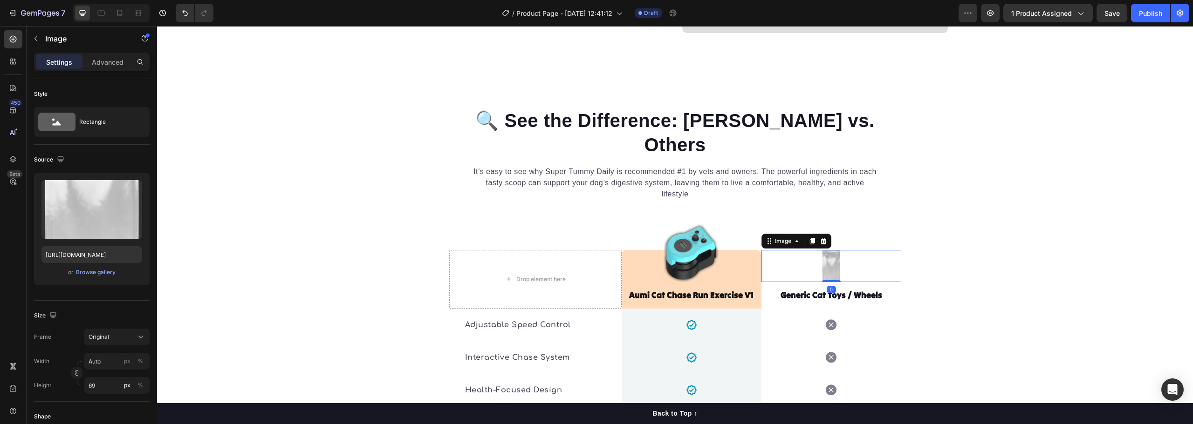
click at [833, 250] on img at bounding box center [831, 266] width 20 height 32
click at [824, 250] on img at bounding box center [831, 266] width 20 height 32
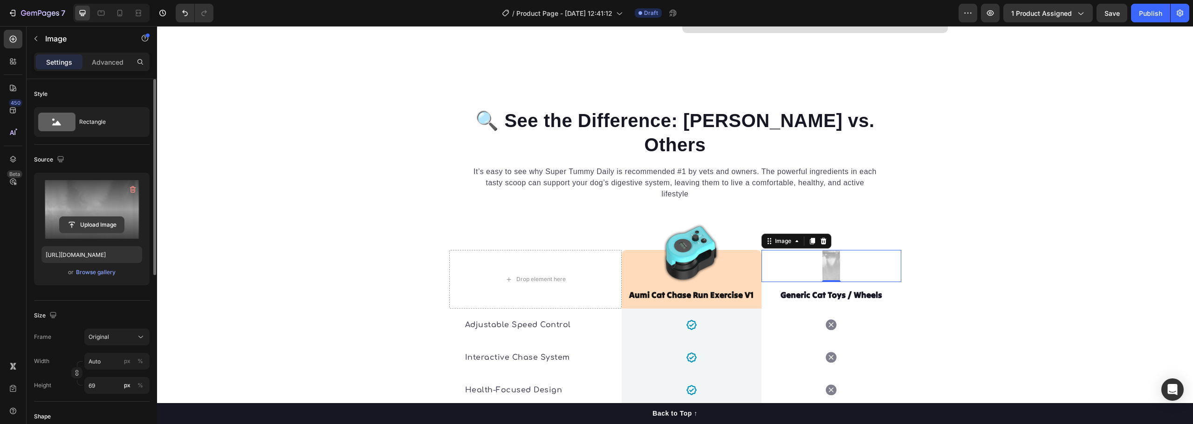
click at [81, 224] on input "file" at bounding box center [92, 225] width 64 height 16
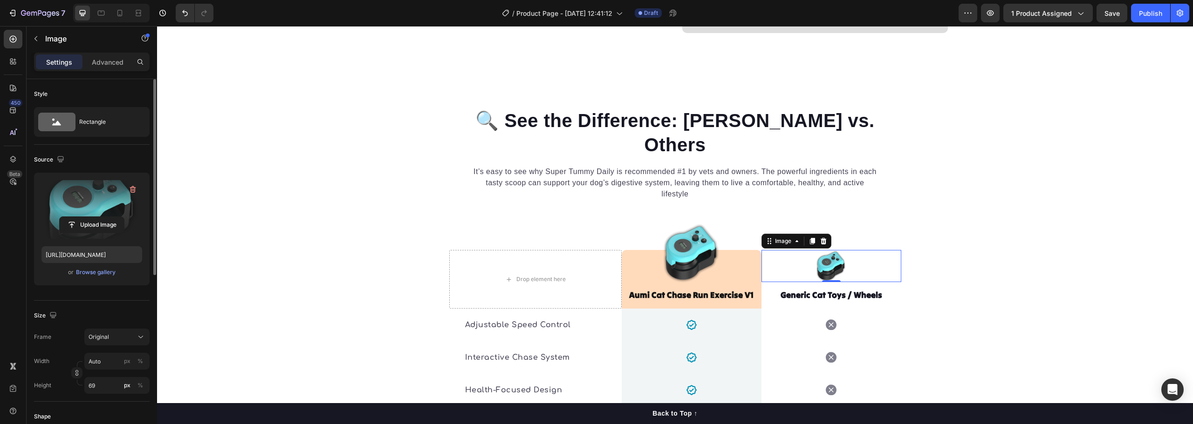
click at [828, 250] on img at bounding box center [831, 266] width 32 height 32
click at [84, 228] on input "file" at bounding box center [92, 225] width 64 height 16
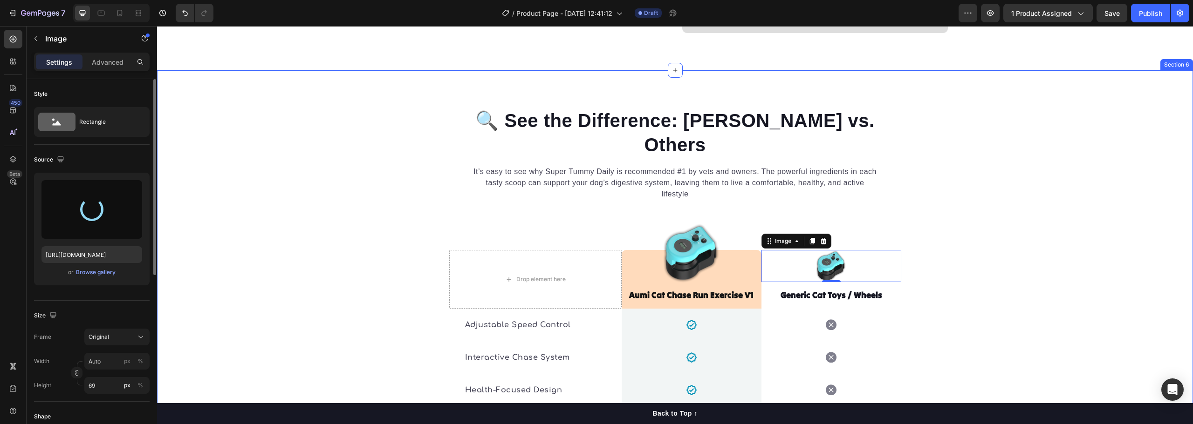
type input "https://cdn.shopify.com/s/files/1/0940/0739/4607/files/gempages_568242016584991…"
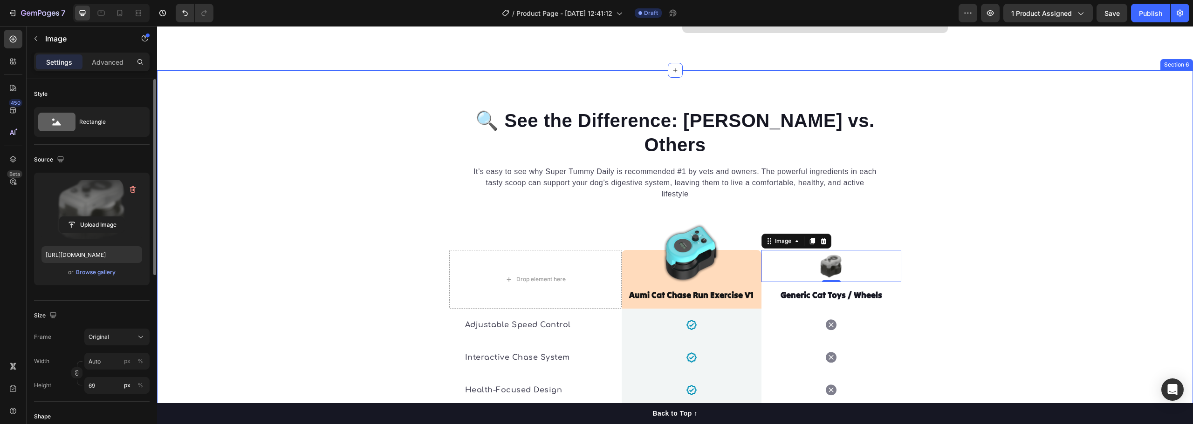
click at [1061, 196] on div "🔍 See the Difference: Aumi vs. Others Heading It’s easy to see why Super Tummy …" at bounding box center [675, 339] width 1036 height 462
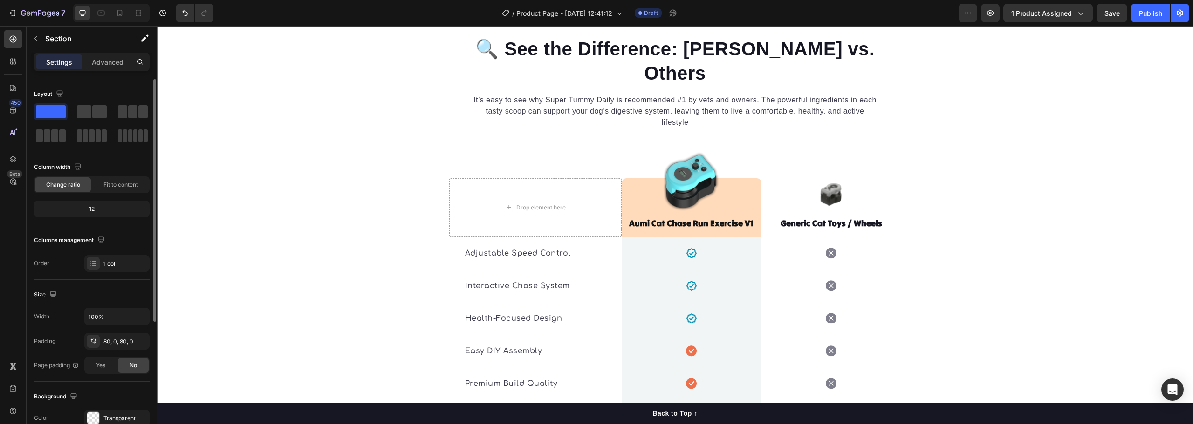
scroll to position [1763, 0]
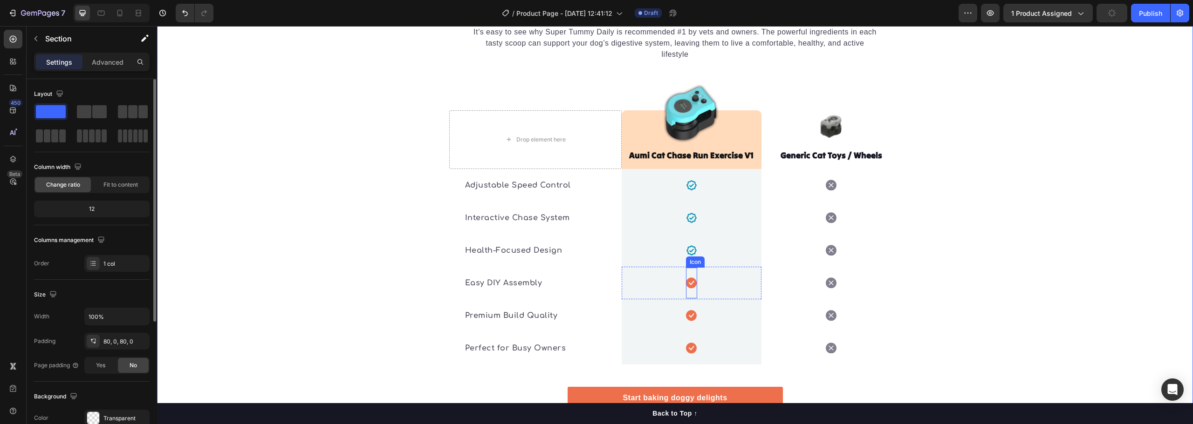
click at [689, 278] on icon at bounding box center [691, 283] width 11 height 11
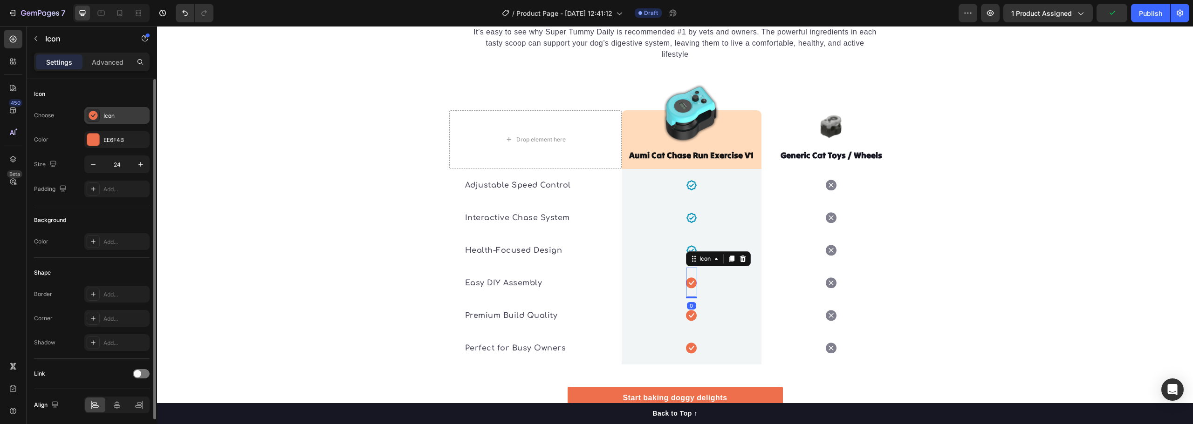
click at [119, 117] on div "Icon" at bounding box center [125, 116] width 44 height 8
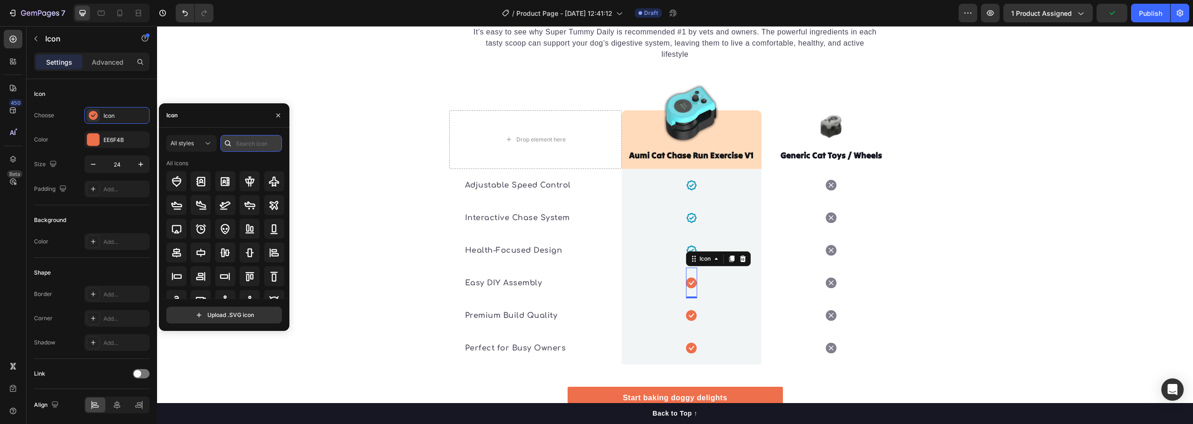
click at [242, 144] on input "text" at bounding box center [251, 143] width 62 height 17
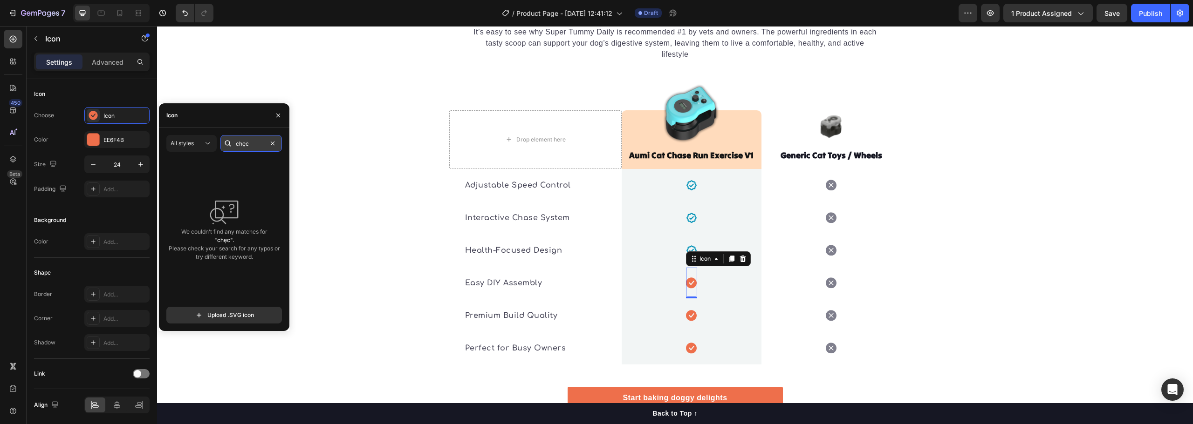
type input "chẹck"
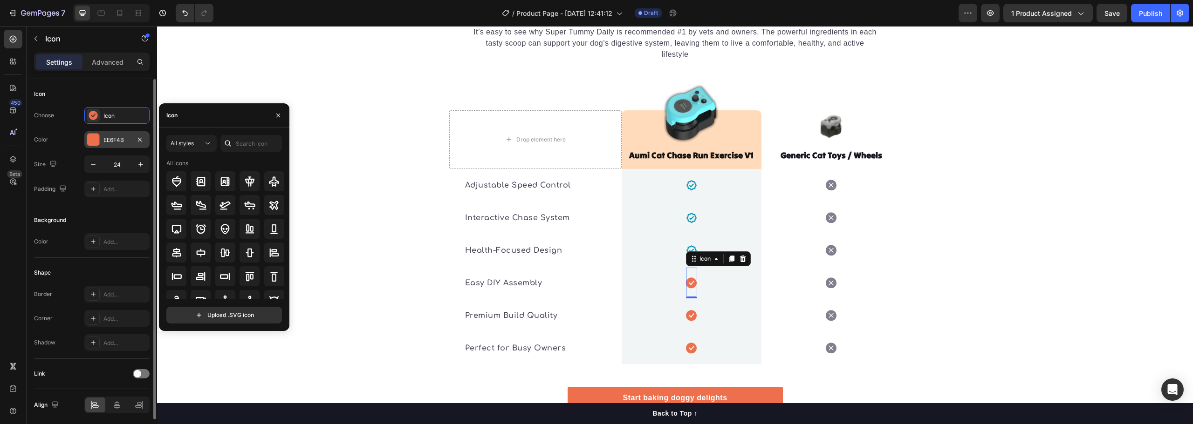
click at [111, 138] on div "EE6F4B" at bounding box center [116, 140] width 27 height 8
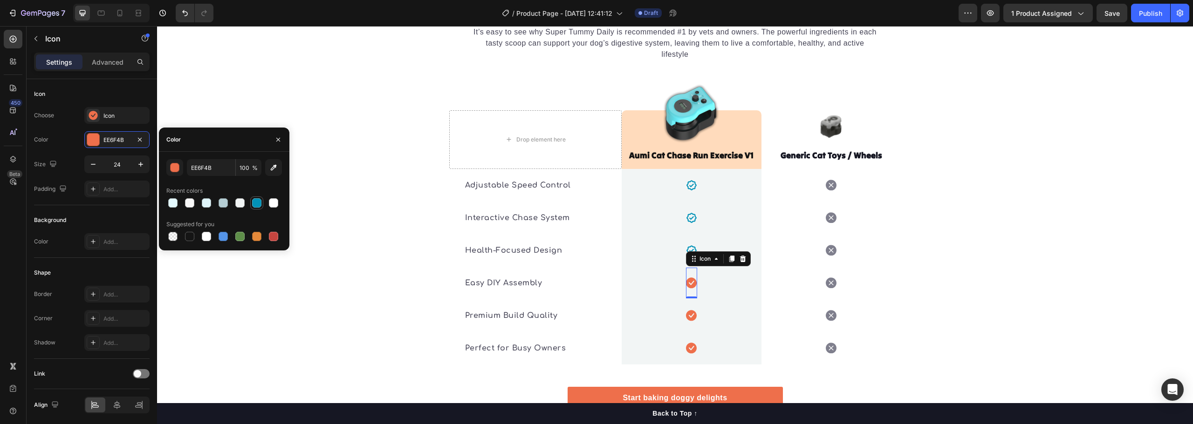
click at [259, 203] on div at bounding box center [256, 203] width 9 height 9
type input "0292B7"
click at [127, 113] on div "Icon" at bounding box center [125, 116] width 44 height 8
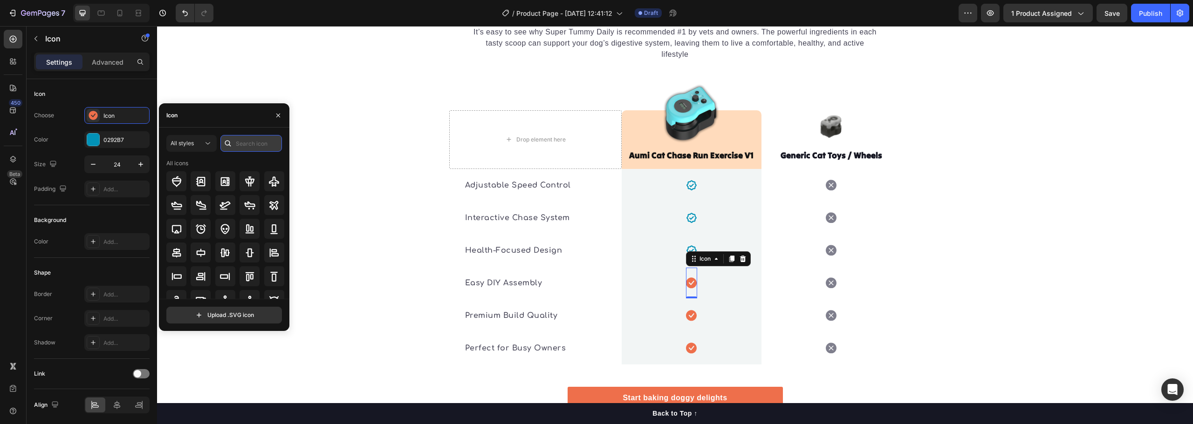
click at [252, 143] on input "text" at bounding box center [251, 143] width 62 height 17
type input "check"
click at [206, 274] on div at bounding box center [201, 277] width 20 height 20
click at [689, 310] on icon at bounding box center [691, 315] width 11 height 11
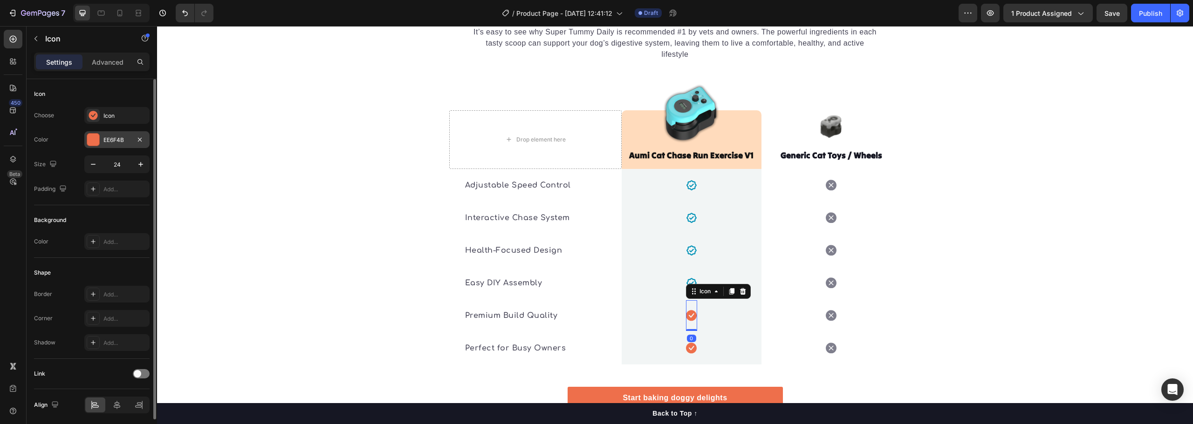
click at [113, 138] on div "EE6F4B" at bounding box center [116, 140] width 27 height 8
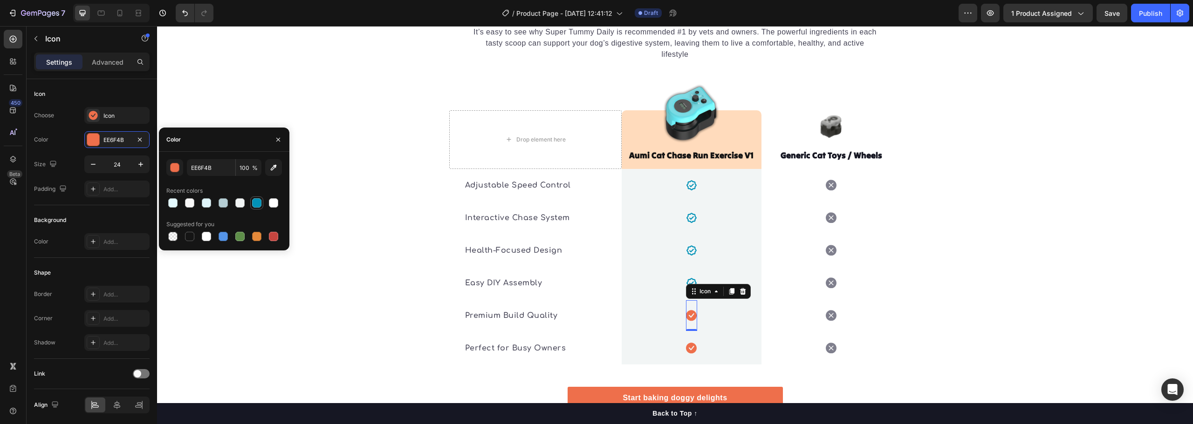
click at [252, 204] on div at bounding box center [256, 203] width 9 height 9
type input "0292B7"
click at [123, 115] on div "Icon" at bounding box center [125, 116] width 44 height 8
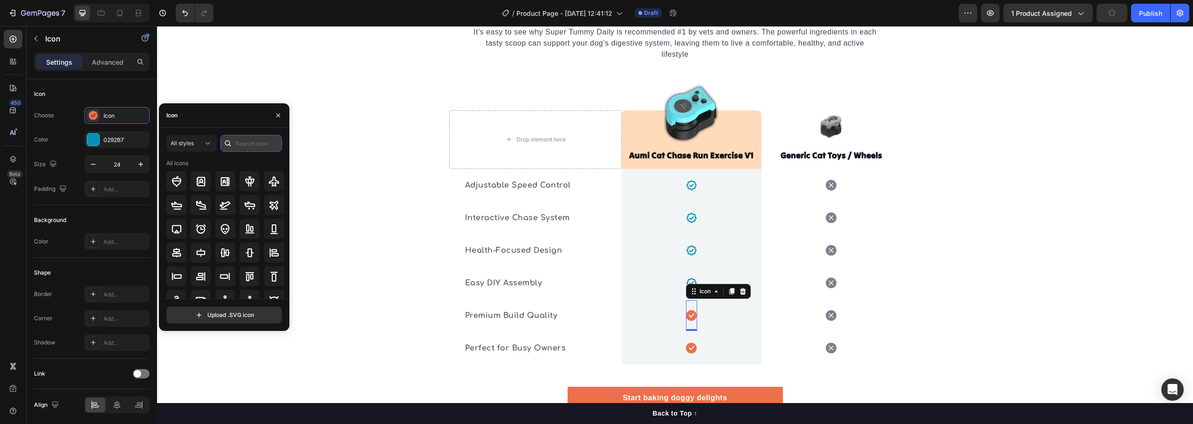
click at [246, 145] on input "text" at bounding box center [251, 143] width 62 height 17
type input "check"
click at [205, 277] on icon at bounding box center [201, 277] width 10 height 10
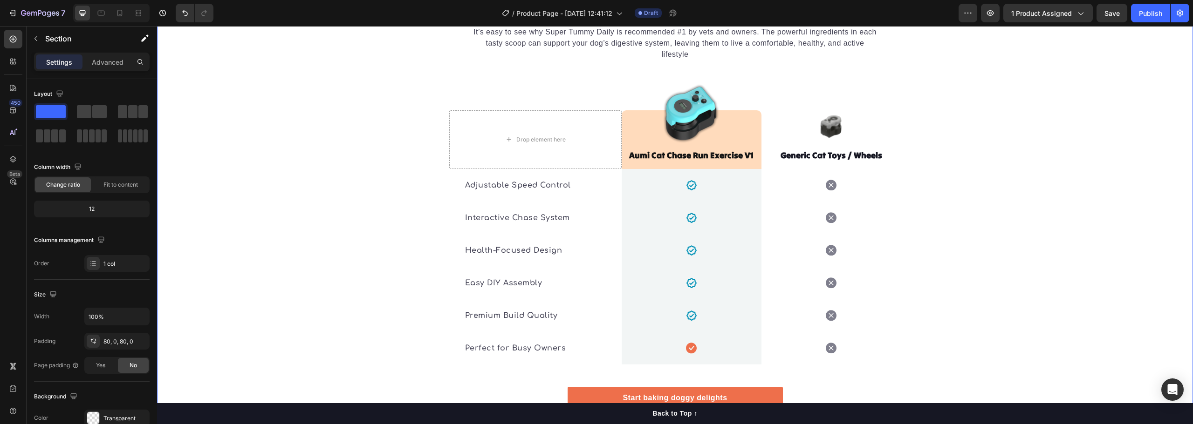
click at [910, 241] on div "🔍 See the Difference: Aumi vs. Others Heading It’s easy to see why Super Tummy …" at bounding box center [675, 199] width 1036 height 462
click at [692, 343] on icon at bounding box center [691, 348] width 11 height 11
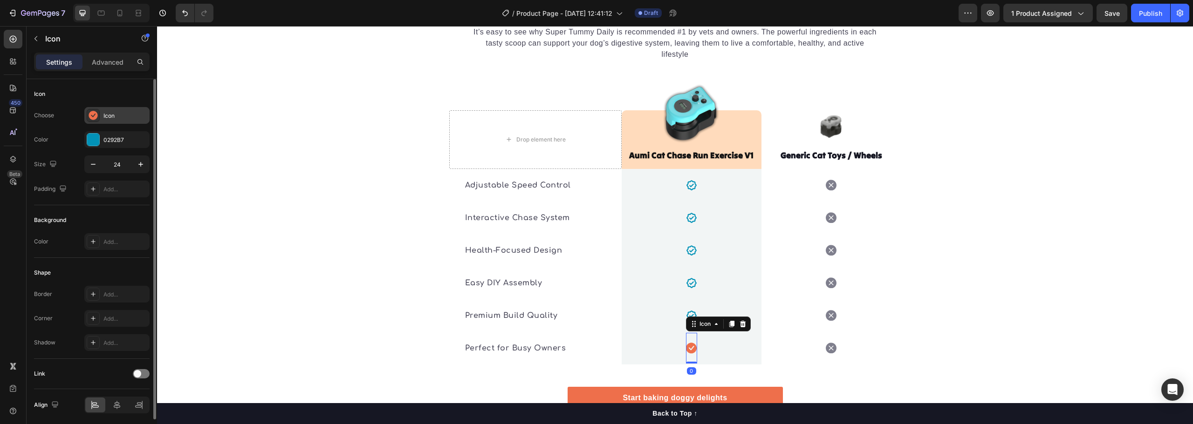
click at [115, 116] on div "Icon" at bounding box center [125, 116] width 44 height 8
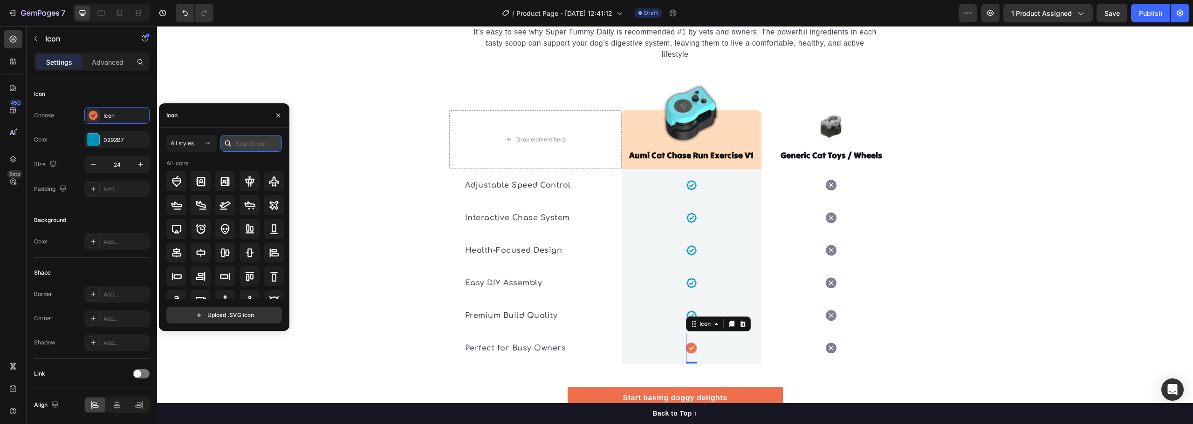
click at [250, 144] on input "text" at bounding box center [251, 143] width 62 height 17
type input "check"
click at [202, 277] on icon at bounding box center [200, 276] width 11 height 11
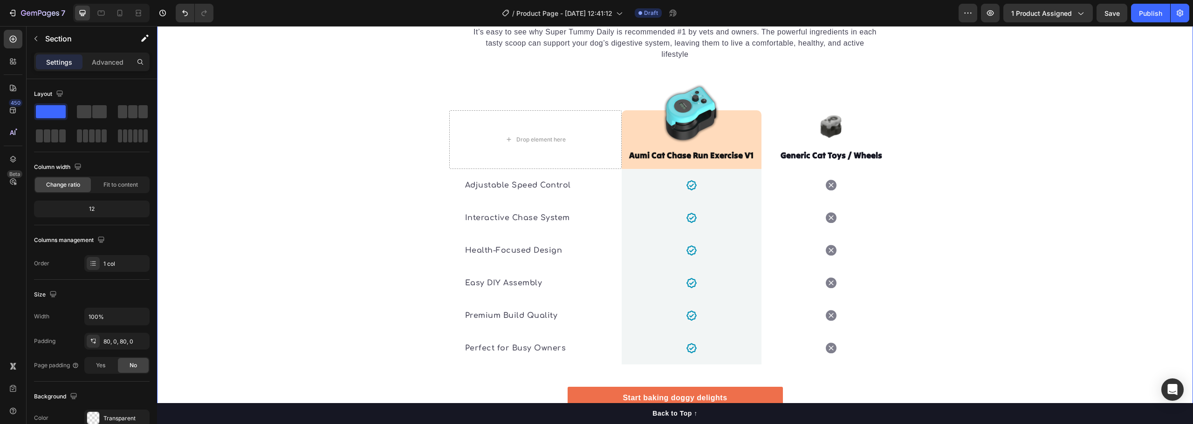
click at [1002, 301] on div "🔍 See the Difference: Aumi vs. Others Heading It’s easy to see why Super Tummy …" at bounding box center [675, 199] width 1036 height 462
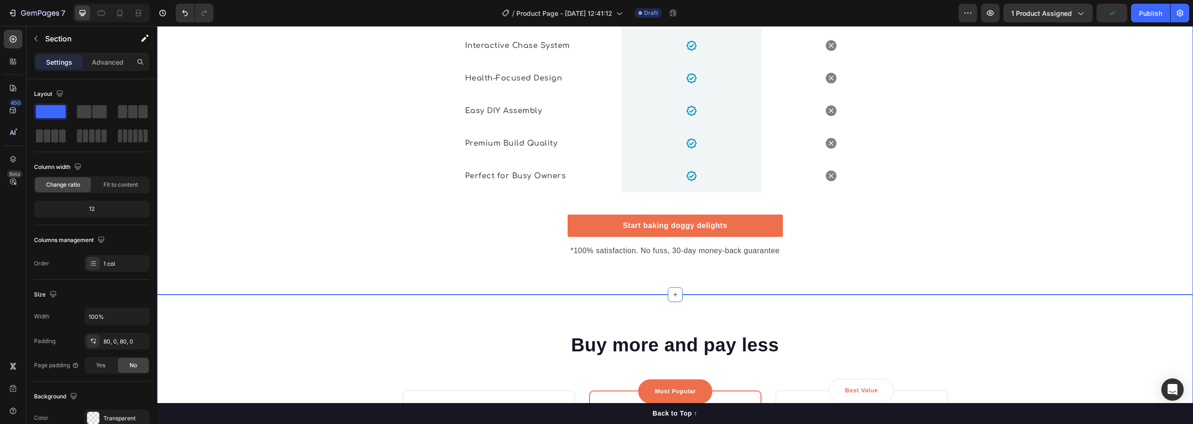
scroll to position [1996, 0]
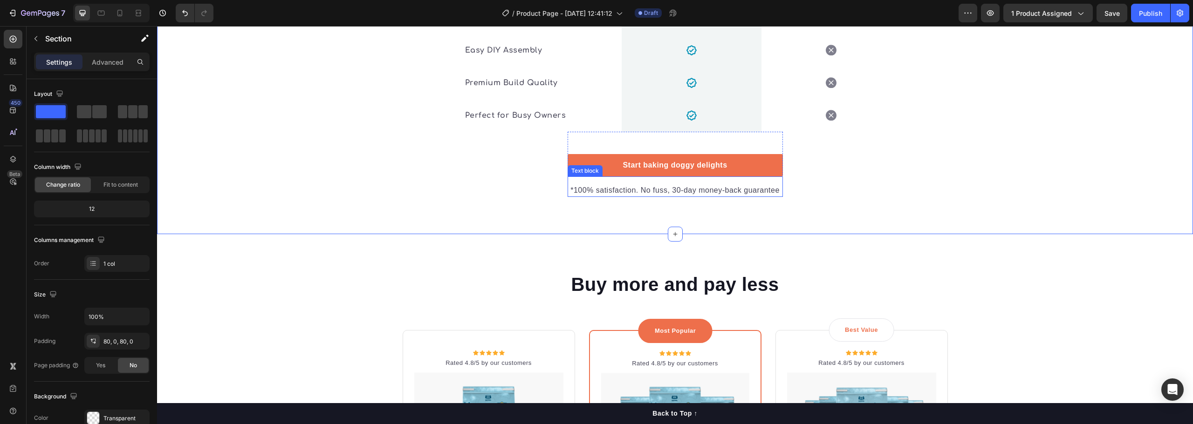
click at [633, 185] on p "*100% satisfaction. No fuss, 30-day money-back guarantee" at bounding box center [674, 190] width 213 height 11
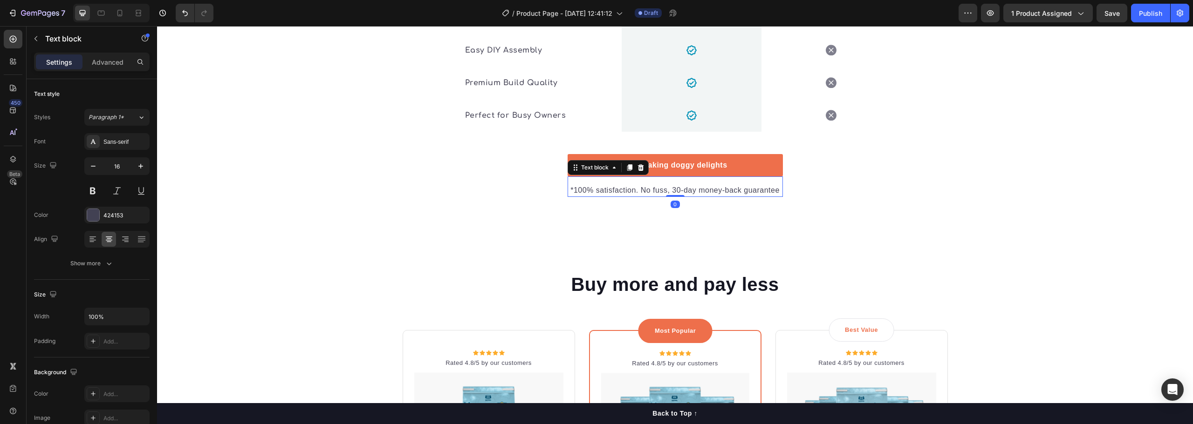
click at [633, 185] on p "*100% satisfaction. No fuss, 30-day money-back guarantee" at bounding box center [674, 190] width 213 height 11
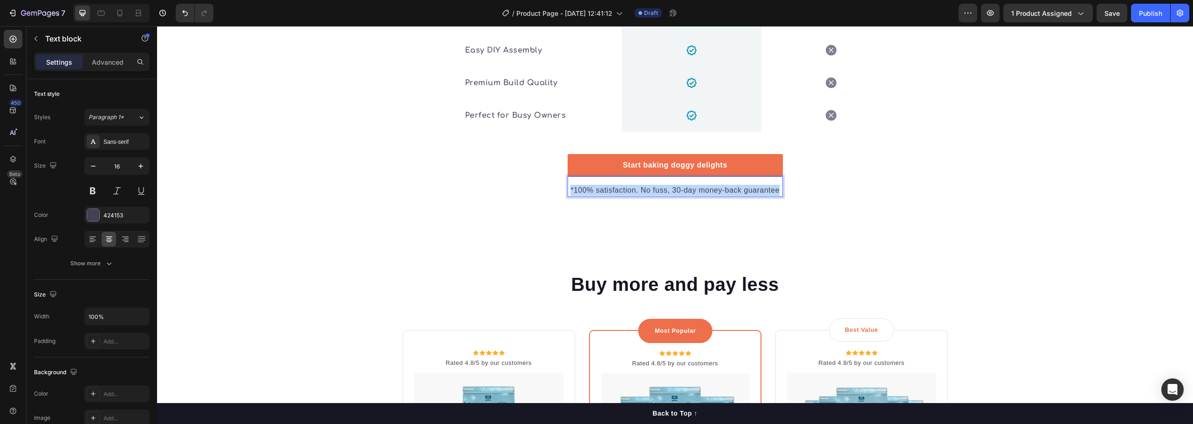
click at [633, 185] on p "*100% satisfaction. No fuss, 30-day money-back guarantee" at bounding box center [674, 190] width 213 height 11
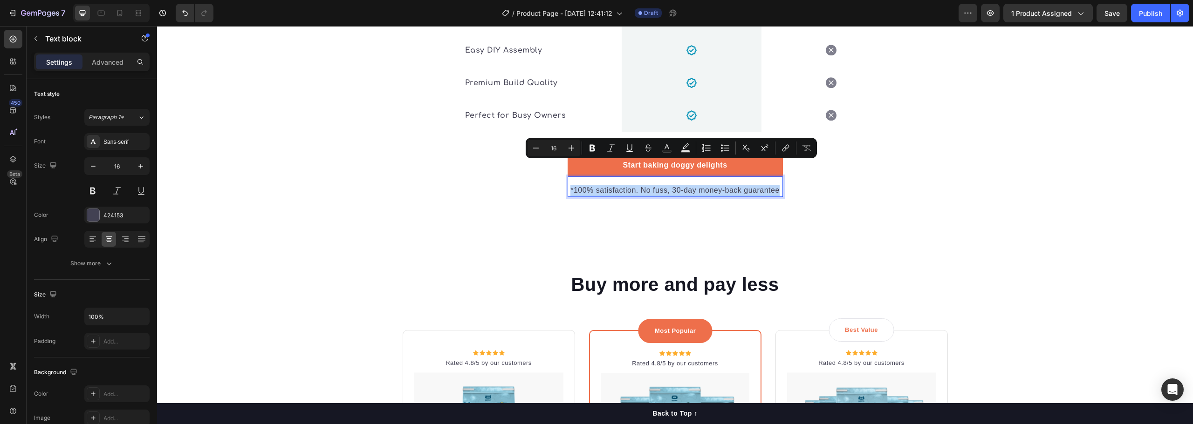
copy p "*100% satisfaction. No fuss, 30-day money-back guarantee"
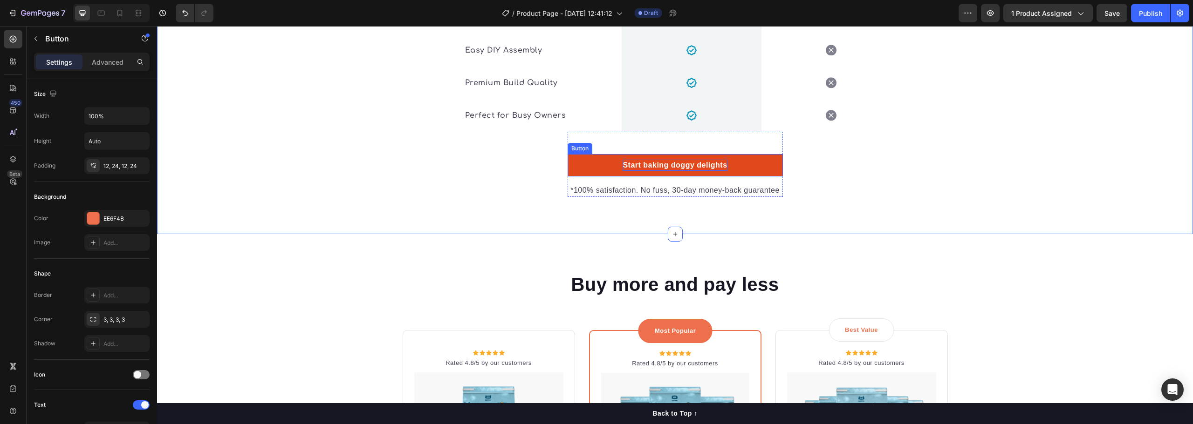
click at [700, 160] on div "Start baking doggy delights" at bounding box center [675, 165] width 104 height 11
click at [746, 154] on link "Start baking doggy delights" at bounding box center [675, 165] width 215 height 22
click at [583, 154] on link "Start baking doggy delights" at bounding box center [675, 165] width 215 height 22
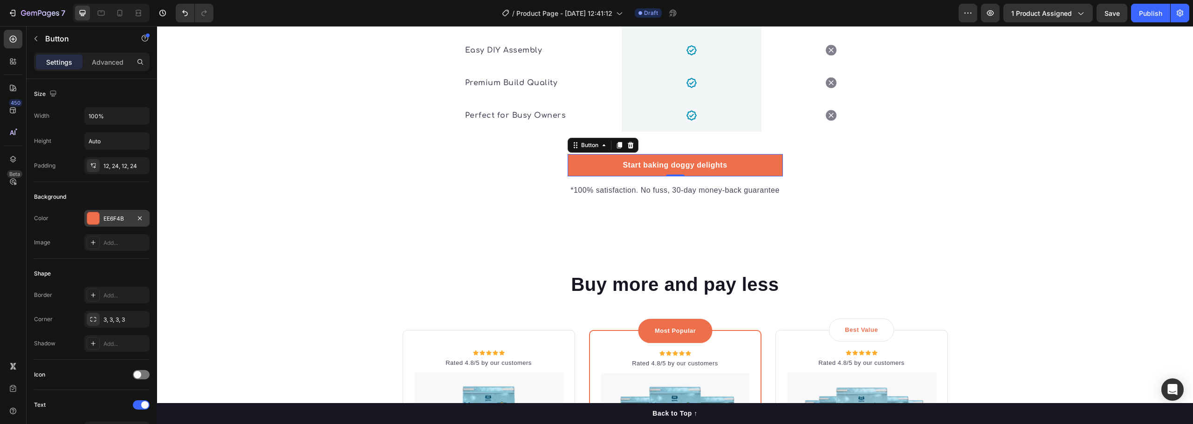
click at [103, 218] on div "EE6F4B" at bounding box center [116, 218] width 65 height 17
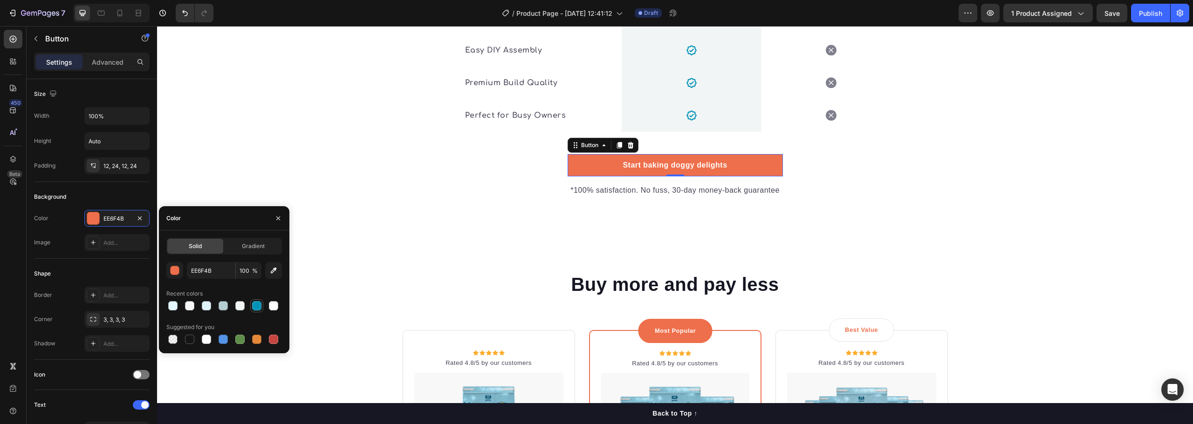
click at [260, 308] on div at bounding box center [256, 305] width 9 height 9
type input "0292B7"
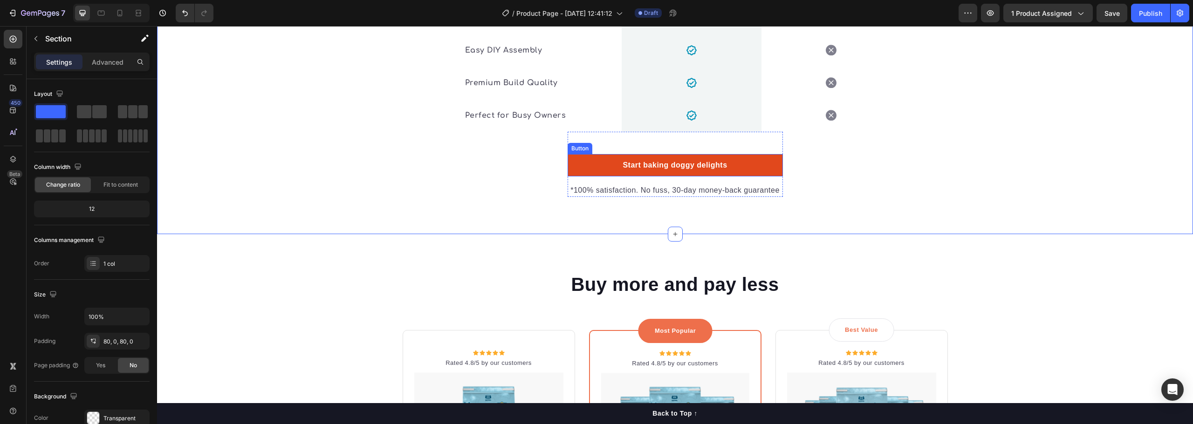
click at [749, 154] on link "Start baking doggy delights" at bounding box center [675, 165] width 215 height 22
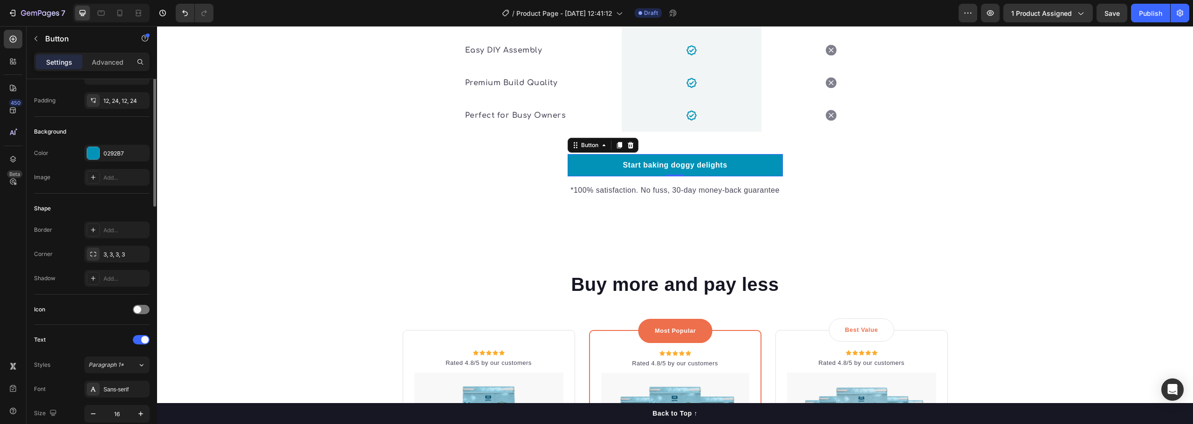
scroll to position [0, 0]
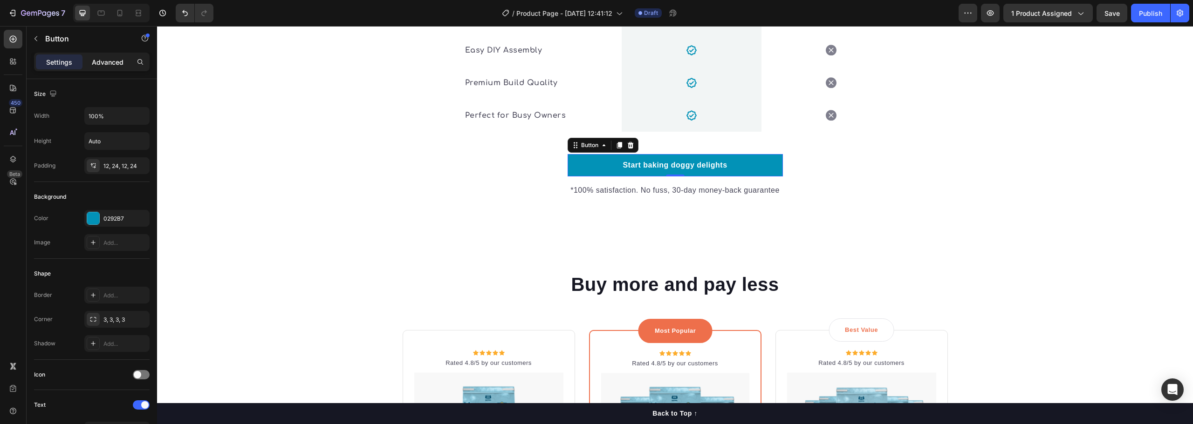
click at [109, 69] on div "Advanced" at bounding box center [107, 62] width 47 height 15
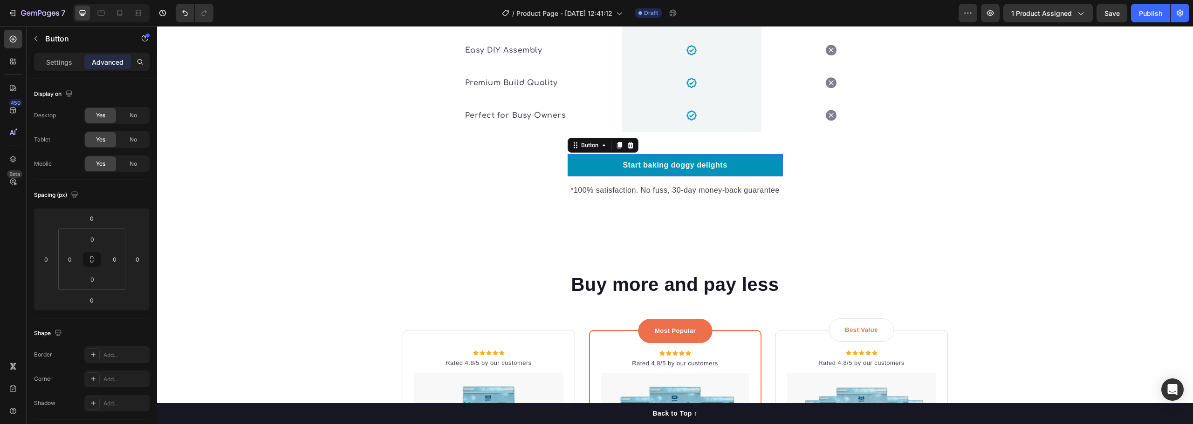
click at [108, 62] on p "Advanced" at bounding box center [108, 62] width 32 height 10
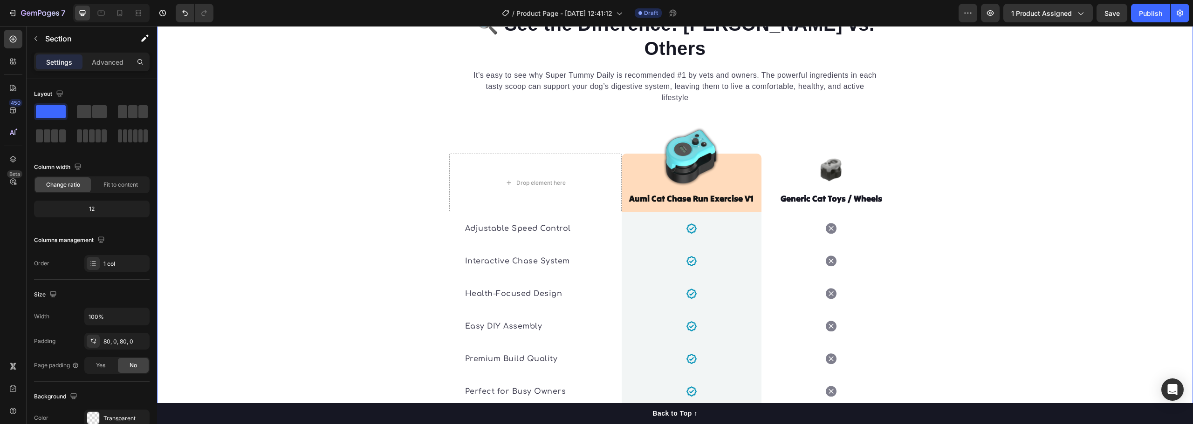
scroll to position [1670, 0]
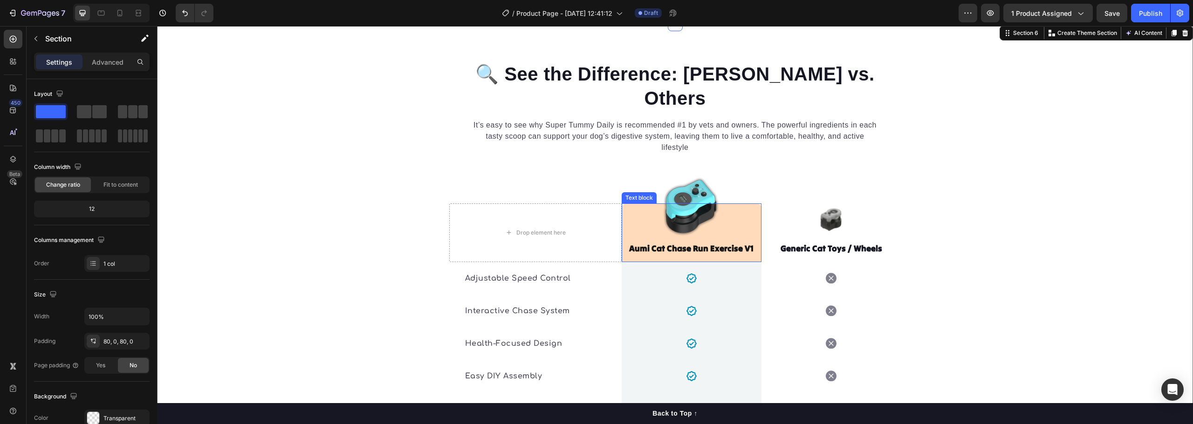
click at [743, 204] on div "Aumi Cat Chase Run Exercise V1 Text block" at bounding box center [692, 233] width 140 height 59
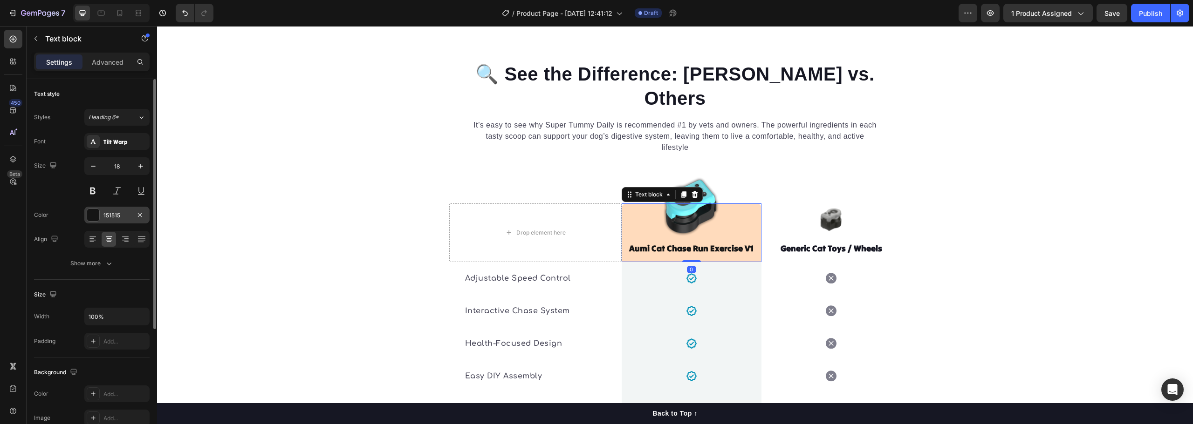
scroll to position [47, 0]
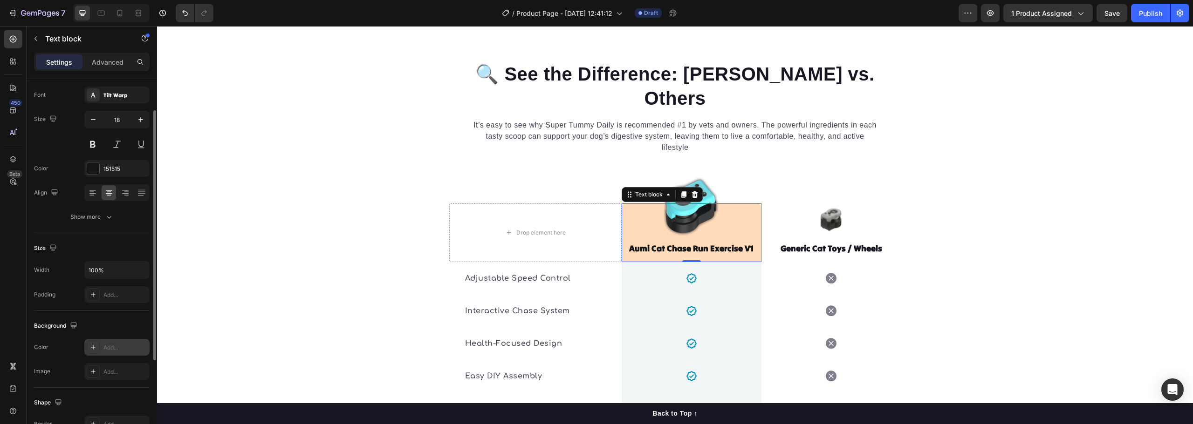
click at [105, 347] on div "Add..." at bounding box center [125, 348] width 44 height 8
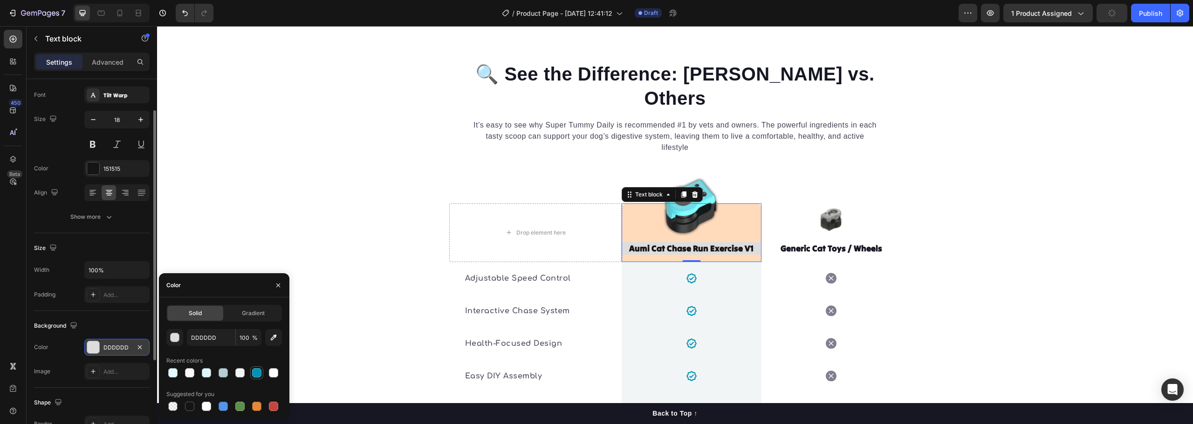
click at [257, 371] on div at bounding box center [256, 373] width 9 height 9
type input "DDDDDD"
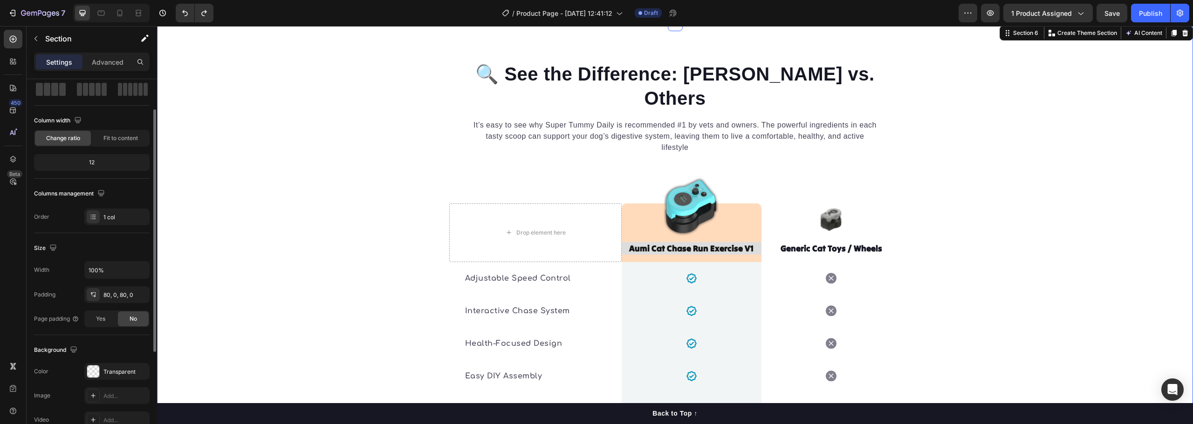
click at [1080, 212] on div "🔍 See the Difference: Aumi vs. Others Heading It’s easy to see why Super Tummy …" at bounding box center [675, 292] width 1036 height 462
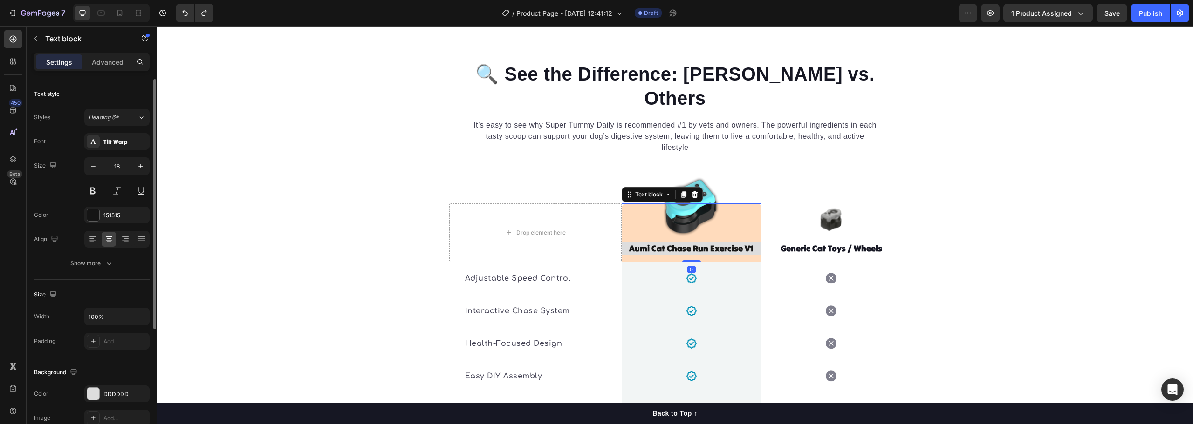
click at [739, 243] on strong "Aumi Cat Chase Run Exercise V1" at bounding box center [691, 248] width 124 height 11
click at [632, 204] on div "Aumi Cat Chase Run Exercise V1 Text block 0" at bounding box center [692, 233] width 140 height 59
click at [631, 204] on div "Aumi Cat Chase Run Exercise V1 Text block 0" at bounding box center [692, 233] width 140 height 59
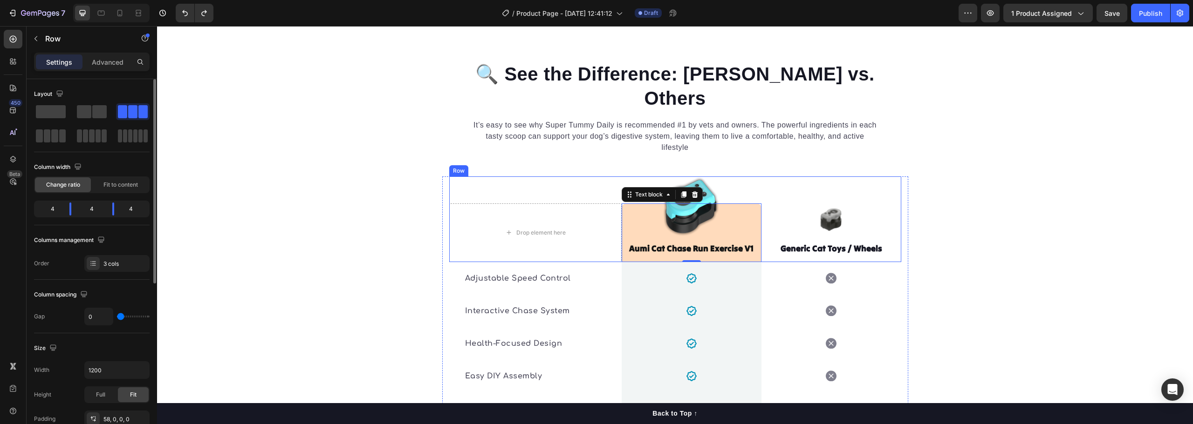
click at [893, 177] on div "Drop element here Image Aumi Cat Chase Run Exercise V1 Text block 0 Row Image G…" at bounding box center [675, 220] width 452 height 86
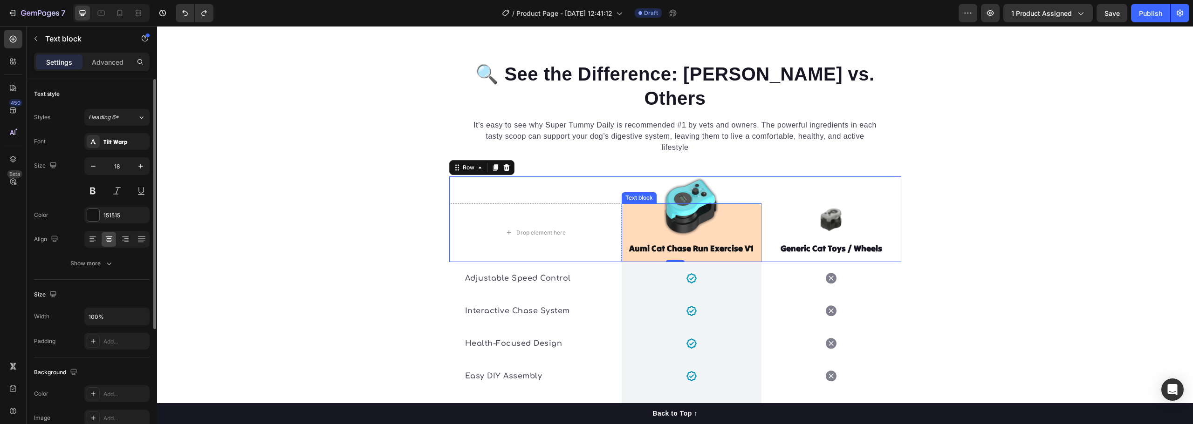
click at [719, 243] on strong "Aumi Cat Chase Run Exercise V1" at bounding box center [691, 248] width 124 height 11
click at [755, 204] on div "Aumi Cat Chase Run Exercise V1 Text block 0" at bounding box center [692, 233] width 140 height 59
drag, startPoint x: 743, startPoint y: 201, endPoint x: 494, endPoint y: 191, distance: 248.6
click at [742, 204] on div "Aumi Cat Chase Run Exercise V1 Text block 0" at bounding box center [692, 233] width 140 height 59
click at [107, 60] on p "Advanced" at bounding box center [108, 62] width 32 height 10
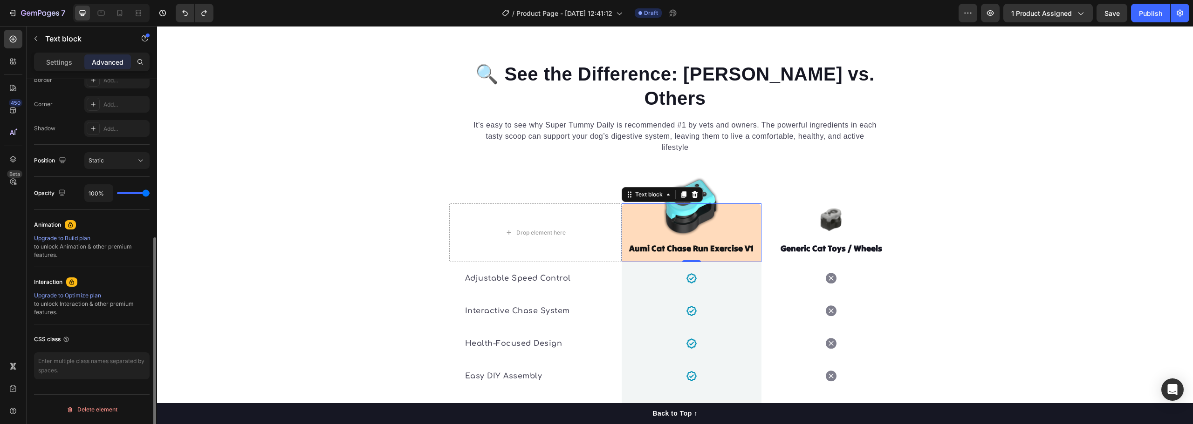
scroll to position [135, 0]
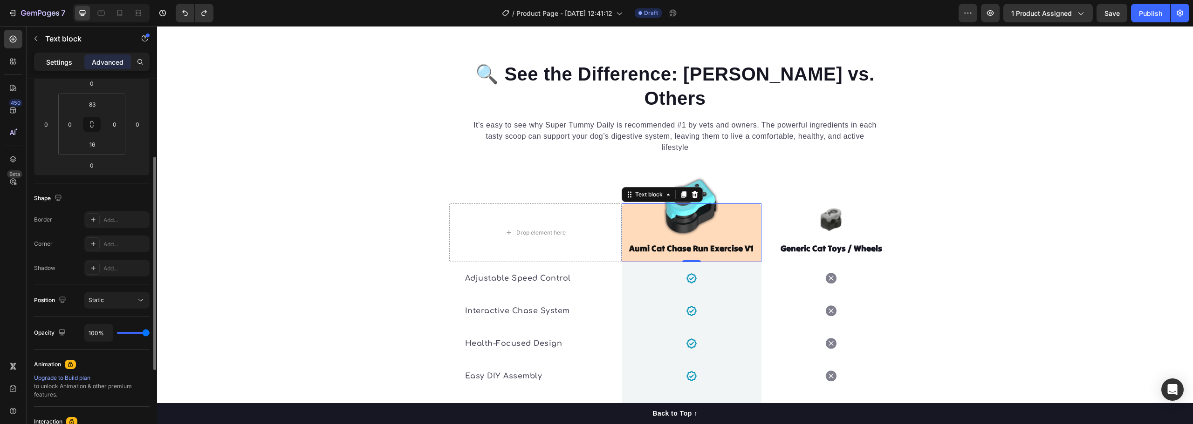
click at [50, 64] on p "Settings" at bounding box center [59, 62] width 26 height 10
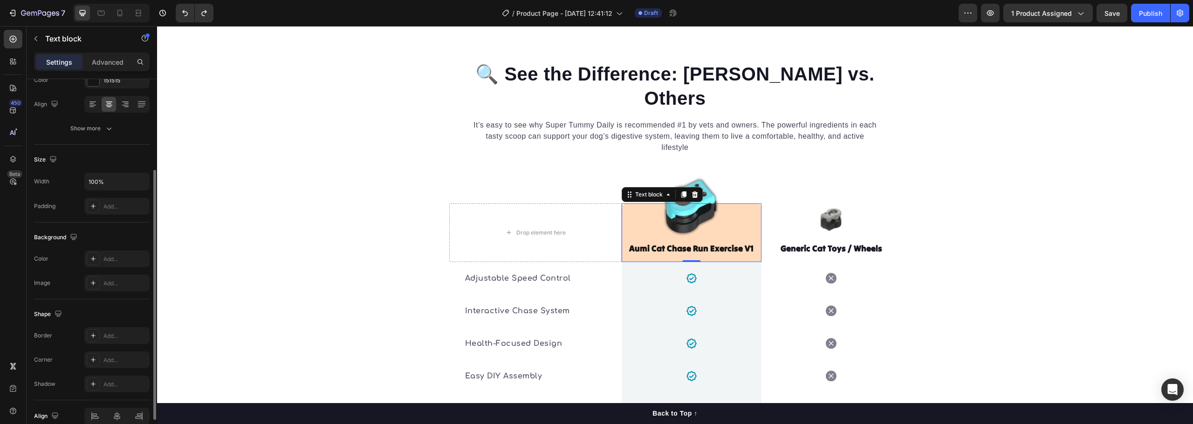
scroll to position [42, 0]
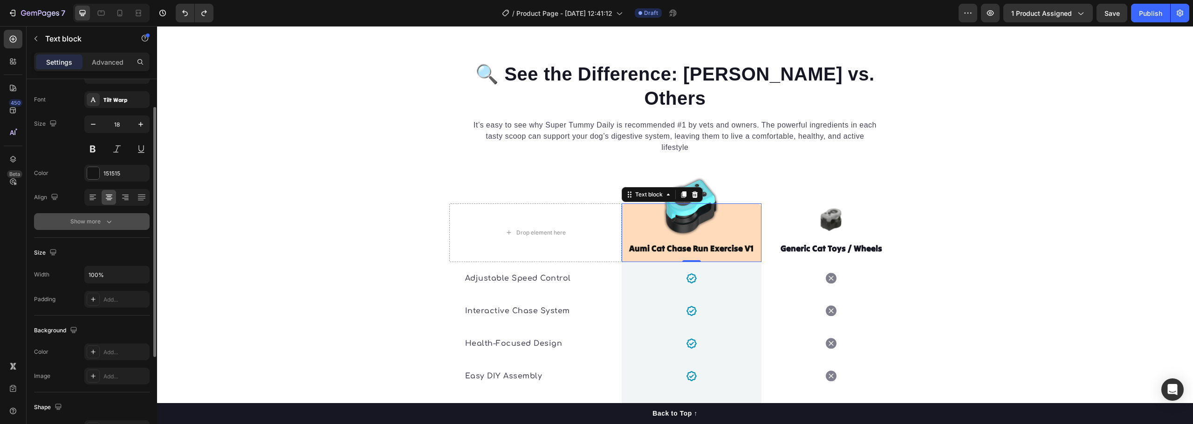
click at [107, 219] on icon "button" at bounding box center [108, 221] width 9 height 9
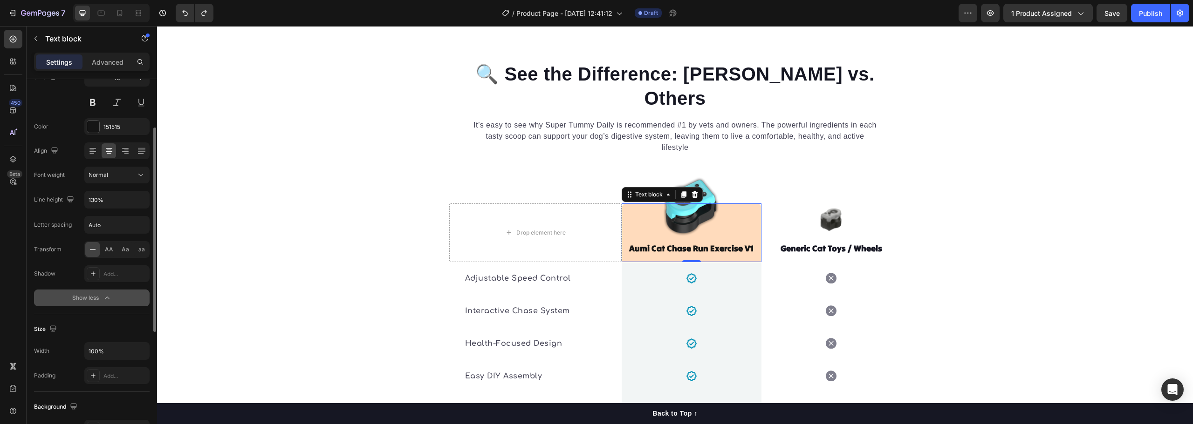
scroll to position [0, 0]
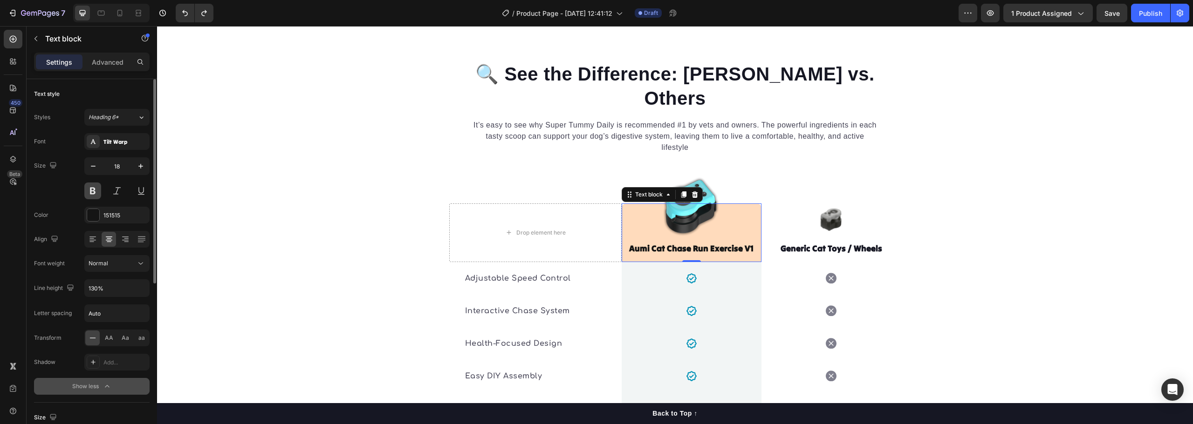
click at [92, 192] on button at bounding box center [92, 191] width 17 height 17
click at [113, 59] on p "Advanced" at bounding box center [108, 62] width 32 height 10
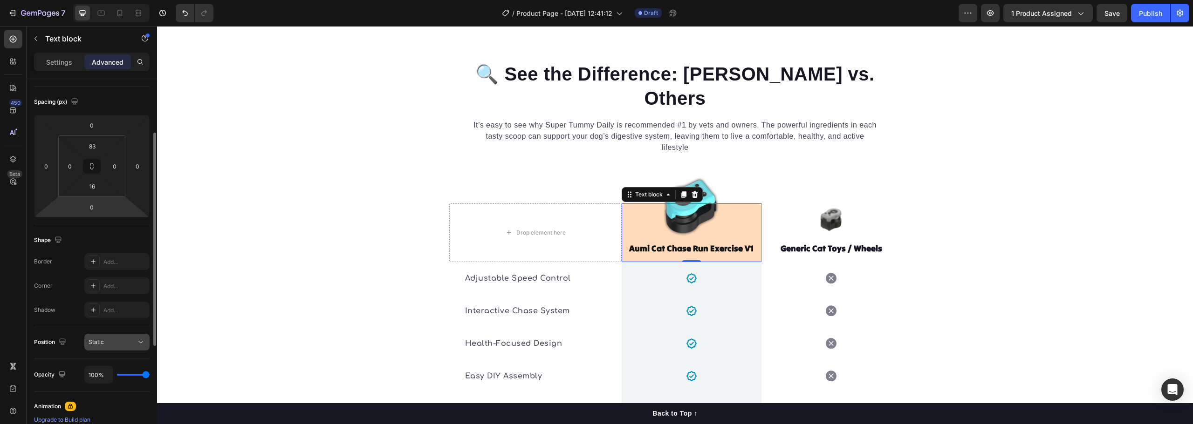
scroll to position [233, 0]
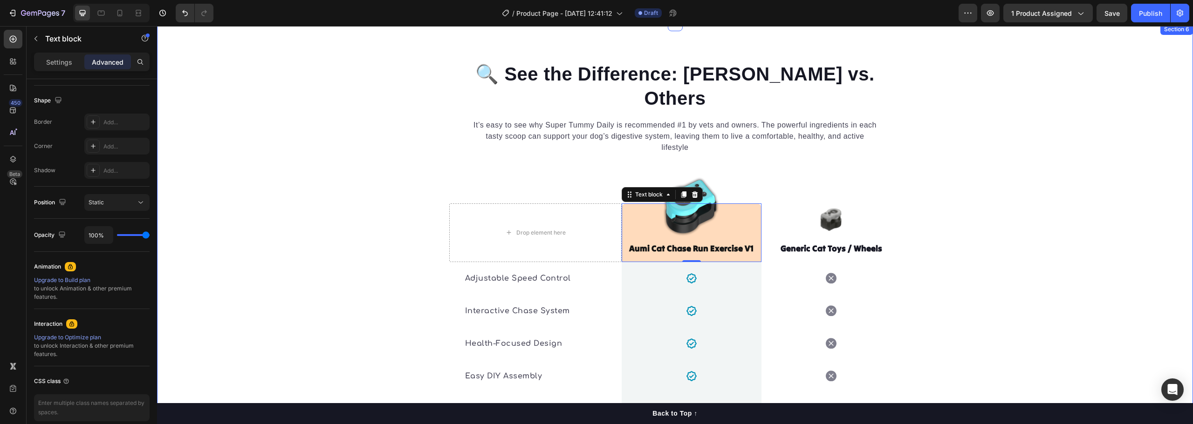
click at [1070, 249] on div "🔍 See the Difference: Aumi vs. Others Heading It’s easy to see why Super Tummy …" at bounding box center [675, 292] width 1036 height 462
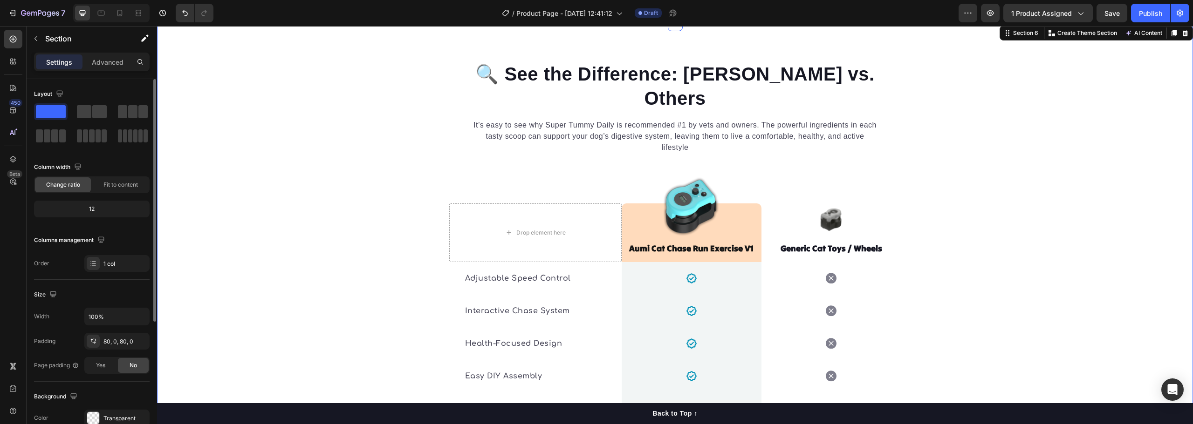
click at [965, 249] on div "🔍 See the Difference: Aumi vs. Others Heading It’s easy to see why Super Tummy …" at bounding box center [675, 292] width 1036 height 462
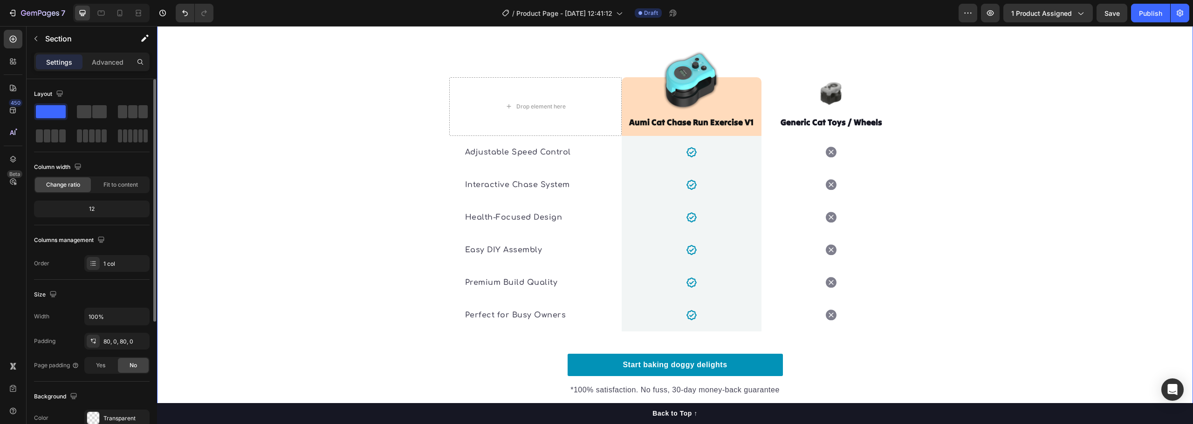
scroll to position [1810, 0]
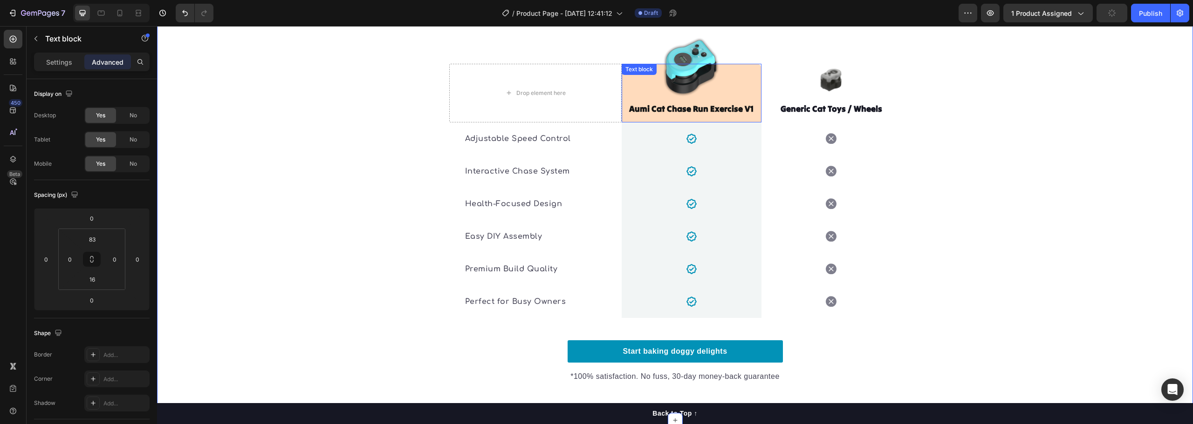
click at [744, 64] on div "Aumi Cat Chase Run Exercise V1 Text block" at bounding box center [692, 93] width 140 height 59
click at [744, 64] on div "Aumi Cat Chase Run Exercise V1 Text block 0" at bounding box center [692, 93] width 140 height 59
click at [698, 103] on strong "Aumi Cat Chase Run Exercise V1" at bounding box center [691, 108] width 124 height 11
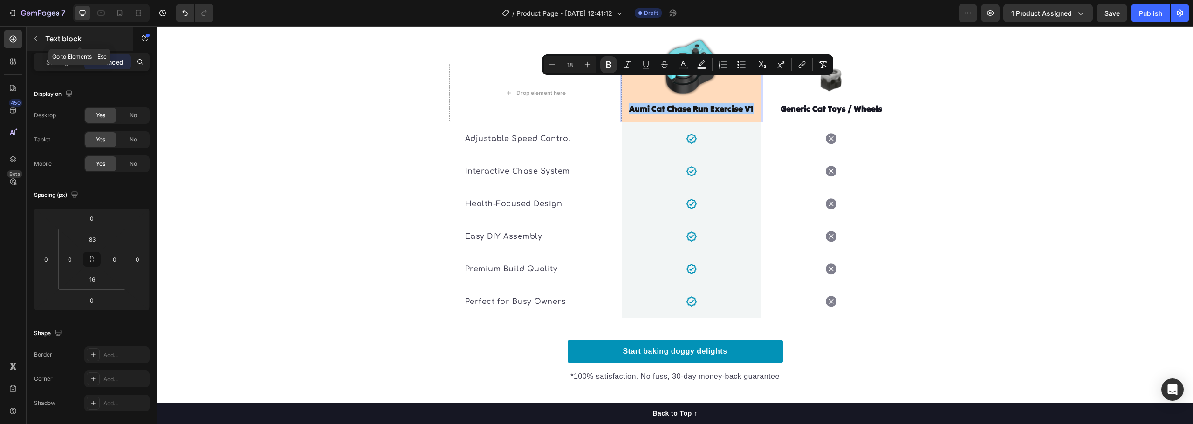
click at [39, 40] on icon "button" at bounding box center [35, 38] width 7 height 7
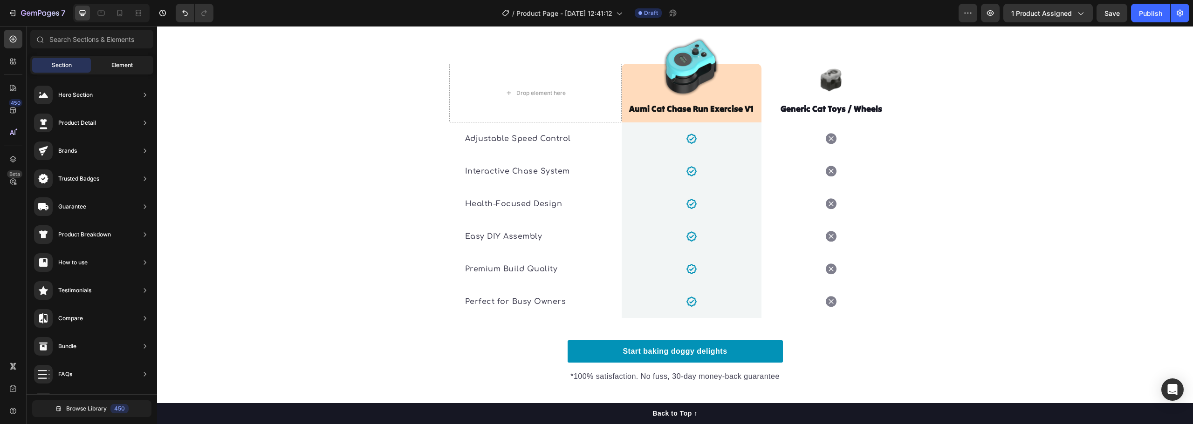
click at [109, 68] on div "Element" at bounding box center [122, 65] width 59 height 15
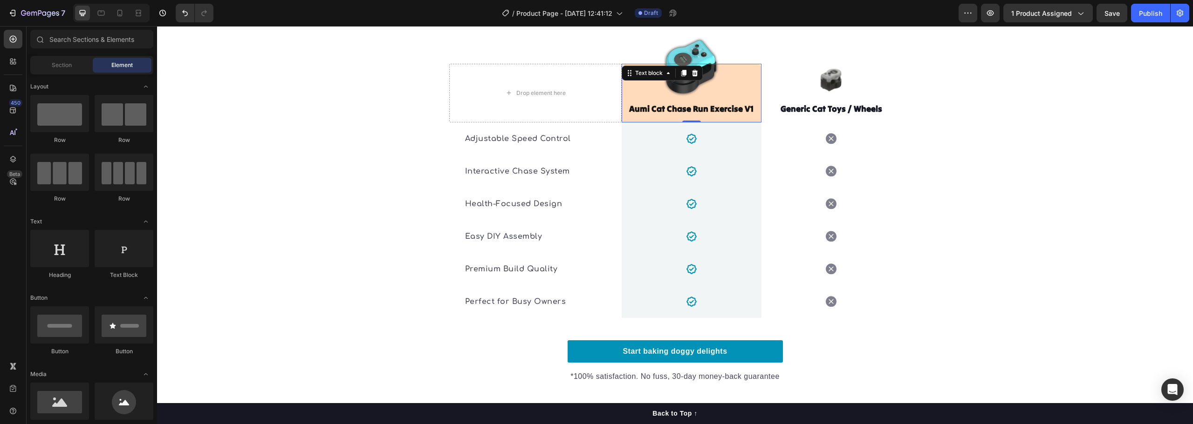
click at [639, 64] on div "Aumi Cat Chase Run Exercise V1 Text block 0" at bounding box center [692, 93] width 140 height 59
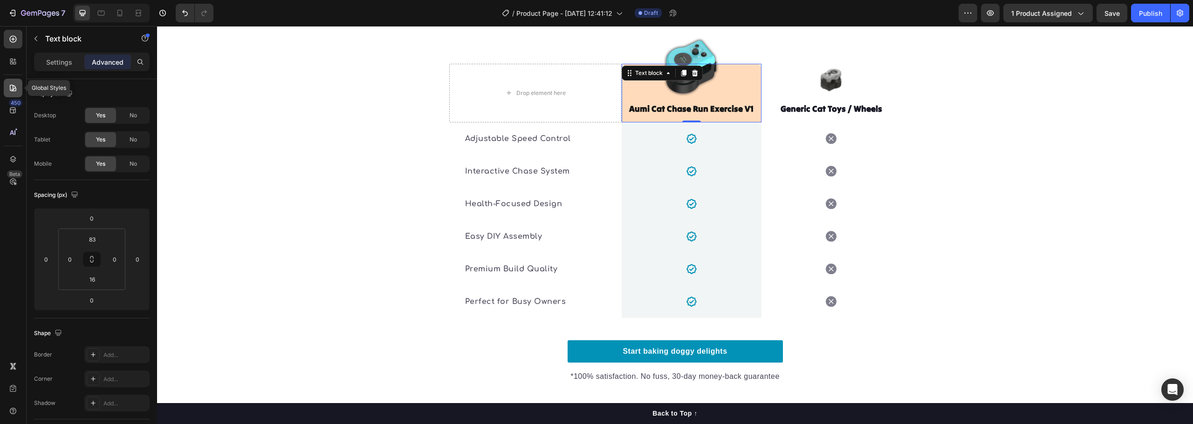
click at [20, 89] on div at bounding box center [13, 88] width 19 height 19
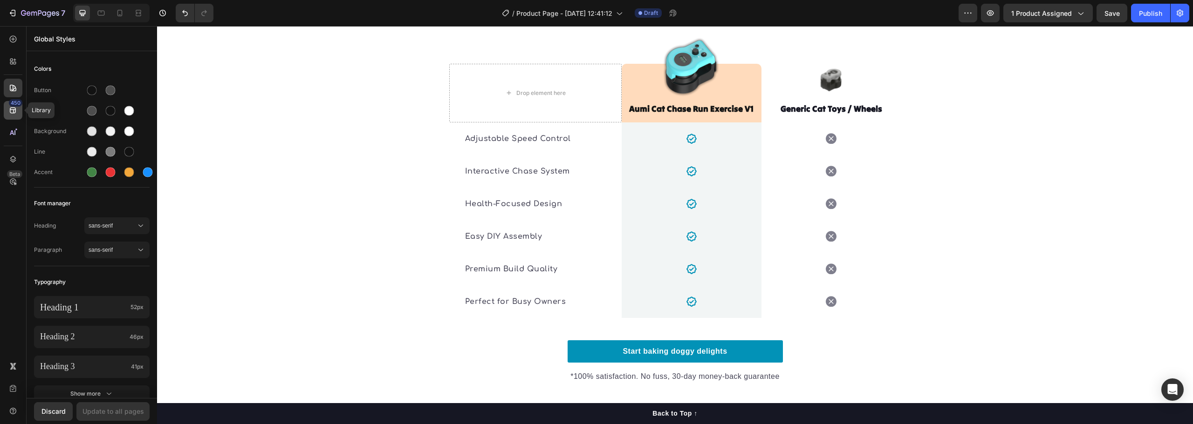
click at [13, 116] on div "450" at bounding box center [13, 110] width 19 height 19
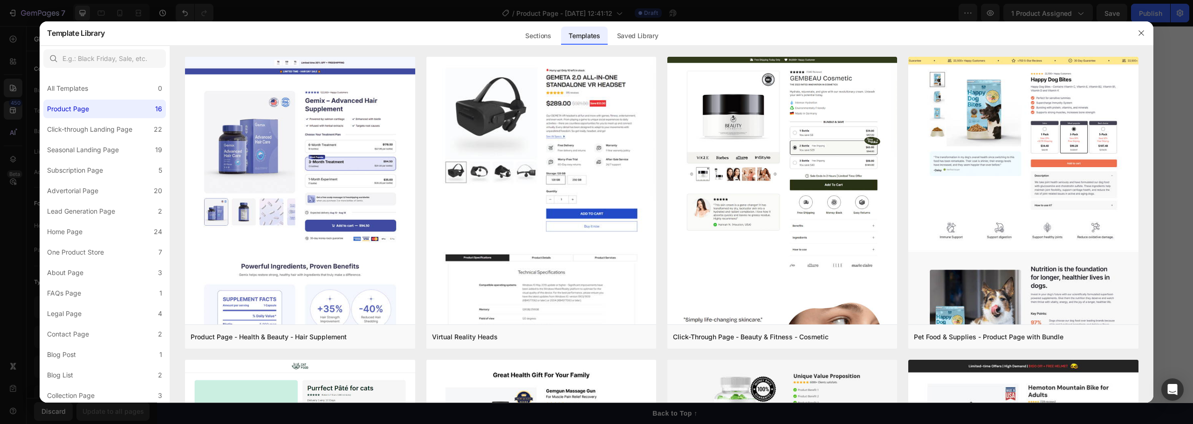
click at [1170, 79] on div at bounding box center [596, 212] width 1193 height 424
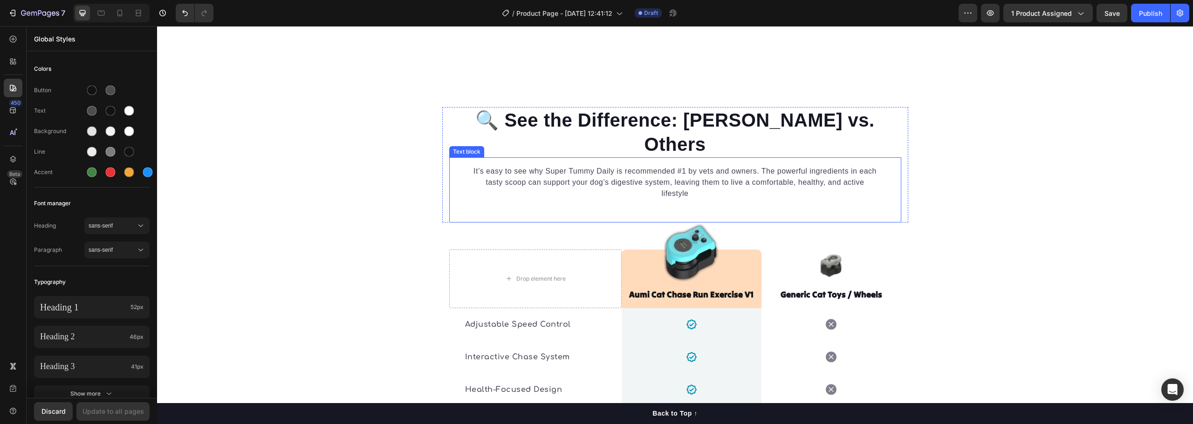
scroll to position [1677, 0]
